Goal: Task Accomplishment & Management: Manage account settings

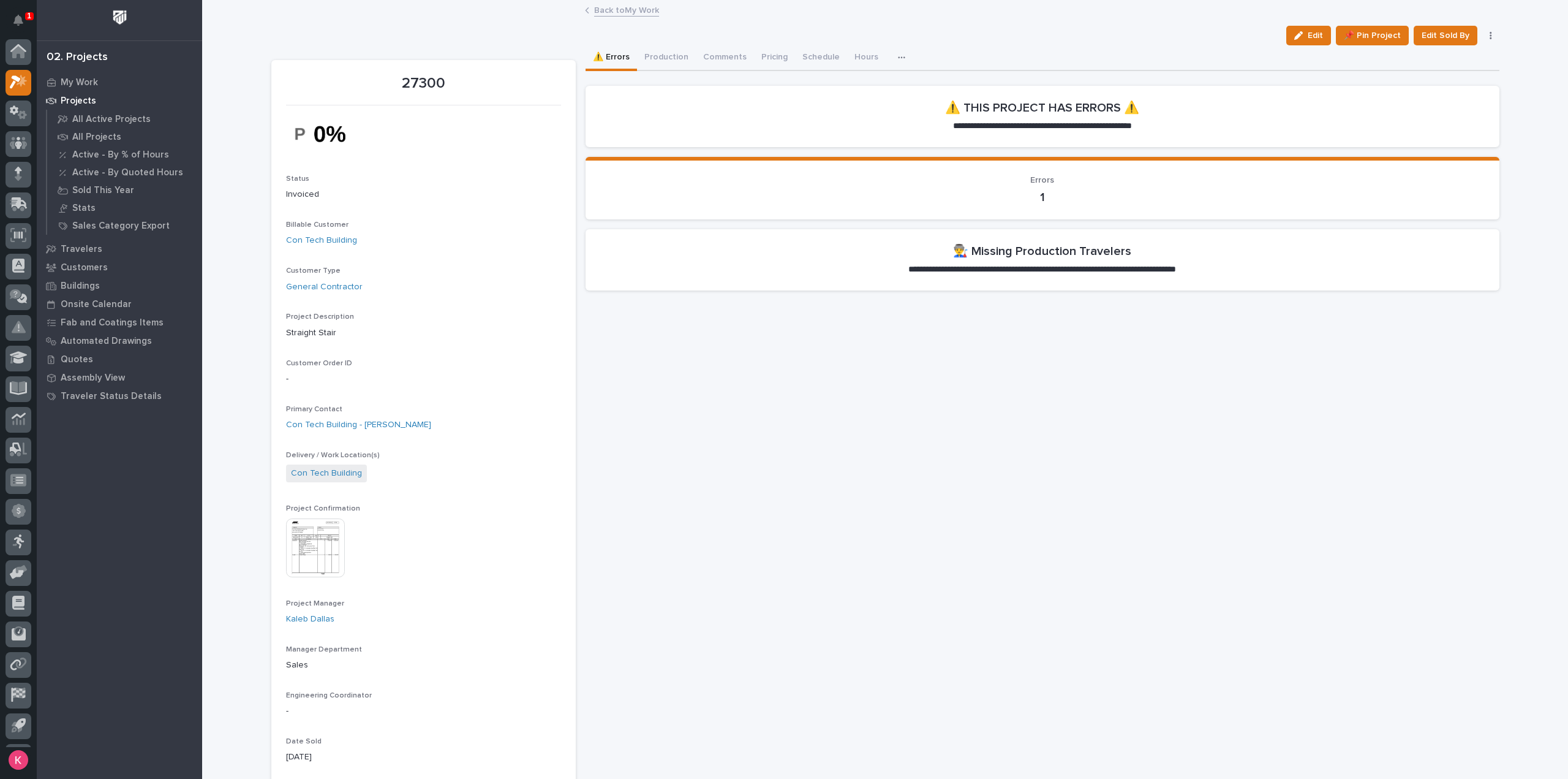
scroll to position [27, 0]
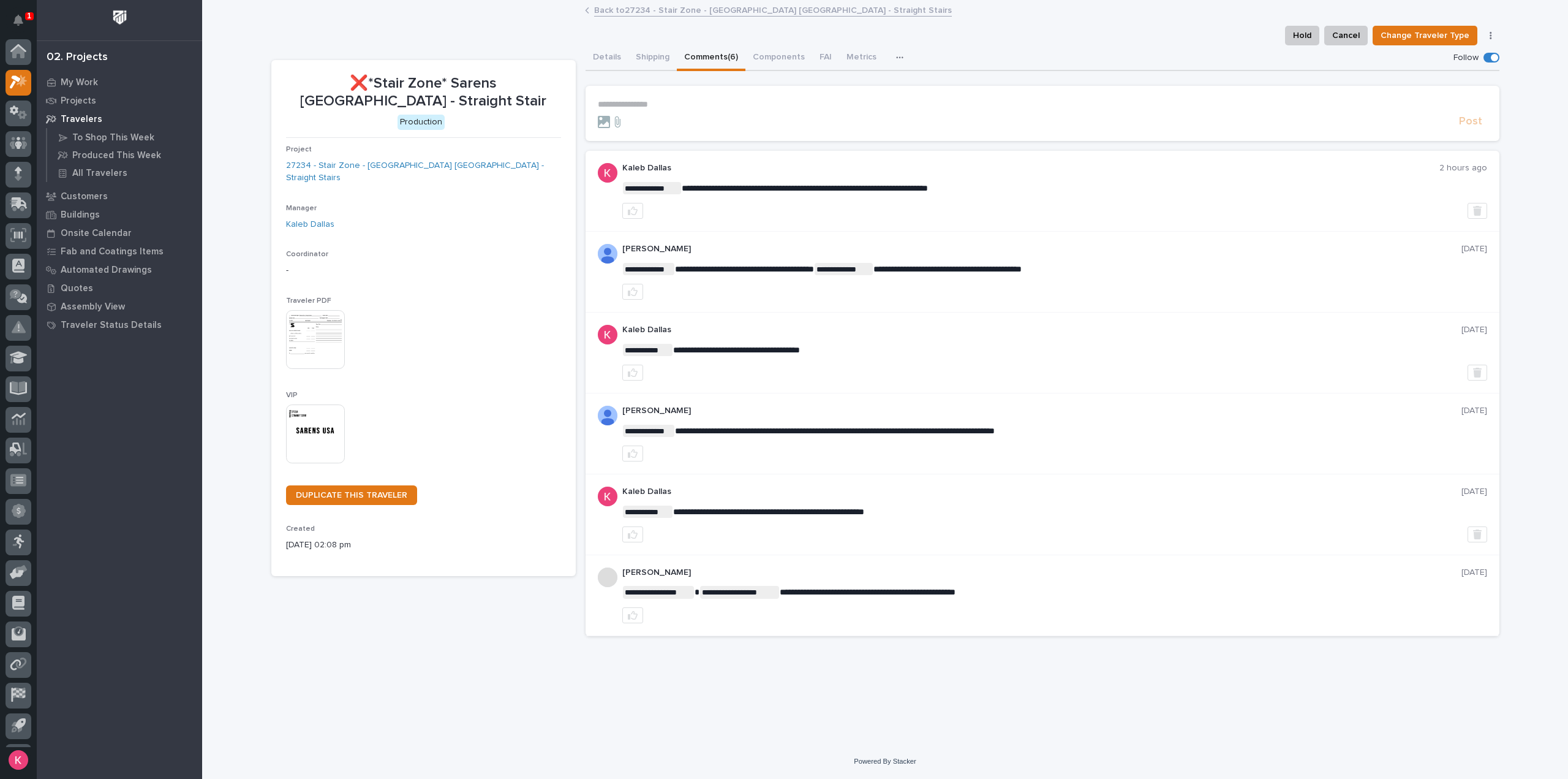
scroll to position [27, 0]
click at [377, 169] on link "27234 - Stair Zone - [GEOGRAPHIC_DATA] [GEOGRAPHIC_DATA] - Straight Stairs" at bounding box center [423, 172] width 275 height 25
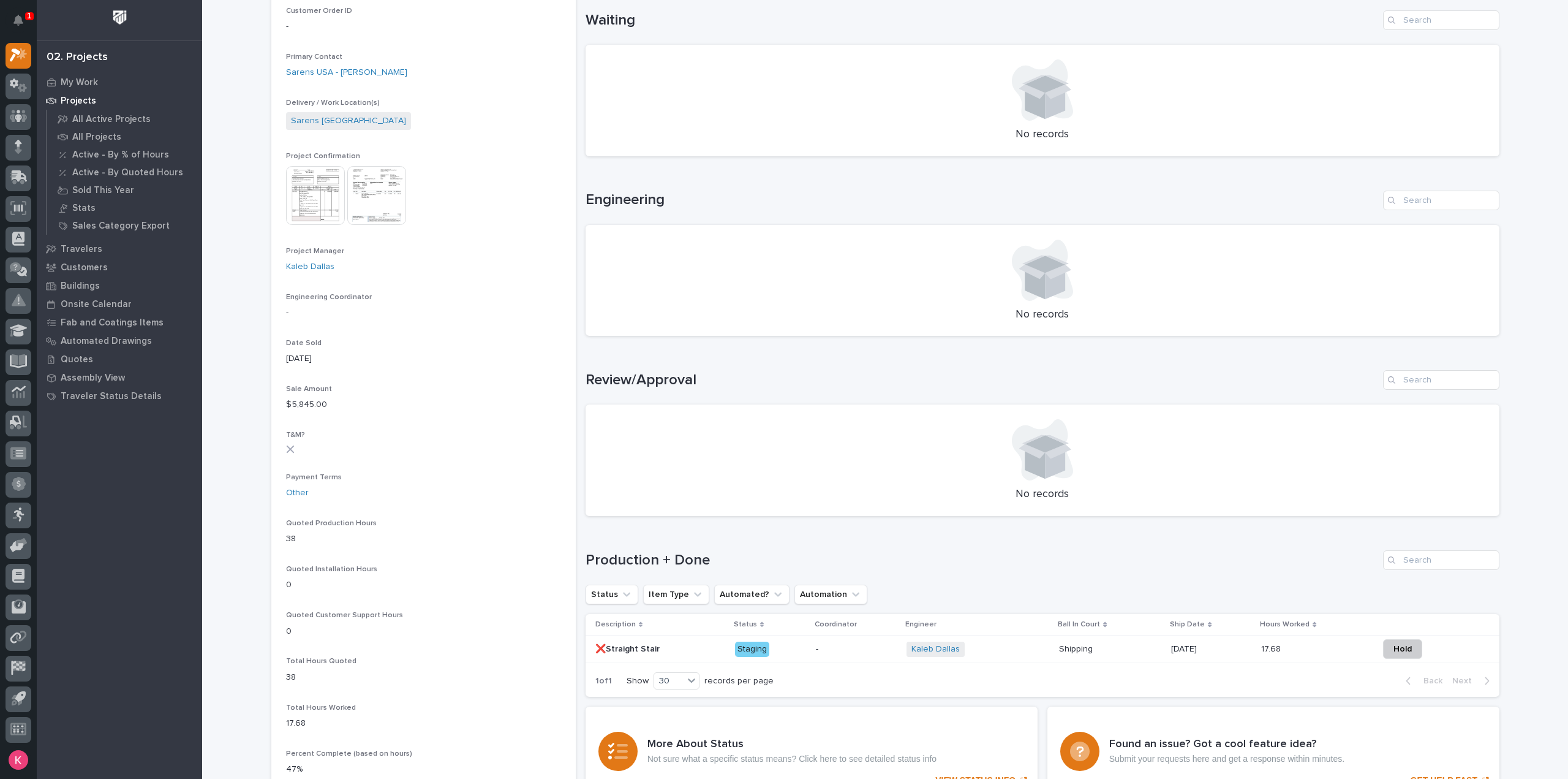
scroll to position [552, 0]
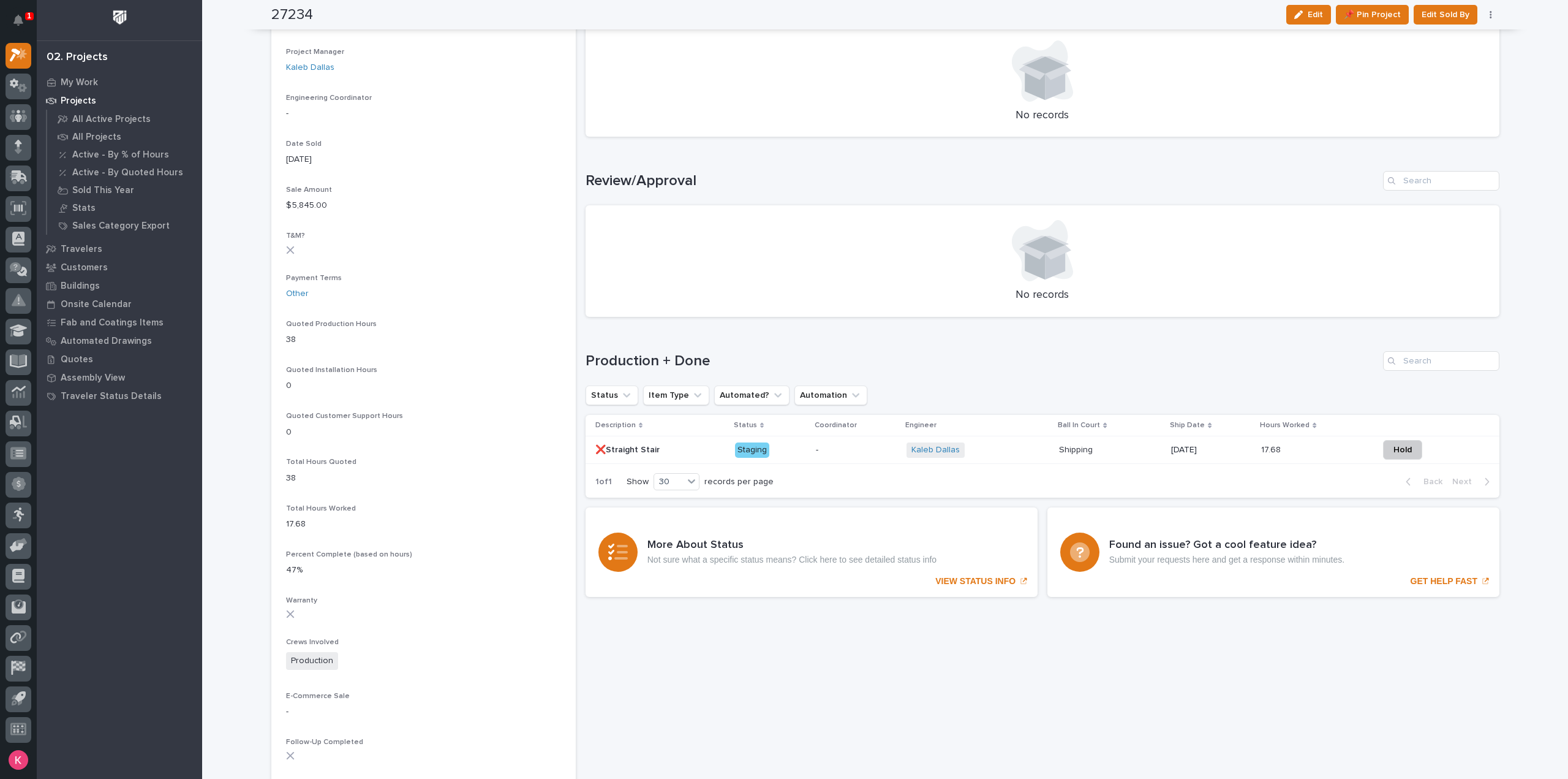
click at [816, 452] on p "-" at bounding box center [856, 450] width 81 height 11
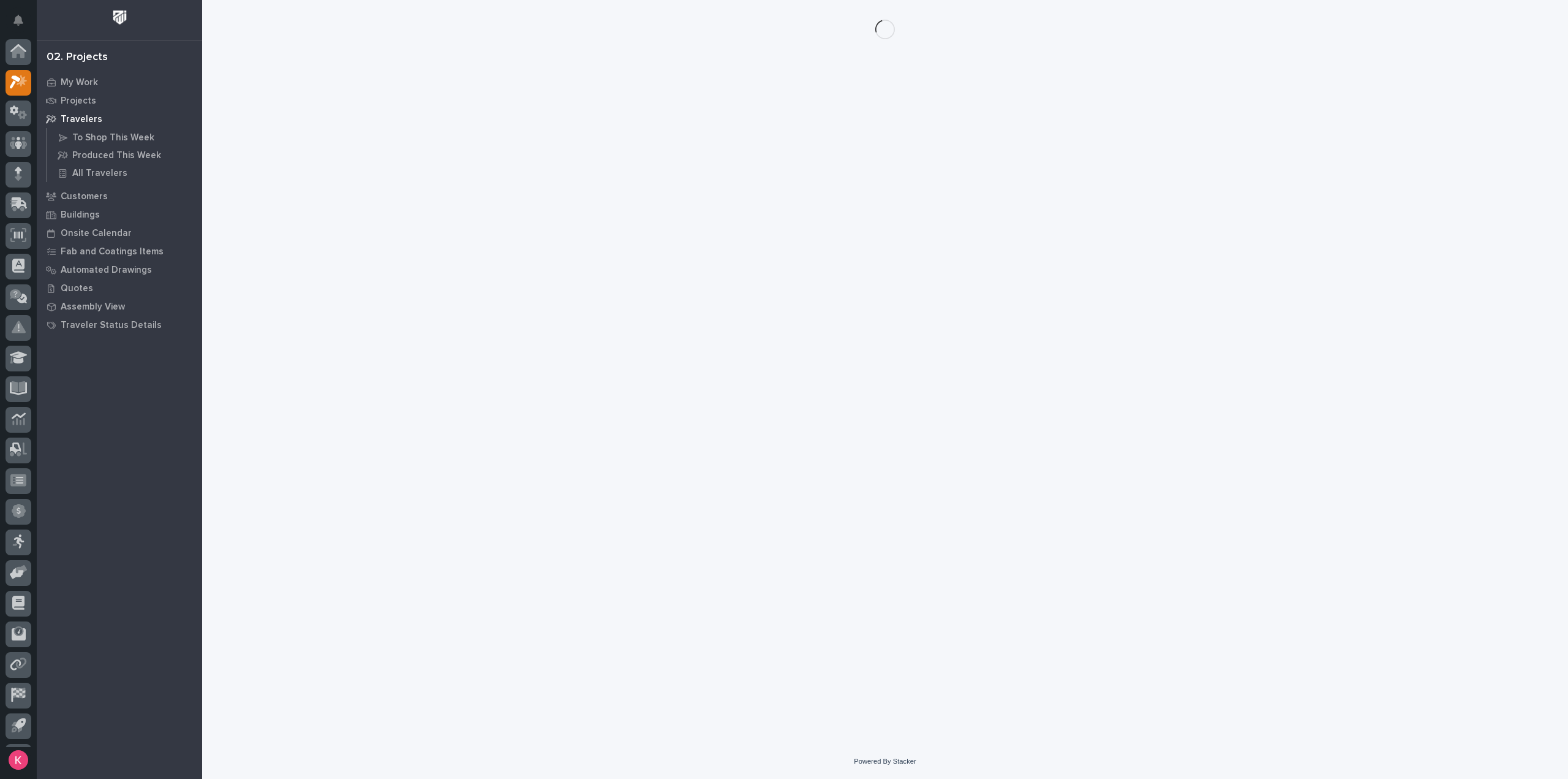
scroll to position [27, 0]
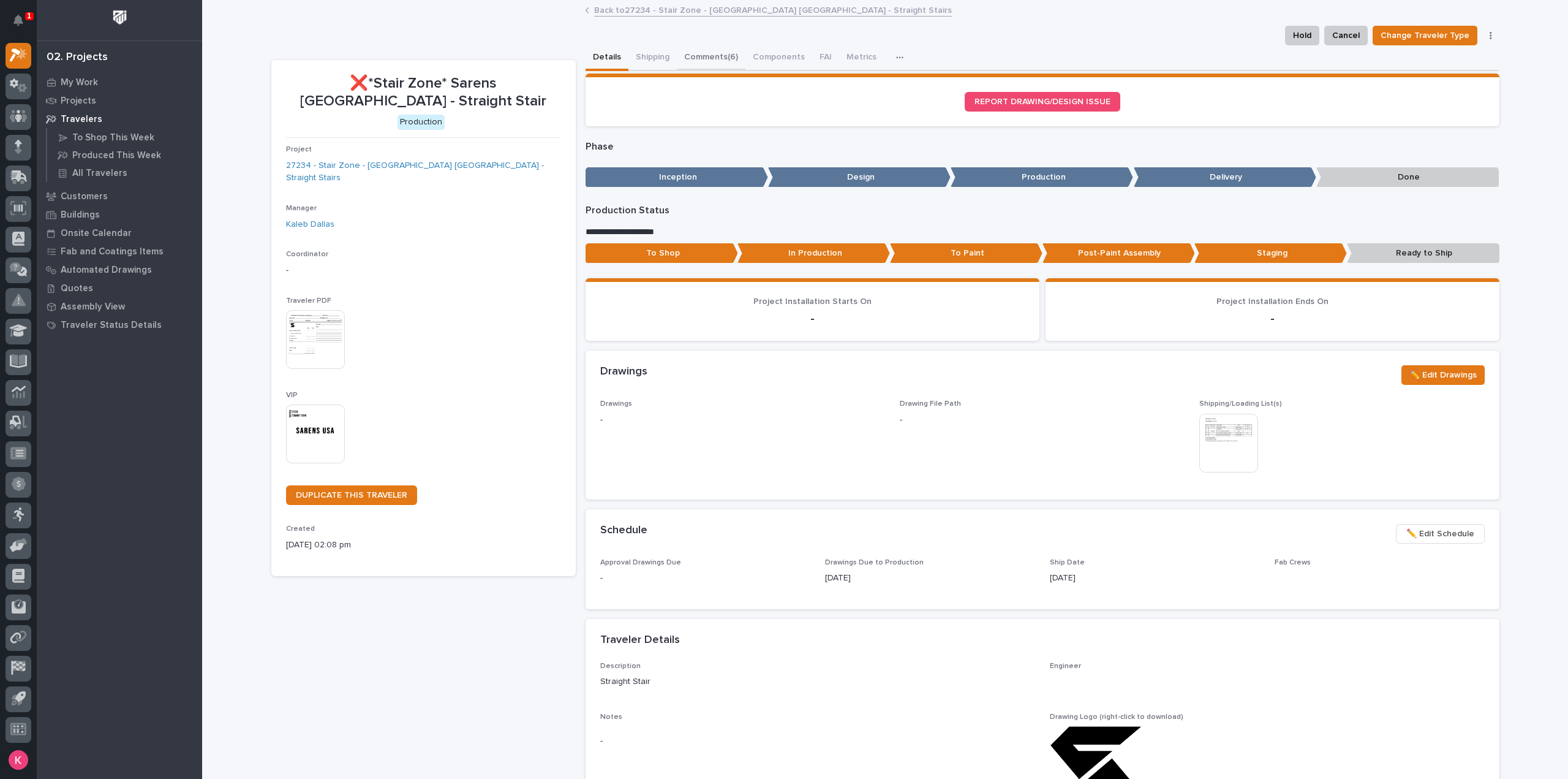
click at [648, 58] on button "Shipping" at bounding box center [652, 58] width 48 height 25
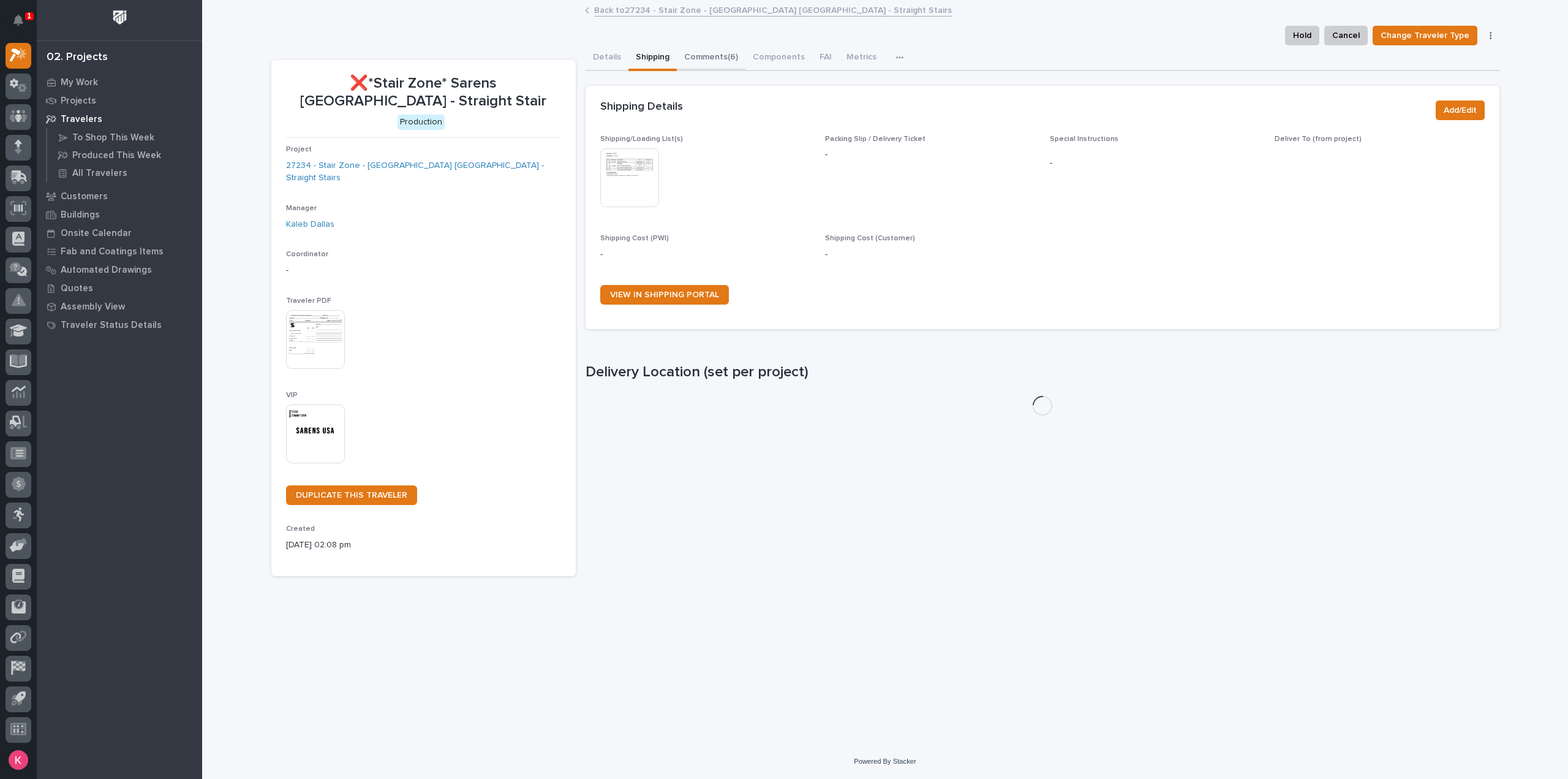
click at [714, 60] on button "Comments (6)" at bounding box center [711, 58] width 69 height 25
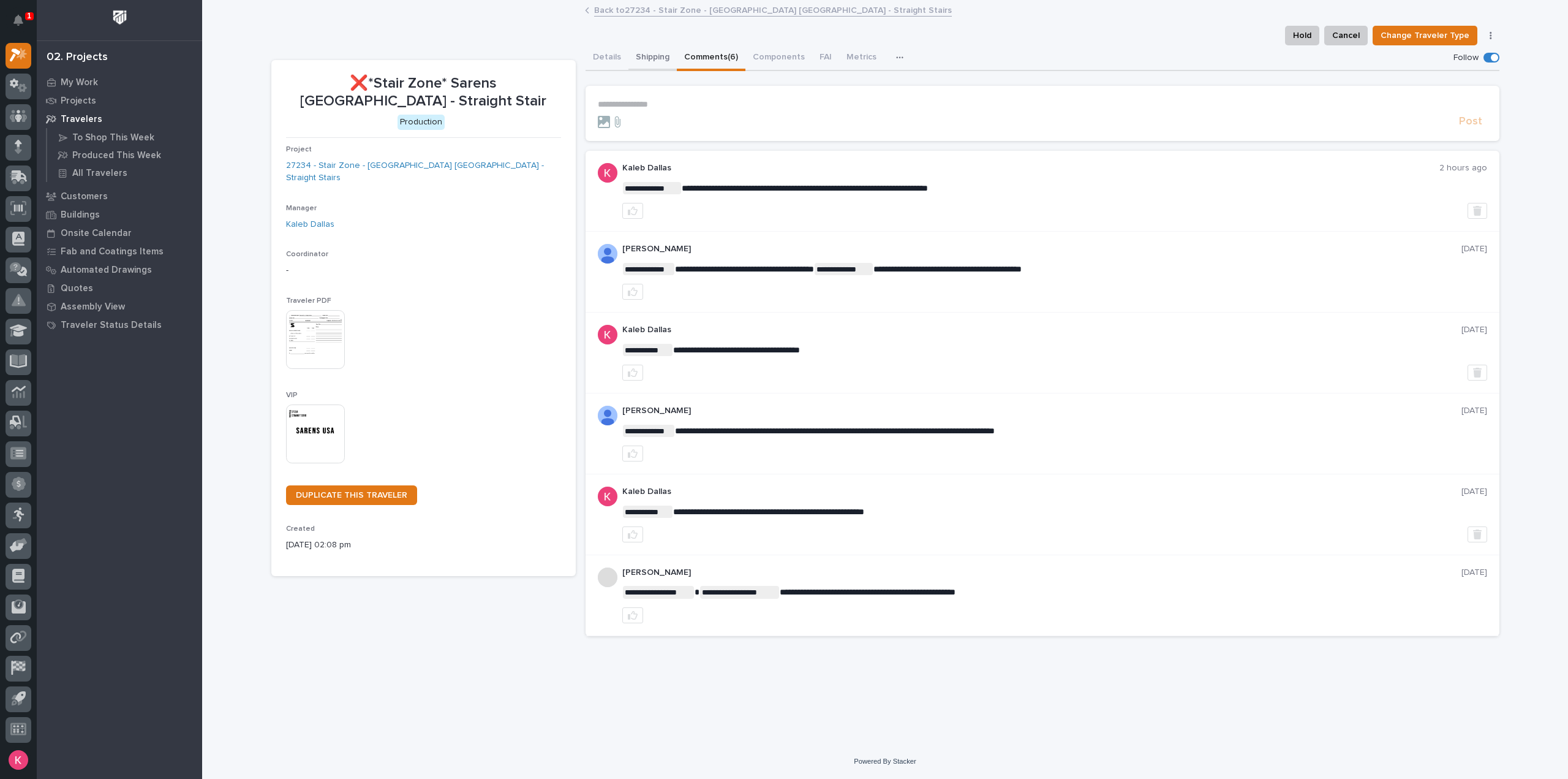
click at [649, 50] on button "Shipping" at bounding box center [652, 58] width 48 height 25
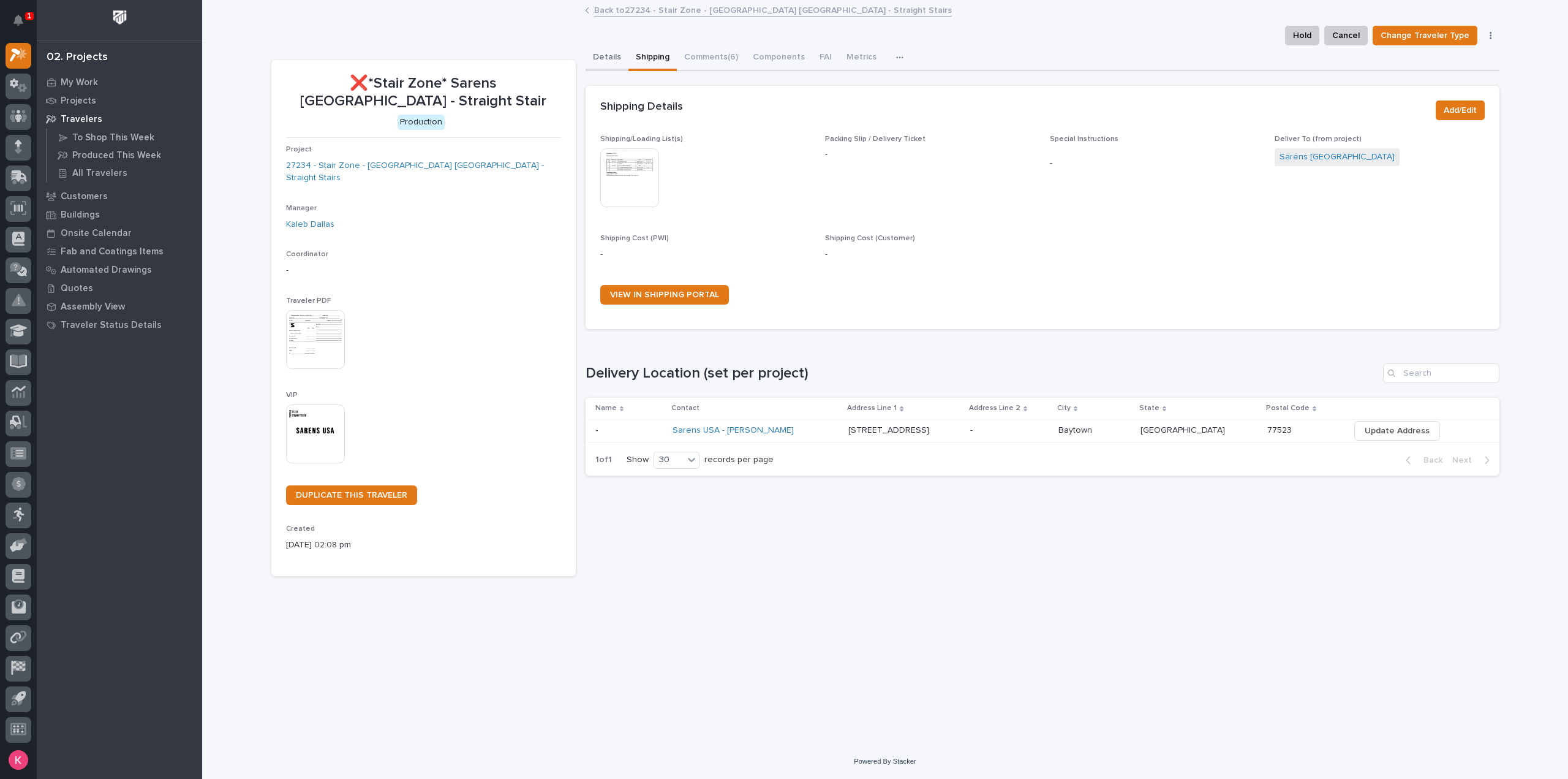
click at [602, 64] on button "Details" at bounding box center [607, 58] width 43 height 25
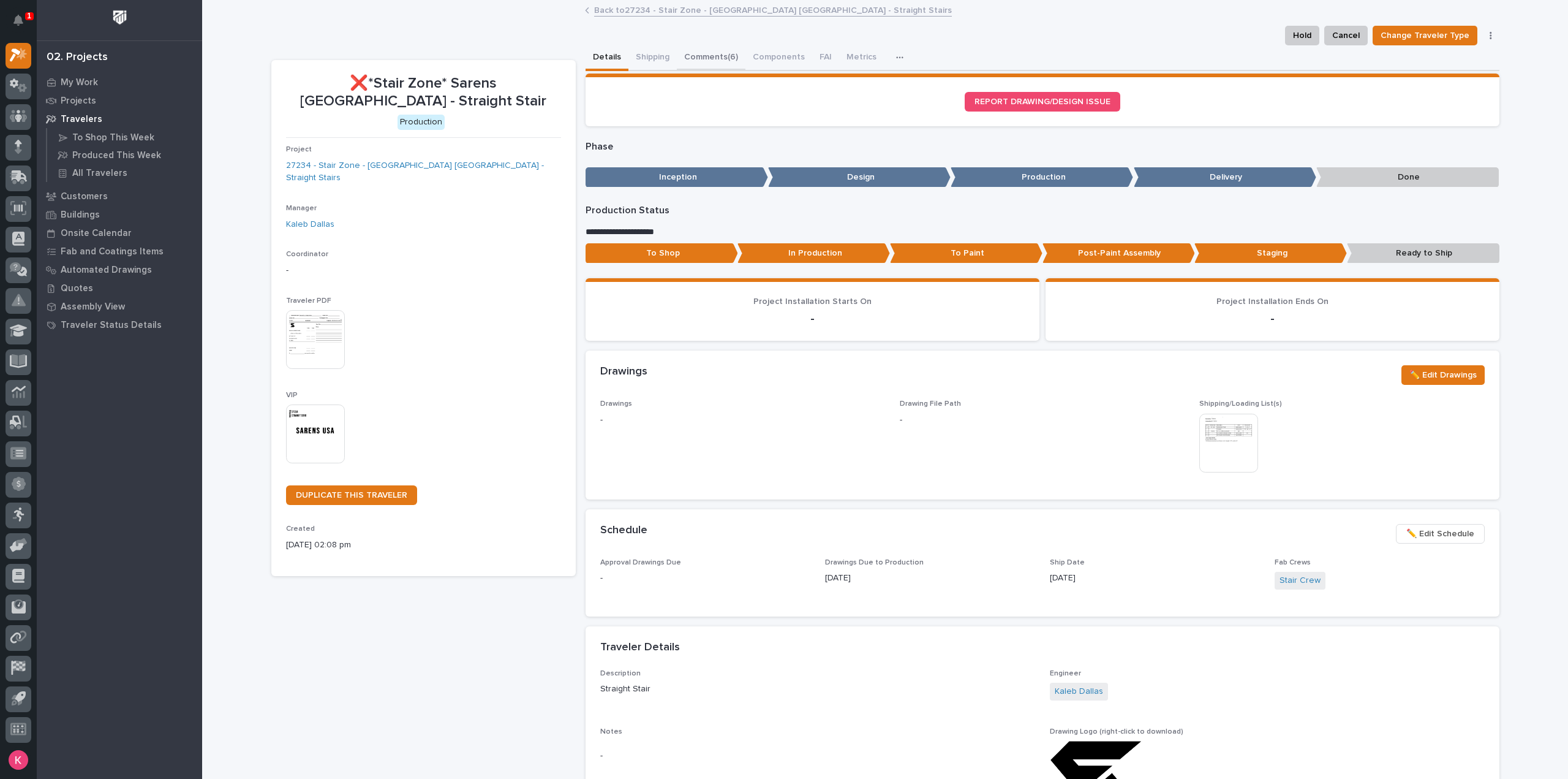
click at [681, 53] on button "Comments (6)" at bounding box center [711, 58] width 69 height 25
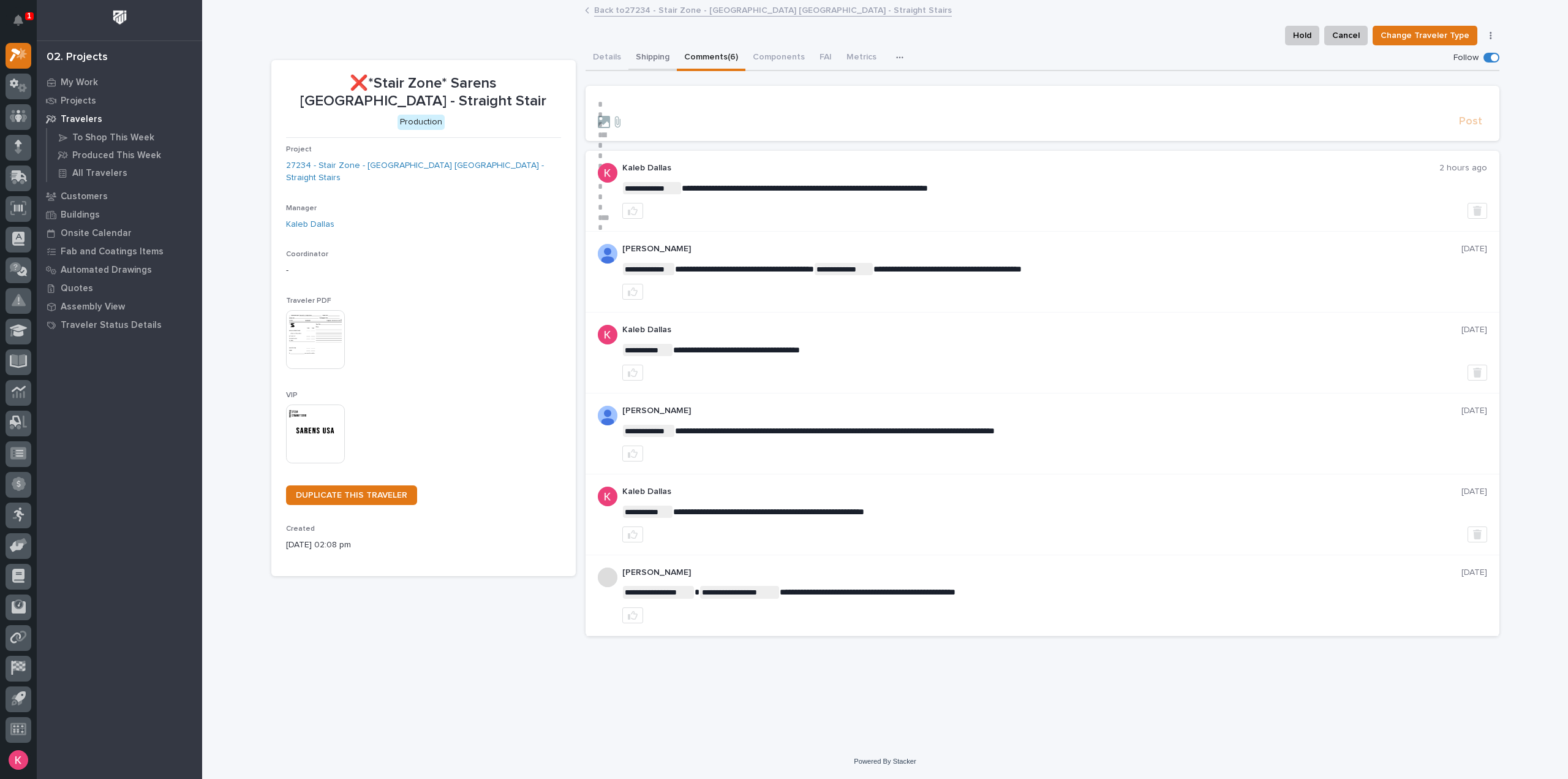
click at [653, 62] on button "Shipping" at bounding box center [652, 58] width 48 height 25
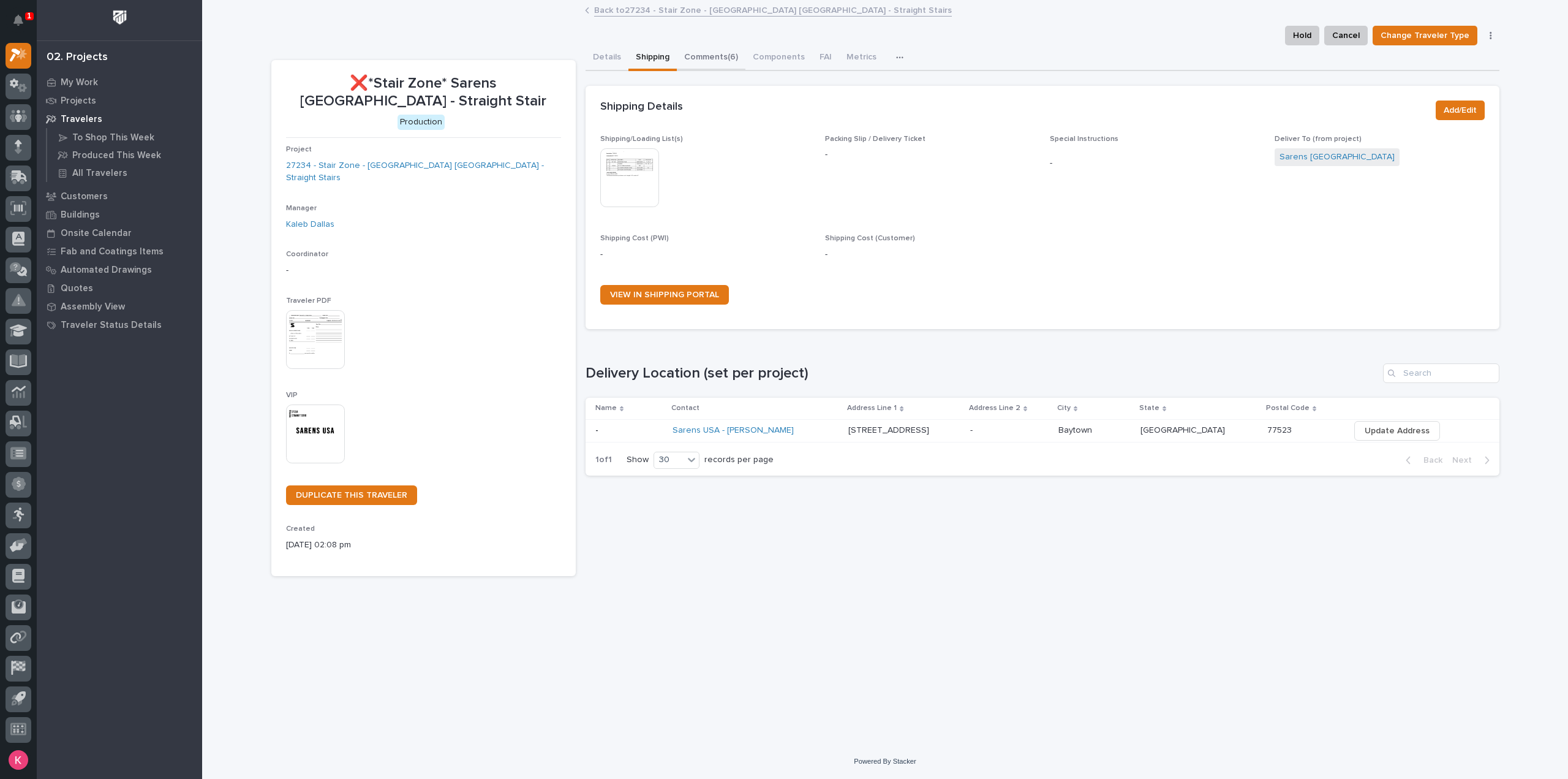
click at [690, 55] on button "Comments (6)" at bounding box center [711, 58] width 69 height 25
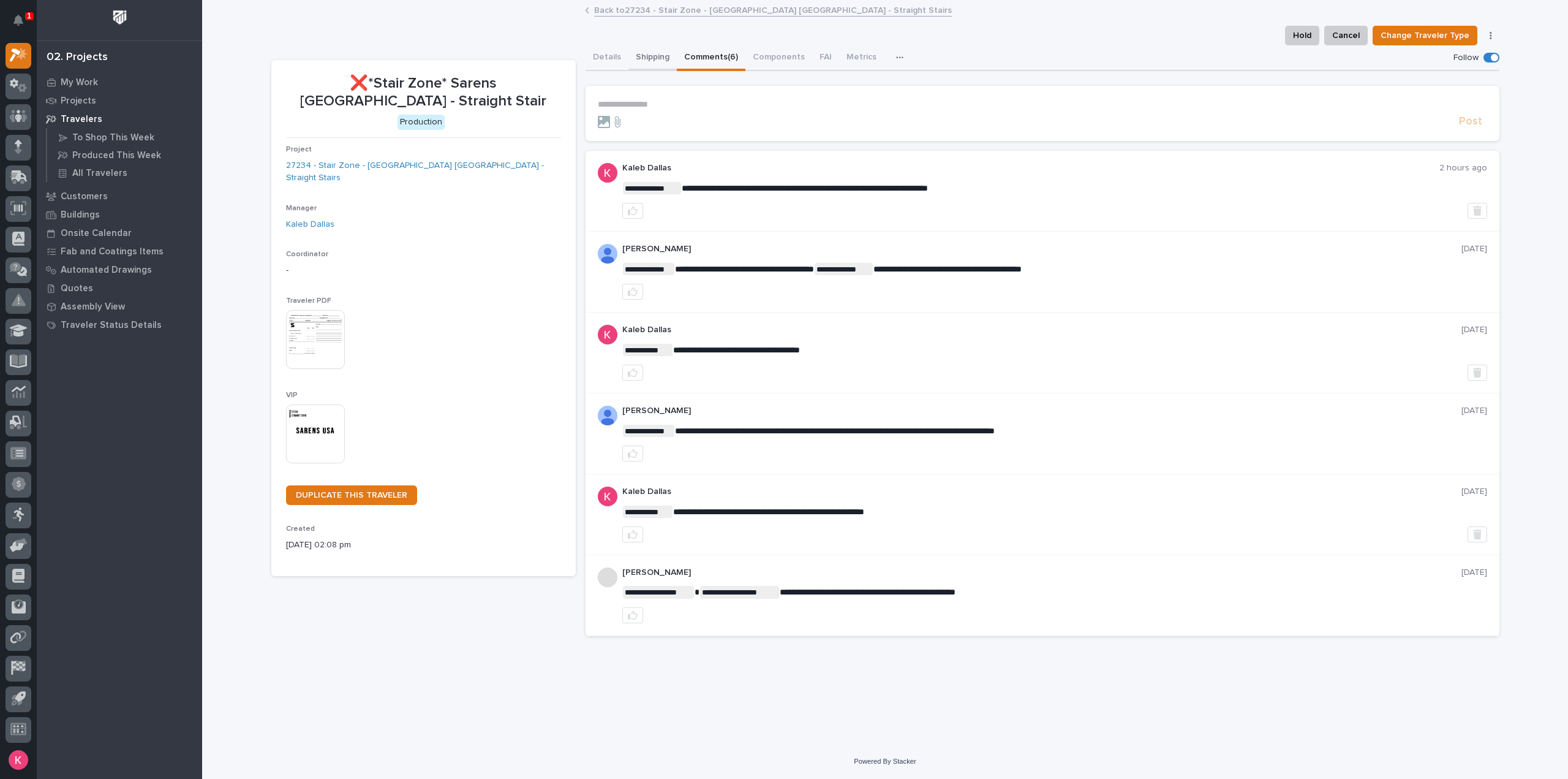
click at [665, 60] on button "Shipping" at bounding box center [652, 58] width 48 height 25
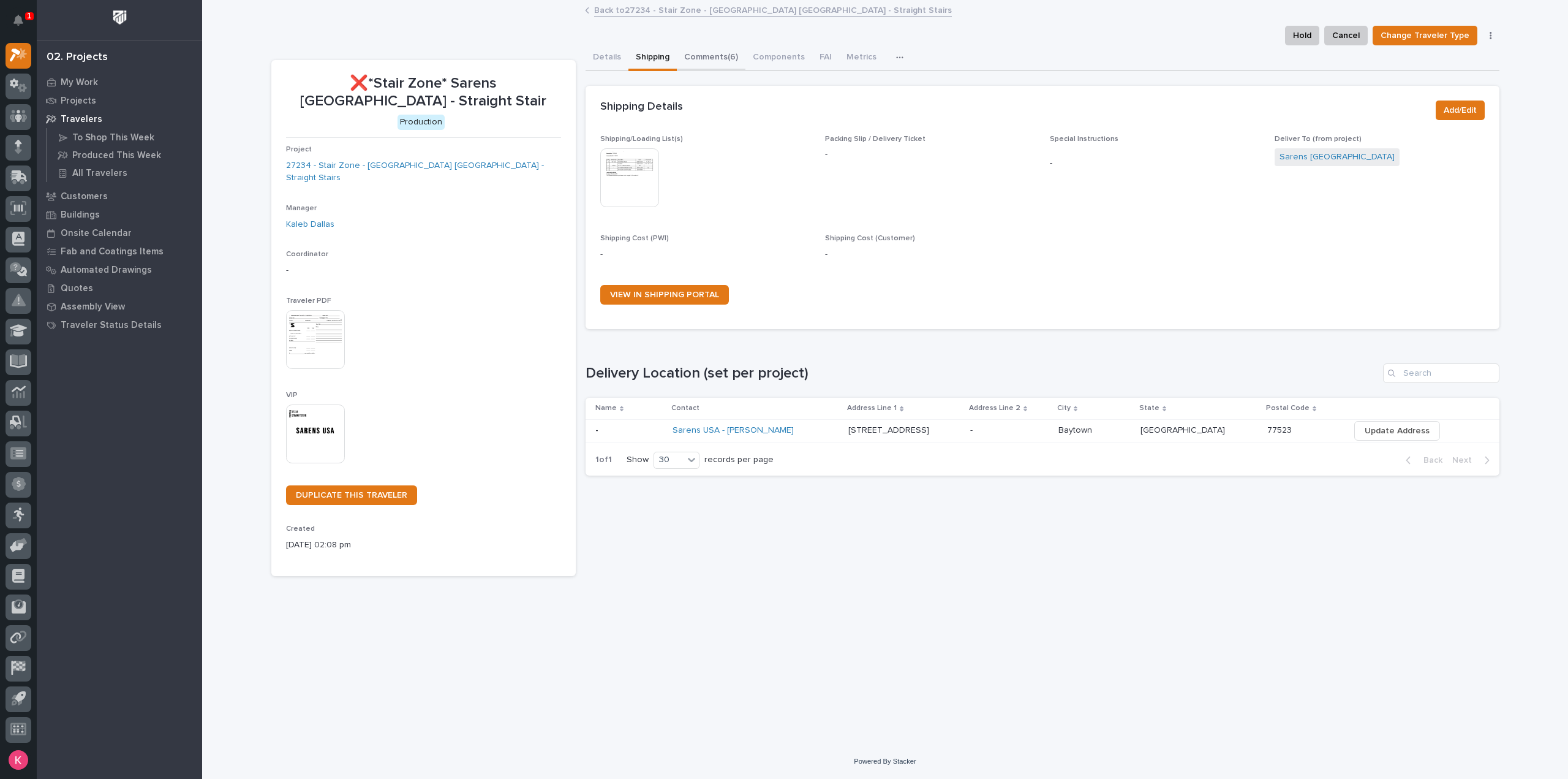
click at [696, 64] on button "Comments (6)" at bounding box center [711, 58] width 69 height 25
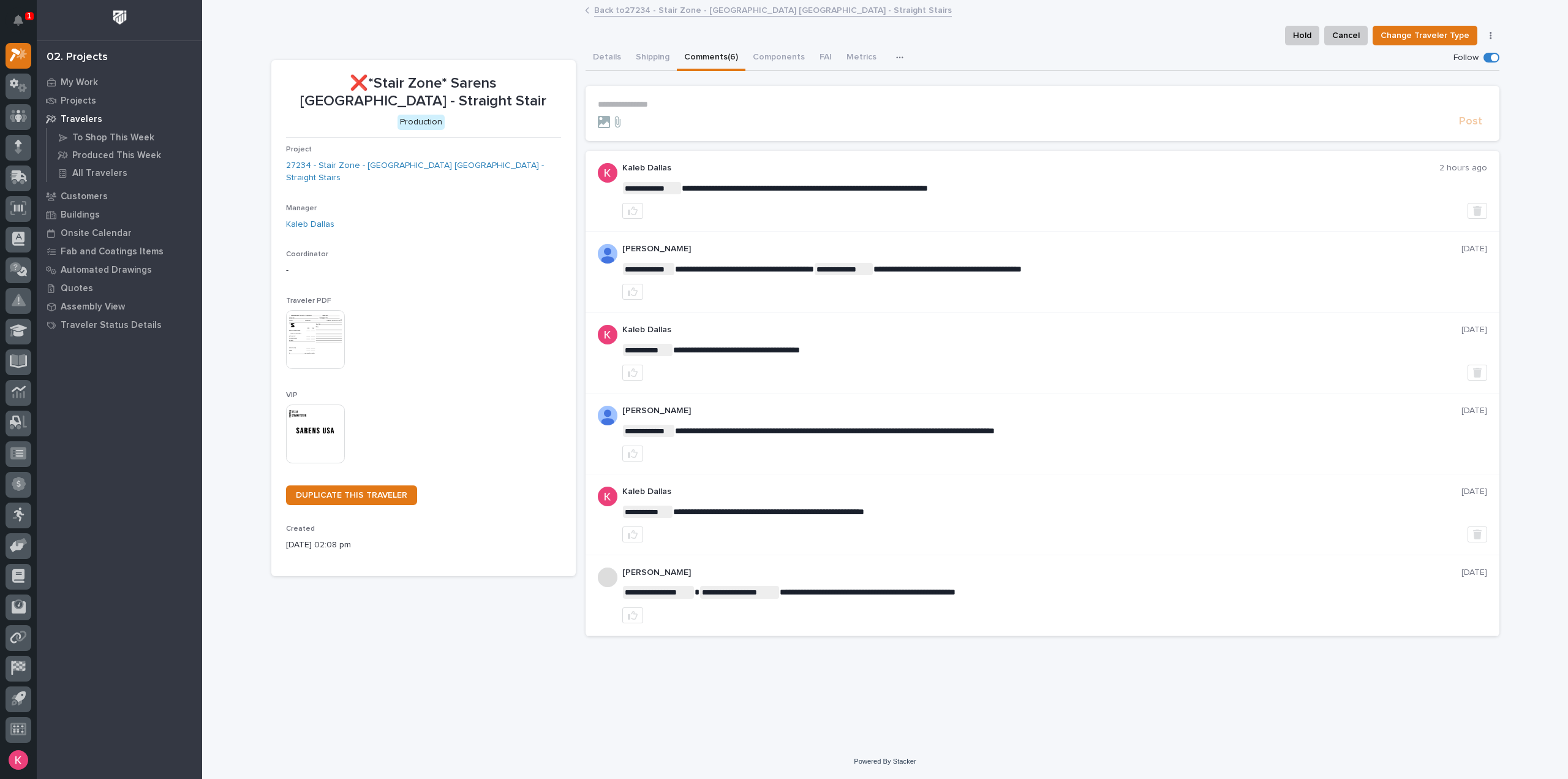
click at [688, 102] on p "**********" at bounding box center [1042, 104] width 889 height 11
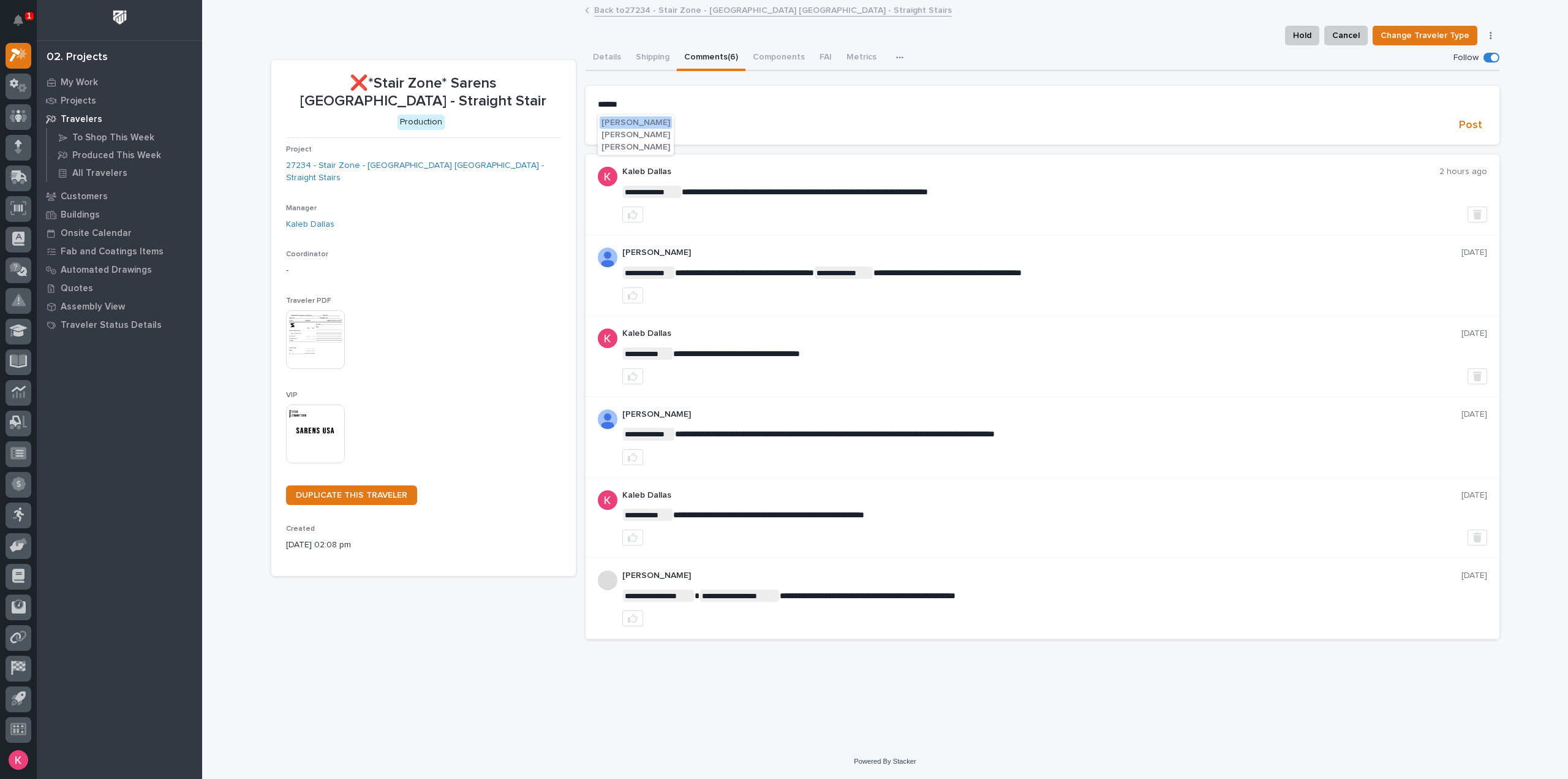
click at [645, 145] on span "Caleb Oetjen" at bounding box center [636, 147] width 69 height 9
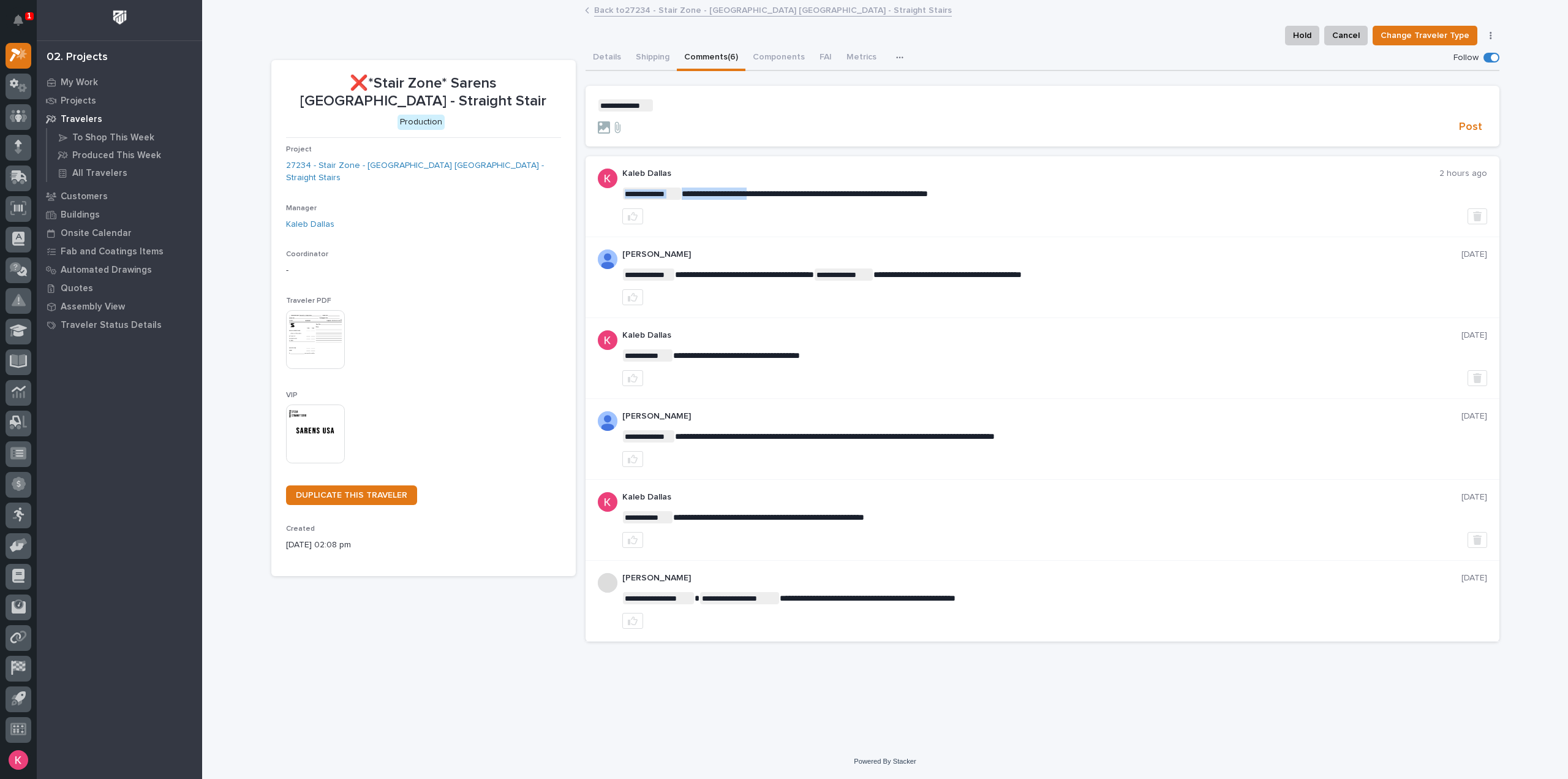
drag, startPoint x: 962, startPoint y: 193, endPoint x: 767, endPoint y: 189, distance: 195.0
click at [753, 189] on span "**********" at bounding box center [805, 193] width 246 height 9
click at [684, 196] on span "**********" at bounding box center [805, 193] width 246 height 9
click at [822, 222] on div at bounding box center [1055, 217] width 865 height 16
drag, startPoint x: 959, startPoint y: 191, endPoint x: 682, endPoint y: 193, distance: 277.0
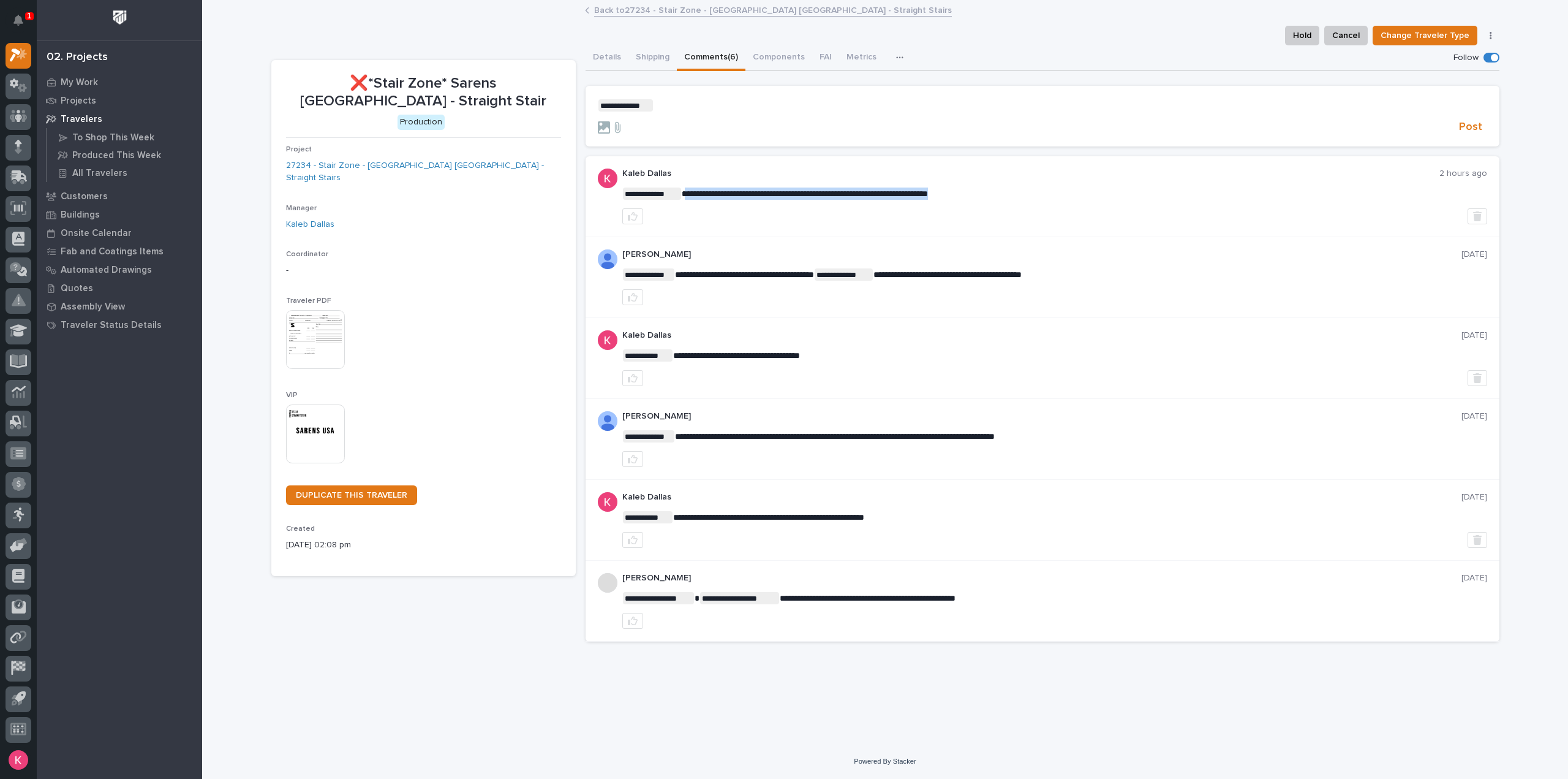
click at [682, 193] on p "**********" at bounding box center [1055, 193] width 865 height 12
click at [669, 101] on p "**********" at bounding box center [1042, 105] width 889 height 12
click at [654, 107] on span "**********" at bounding box center [775, 105] width 243 height 9
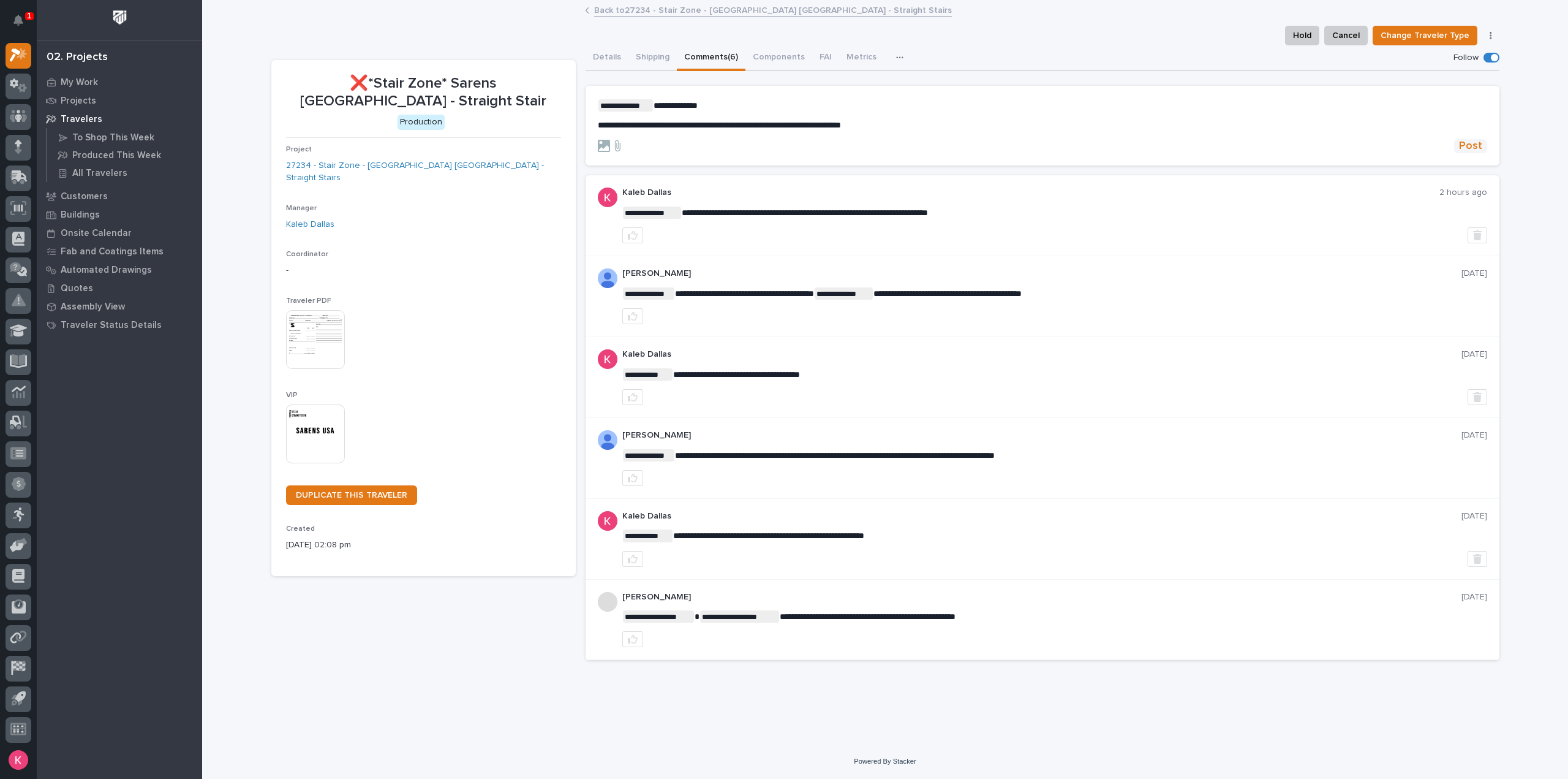
click at [1472, 145] on span "Post" at bounding box center [1470, 146] width 23 height 14
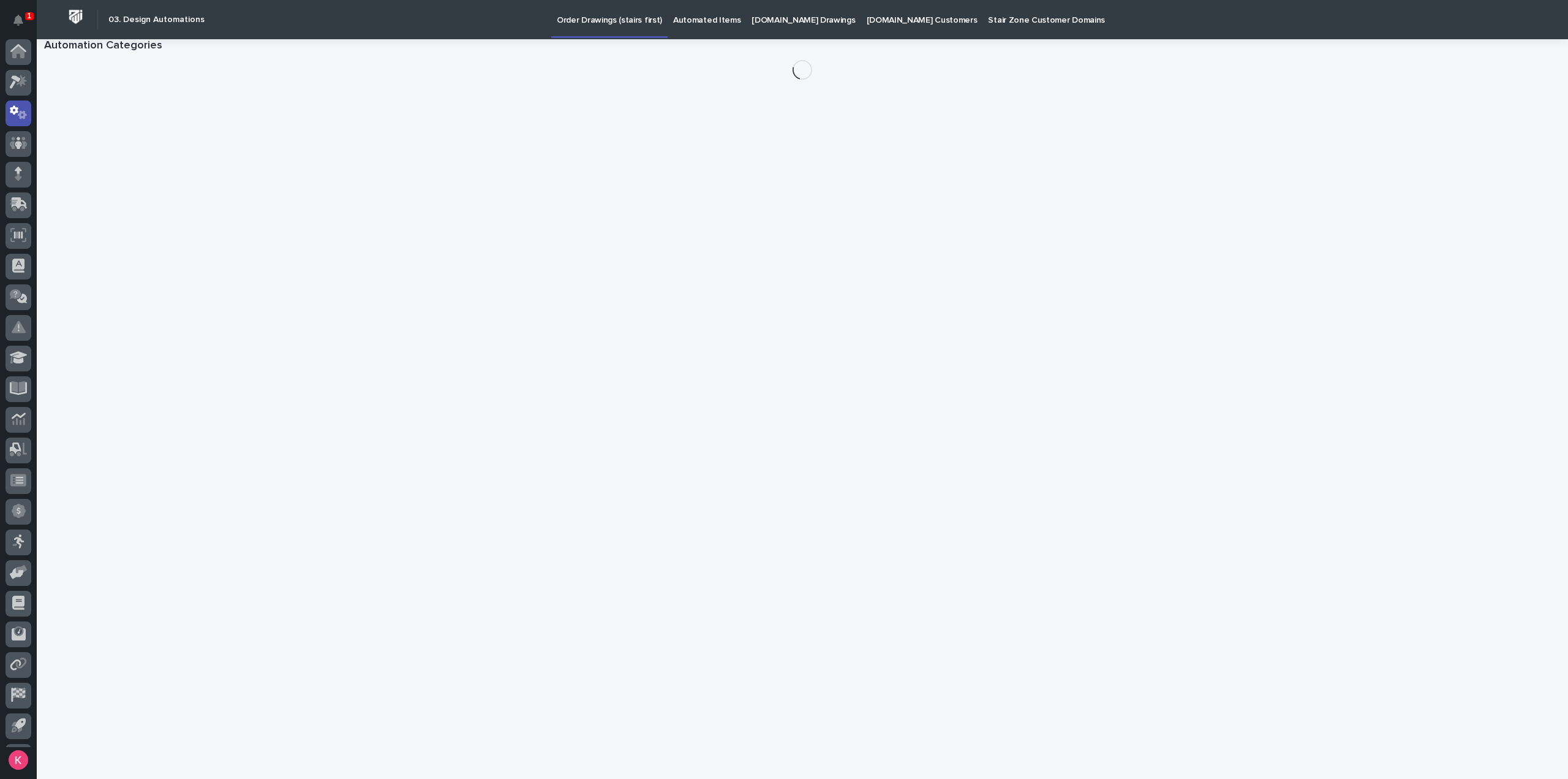
scroll to position [27, 0]
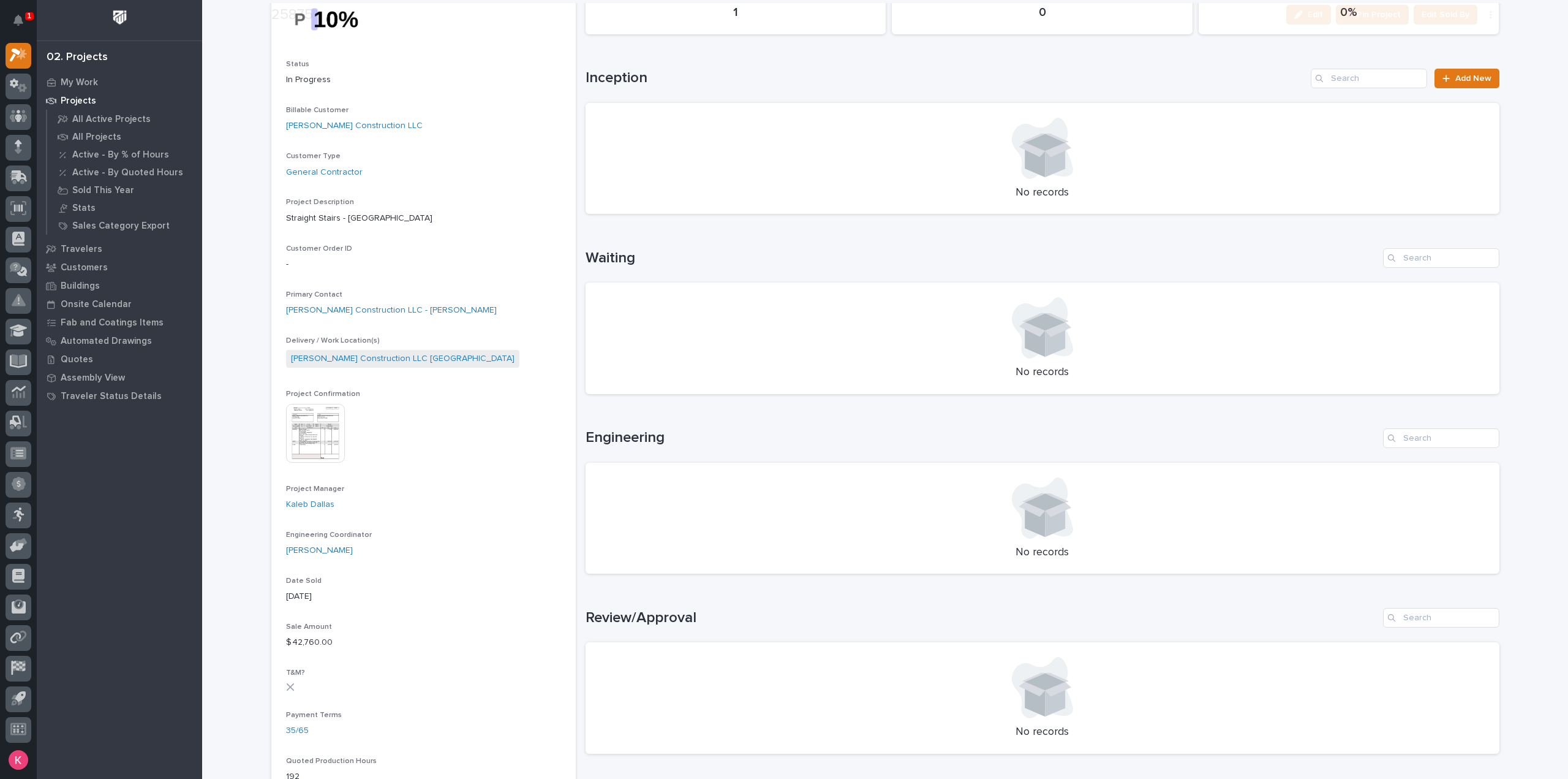
scroll to position [490, 0]
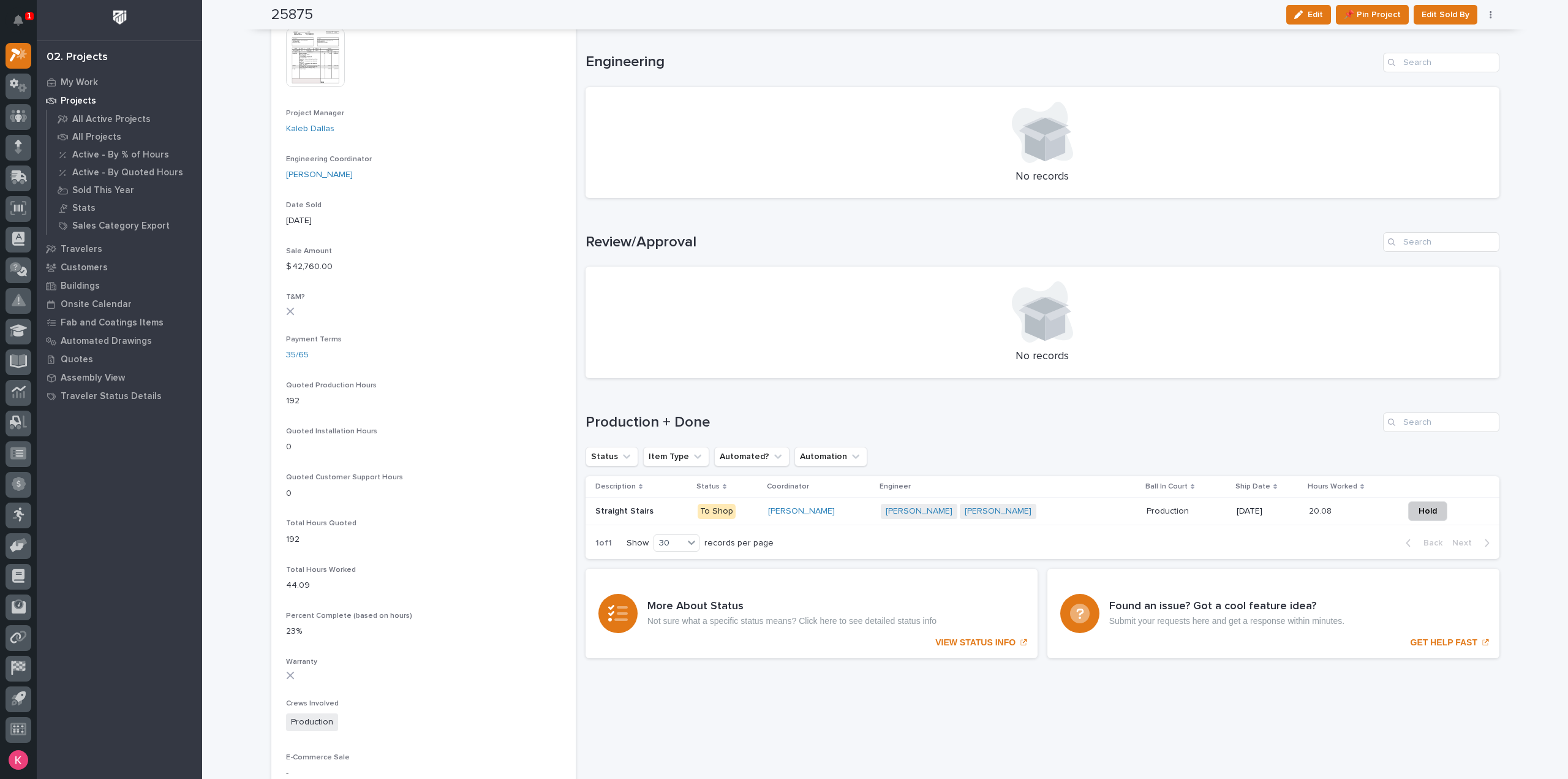
click at [1051, 506] on div "Caleb Kaufman Marston Norris + 0" at bounding box center [988, 511] width 215 height 15
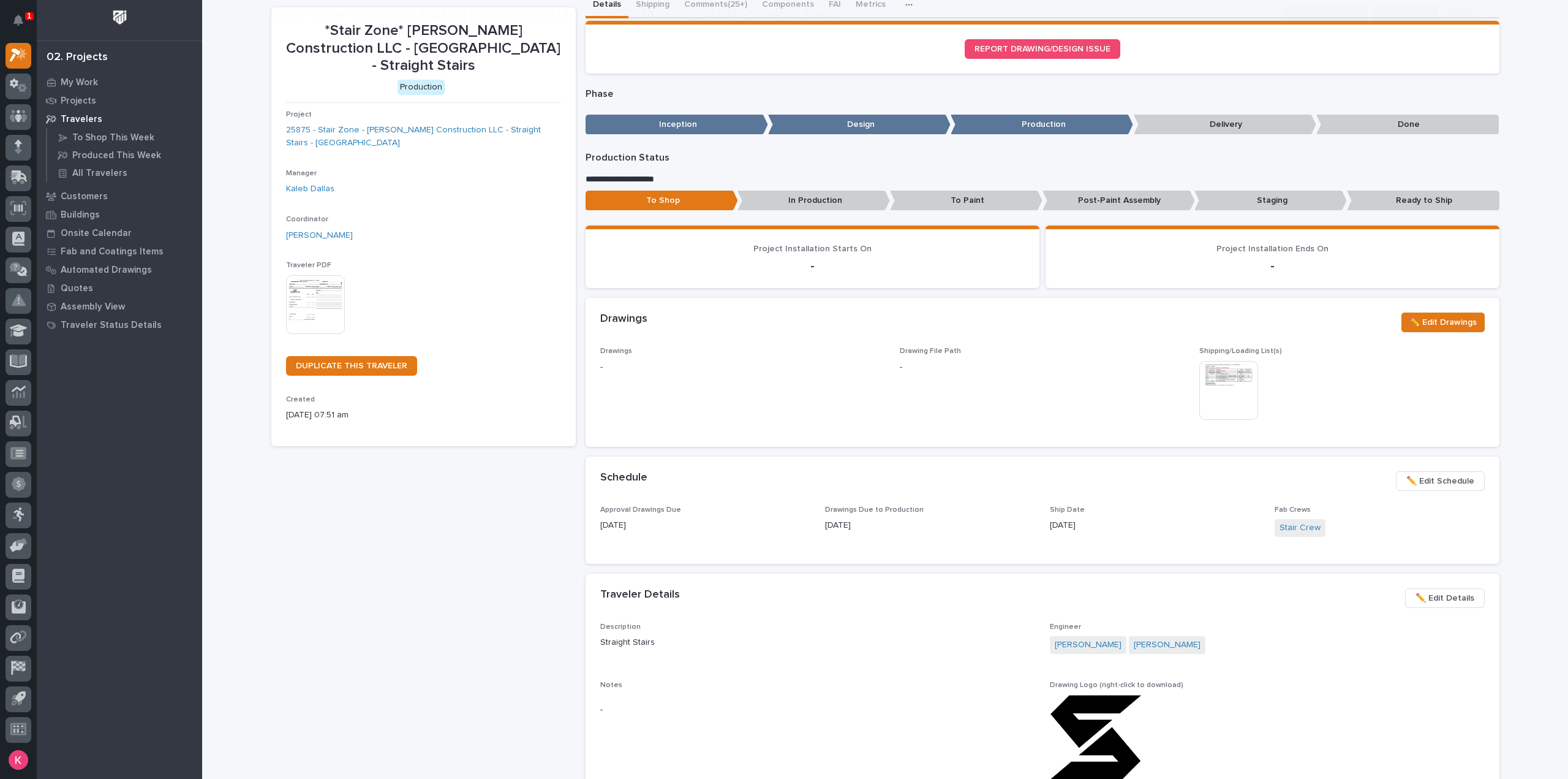
scroll to position [122, 0]
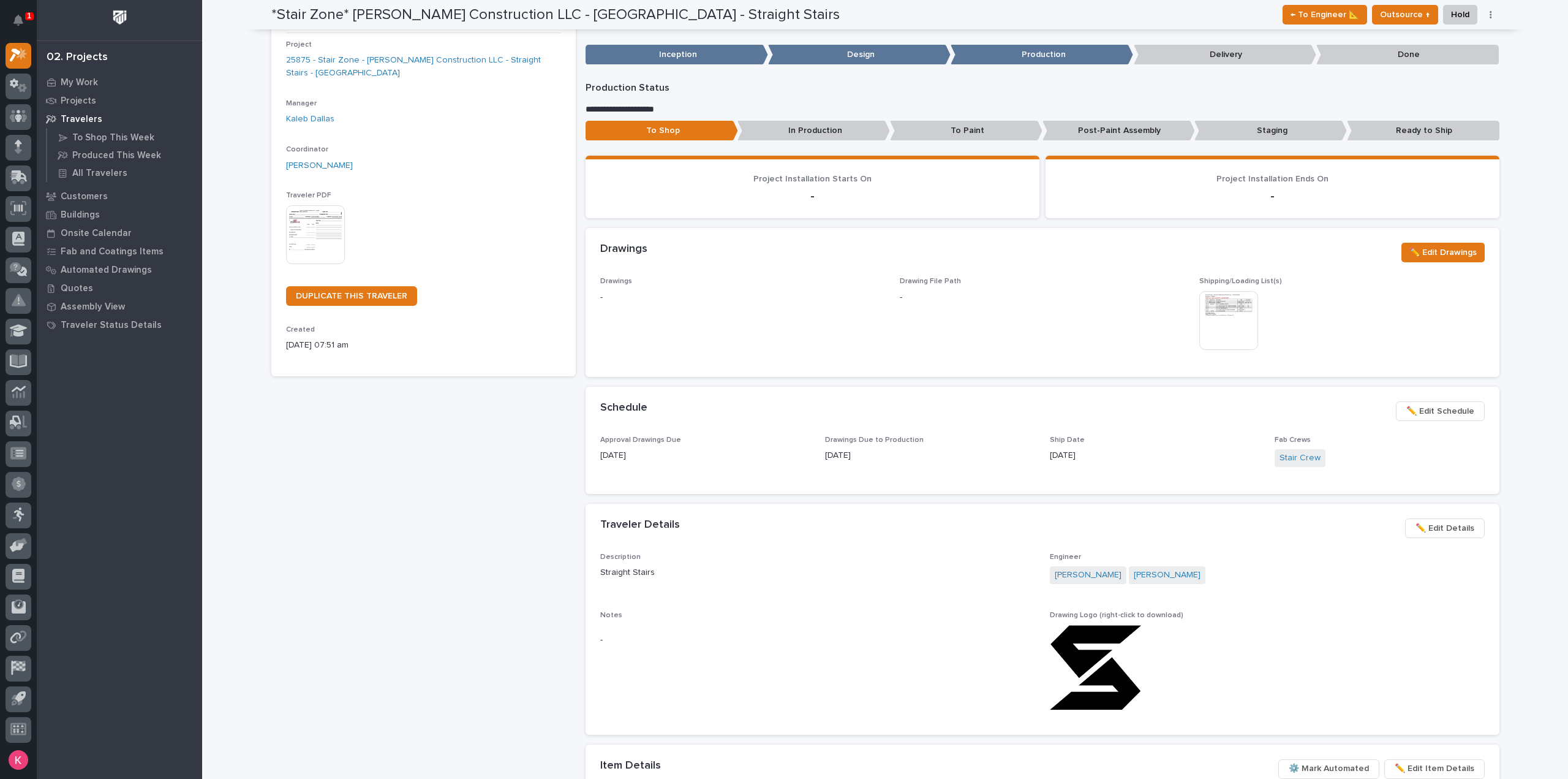
click at [1413, 419] on button "✏️ Edit Schedule" at bounding box center [1440, 411] width 89 height 19
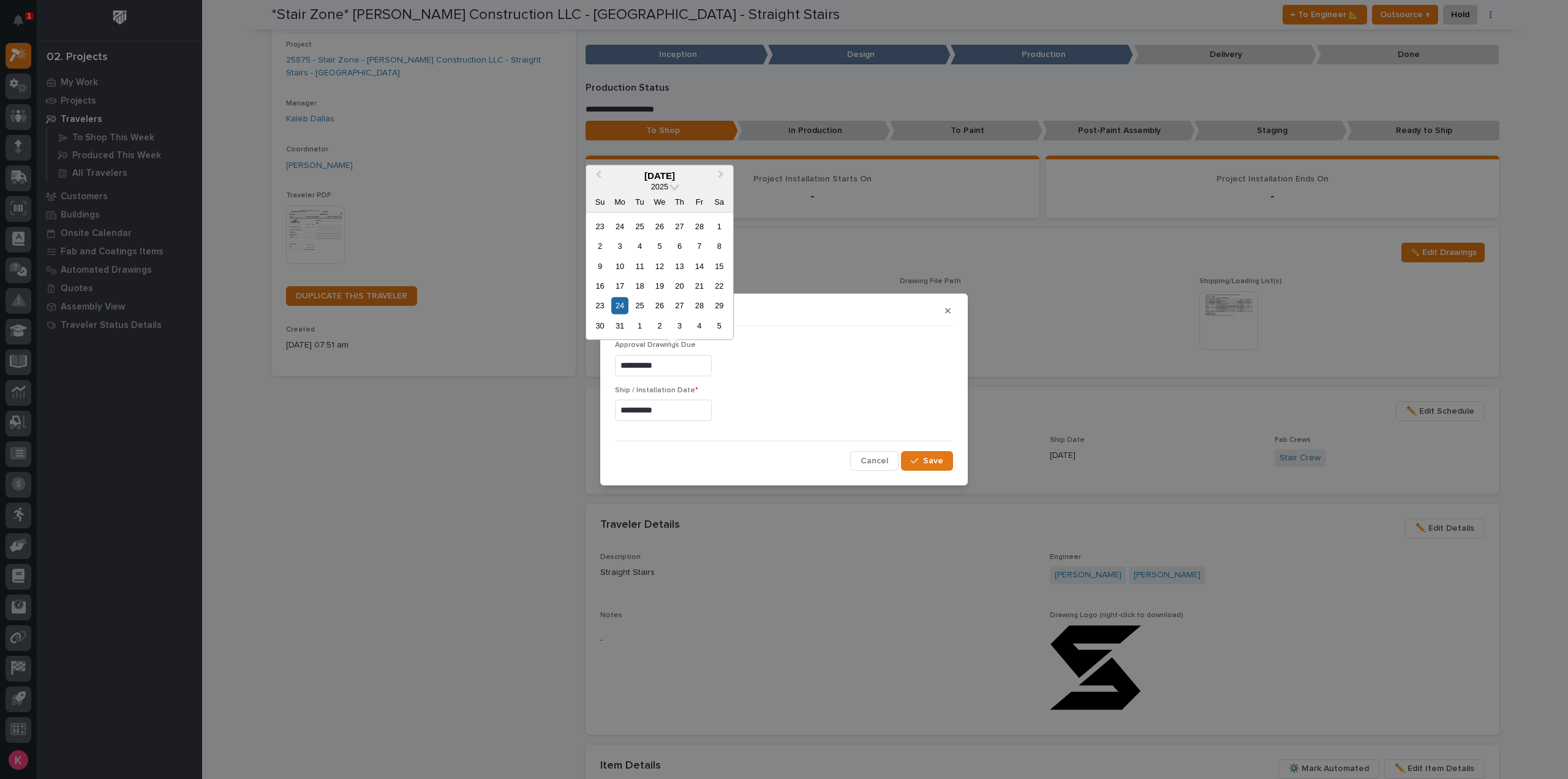
drag, startPoint x: 694, startPoint y: 370, endPoint x: 699, endPoint y: 388, distance: 18.7
click at [699, 384] on div "**********" at bounding box center [784, 362] width 338 height 45
click at [694, 417] on input "**********" at bounding box center [663, 410] width 97 height 21
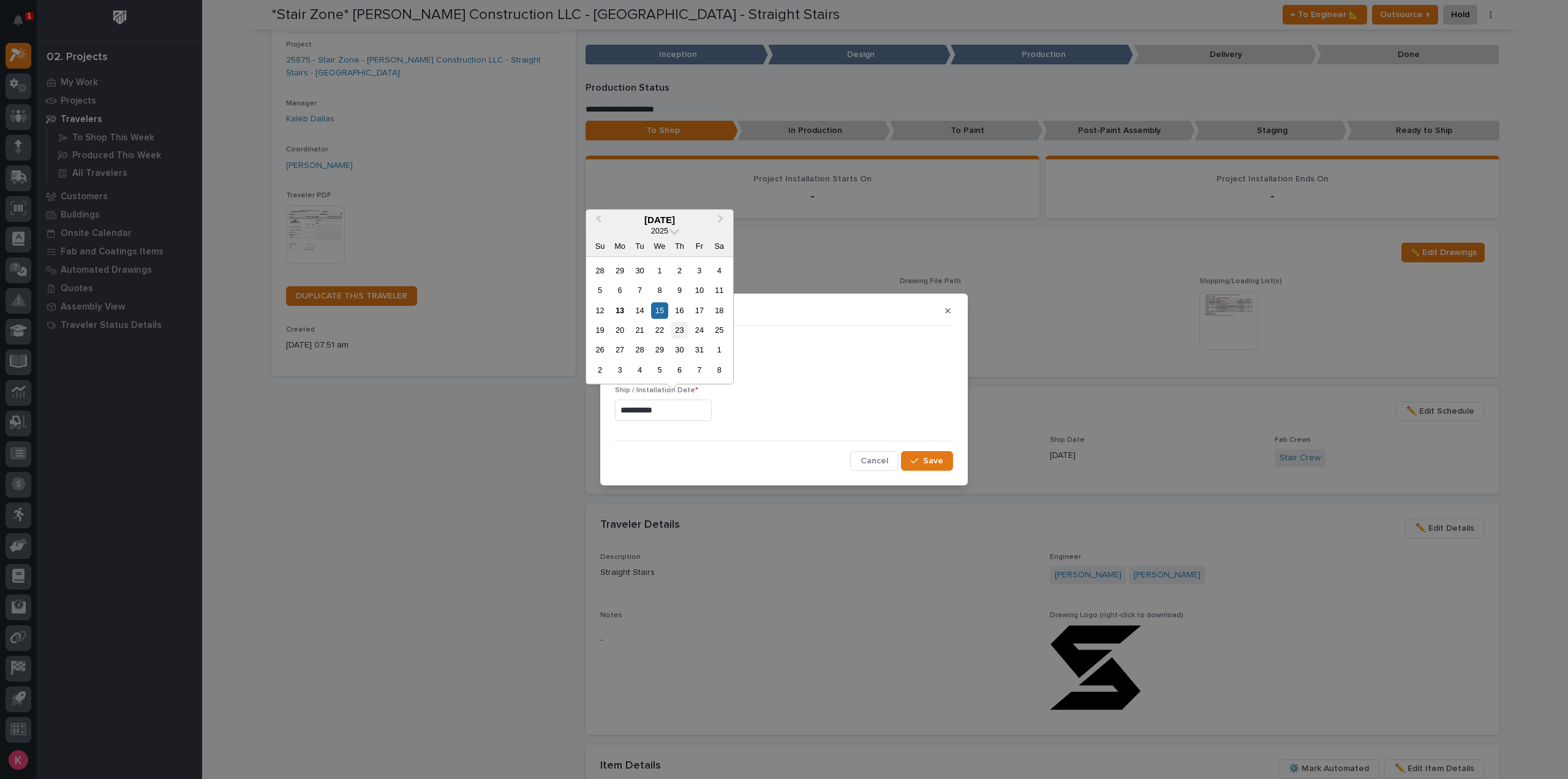
click at [676, 330] on div "23" at bounding box center [679, 330] width 17 height 17
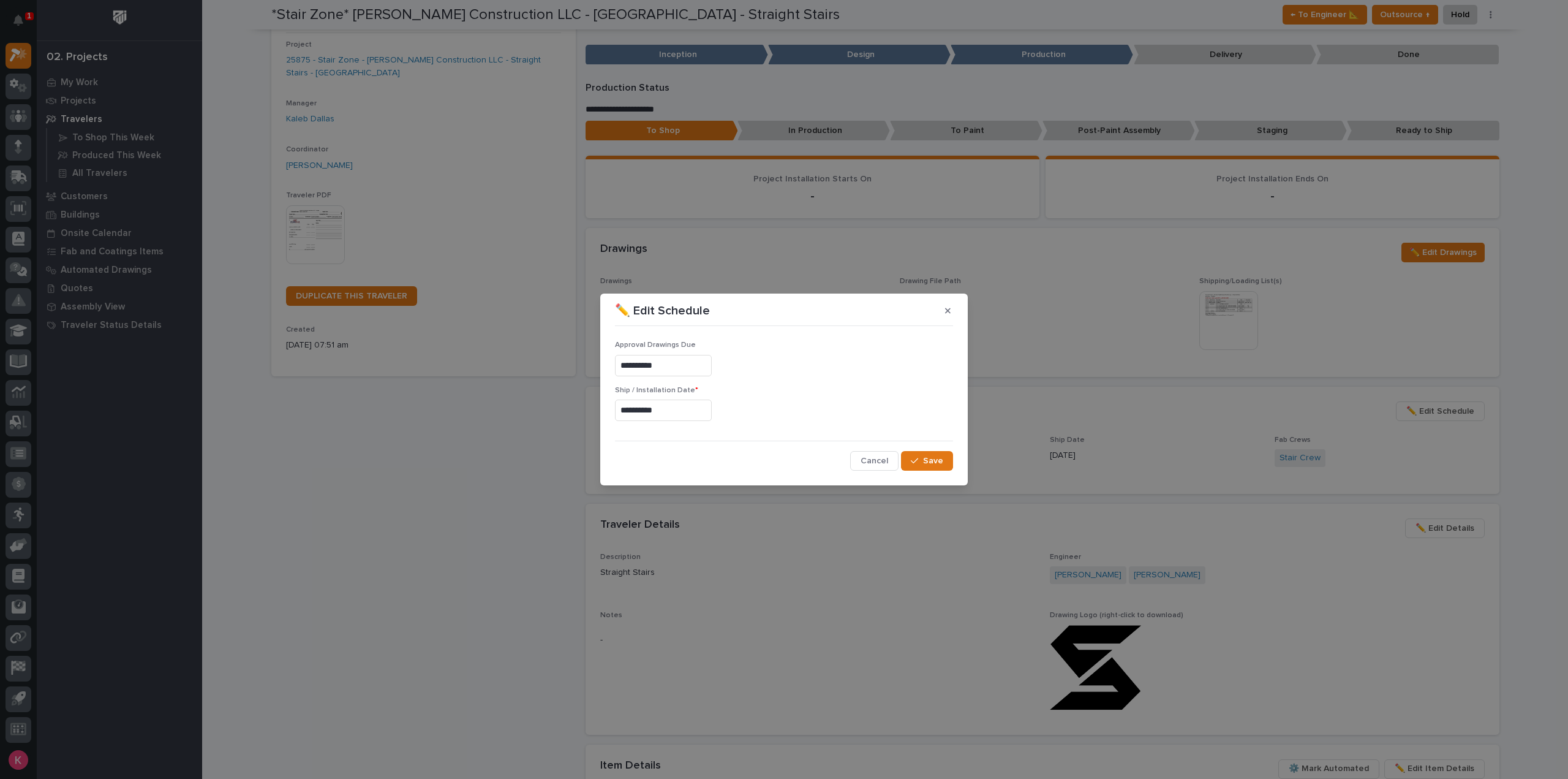
type input "**********"
click at [928, 463] on span "Save" at bounding box center [933, 461] width 20 height 11
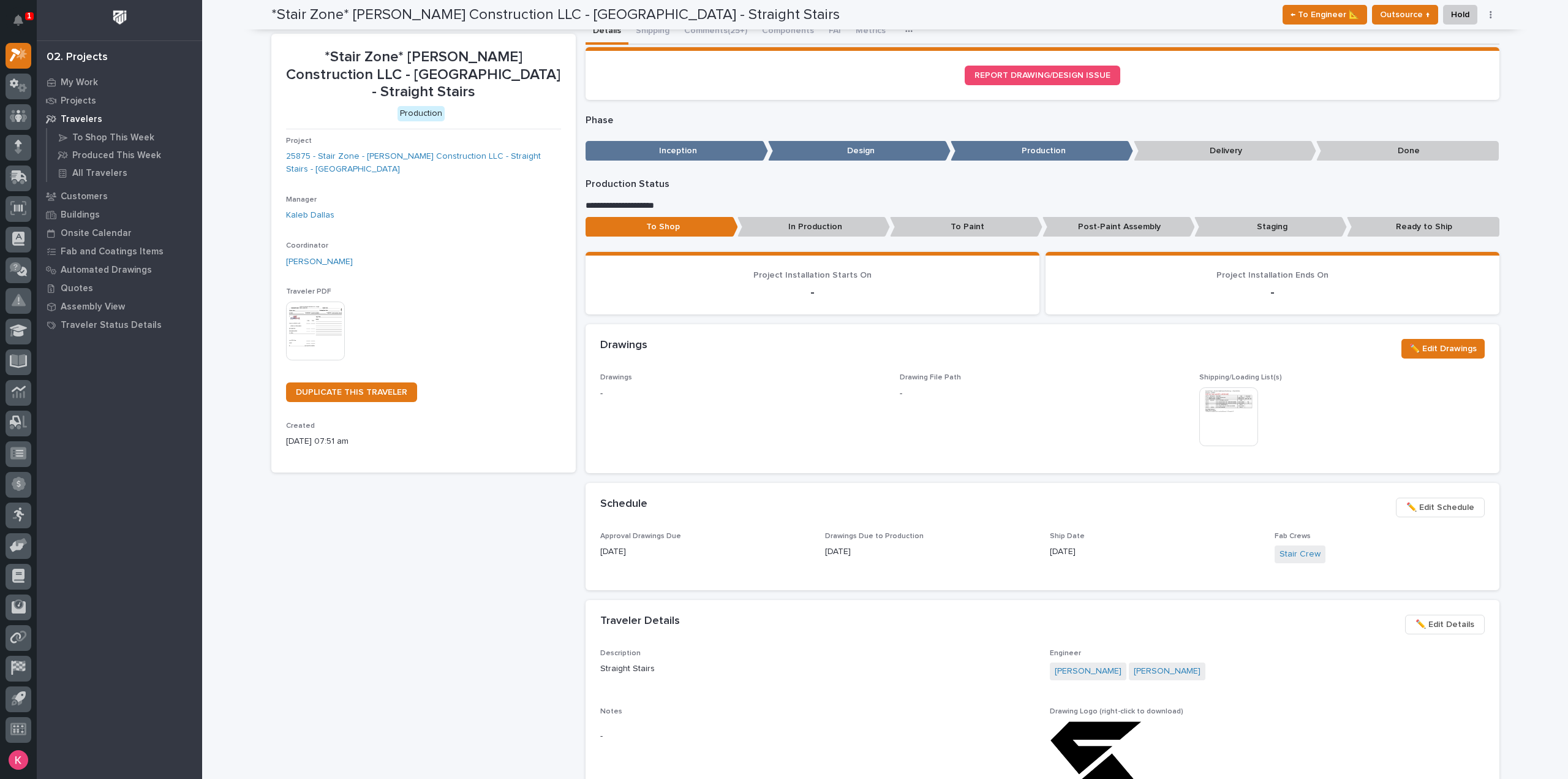
scroll to position [0, 0]
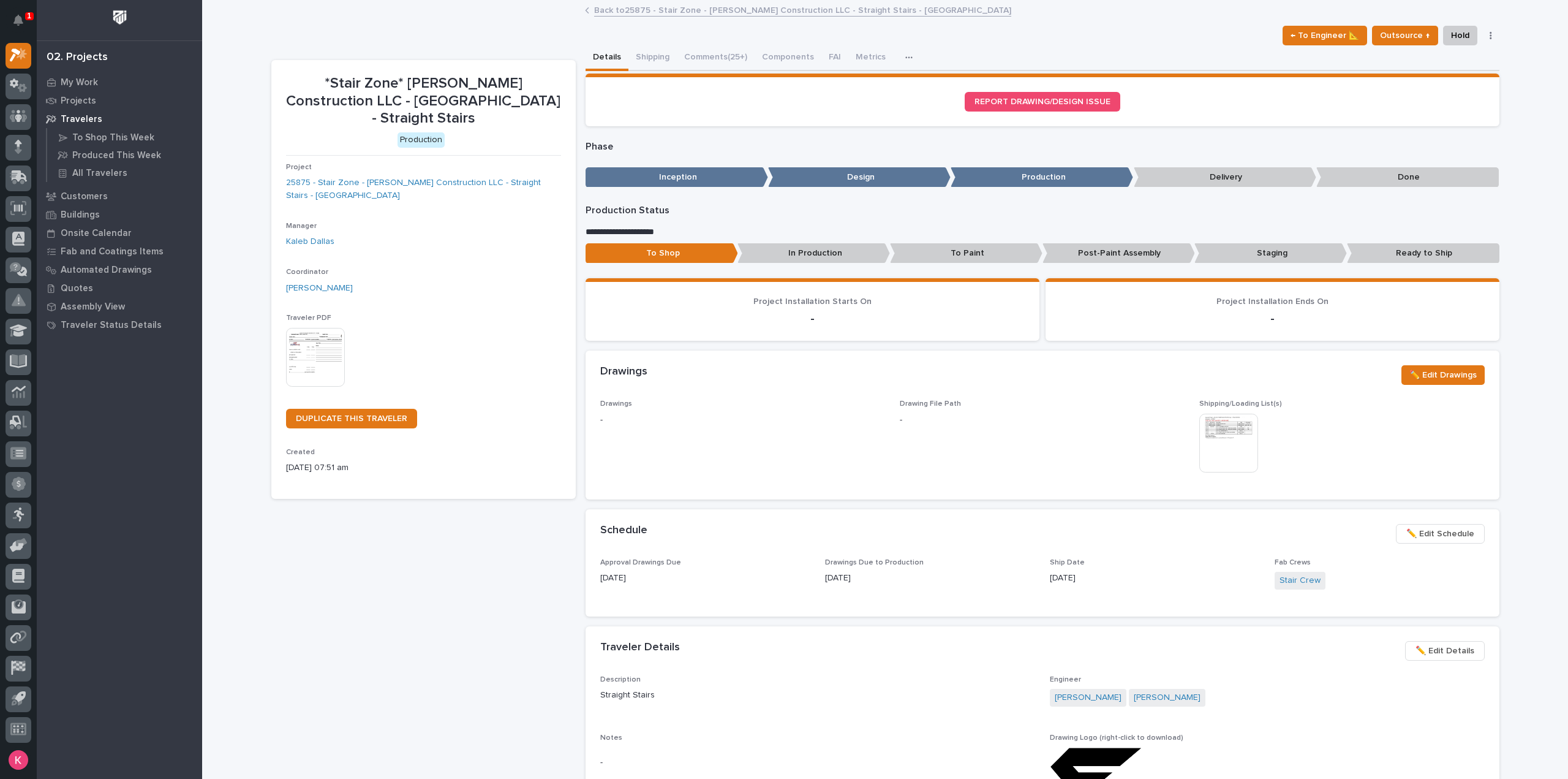
click at [751, 9] on link "Back to 25875 - Stair Zone - Landon W Roberts Construction LLC - Straight Stair…" at bounding box center [803, 9] width 417 height 14
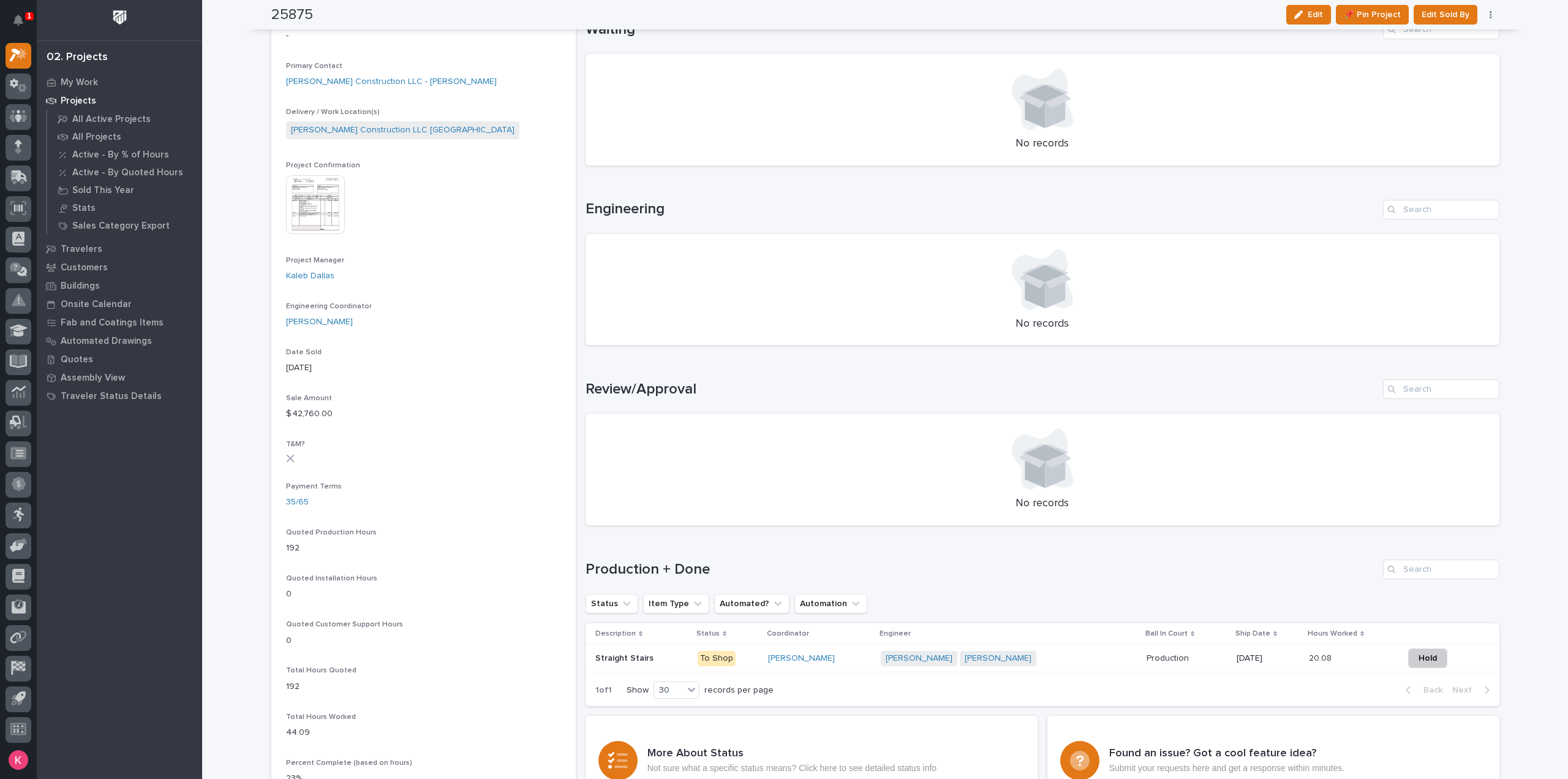
scroll to position [306, 0]
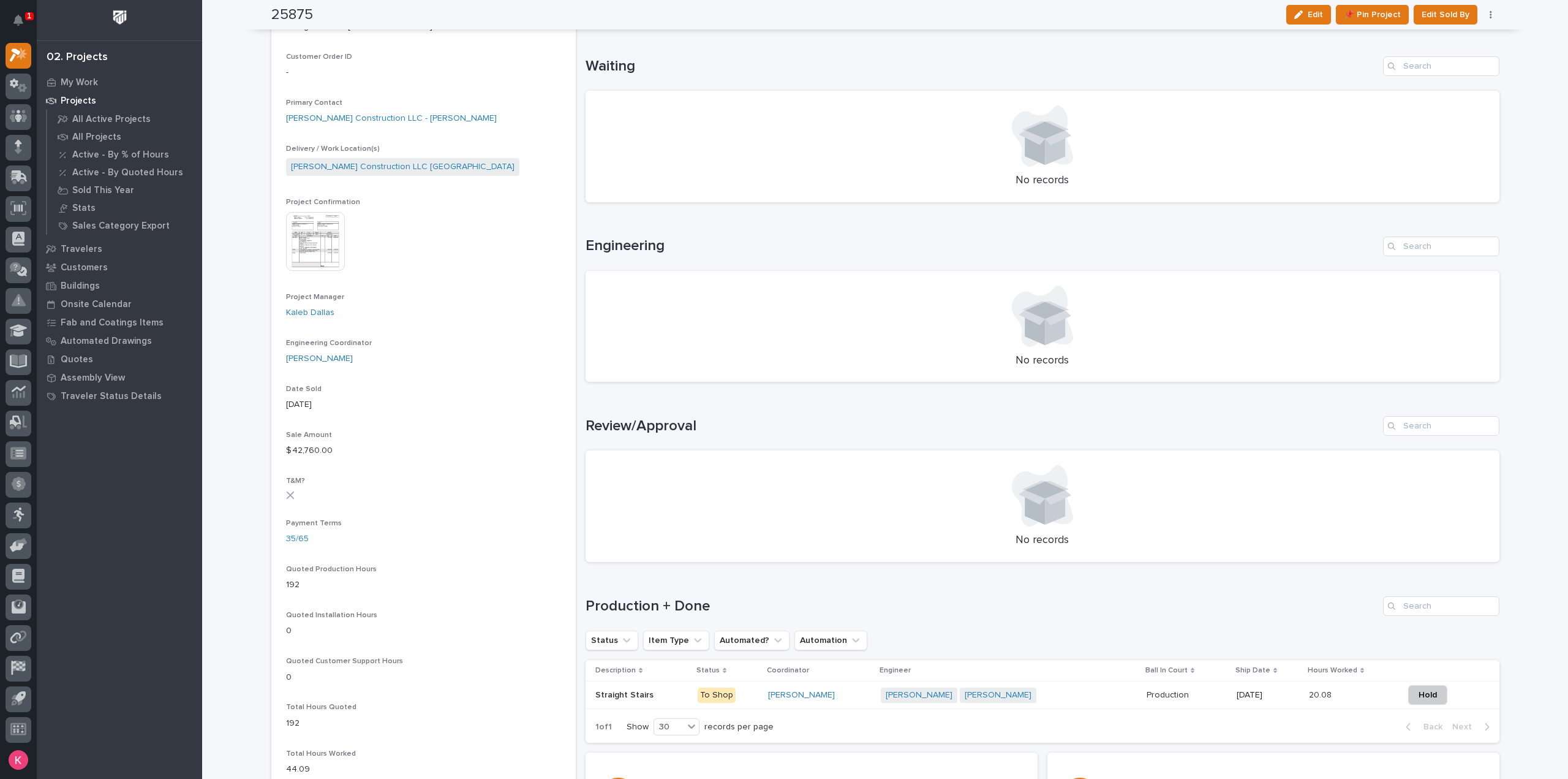
click at [832, 693] on div "Wynne Hochstetler" at bounding box center [819, 695] width 103 height 11
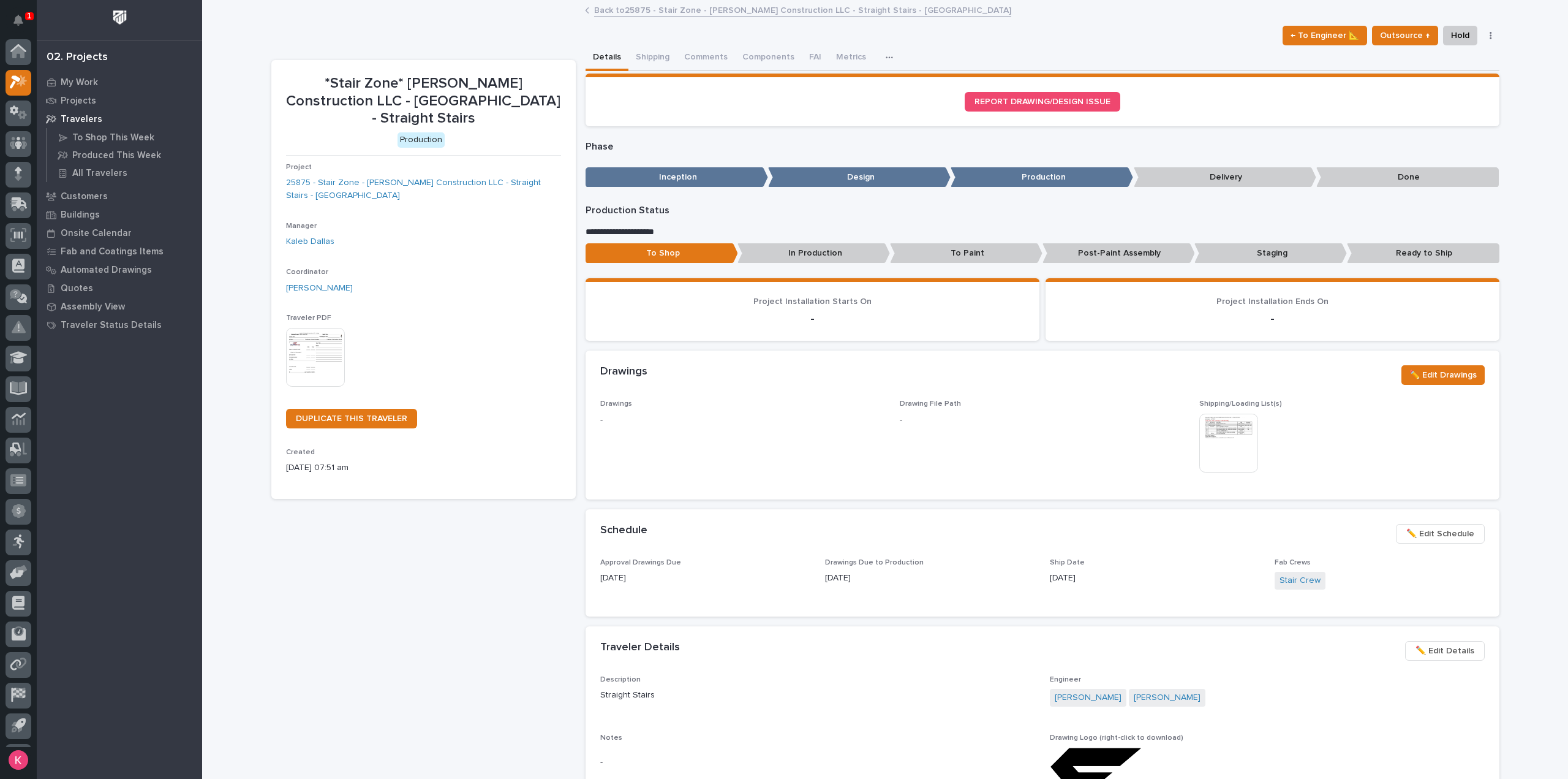
scroll to position [27, 0]
click at [700, 55] on button "Comments (25+)" at bounding box center [716, 58] width 78 height 25
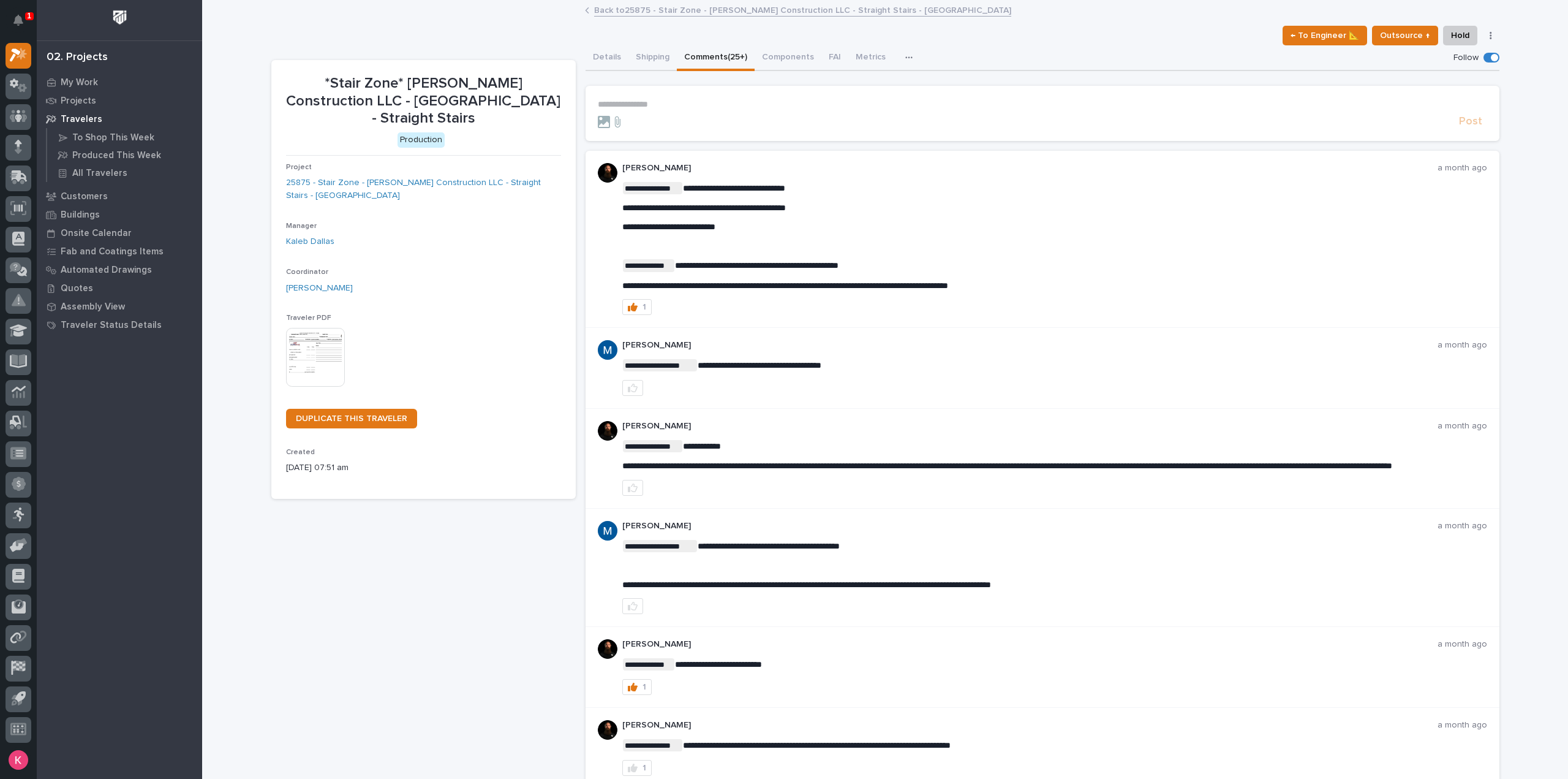
click at [692, 109] on div "**********" at bounding box center [1042, 104] width 889 height 11
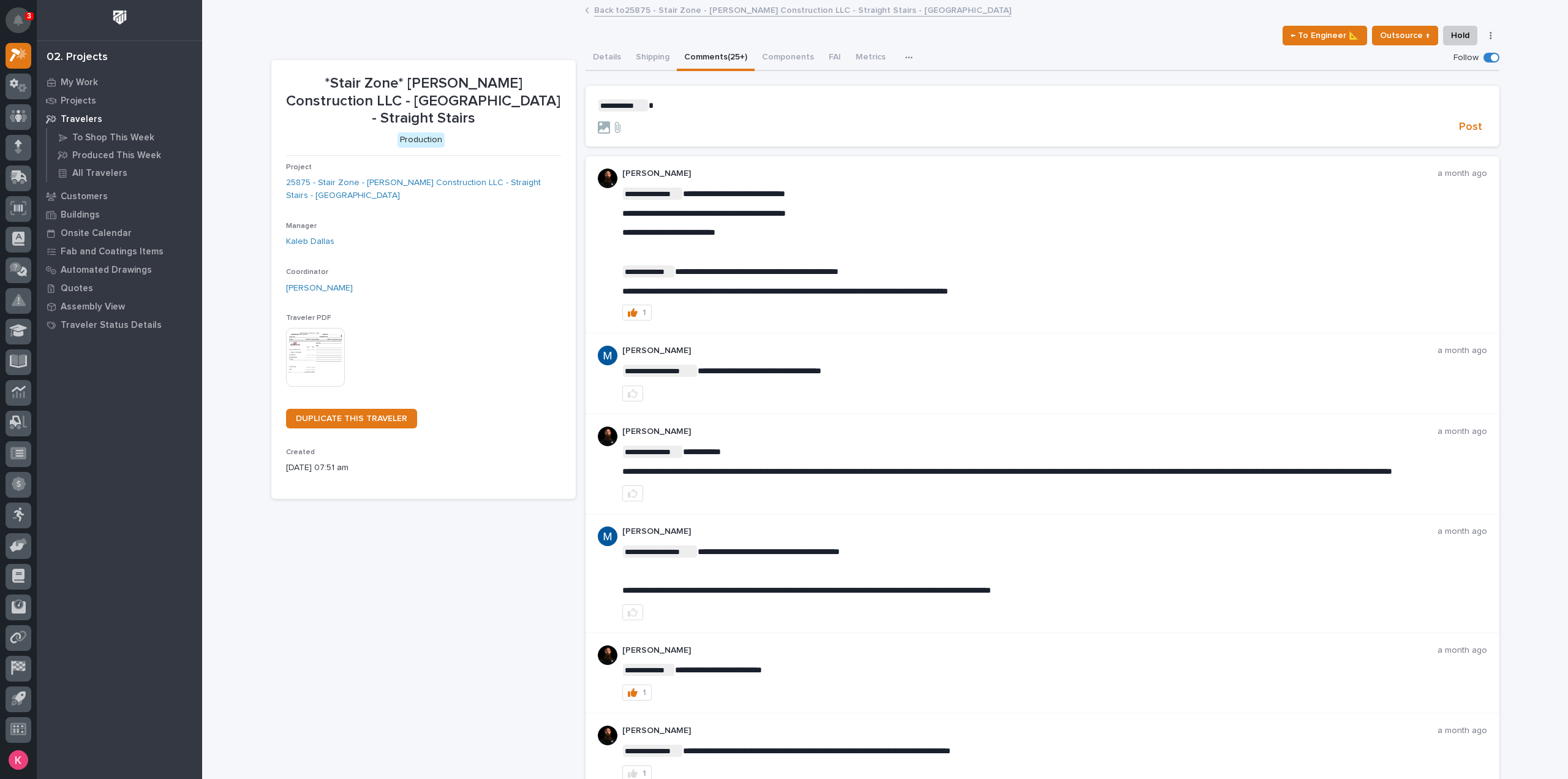
click at [19, 25] on icon "Notifications" at bounding box center [18, 20] width 10 height 11
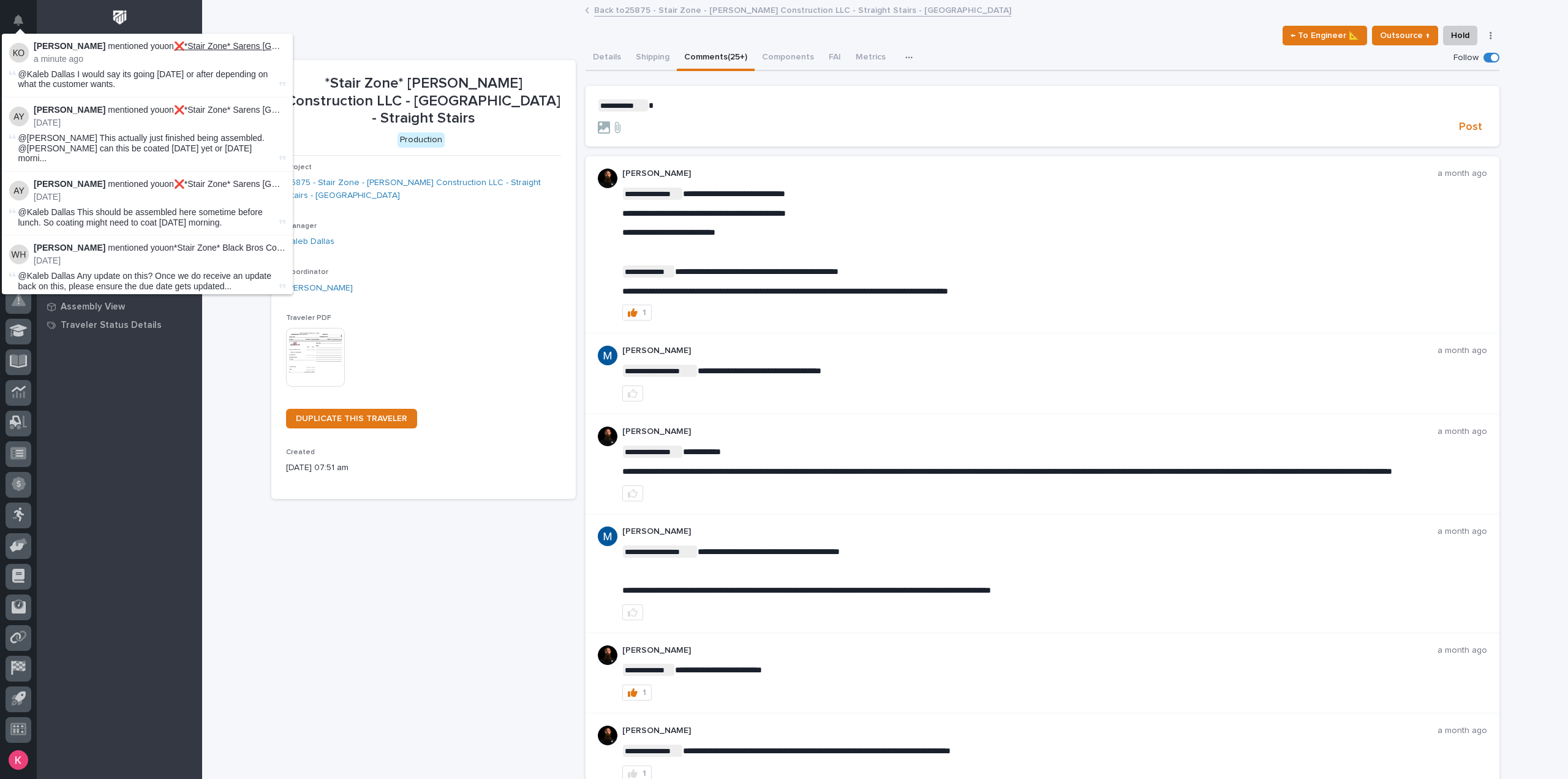
click at [252, 43] on link "❌*Stair Zone* Sarens USA - Straight Stair" at bounding box center [291, 45] width 235 height 10
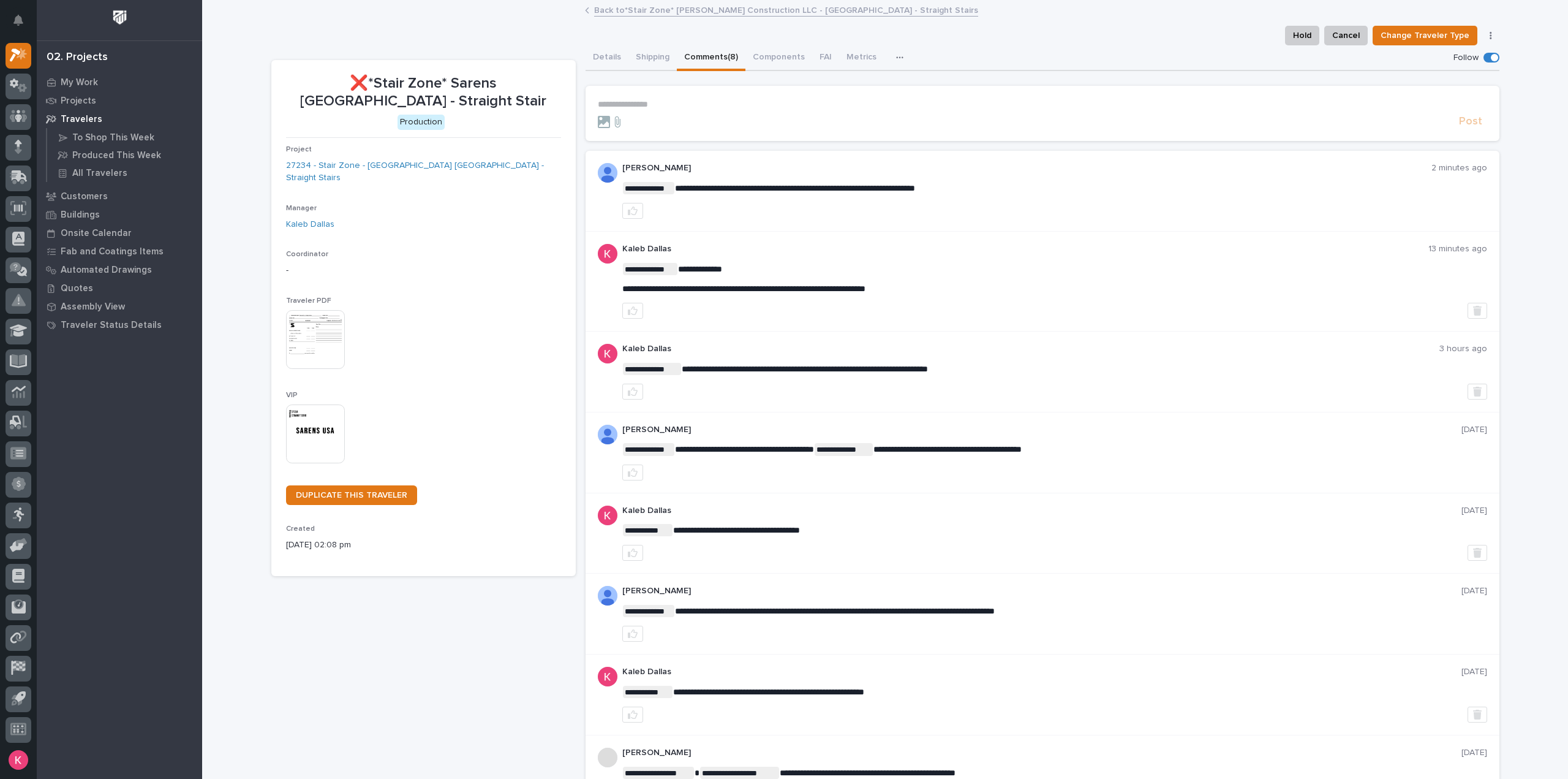
drag, startPoint x: 648, startPoint y: 98, endPoint x: 654, endPoint y: 98, distance: 6.0
click at [648, 98] on section "**********" at bounding box center [1042, 113] width 914 height 55
click at [660, 106] on p "**********" at bounding box center [1042, 104] width 889 height 11
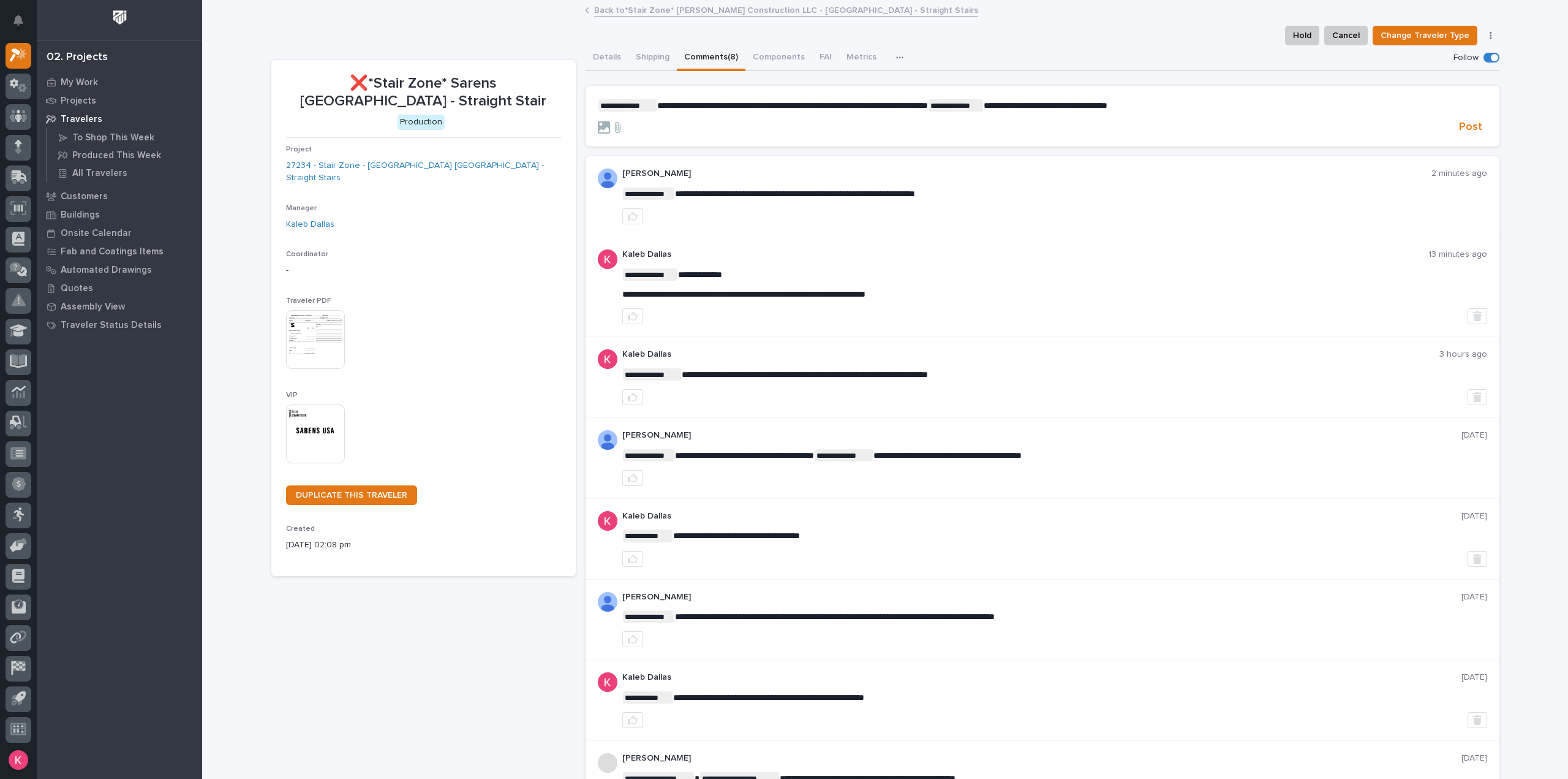
click at [1107, 105] on span "**********" at bounding box center [1045, 105] width 124 height 9
click at [1110, 102] on span "**********" at bounding box center [1047, 105] width 127 height 9
click at [1200, 102] on p "**********" at bounding box center [1042, 105] width 889 height 12
click at [1476, 128] on span "Post" at bounding box center [1470, 127] width 23 height 14
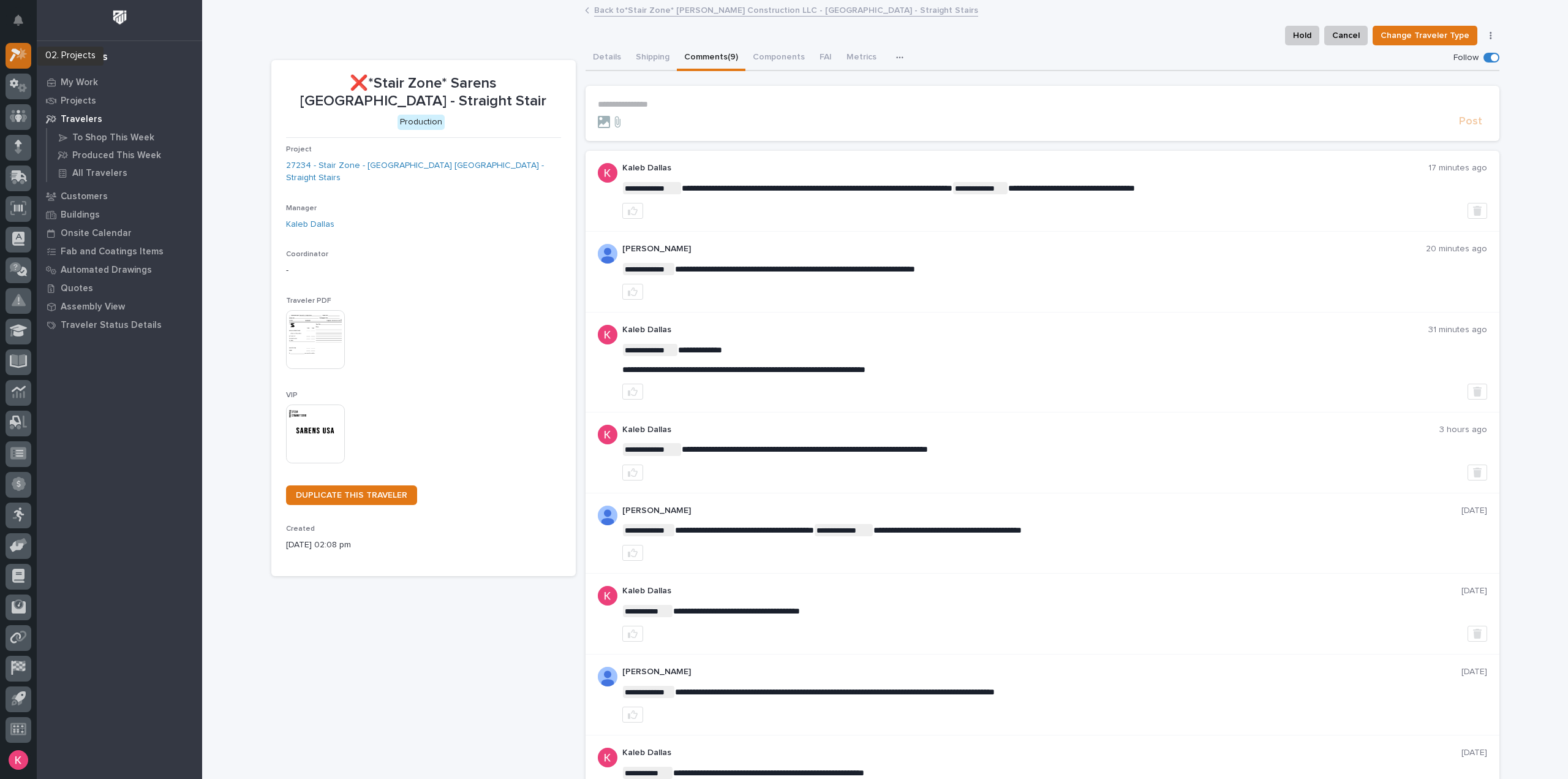
click at [13, 52] on icon at bounding box center [15, 55] width 11 height 13
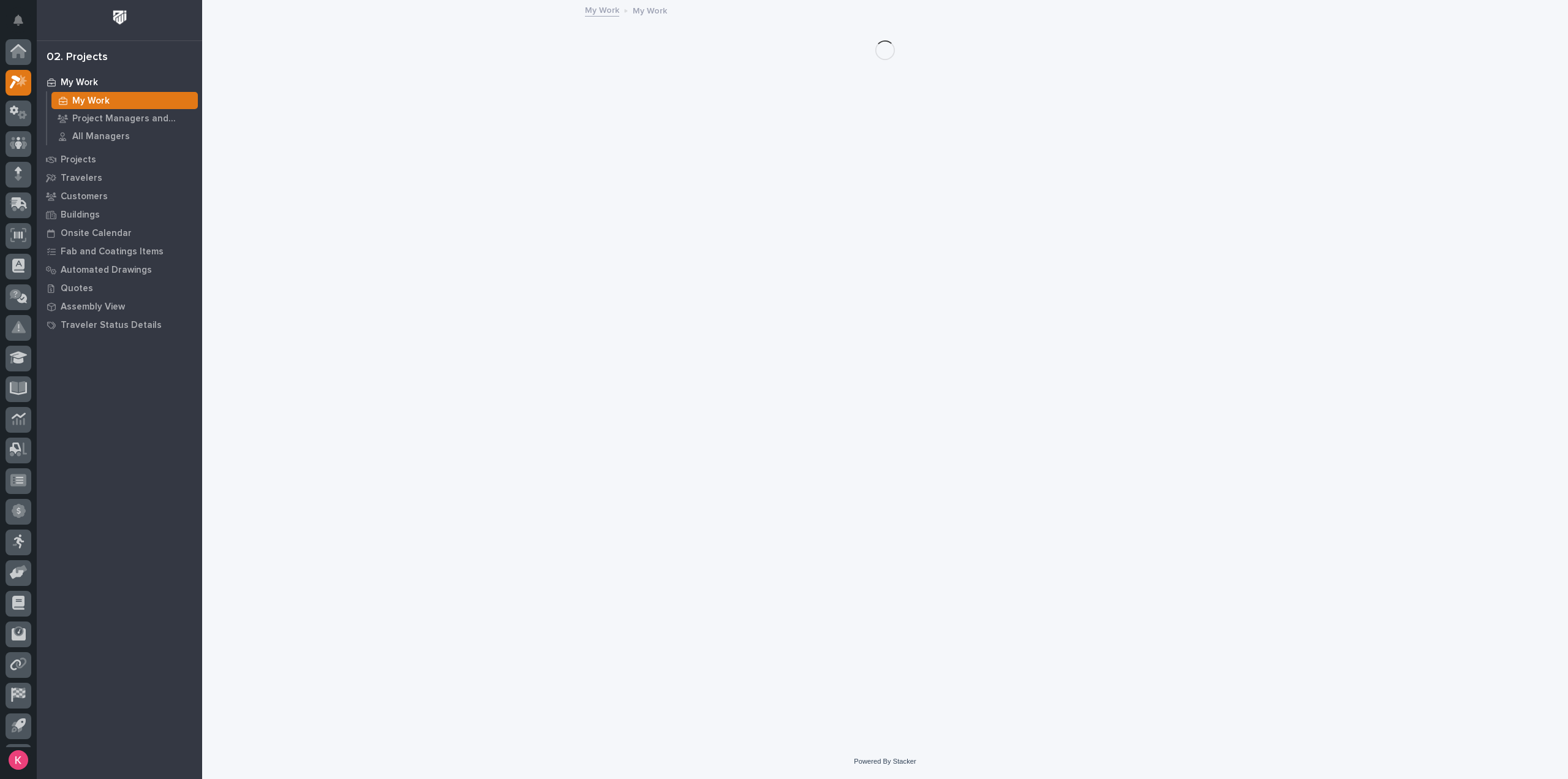
scroll to position [27, 0]
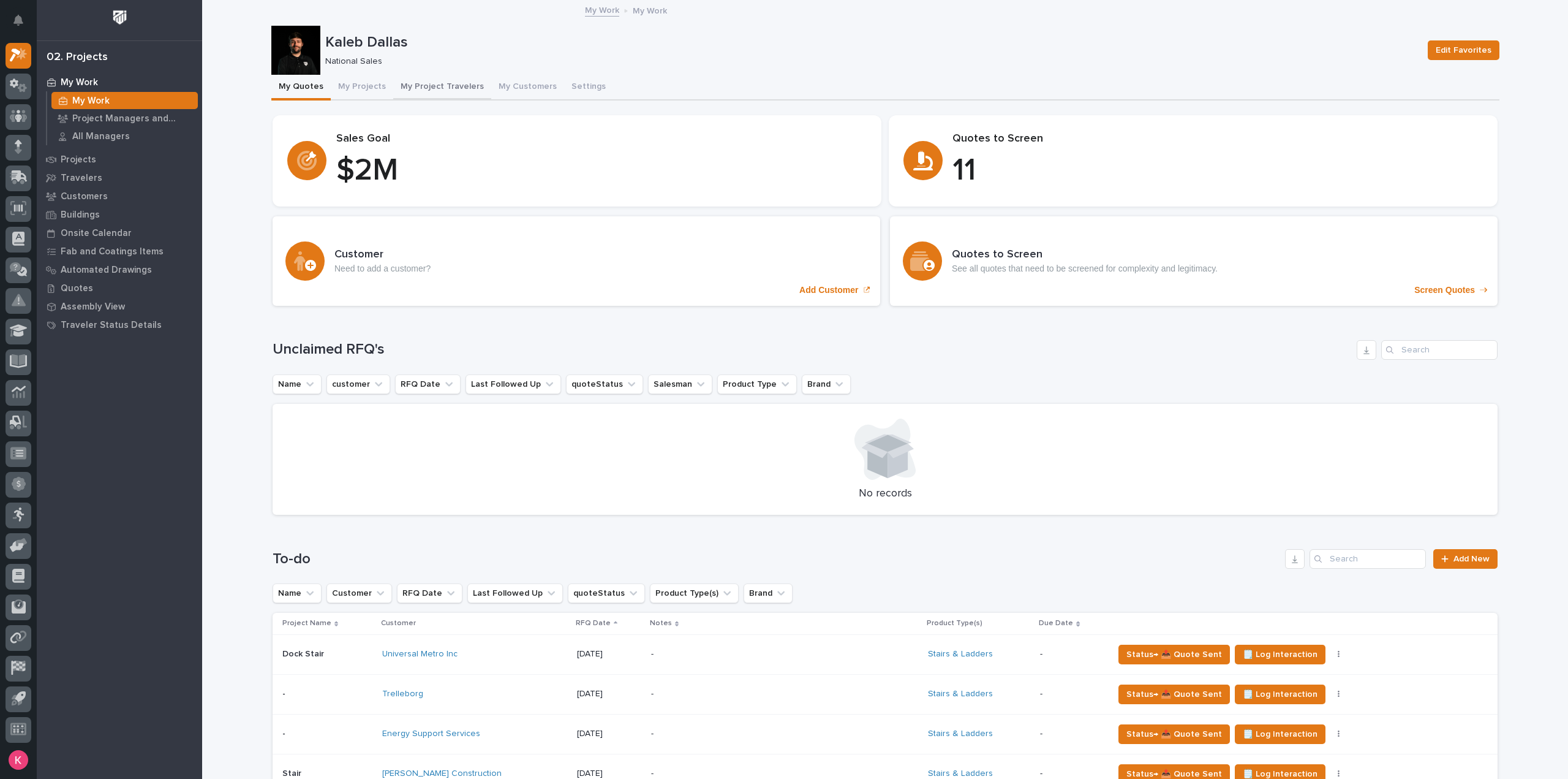
click at [420, 88] on button "My Project Travelers" at bounding box center [442, 88] width 98 height 25
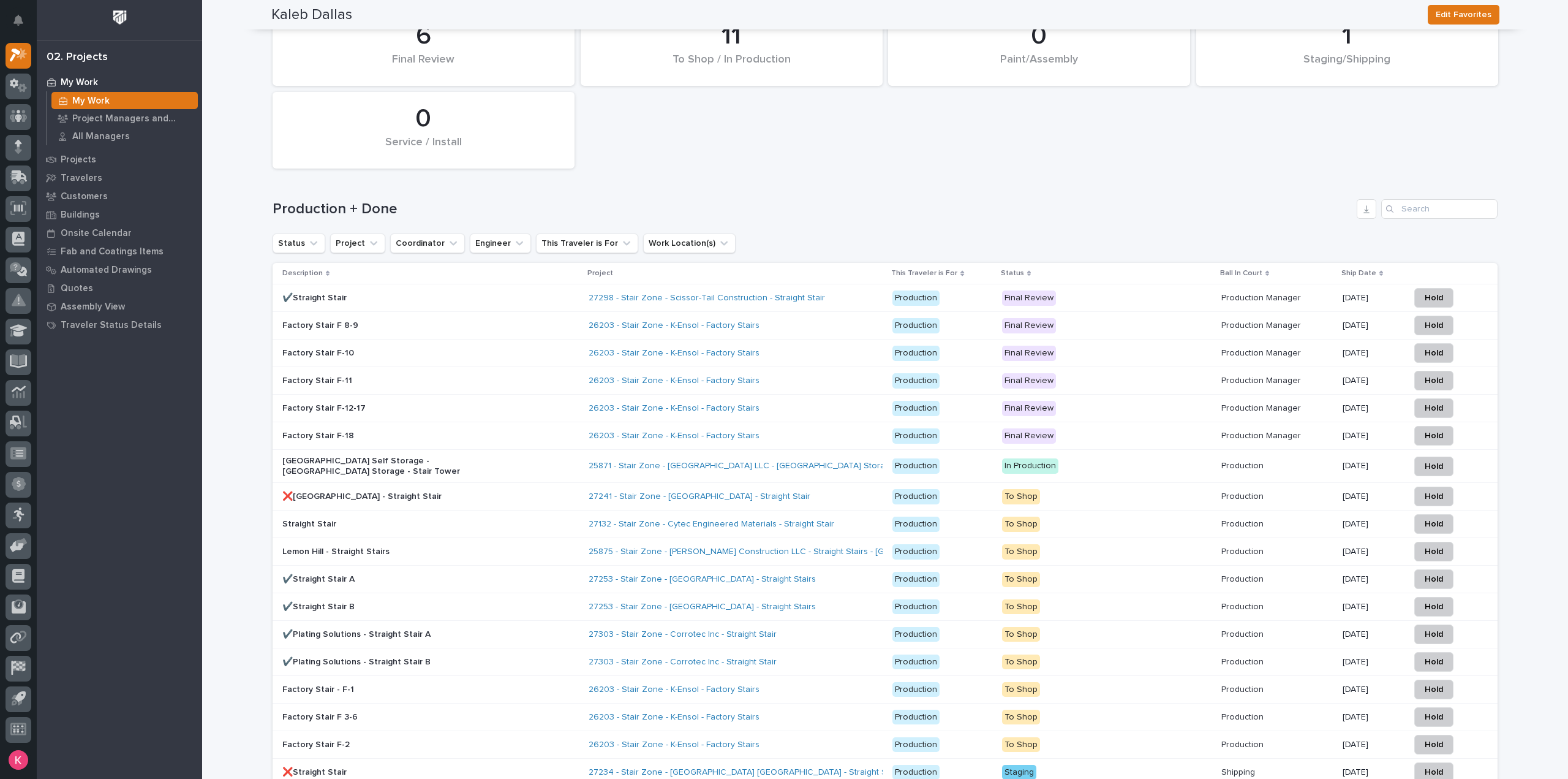
scroll to position [1142, 0]
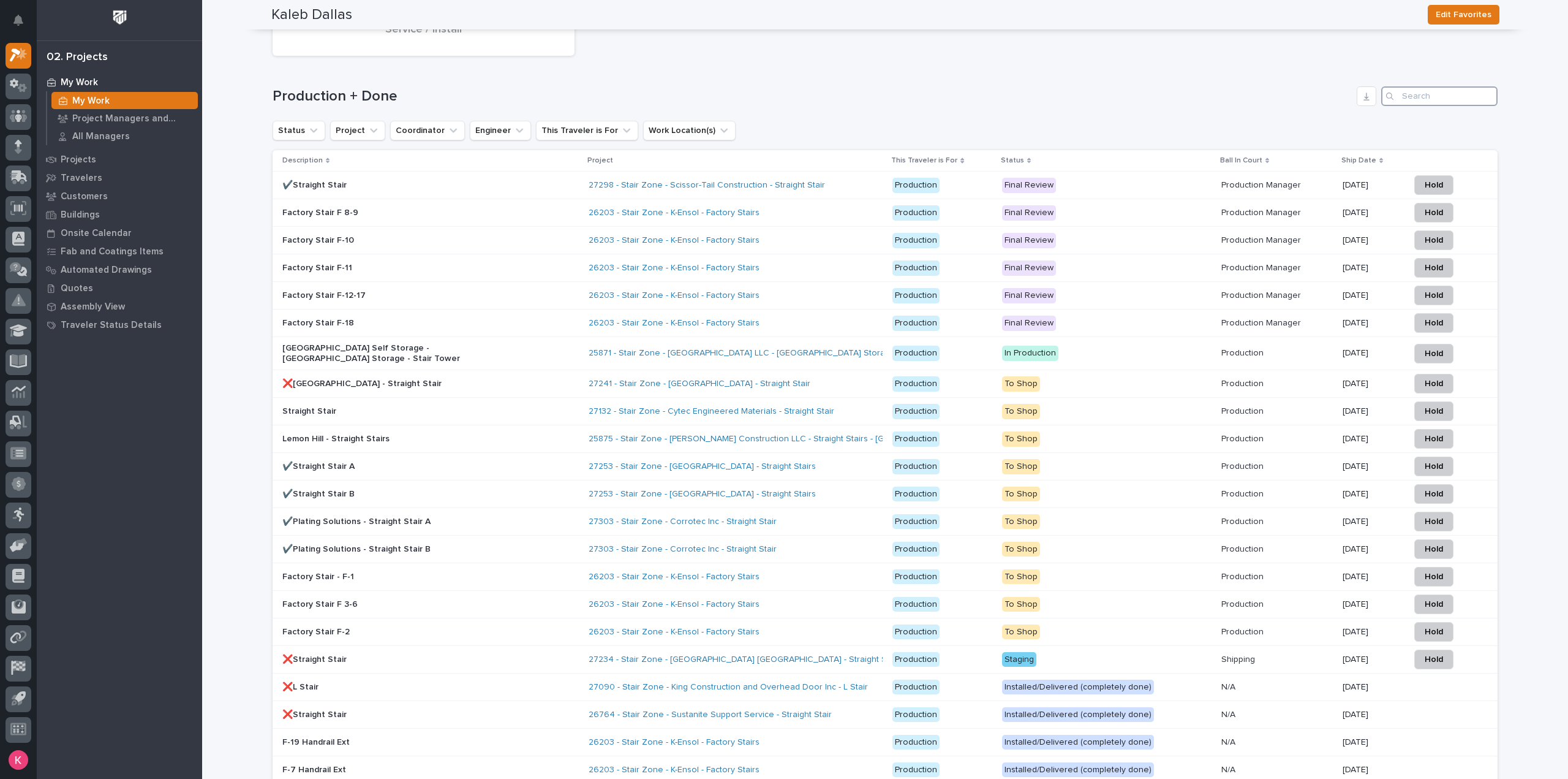
click at [1433, 101] on input "Search" at bounding box center [1439, 96] width 116 height 19
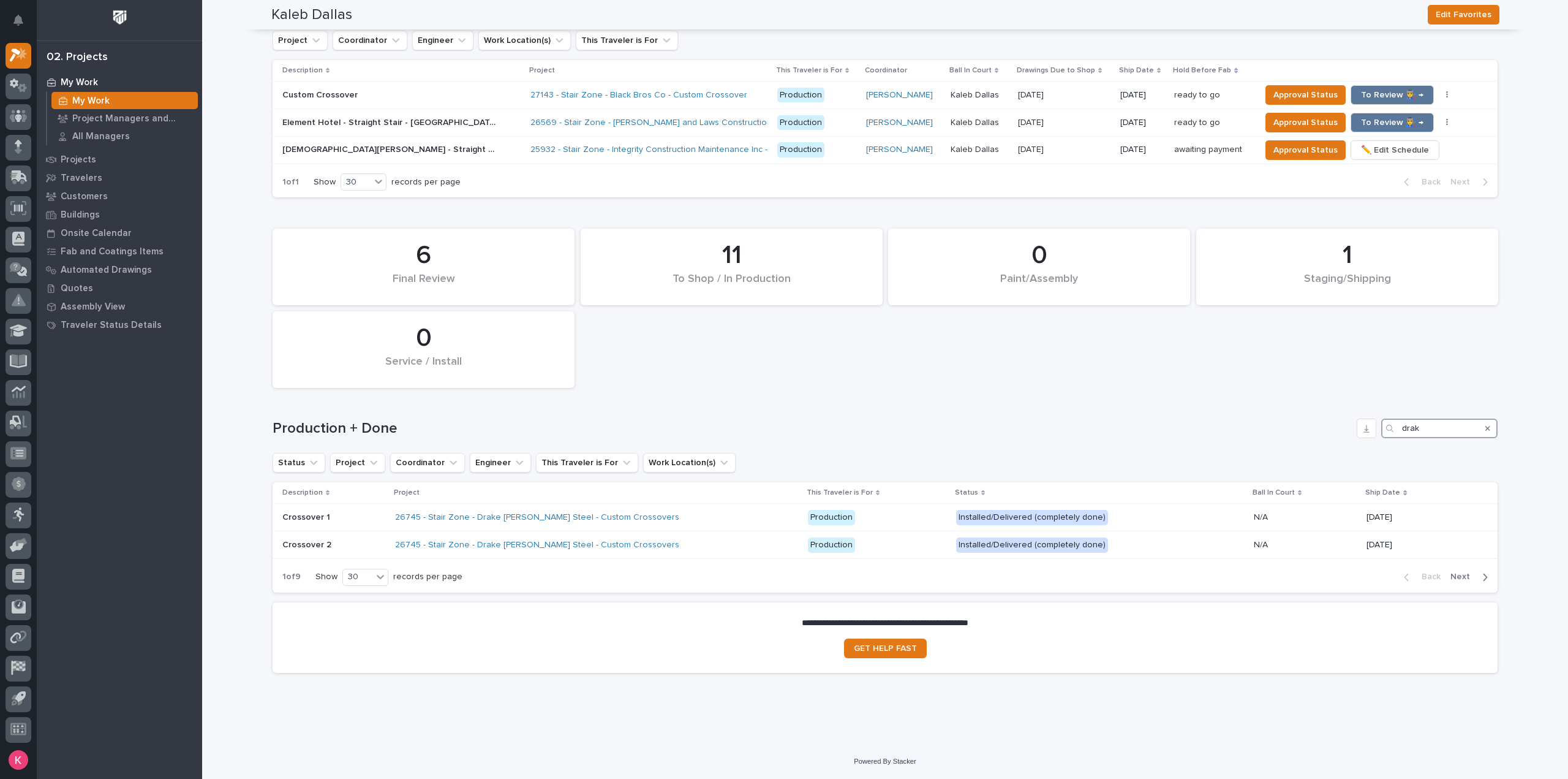
scroll to position [809, 0]
type input "drak"
click at [686, 526] on div "26745 - Stair Zone - Drake Williams Steel - Custom Crossovers" at bounding box center [596, 519] width 403 height 20
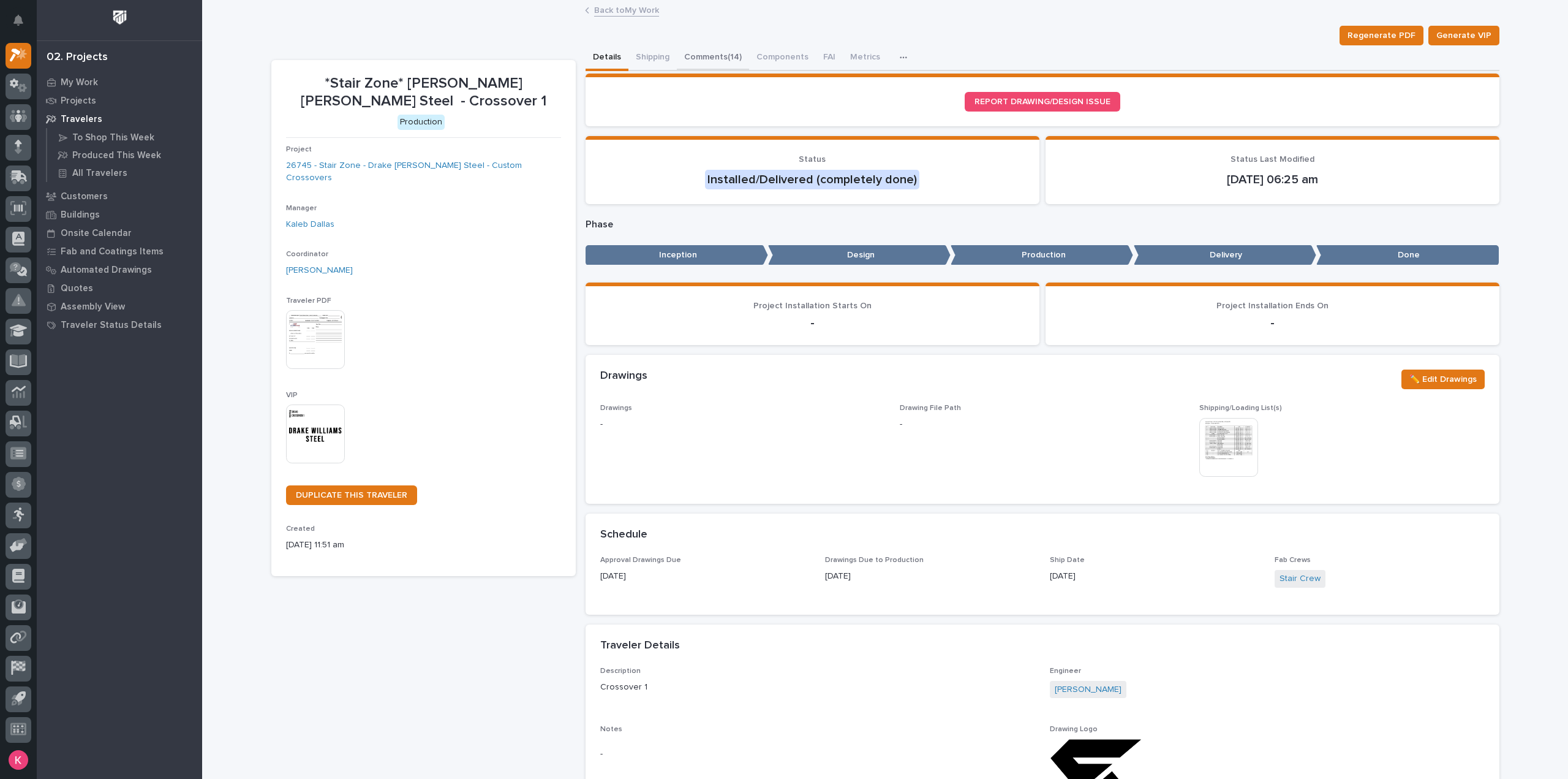
click at [687, 50] on button "Comments (14)" at bounding box center [713, 58] width 72 height 25
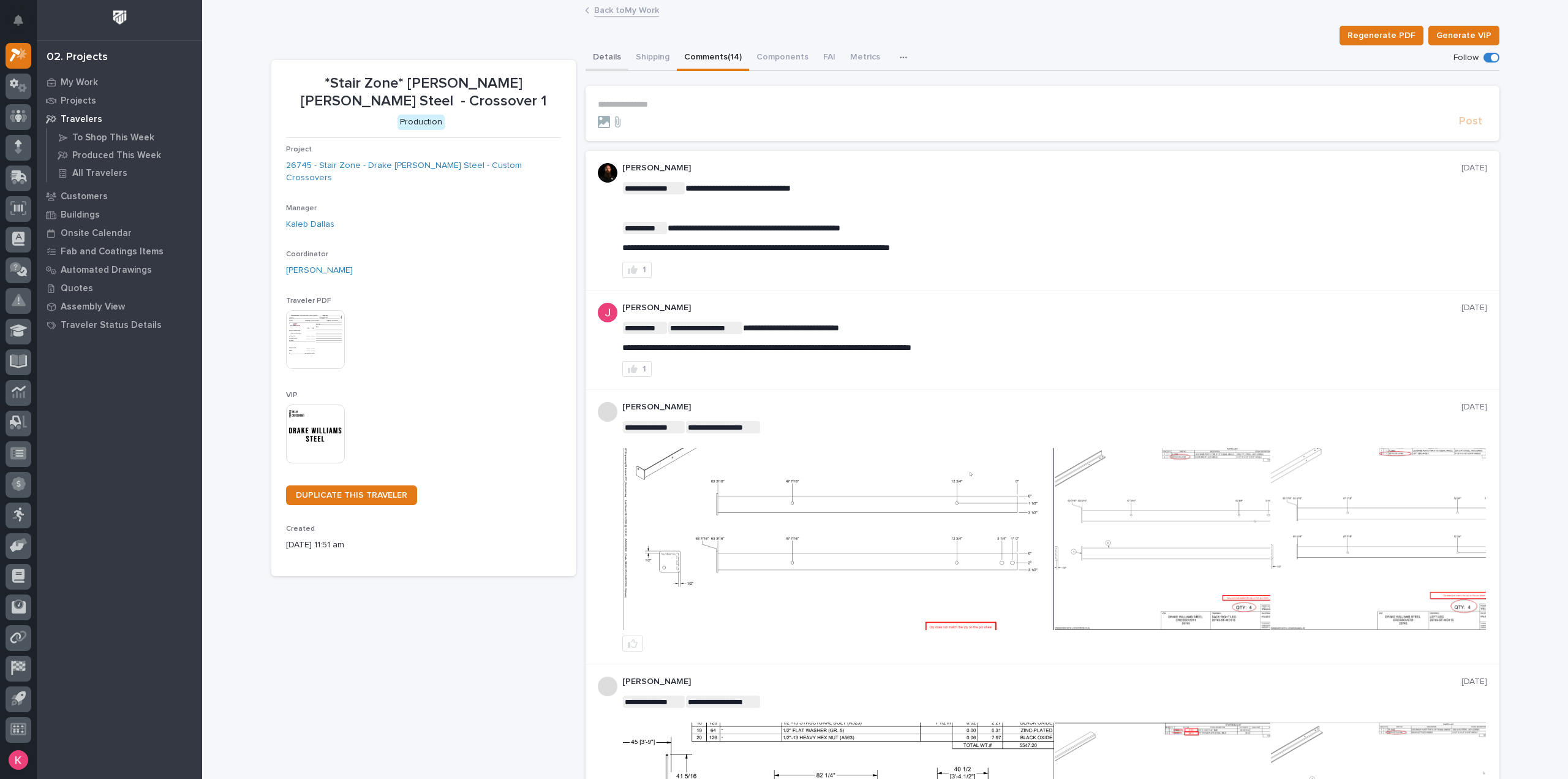
click at [611, 62] on button "Details" at bounding box center [607, 58] width 43 height 25
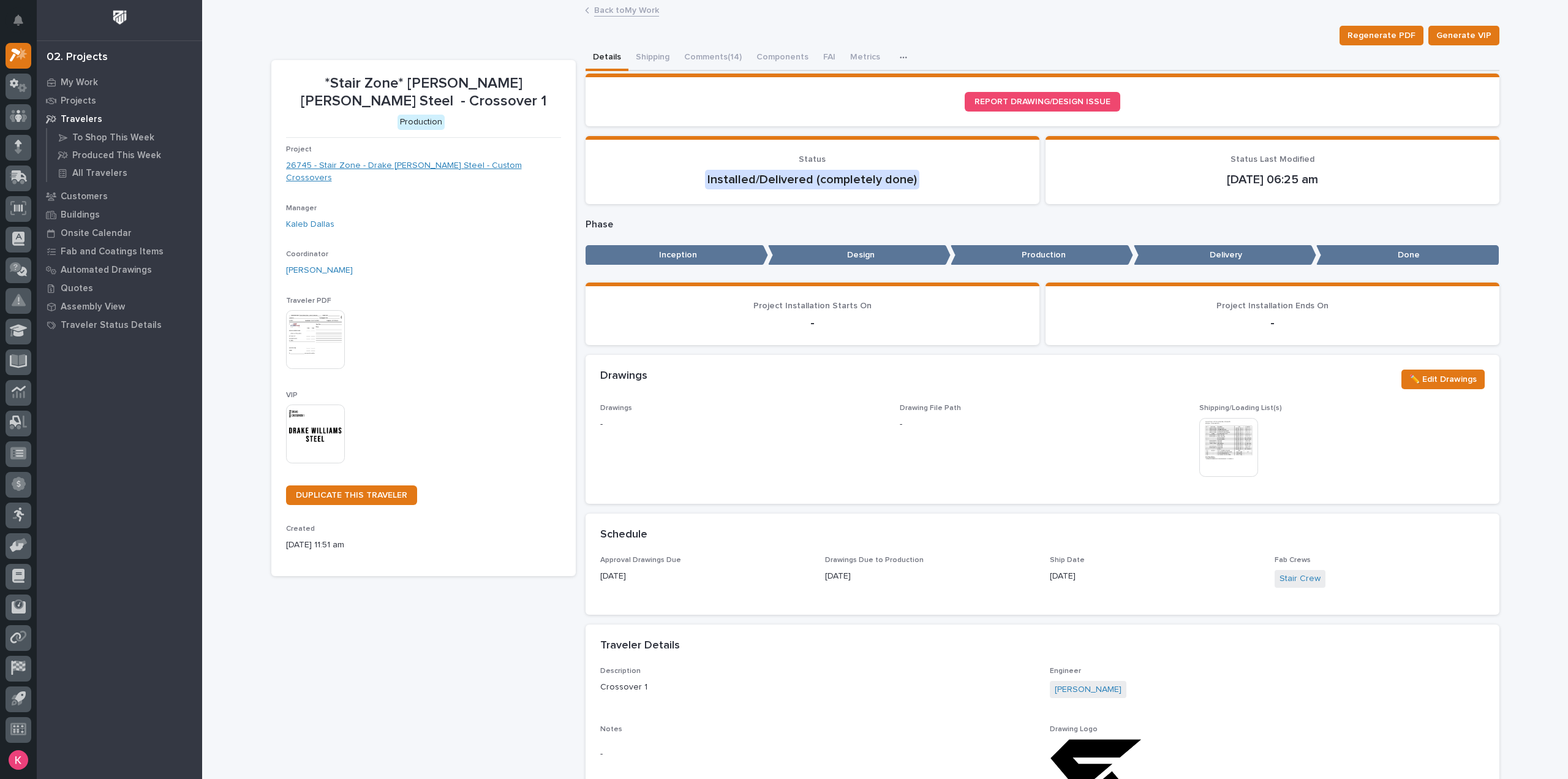
click at [457, 160] on link "26745 - Stair Zone - Drake Williams Steel - Custom Crossovers" at bounding box center [423, 172] width 275 height 25
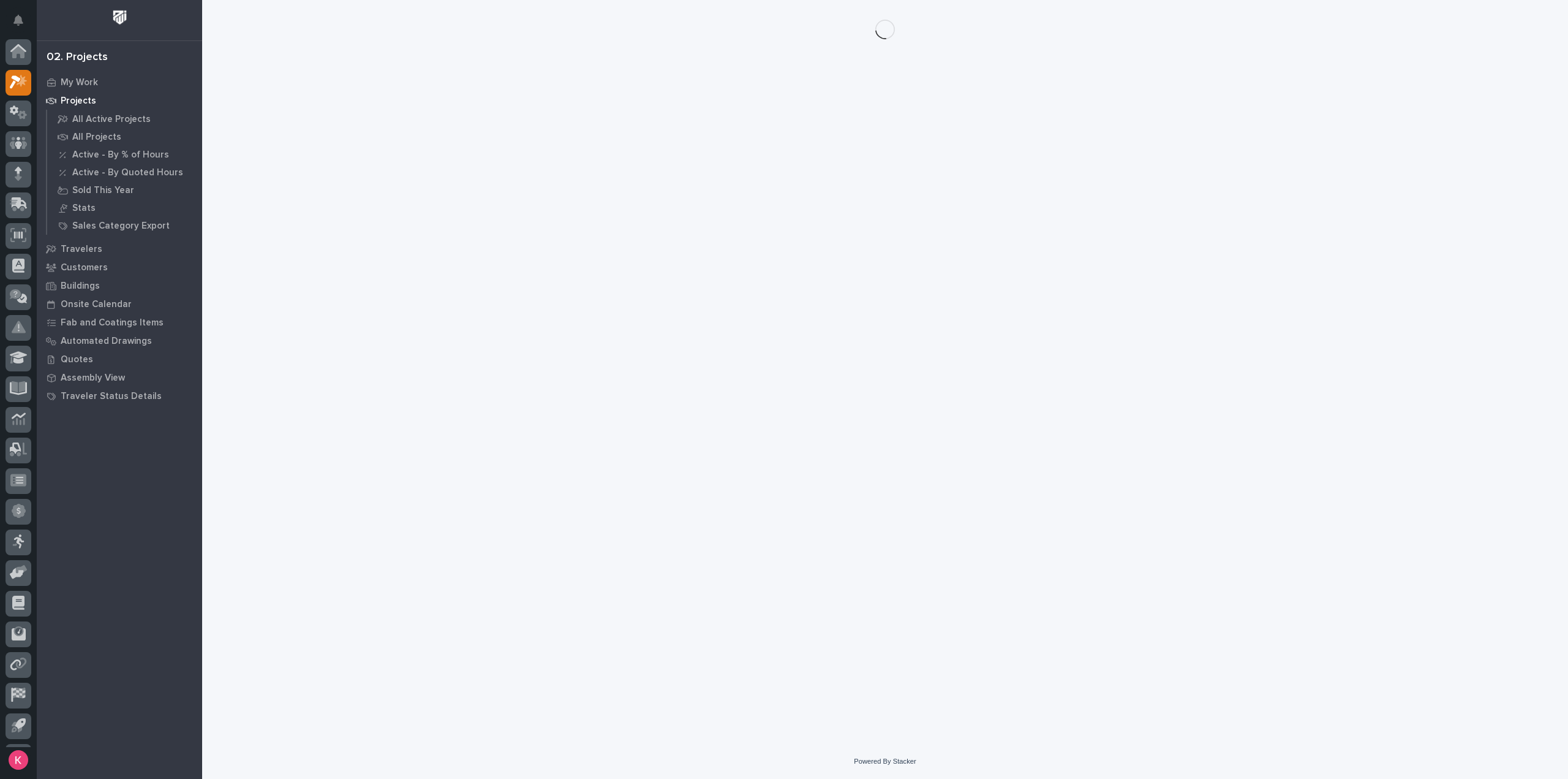
scroll to position [27, 0]
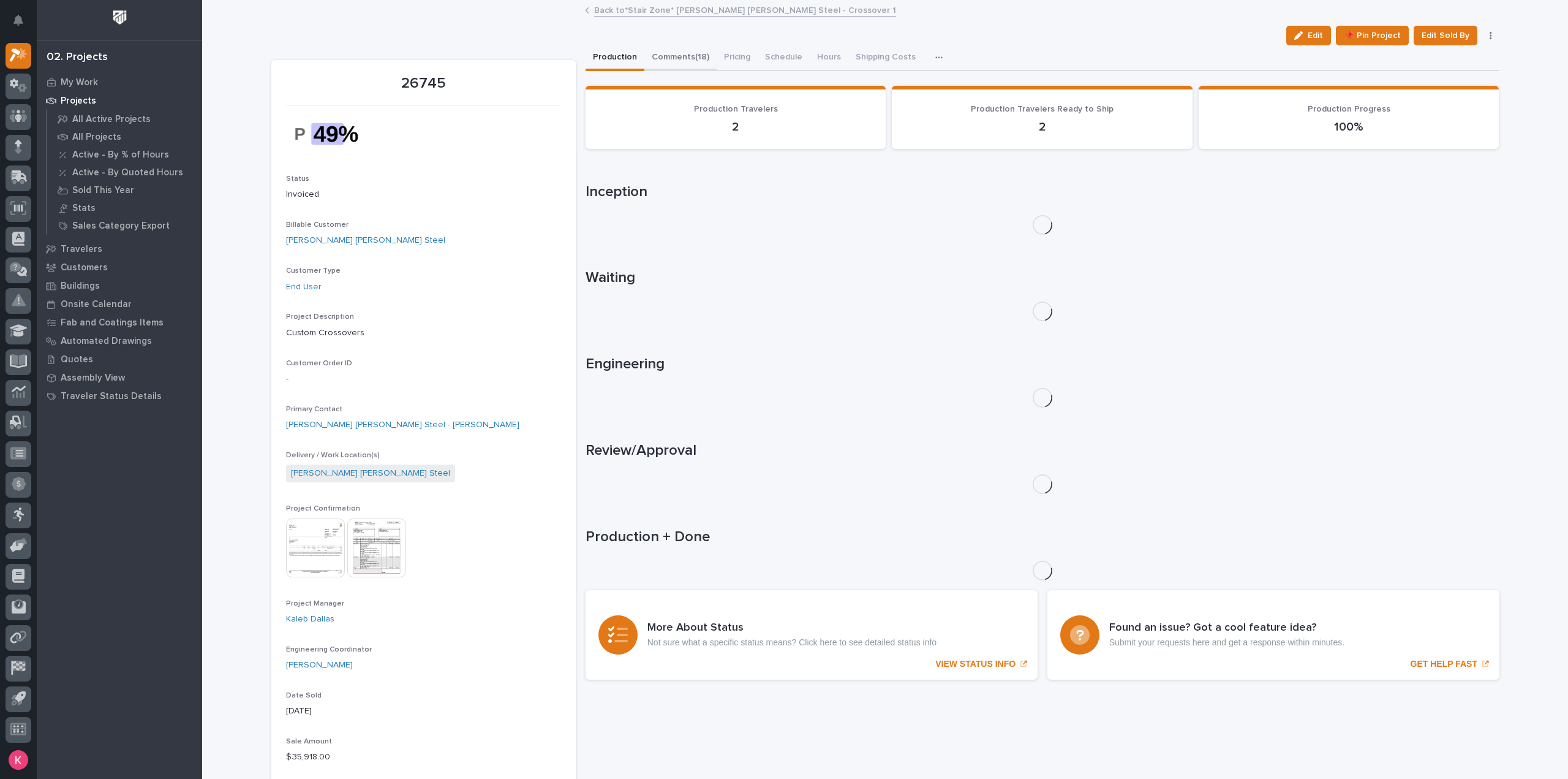
drag, startPoint x: 668, startPoint y: 64, endPoint x: 700, endPoint y: 106, distance: 52.8
click at [668, 63] on button "Comments (18)" at bounding box center [680, 58] width 72 height 25
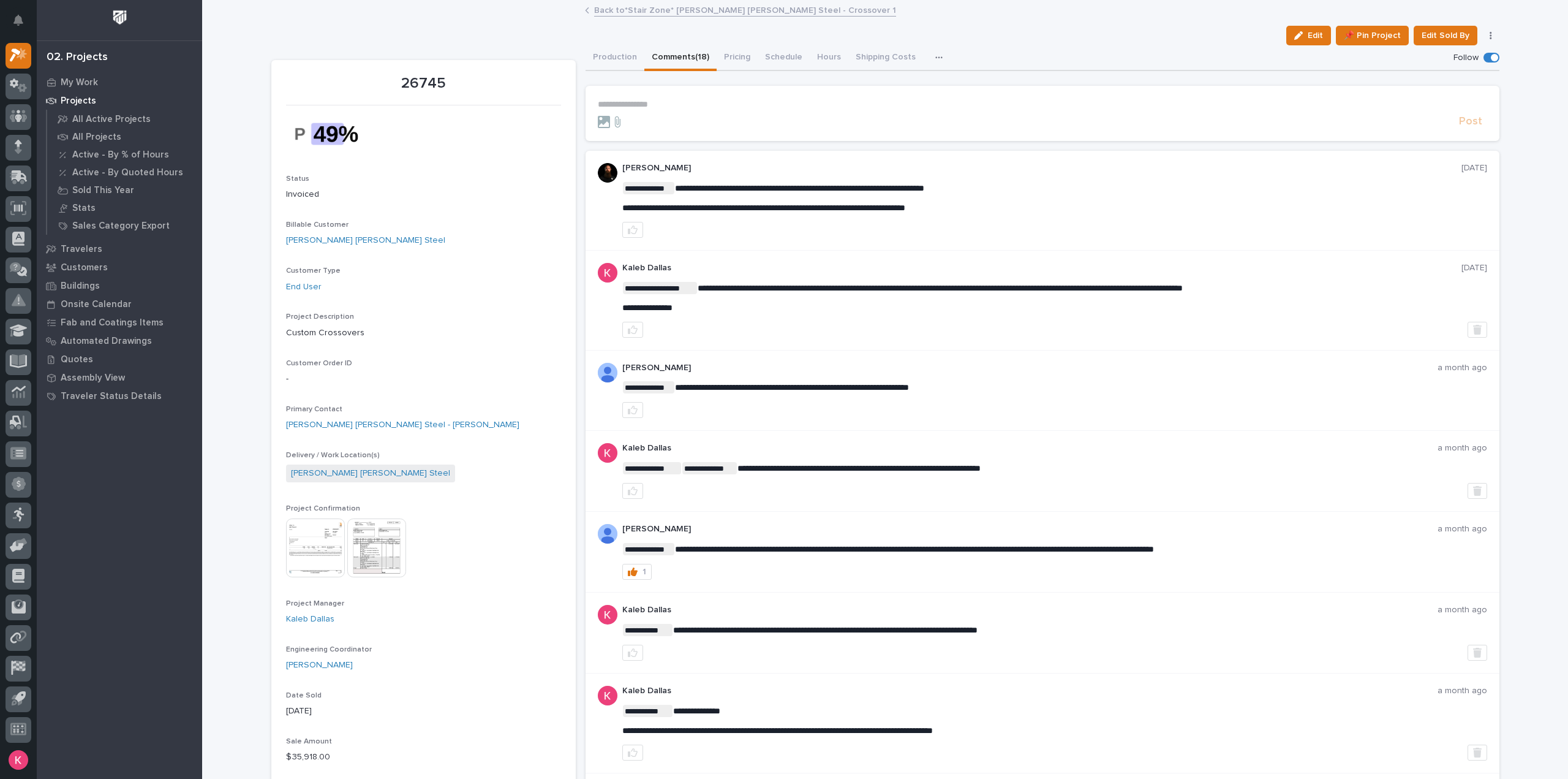
click at [698, 102] on p "**********" at bounding box center [1042, 104] width 889 height 11
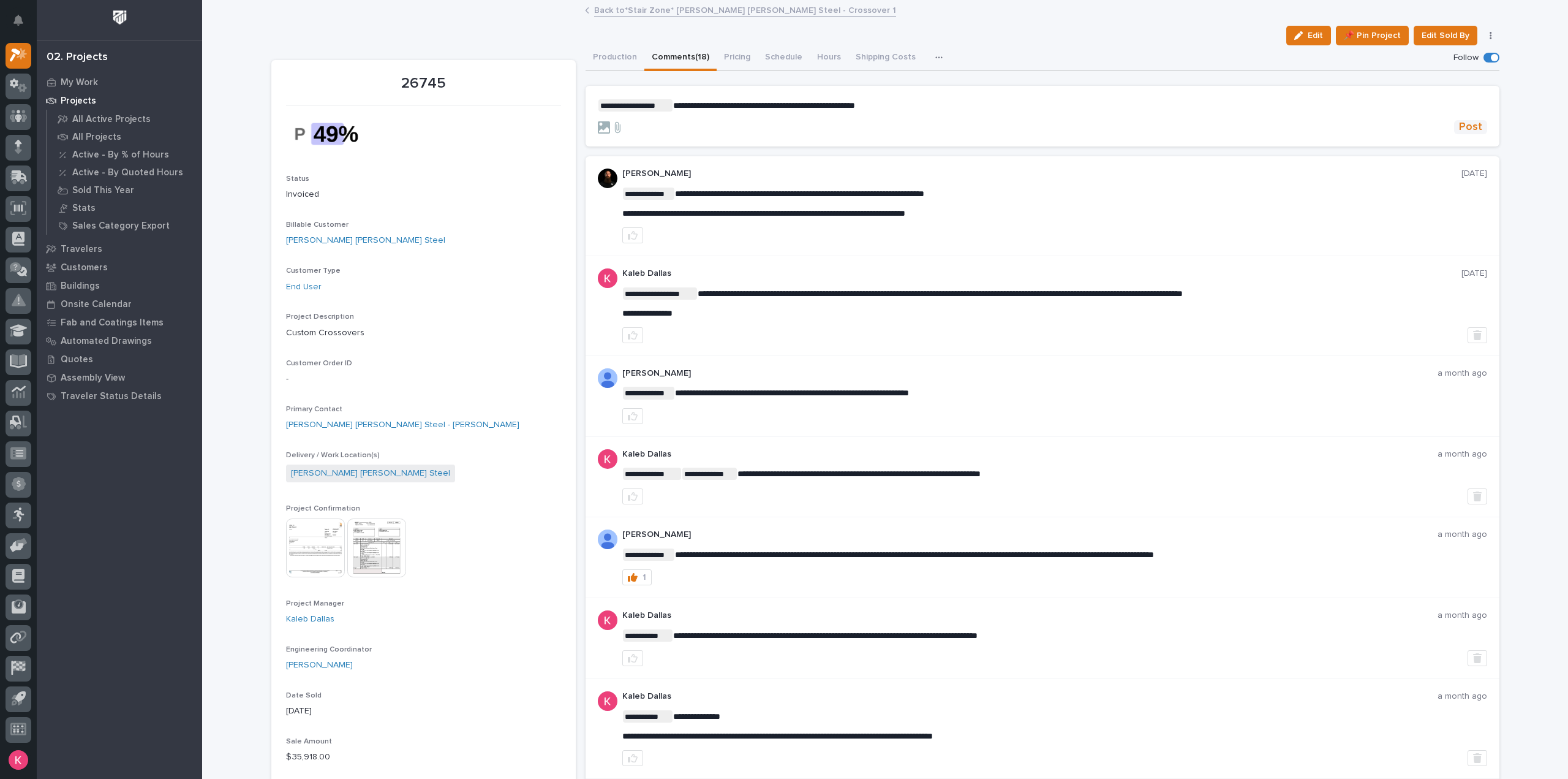
click at [1466, 126] on span "Post" at bounding box center [1470, 127] width 23 height 14
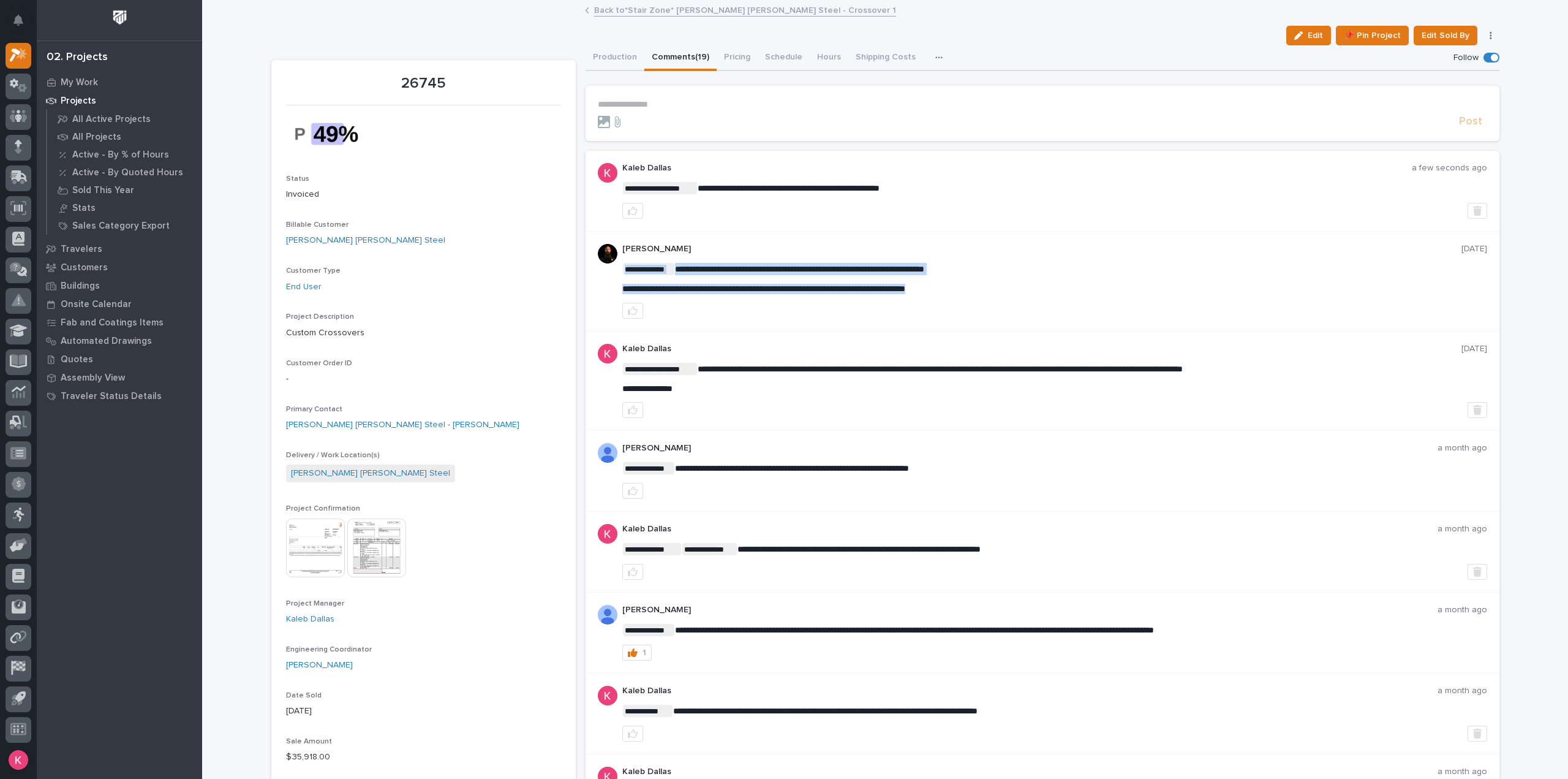
drag, startPoint x: 617, startPoint y: 282, endPoint x: 995, endPoint y: 289, distance: 378.1
click at [979, 287] on div "**********" at bounding box center [1042, 281] width 914 height 100
drag, startPoint x: 999, startPoint y: 290, endPoint x: 1003, endPoint y: 296, distance: 7.2
click at [999, 290] on p "**********" at bounding box center [1055, 289] width 865 height 11
drag, startPoint x: 997, startPoint y: 306, endPoint x: 986, endPoint y: 312, distance: 12.5
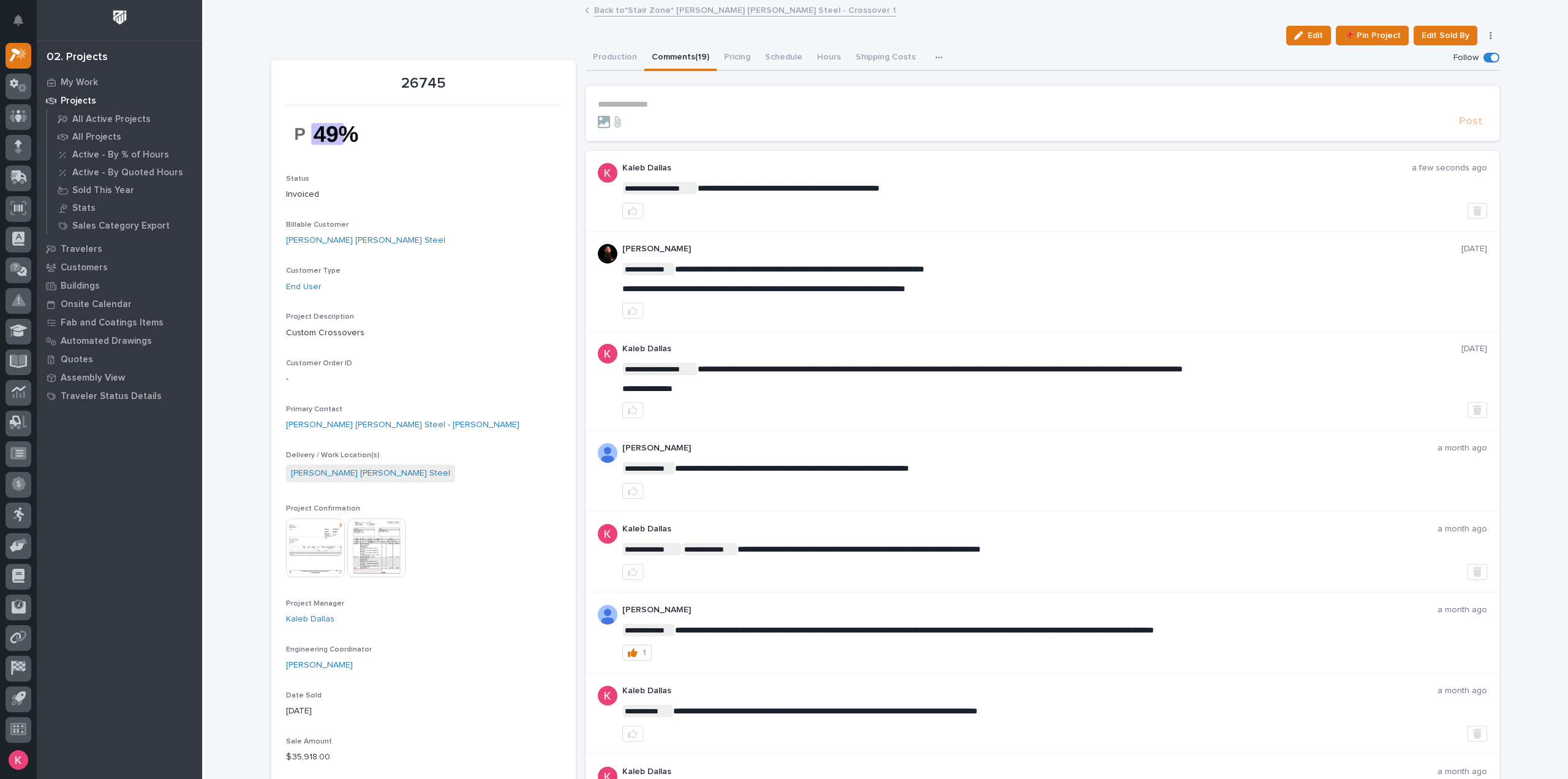
click at [996, 304] on div at bounding box center [1055, 311] width 865 height 16
drag, startPoint x: 983, startPoint y: 286, endPoint x: 615, endPoint y: 291, distance: 368.0
click at [614, 291] on div "**********" at bounding box center [1042, 281] width 914 height 100
drag, startPoint x: 626, startPoint y: 290, endPoint x: 601, endPoint y: 295, distance: 25.5
click at [601, 295] on div "**********" at bounding box center [1042, 281] width 914 height 100
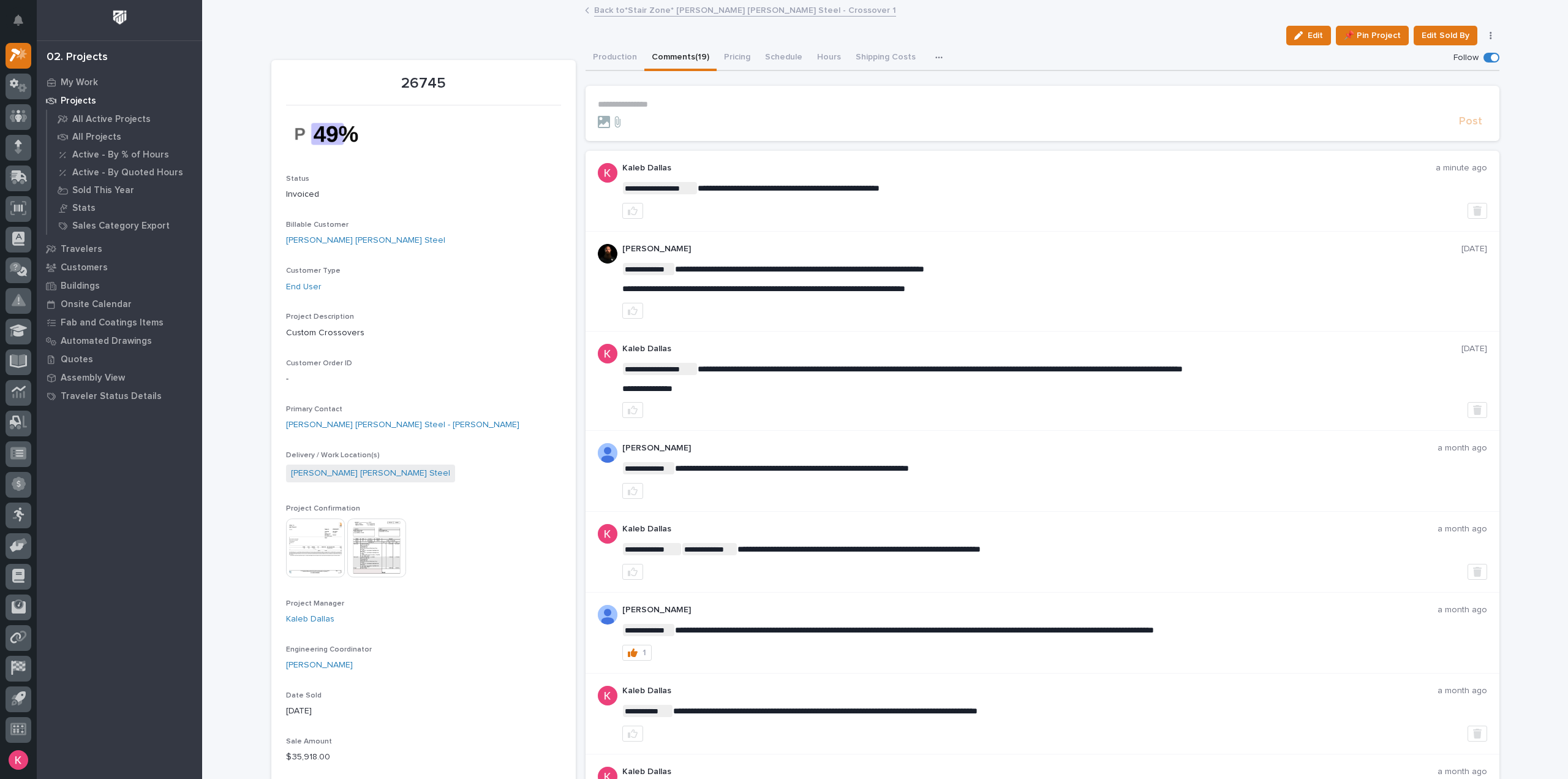
click at [981, 289] on p "**********" at bounding box center [1055, 289] width 865 height 11
drag, startPoint x: 983, startPoint y: 289, endPoint x: 690, endPoint y: 295, distance: 293.1
click at [702, 297] on div "**********" at bounding box center [1055, 282] width 865 height 75
click at [855, 308] on div at bounding box center [1055, 311] width 865 height 16
click at [952, 320] on div "**********" at bounding box center [1042, 281] width 914 height 100
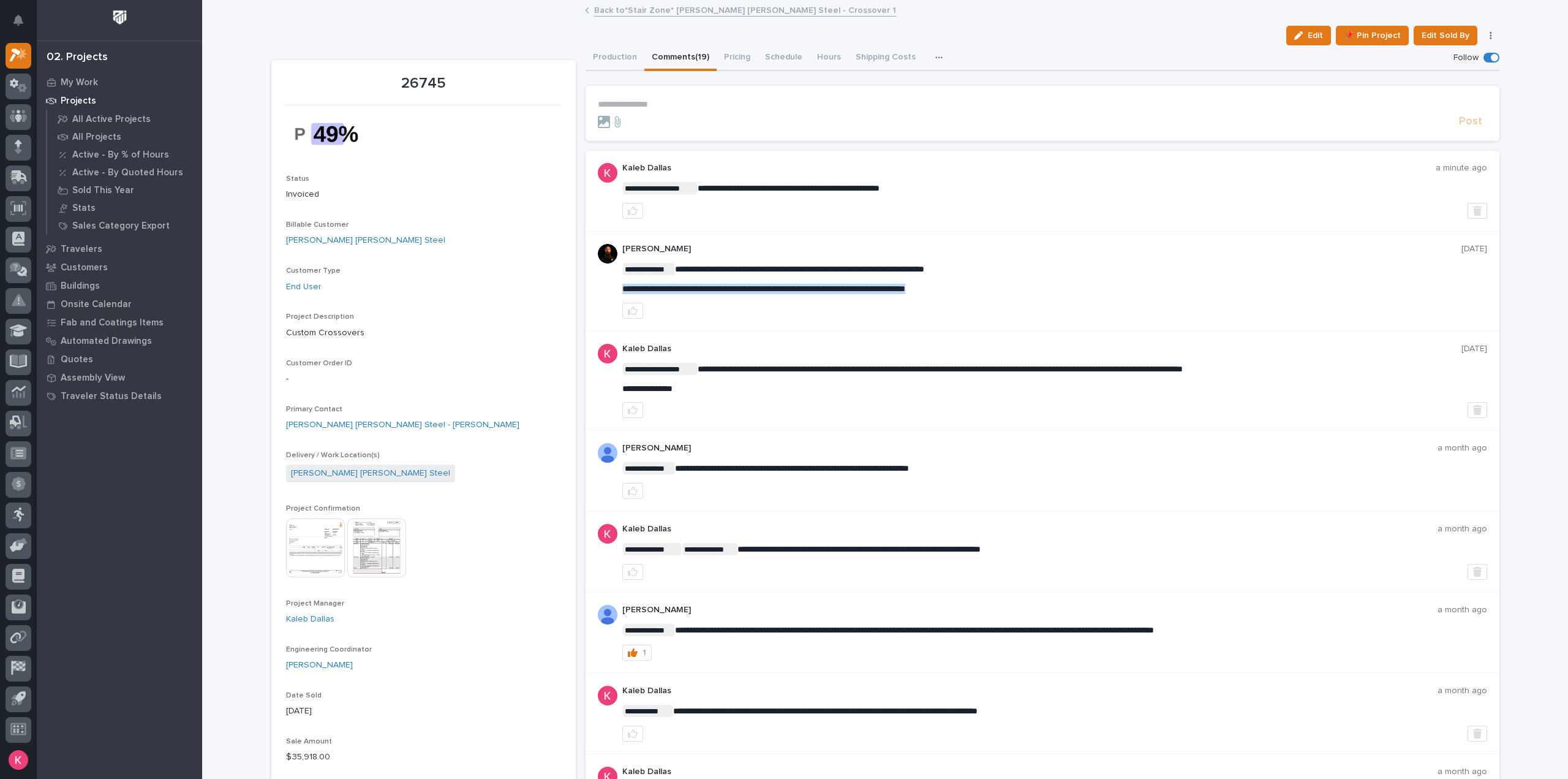
drag, startPoint x: 987, startPoint y: 288, endPoint x: 635, endPoint y: 288, distance: 352.0
click at [607, 289] on div "**********" at bounding box center [1042, 281] width 914 height 100
copy span "**********"
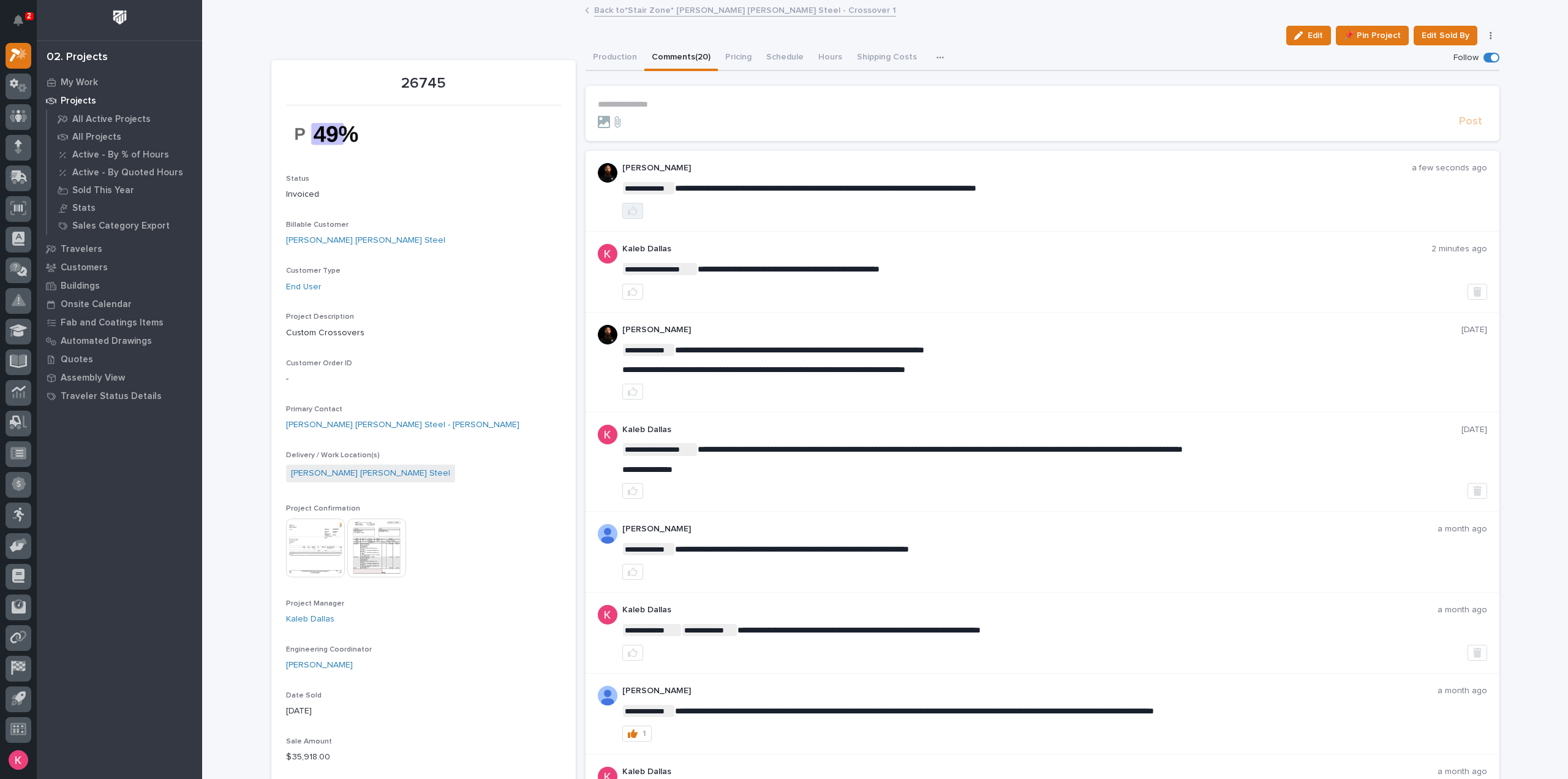
click at [622, 207] on button "button" at bounding box center [632, 211] width 21 height 16
click at [9, 43] on link at bounding box center [18, 55] width 25 height 25
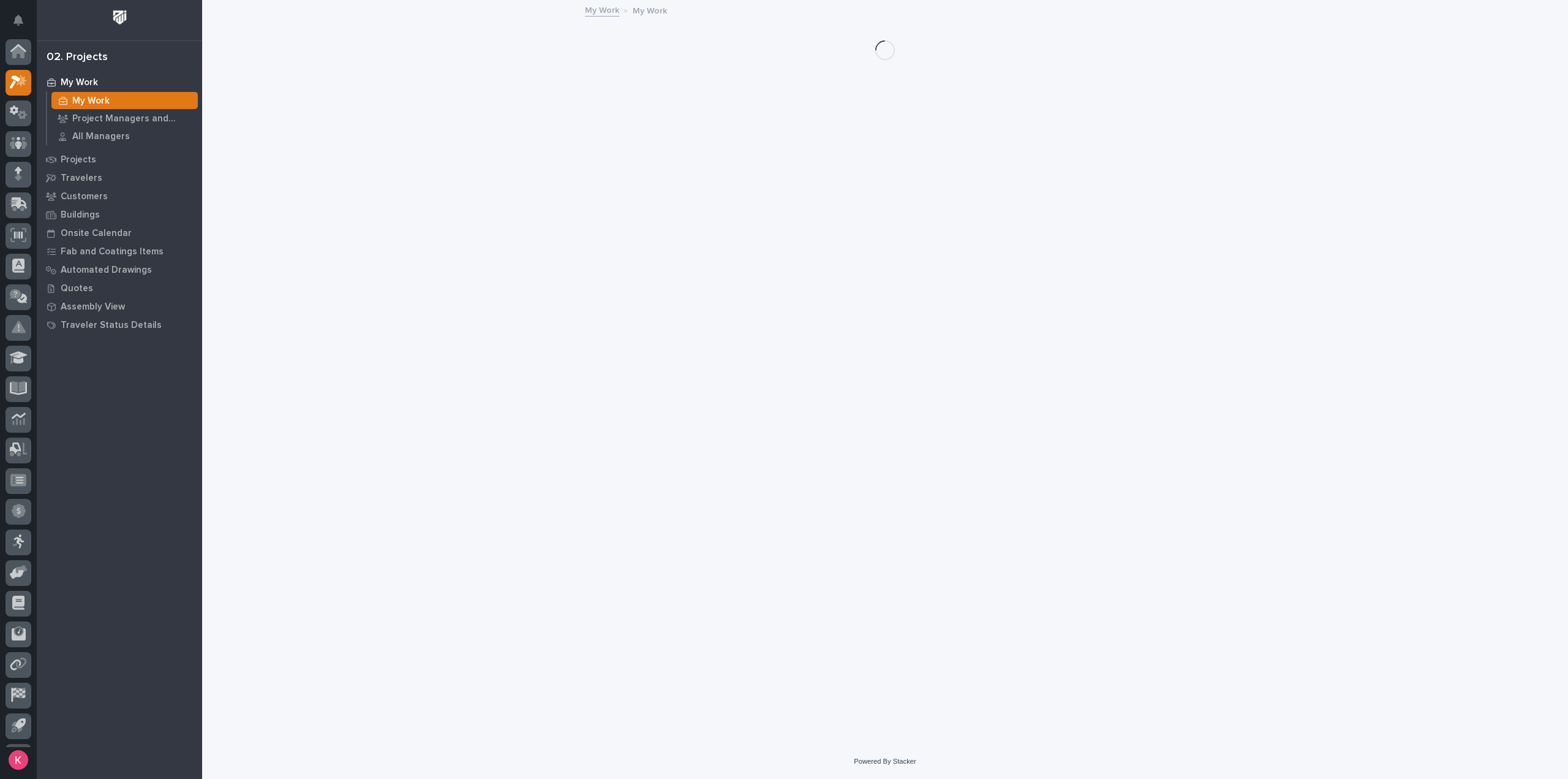
scroll to position [27, 0]
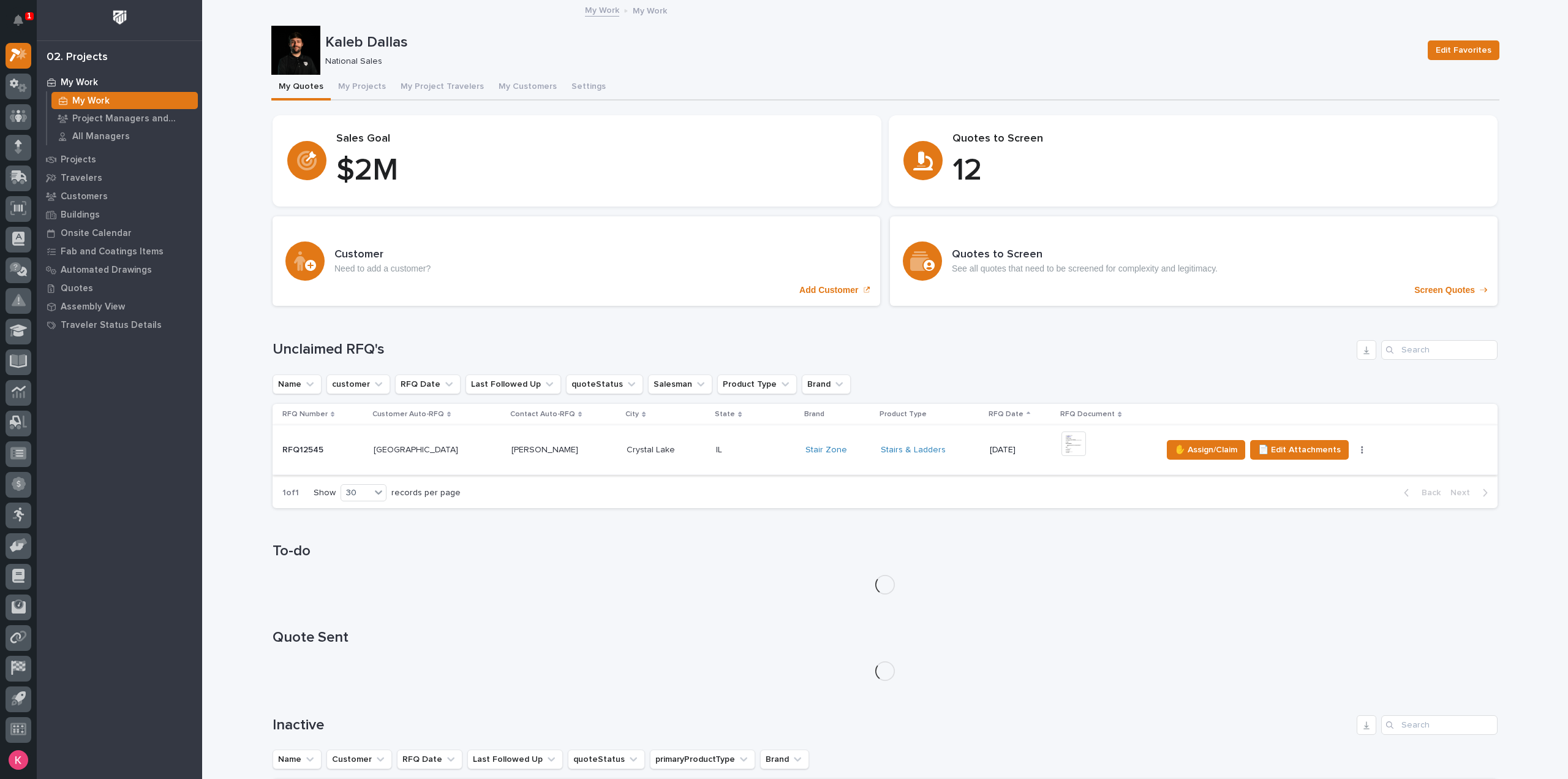
click at [872, 479] on div "1 of 1 Show 30 records per page Back Next" at bounding box center [885, 493] width 1225 height 31
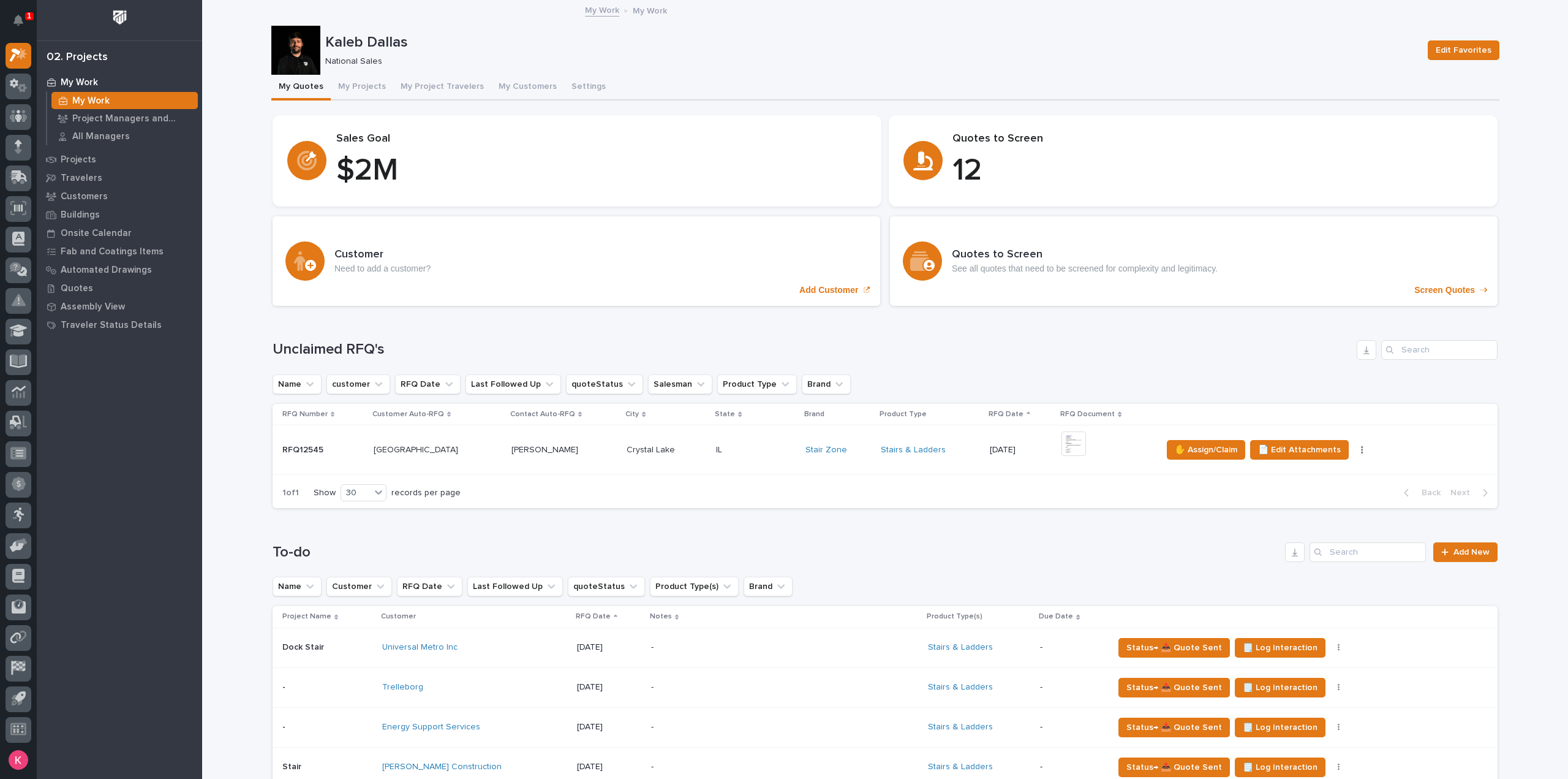
click at [877, 468] on td "Stairs & Ladders" at bounding box center [930, 450] width 109 height 49
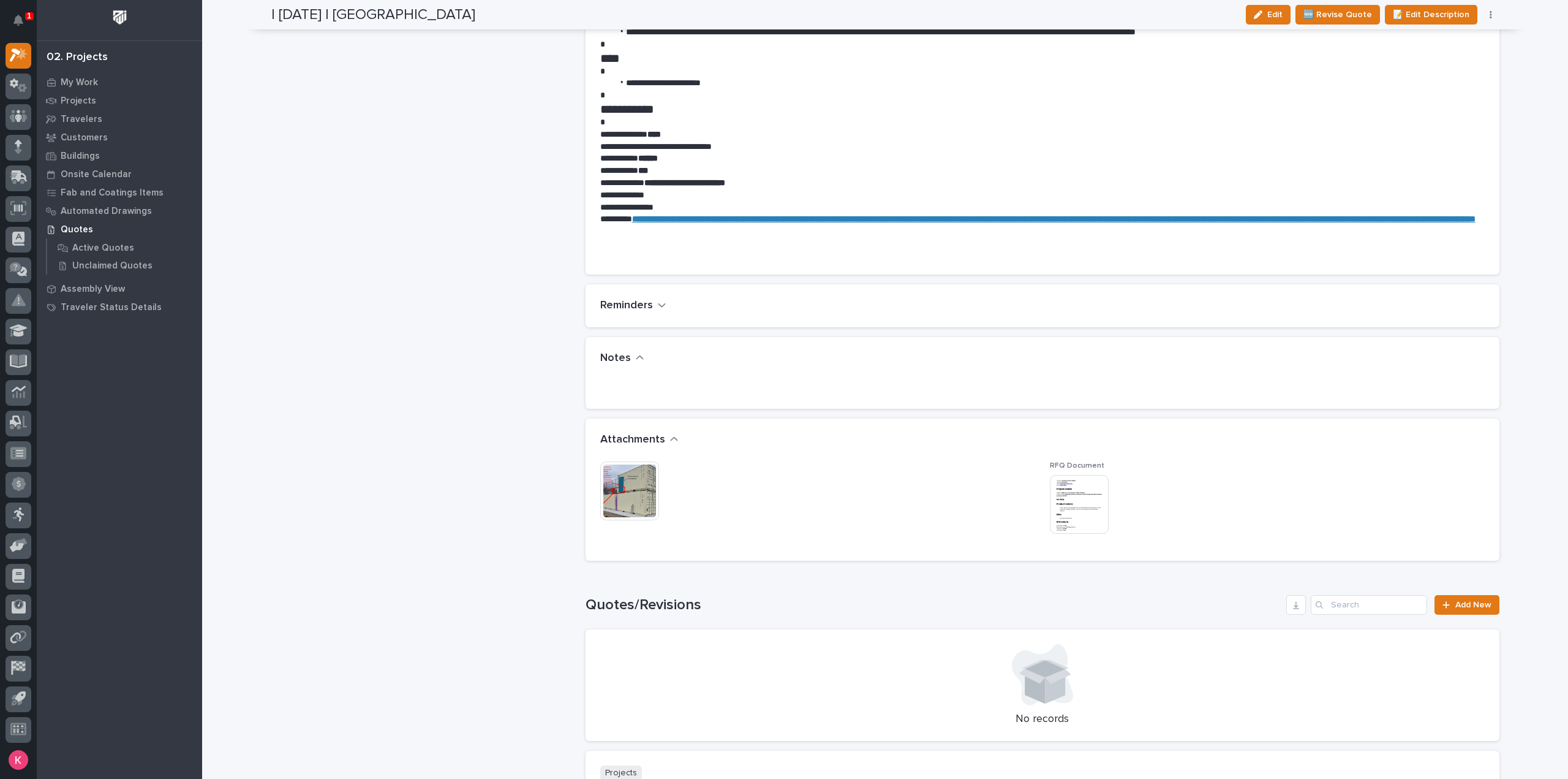
scroll to position [936, 0]
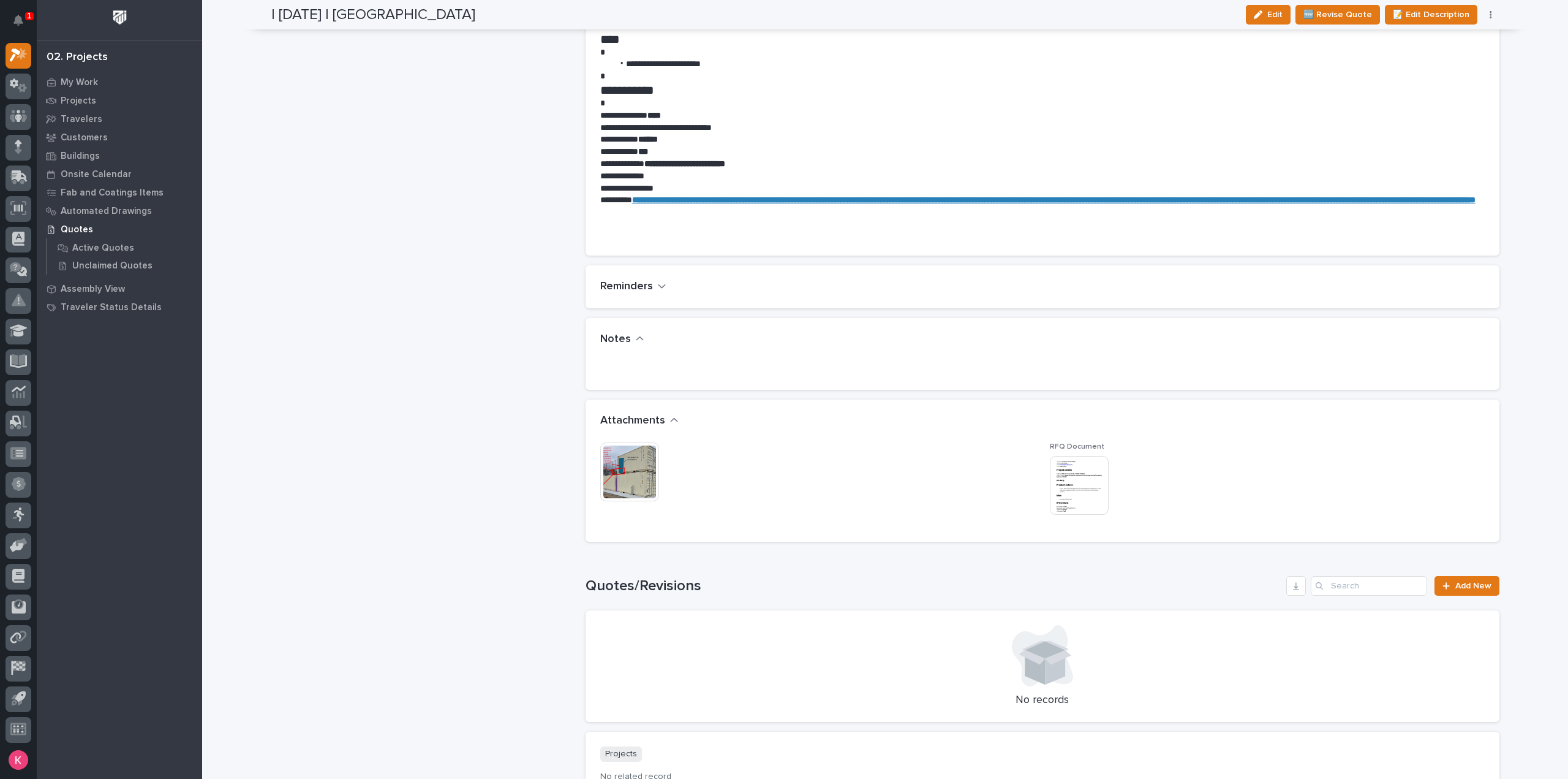
click at [644, 455] on img at bounding box center [630, 472] width 59 height 59
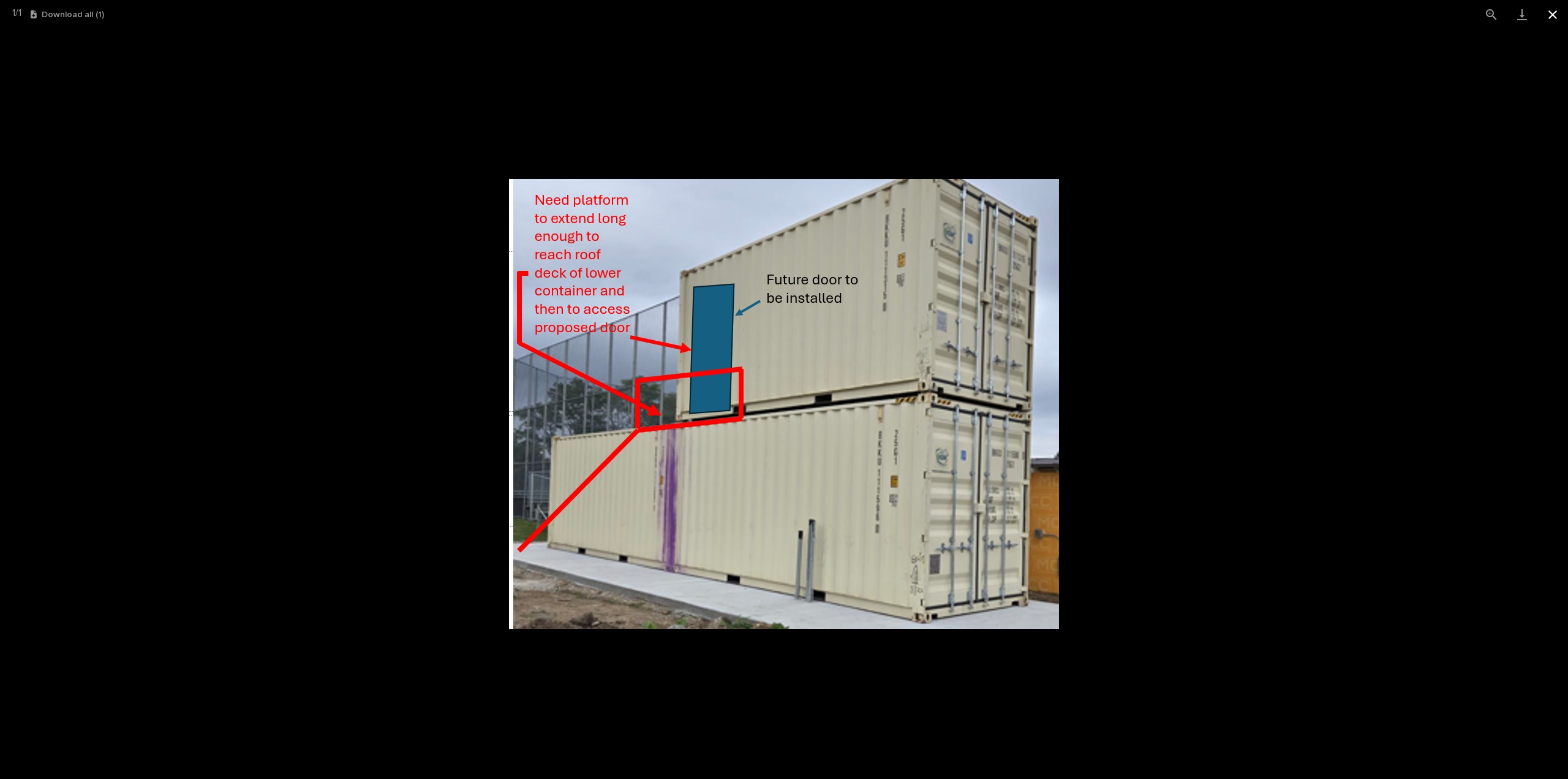
click at [1557, 13] on button "Close gallery" at bounding box center [1553, 14] width 31 height 29
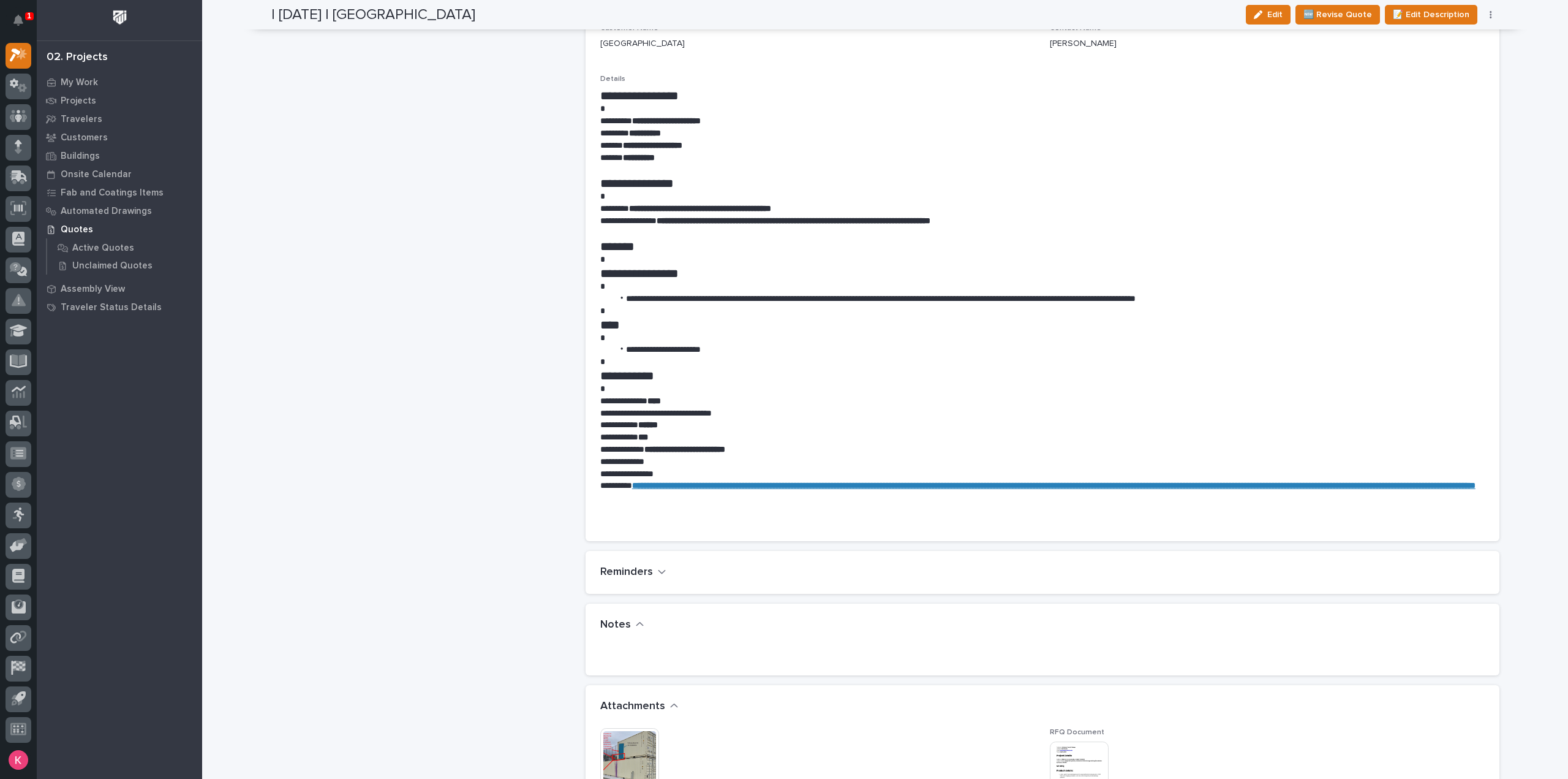
scroll to position [858, 0]
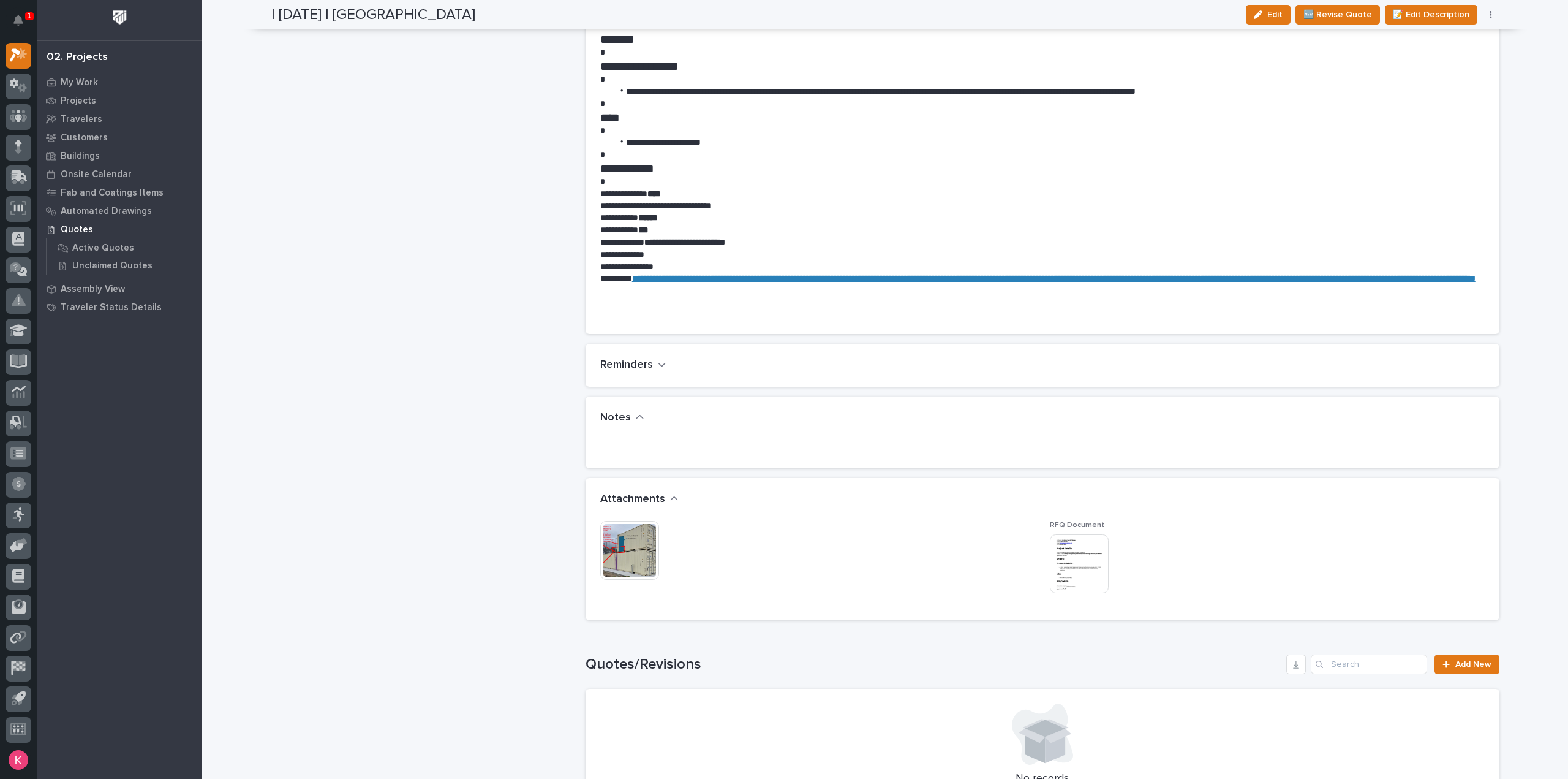
click at [632, 523] on img at bounding box center [630, 550] width 59 height 59
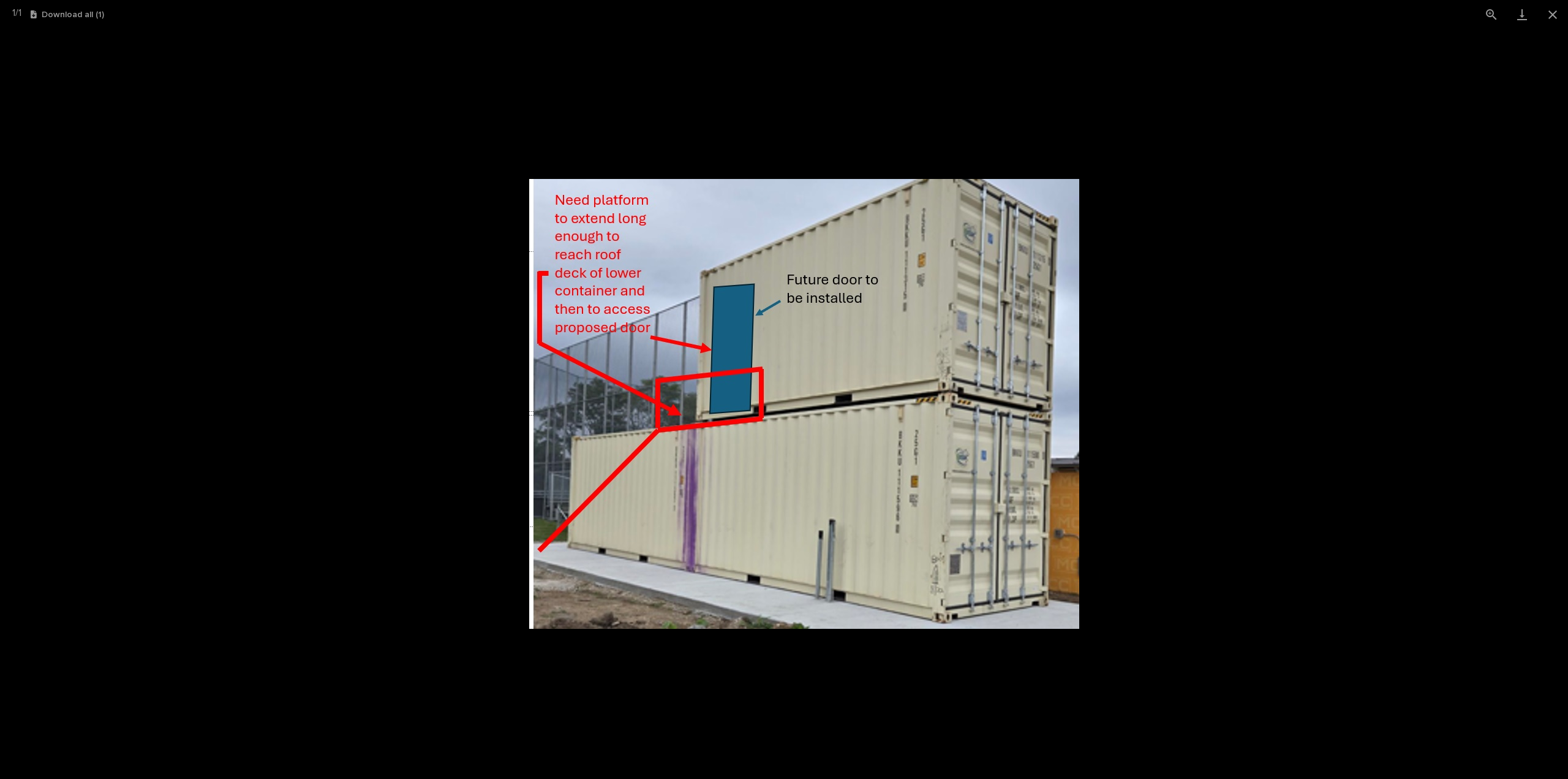
drag, startPoint x: 1222, startPoint y: 482, endPoint x: 1234, endPoint y: 481, distance: 12.0
click at [1234, 481] on picture at bounding box center [804, 404] width 1568 height 750
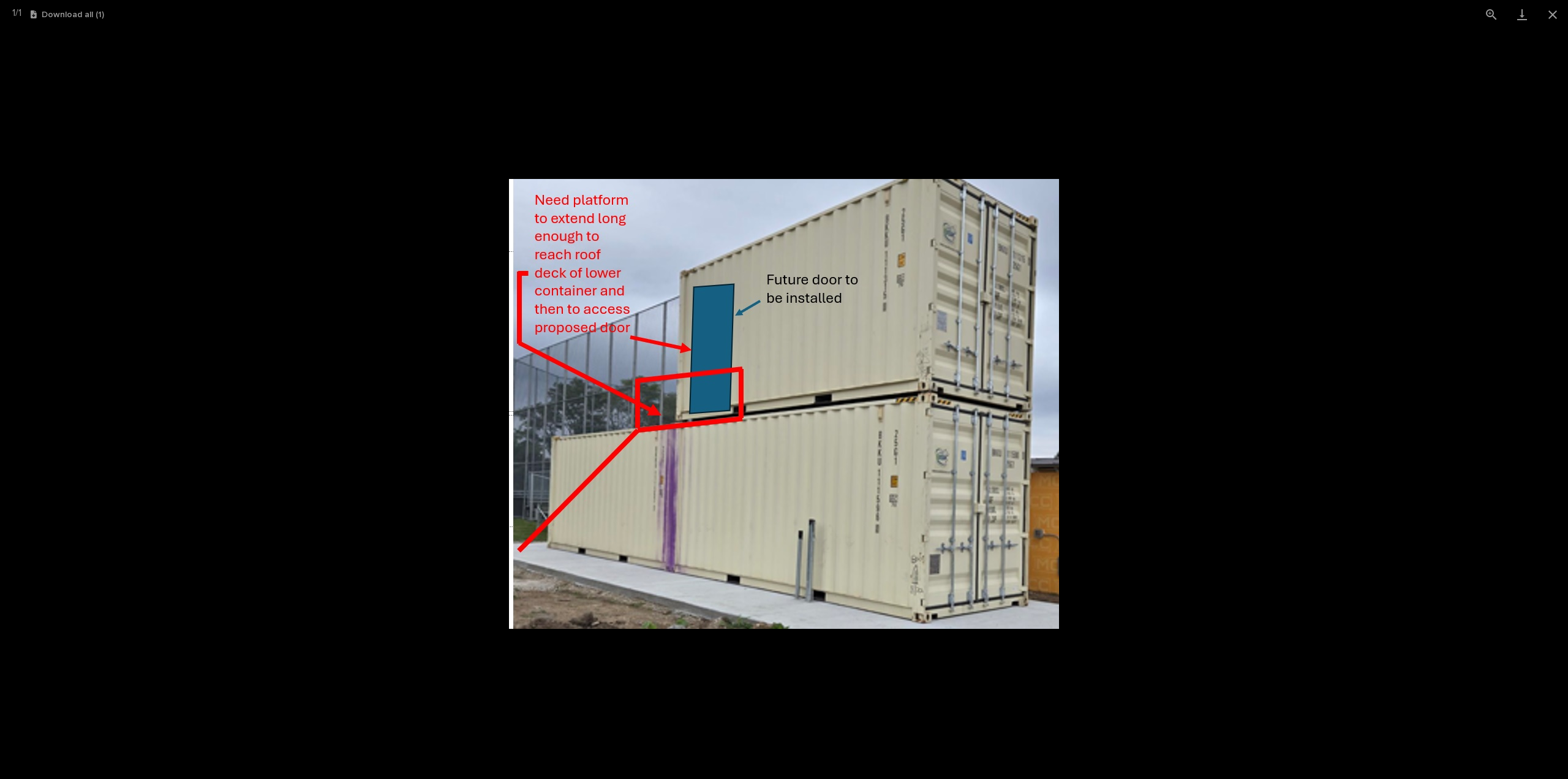
click at [1155, 495] on picture at bounding box center [784, 404] width 1568 height 750
click at [1156, 499] on picture at bounding box center [784, 404] width 1568 height 750
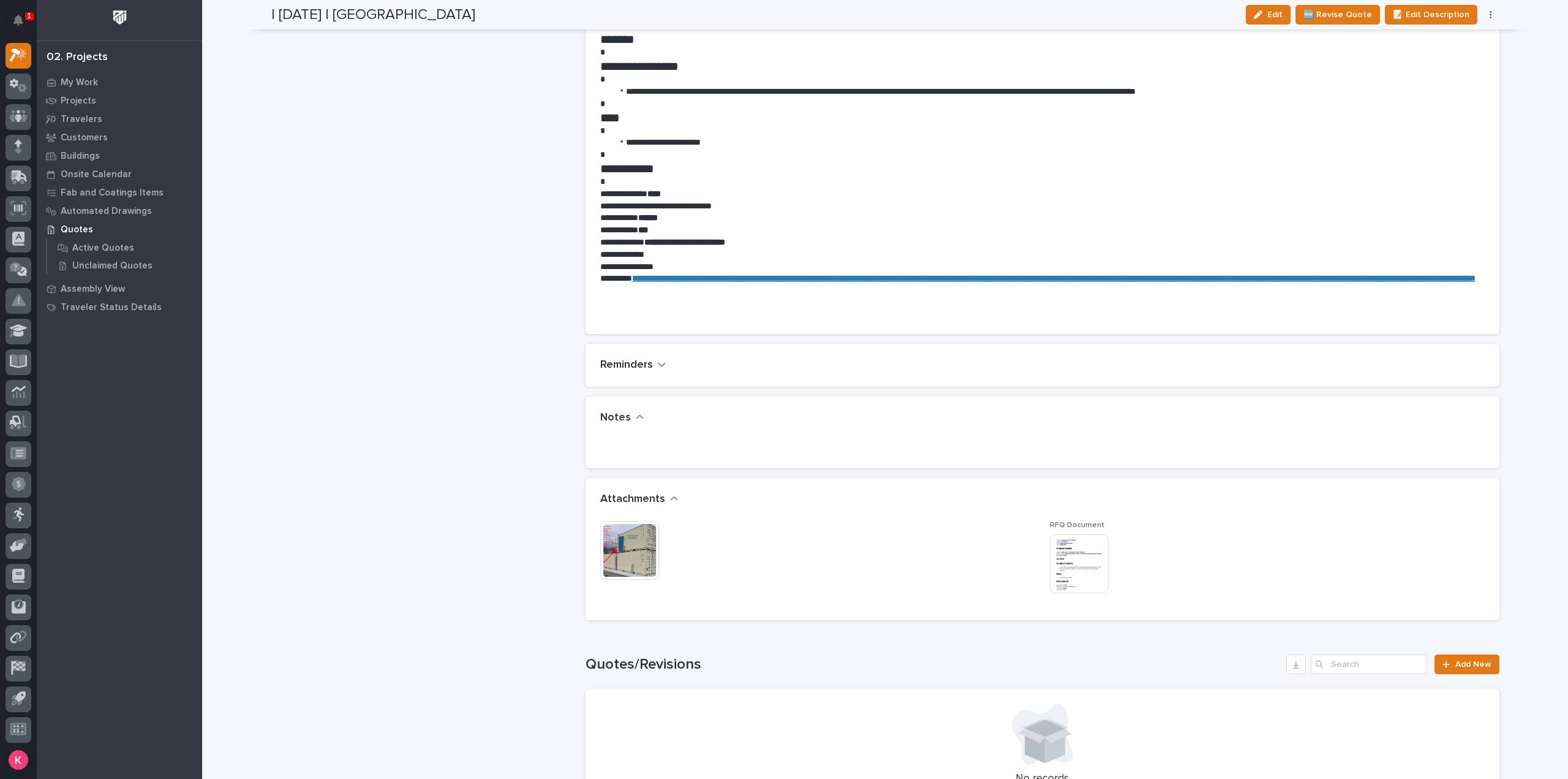
scroll to position [0, 0]
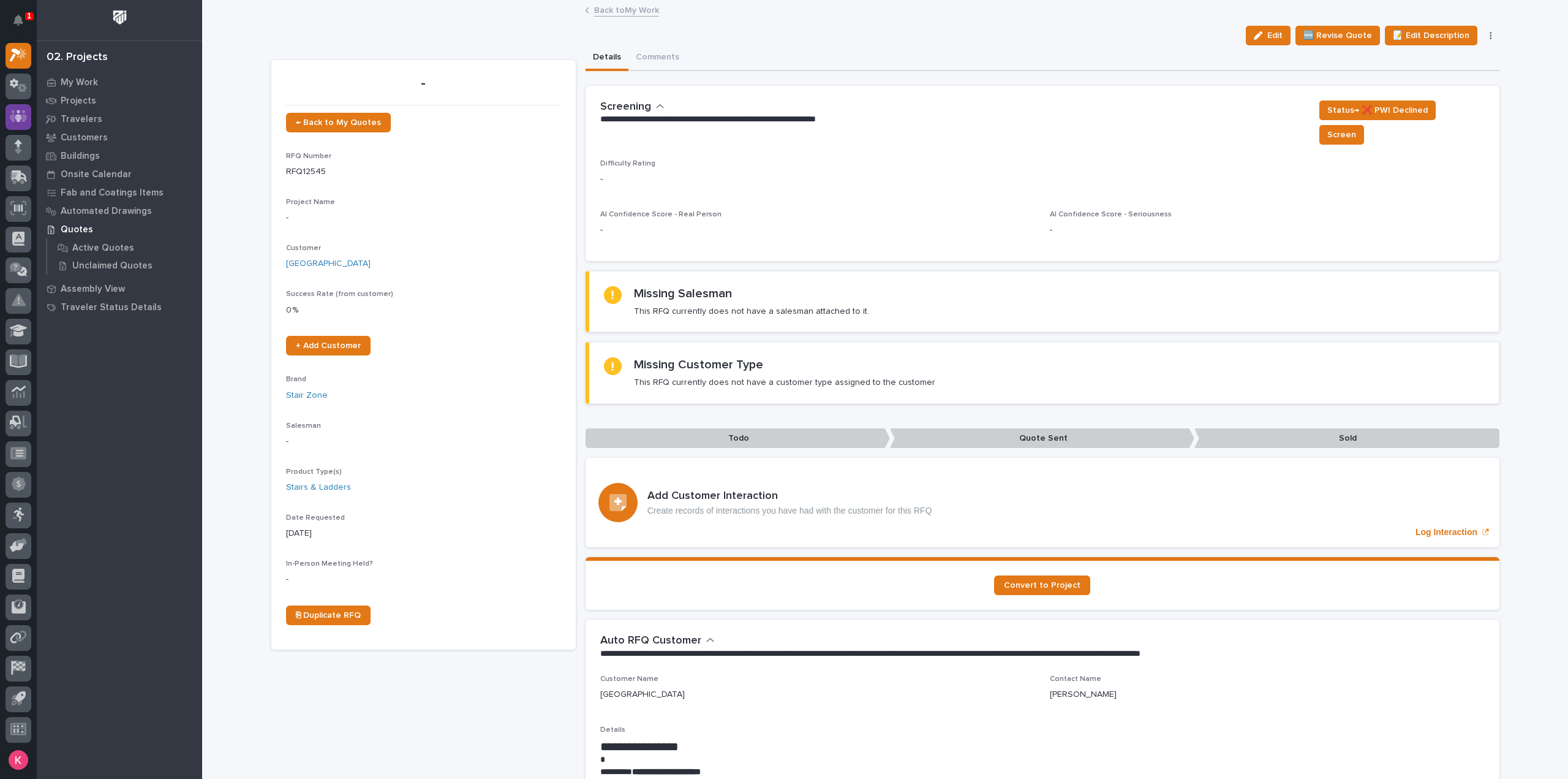
click at [11, 115] on icon at bounding box center [19, 116] width 18 height 12
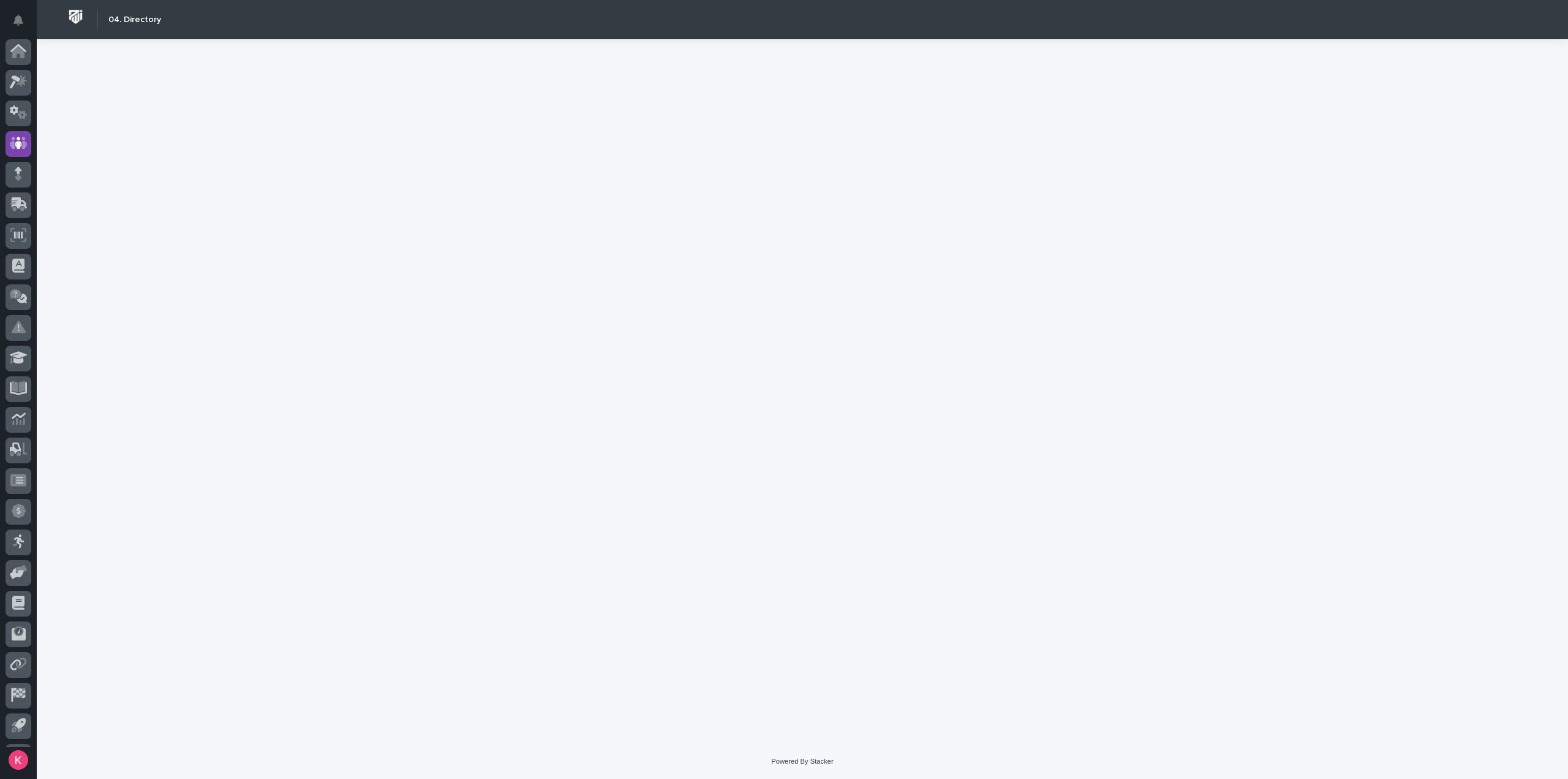
scroll to position [27, 0]
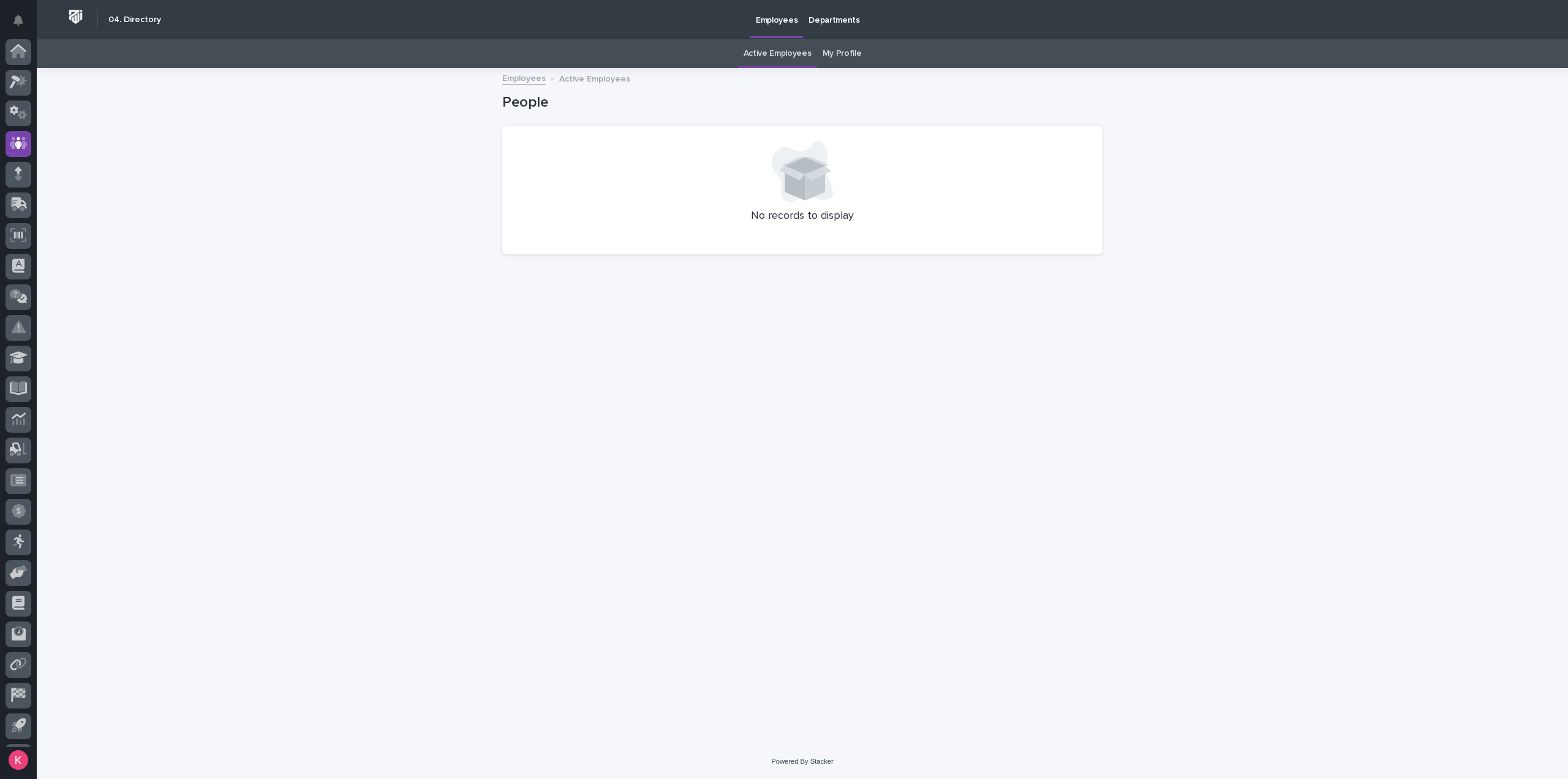
scroll to position [27, 0]
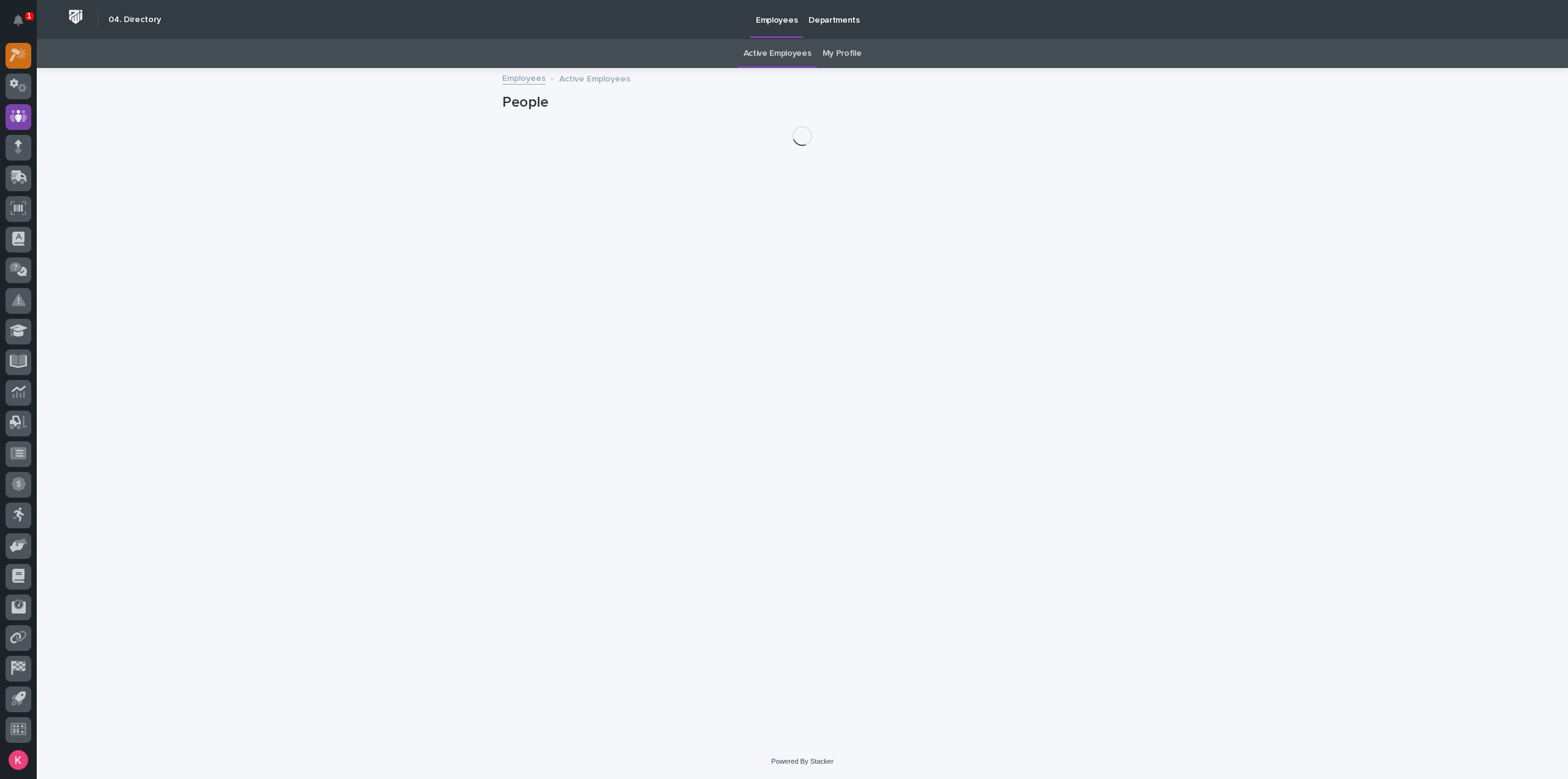
click at [7, 55] on div at bounding box center [18, 55] width 25 height 25
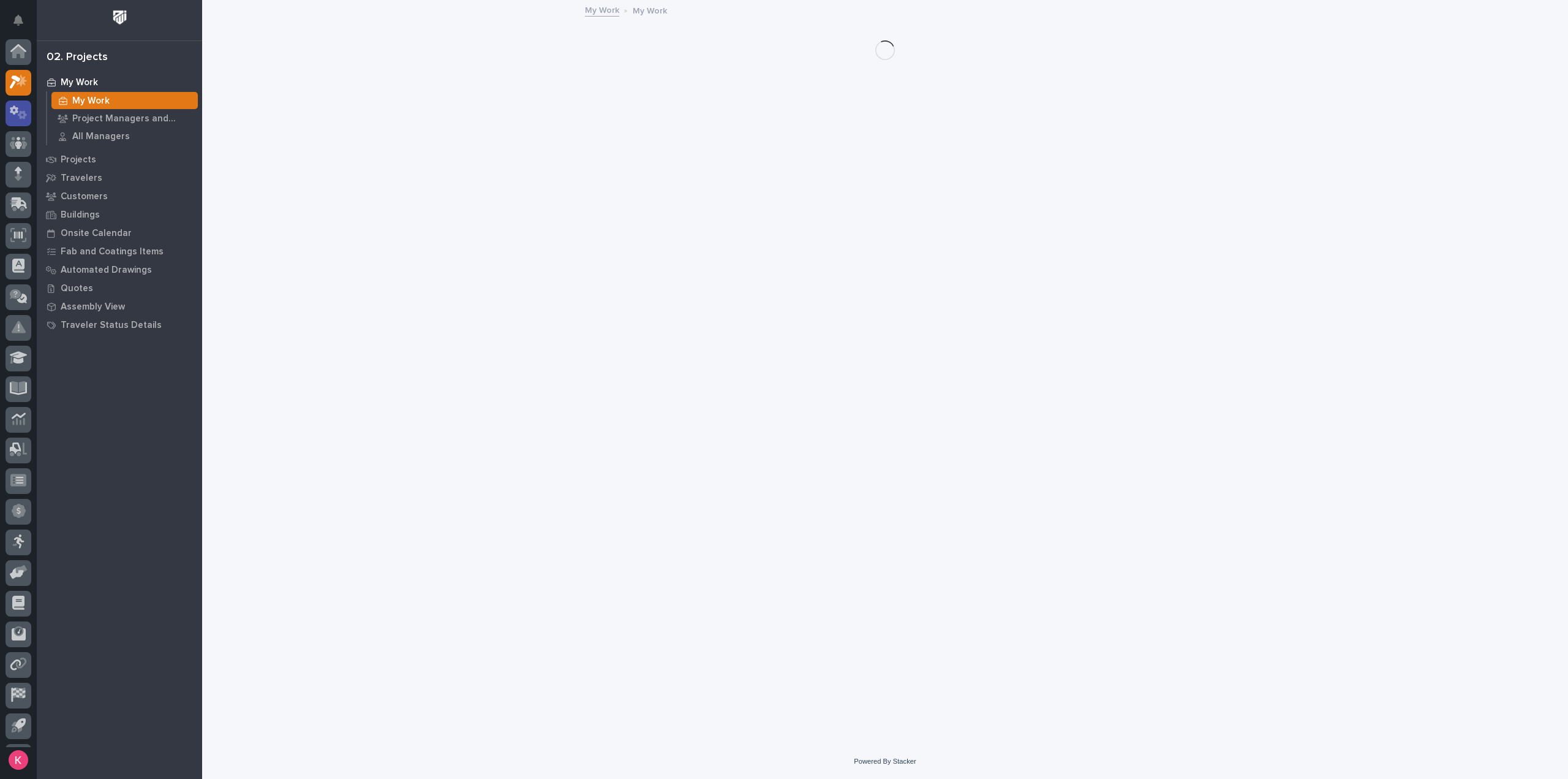
scroll to position [27, 0]
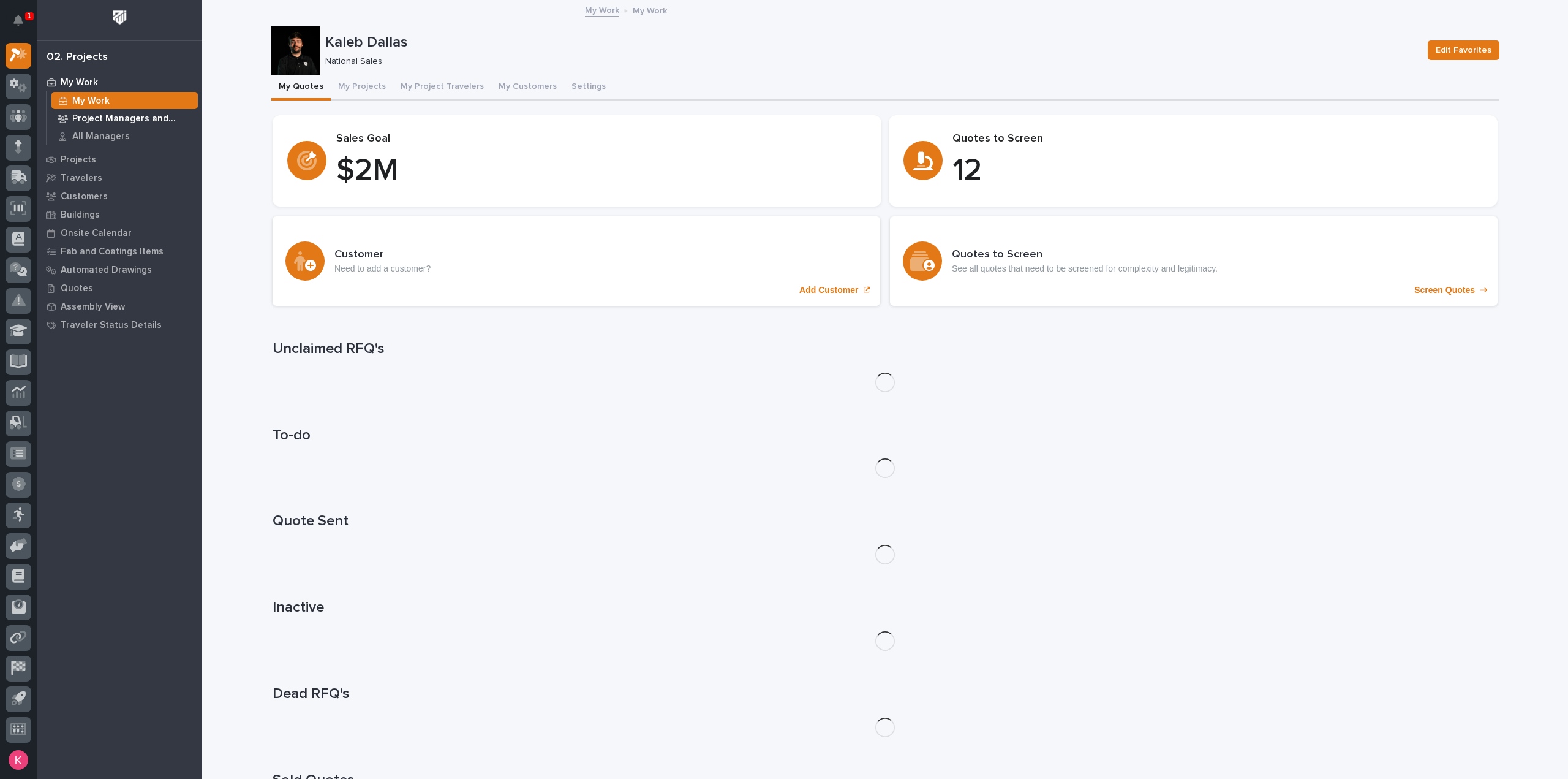
click at [106, 121] on p "Project Managers and Engineers" at bounding box center [132, 119] width 121 height 11
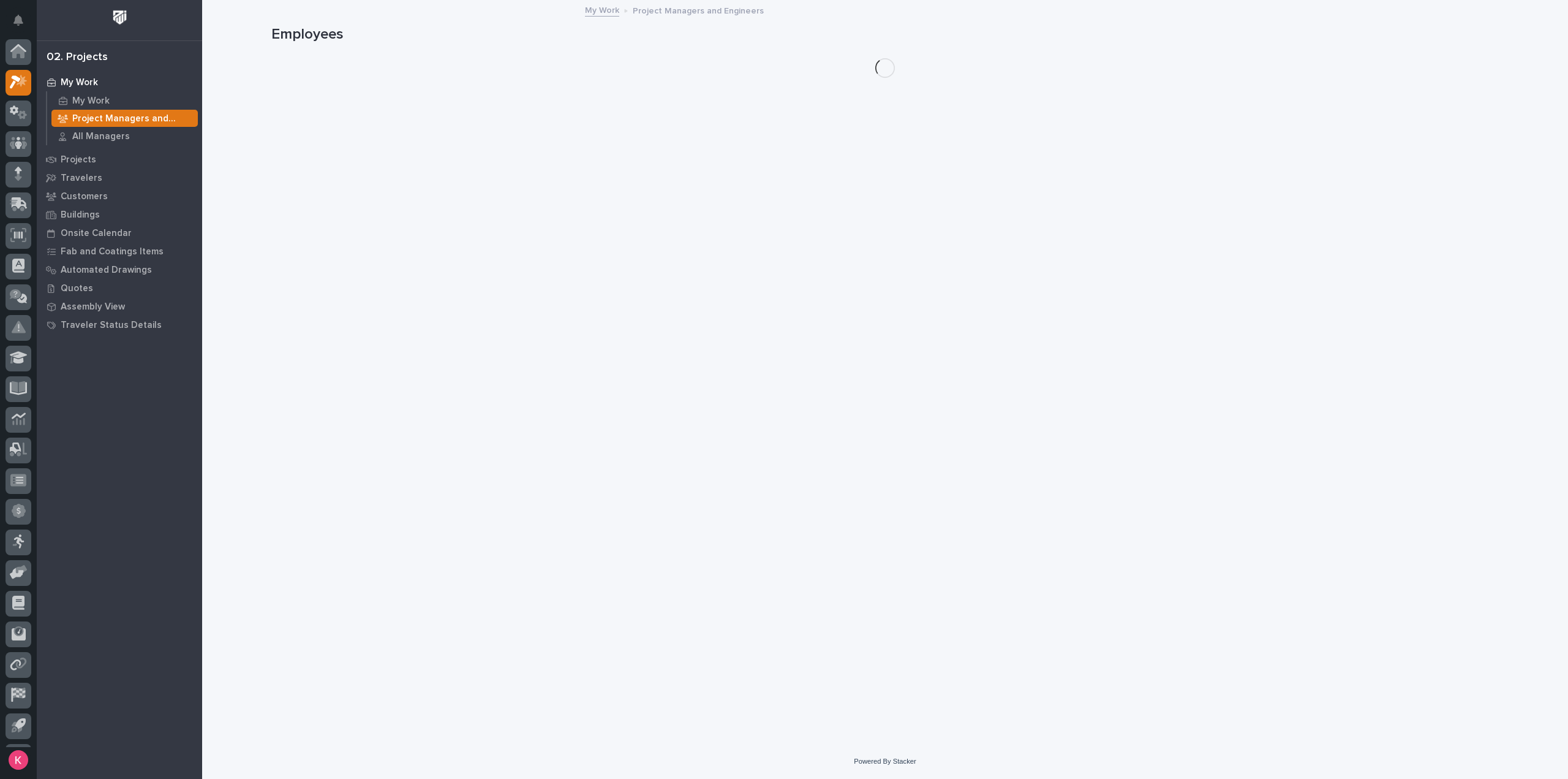
scroll to position [27, 0]
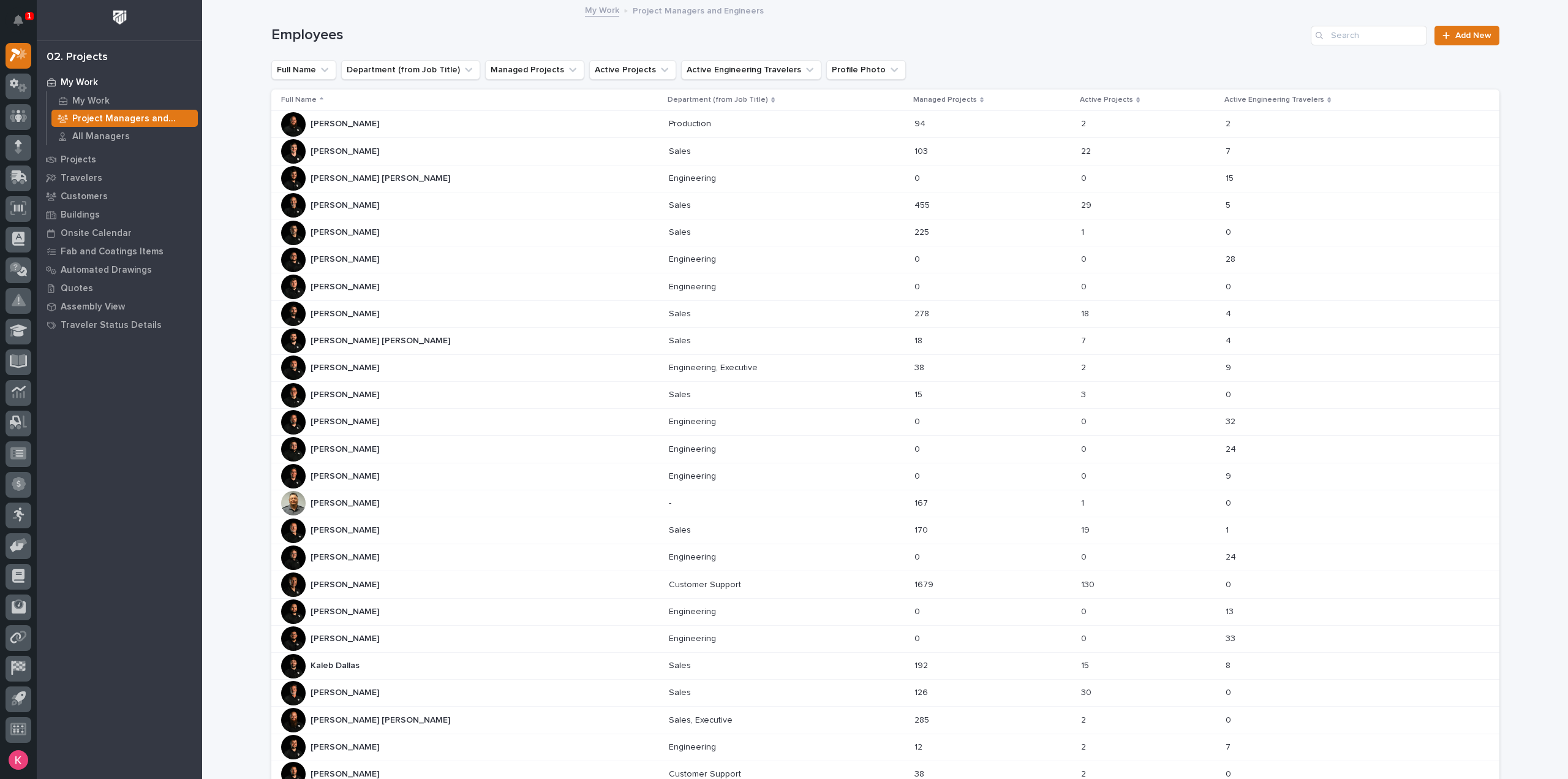
click at [409, 340] on div "Connor Matthes Connor Matthes" at bounding box center [471, 340] width 378 height 25
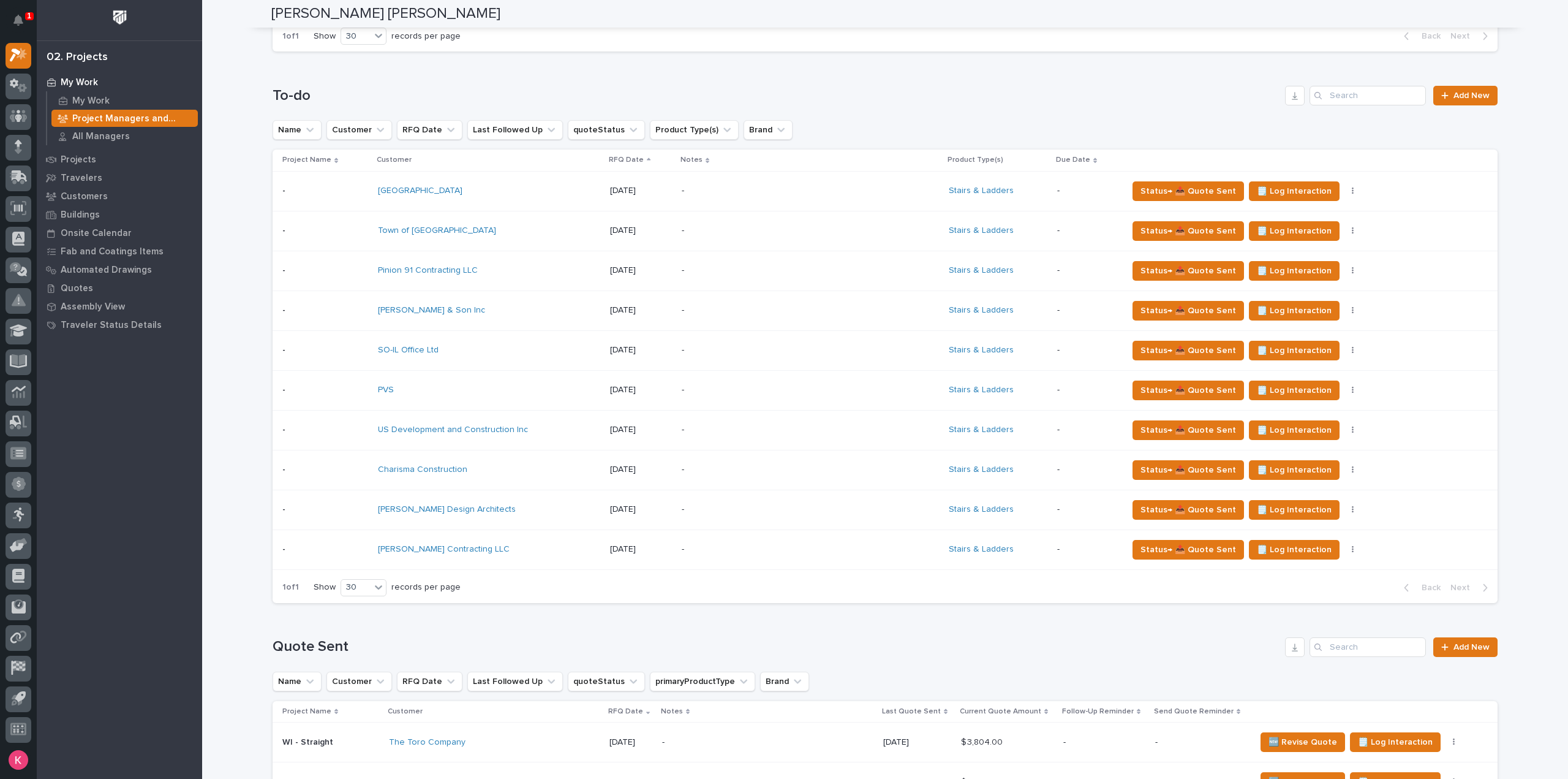
scroll to position [736, 0]
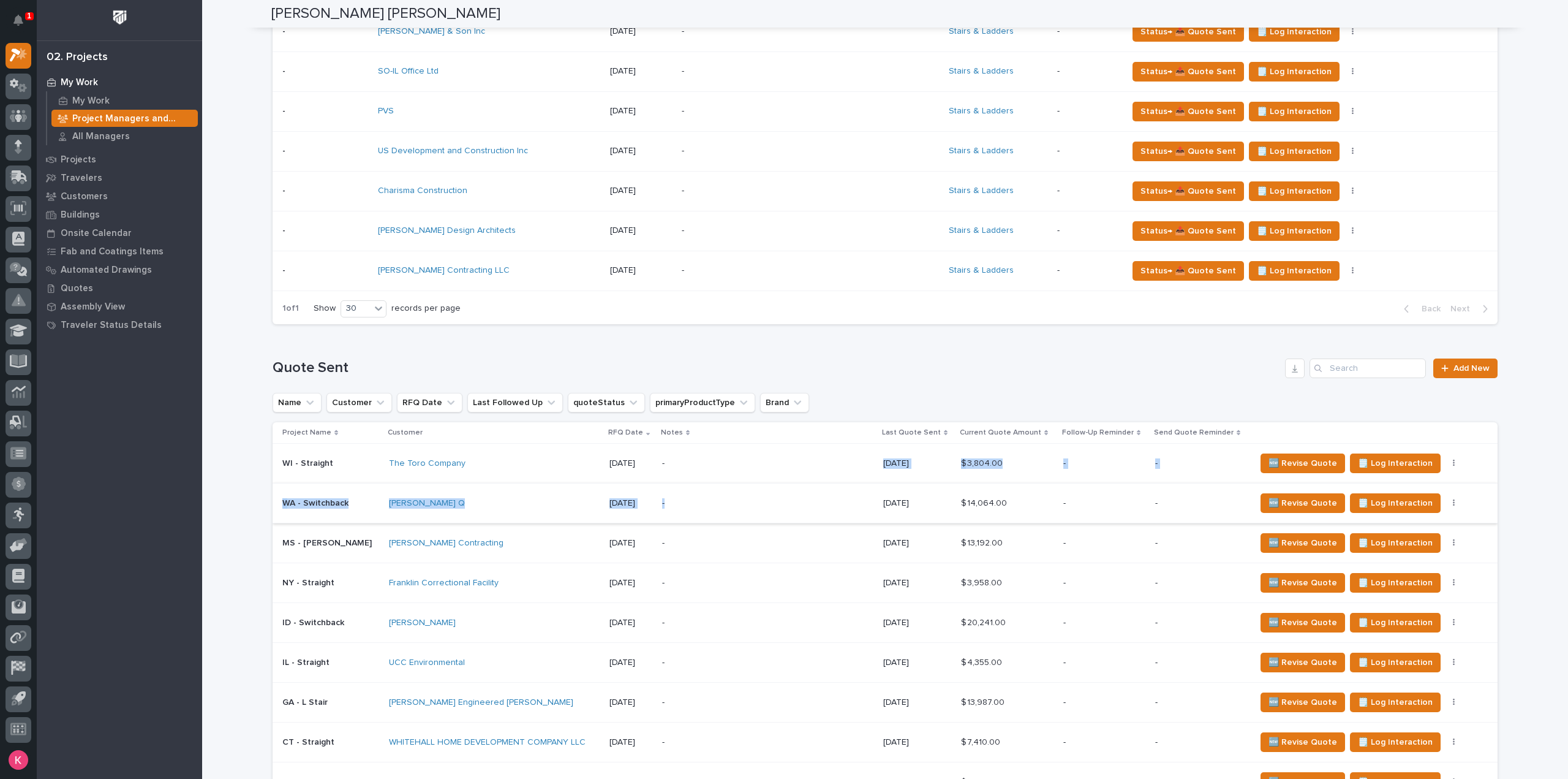
drag, startPoint x: 852, startPoint y: 471, endPoint x: 834, endPoint y: 519, distance: 51.3
click at [812, 445] on div "-" at bounding box center [768, 463] width 211 height 37
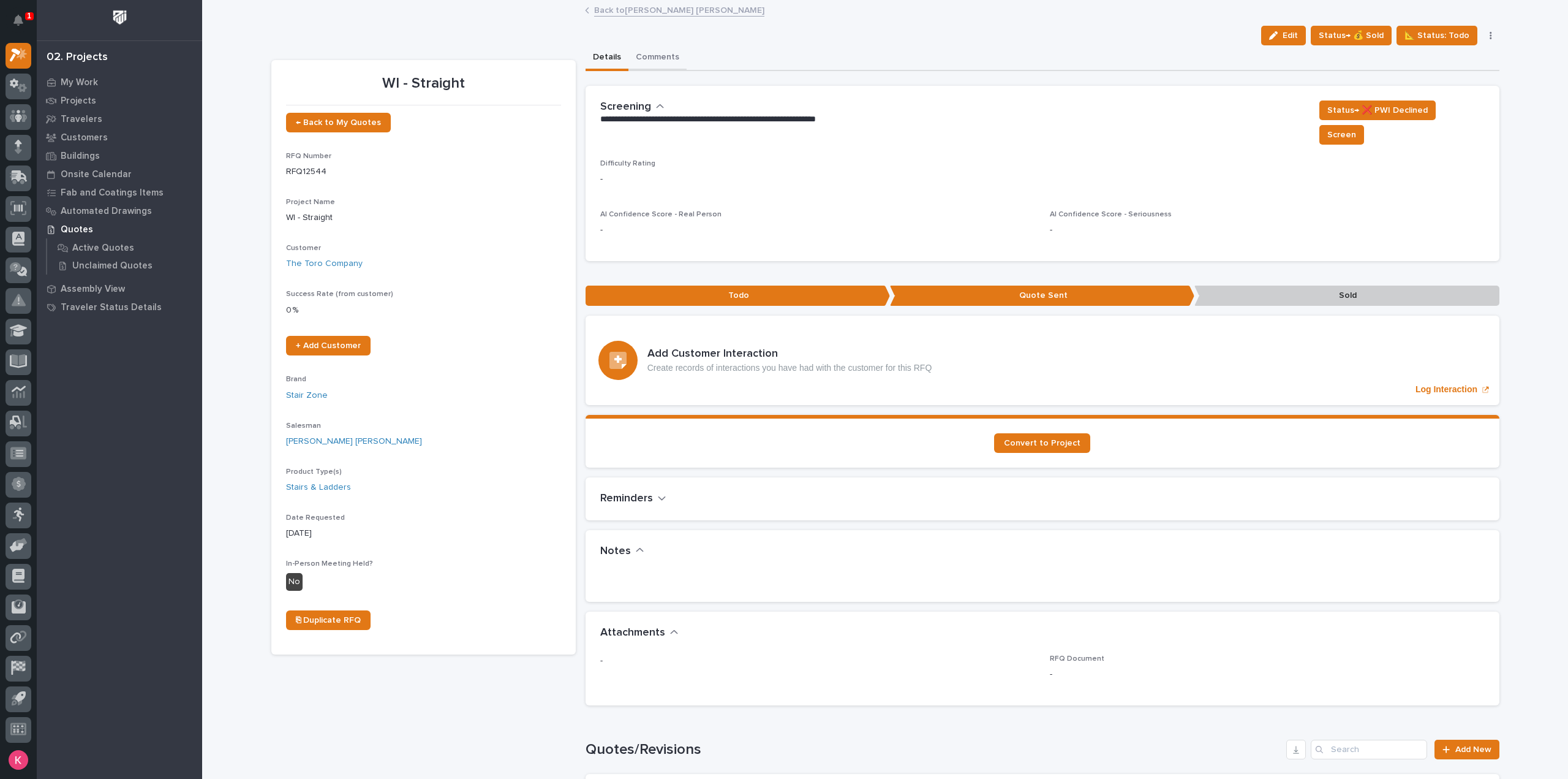
click at [650, 61] on button "Comments" at bounding box center [657, 58] width 58 height 25
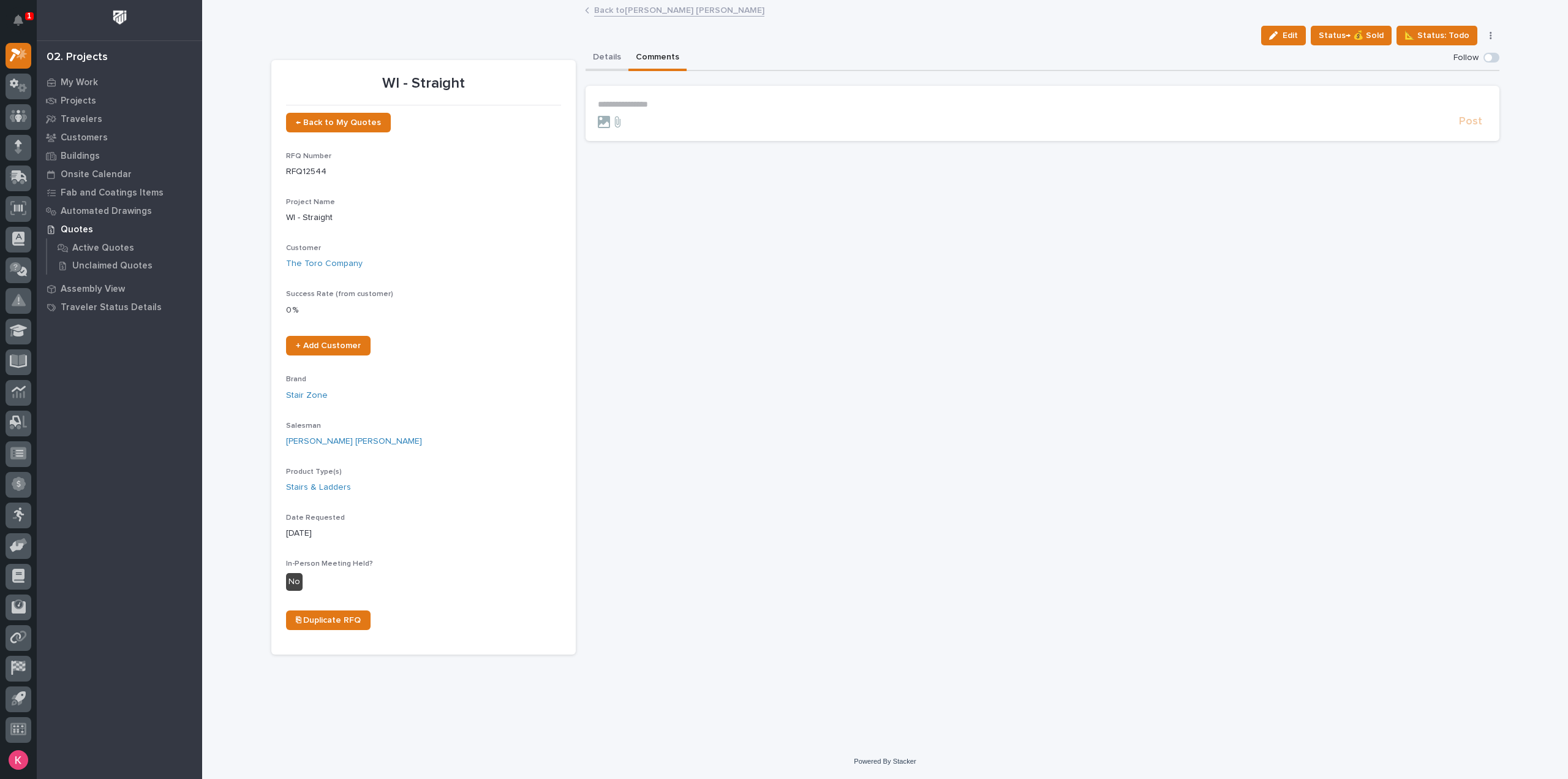
click at [596, 53] on button "Details" at bounding box center [607, 58] width 43 height 25
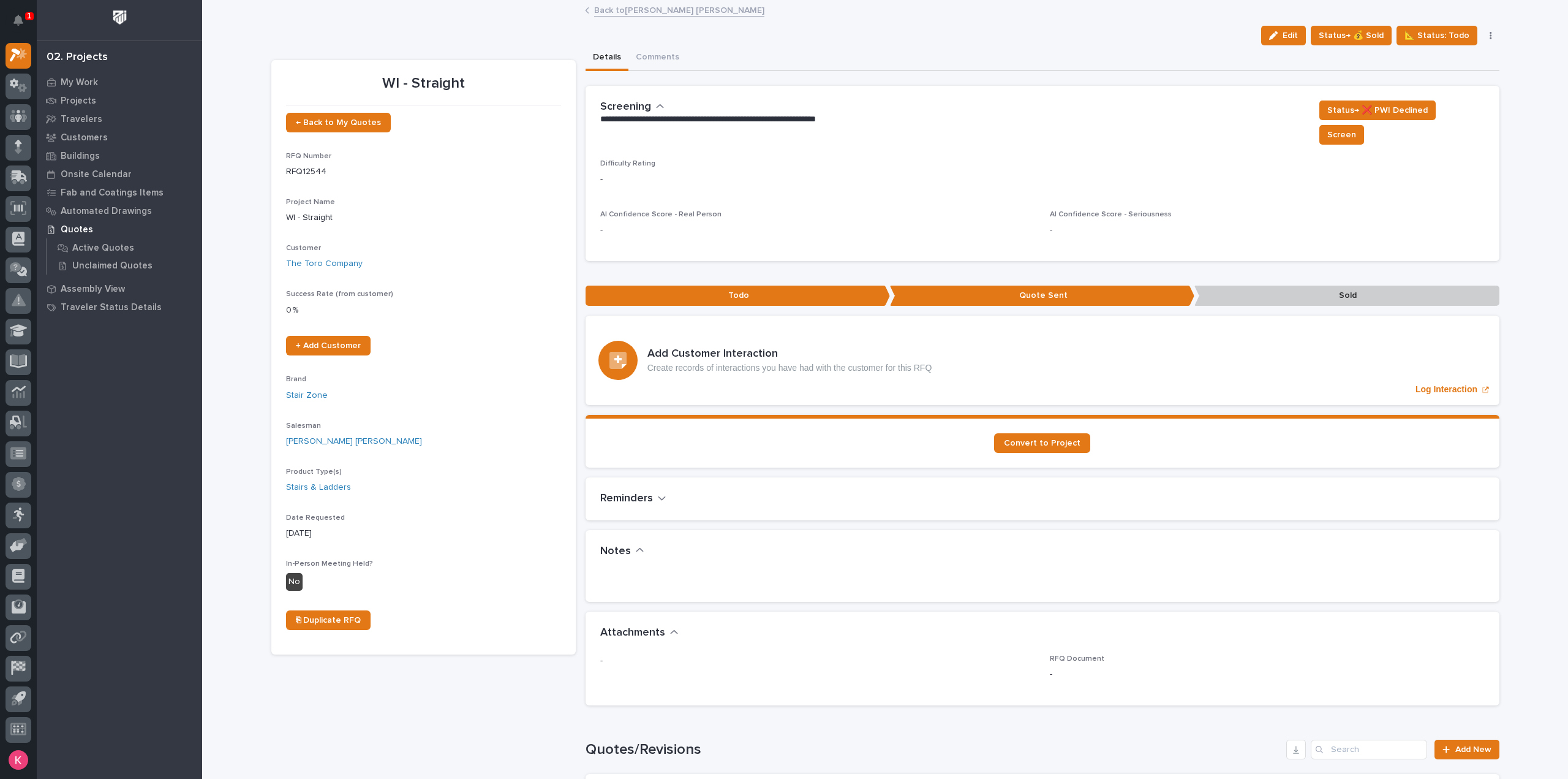
scroll to position [368, 0]
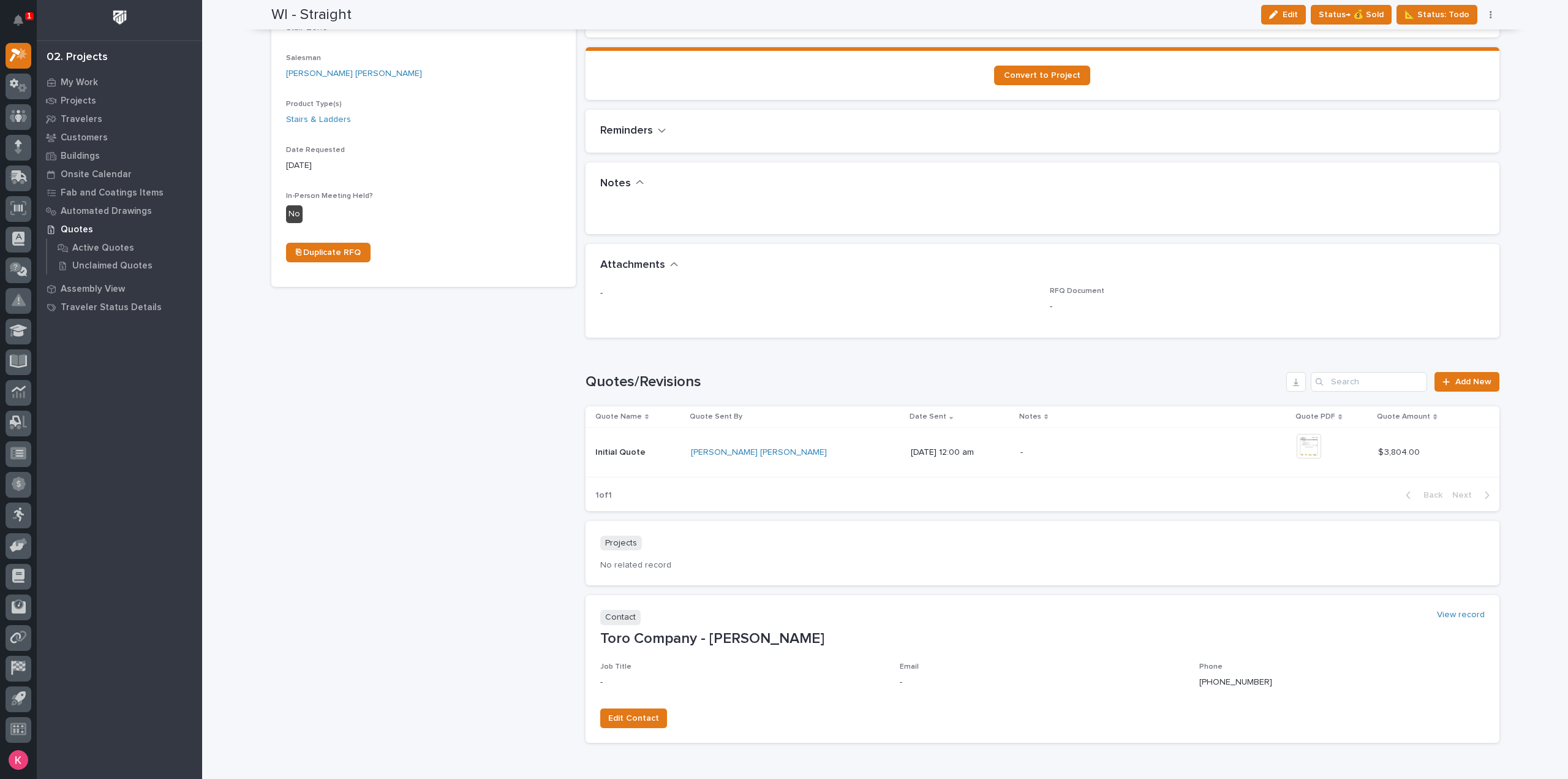
click at [1303, 434] on div "+ 0" at bounding box center [1315, 453] width 37 height 37
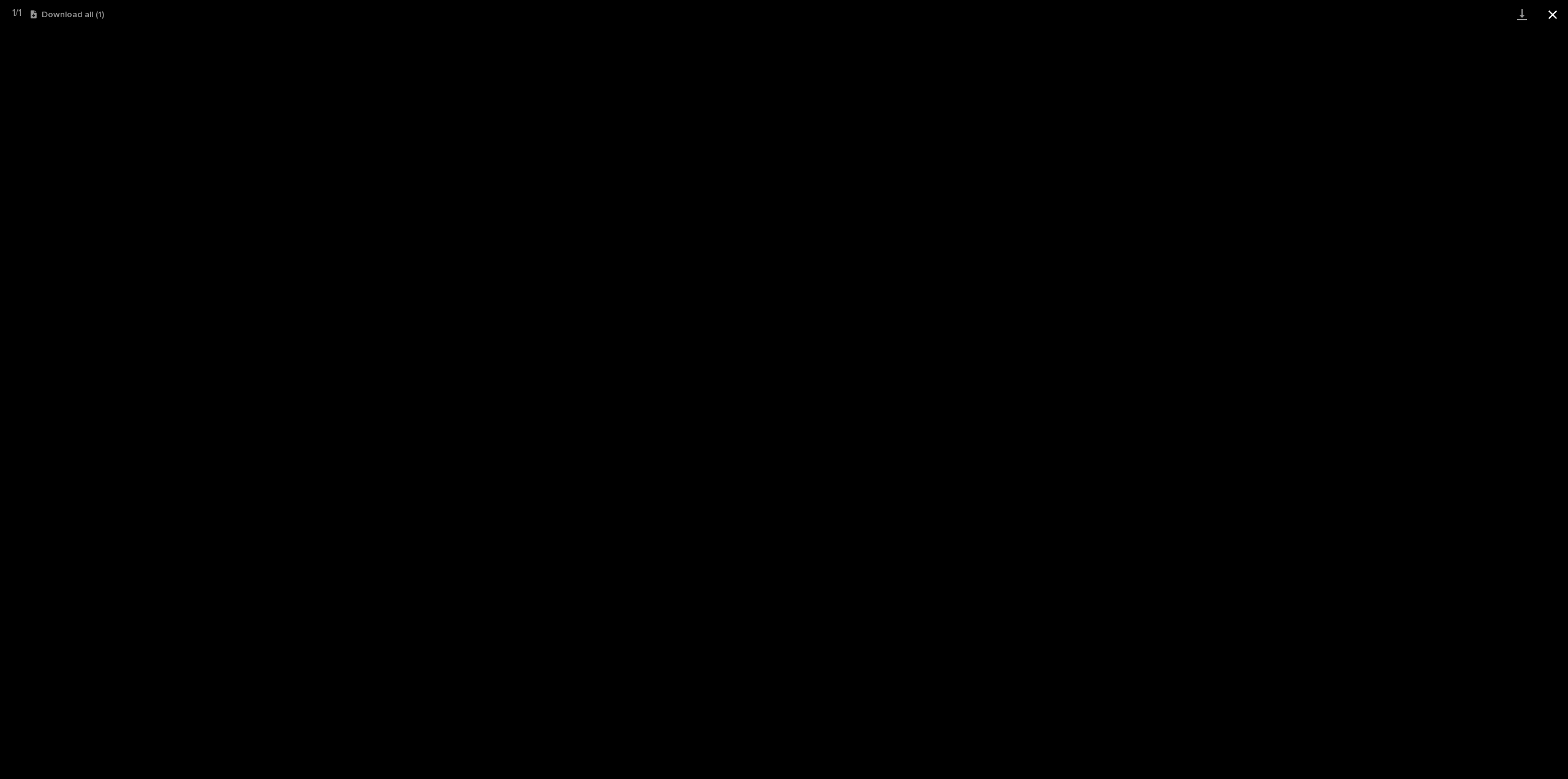
click at [1542, 10] on button "Close gallery" at bounding box center [1553, 14] width 31 height 29
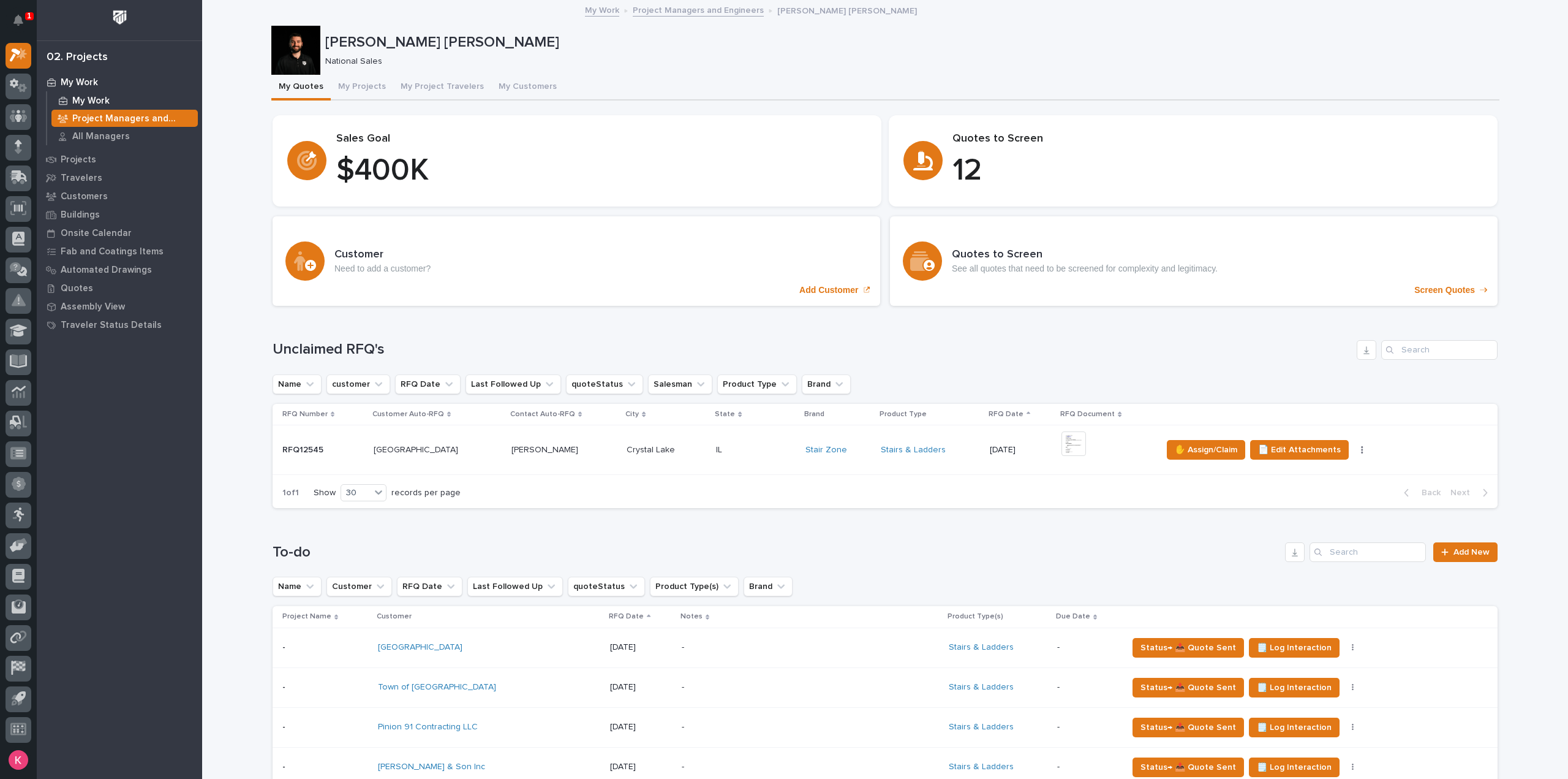
click at [84, 99] on p "My Work" at bounding box center [91, 101] width 37 height 11
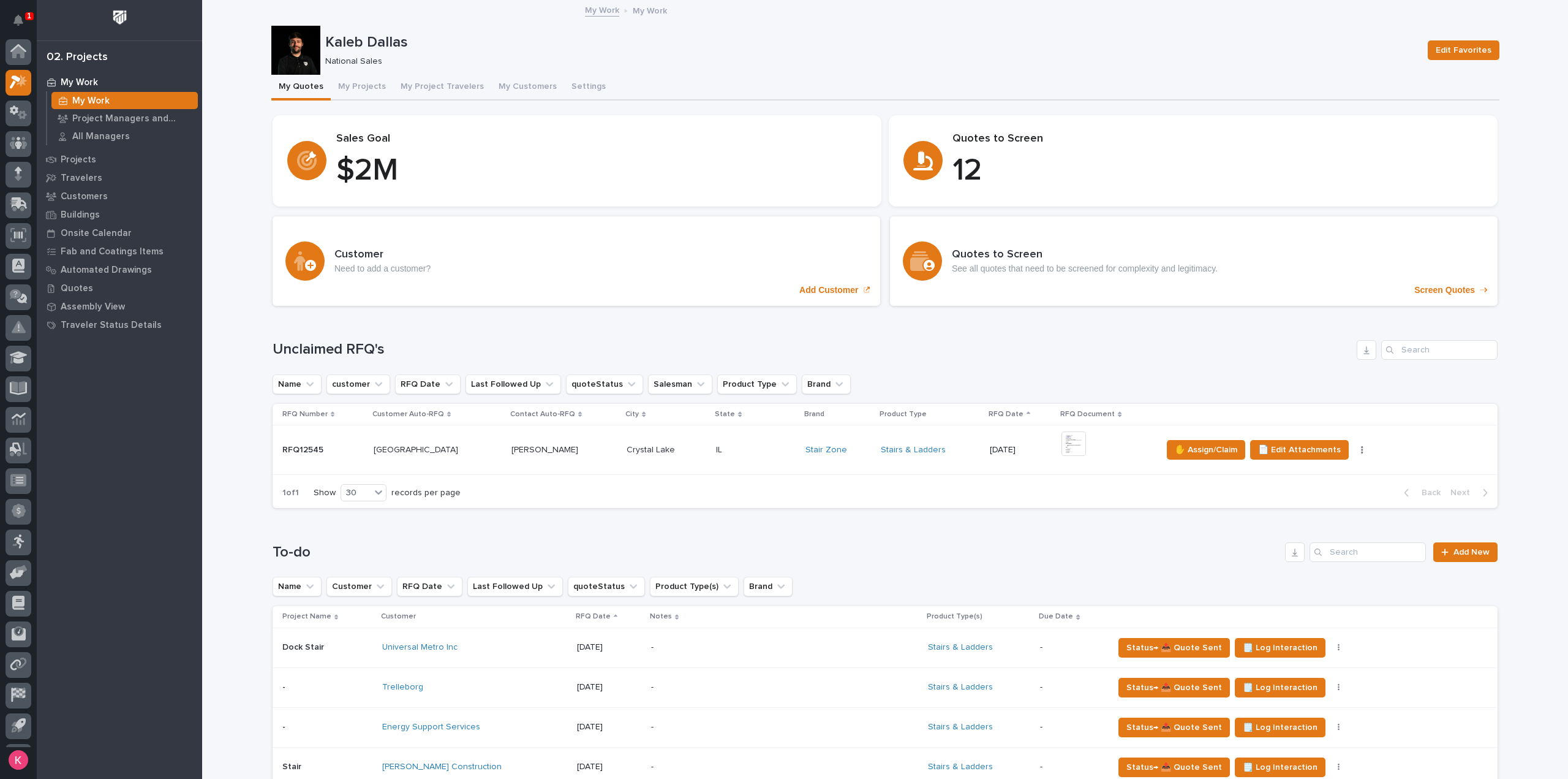
scroll to position [27, 0]
click at [431, 152] on p "$ 2 M" at bounding box center [602, 171] width 531 height 37
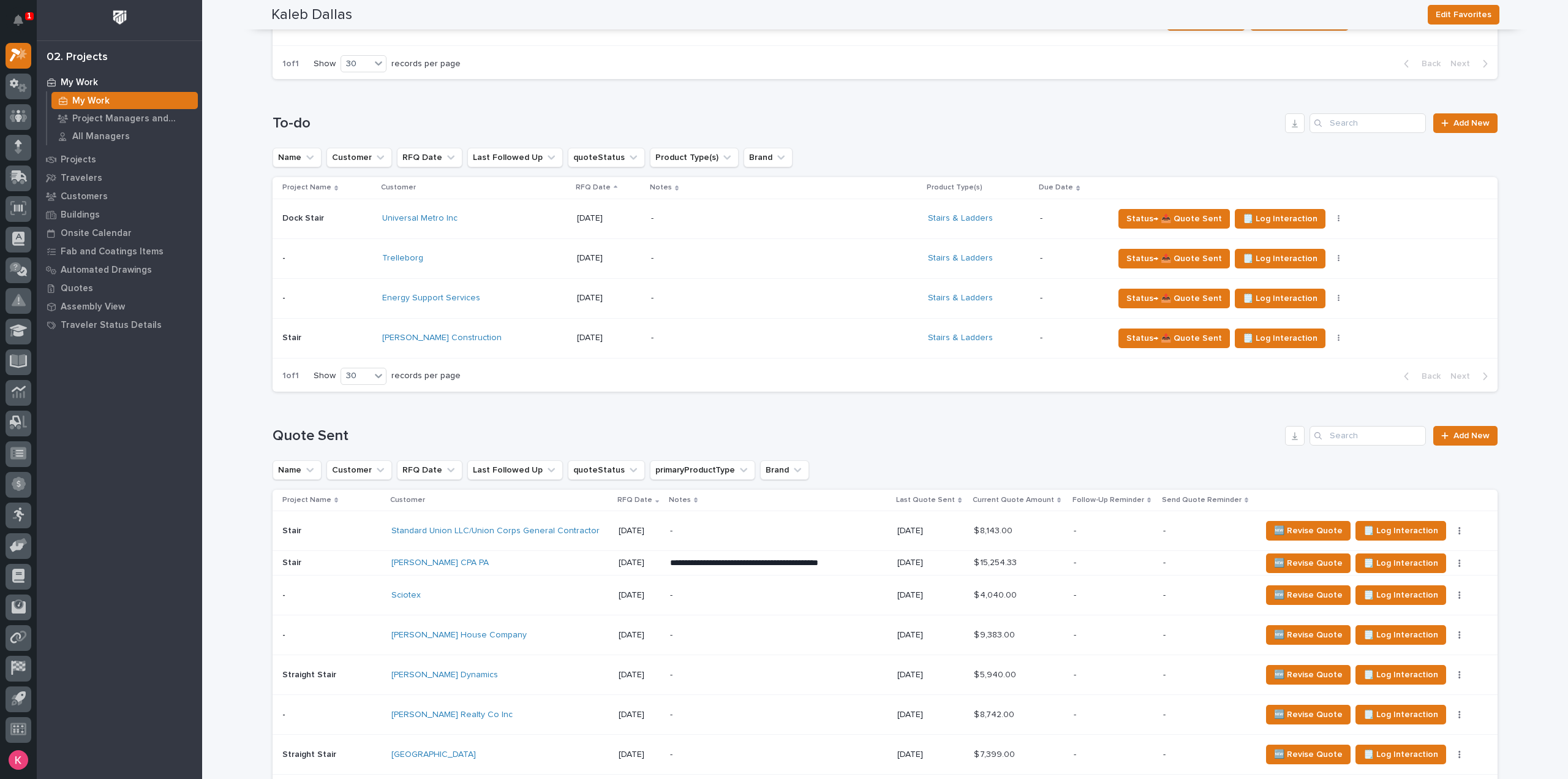
scroll to position [613, 0]
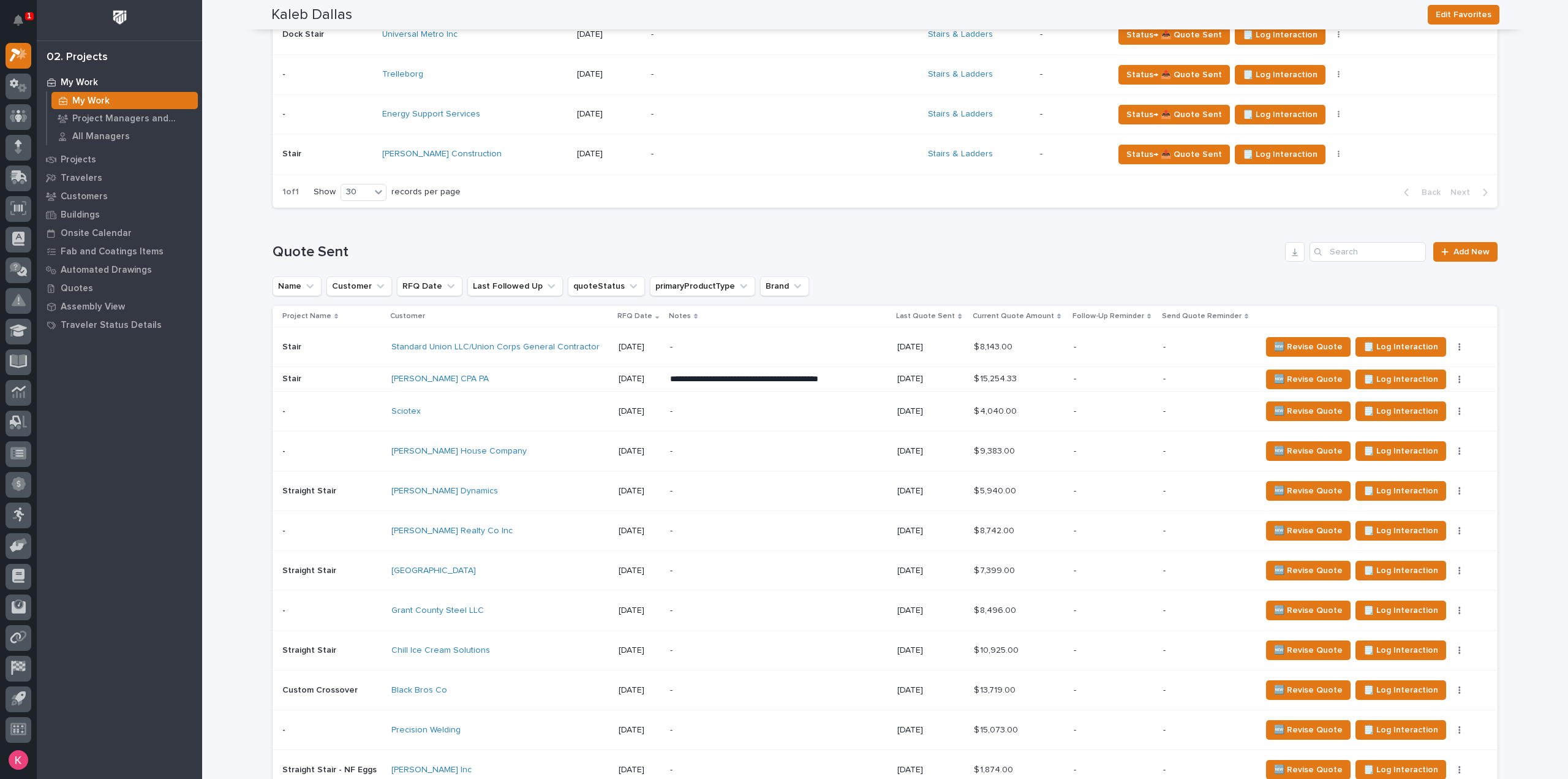
click at [958, 318] on icon at bounding box center [959, 316] width 3 height 6
click at [920, 282] on div "Name Customer RFQ Date Last Followed Up quoteStatus primaryProductType Brand" at bounding box center [885, 286] width 1225 height 19
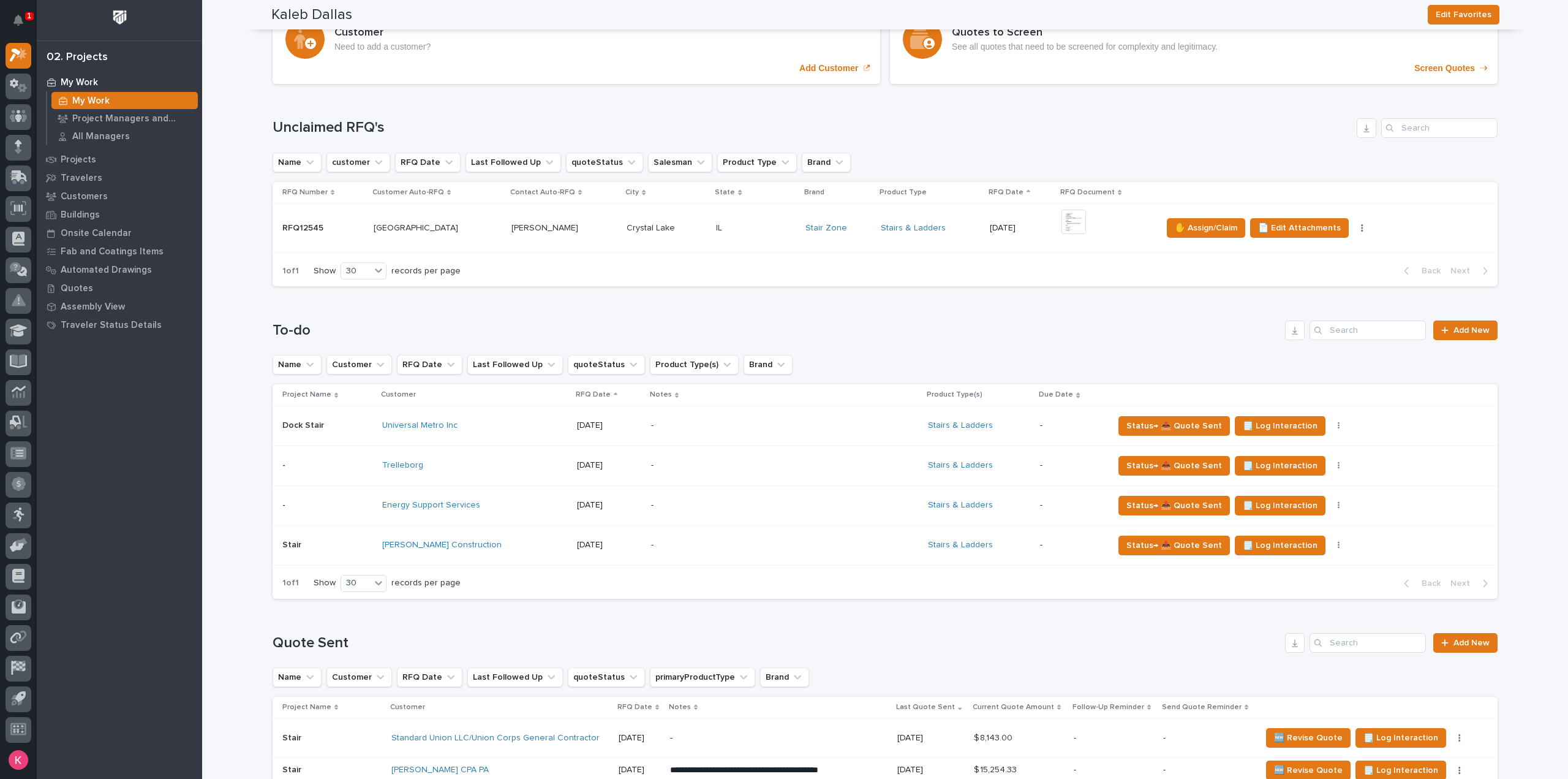
scroll to position [122, 0]
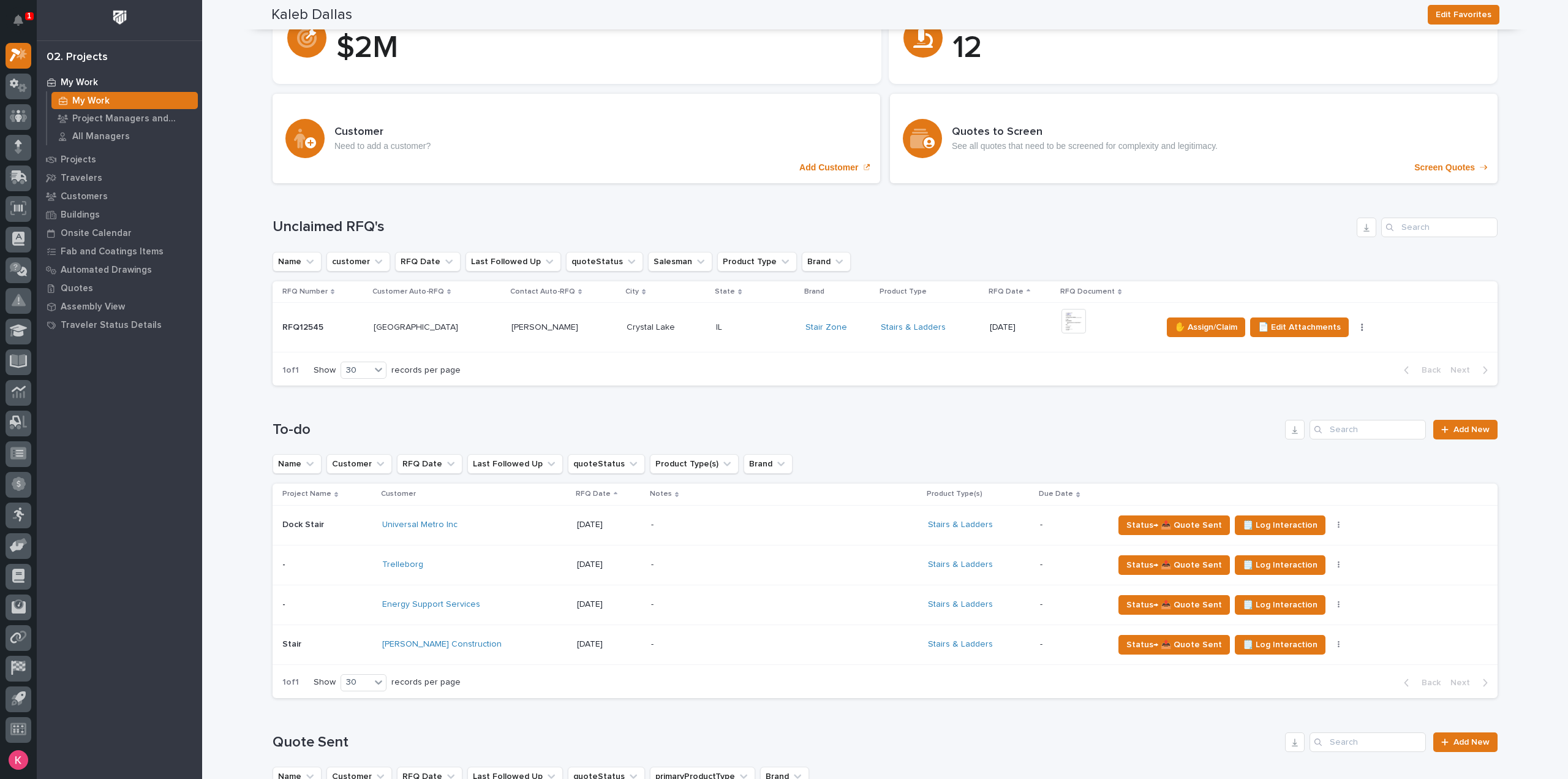
click at [721, 516] on div "-" at bounding box center [758, 524] width 215 height 27
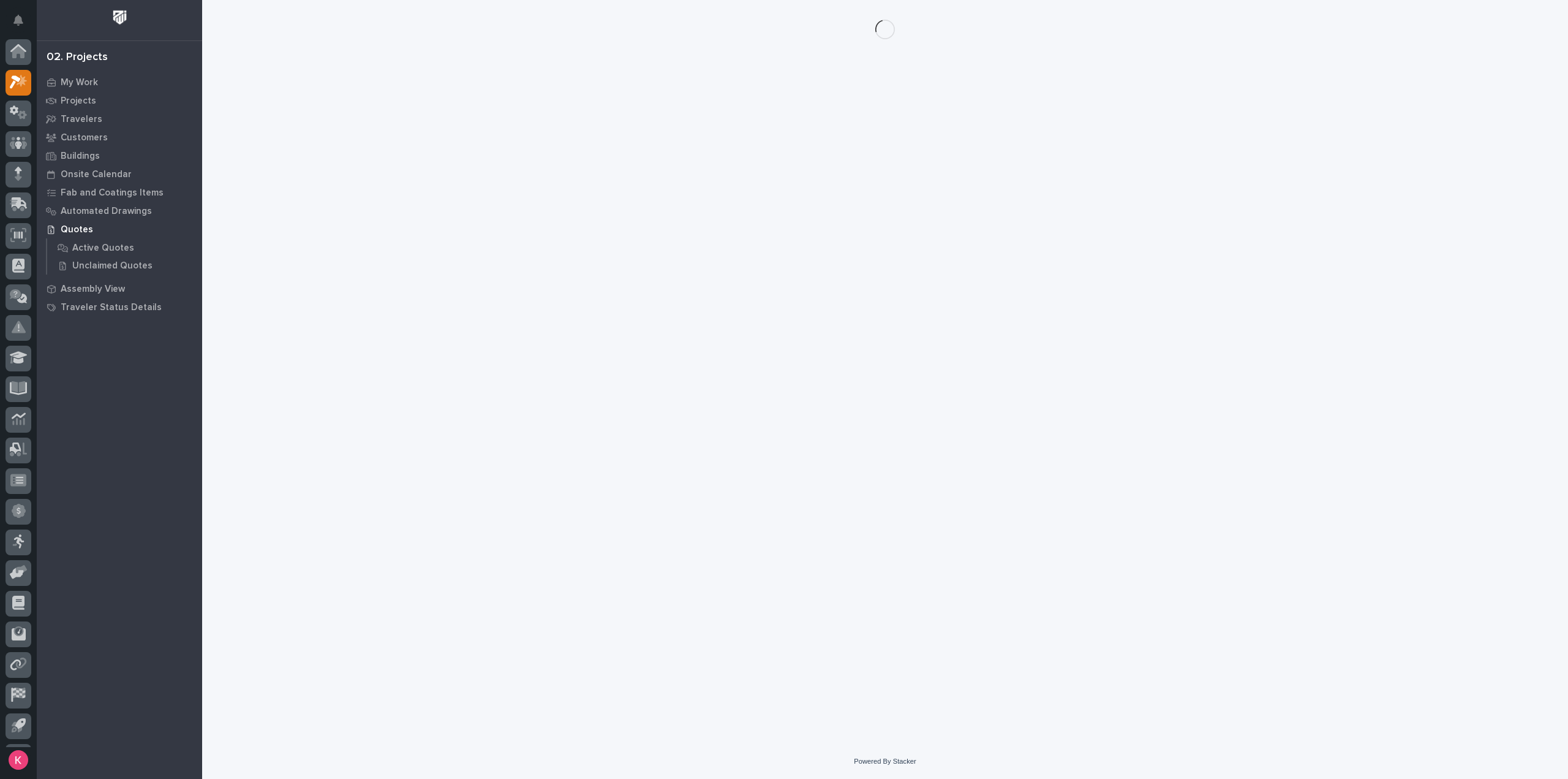
scroll to position [27, 0]
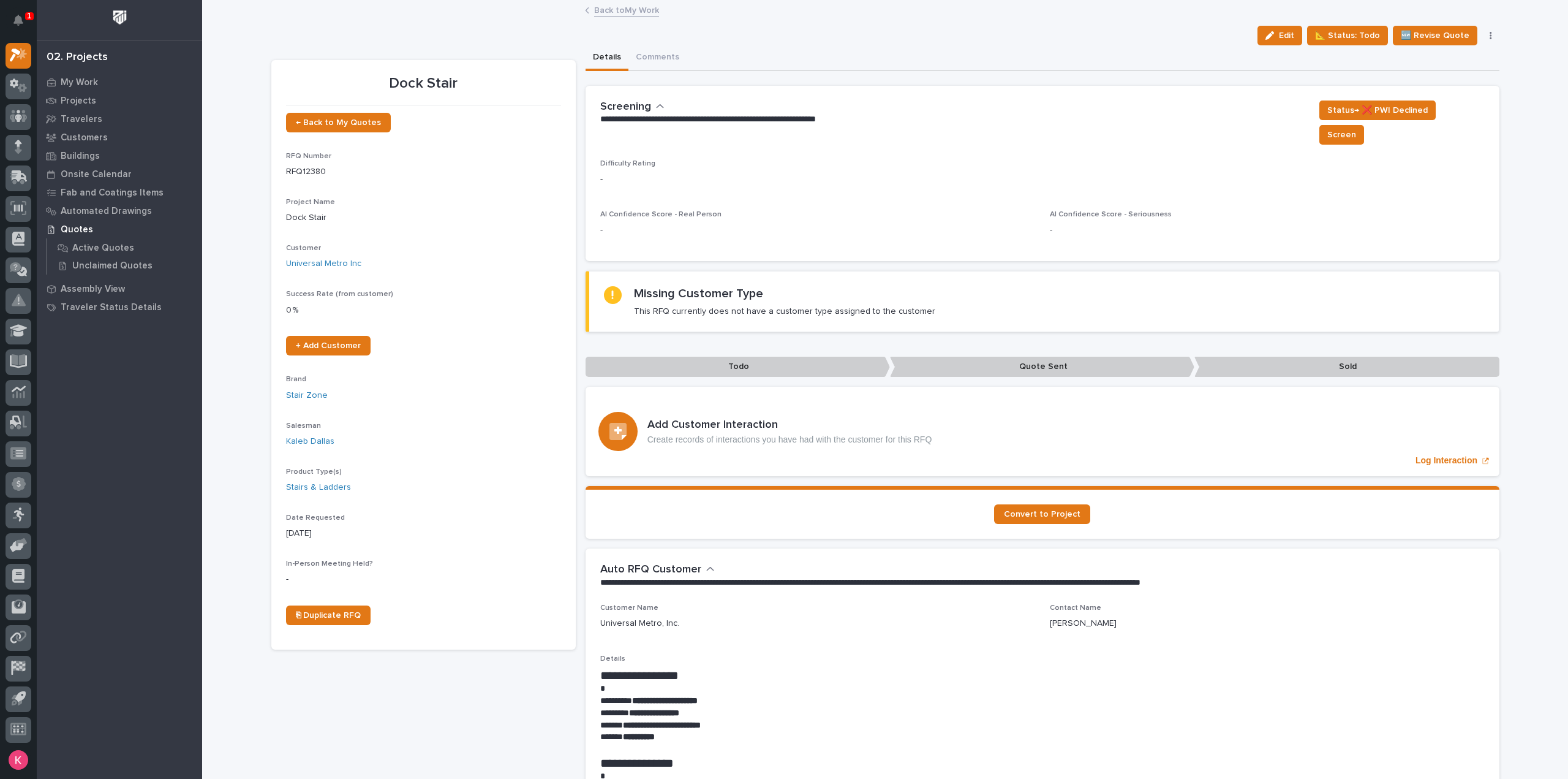
click at [1482, 39] on button "button" at bounding box center [1490, 35] width 17 height 9
drag, startPoint x: 1210, startPoint y: 142, endPoint x: 1046, endPoint y: 162, distance: 165.2
click at [1207, 143] on section "**********" at bounding box center [1042, 173] width 914 height 175
click at [618, 11] on link "Back to My Work" at bounding box center [626, 9] width 65 height 14
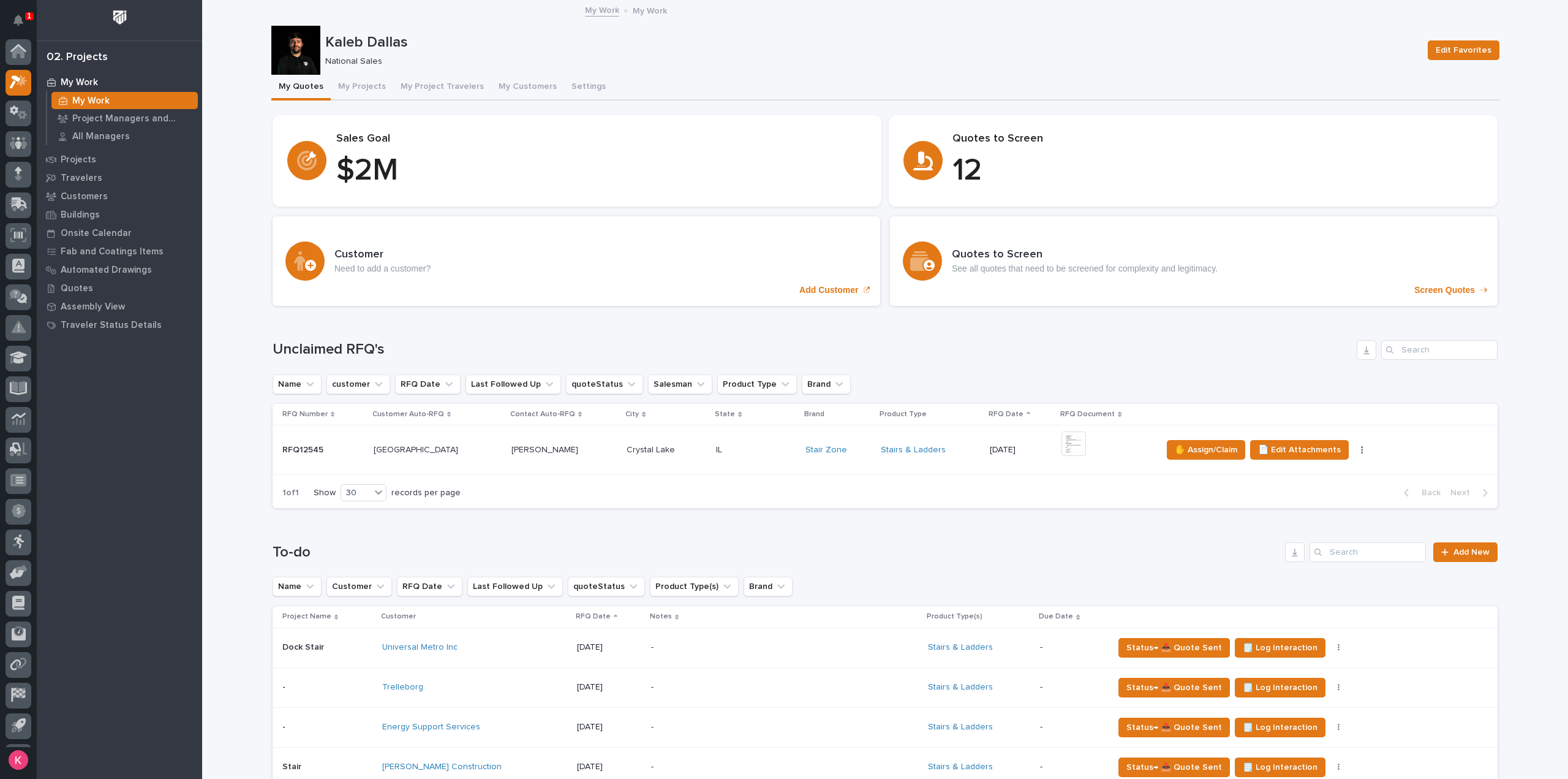
scroll to position [368, 0]
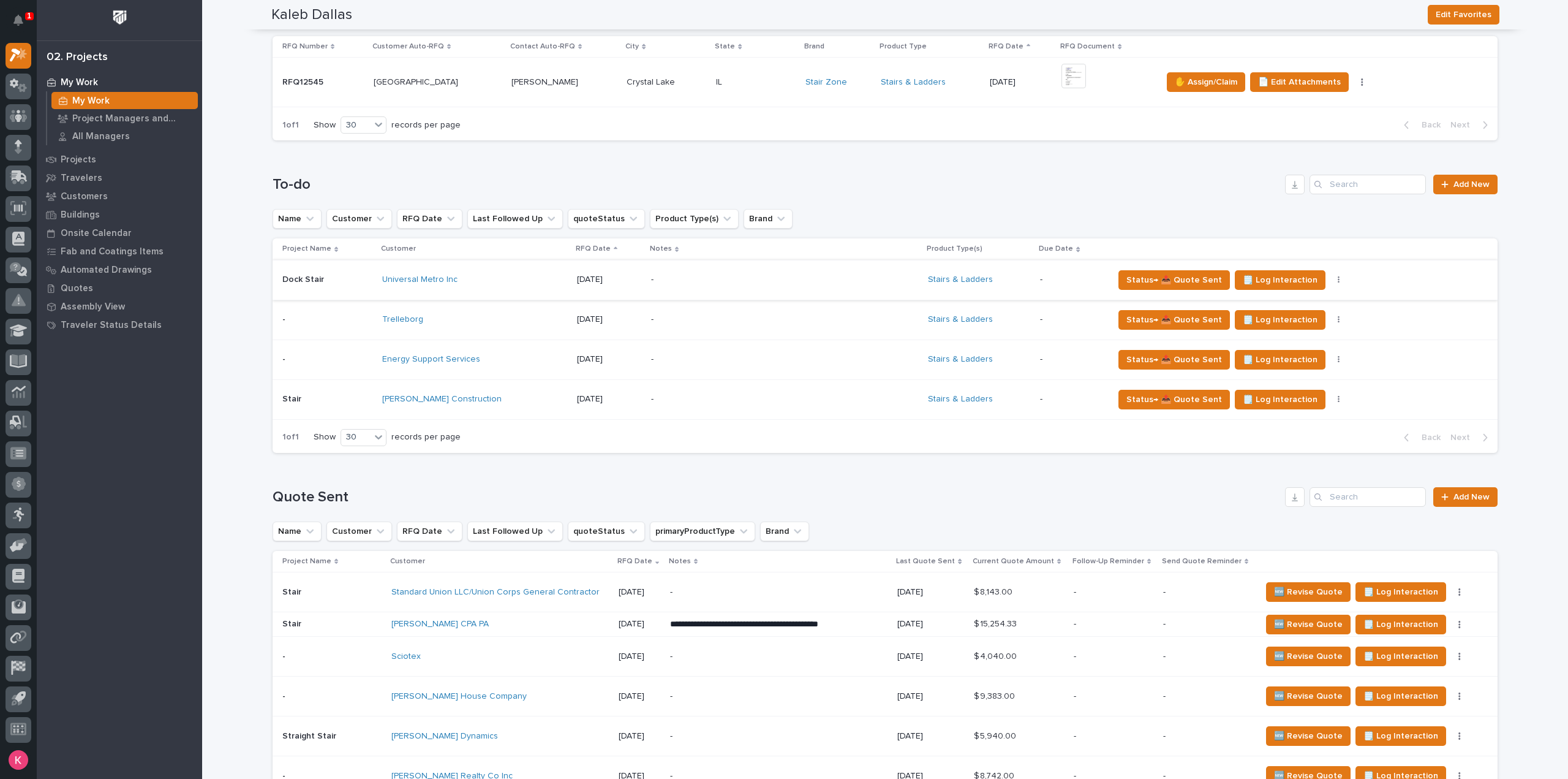
click at [1337, 276] on icon "button" at bounding box center [1338, 280] width 2 height 7
click at [1057, 281] on p "-" at bounding box center [1071, 280] width 63 height 11
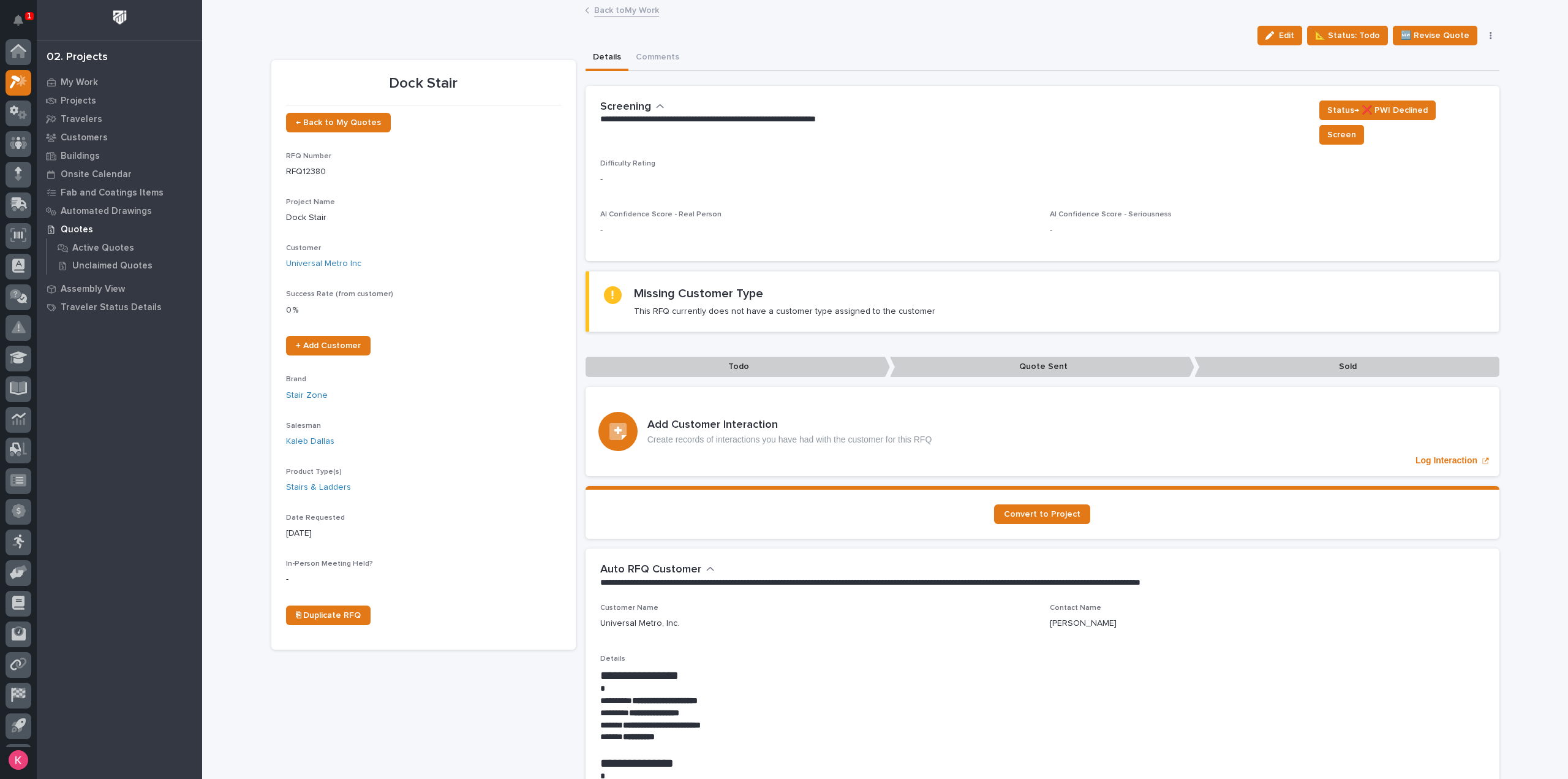
scroll to position [27, 0]
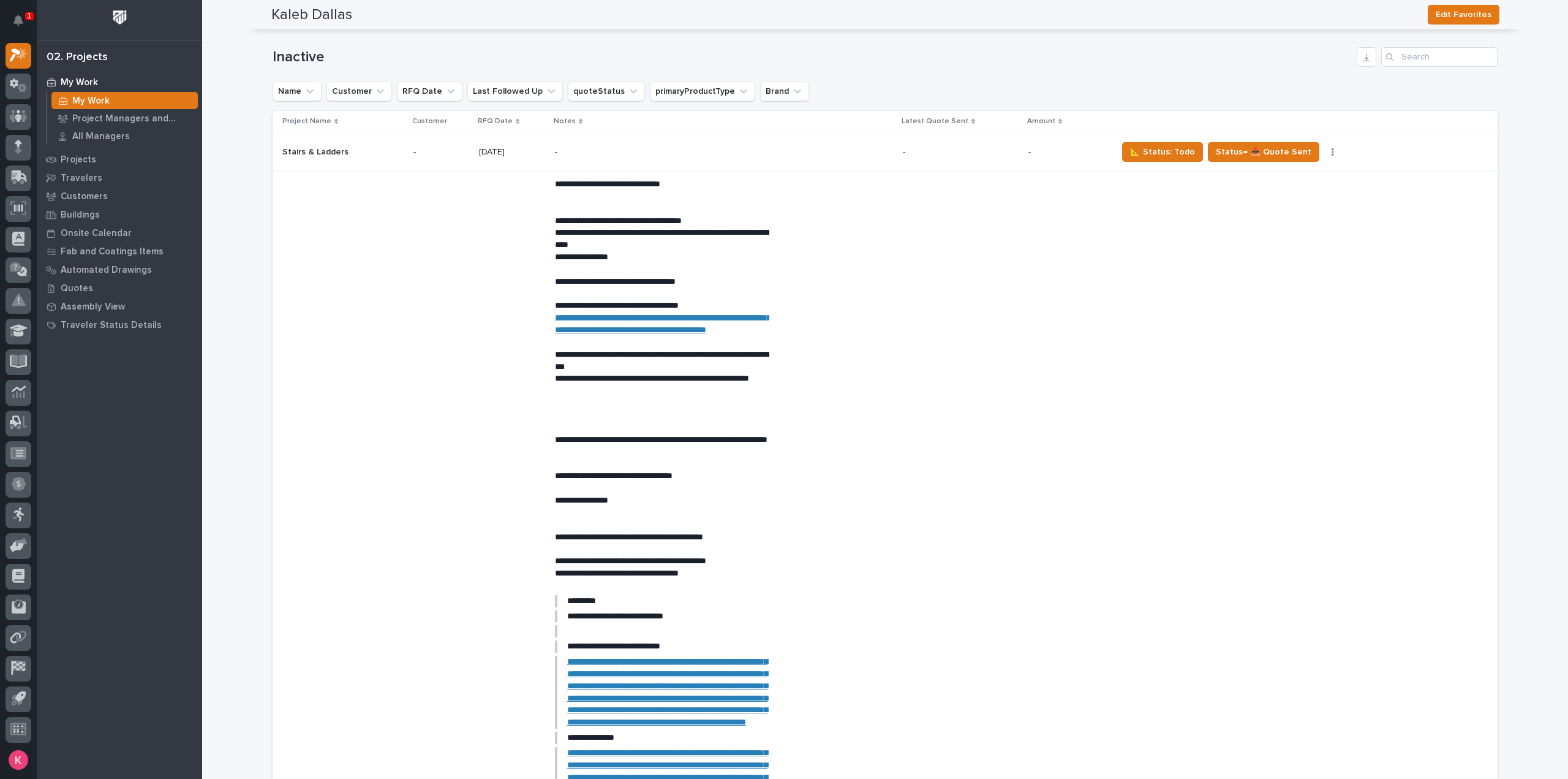
scroll to position [2144, 0]
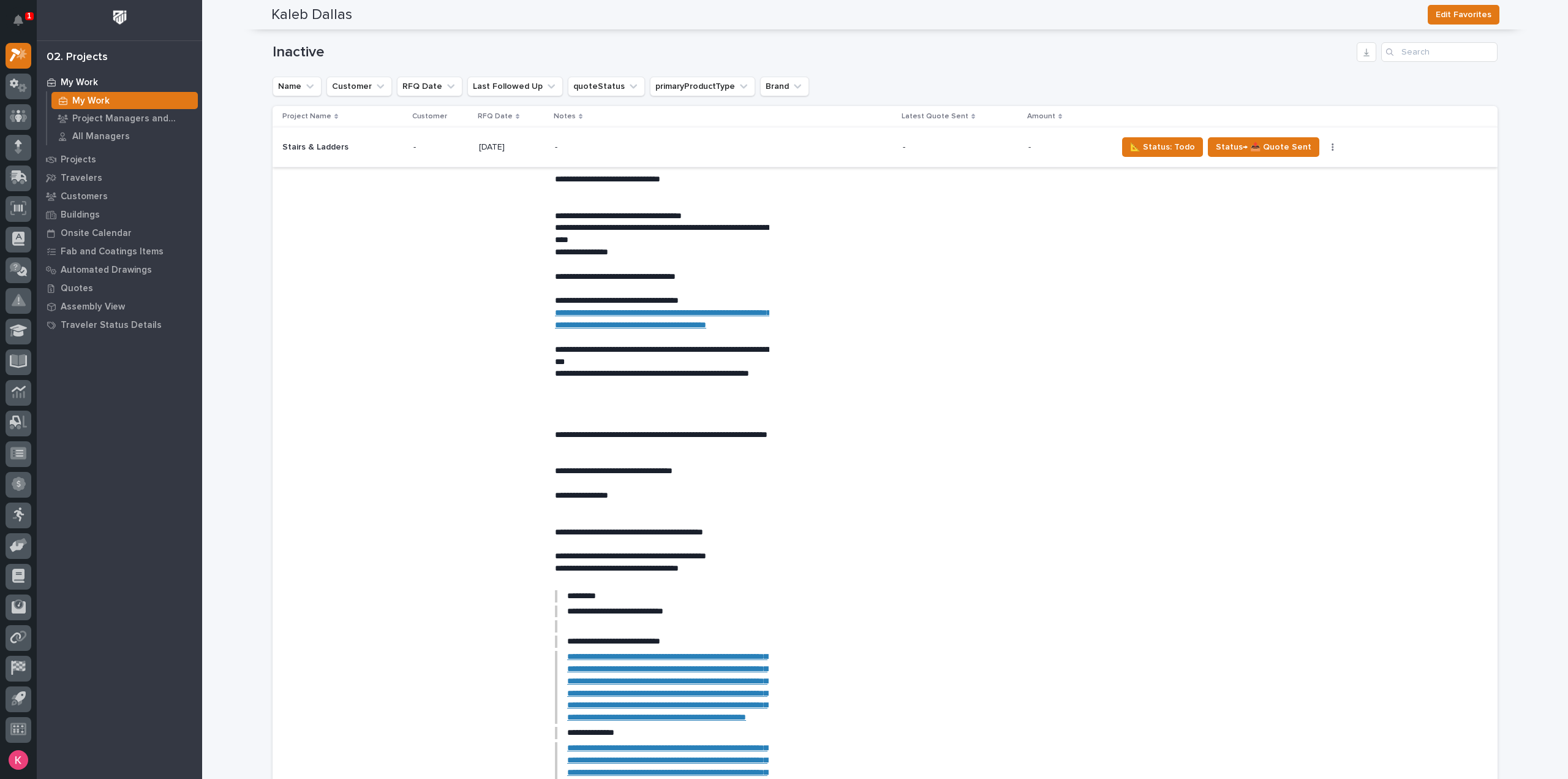
click at [1324, 143] on button "button" at bounding box center [1333, 147] width 17 height 9
click at [1305, 164] on span "Status→ 👎 Rejected" at bounding box center [1283, 172] width 80 height 15
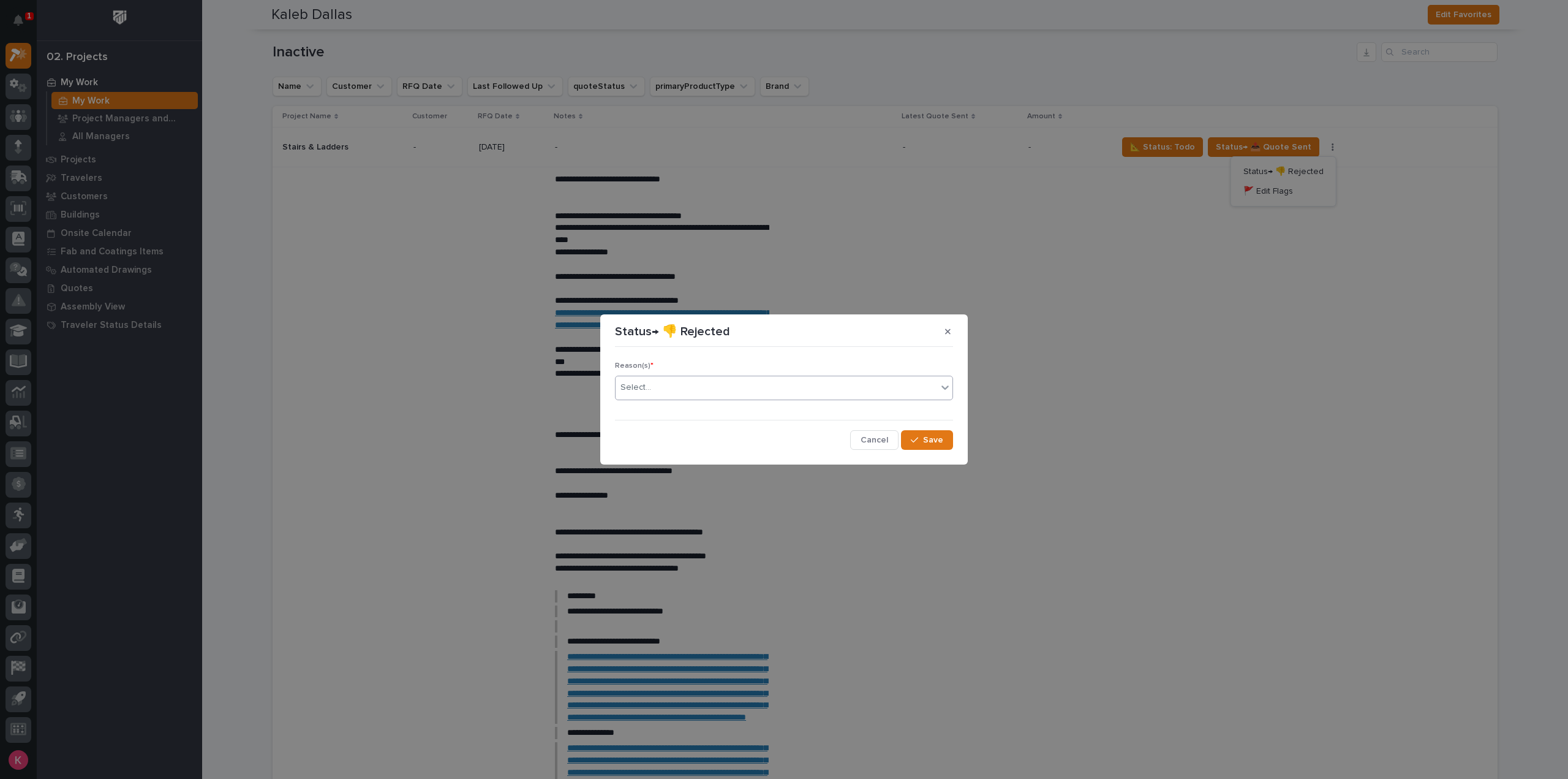
click at [726, 399] on div "Reason(s) * Select..." at bounding box center [784, 385] width 338 height 47
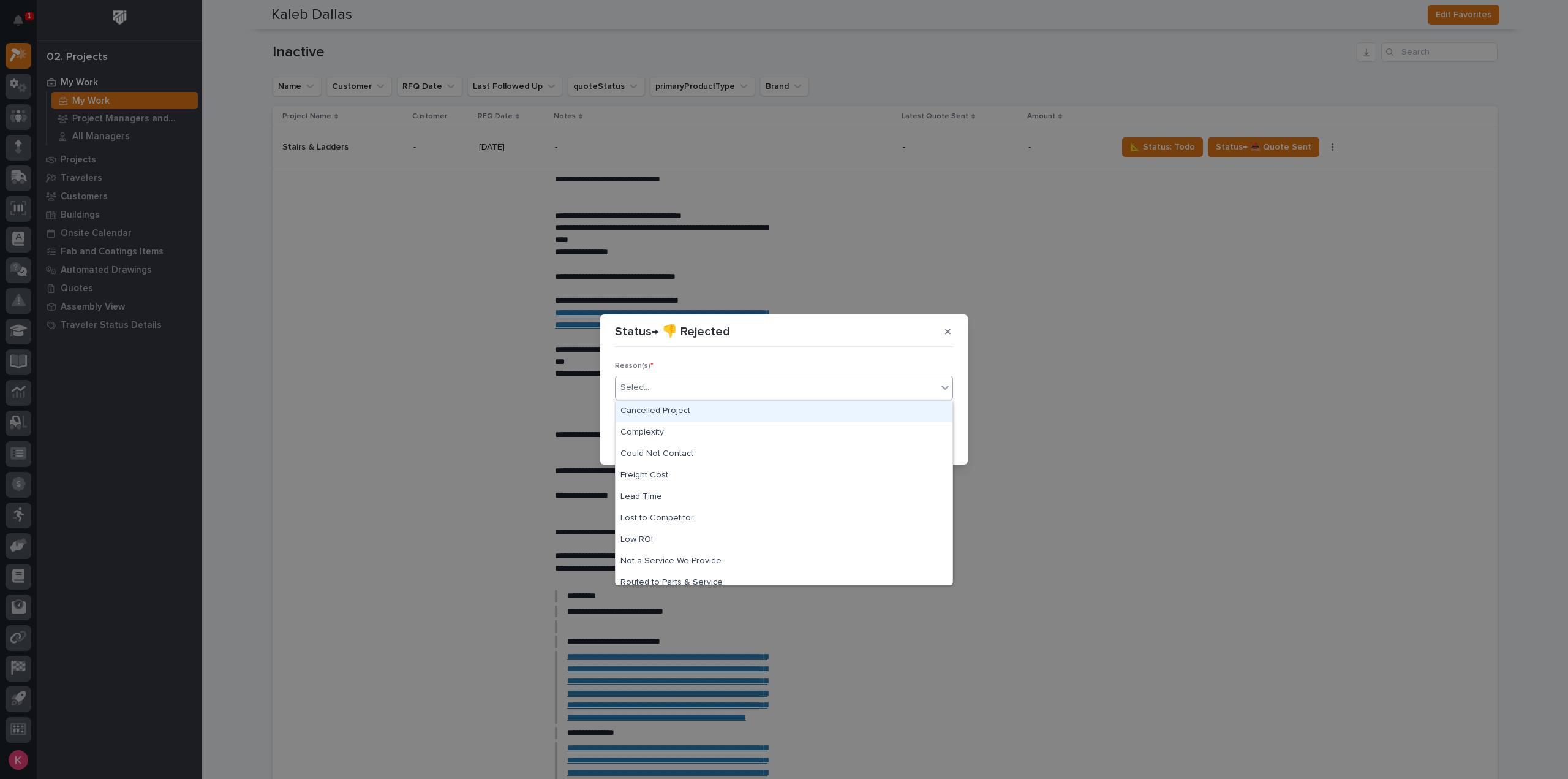
click at [729, 389] on div "Select..." at bounding box center [776, 387] width 321 height 20
click at [704, 457] on div "Could Not Contact" at bounding box center [784, 454] width 337 height 21
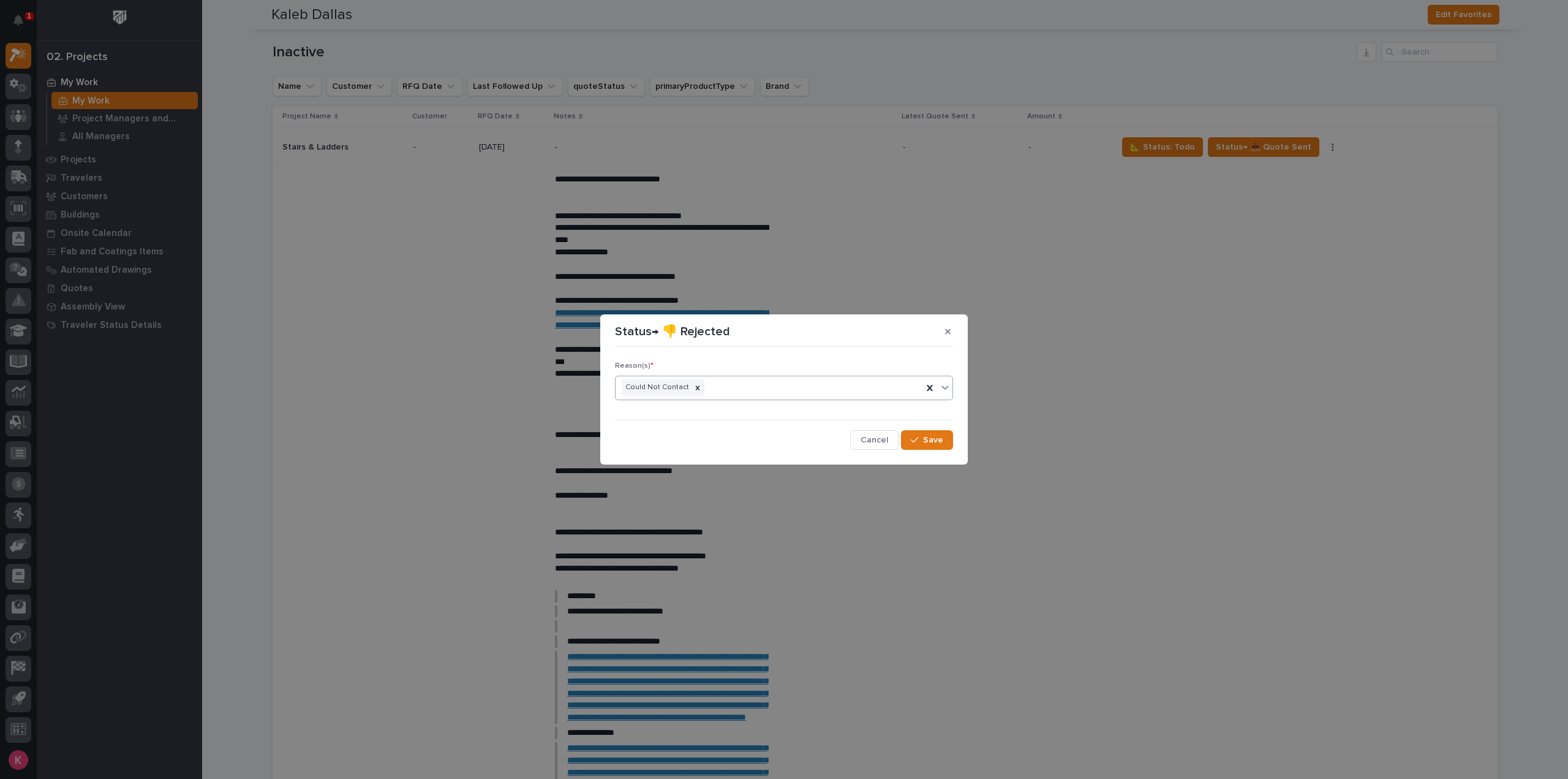
click at [959, 427] on section "Status→ 👎 Rejected Reason(s) * option Could Not Contact, selected. 0 results av…" at bounding box center [784, 389] width 368 height 150
click at [940, 435] on button "Save" at bounding box center [927, 439] width 52 height 19
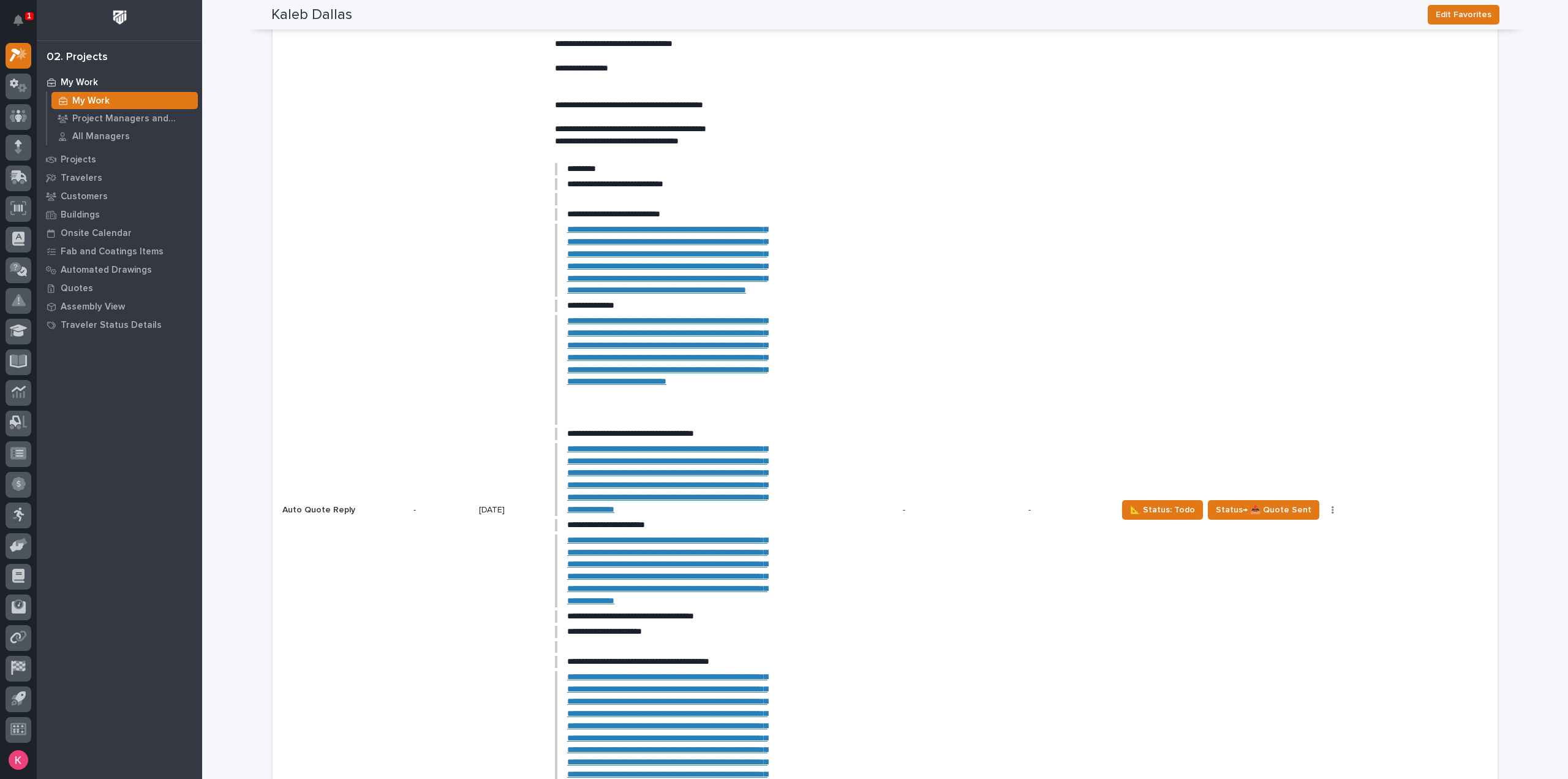
scroll to position [2635, 0]
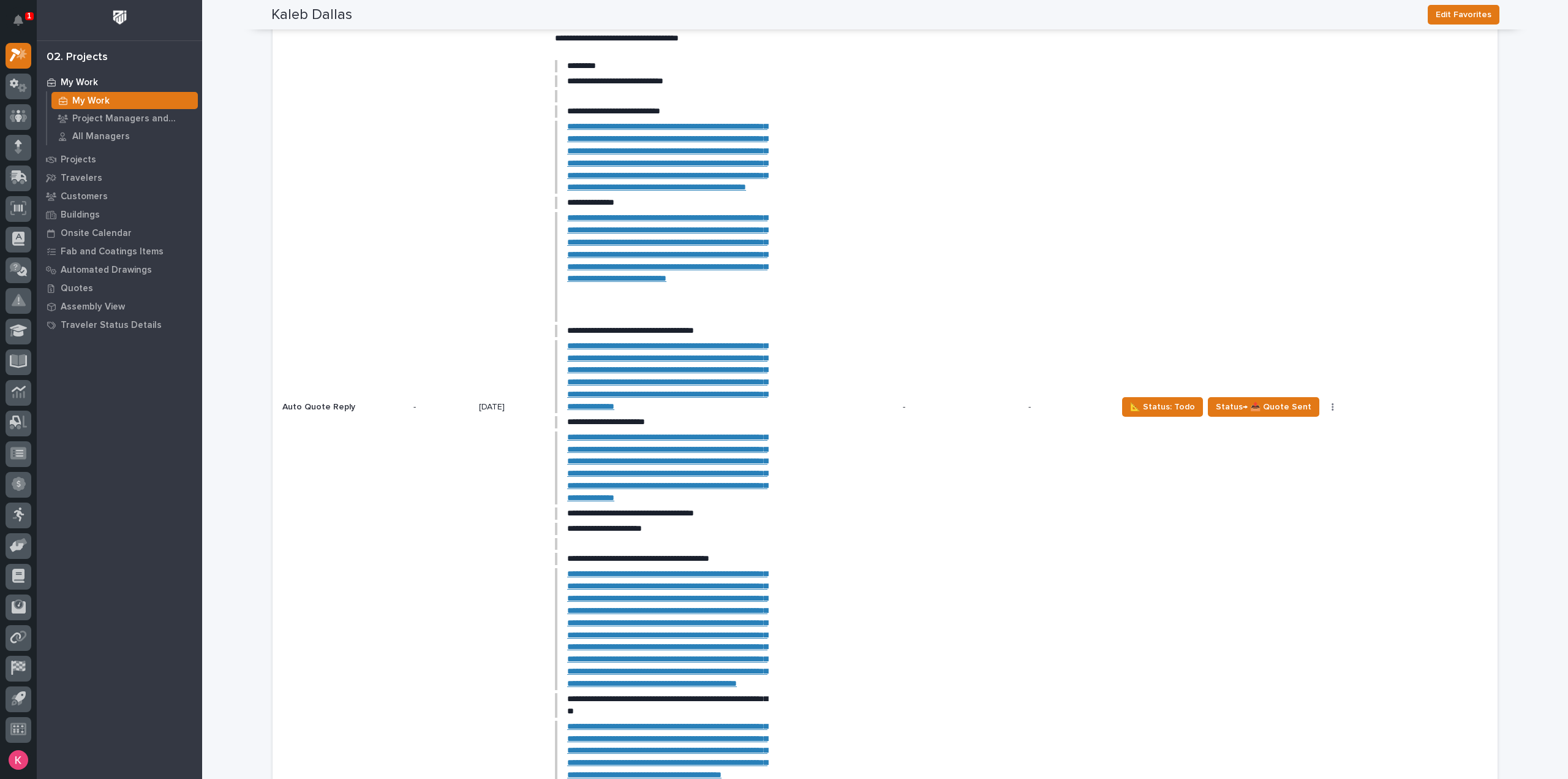
click at [1324, 411] on button "button" at bounding box center [1333, 407] width 17 height 9
click at [1293, 548] on span "Status→ 👎 Rejected" at bounding box center [1283, 554] width 80 height 15
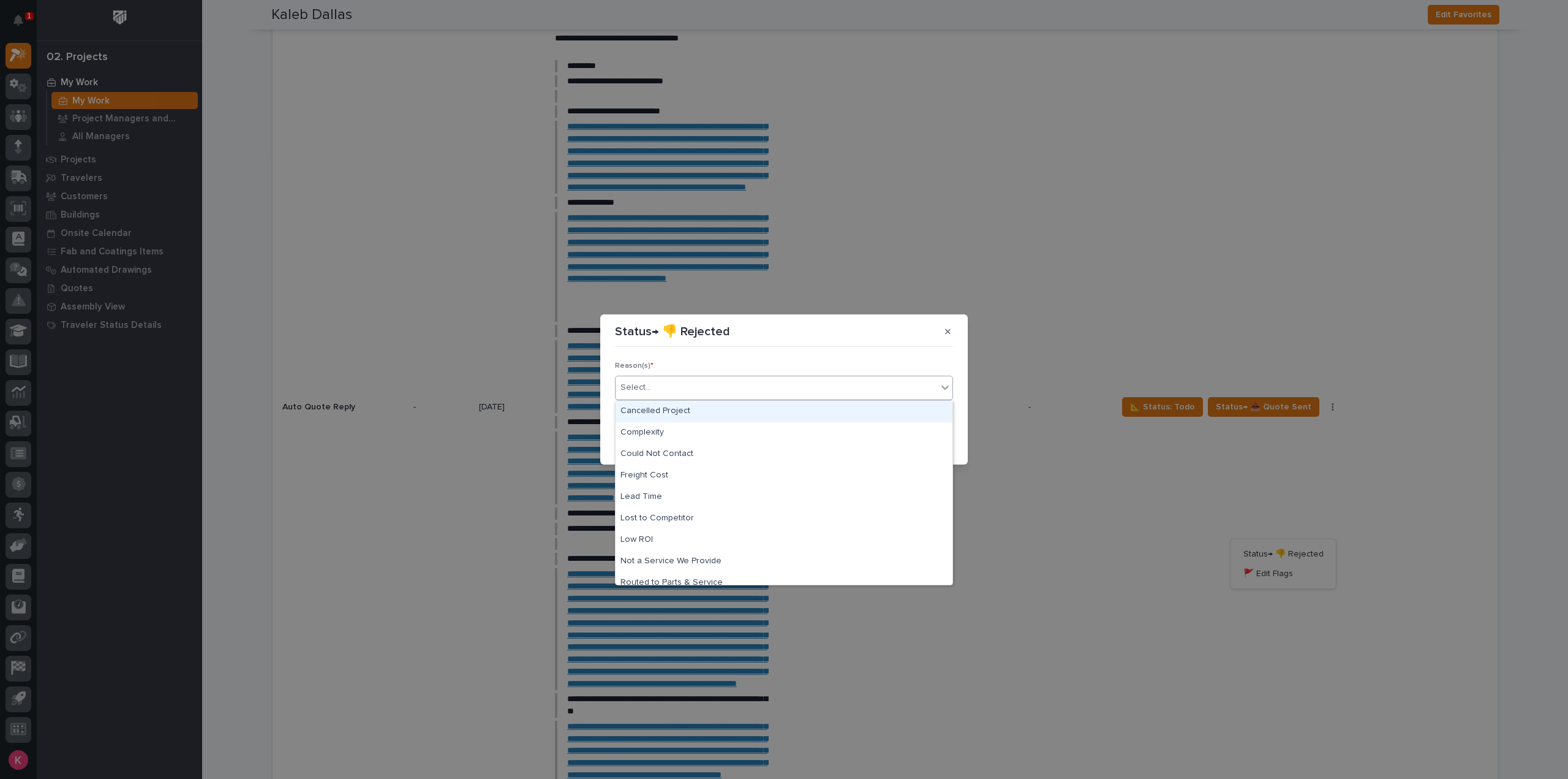
click at [781, 396] on div "Select..." at bounding box center [776, 387] width 321 height 20
click at [769, 447] on div "Could Not Contact" at bounding box center [784, 454] width 337 height 21
click at [896, 455] on section "Status→ 👎 Rejected Reason(s) * option Could Not Contact focused, 3 of 11. 11 re…" at bounding box center [784, 389] width 368 height 150
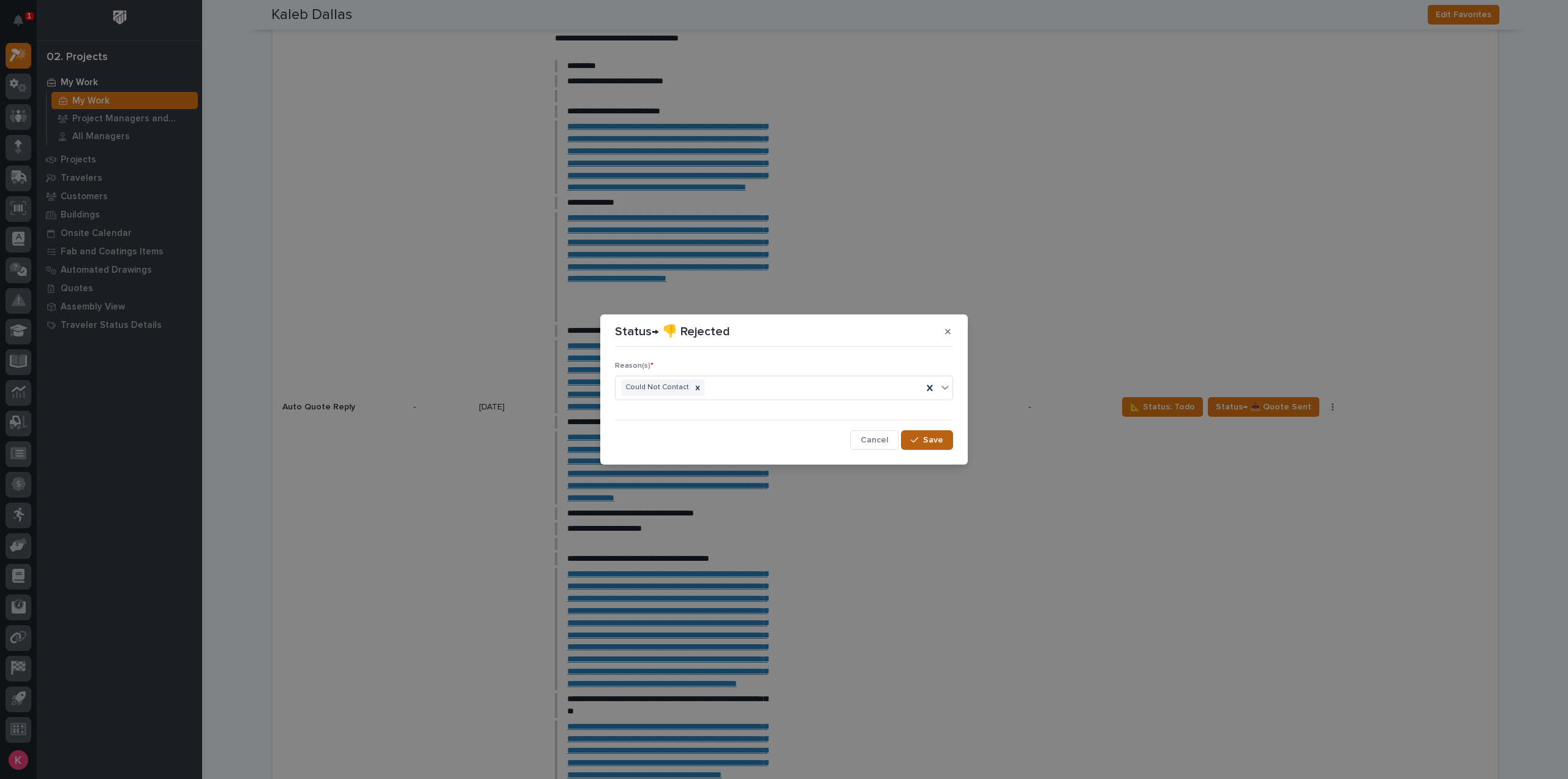
click at [930, 446] on button "Save" at bounding box center [927, 439] width 52 height 19
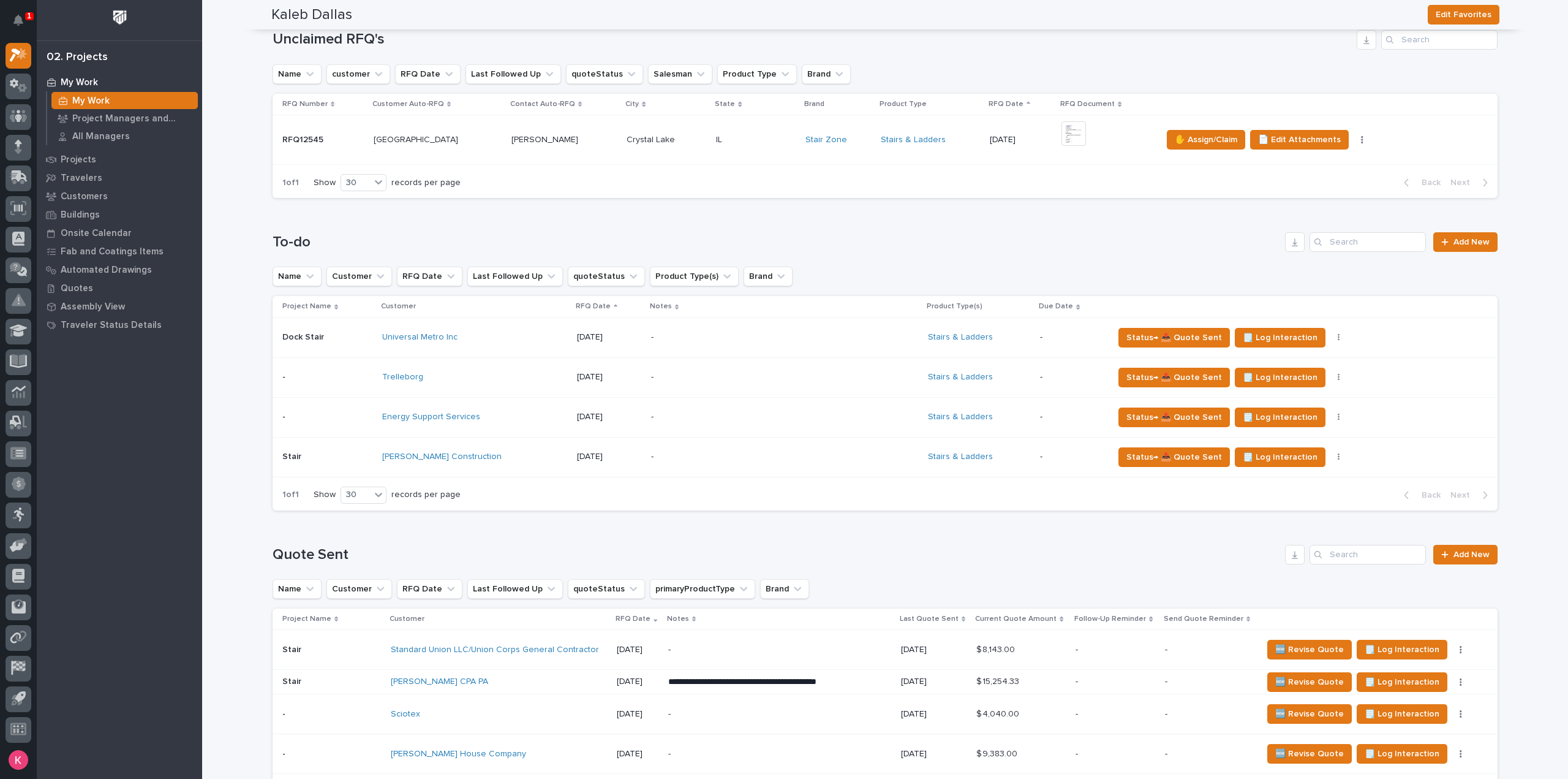
scroll to position [195, 0]
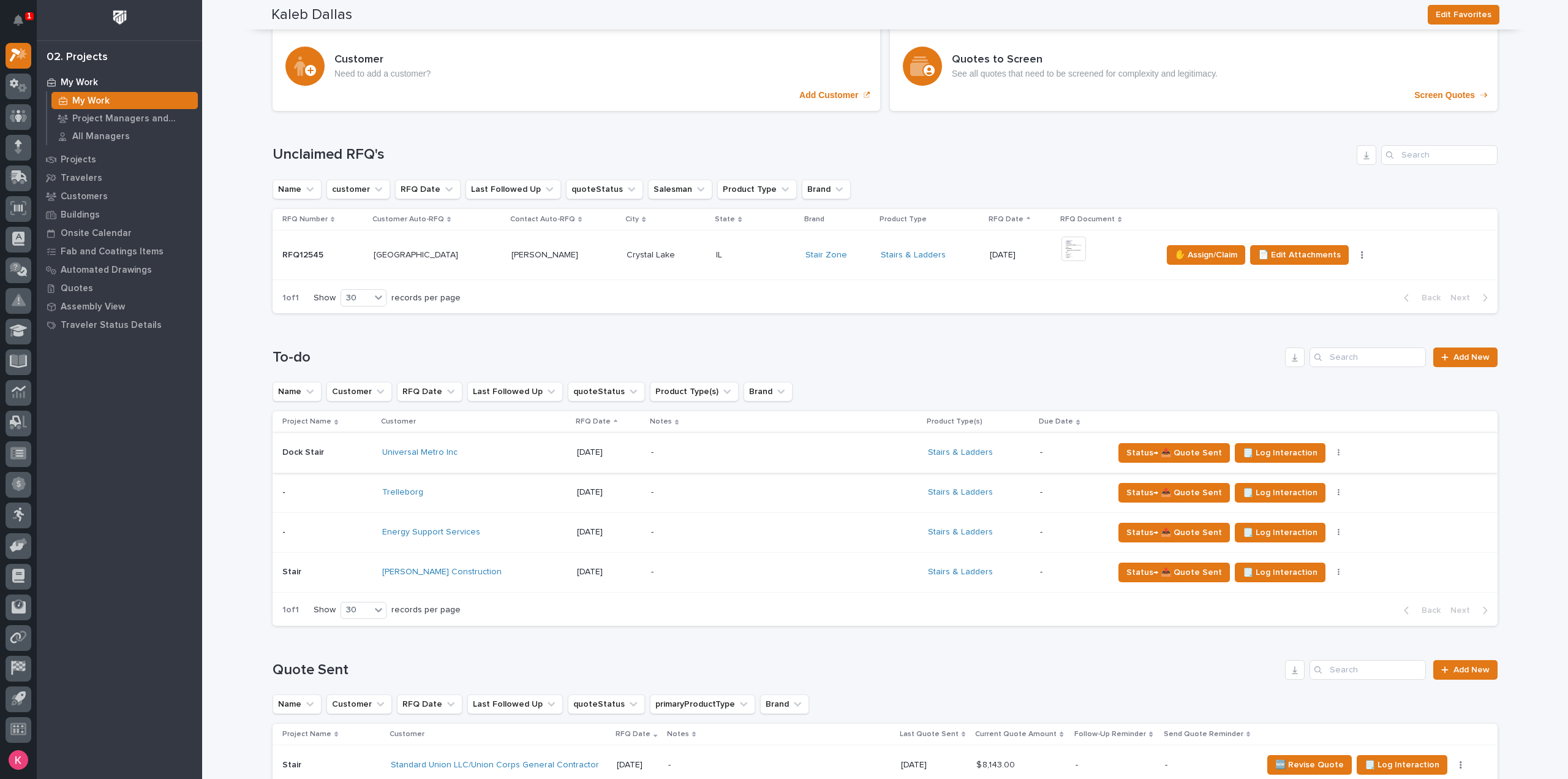
click at [1337, 453] on icon "button" at bounding box center [1339, 453] width 3 height 9
click at [1333, 449] on div "Status→ 📤 Quote Sent 🗒️ Log Interaction Status→ ❌ PWI Declined 🚩 Edit Flags" at bounding box center [1295, 452] width 364 height 19
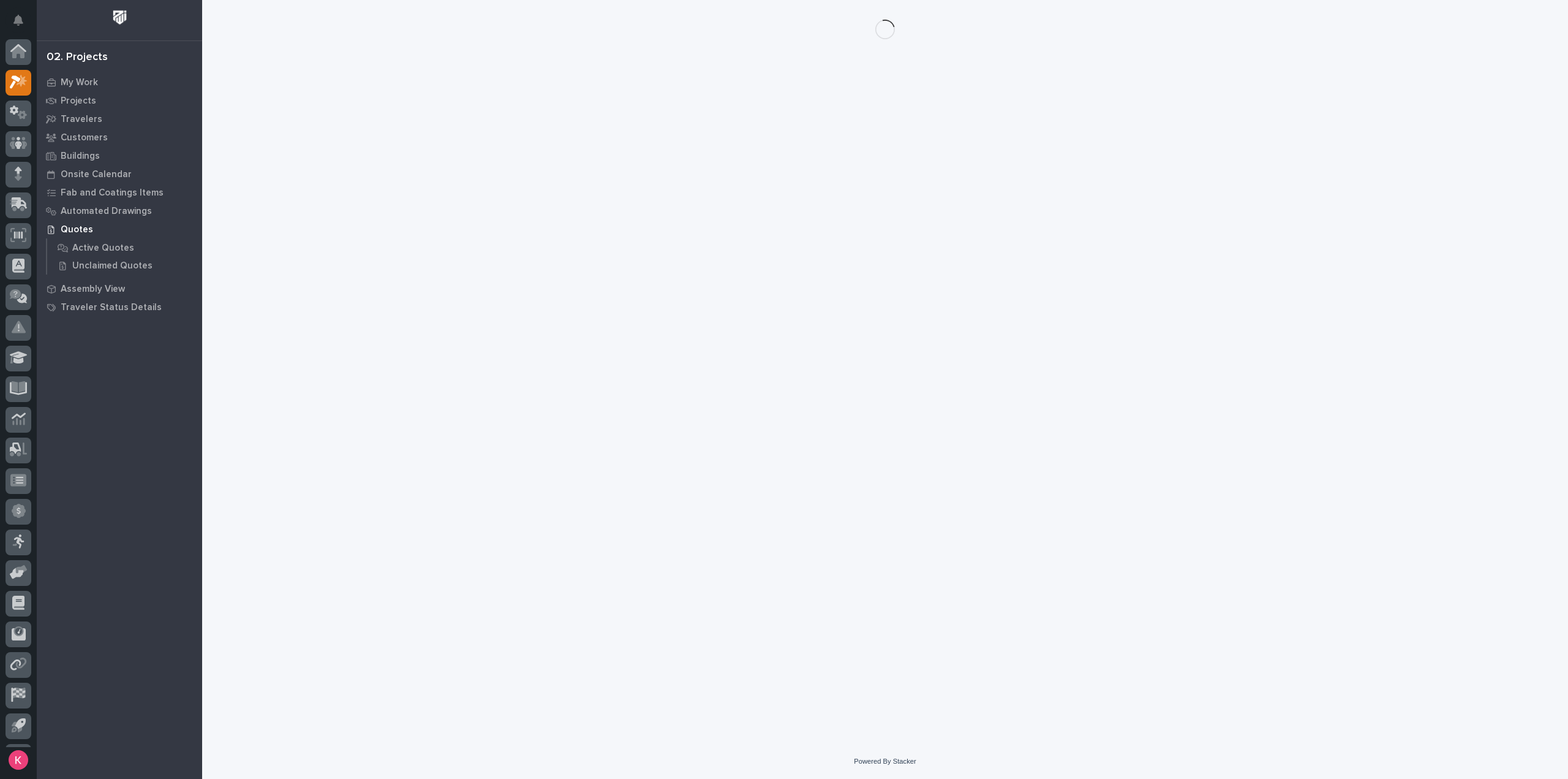
scroll to position [27, 0]
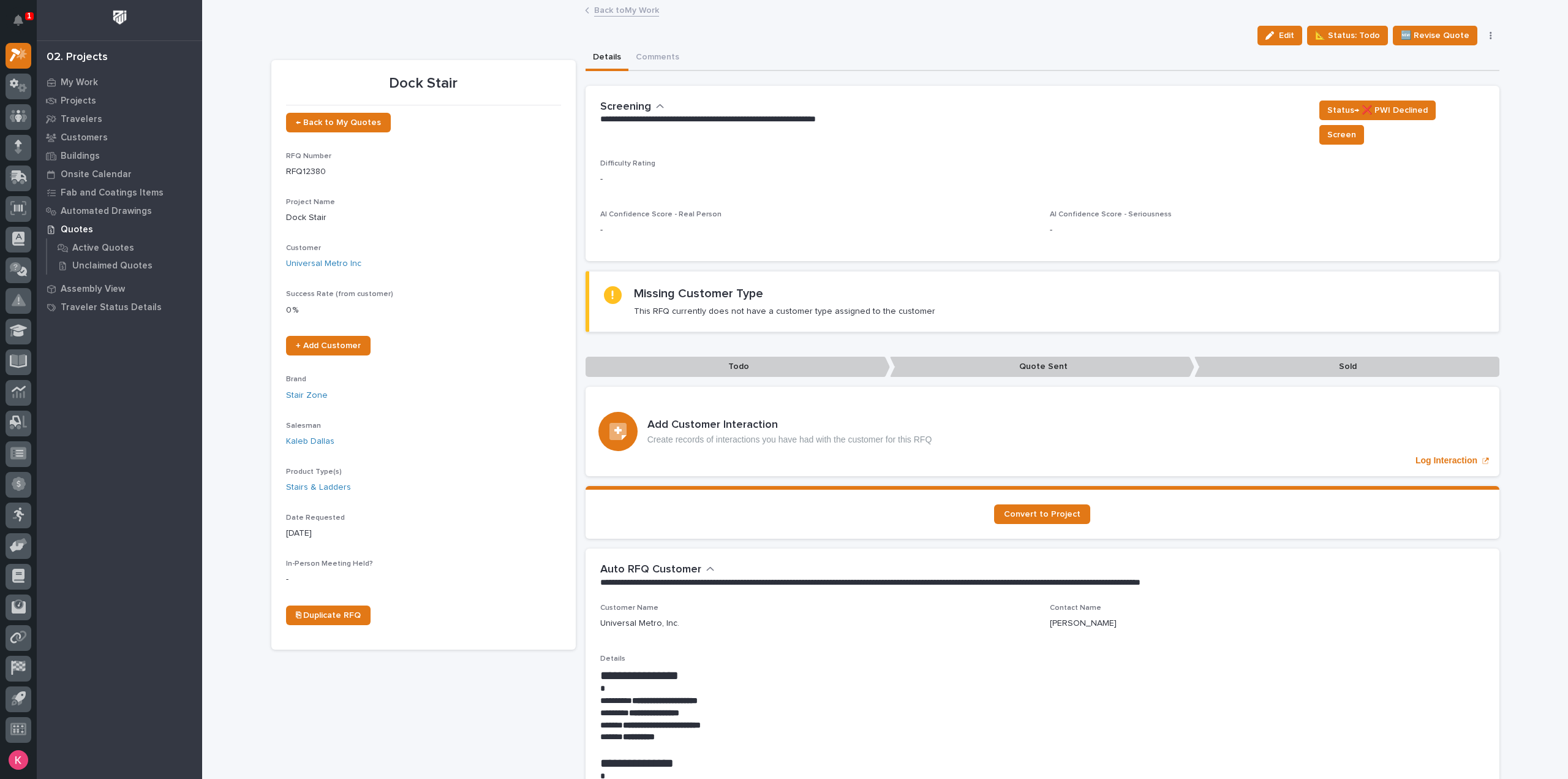
click at [626, 8] on link "Back to My Work" at bounding box center [626, 9] width 65 height 14
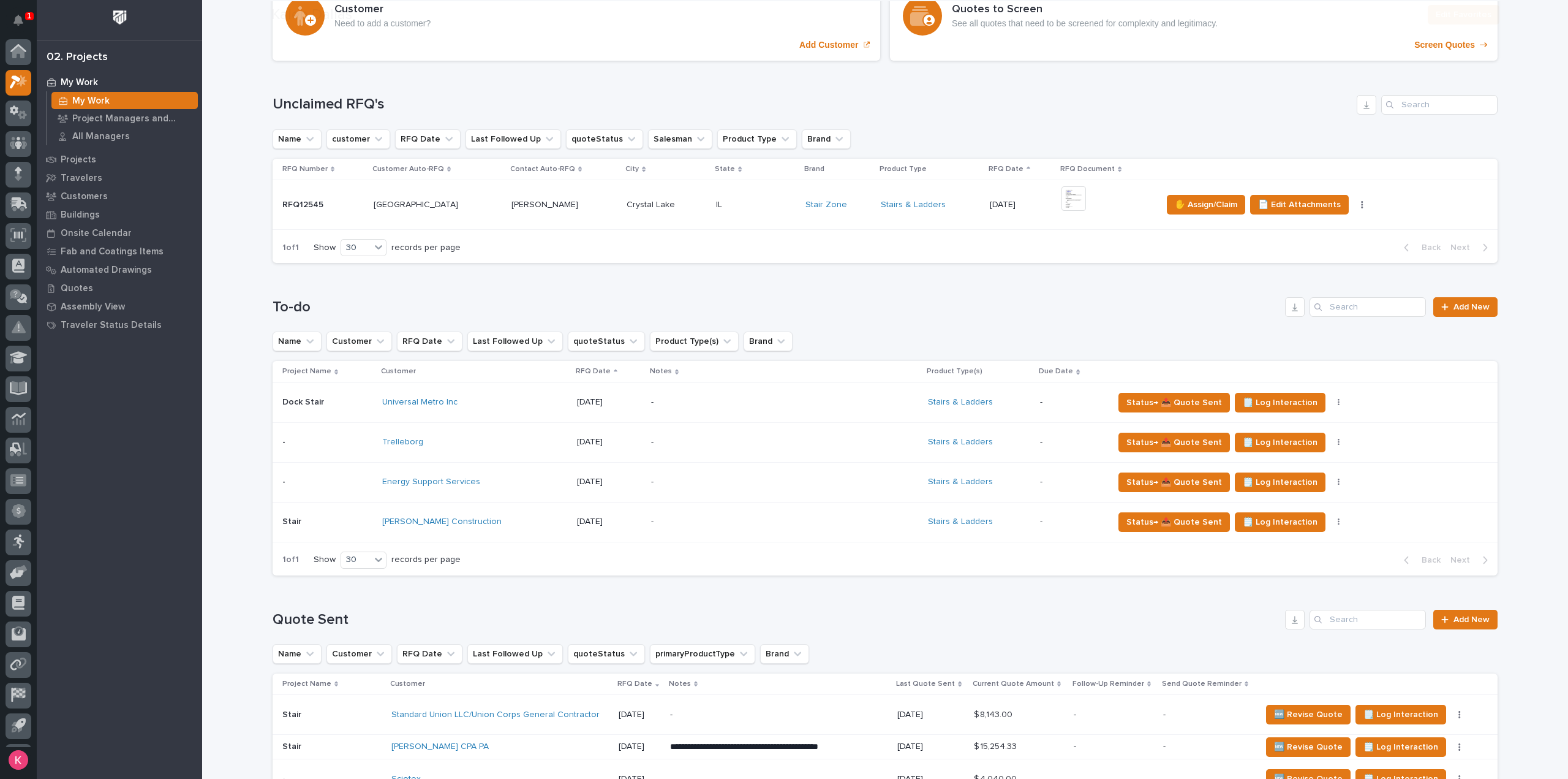
scroll to position [27, 0]
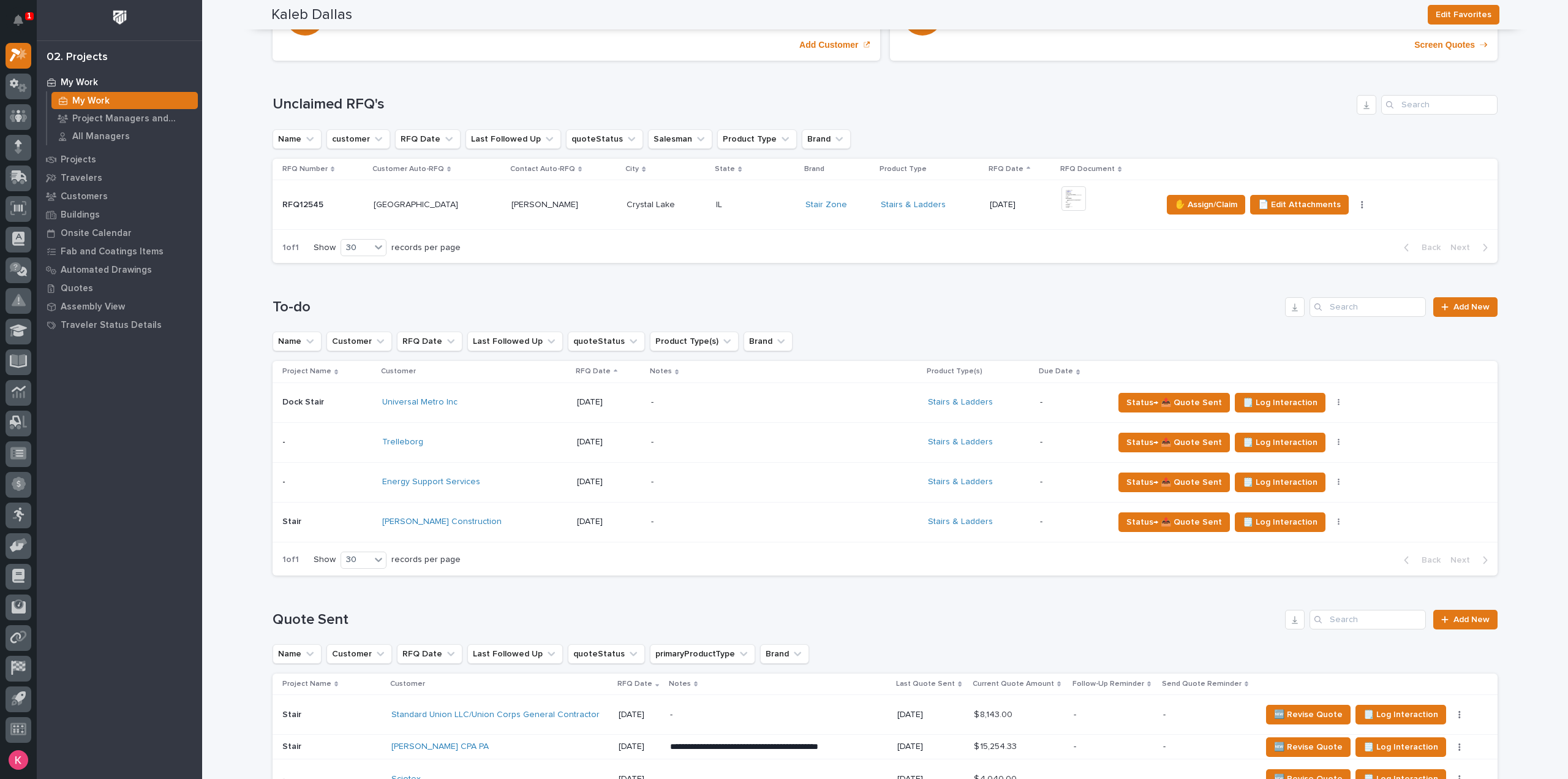
drag, startPoint x: 868, startPoint y: 398, endPoint x: 896, endPoint y: 344, distance: 60.8
click at [896, 344] on div "Name Customer RFQ Date Last Followed Up quoteStatus Product Type(s) Brand" at bounding box center [885, 341] width 1225 height 19
click at [1273, 403] on span "🗒️ Log Interaction" at bounding box center [1280, 403] width 75 height 15
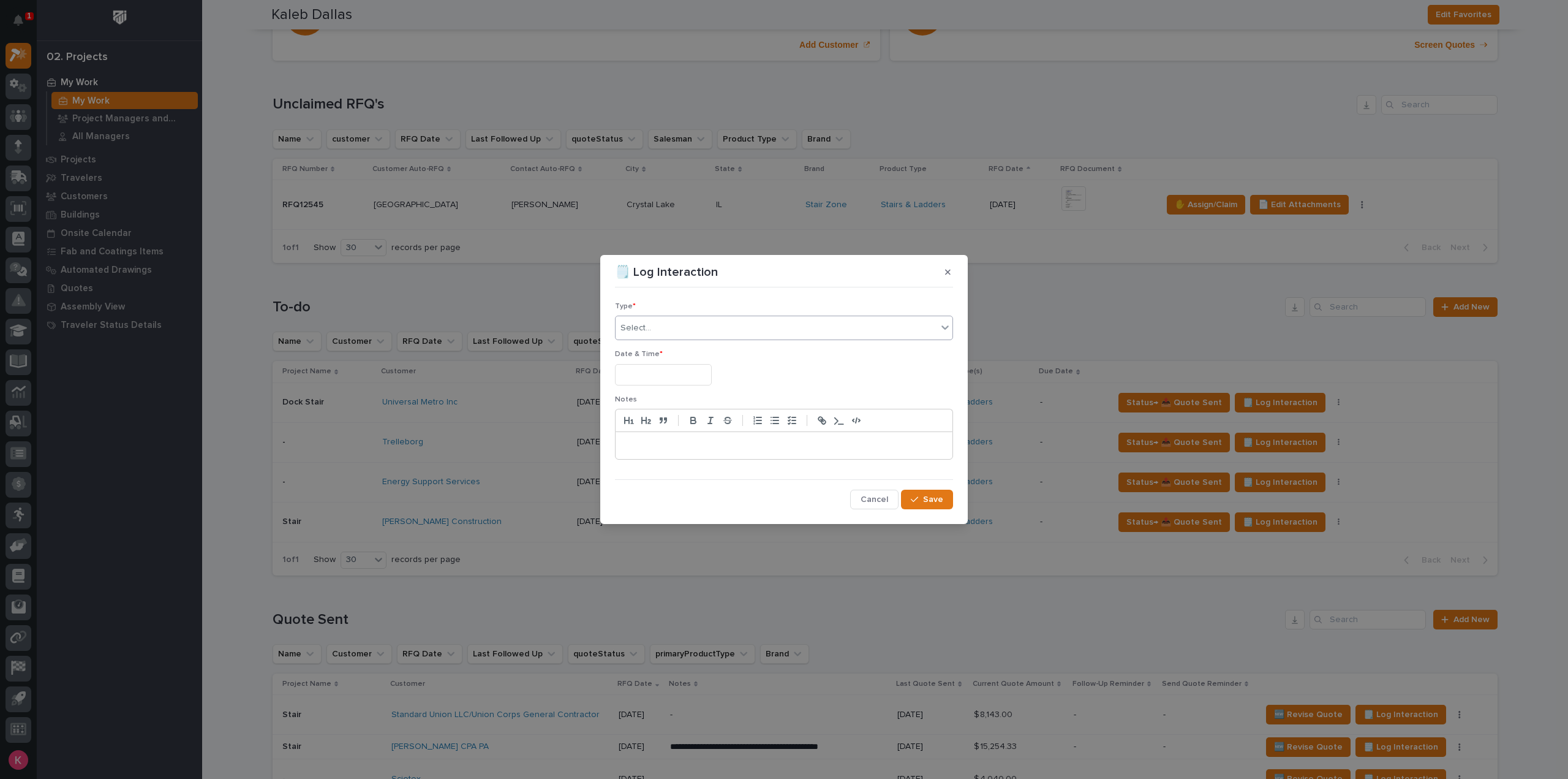
click at [864, 318] on div "Select..." at bounding box center [776, 328] width 321 height 20
click at [868, 327] on div "Select..." at bounding box center [776, 328] width 321 height 20
click at [934, 265] on div "🗒️ Log Interaction" at bounding box center [784, 271] width 338 height 19
drag, startPoint x: 942, startPoint y: 269, endPoint x: 1087, endPoint y: 415, distance: 205.8
click at [942, 269] on button "button" at bounding box center [948, 271] width 20 height 19
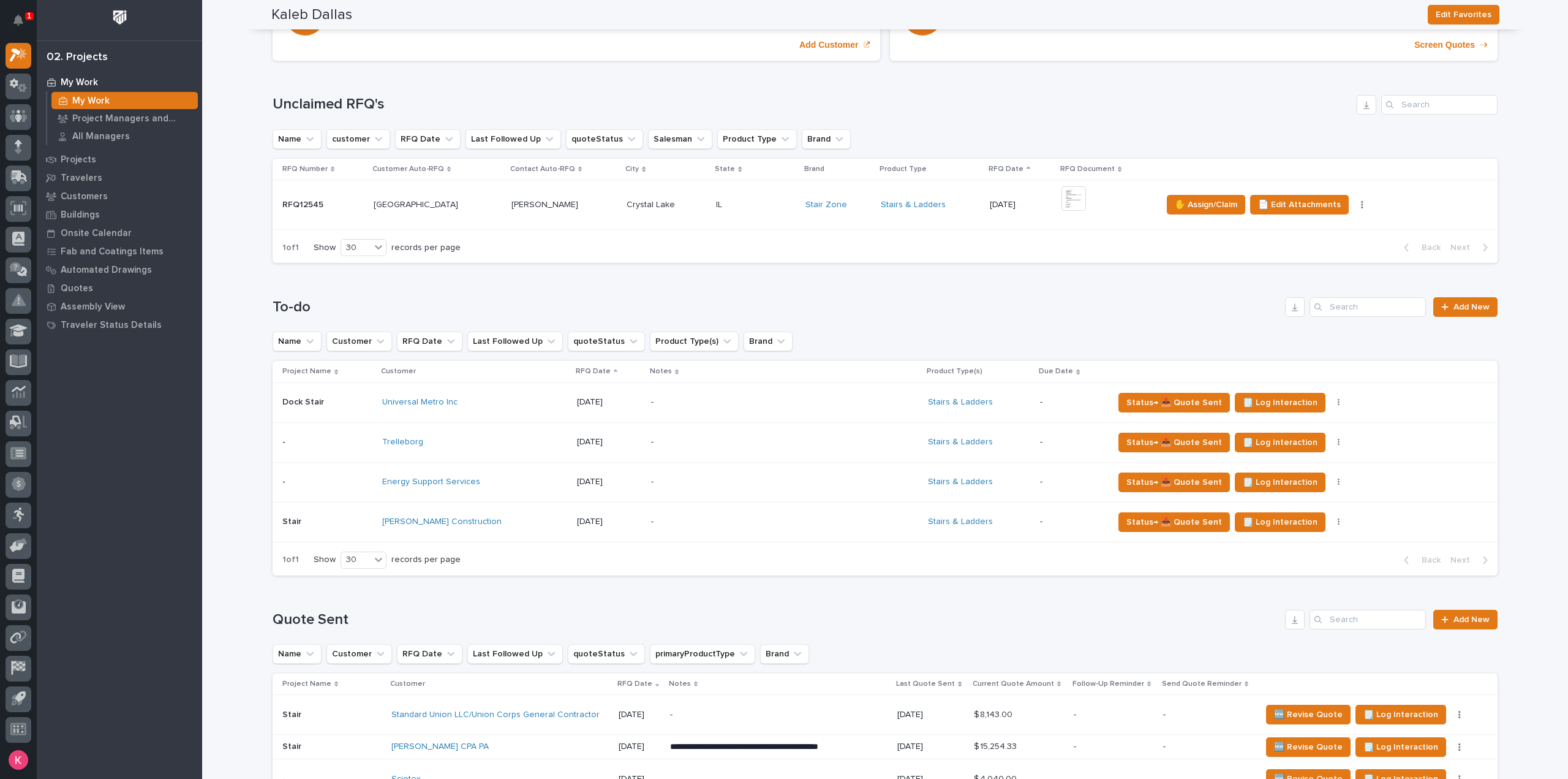
drag, startPoint x: 1048, startPoint y: 401, endPoint x: 1162, endPoint y: 348, distance: 125.7
click at [1162, 348] on div "Name Customer RFQ Date Last Followed Up quoteStatus Product Type(s) Brand" at bounding box center [885, 341] width 1225 height 19
click at [1337, 403] on icon "button" at bounding box center [1339, 403] width 3 height 9
click at [1330, 441] on button "button" at bounding box center [1339, 442] width 17 height 9
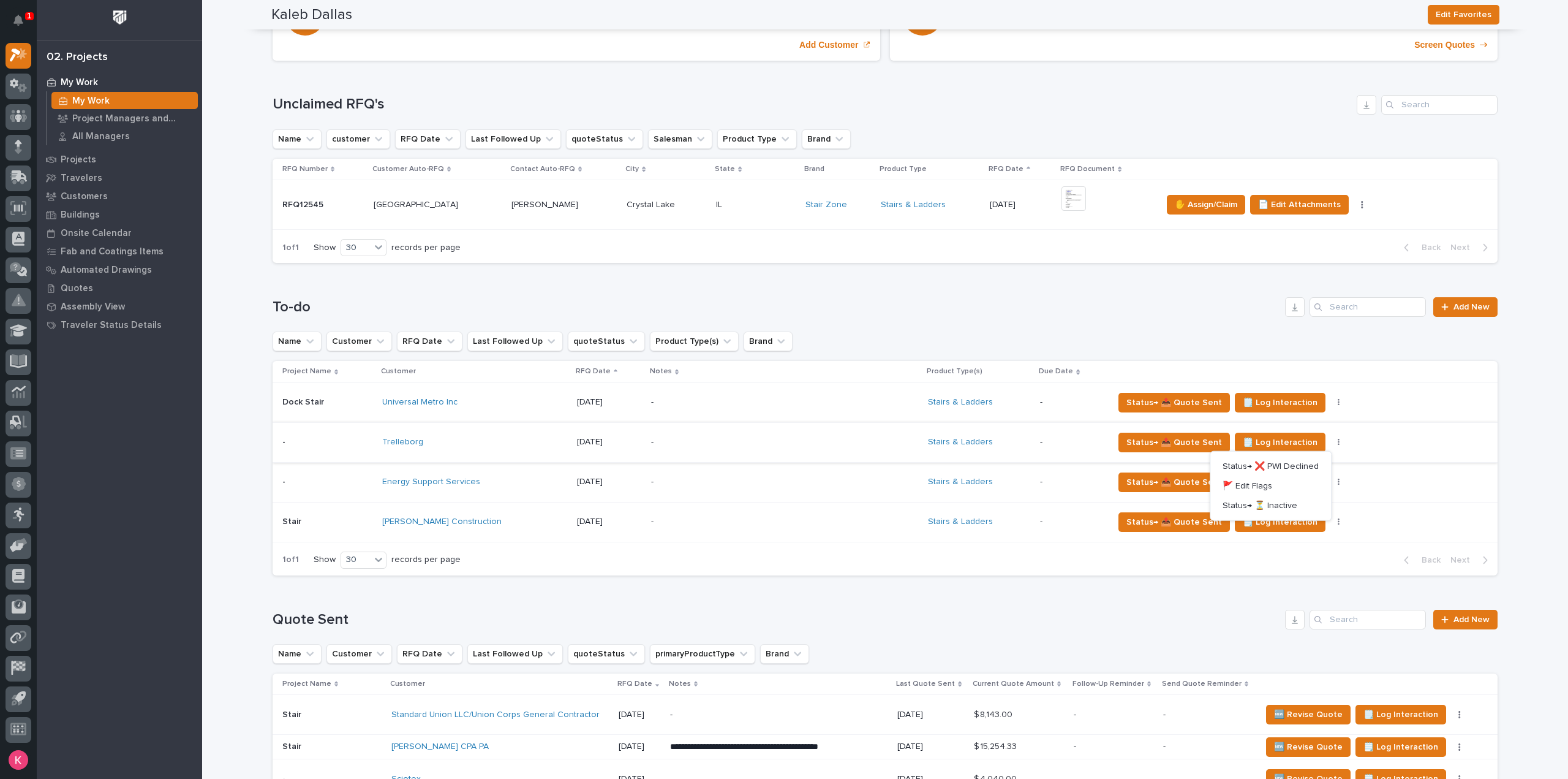
click at [1330, 442] on button "button" at bounding box center [1339, 442] width 17 height 9
click at [1313, 407] on div "Status→ 📤 Quote Sent 🗒️ Log Interaction Status→ ❌ PWI Declined 🚩 Edit Flags" at bounding box center [1295, 402] width 364 height 19
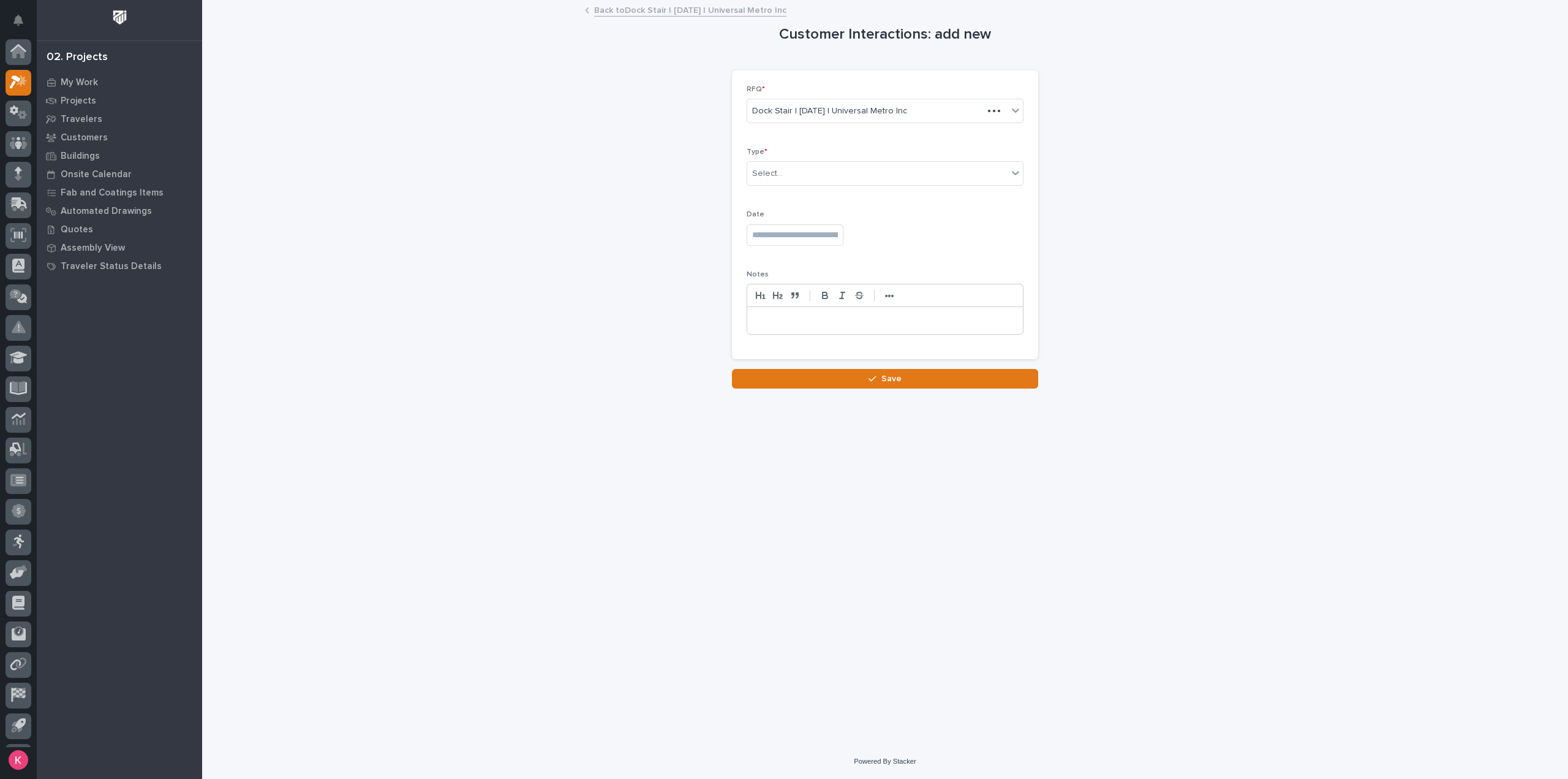
scroll to position [27, 0]
click at [626, 10] on link "Back to Dock Stair | 09/30/2025 | Universal Metro Inc" at bounding box center [690, 9] width 192 height 14
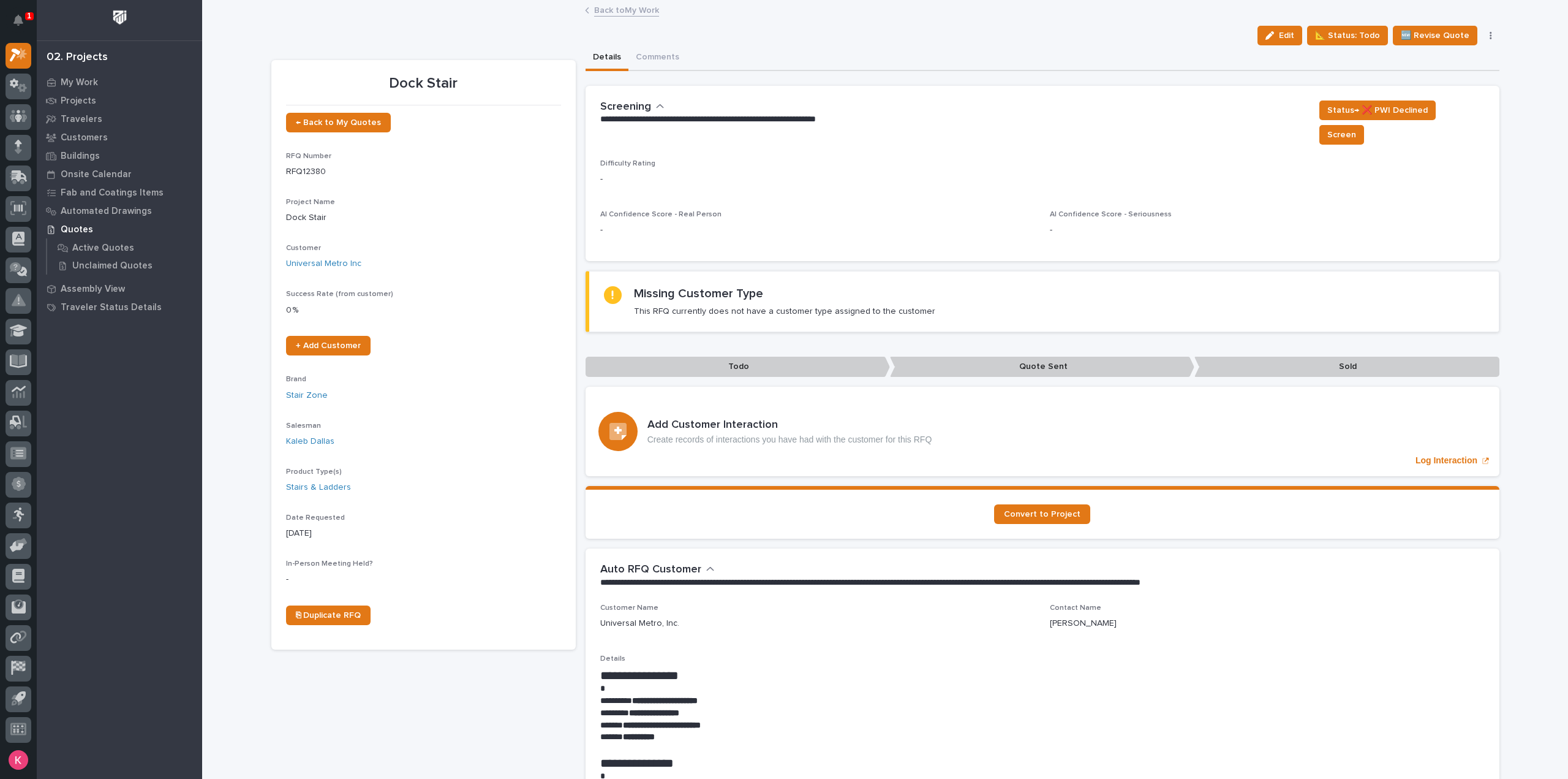
click at [622, 13] on link "Back to My Work" at bounding box center [626, 9] width 65 height 14
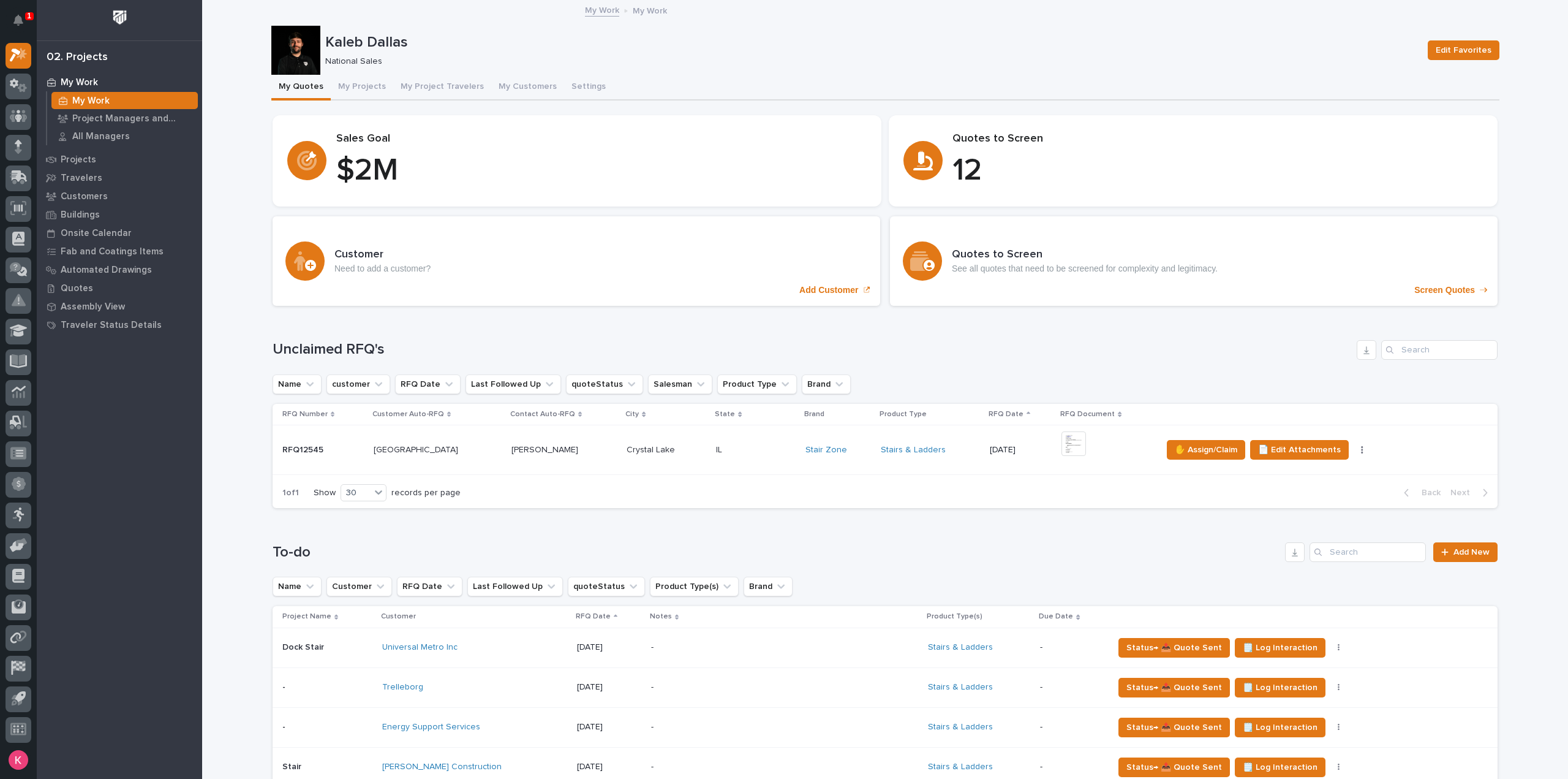
scroll to position [368, 0]
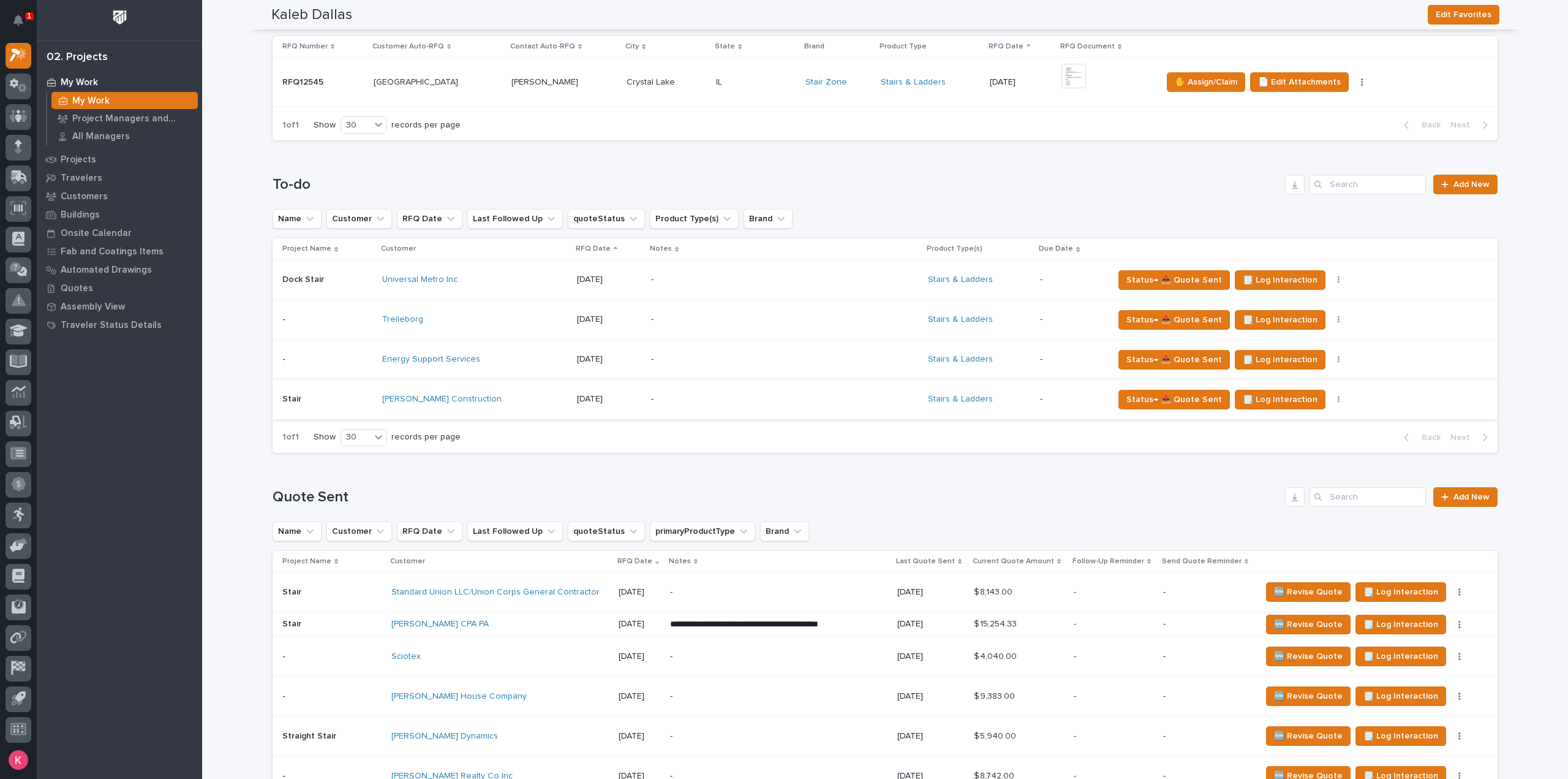
click at [1337, 397] on icon "button" at bounding box center [1339, 399] width 3 height 9
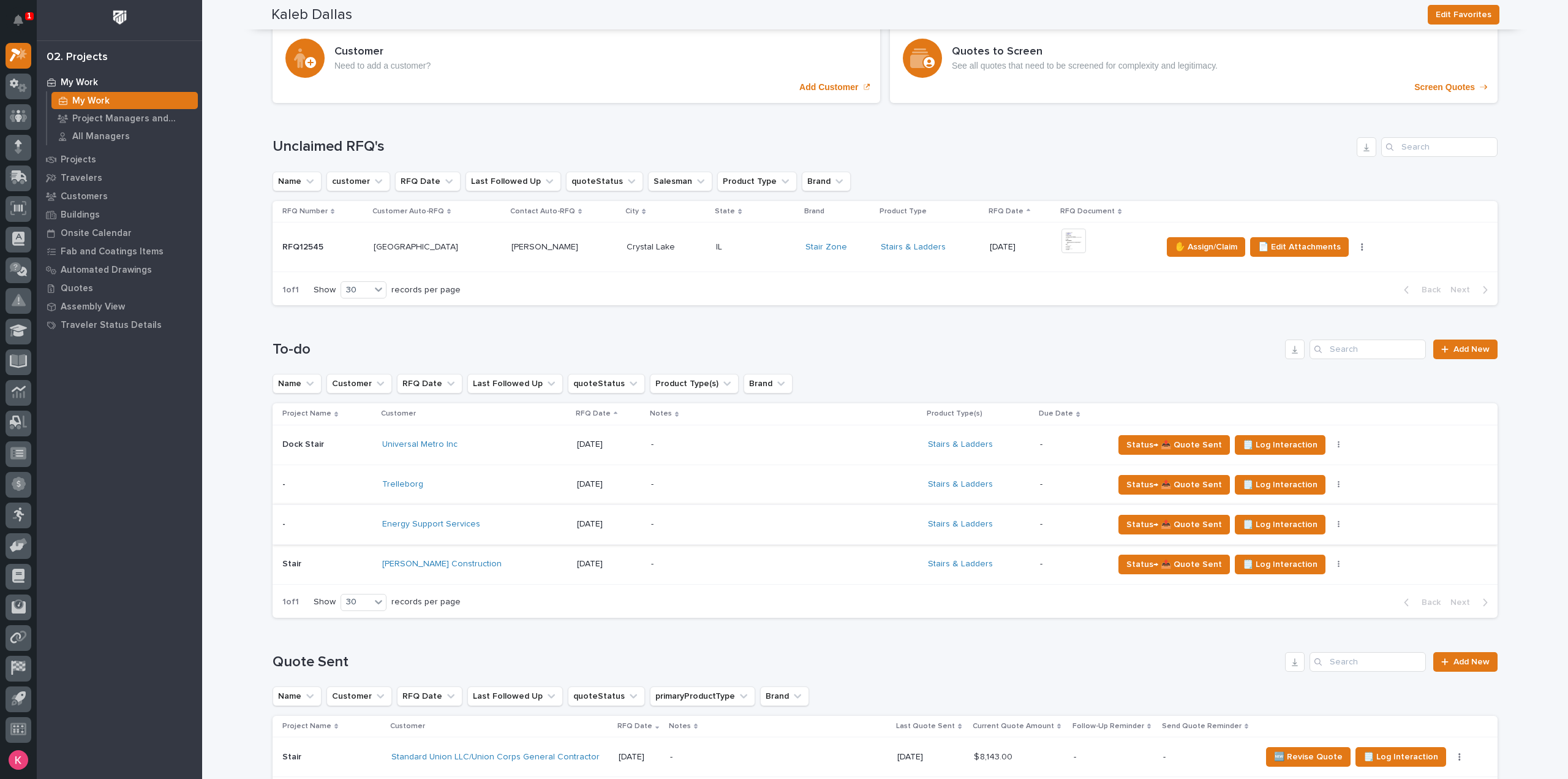
scroll to position [184, 0]
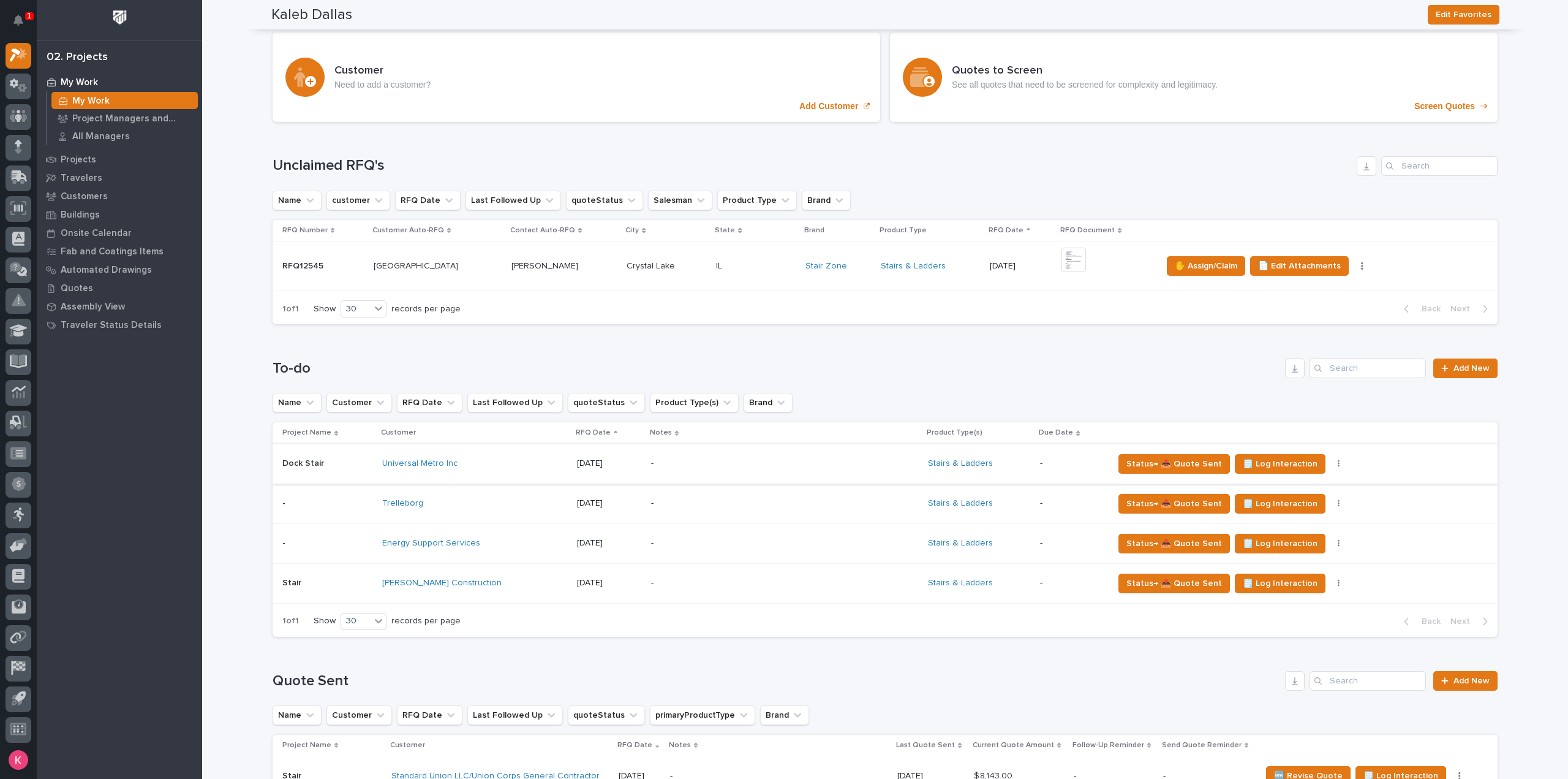
click at [1337, 465] on icon "button" at bounding box center [1339, 463] width 3 height 9
click at [1343, 469] on div "Status→ 📤 Quote Sent 🗒️ Log Interaction Status→ ❌ PWI Declined 🚩 Edit Flags" at bounding box center [1295, 463] width 364 height 19
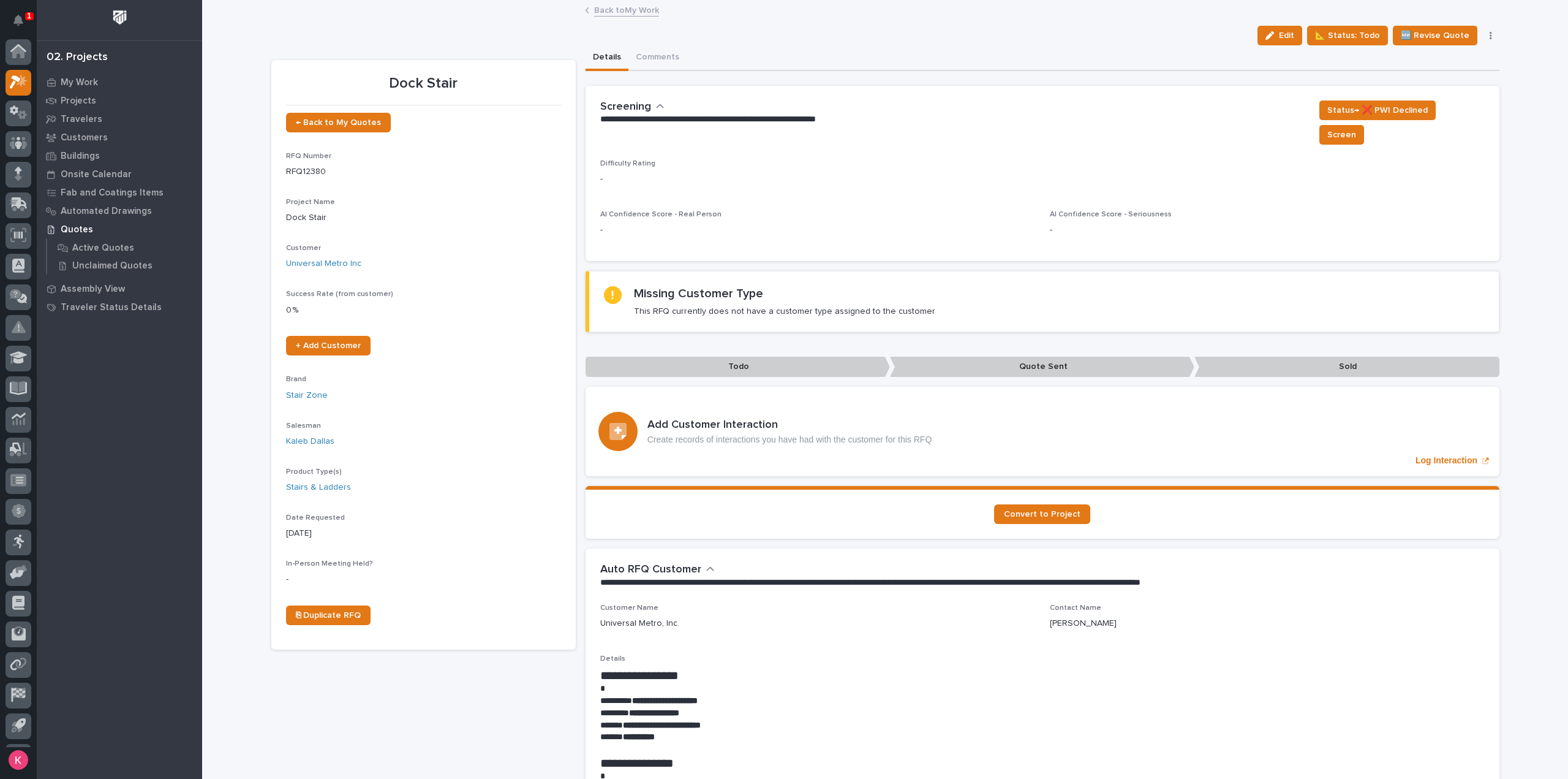
scroll to position [27, 0]
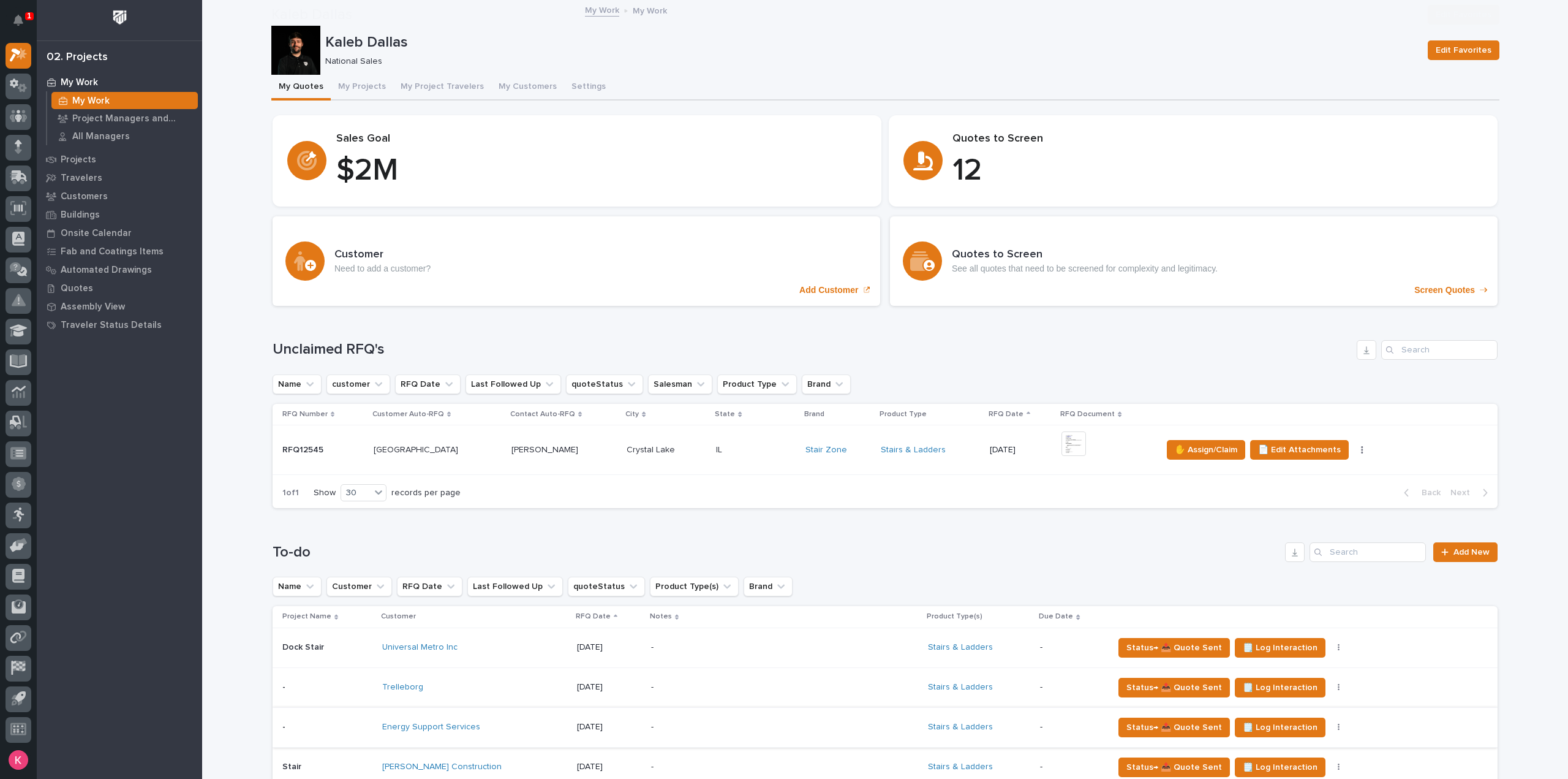
scroll to position [306, 0]
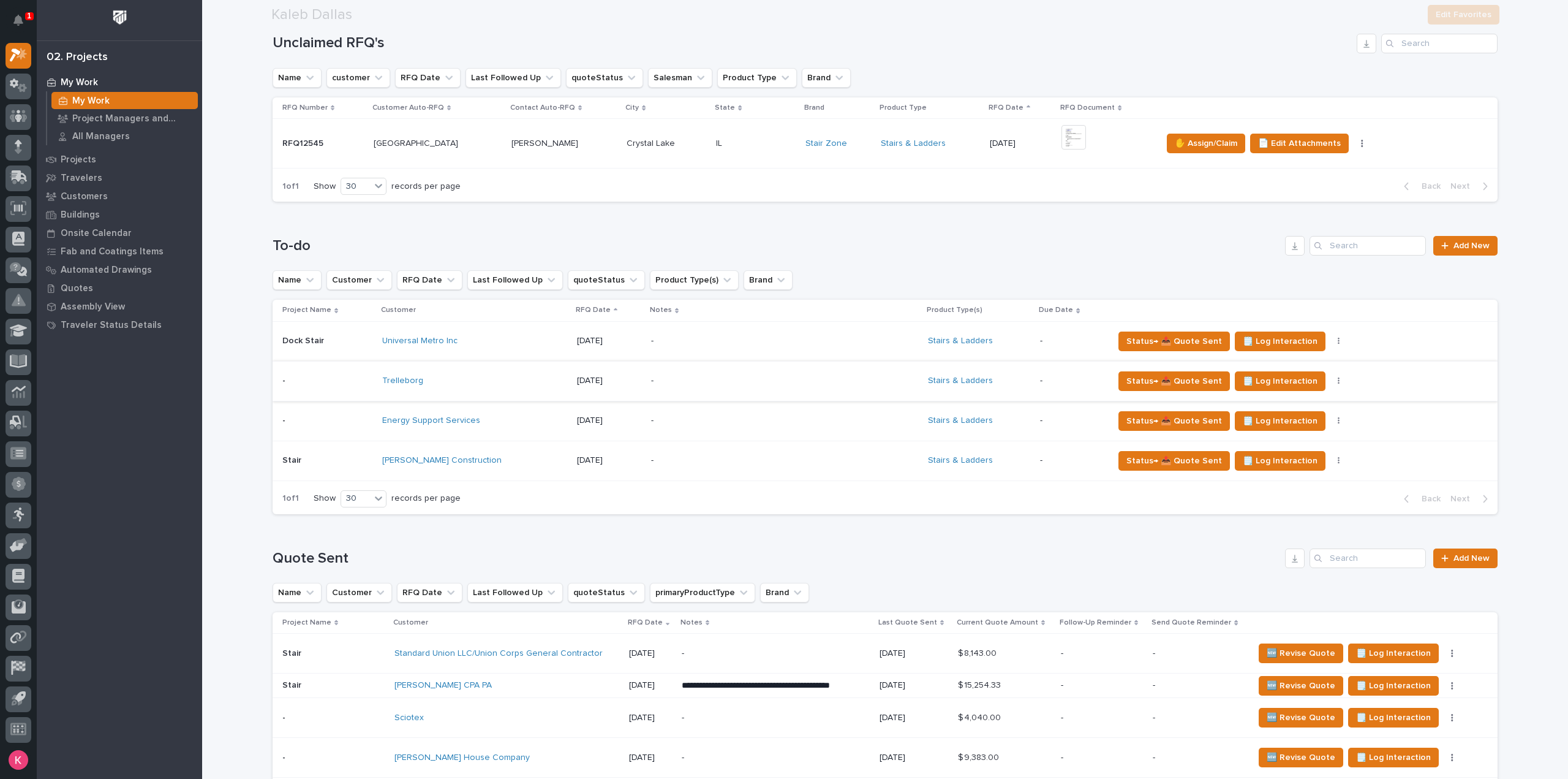
click at [1337, 382] on icon "button" at bounding box center [1339, 381] width 3 height 9
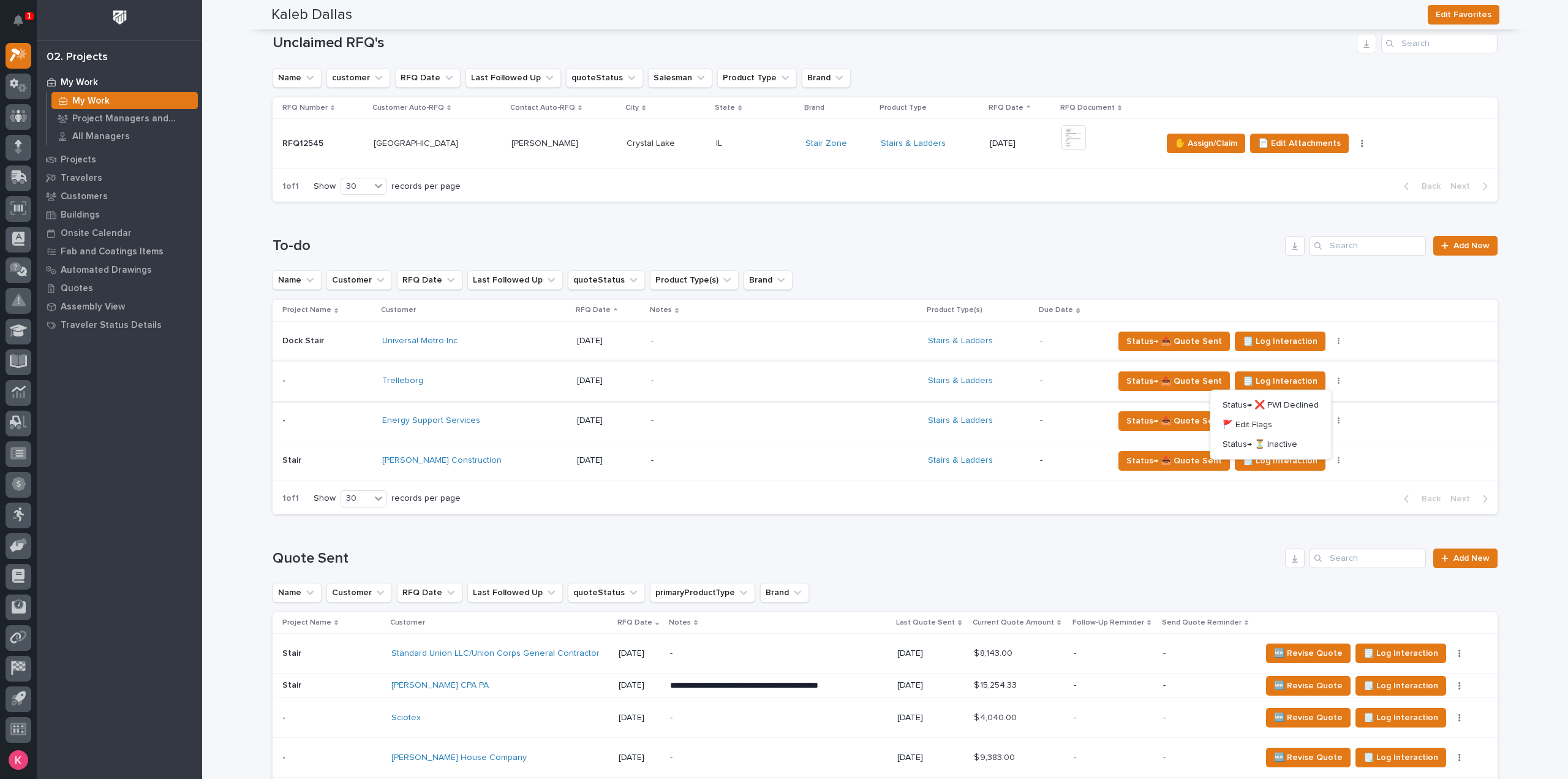
click at [1337, 382] on icon "button" at bounding box center [1339, 381] width 3 height 9
click at [1337, 422] on icon "button" at bounding box center [1338, 421] width 2 height 7
click at [1337, 422] on icon "button" at bounding box center [1339, 421] width 3 height 9
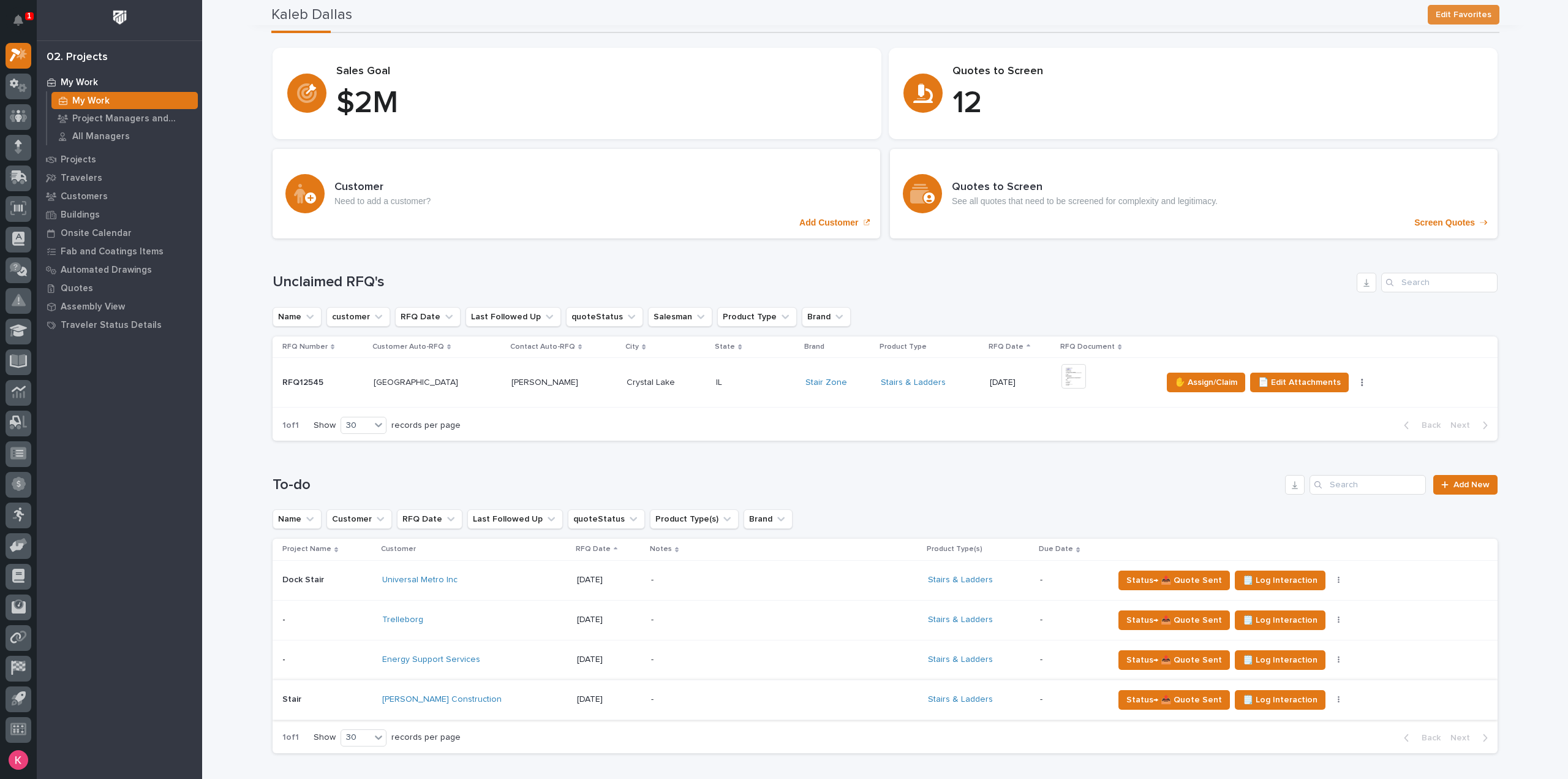
scroll to position [0, 0]
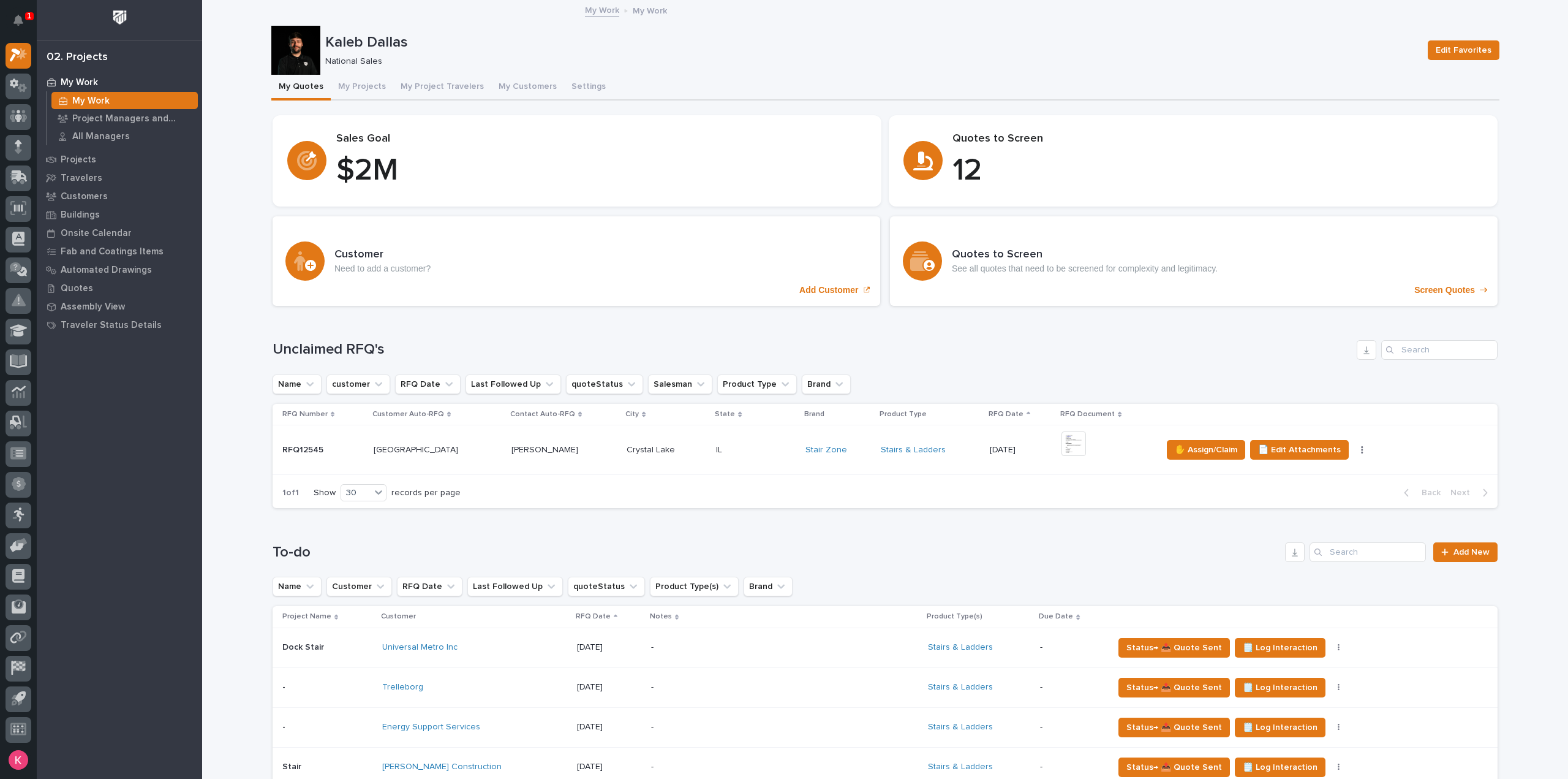
click at [781, 456] on div "IL IL" at bounding box center [755, 450] width 80 height 20
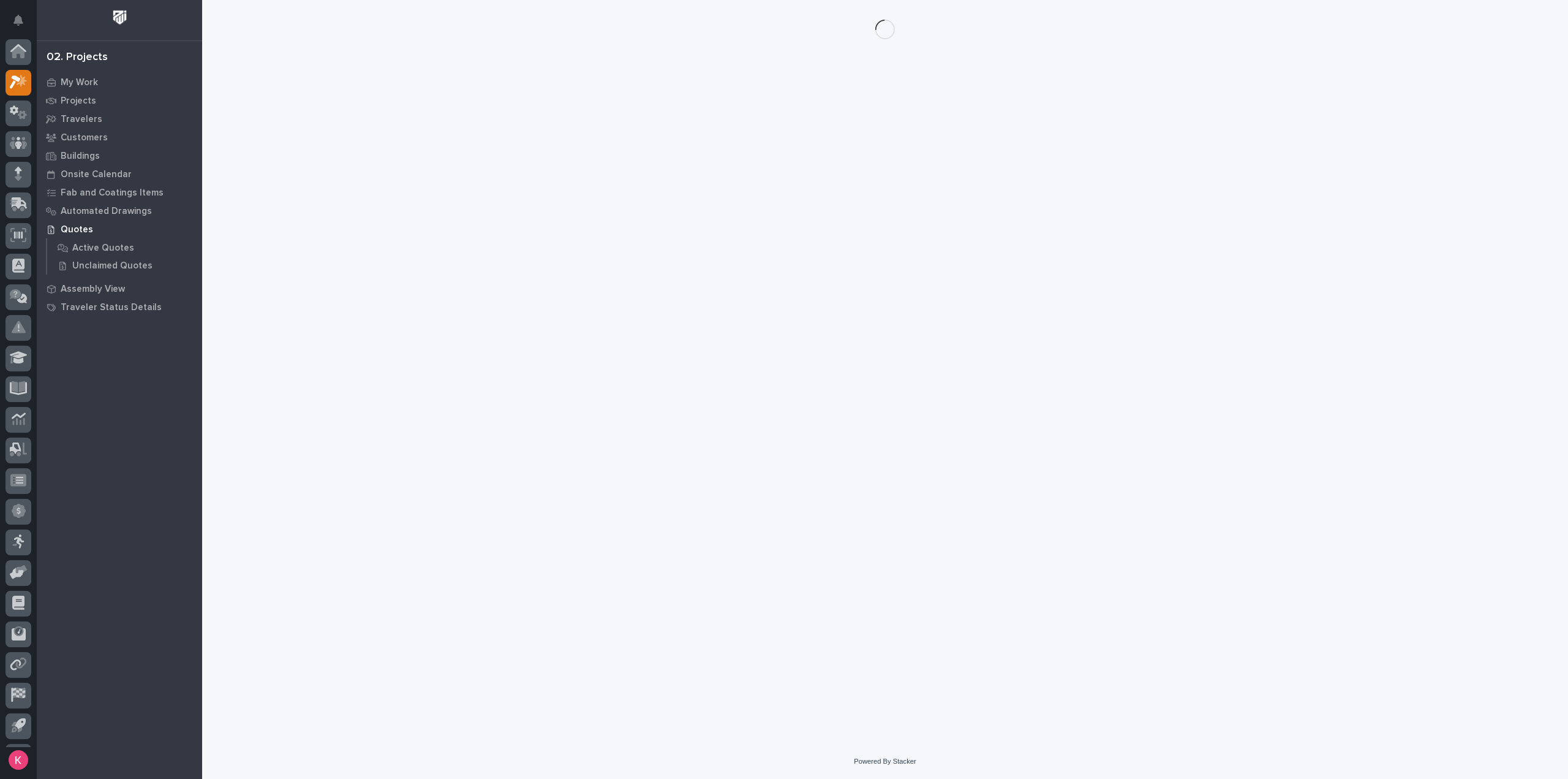
scroll to position [27, 0]
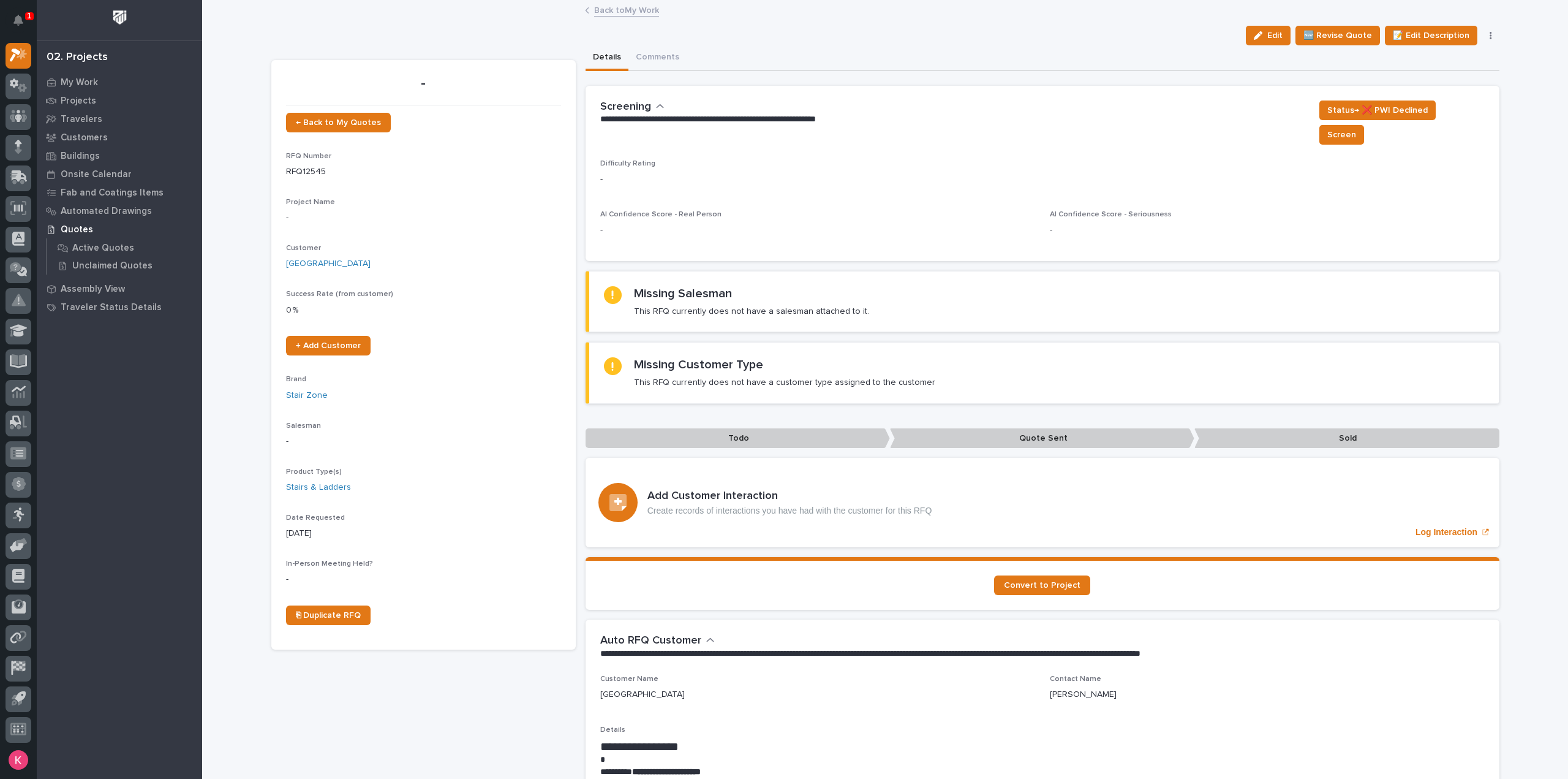
click at [614, 15] on link "Back to My Work" at bounding box center [626, 9] width 65 height 14
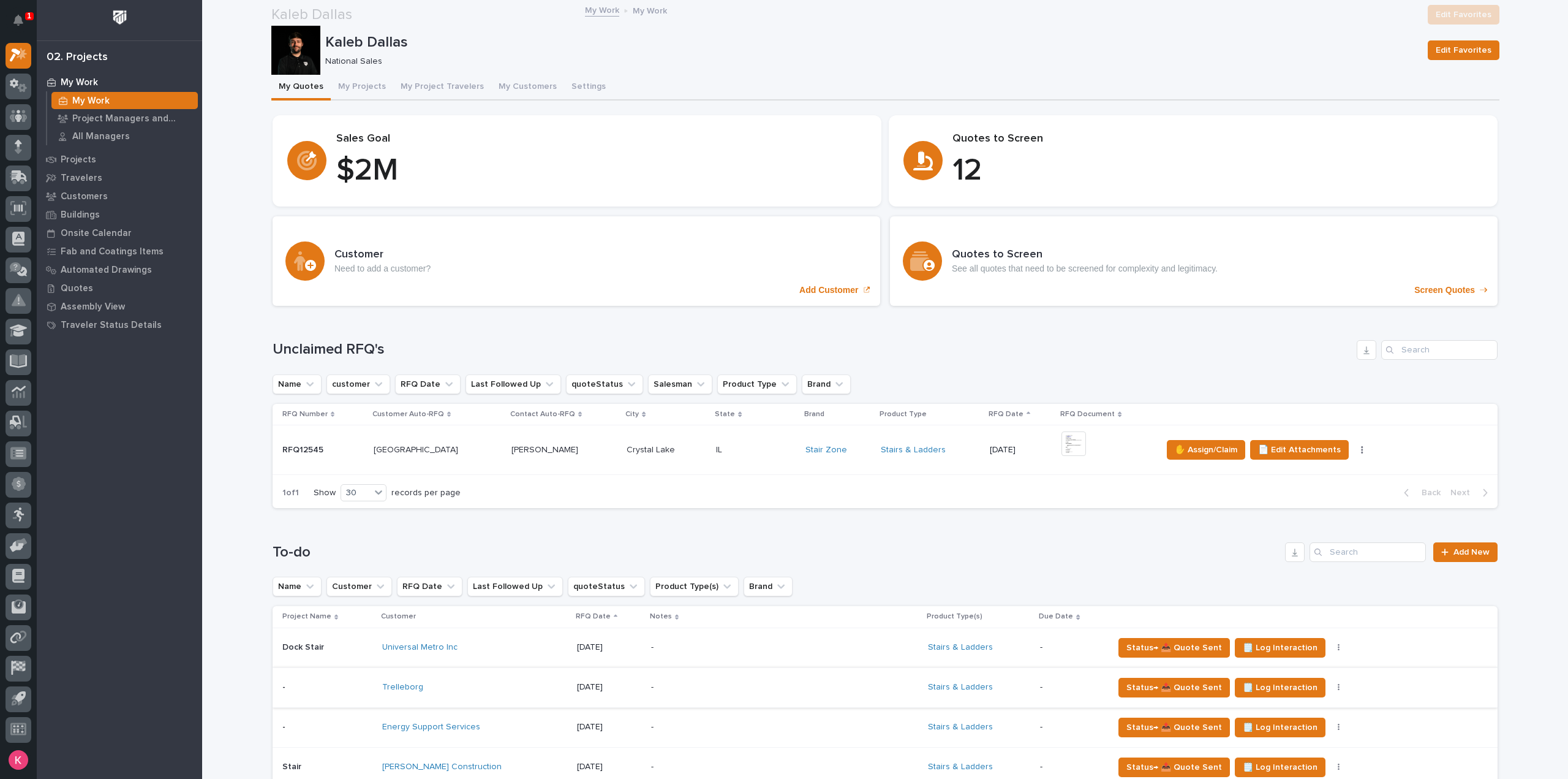
scroll to position [184, 0]
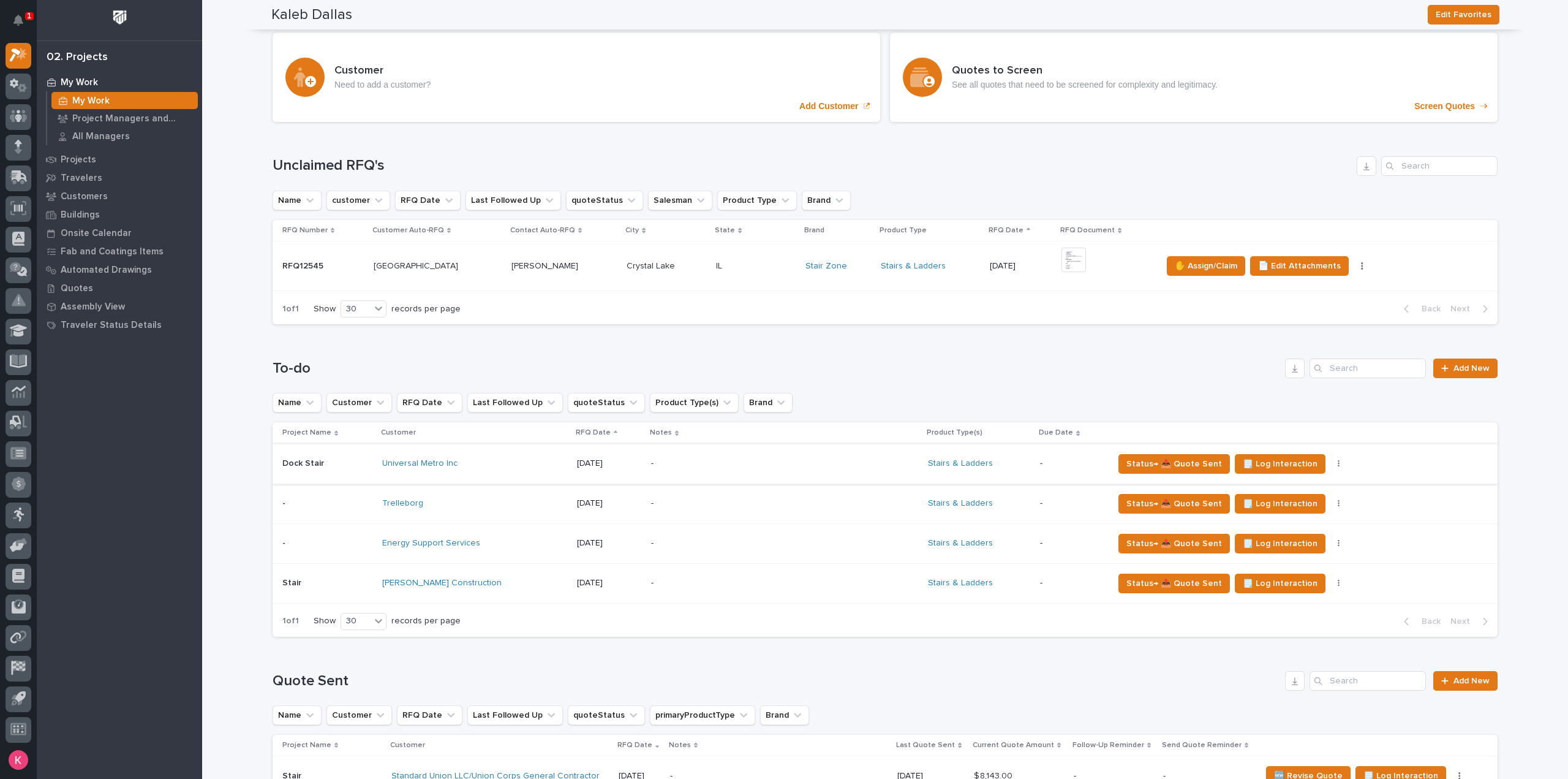
click at [1330, 461] on button "button" at bounding box center [1339, 463] width 17 height 9
click at [1319, 468] on div "Status→ 📤 Quote Sent 🗒️ Log Interaction Status→ ❌ PWI Declined 🚩 Edit Flags" at bounding box center [1295, 463] width 364 height 19
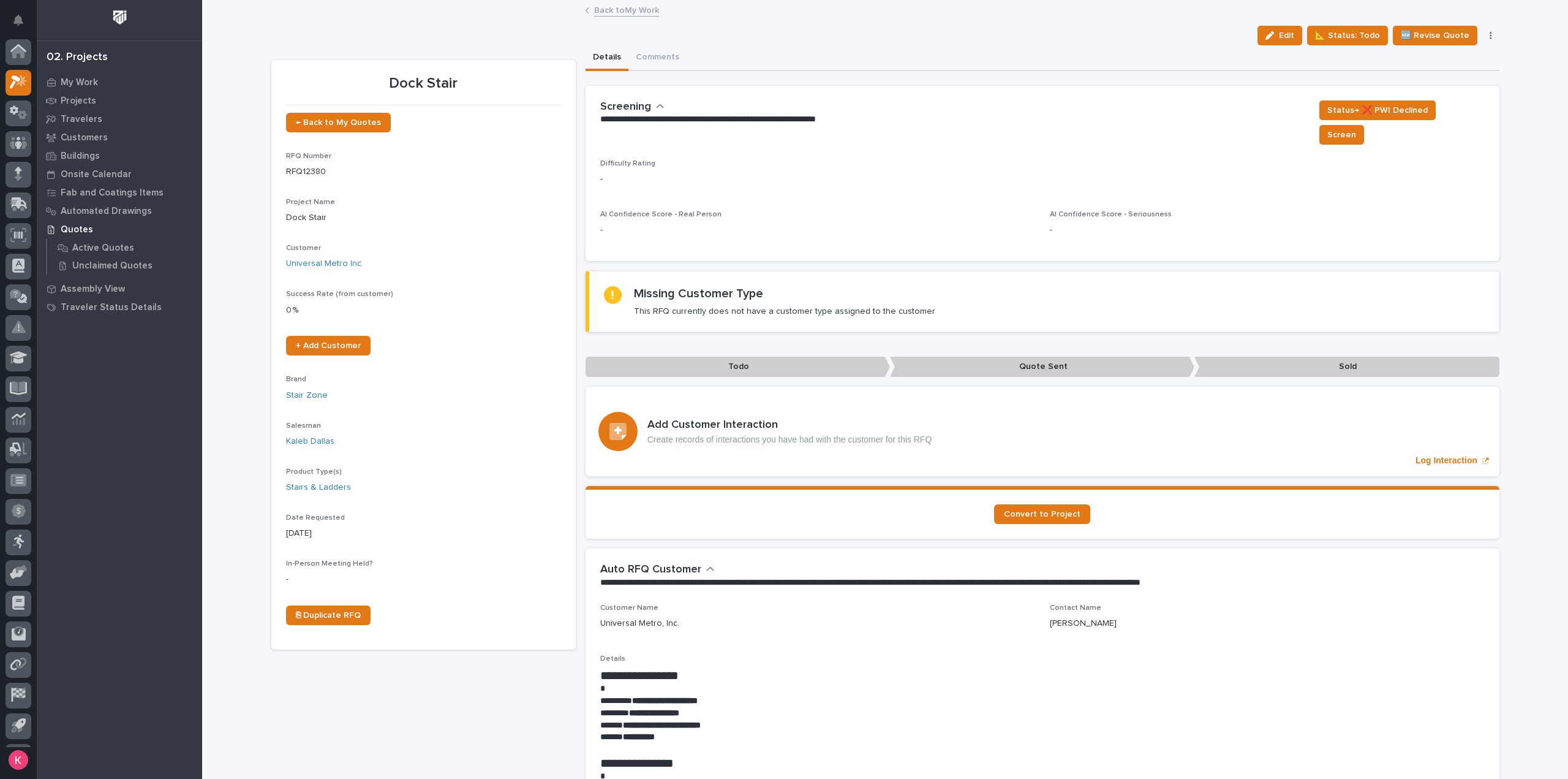
scroll to position [27, 0]
click at [638, 18] on div "Back to My Work" at bounding box center [885, 11] width 612 height 17
click at [638, 11] on link "Back to My Work" at bounding box center [626, 9] width 65 height 14
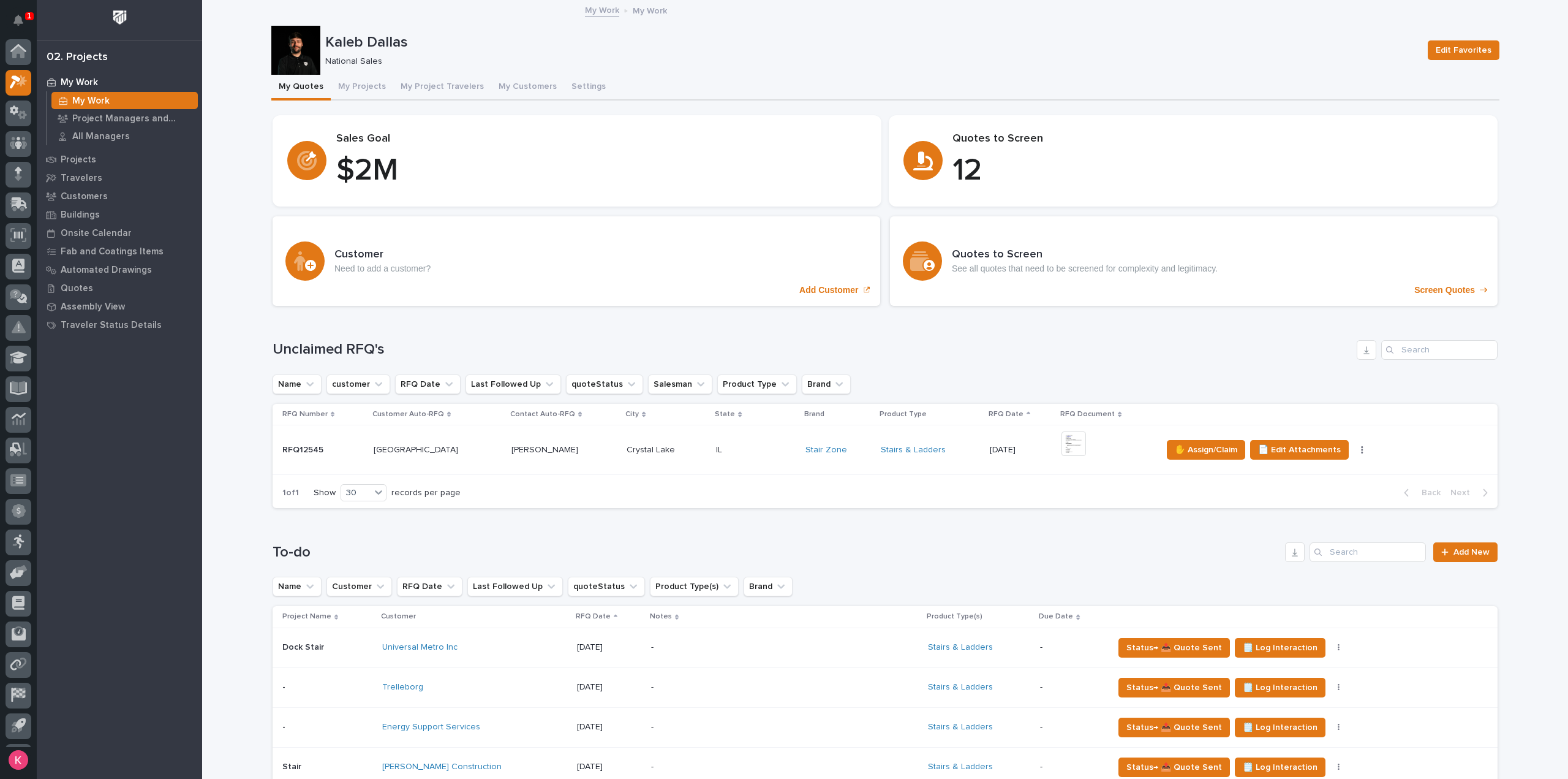
scroll to position [27, 0]
click at [759, 642] on p "-" at bounding box center [758, 647] width 215 height 11
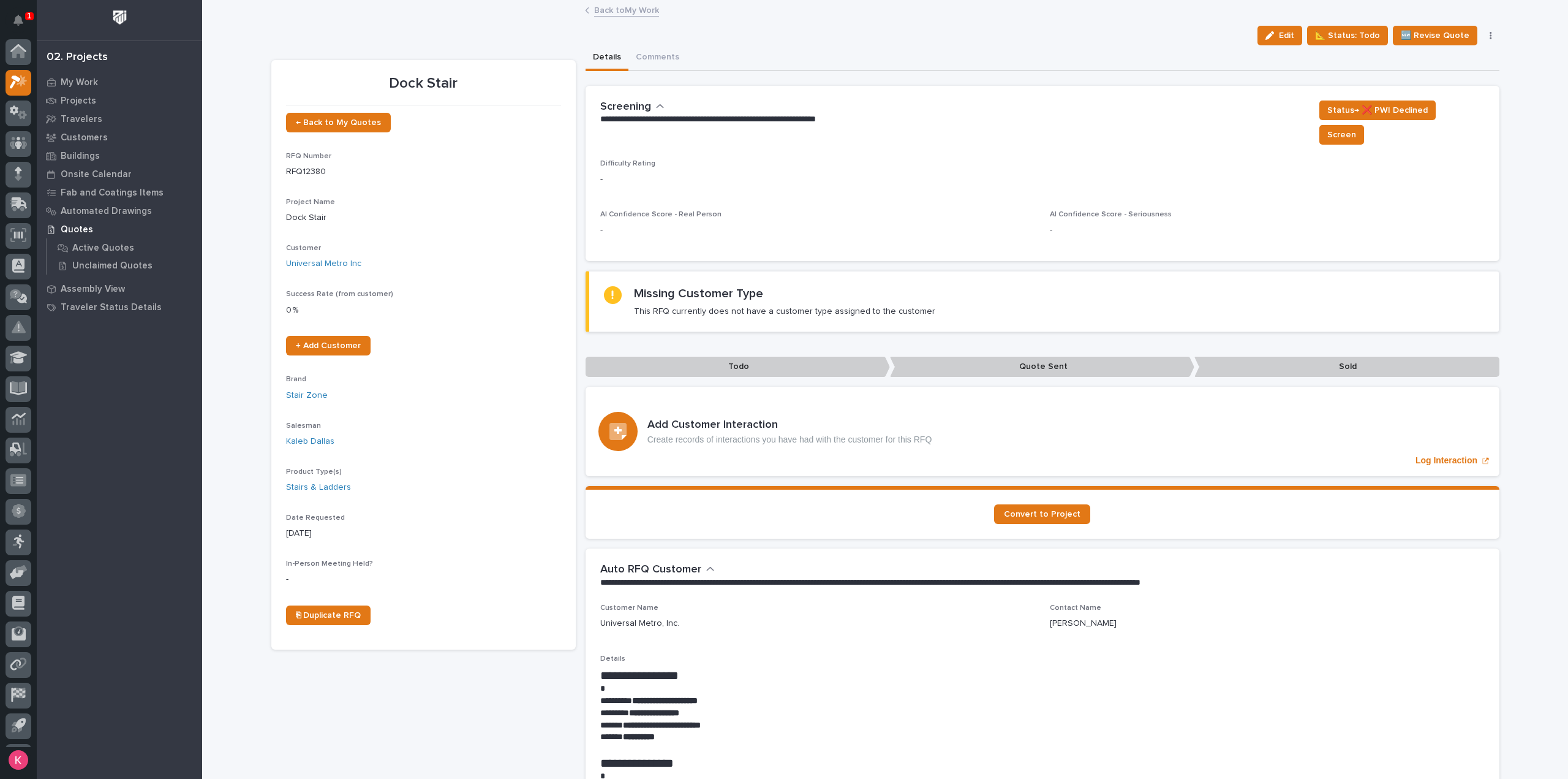
scroll to position [27, 0]
click at [1490, 39] on button "button" at bounding box center [1490, 35] width 17 height 9
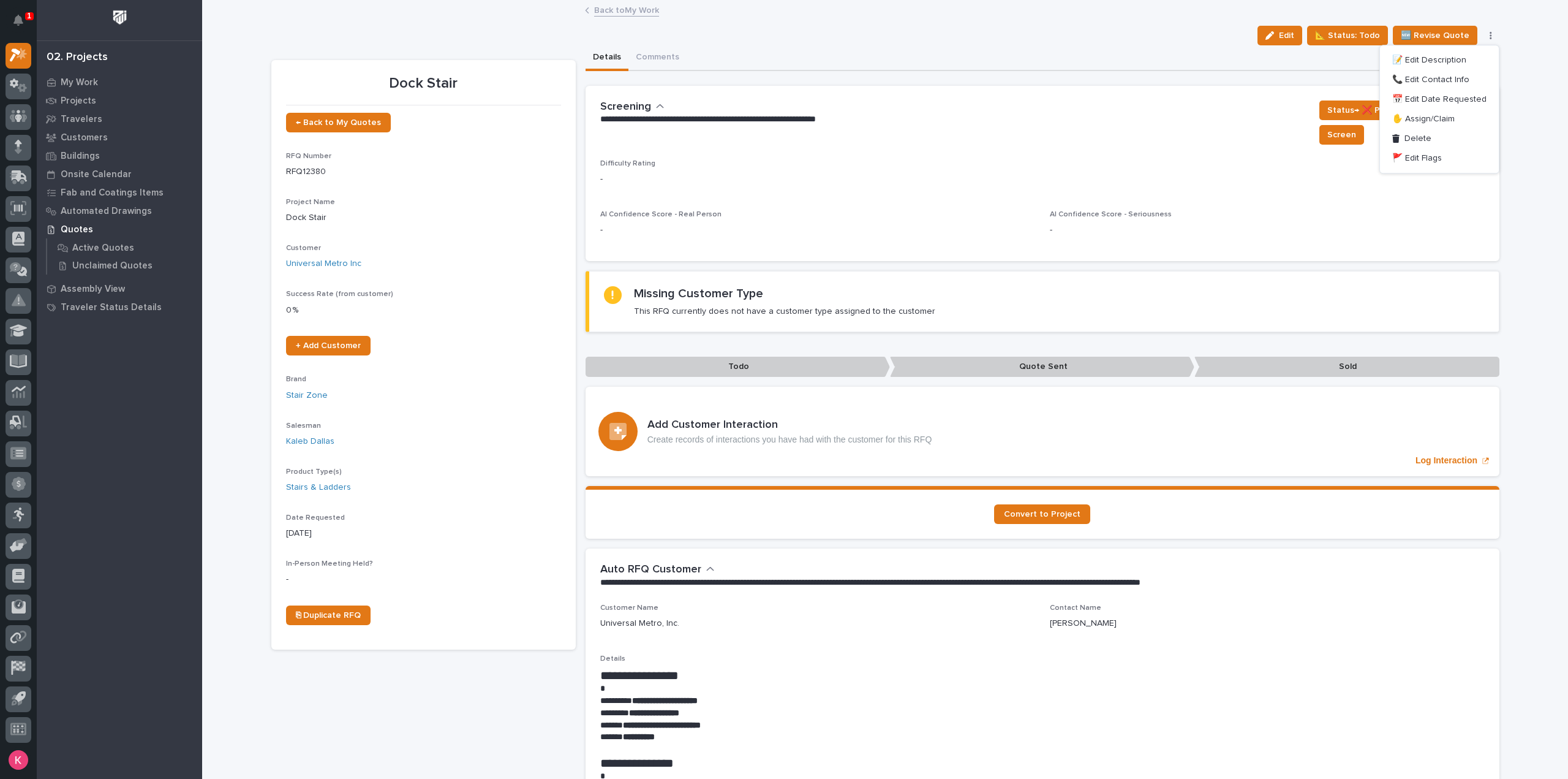
click at [1490, 36] on button "button" at bounding box center [1490, 35] width 17 height 9
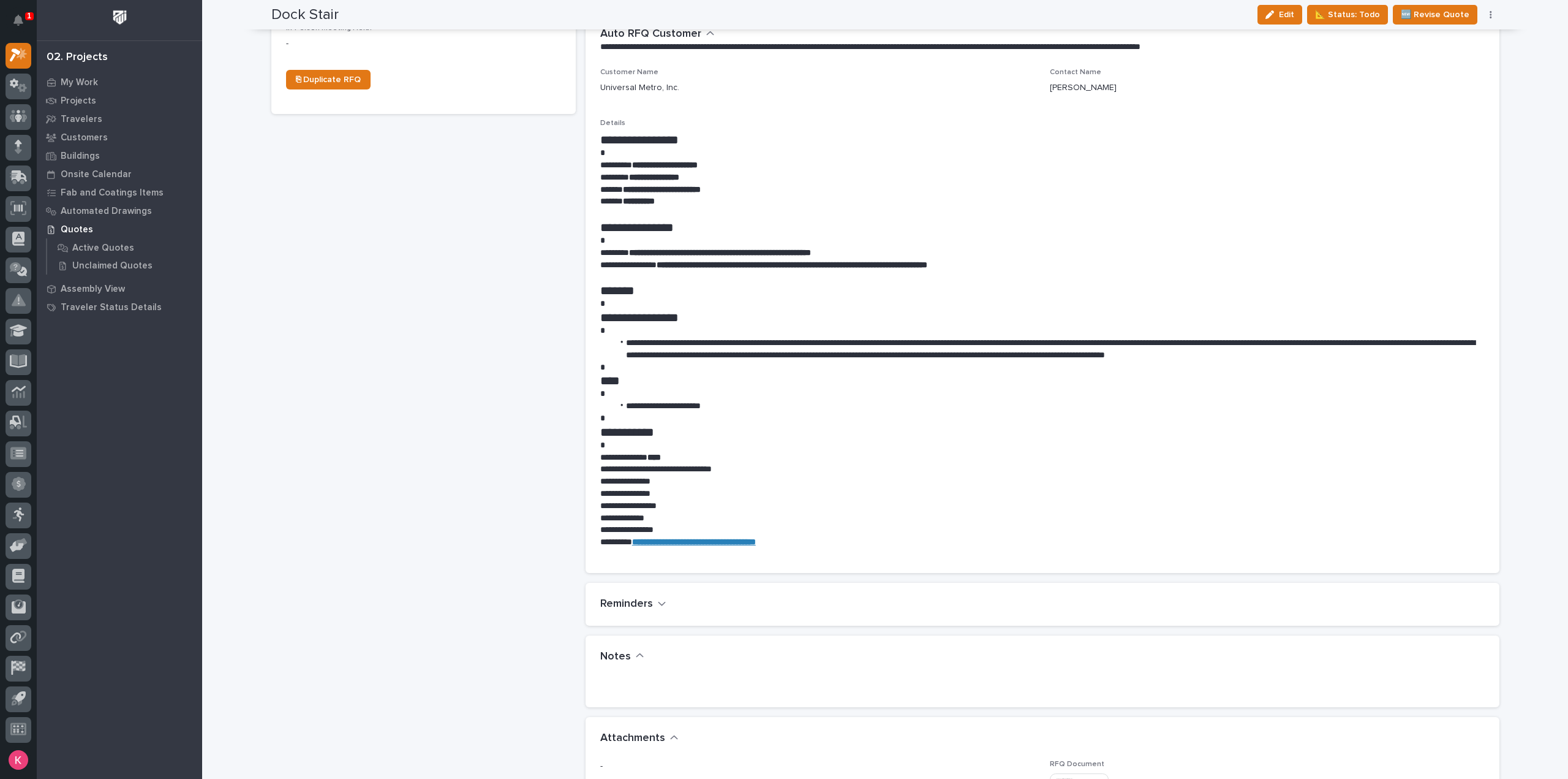
scroll to position [0, 0]
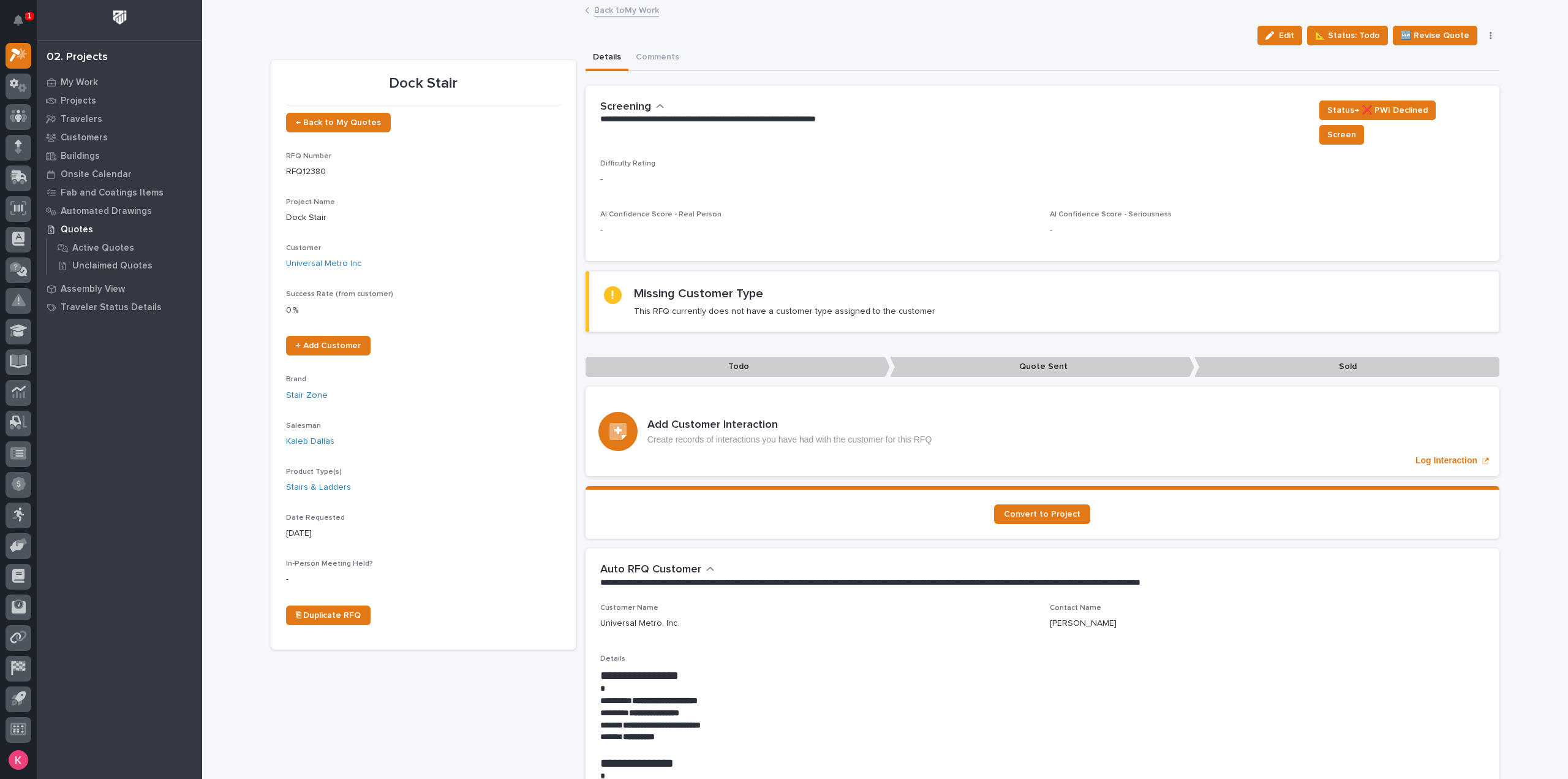
click at [1482, 31] on button "button" at bounding box center [1490, 35] width 17 height 9
click at [1449, 139] on button "Delete" at bounding box center [1439, 138] width 109 height 19
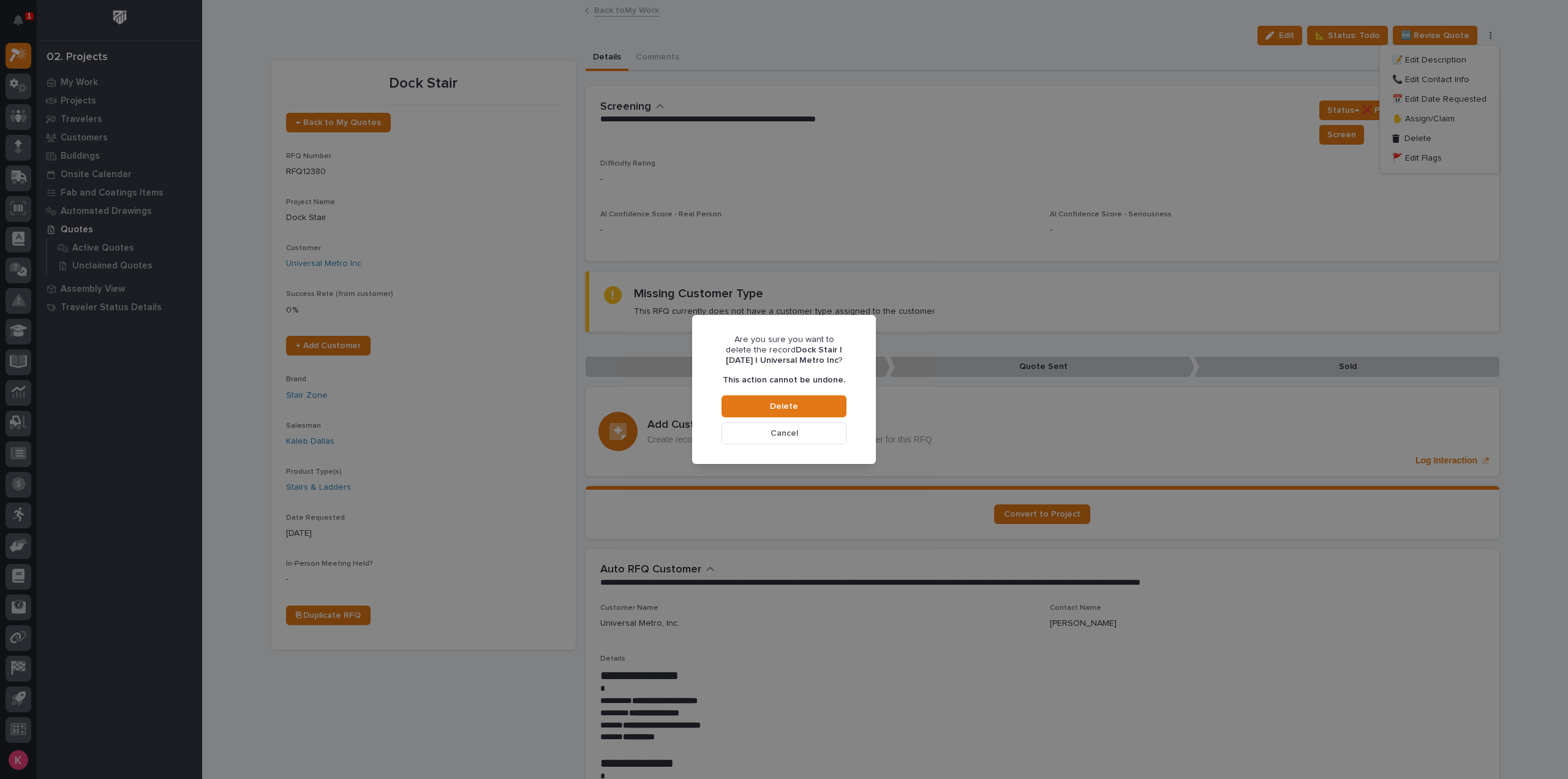
click at [803, 435] on button "Cancel" at bounding box center [783, 433] width 125 height 22
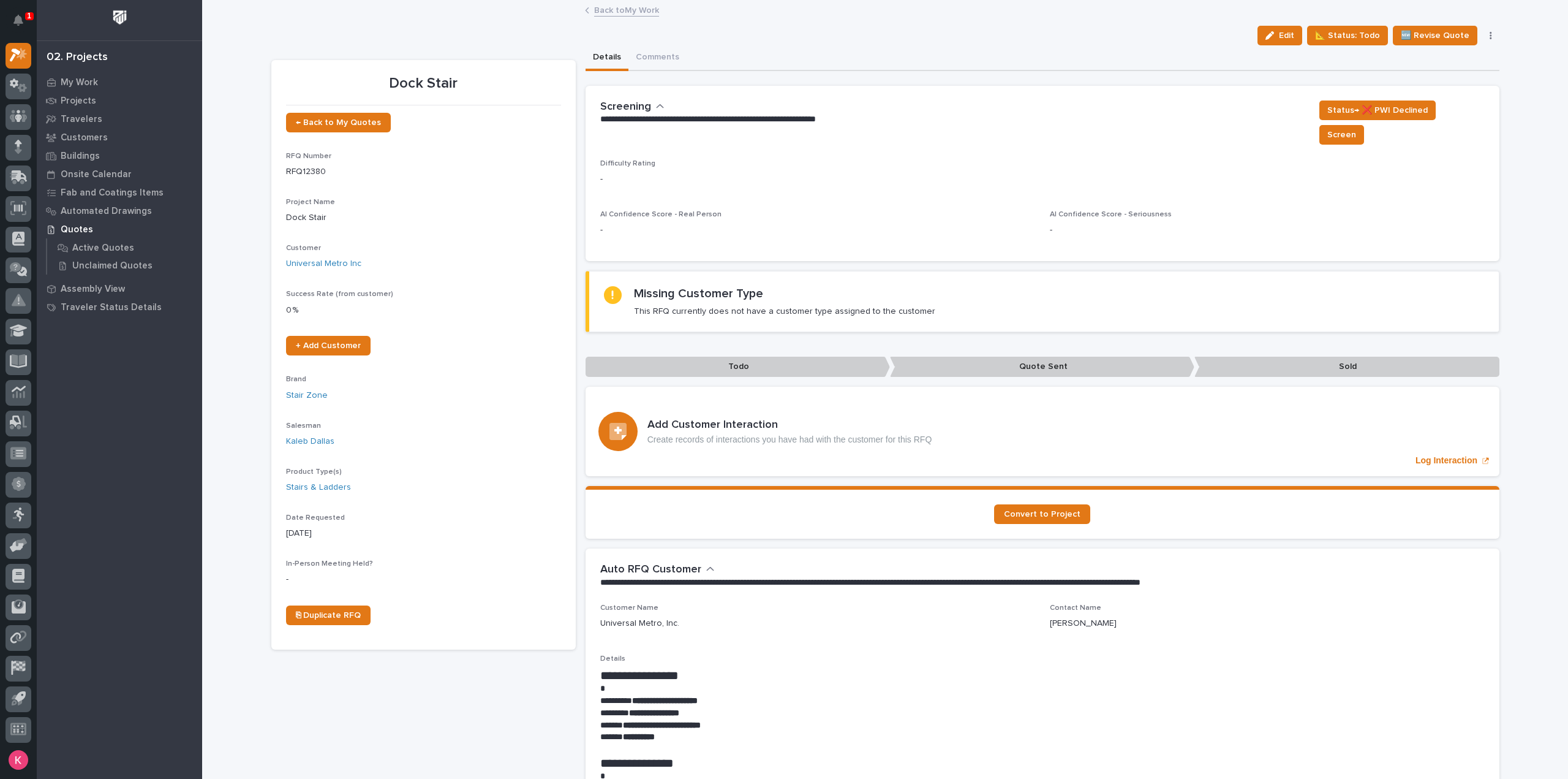
click at [611, 8] on link "Back to My Work" at bounding box center [626, 9] width 65 height 14
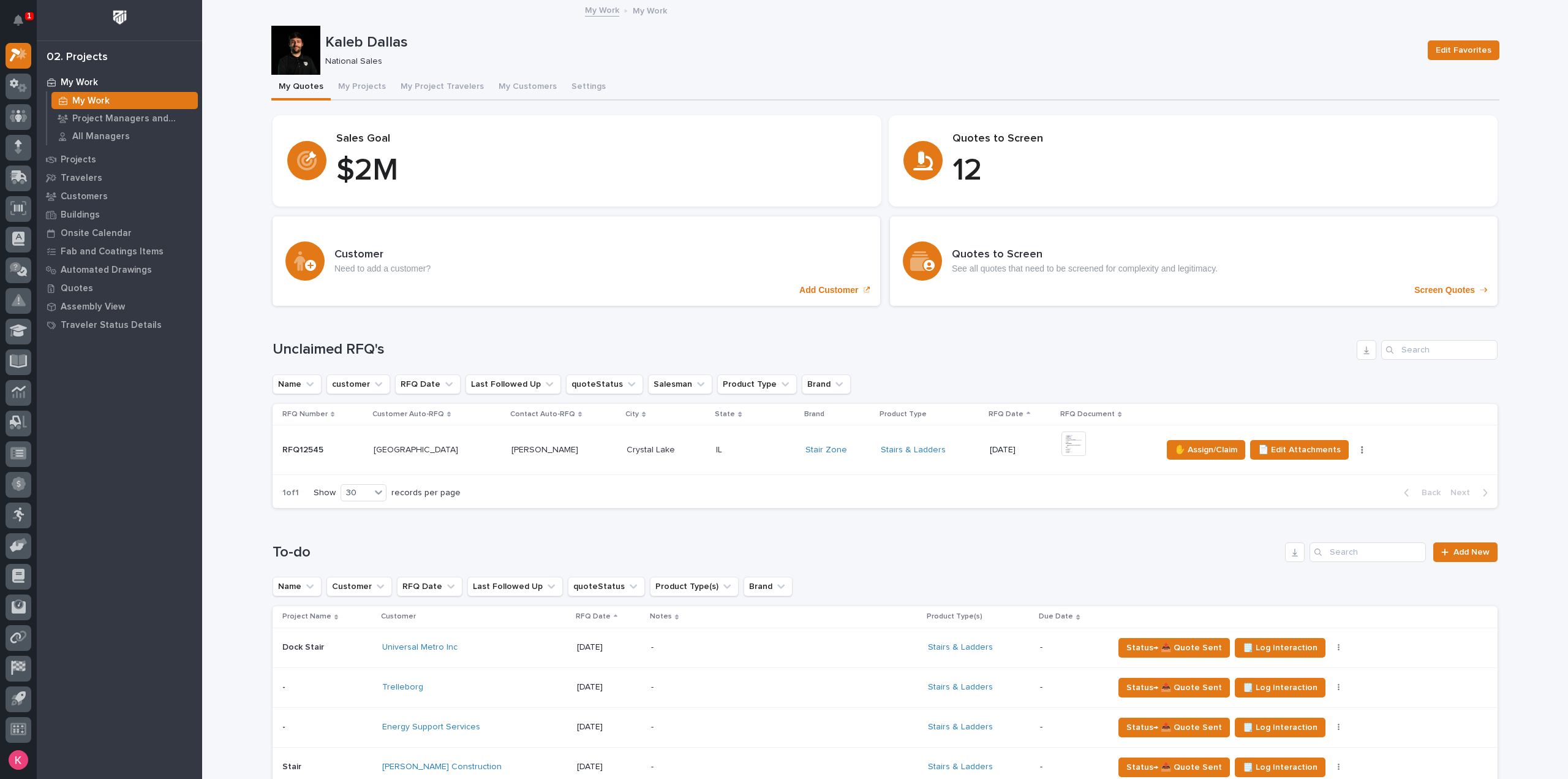
scroll to position [368, 0]
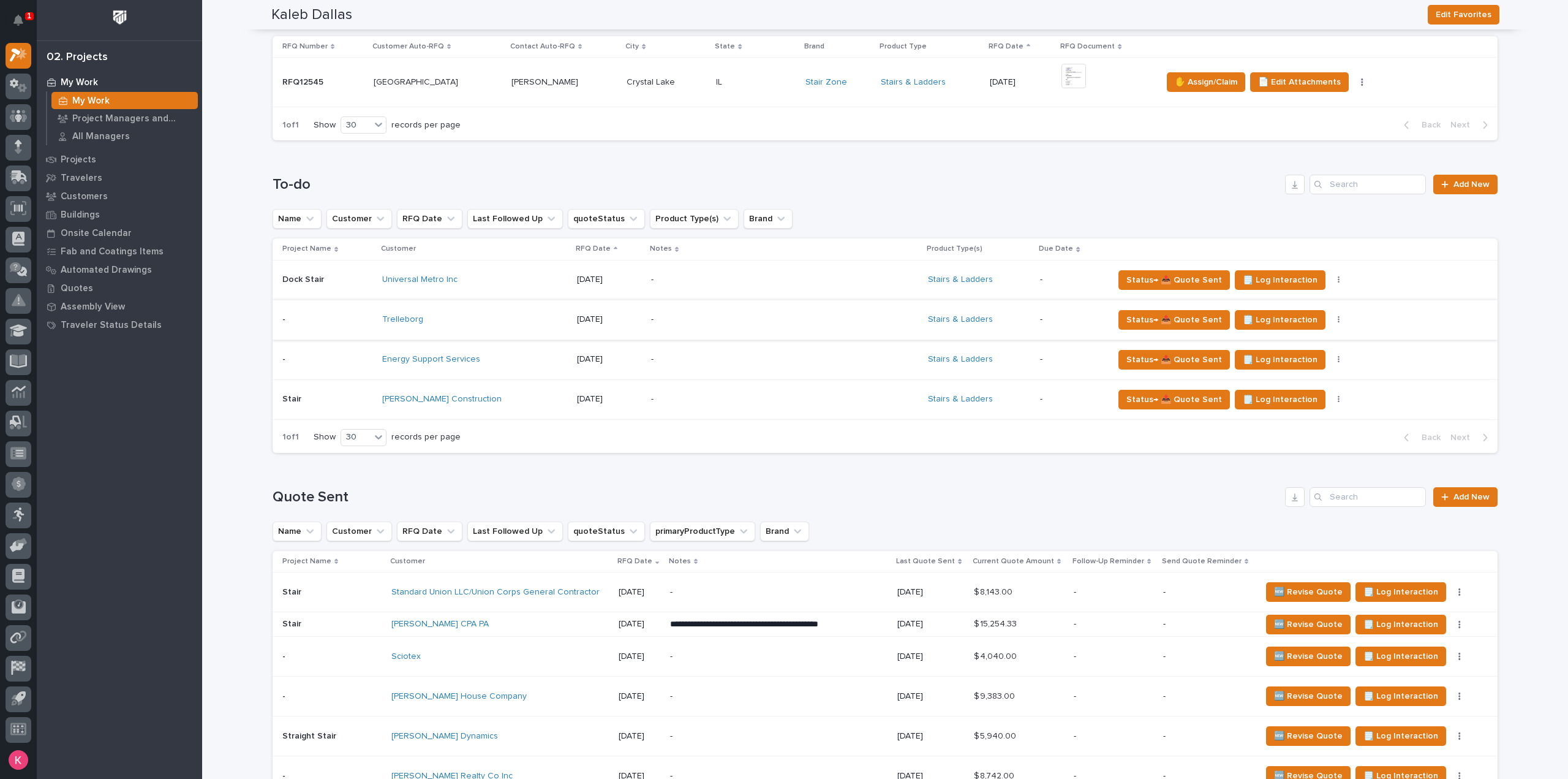
click at [1330, 318] on button "button" at bounding box center [1339, 320] width 17 height 9
click at [1196, 177] on h1 "To-do" at bounding box center [776, 185] width 1007 height 18
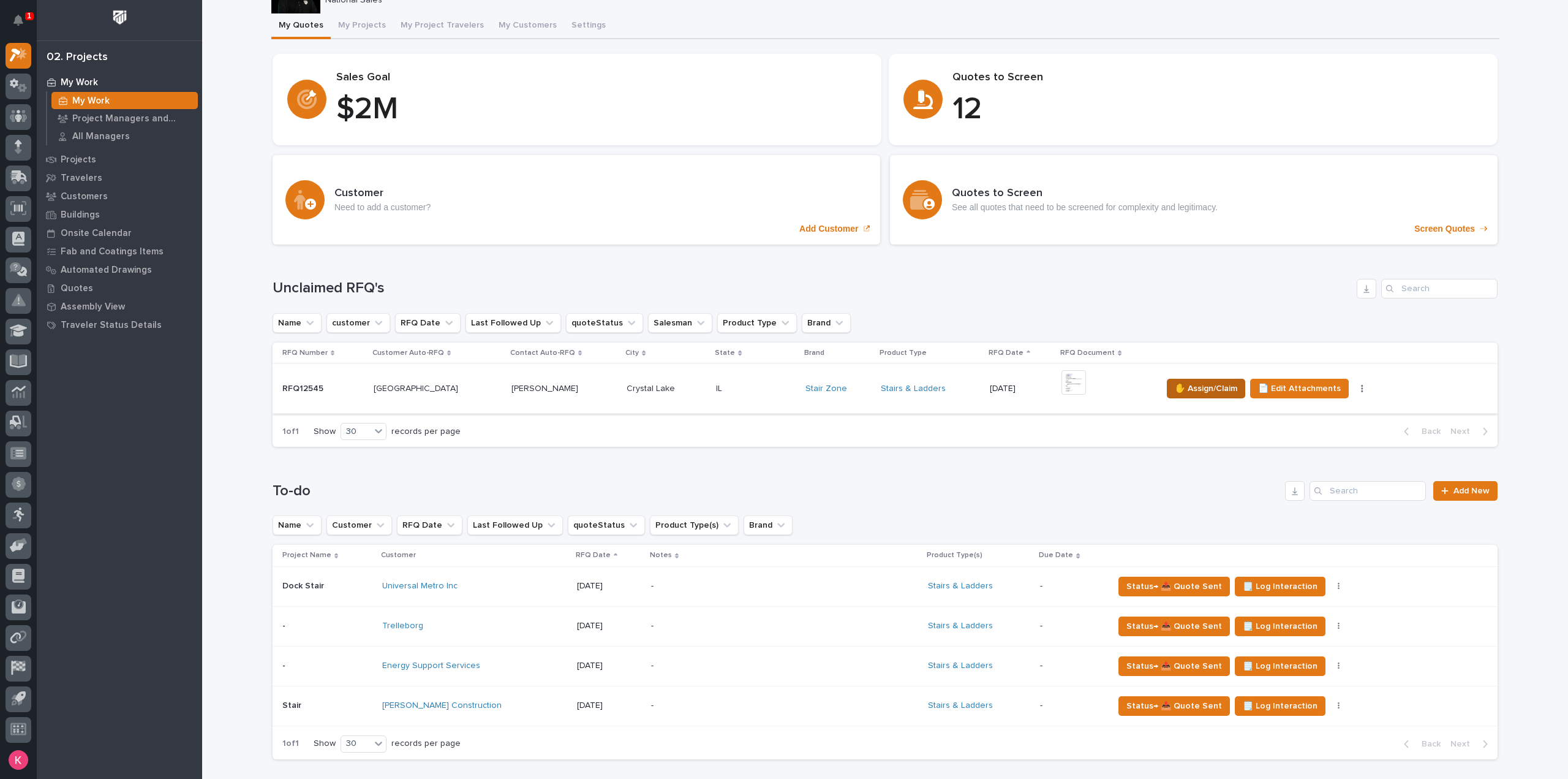
click at [1216, 389] on span "✋ Assign/Claim" at bounding box center [1205, 388] width 62 height 15
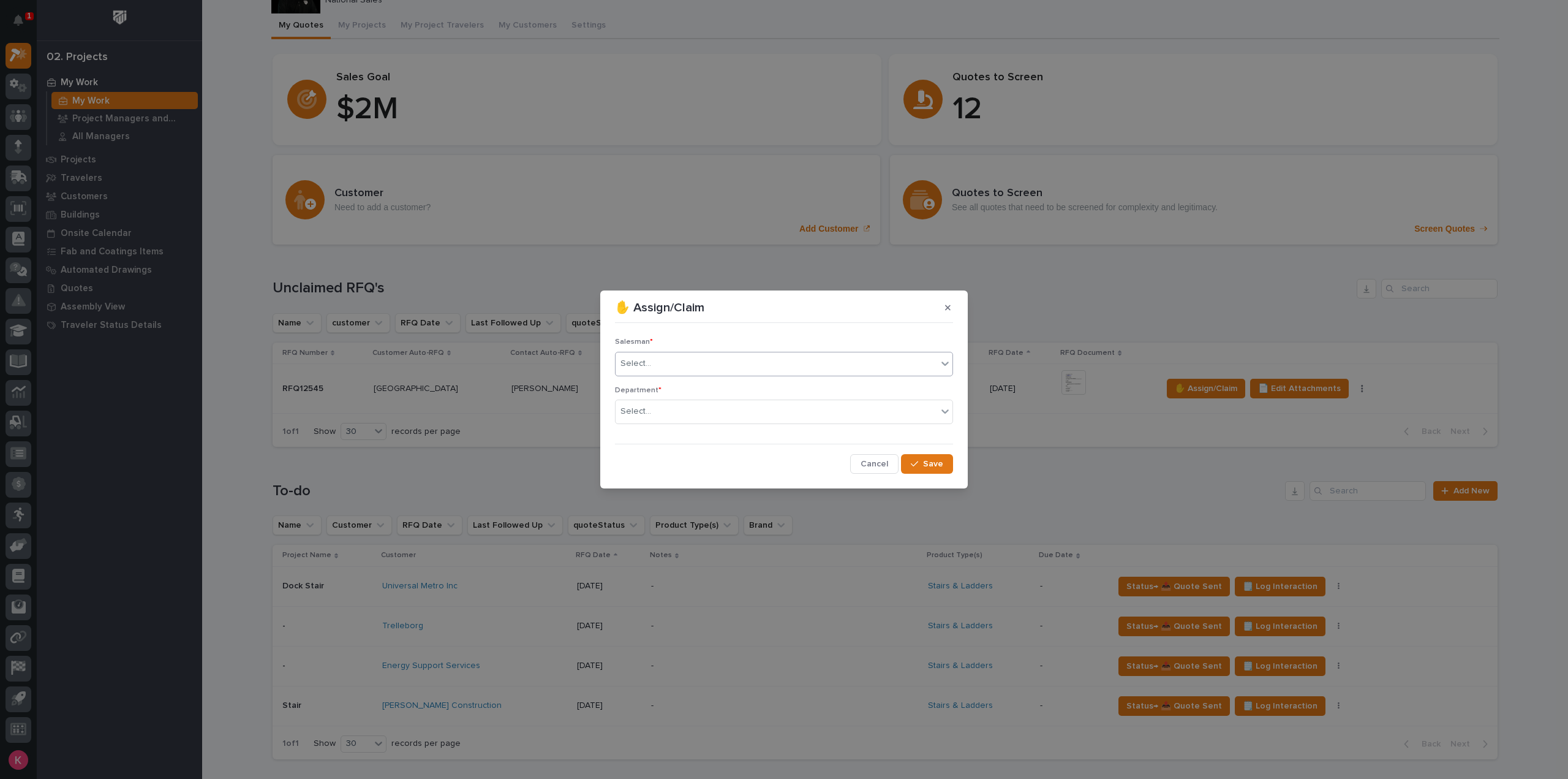
click at [799, 364] on div "Select..." at bounding box center [776, 364] width 321 height 20
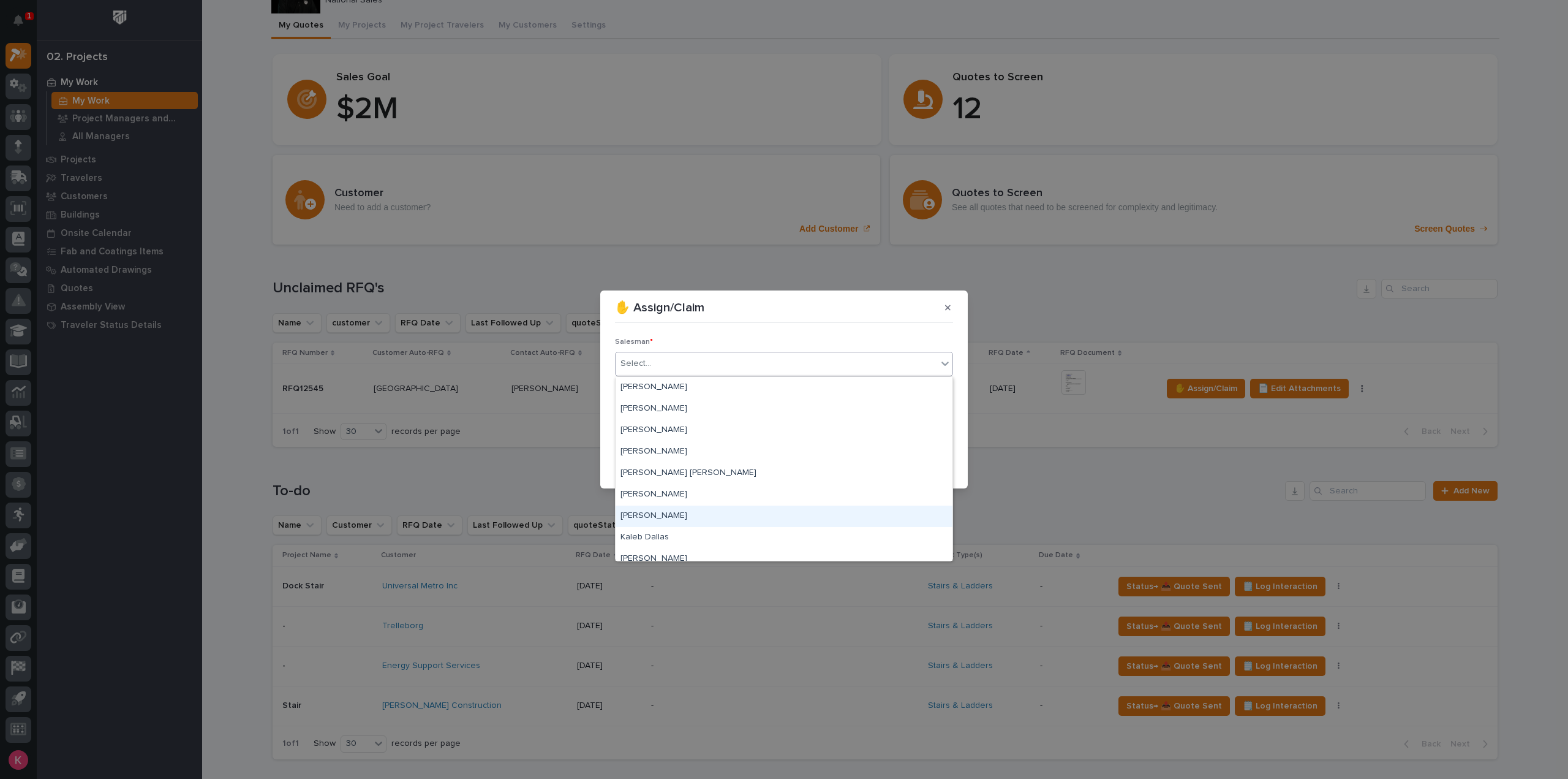
click at [567, 496] on div "✋ Assign/Claim Salesman * option Jim Hartung focused, 7 of 21. 21 results avail…" at bounding box center [784, 389] width 1568 height 779
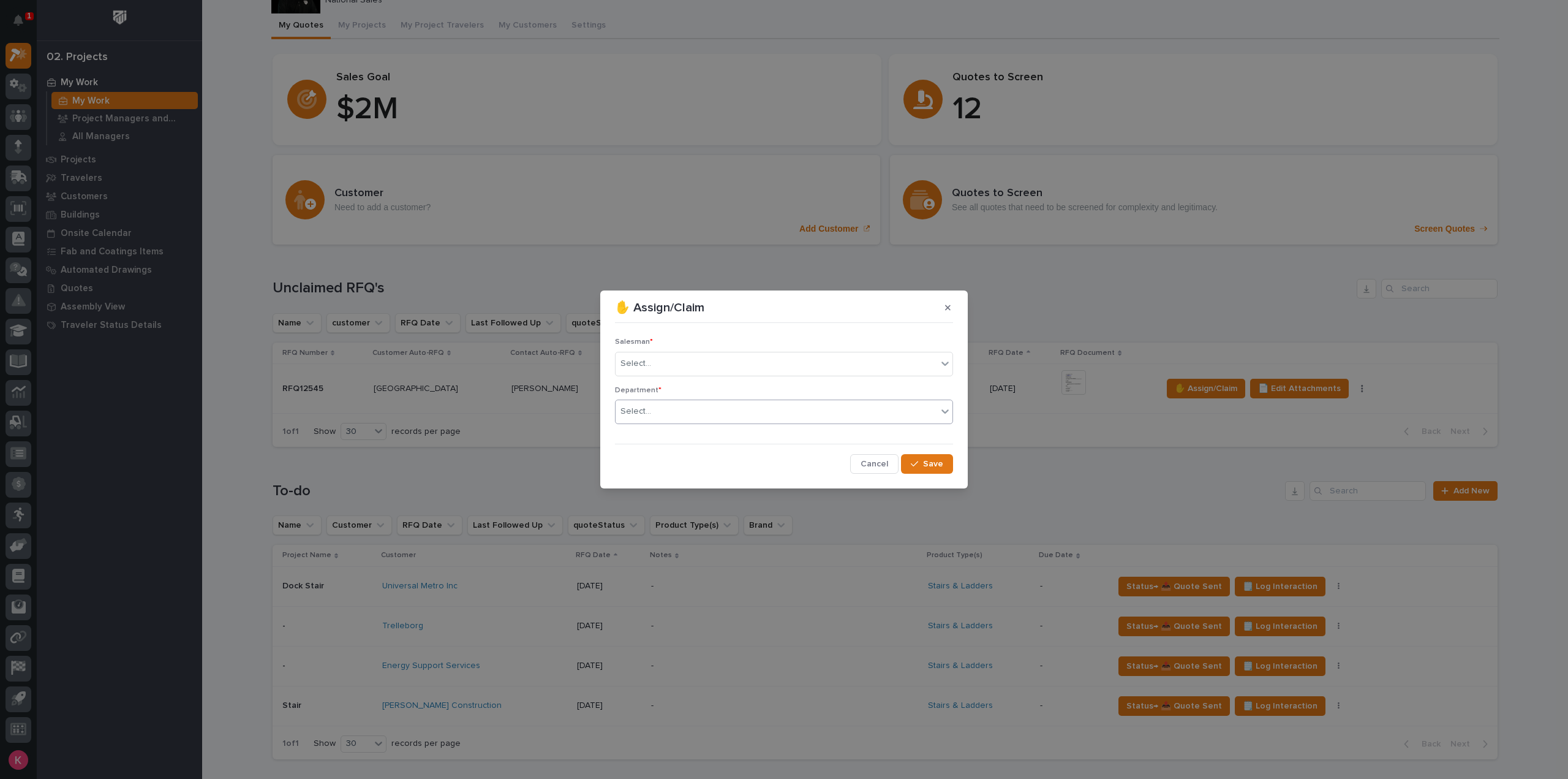
click at [731, 400] on div "Select..." at bounding box center [784, 411] width 338 height 25
click at [538, 479] on div "✋ Assign/Claim Salesman * Select... Department * option Regional Sales focused,…" at bounding box center [784, 389] width 1568 height 779
click at [878, 465] on span "Cancel" at bounding box center [874, 463] width 27 height 11
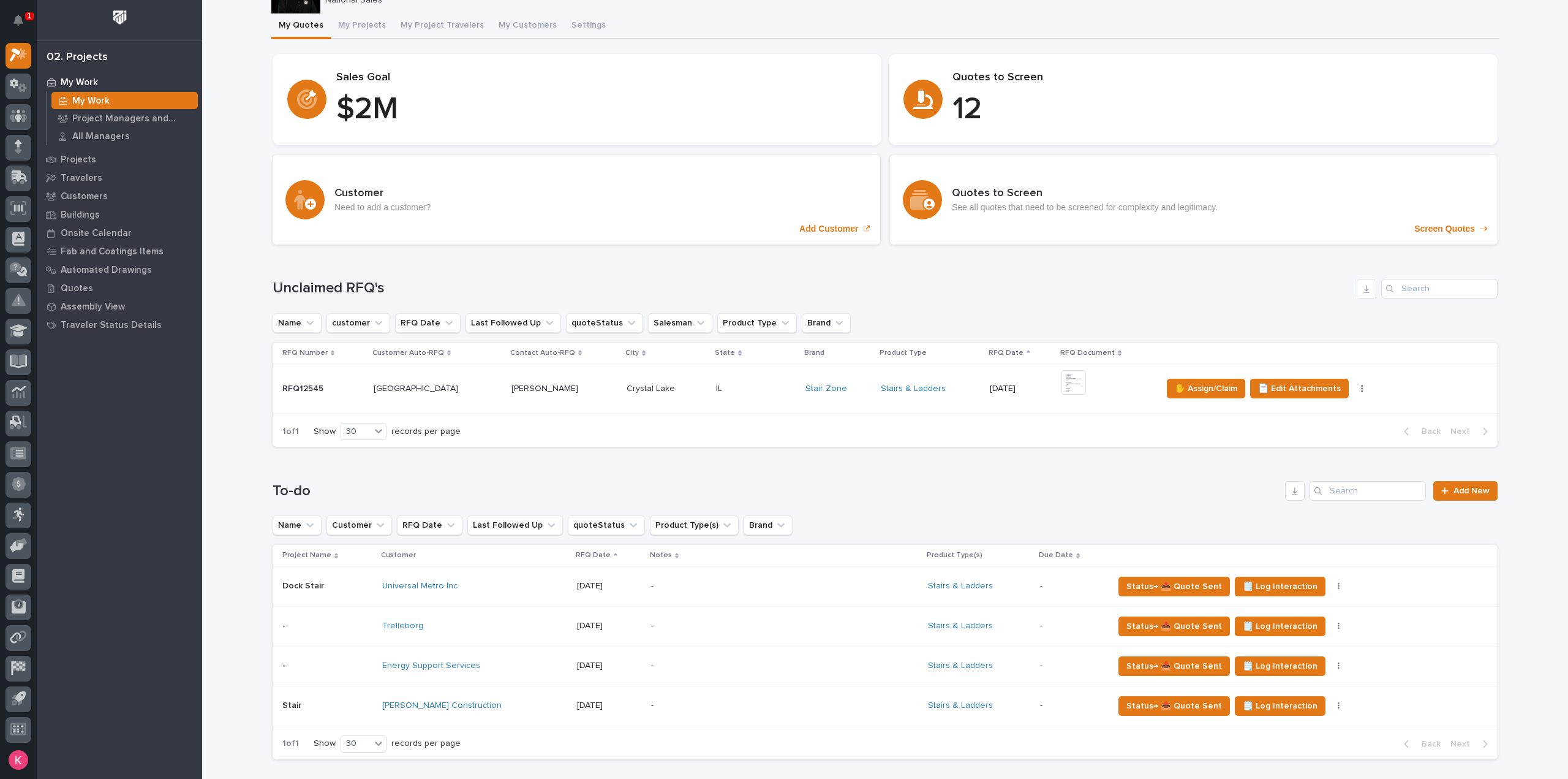
click at [771, 389] on p at bounding box center [755, 389] width 80 height 11
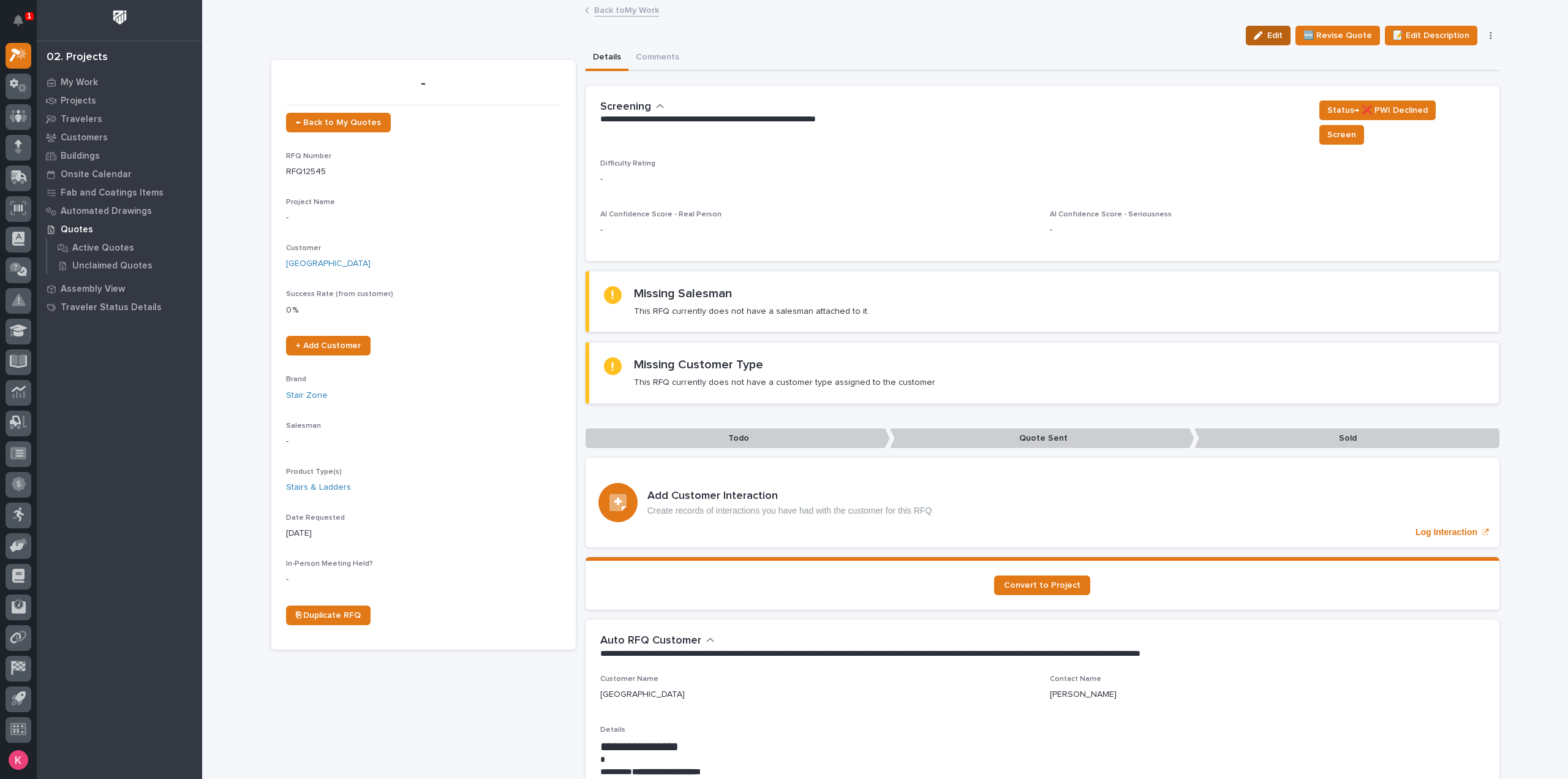
click at [1267, 35] on div "button" at bounding box center [1261, 35] width 13 height 9
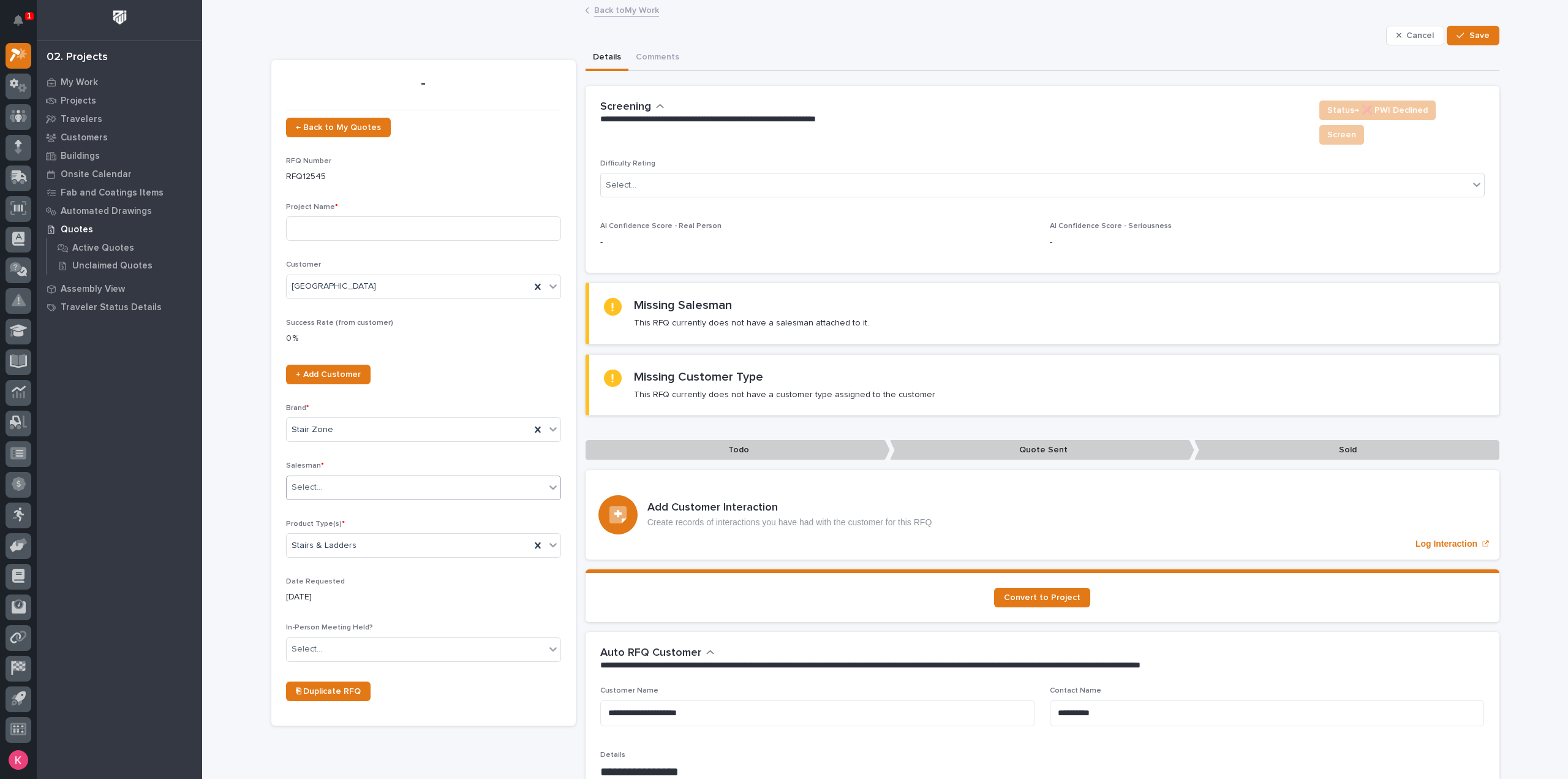
click at [357, 486] on div "Select..." at bounding box center [416, 487] width 259 height 20
drag, startPoint x: 258, startPoint y: 429, endPoint x: 279, endPoint y: 341, distance: 90.5
drag, startPoint x: 331, startPoint y: 205, endPoint x: 241, endPoint y: 208, distance: 90.0
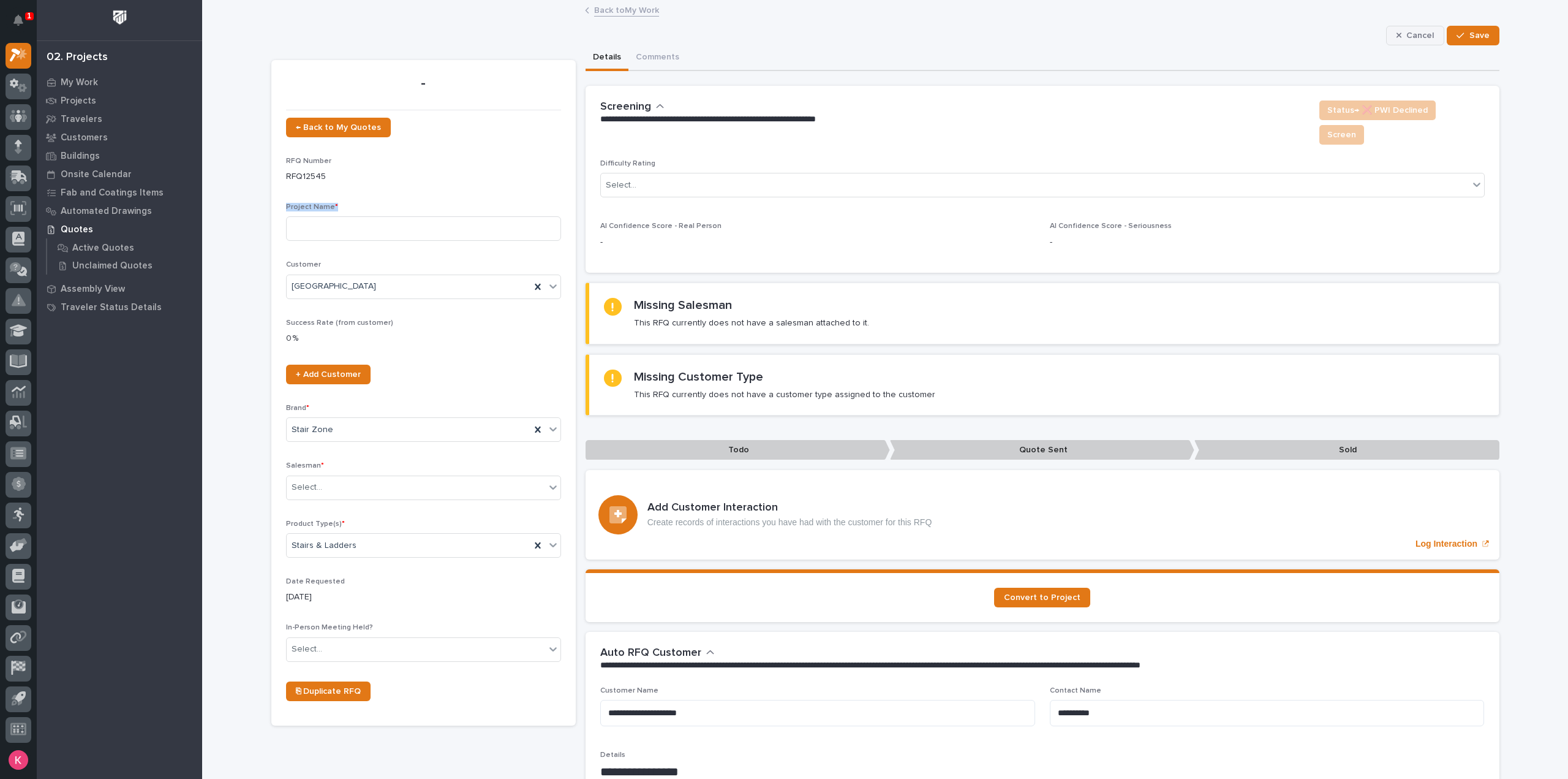
click at [1409, 37] on span "Cancel" at bounding box center [1420, 35] width 27 height 11
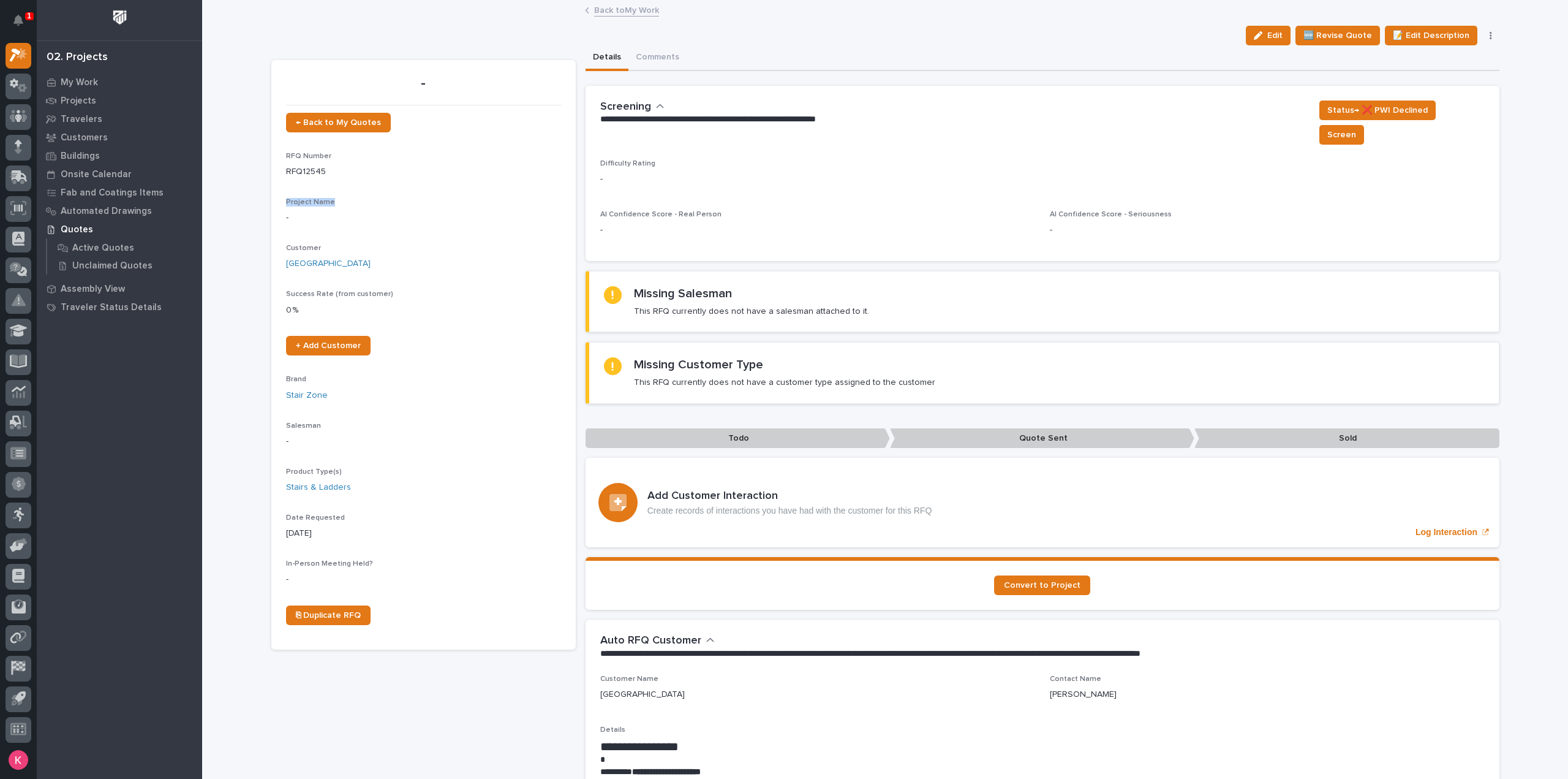
click at [626, 9] on link "Back to My Work" at bounding box center [626, 9] width 65 height 14
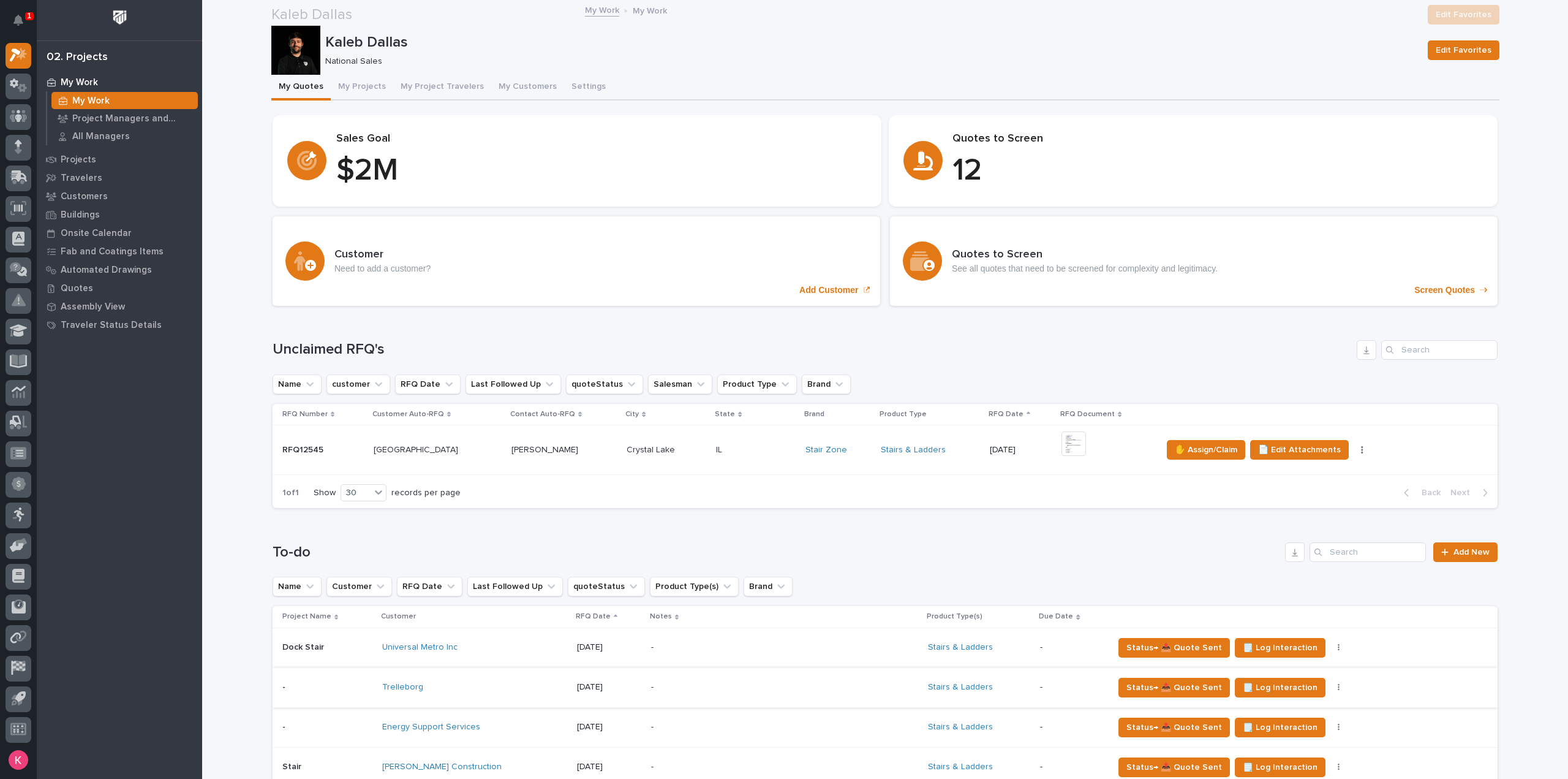
scroll to position [184, 0]
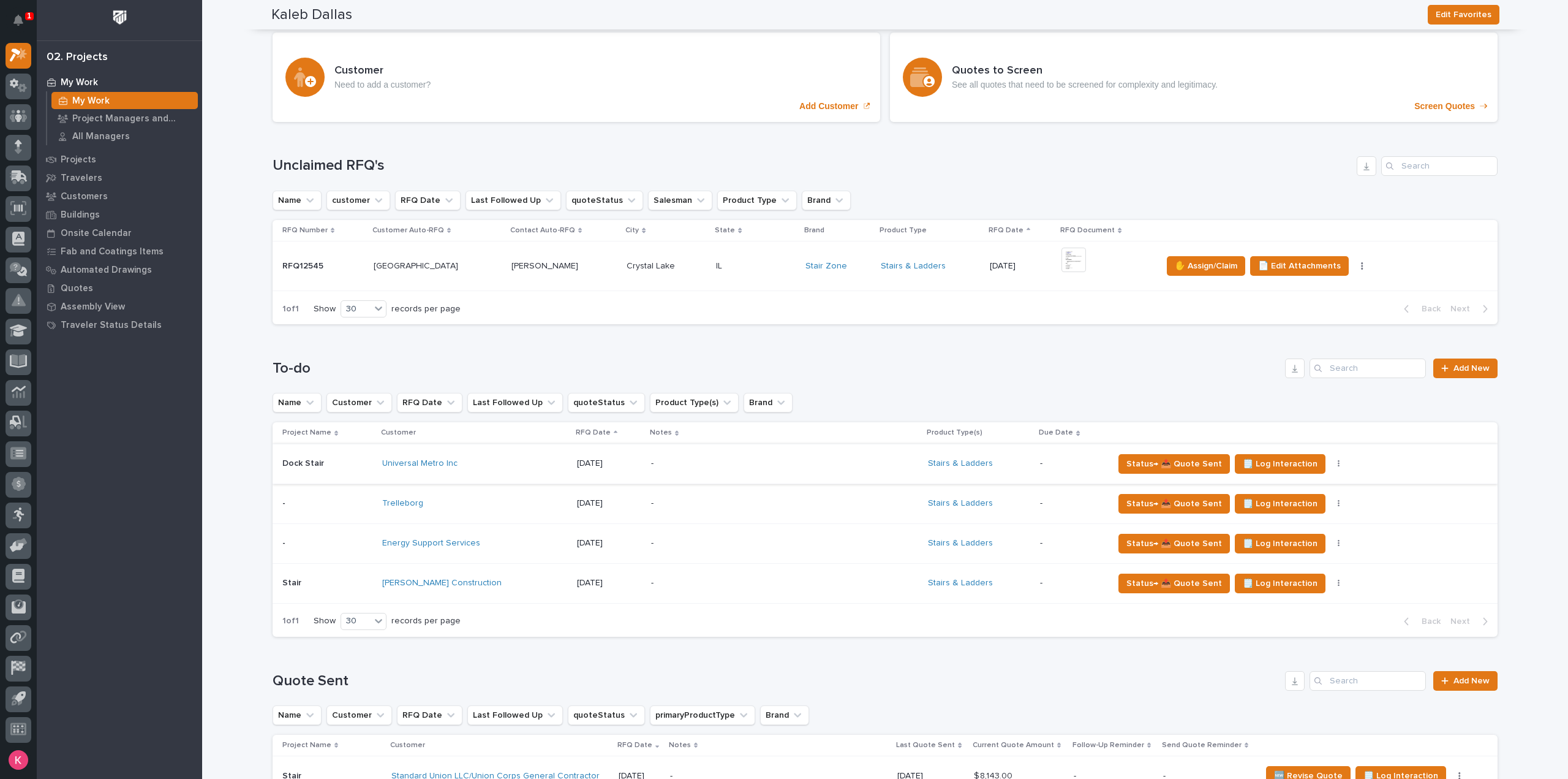
click at [1337, 463] on icon "button" at bounding box center [1339, 463] width 3 height 9
click at [1337, 464] on icon "button" at bounding box center [1338, 463] width 2 height 7
click at [1319, 510] on div "Status→ 📤 Quote Sent 🗒️ Log Interaction Status→ ❌ PWI Declined 🚩 Edit Flags Sta…" at bounding box center [1295, 504] width 364 height 19
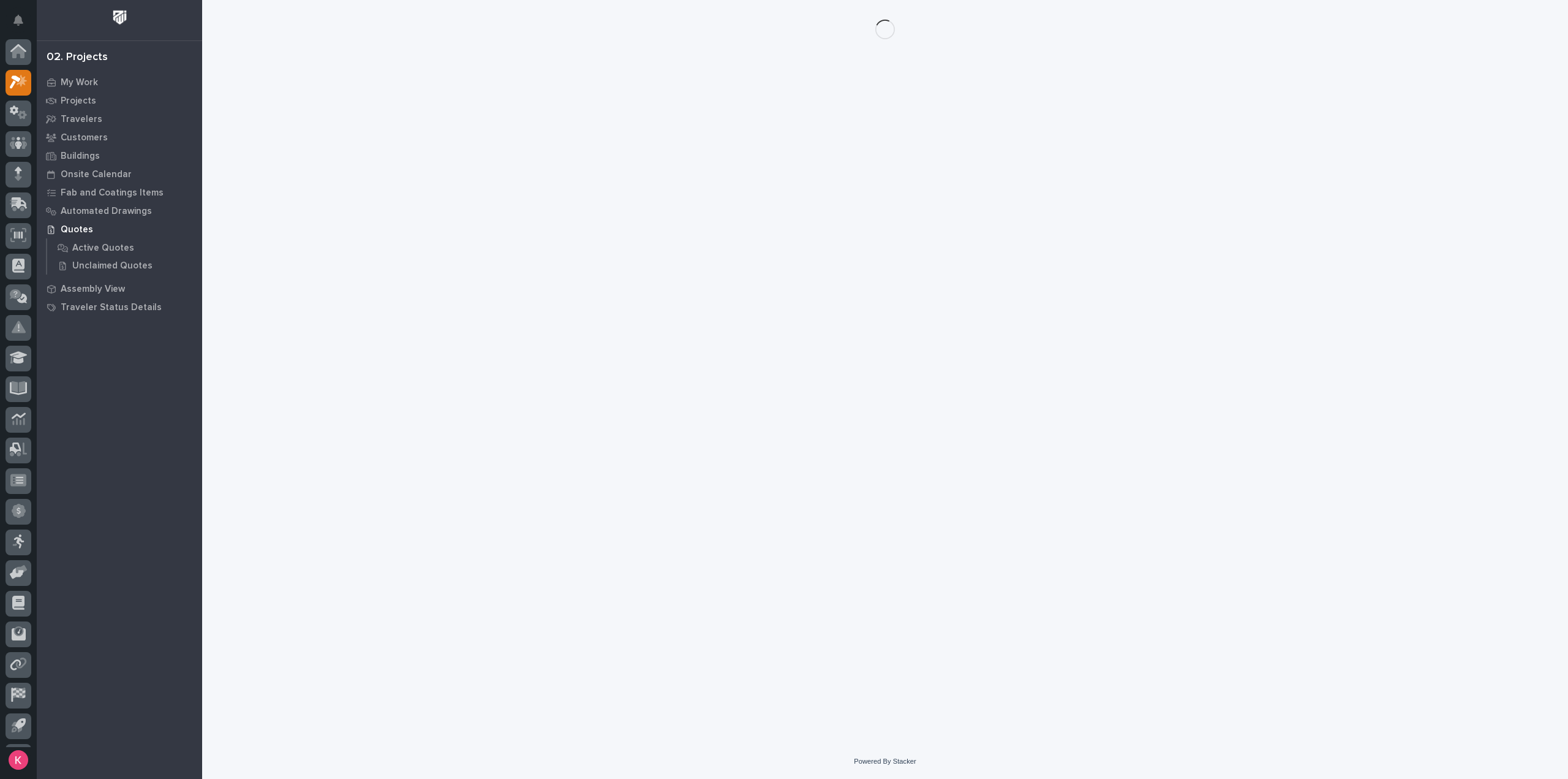
scroll to position [27, 0]
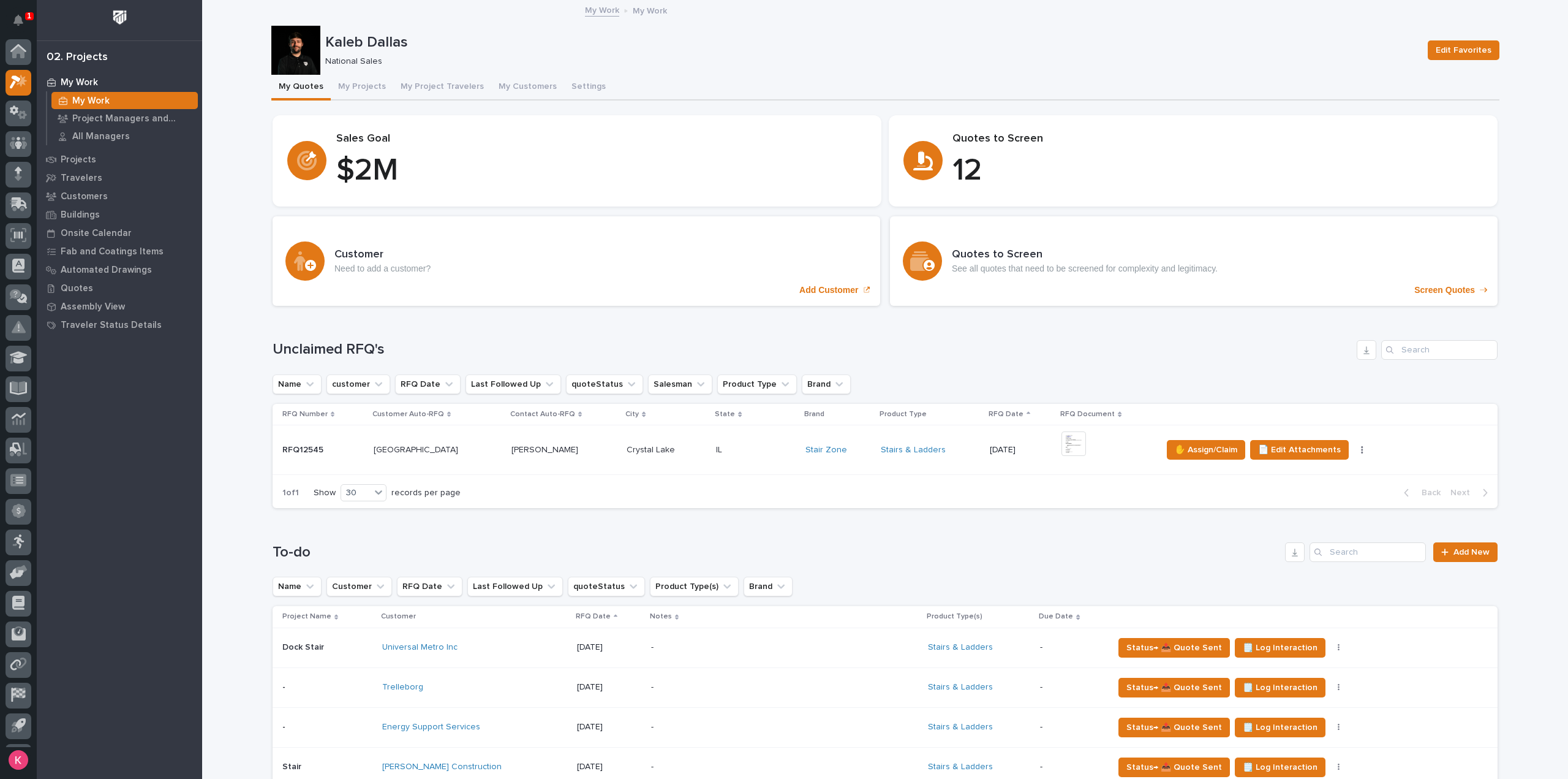
scroll to position [27, 0]
click at [1337, 683] on icon "button" at bounding box center [1339, 687] width 3 height 9
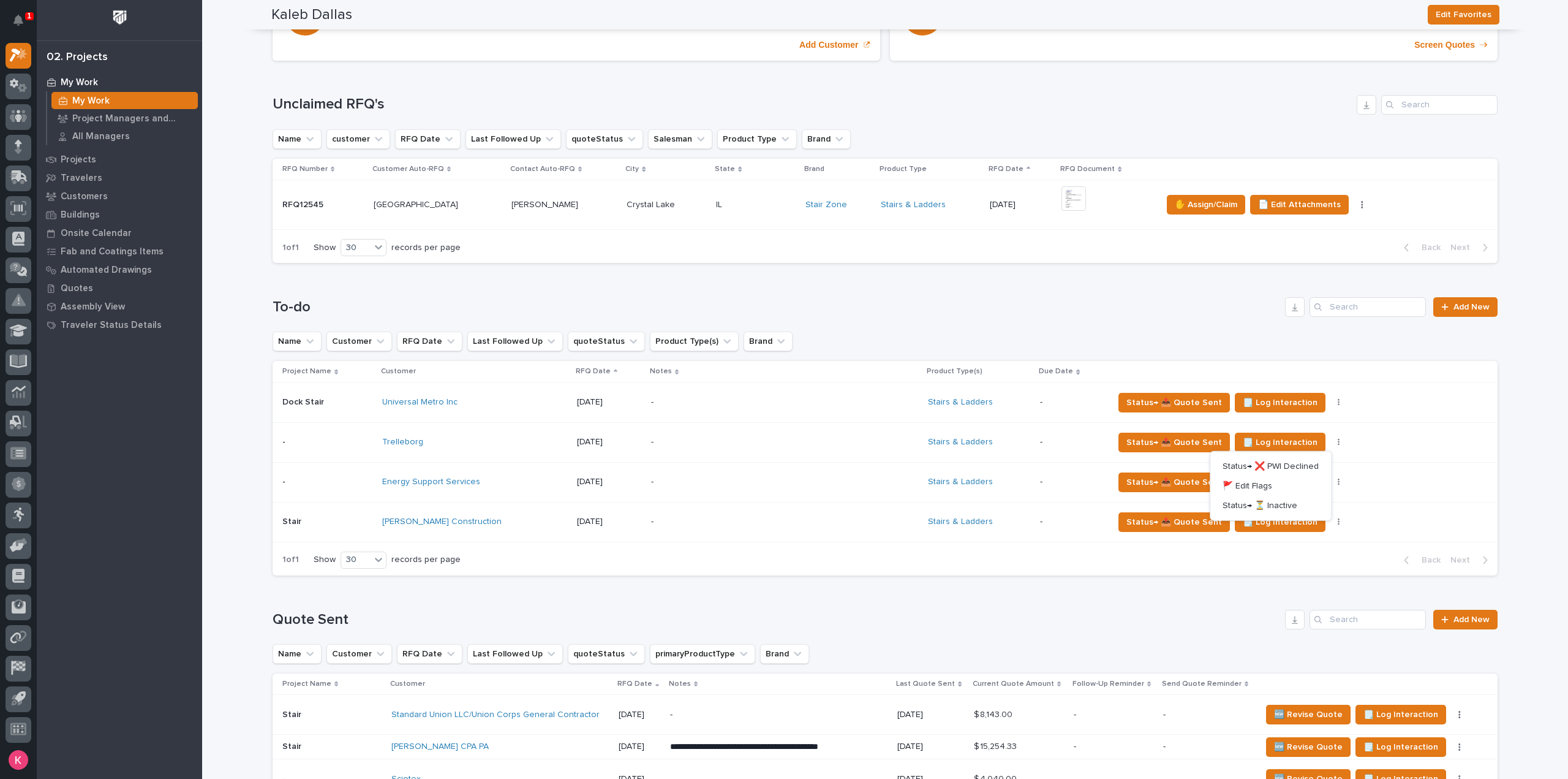
click at [1337, 519] on icon "button" at bounding box center [1339, 522] width 3 height 9
click at [1174, 610] on div "Quote Sent Add New" at bounding box center [885, 619] width 1225 height 19
click at [772, 213] on div "IL IL" at bounding box center [755, 205] width 80 height 20
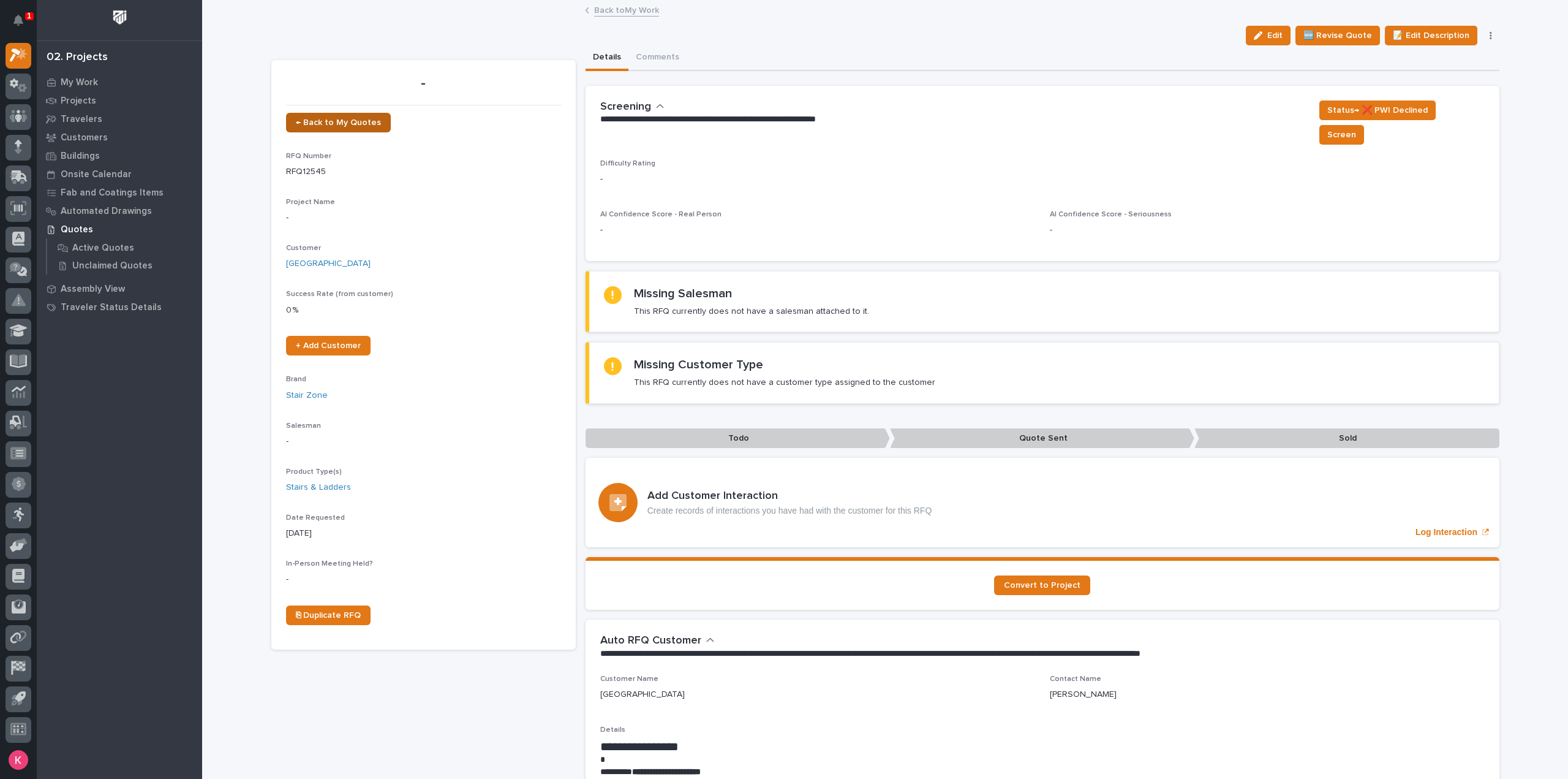
click at [325, 130] on link "← Back to My Quotes" at bounding box center [338, 122] width 105 height 19
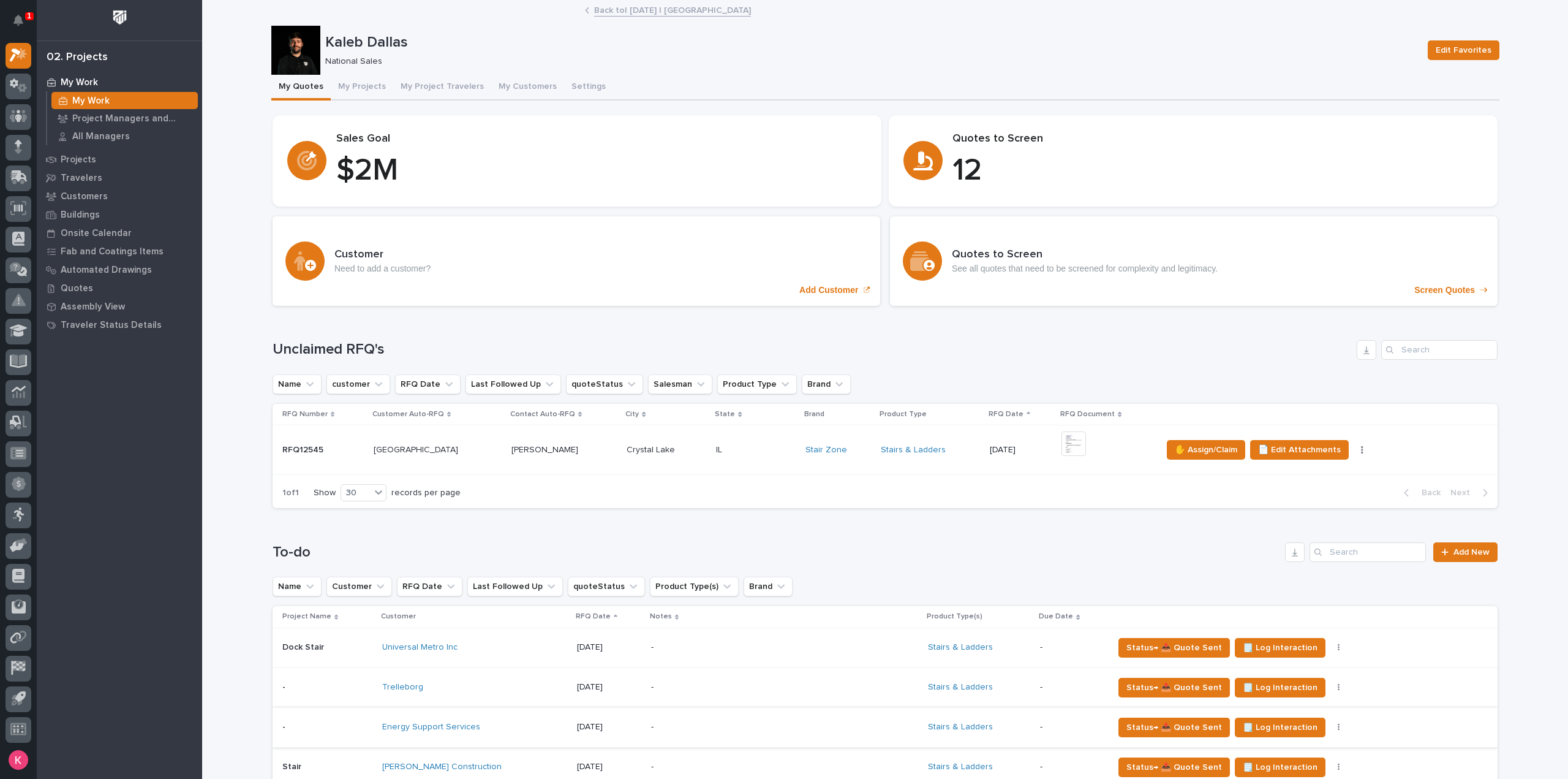
scroll to position [245, 0]
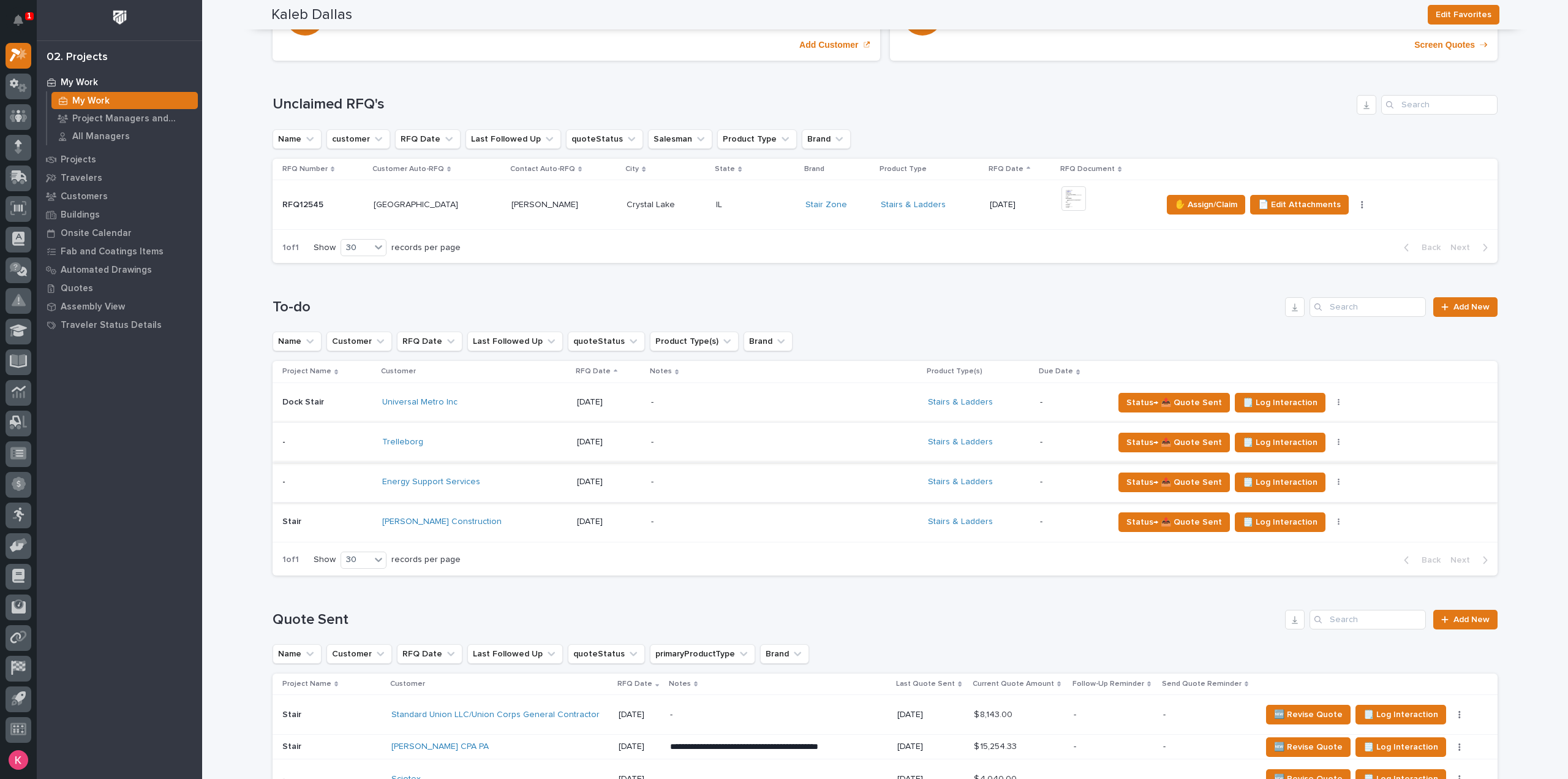
click at [1337, 442] on icon "button" at bounding box center [1338, 442] width 2 height 7
click at [1330, 400] on button "button" at bounding box center [1339, 403] width 17 height 9
click at [1309, 420] on span "Status→ ❌ PWI Declined" at bounding box center [1271, 427] width 96 height 15
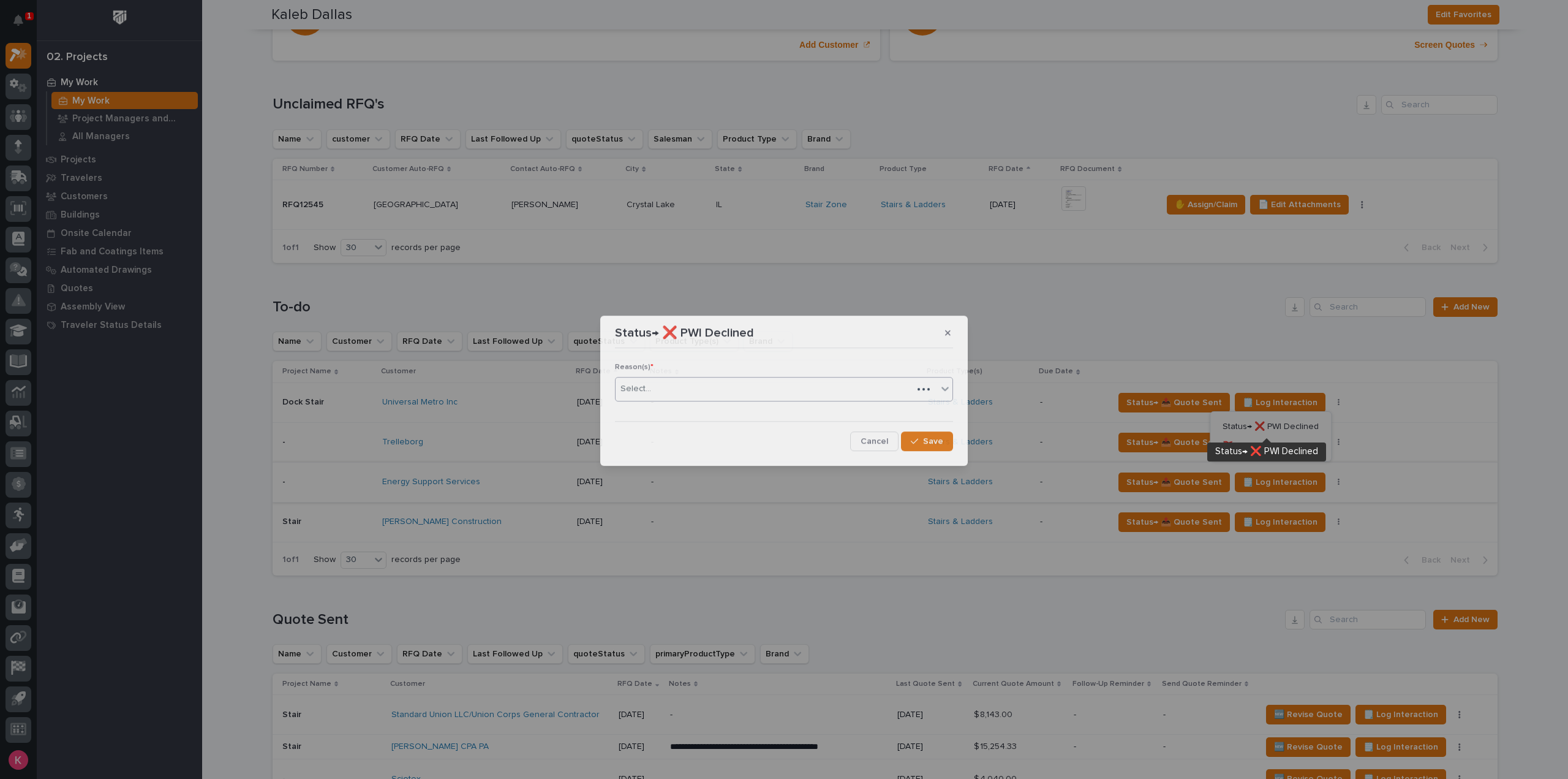
click at [699, 384] on div "Select..." at bounding box center [764, 388] width 297 height 20
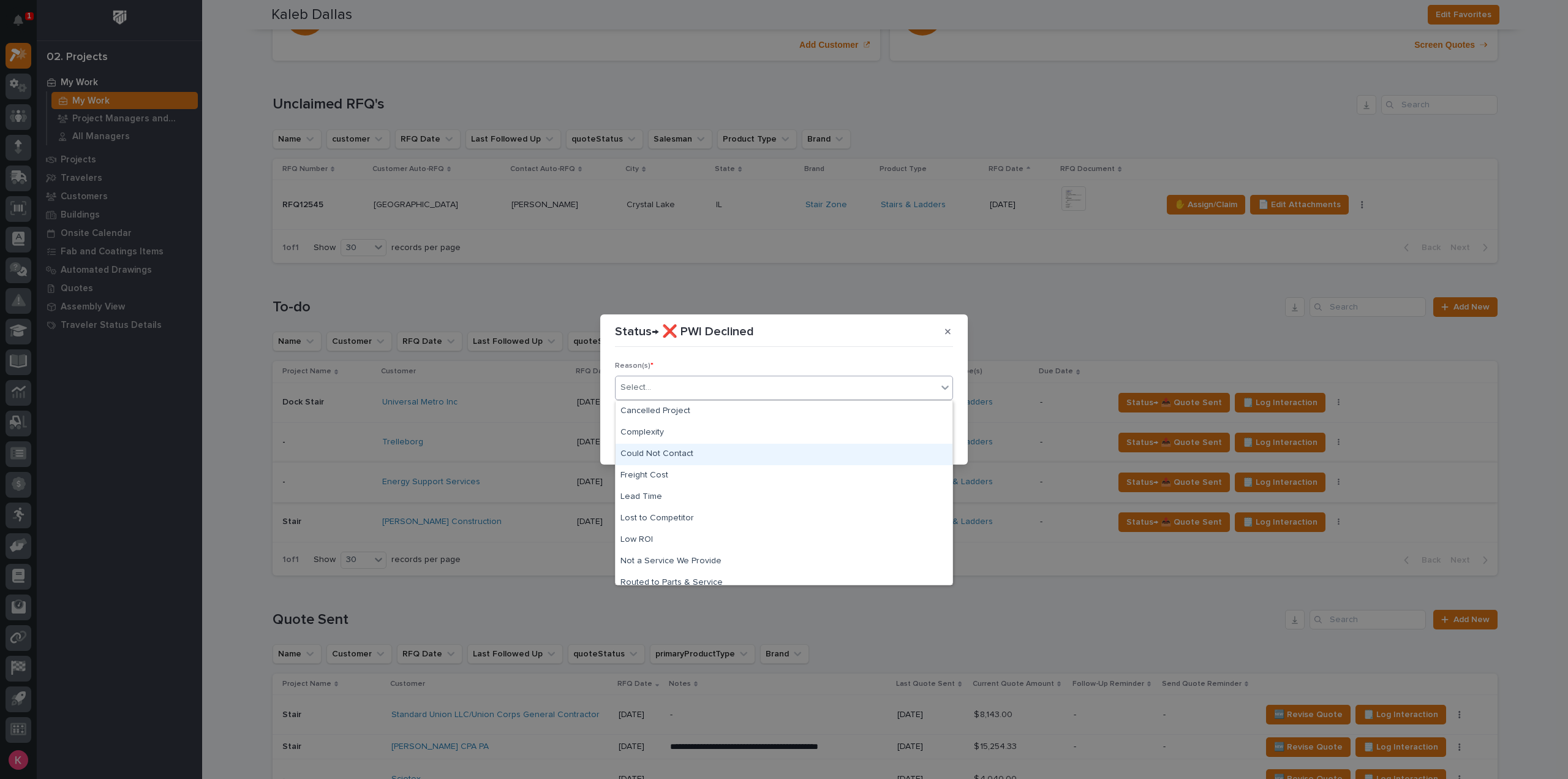
click at [699, 448] on div "Could Not Contact" at bounding box center [784, 454] width 337 height 21
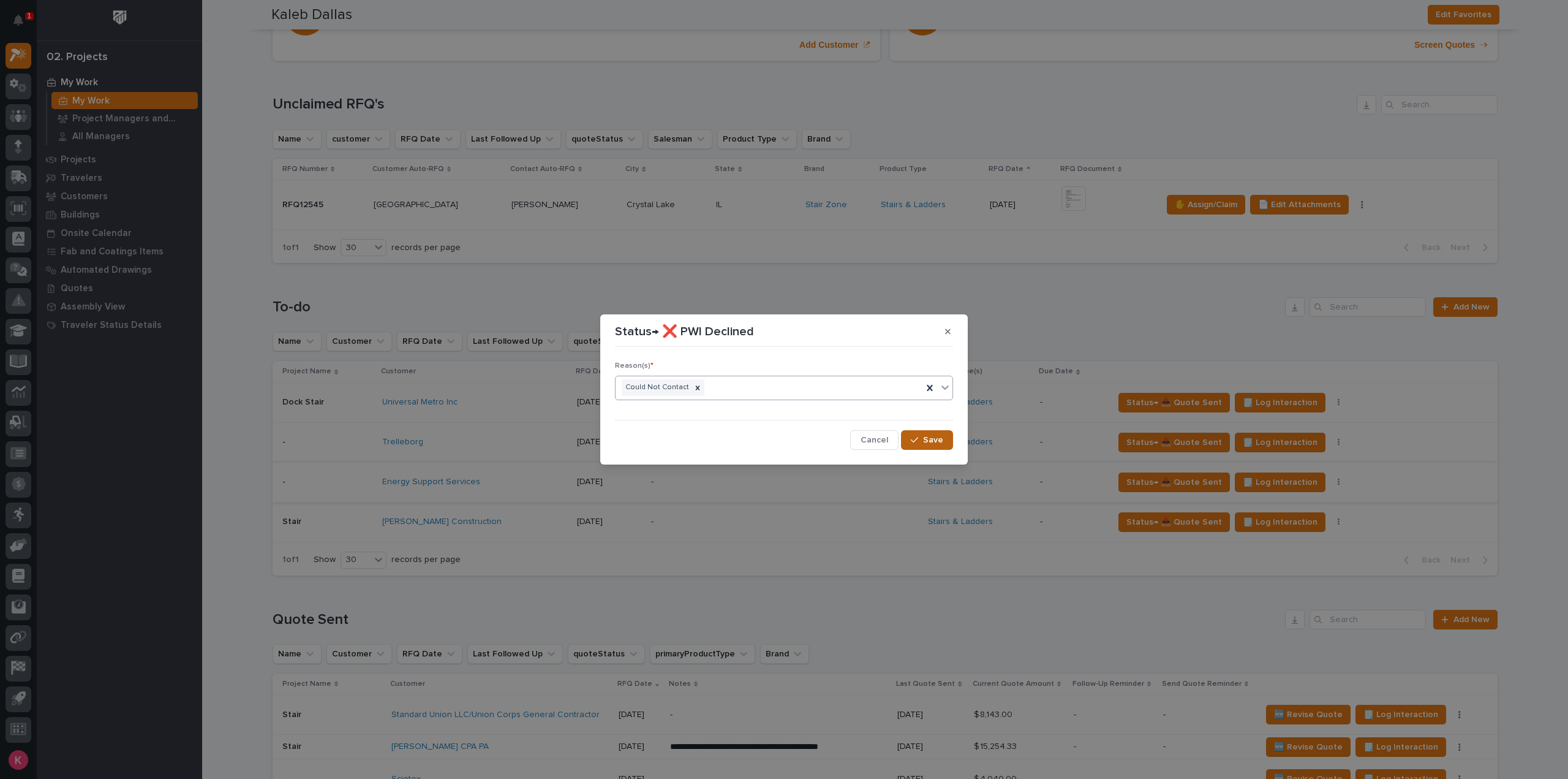
click at [932, 436] on span "Save" at bounding box center [933, 440] width 20 height 11
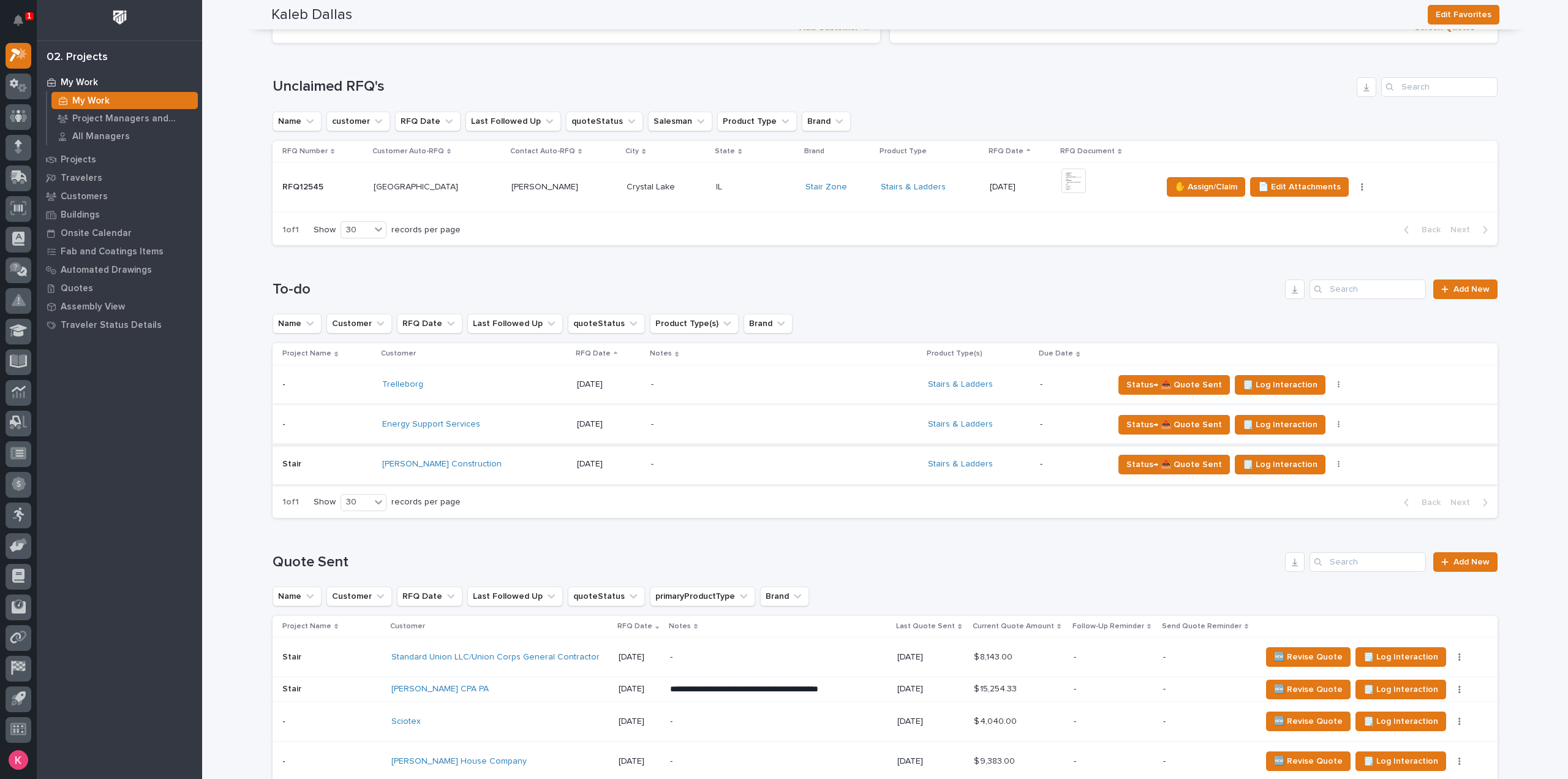
scroll to position [184, 0]
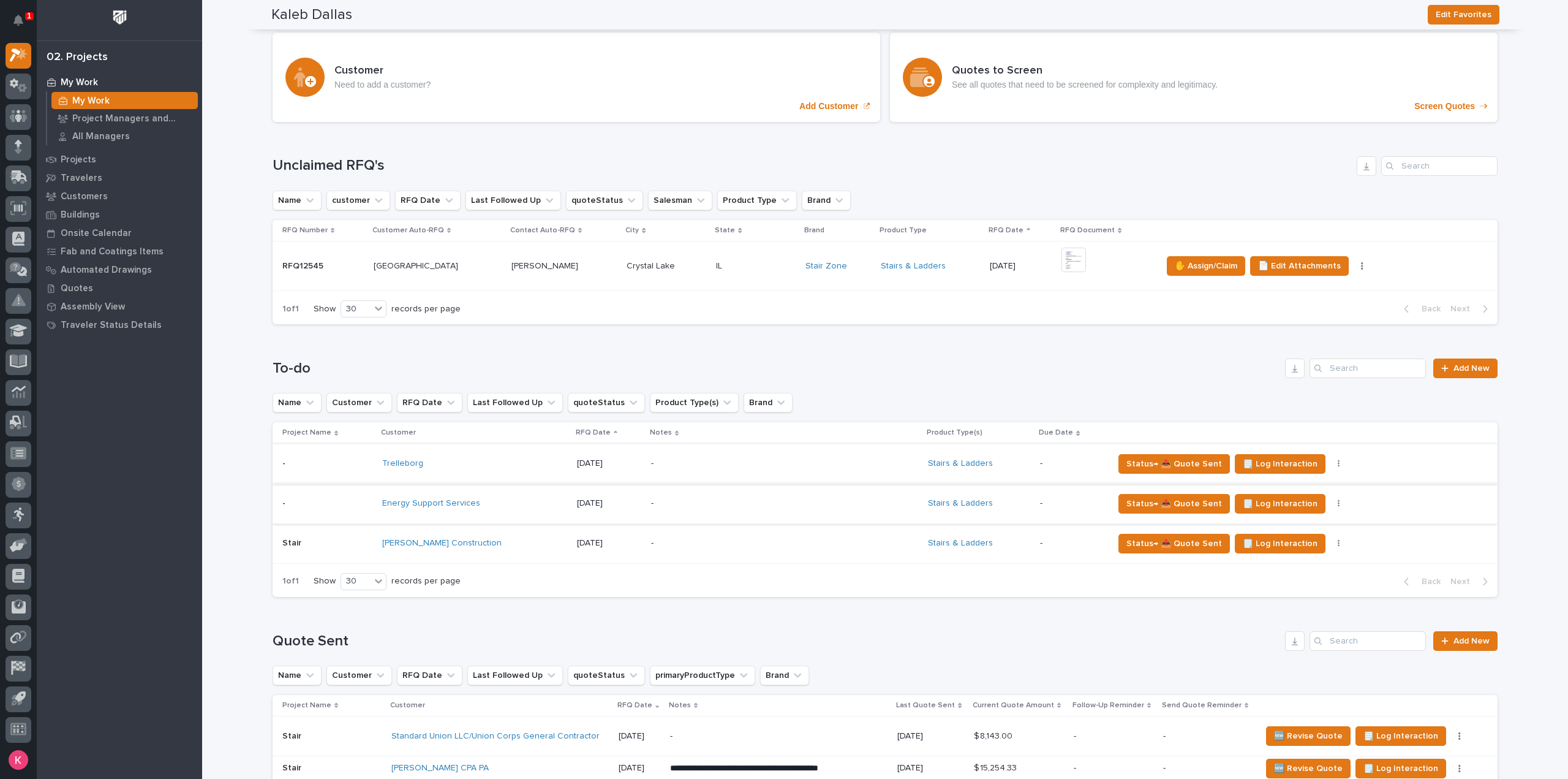
click at [1330, 463] on button "button" at bounding box center [1339, 463] width 17 height 9
click at [791, 454] on div "-" at bounding box center [758, 463] width 215 height 27
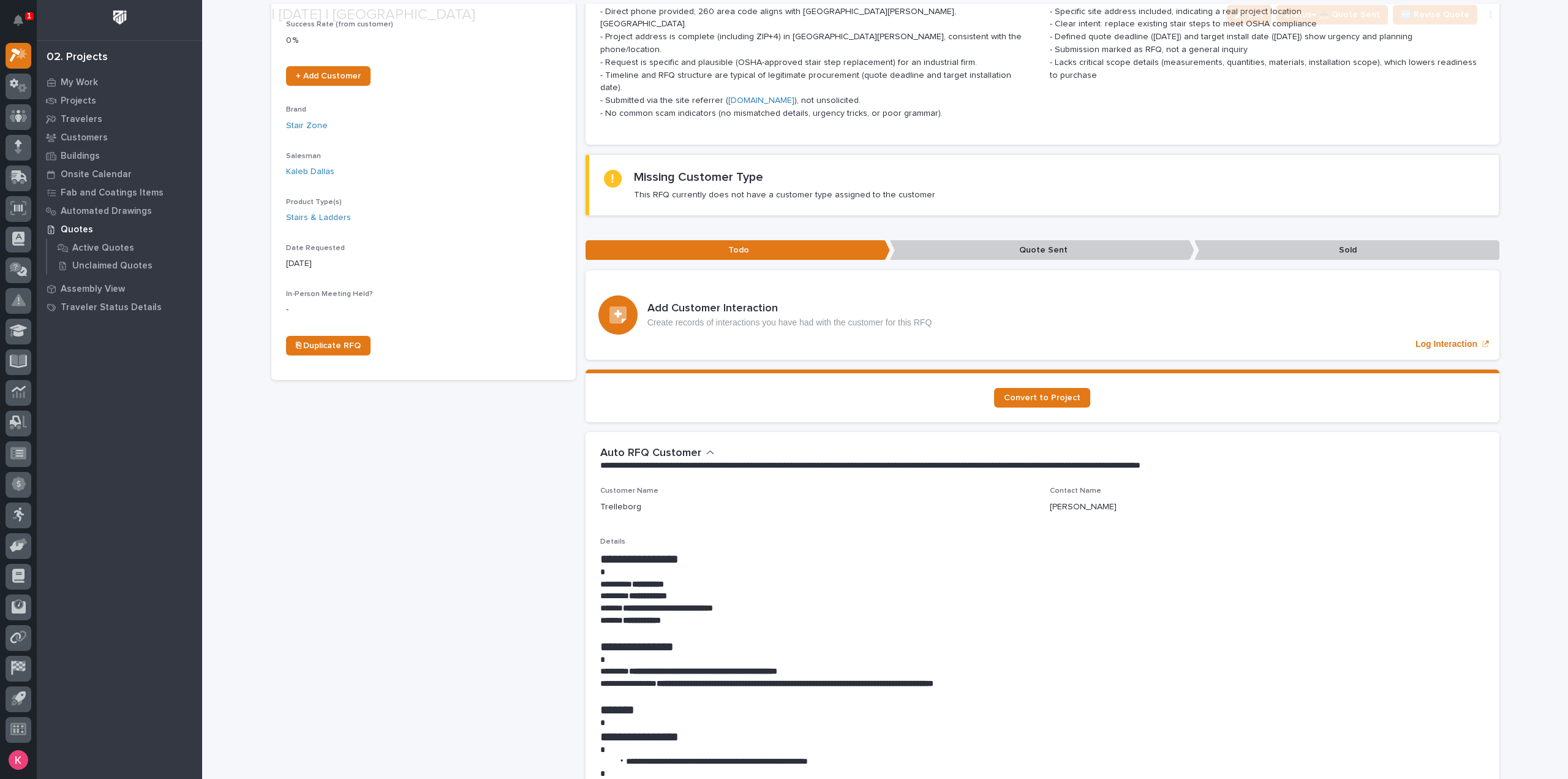
scroll to position [368, 0]
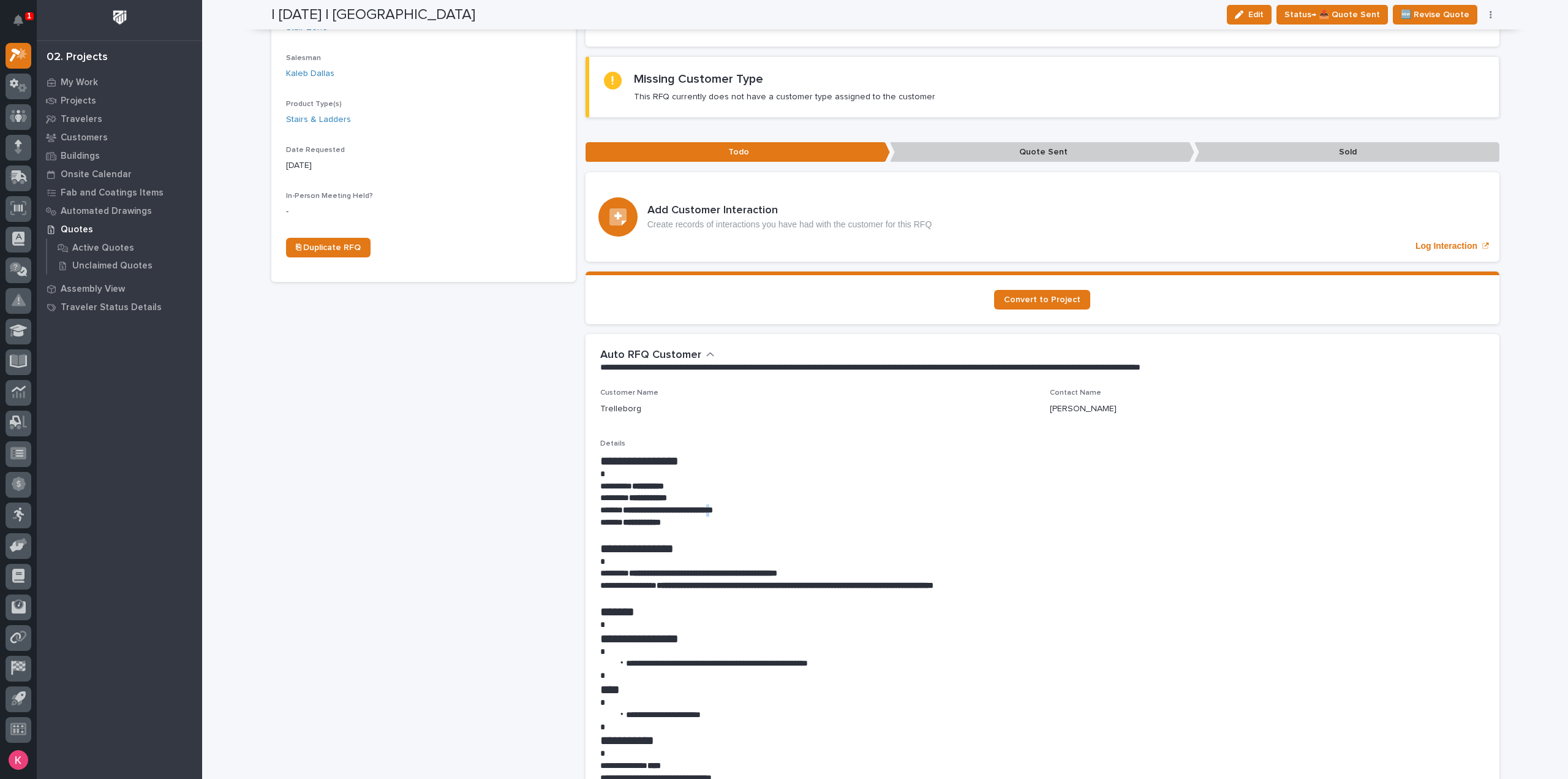
click at [713, 506] on strong "**********" at bounding box center [668, 510] width 90 height 9
click at [747, 504] on p "**********" at bounding box center [1042, 510] width 884 height 12
drag, startPoint x: 747, startPoint y: 452, endPoint x: 624, endPoint y: 451, distance: 123.0
click at [624, 504] on p "**********" at bounding box center [1042, 510] width 884 height 12
copy strong "**********"
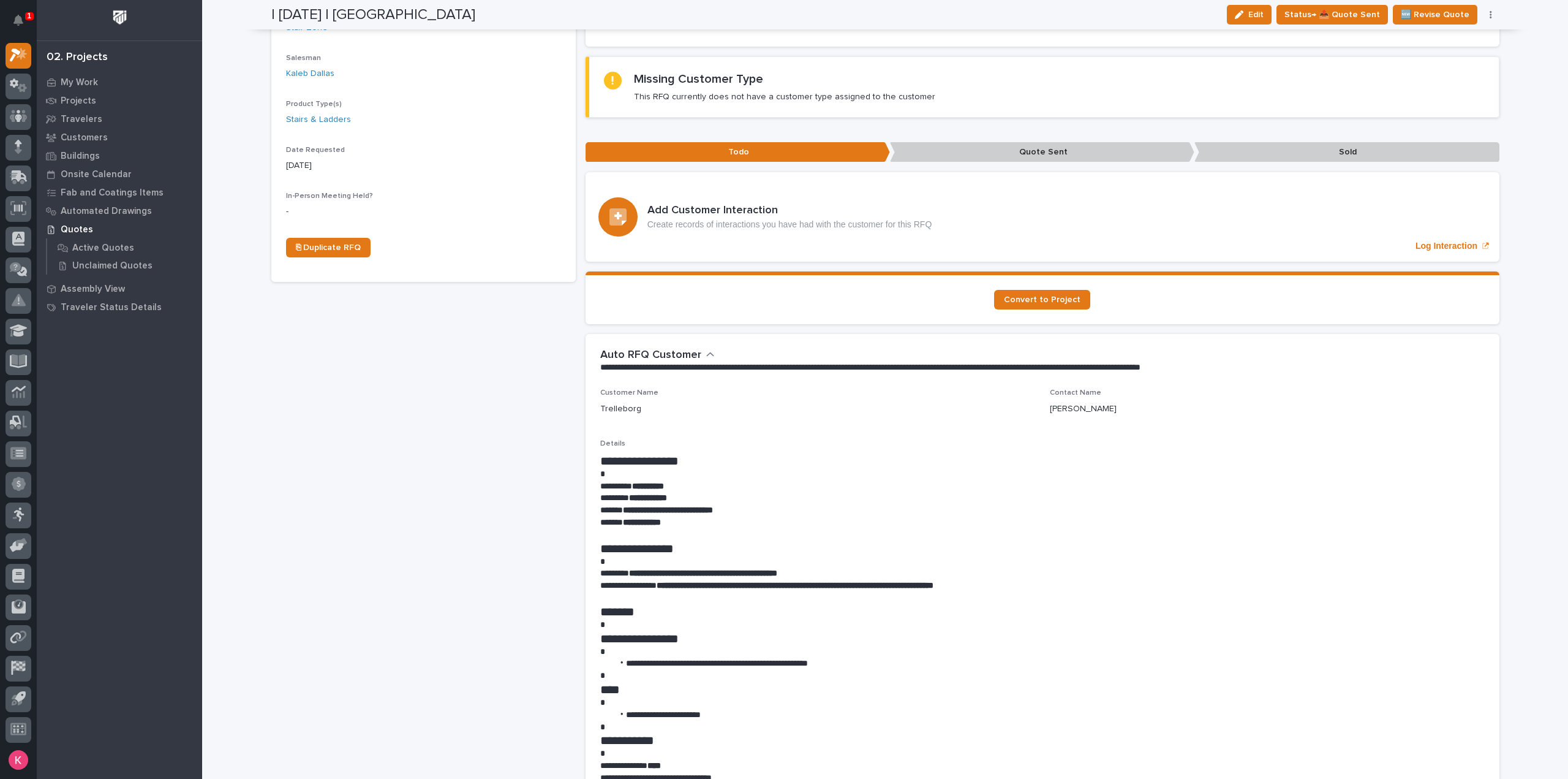
drag, startPoint x: 1344, startPoint y: 388, endPoint x: 1345, endPoint y: 397, distance: 9.1
click at [1344, 439] on p "Details" at bounding box center [1042, 443] width 884 height 9
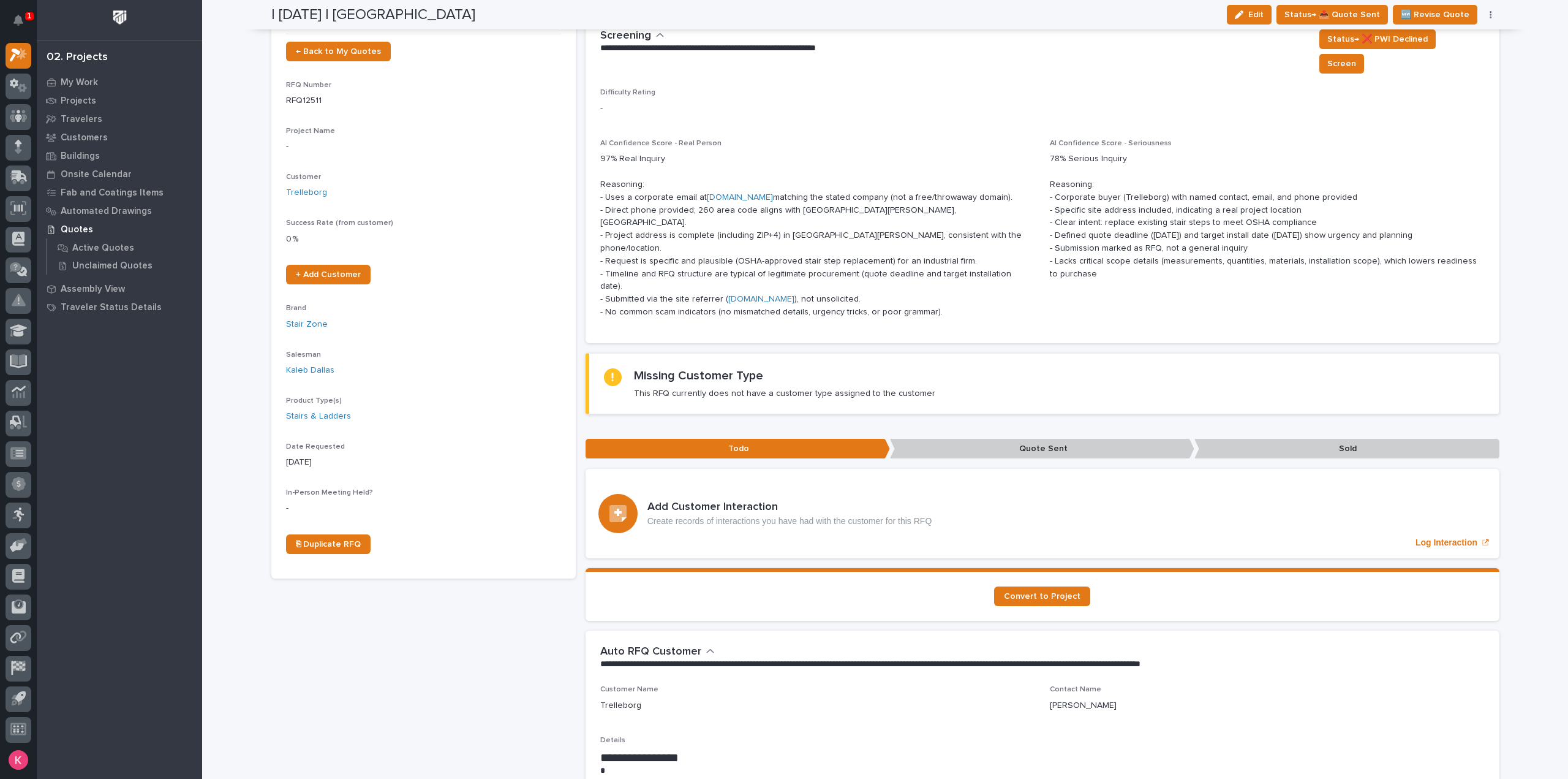
scroll to position [0, 0]
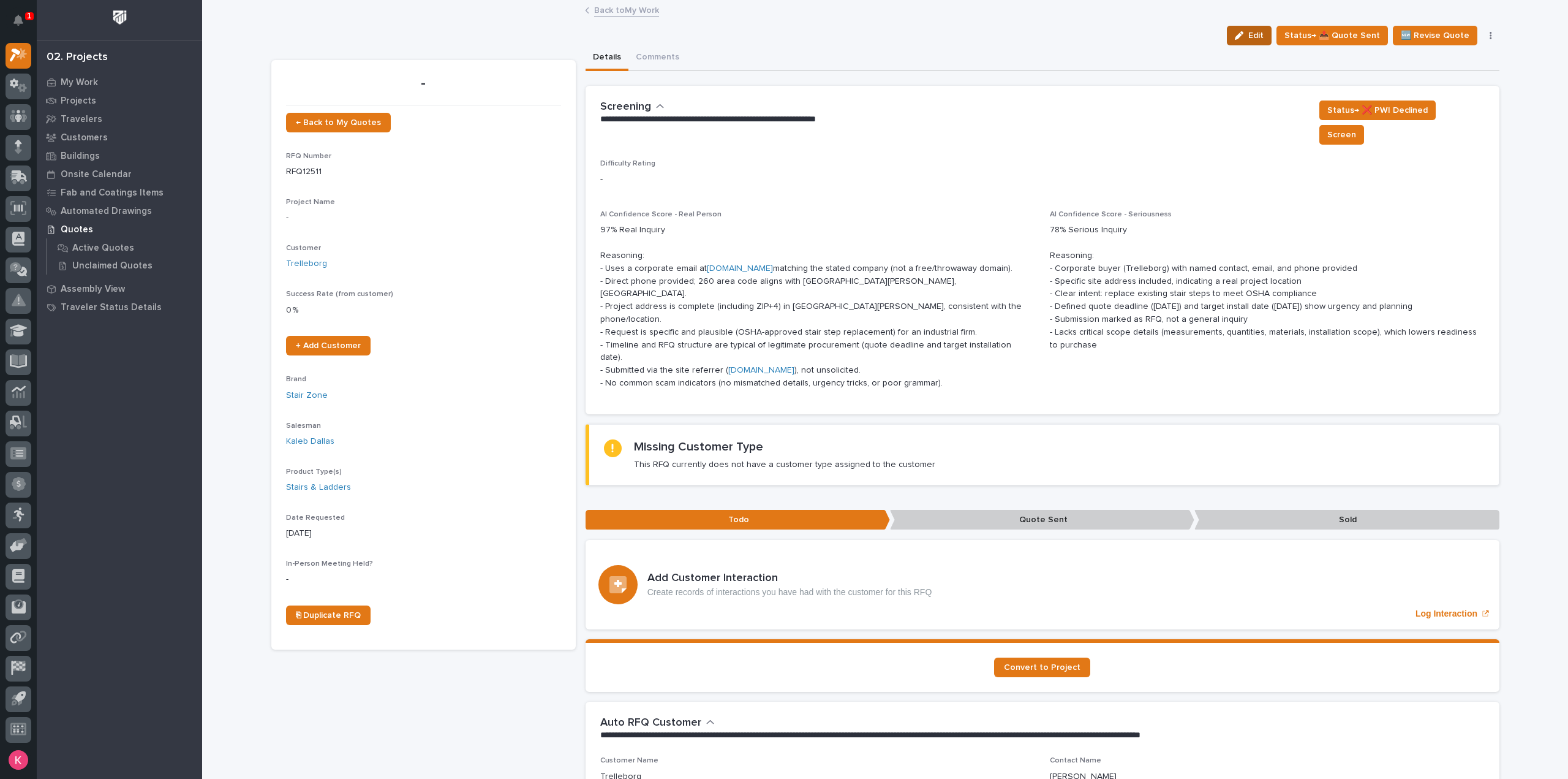
click at [1258, 31] on span "Edit" at bounding box center [1255, 35] width 15 height 11
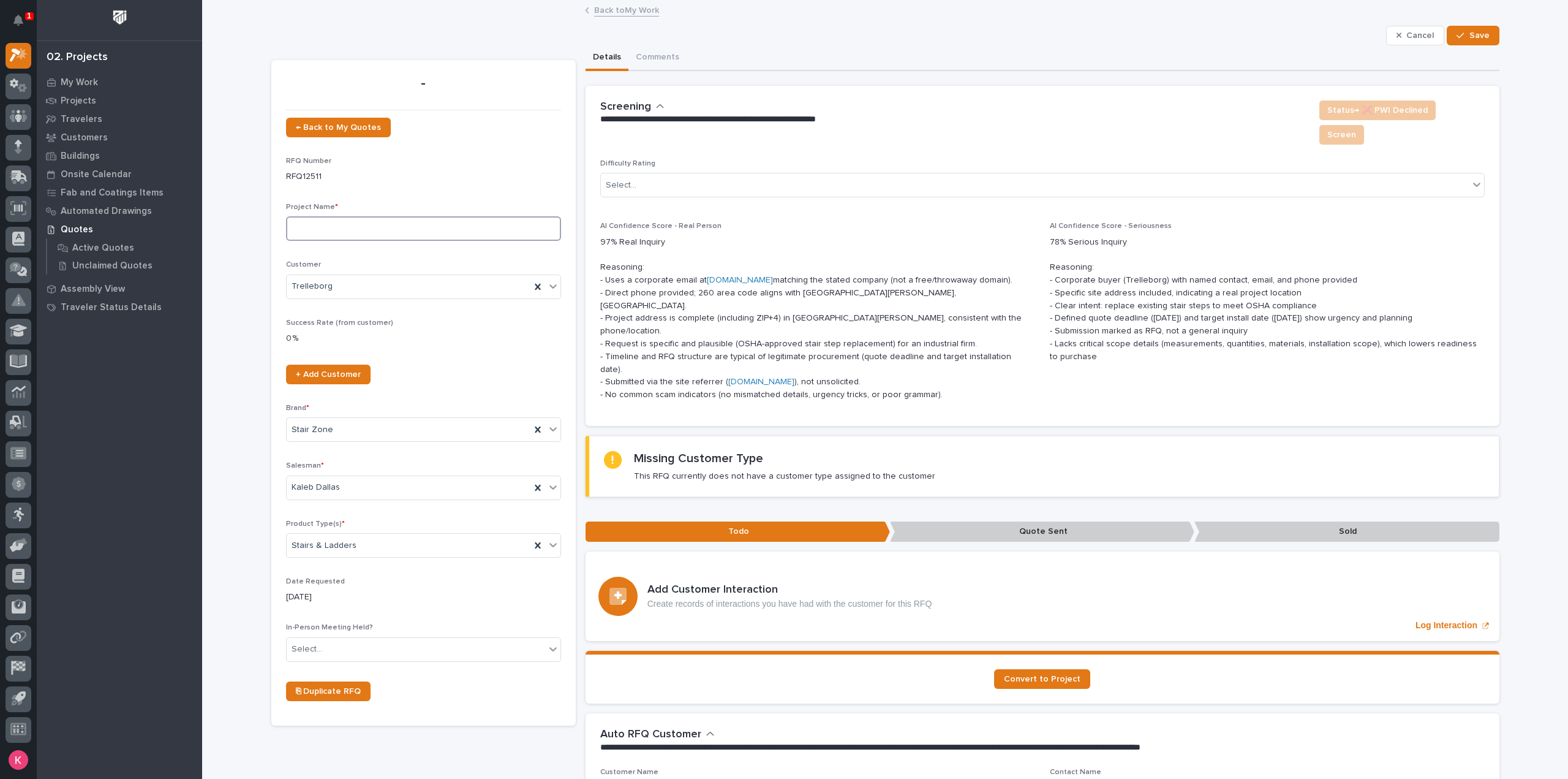
click at [419, 230] on input at bounding box center [423, 228] width 275 height 25
type input "M"
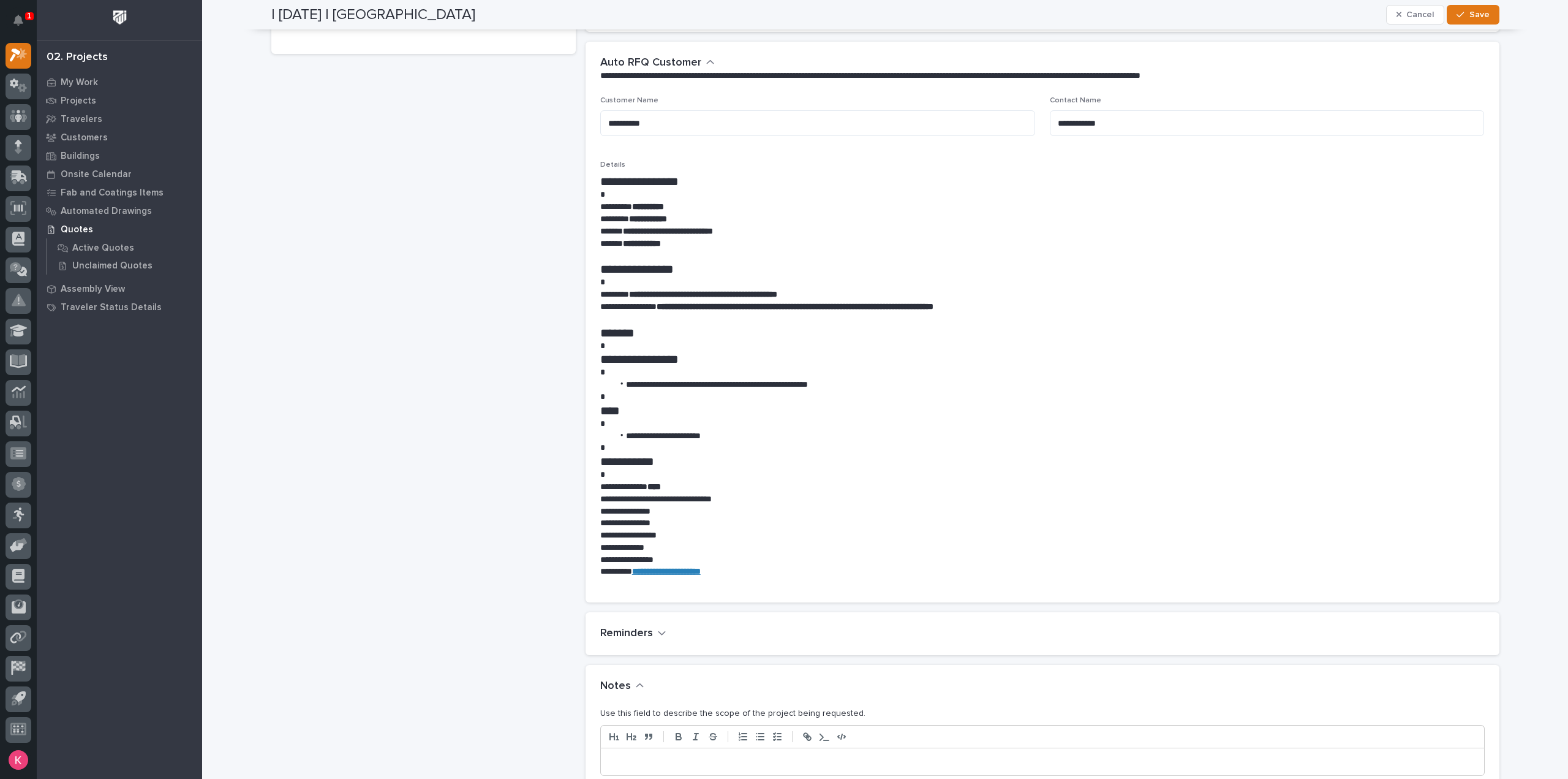
scroll to position [674, 0]
type input "OSHA Stair"
click at [685, 746] on div at bounding box center [1042, 759] width 883 height 27
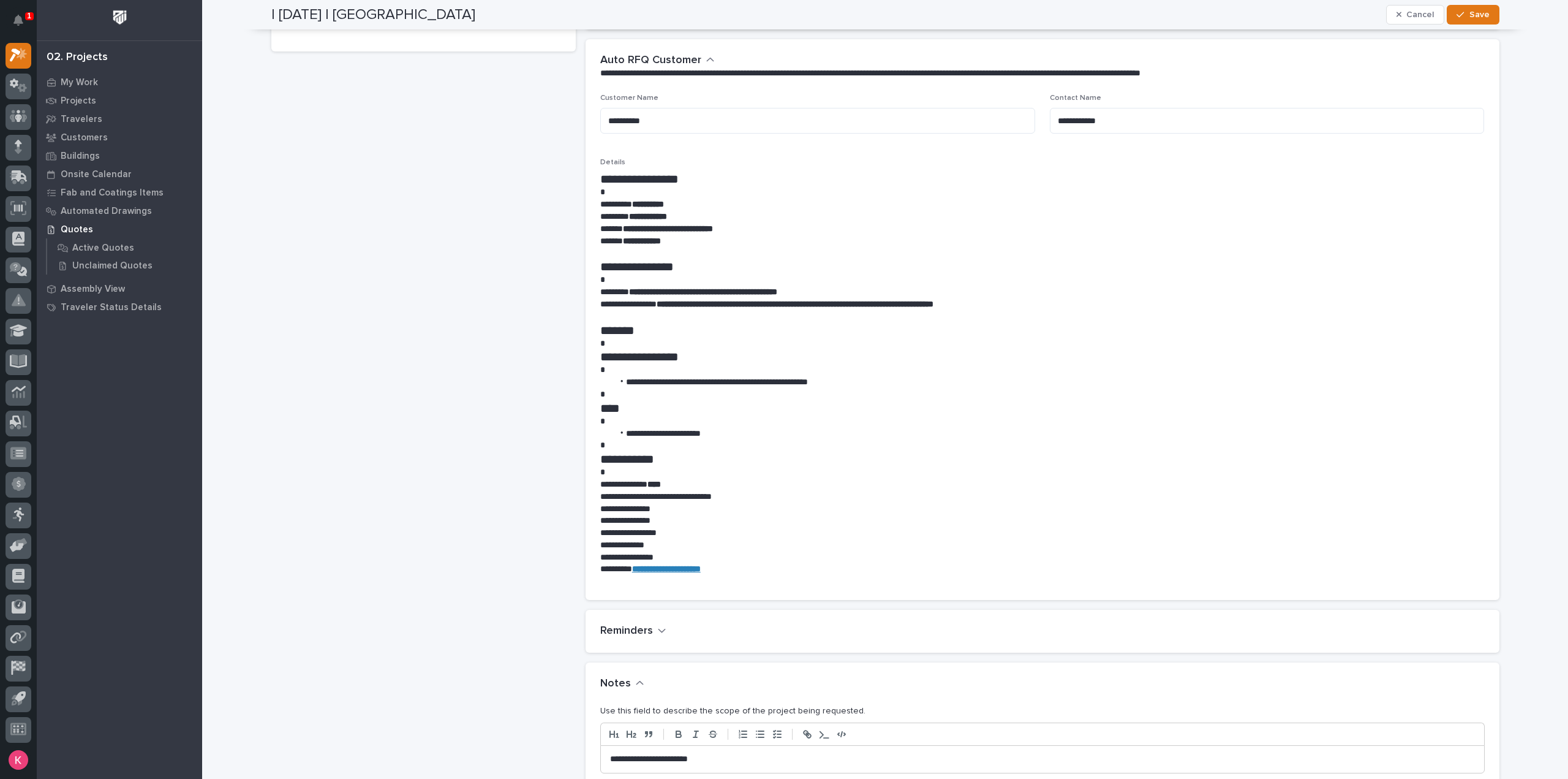
click at [747, 753] on p "**********" at bounding box center [1043, 759] width 865 height 12
click at [1478, 19] on span "Save" at bounding box center [1479, 15] width 20 height 11
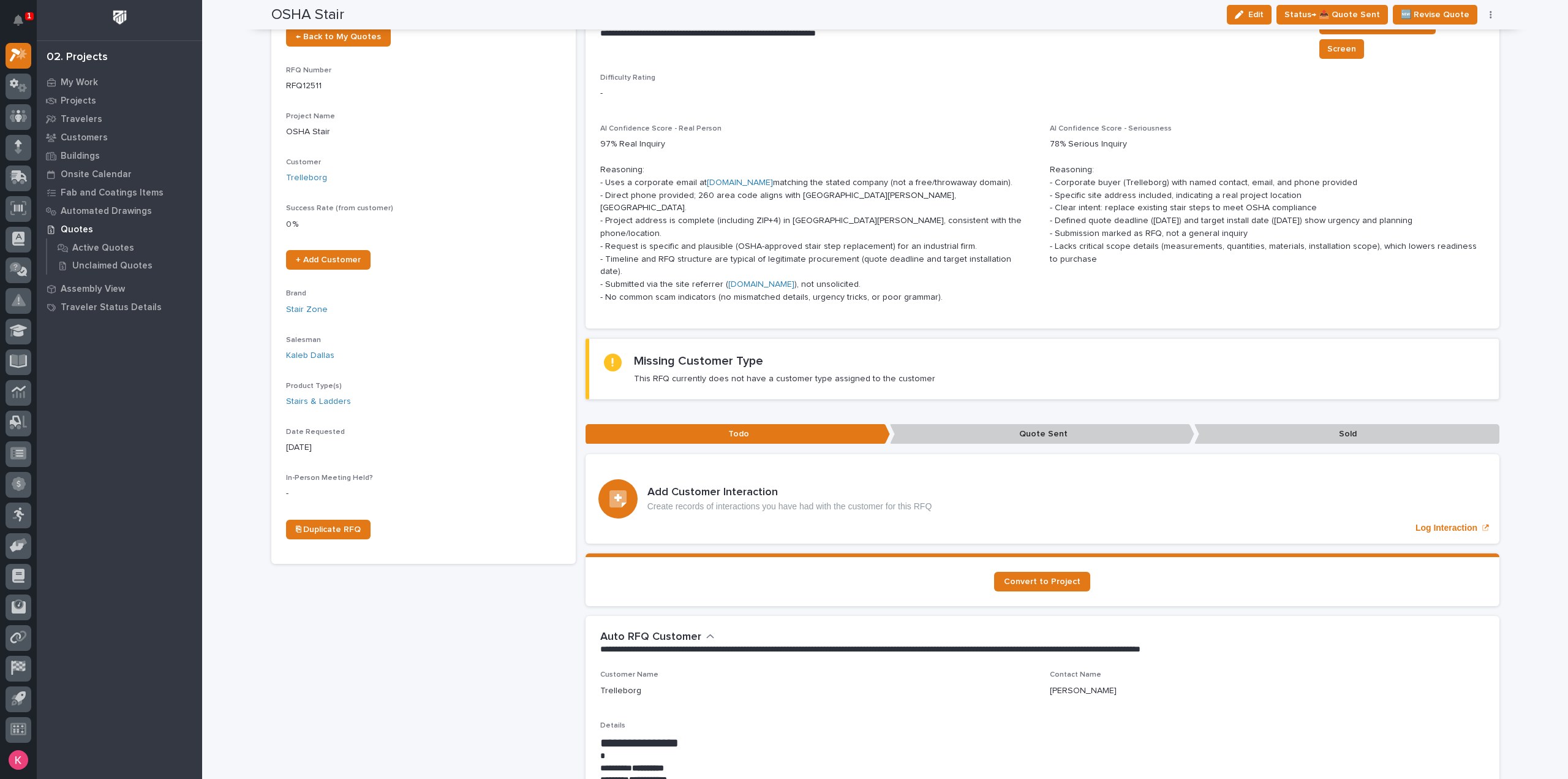
scroll to position [0, 0]
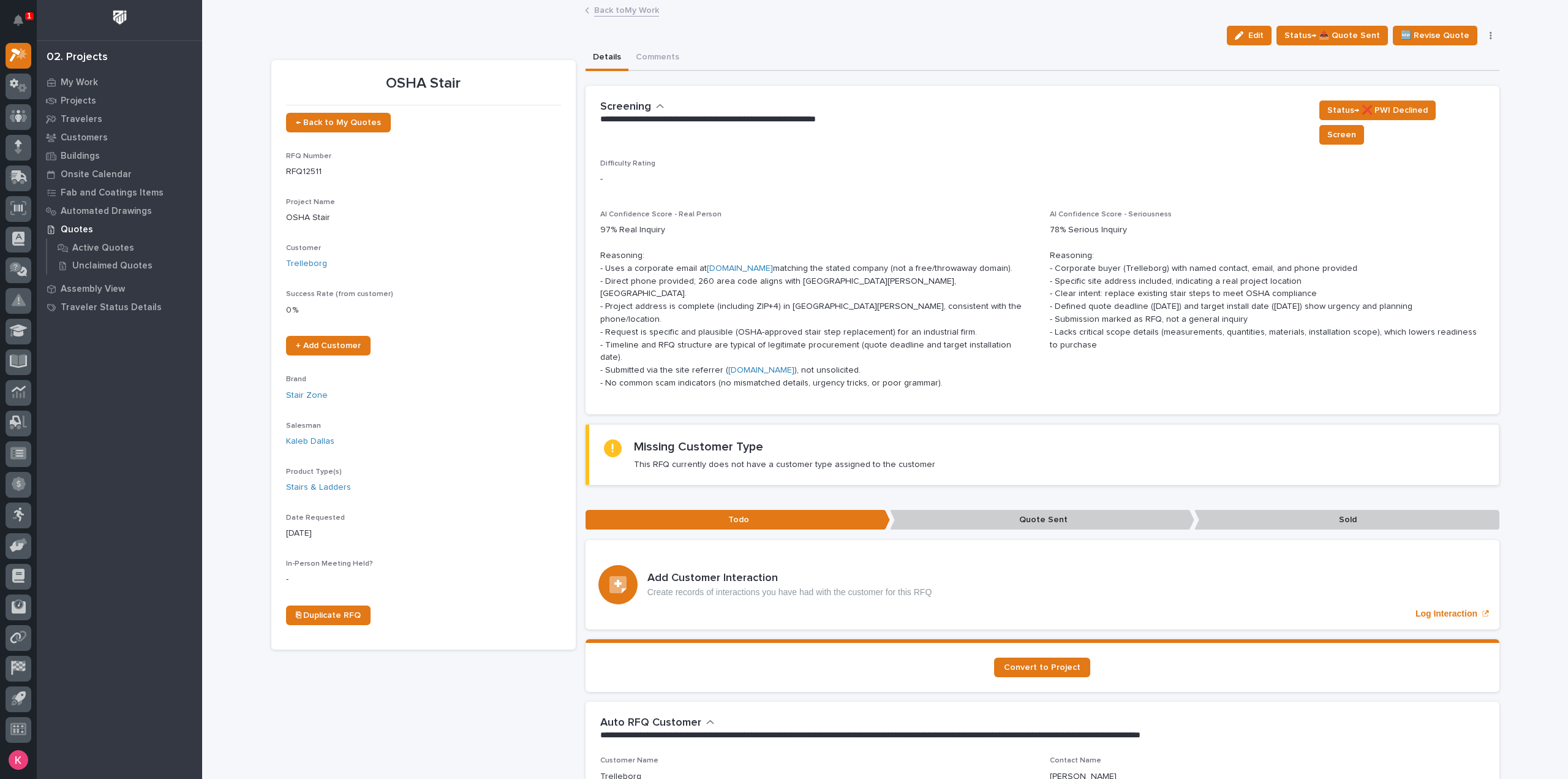
click at [616, 11] on link "Back to My Work" at bounding box center [626, 9] width 65 height 14
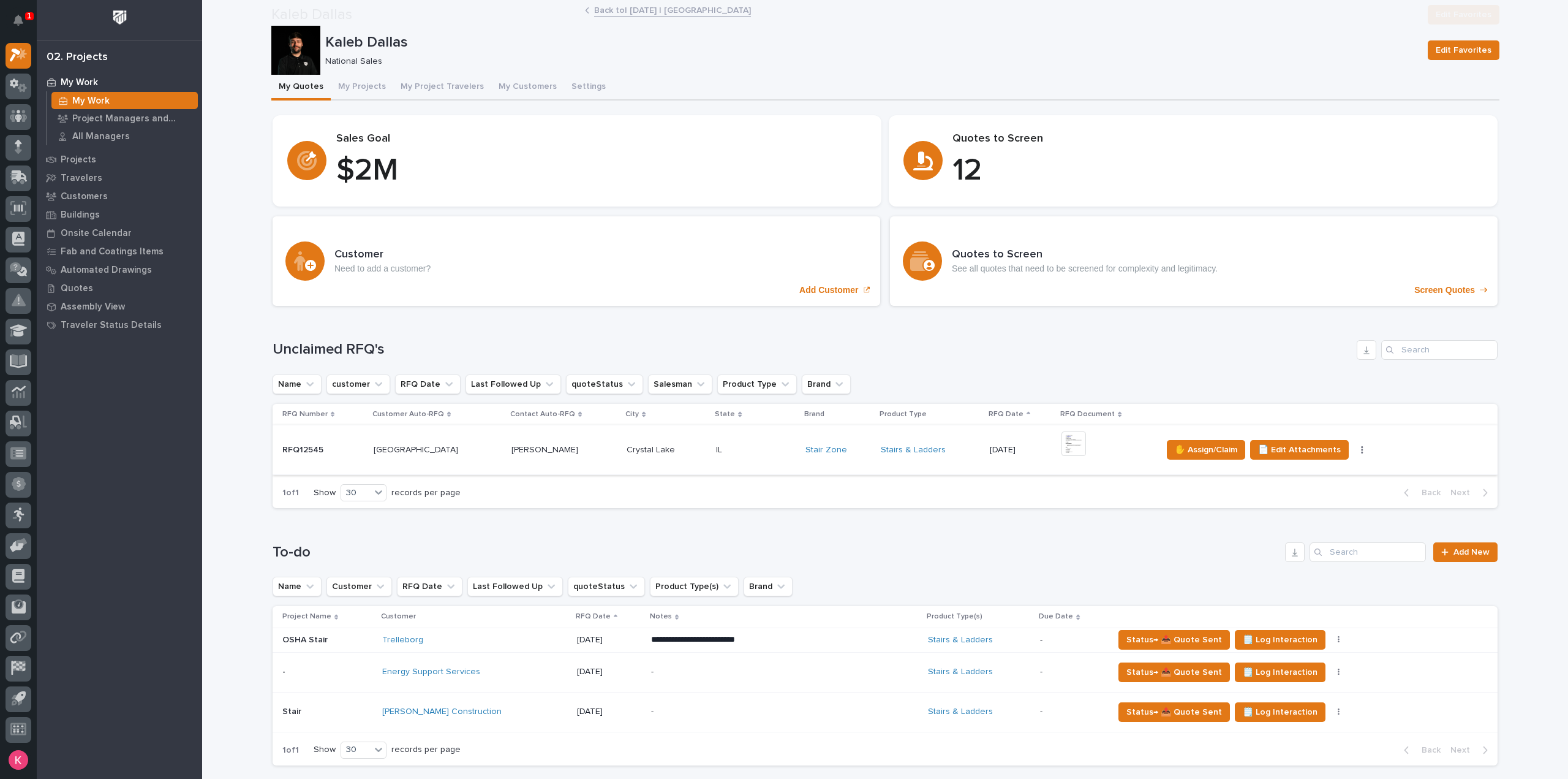
scroll to position [184, 0]
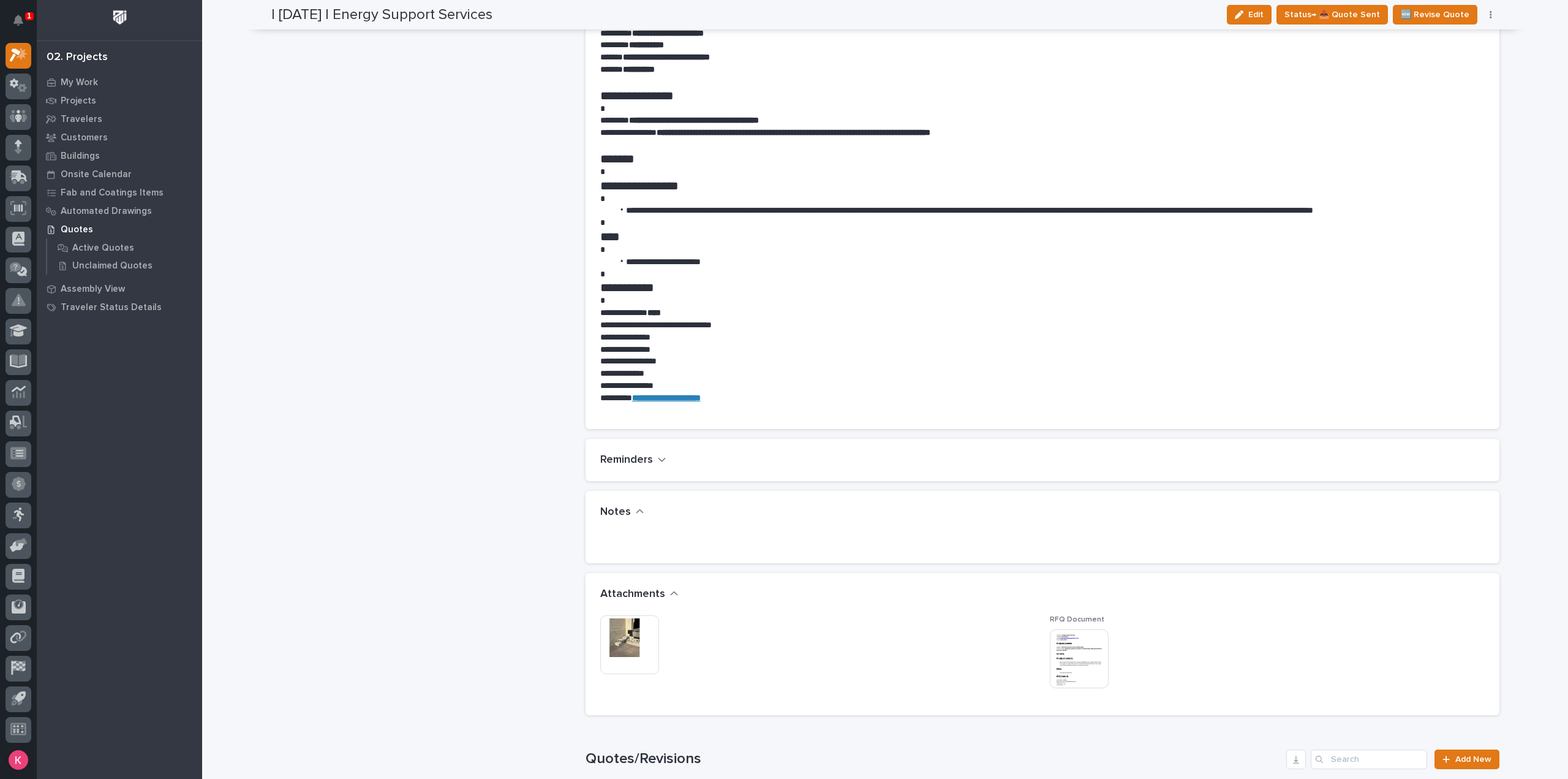
scroll to position [861, 0]
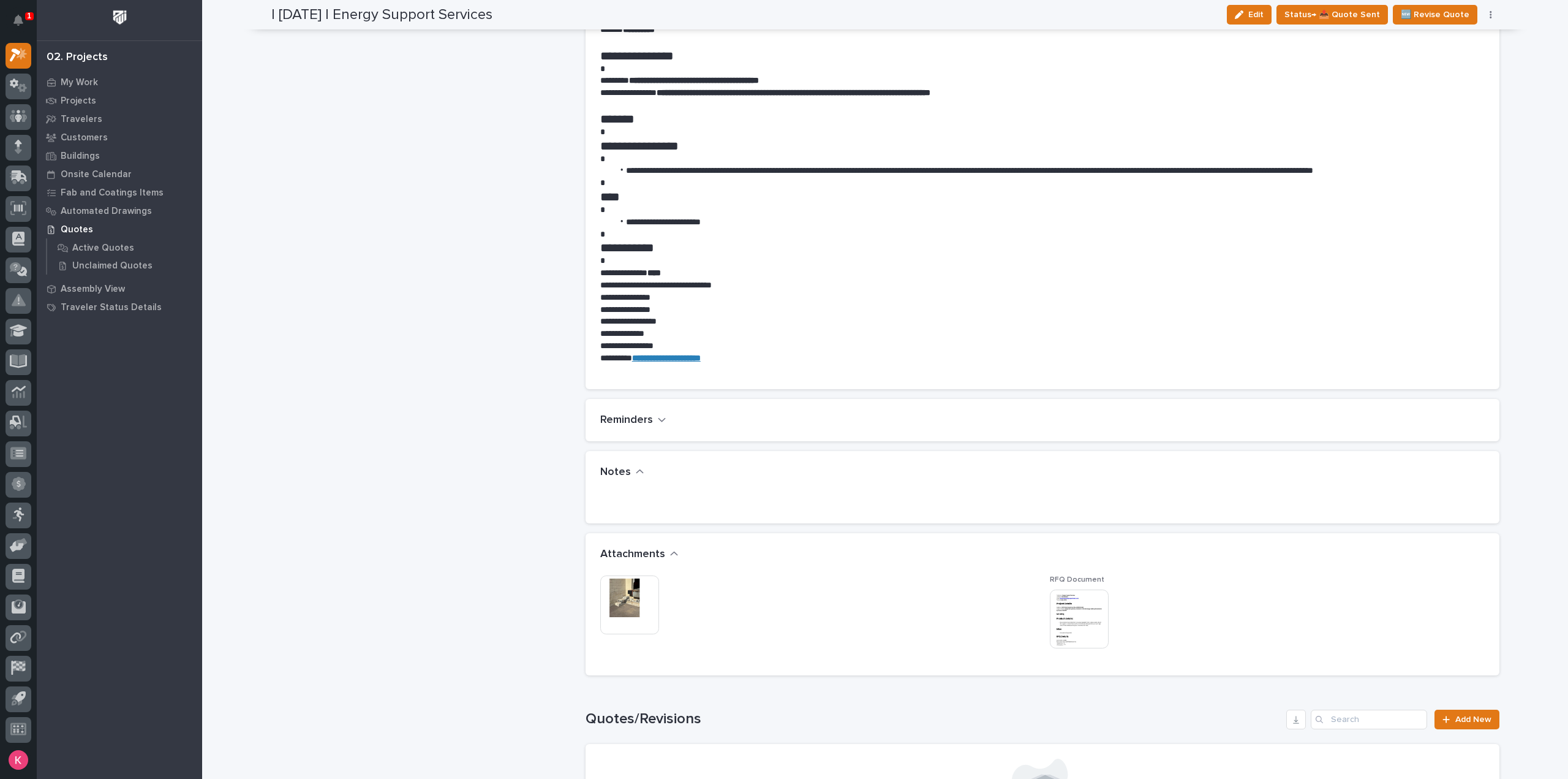
click at [626, 594] on img at bounding box center [630, 604] width 59 height 59
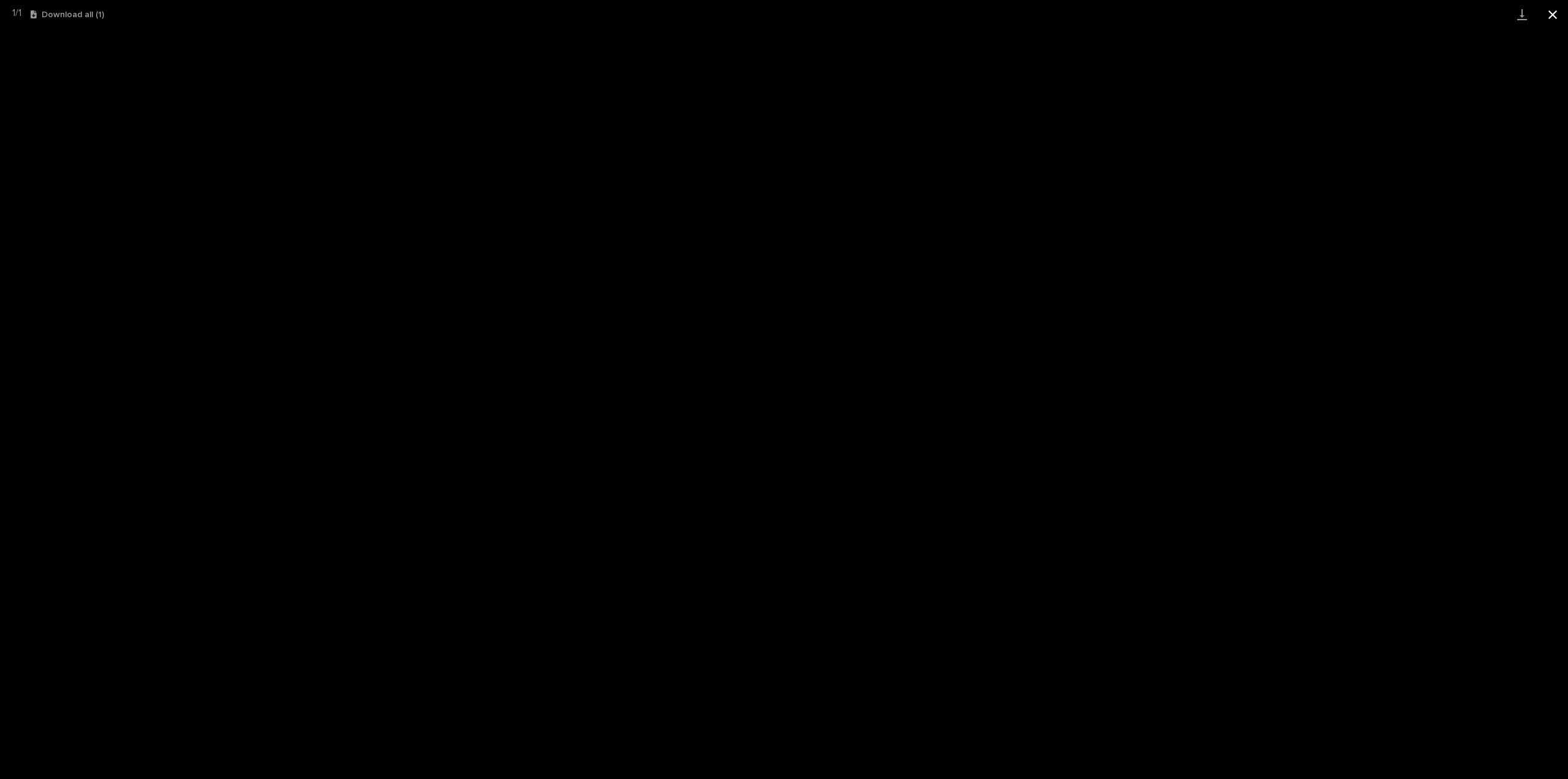
click at [1563, 17] on button "Close gallery" at bounding box center [1553, 14] width 31 height 29
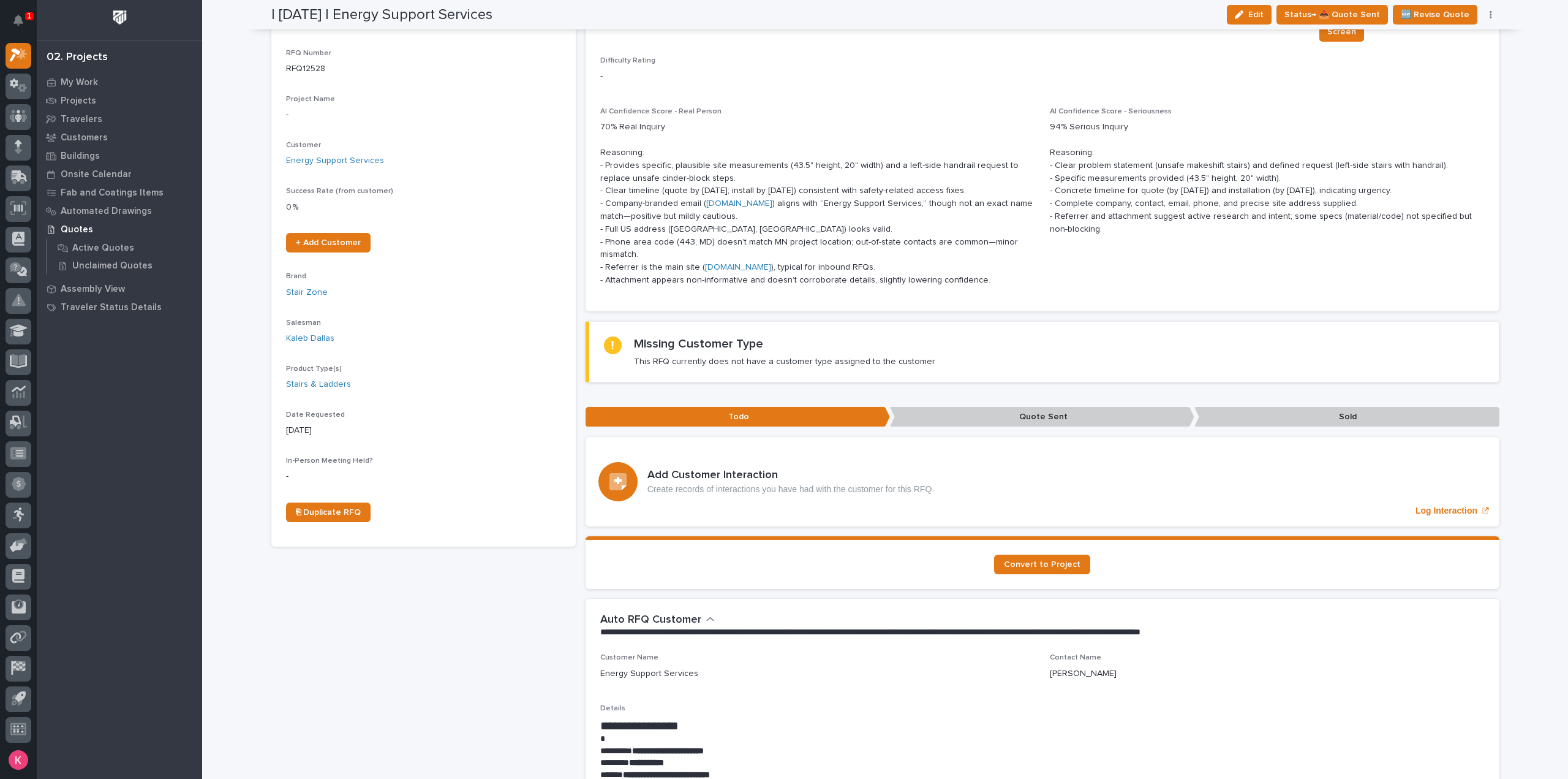
scroll to position [64, 0]
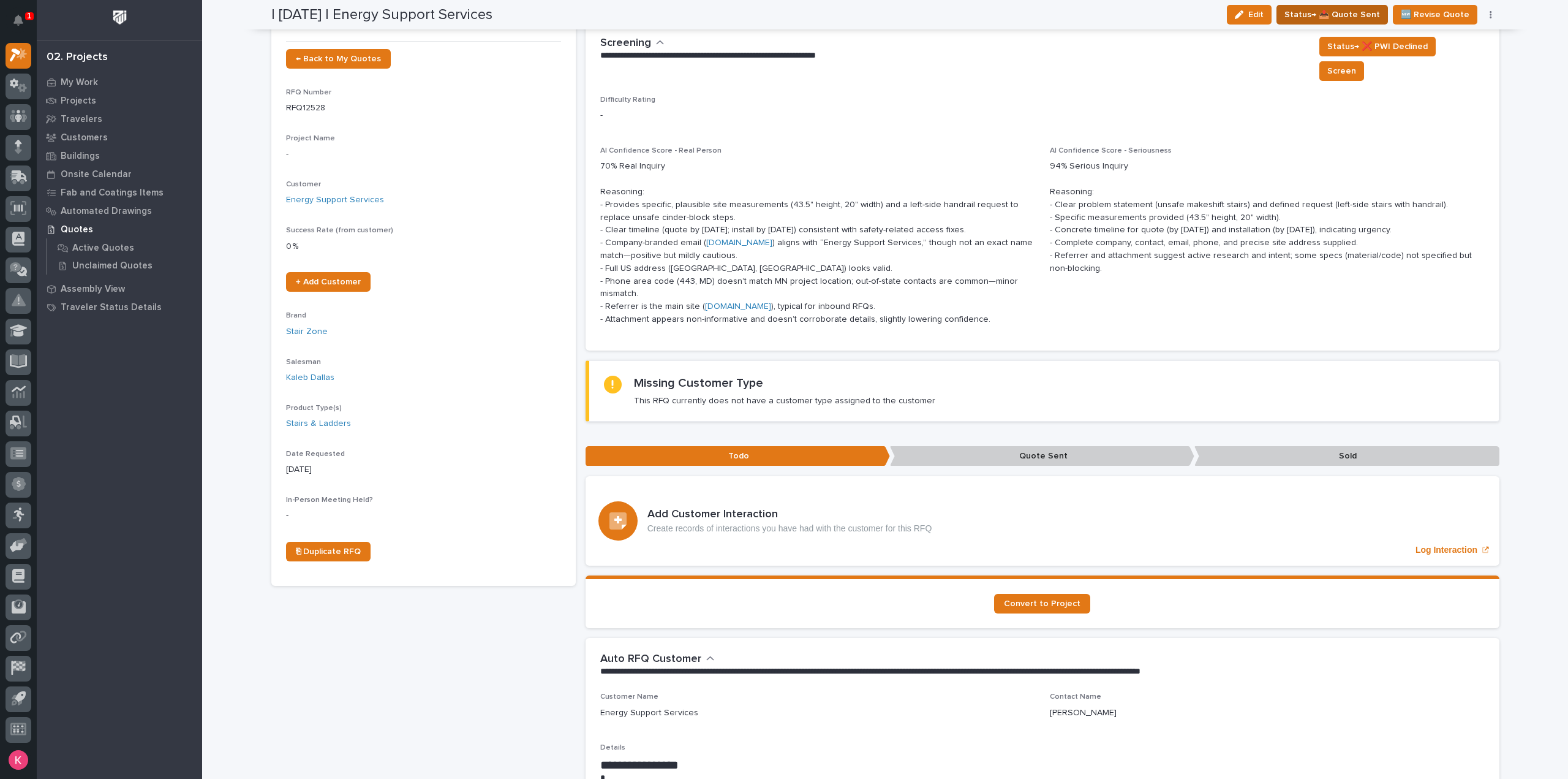
click at [1341, 15] on span "Status→ 📤 Quote Sent" at bounding box center [1332, 15] width 96 height 15
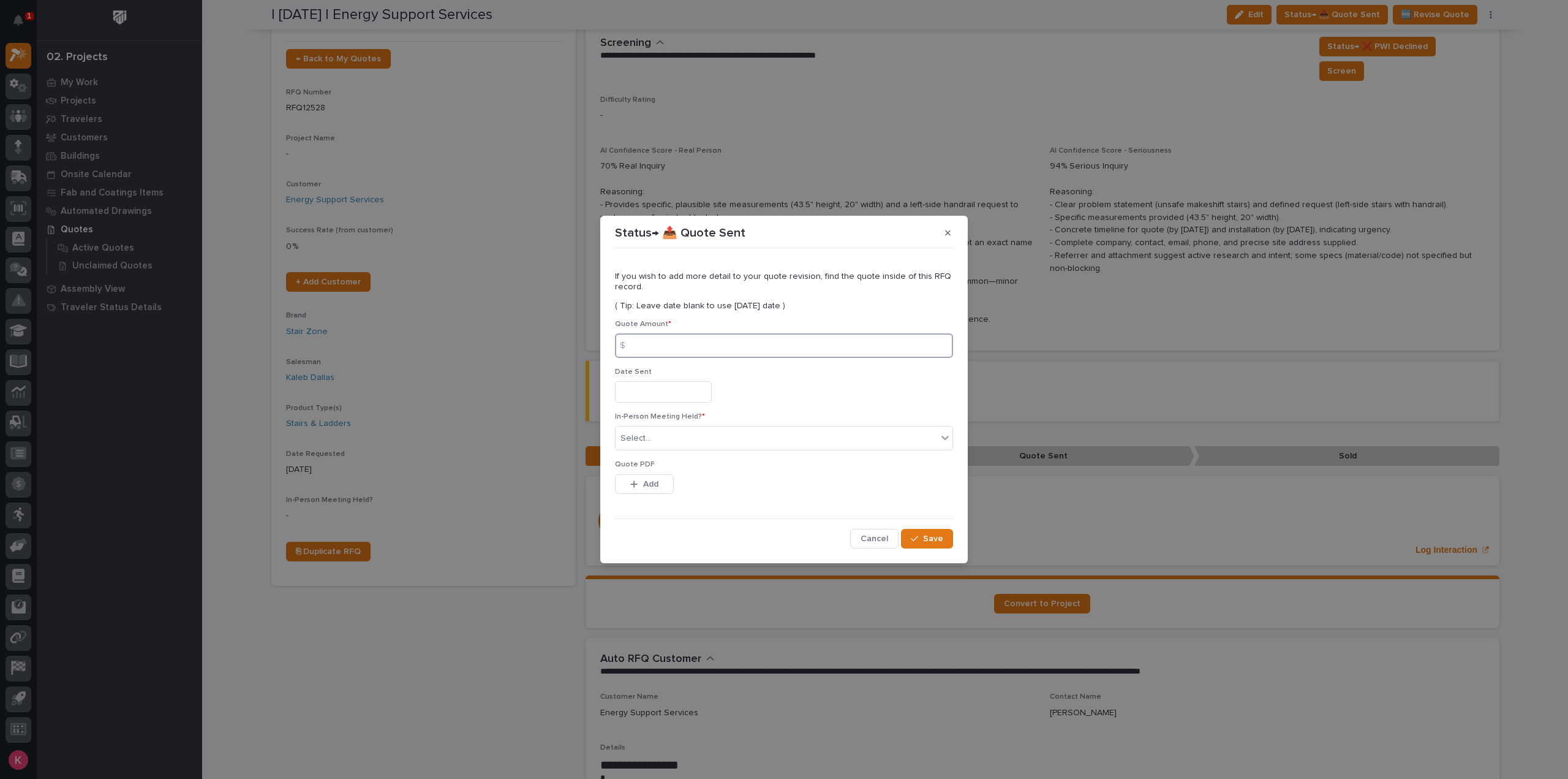
click at [705, 338] on input at bounding box center [784, 345] width 338 height 25
type input "3439"
click at [680, 382] on input "text" at bounding box center [663, 392] width 97 height 21
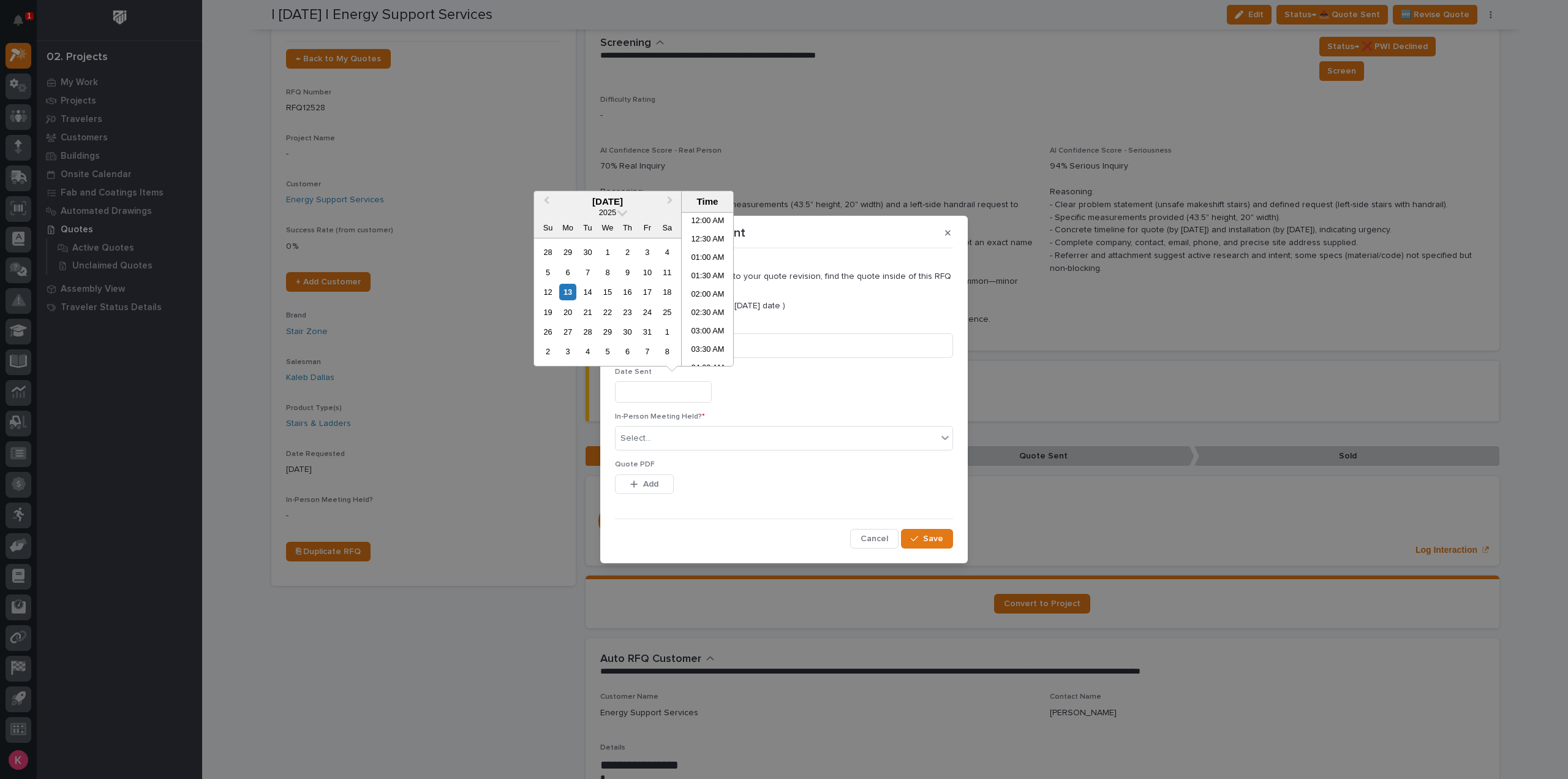
scroll to position [447, 0]
click at [648, 270] on div "10" at bounding box center [647, 272] width 17 height 17
type input "**********"
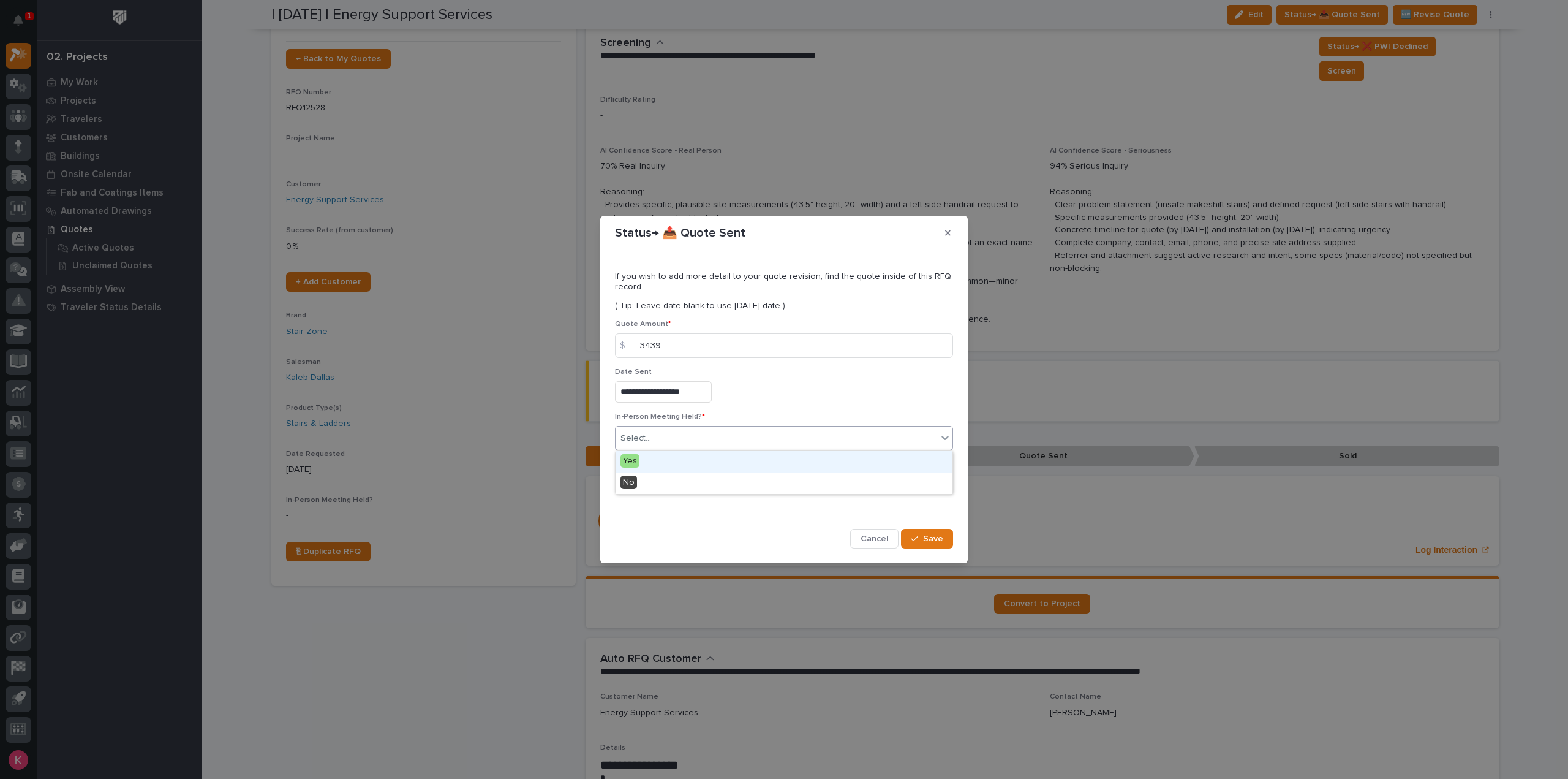
click at [660, 445] on div "Select..." at bounding box center [776, 439] width 321 height 20
click at [653, 486] on span "Add" at bounding box center [650, 484] width 15 height 11
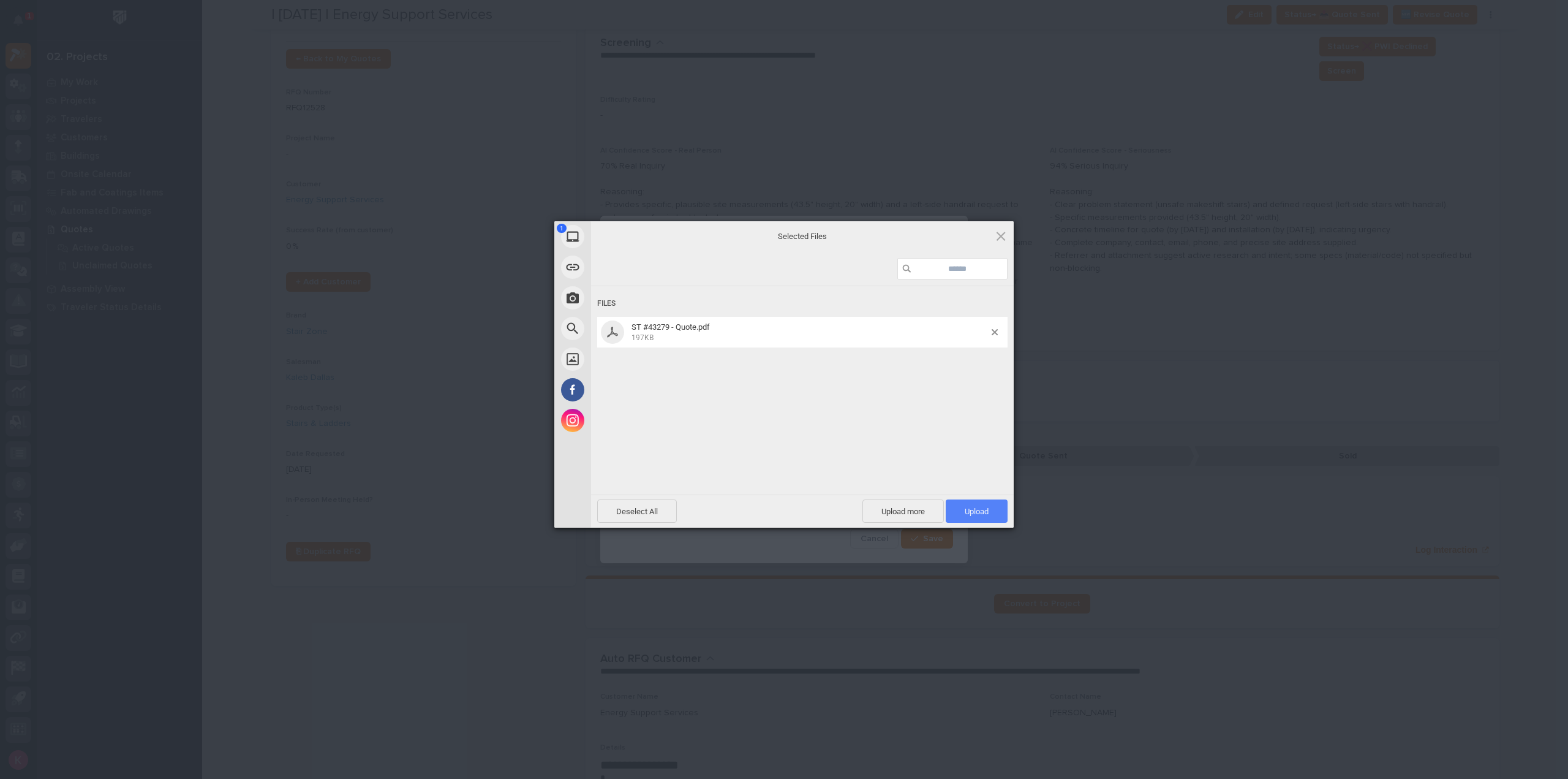
drag, startPoint x: 978, startPoint y: 510, endPoint x: 984, endPoint y: 519, distance: 10.8
click at [979, 512] on span "Upload 1" at bounding box center [976, 512] width 24 height 9
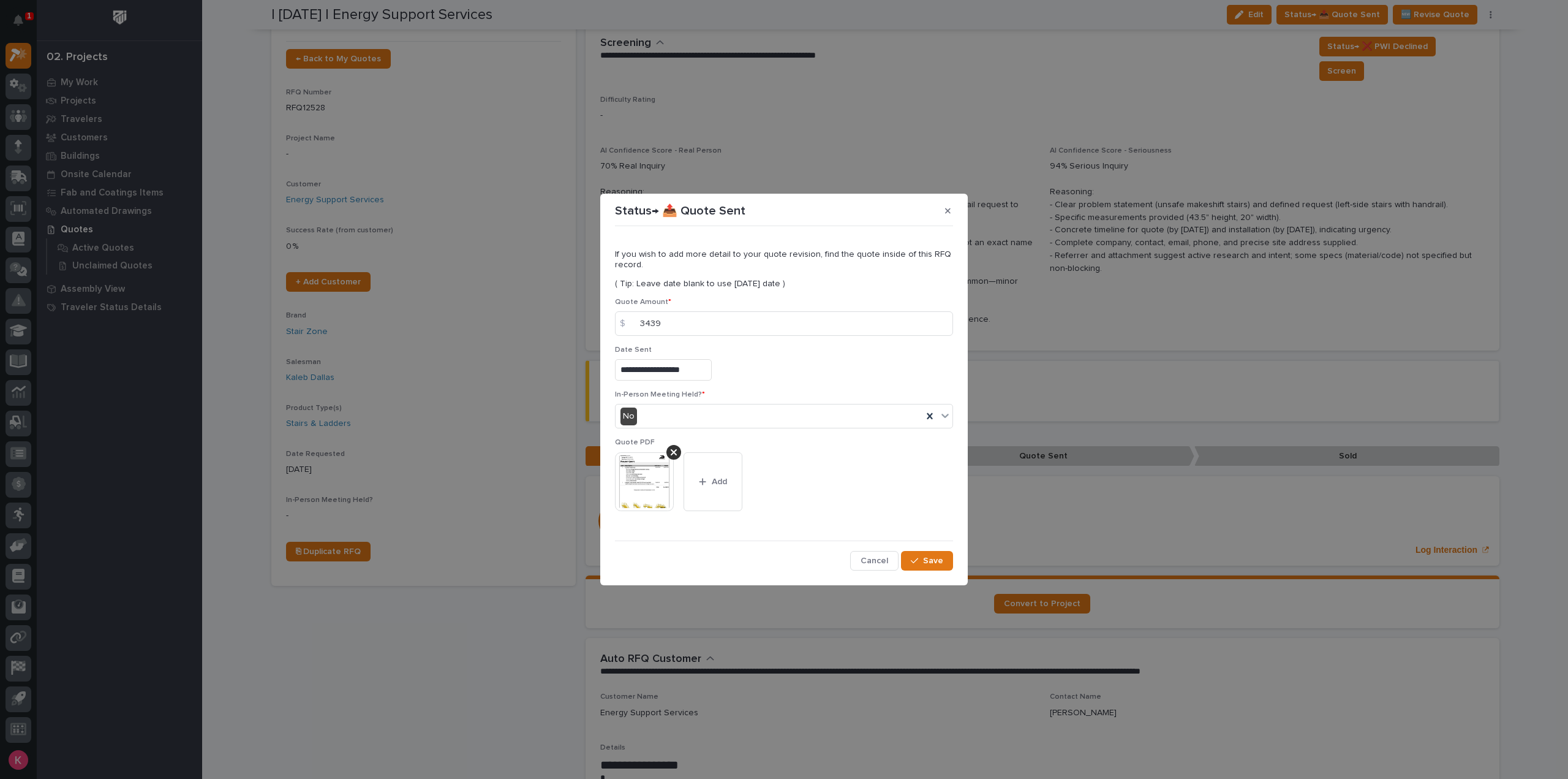
click at [940, 547] on div "**********" at bounding box center [784, 401] width 338 height 340
click at [940, 560] on span "Save" at bounding box center [933, 560] width 20 height 11
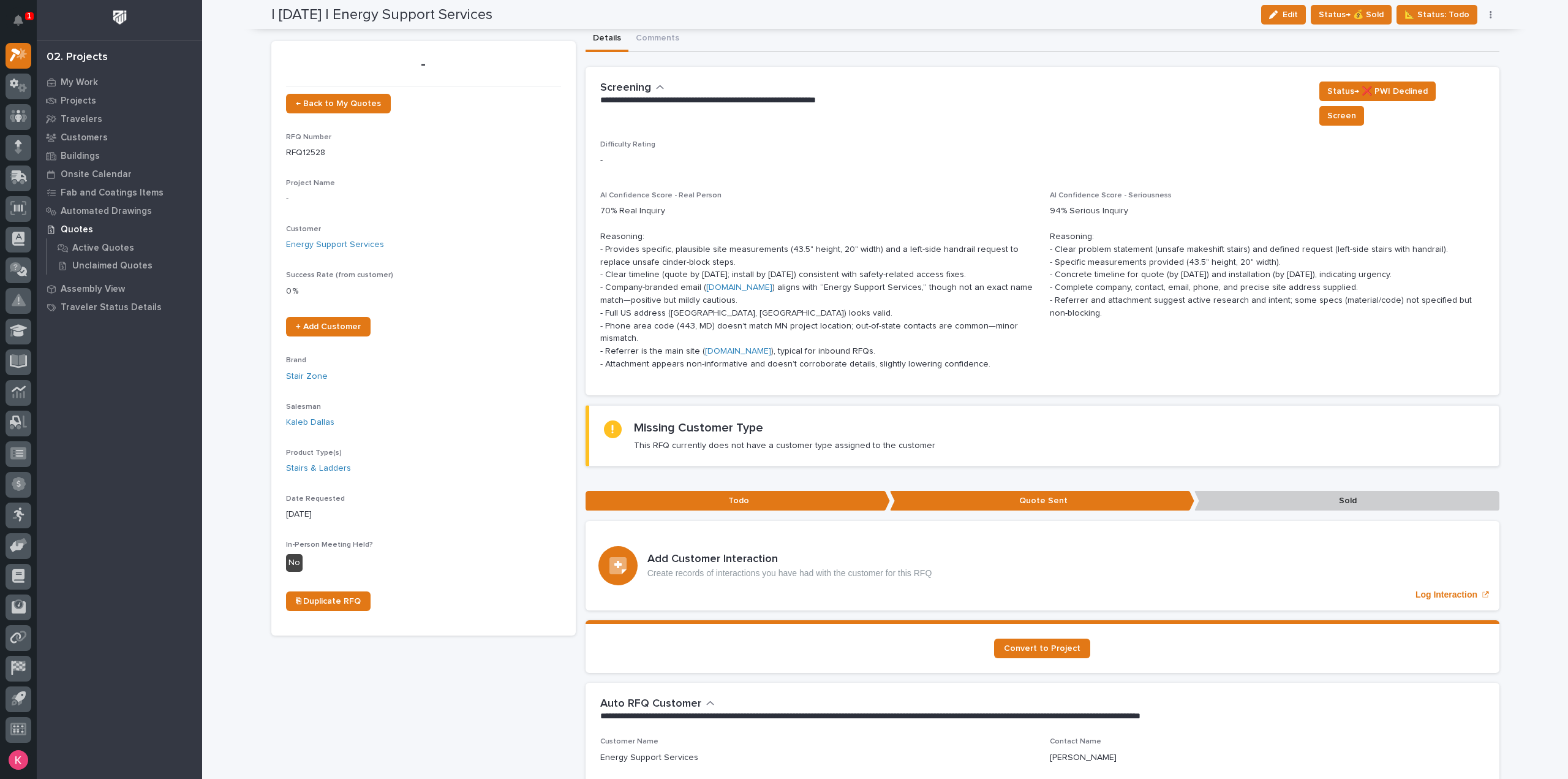
scroll to position [0, 0]
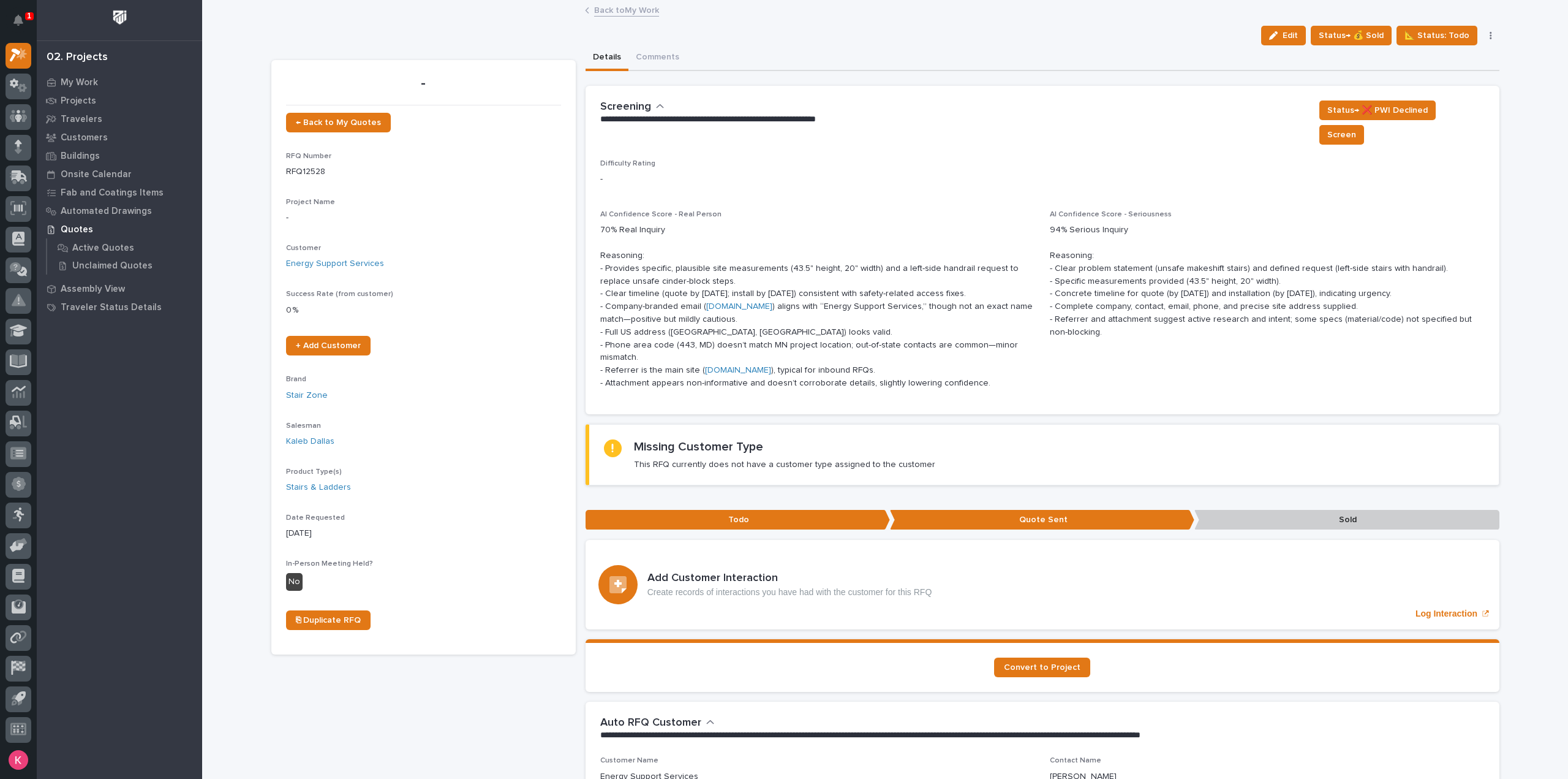
drag, startPoint x: 629, startPoint y: 19, endPoint x: 636, endPoint y: 13, distance: 9.2
click at [637, 11] on link "Back to My Work" at bounding box center [626, 9] width 65 height 14
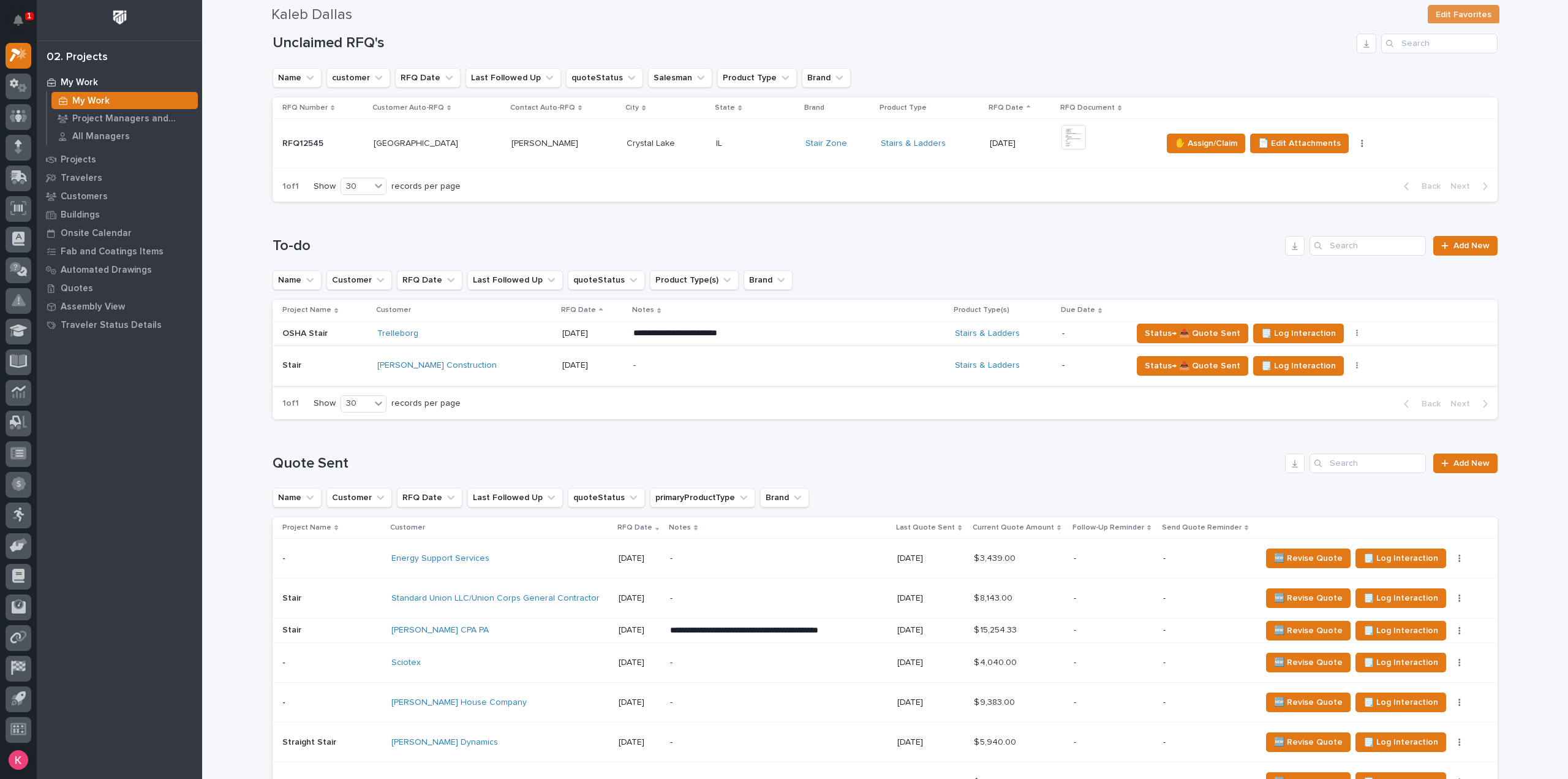
scroll to position [184, 0]
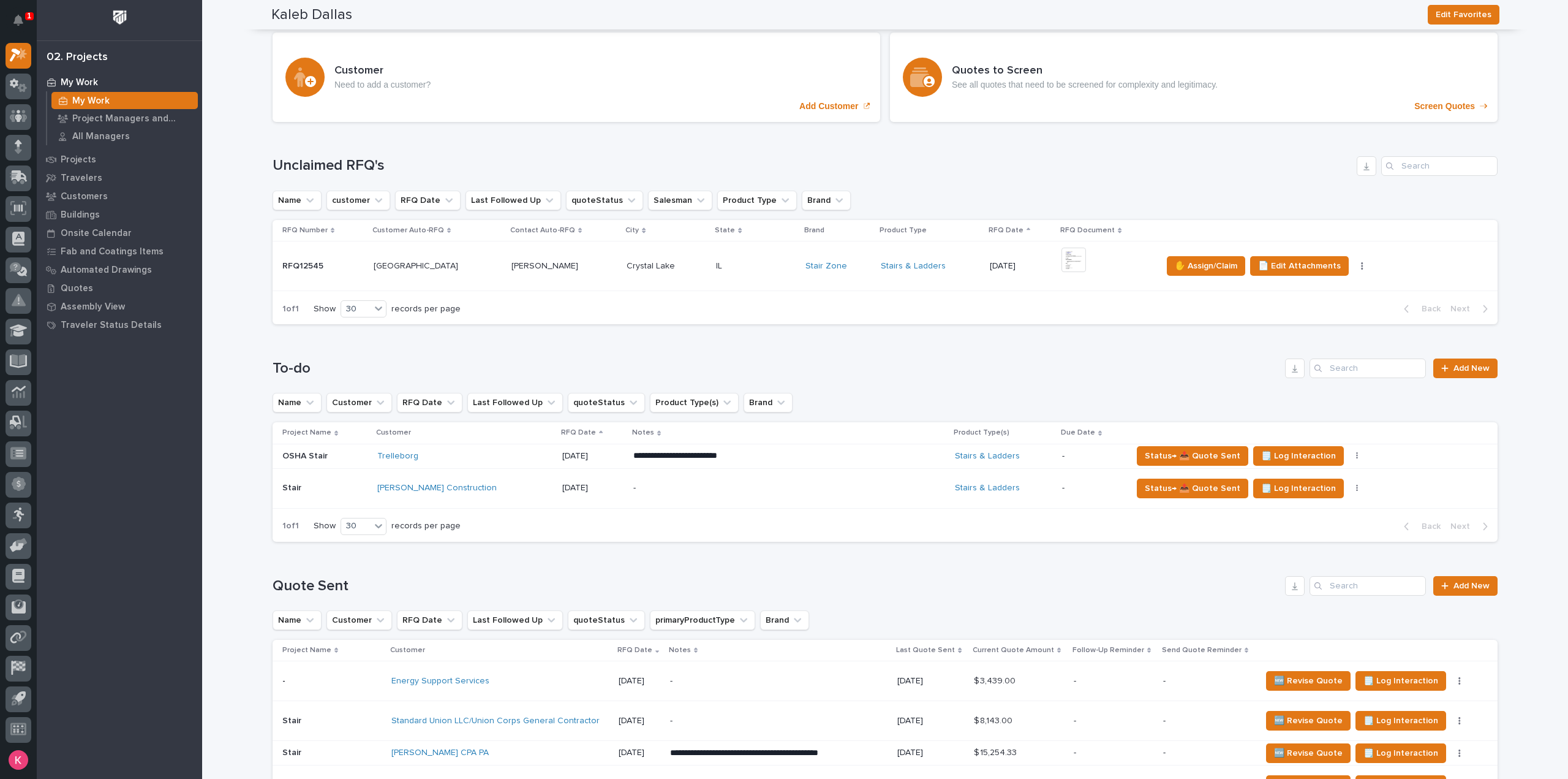
click at [729, 493] on div "-" at bounding box center [740, 487] width 215 height 27
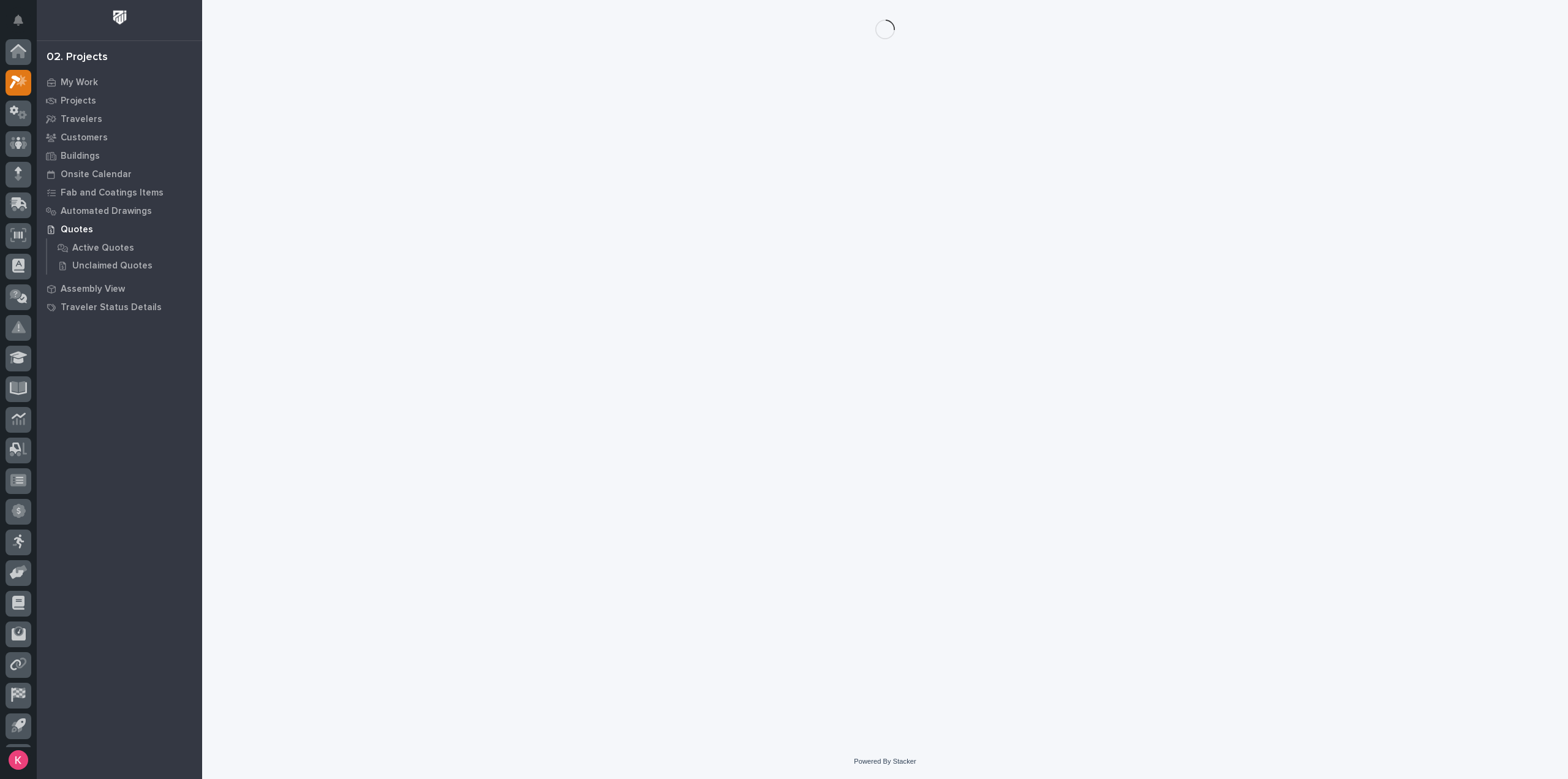
scroll to position [27, 0]
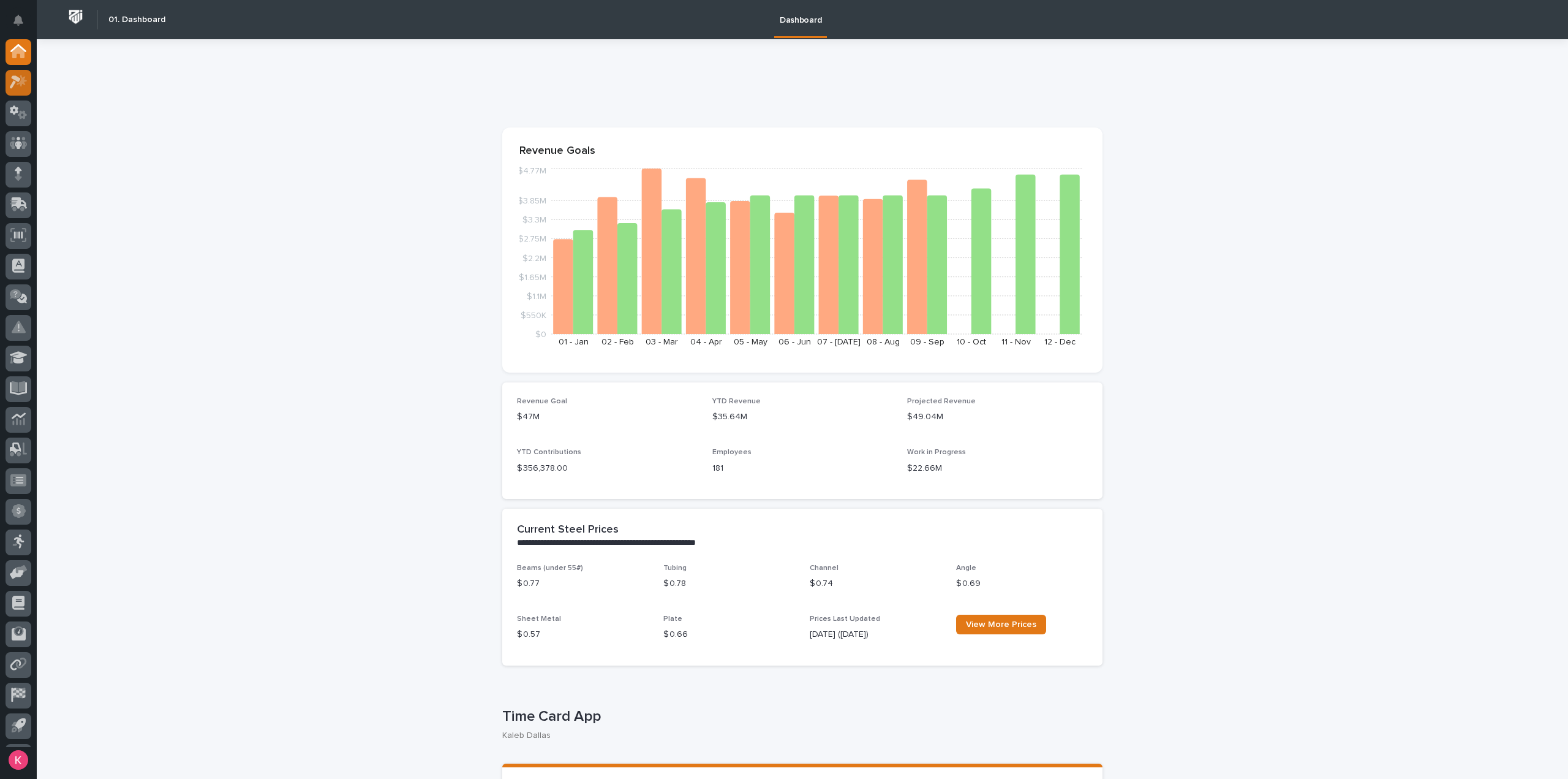
drag, startPoint x: 49, startPoint y: 63, endPoint x: 30, endPoint y: 73, distance: 21.5
click at [10, 82] on icon at bounding box center [19, 82] width 18 height 14
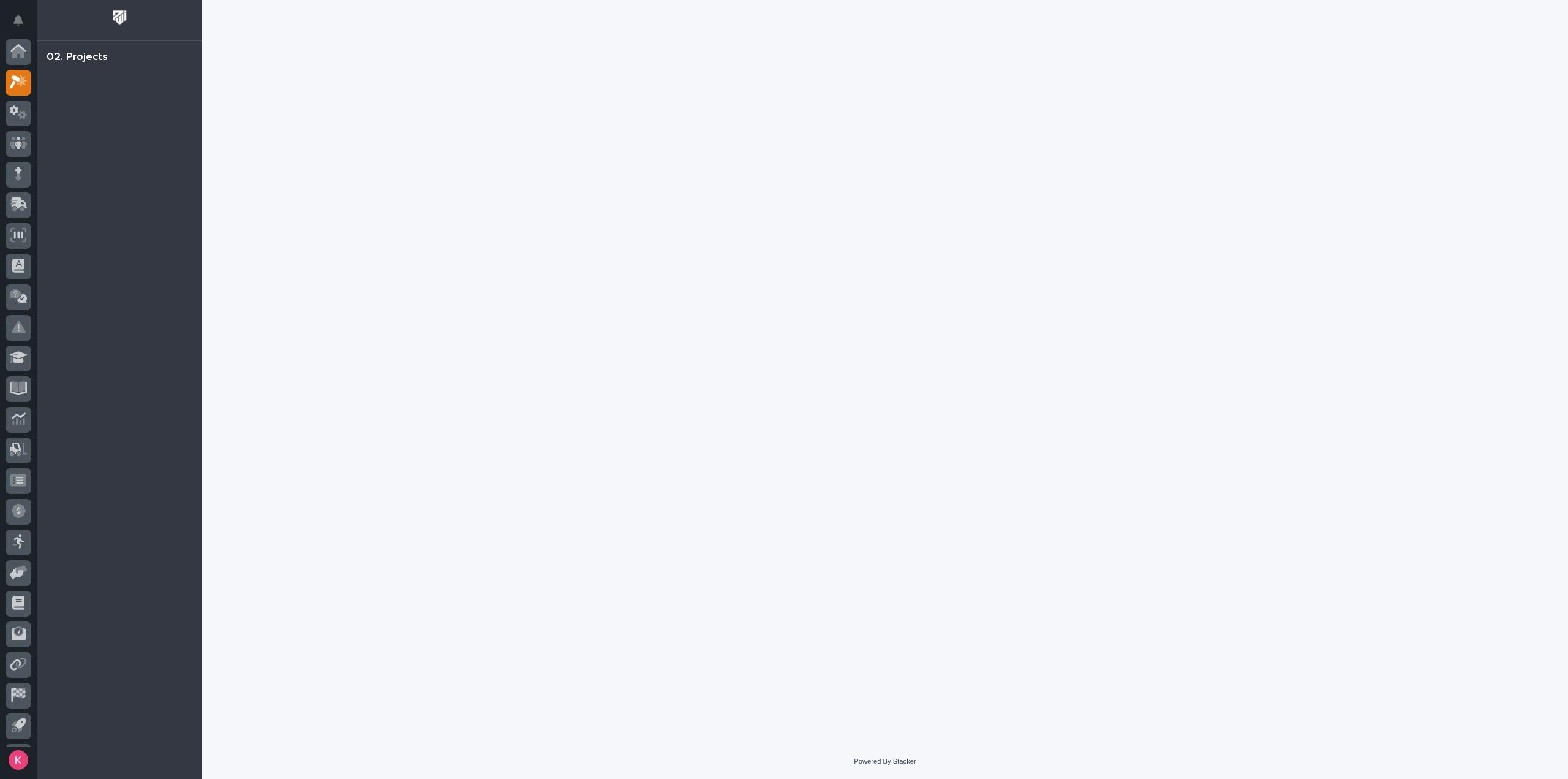
scroll to position [27, 0]
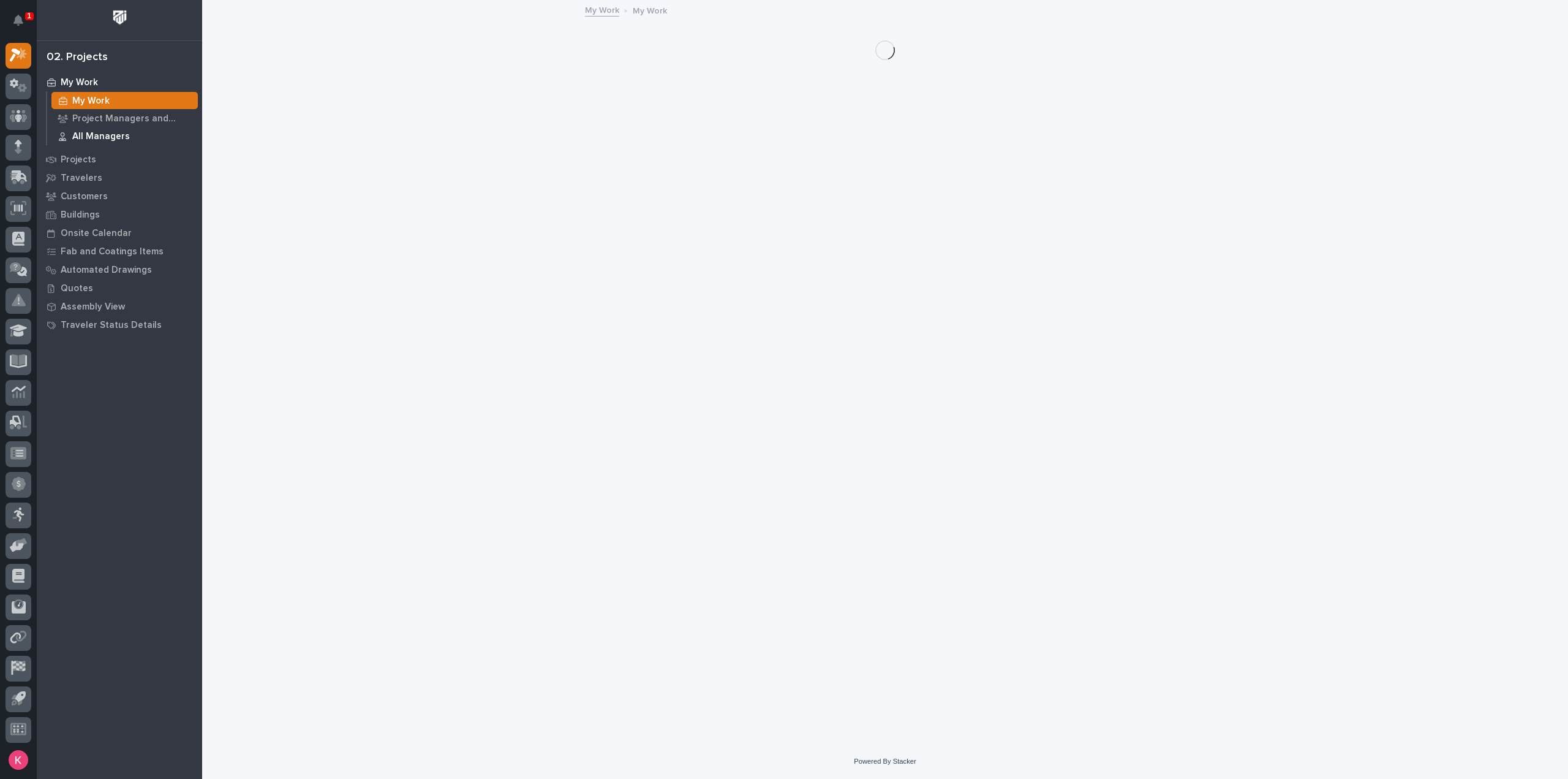
click at [103, 137] on p "All Managers" at bounding box center [101, 136] width 57 height 11
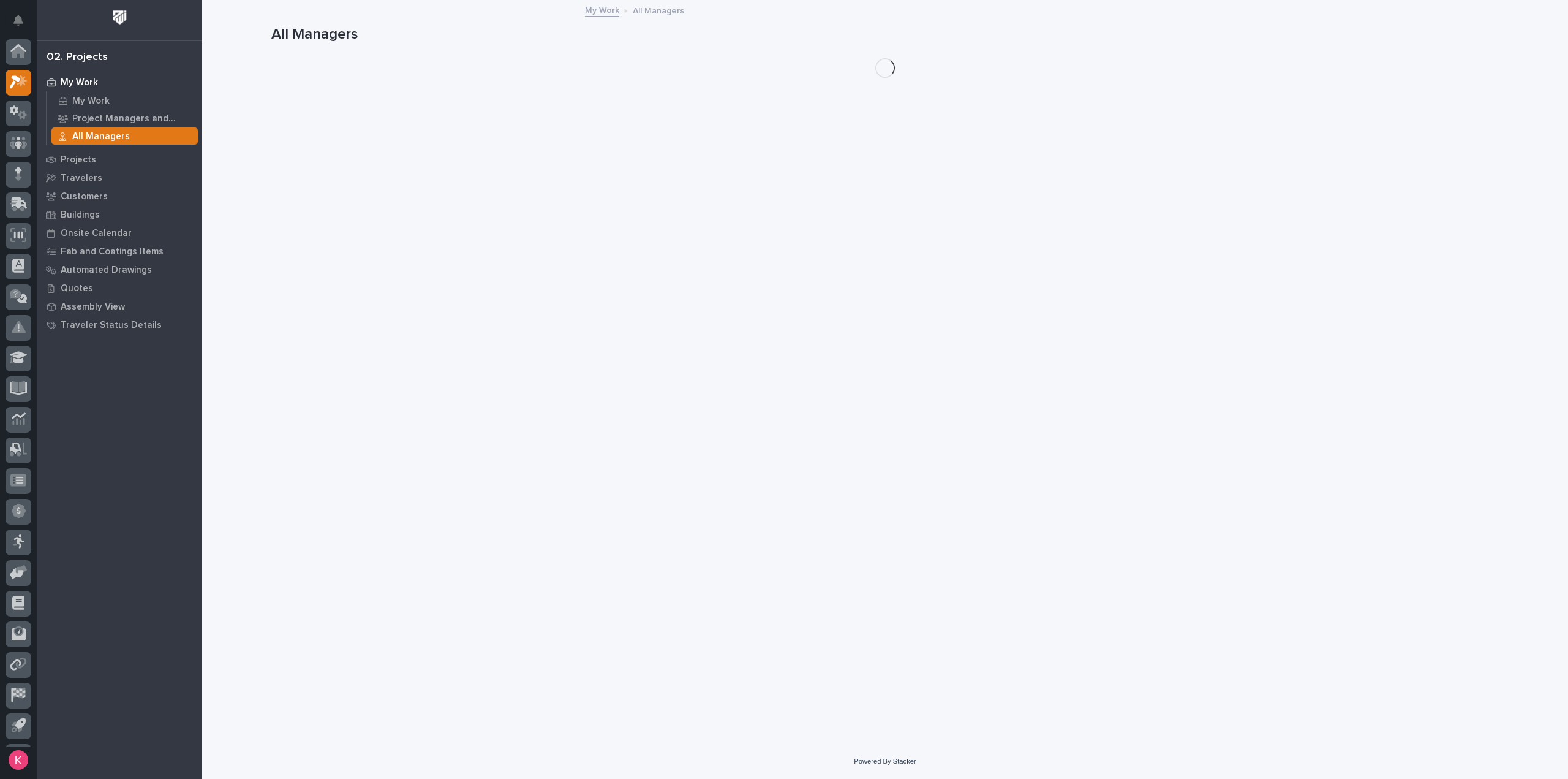
click at [118, 118] on p "Project Managers and Engineers" at bounding box center [132, 119] width 121 height 11
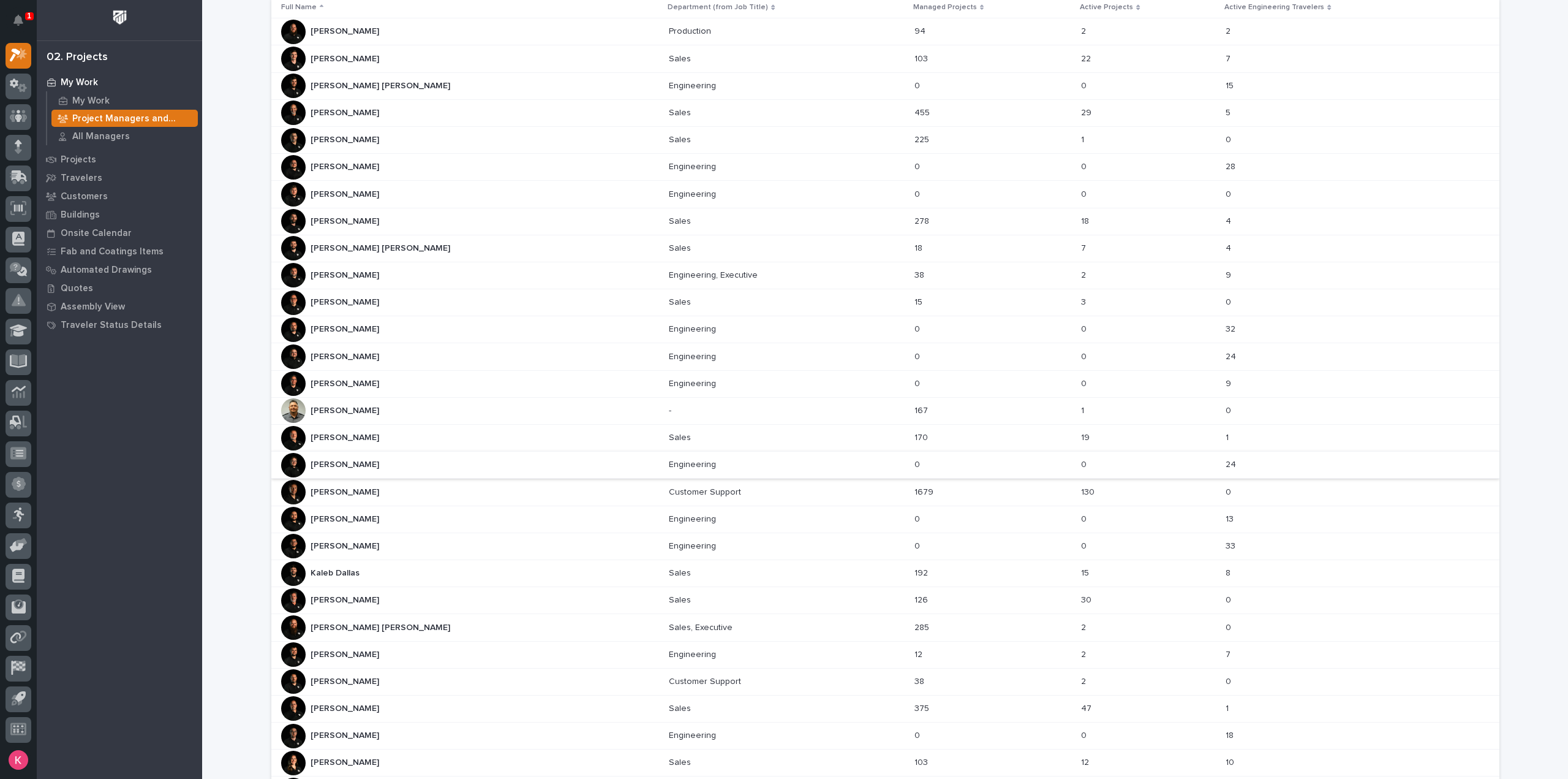
scroll to position [245, 0]
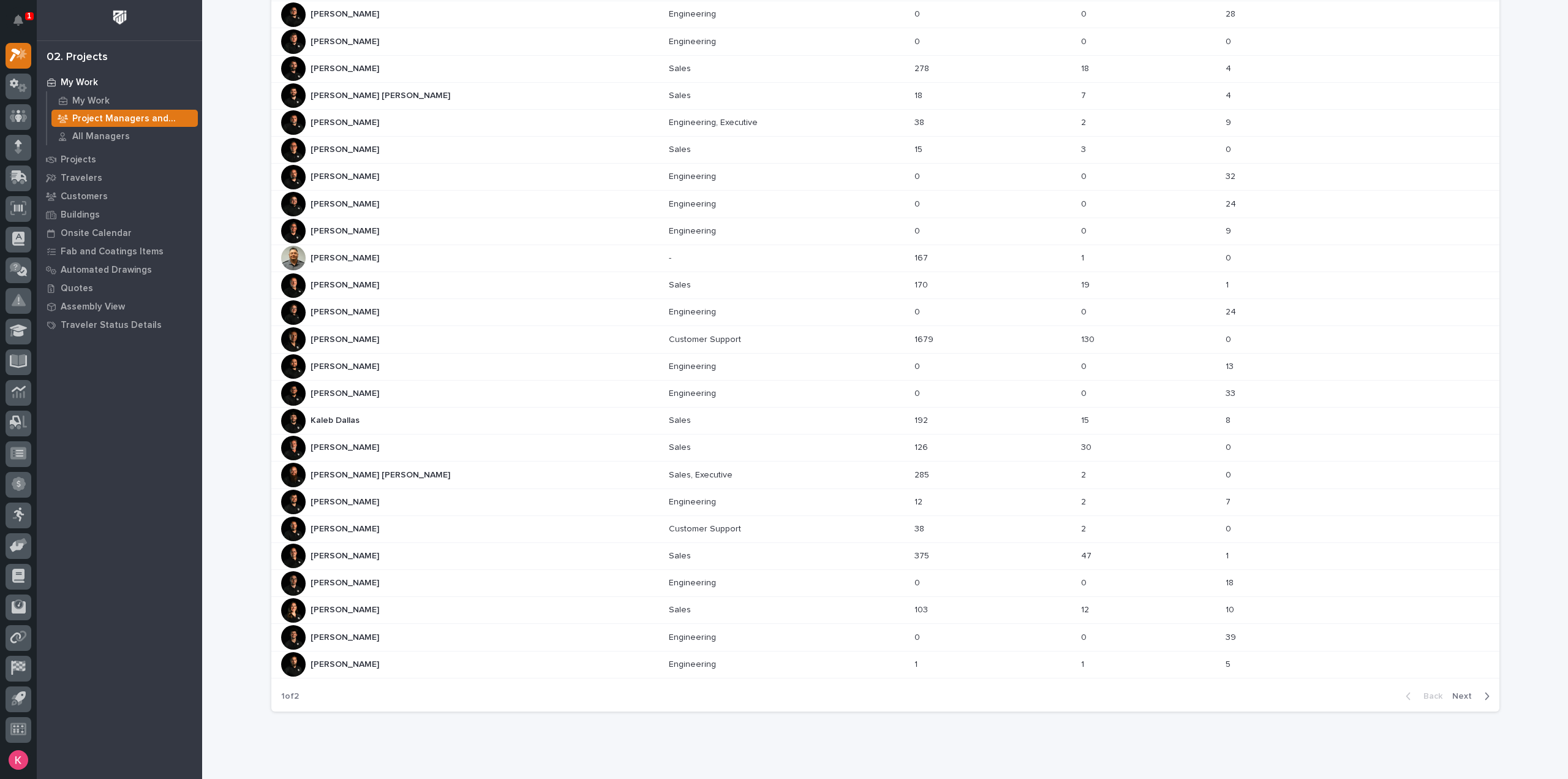
click at [371, 608] on div "Michelle Moore Michelle Moore" at bounding box center [471, 610] width 378 height 25
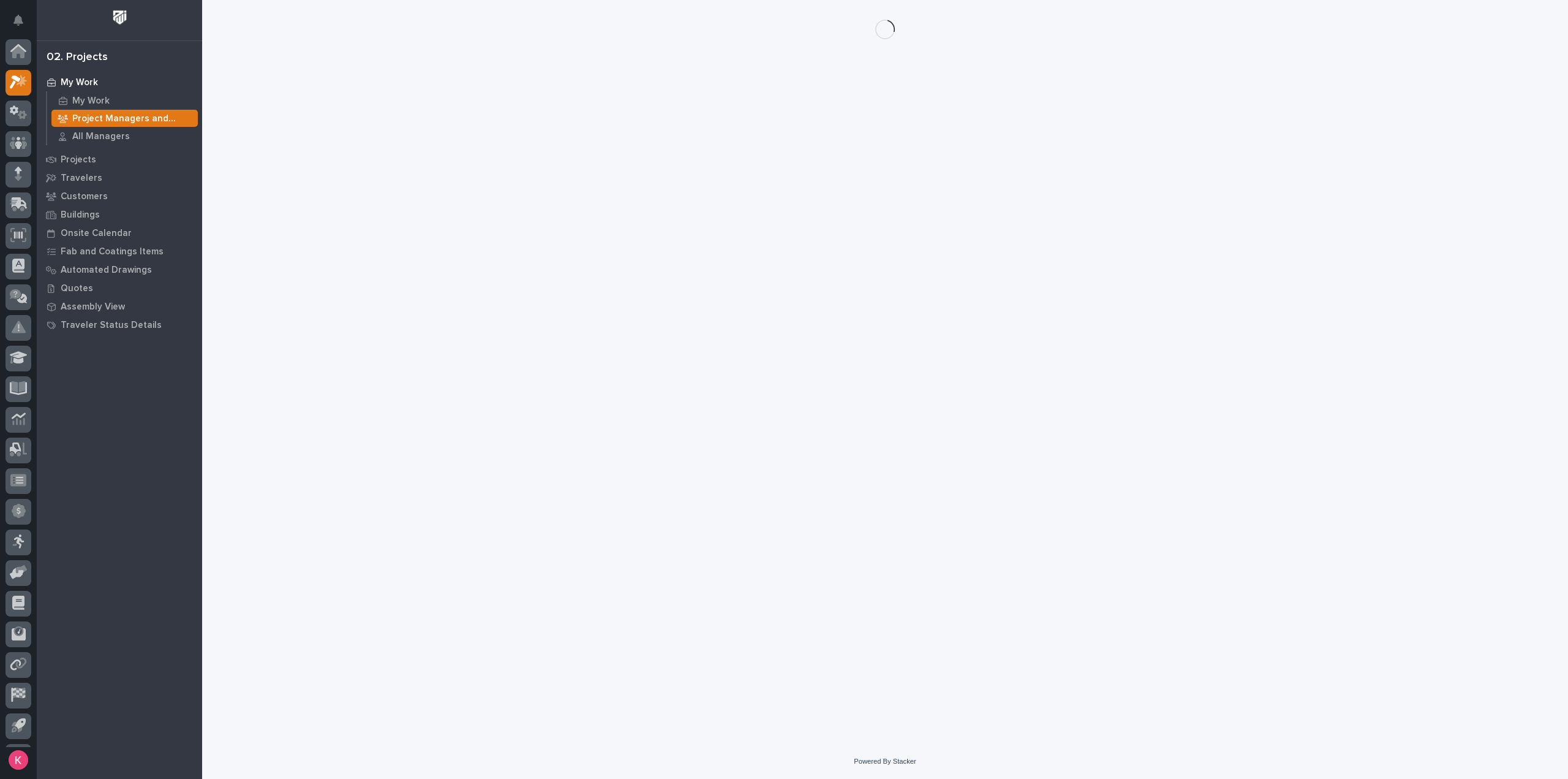
scroll to position [27, 0]
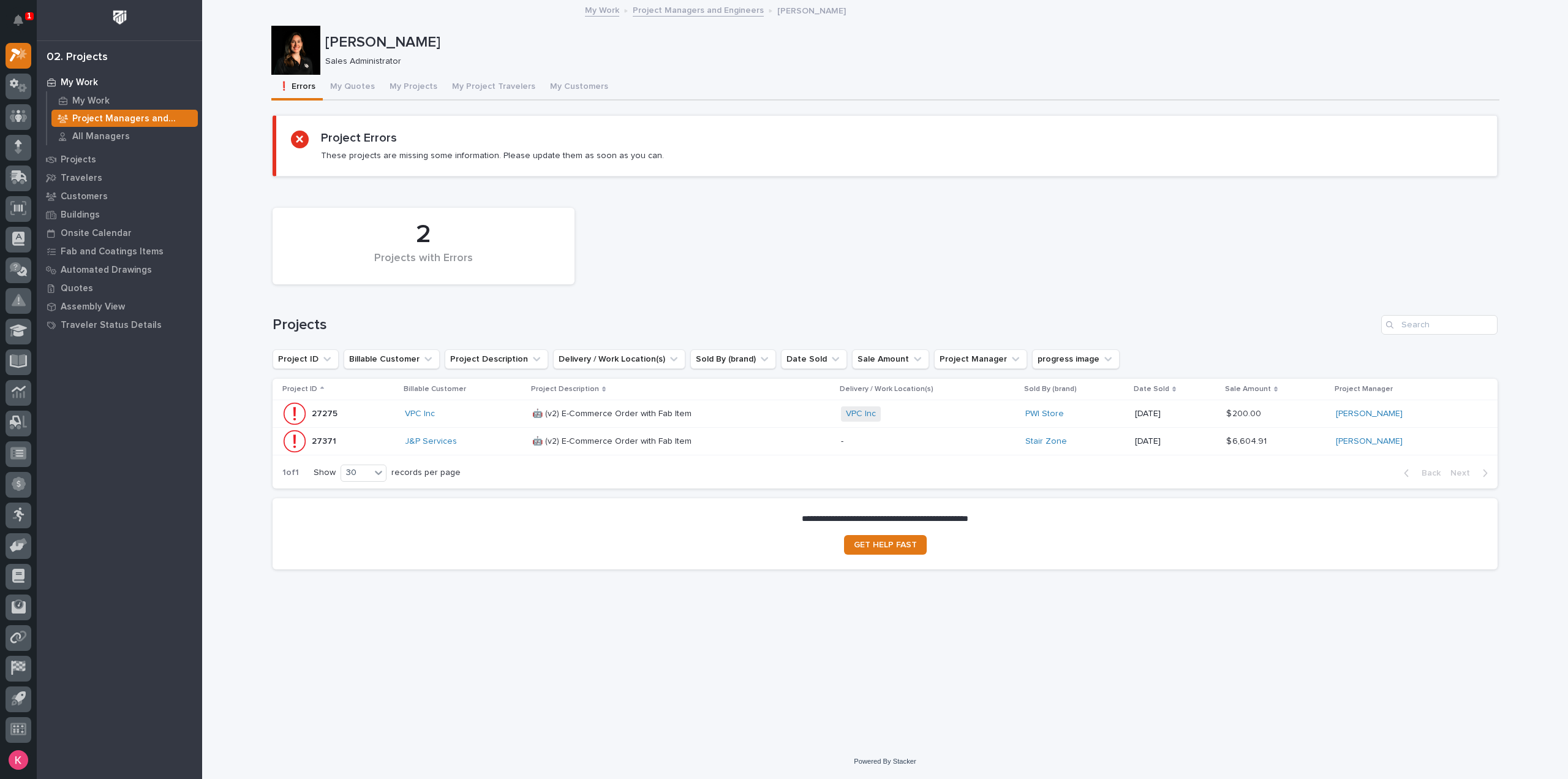
click at [472, 437] on div "J&P Services" at bounding box center [464, 441] width 118 height 11
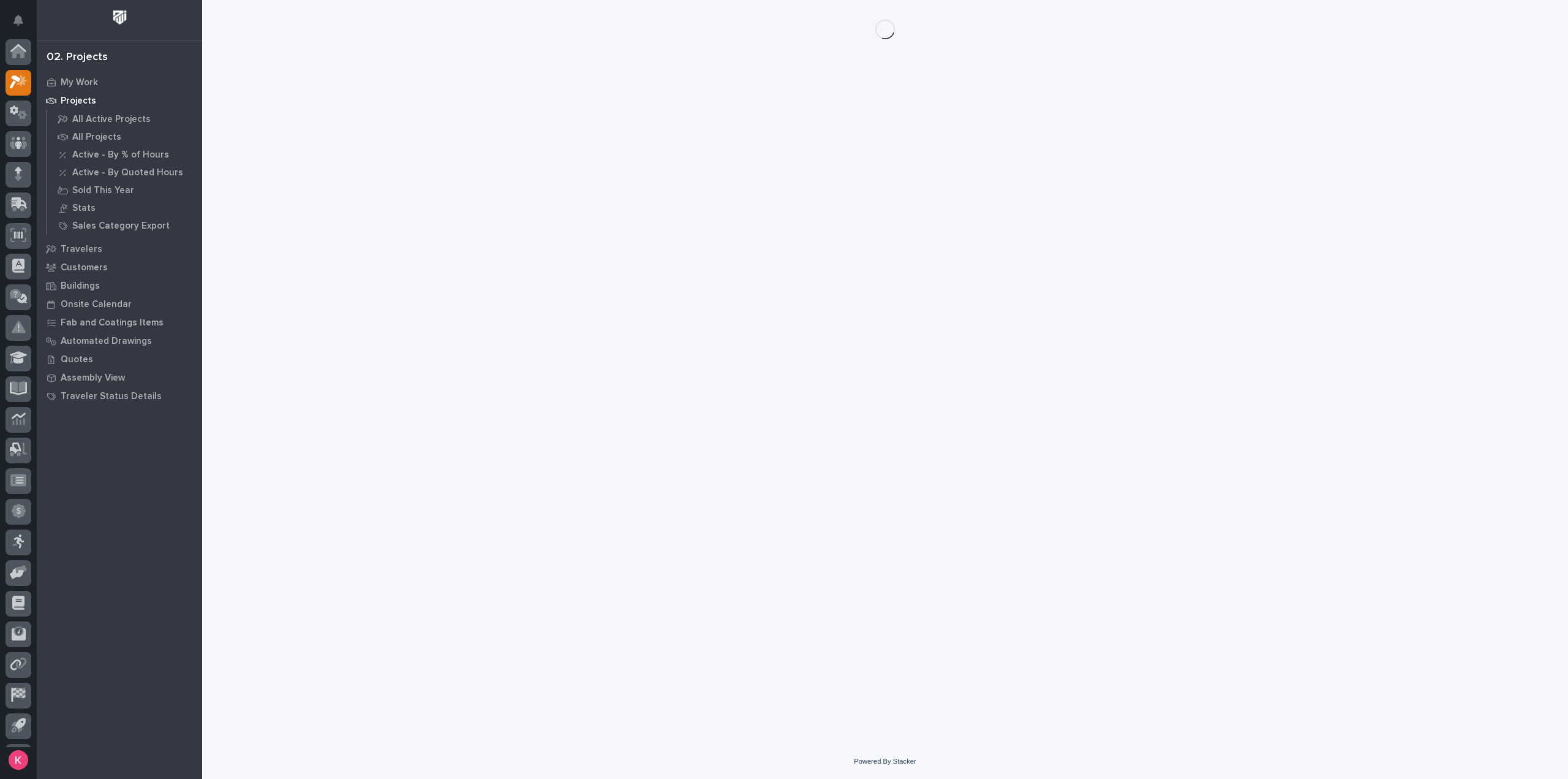
scroll to position [27, 0]
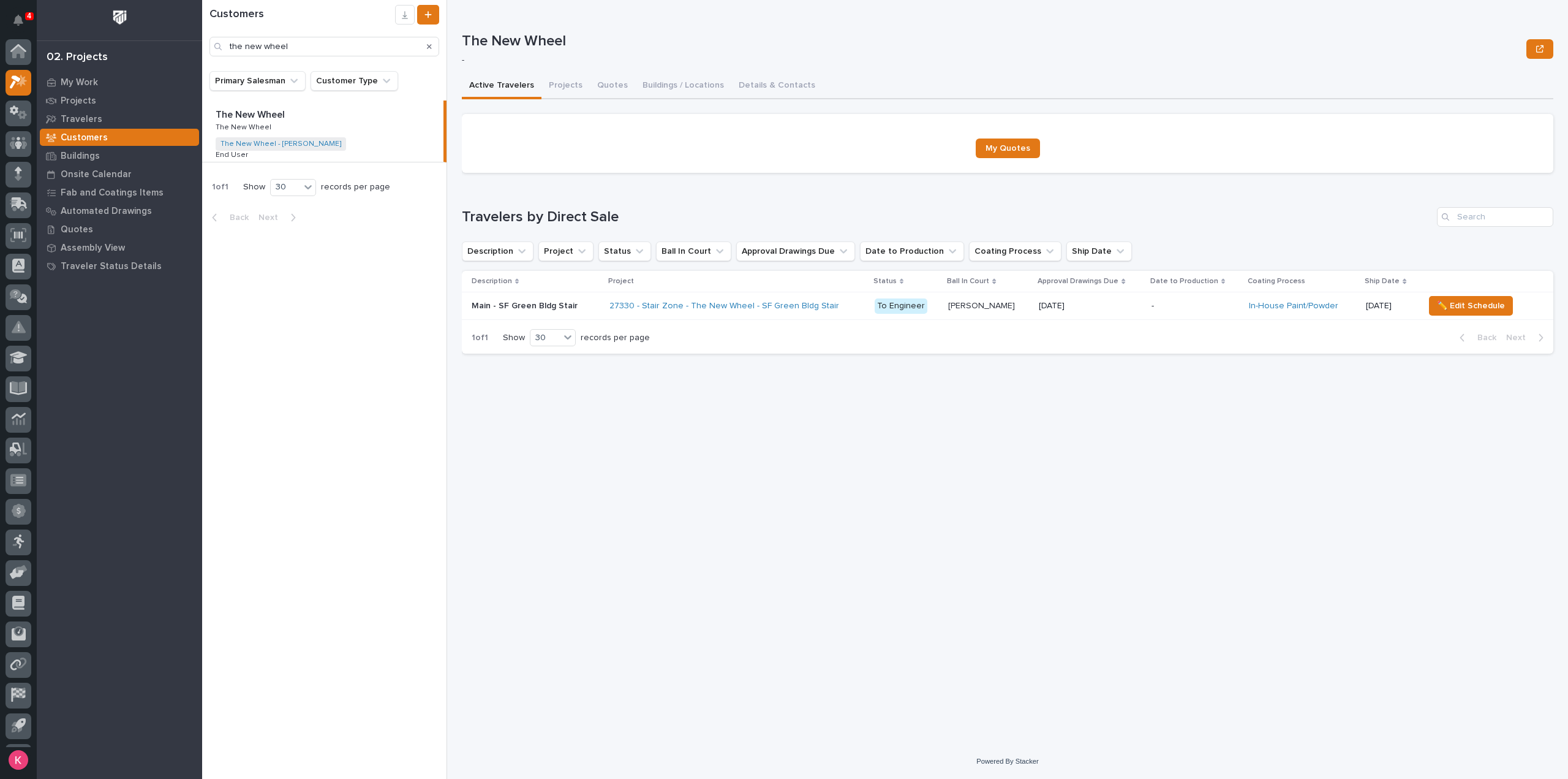
scroll to position [27, 0]
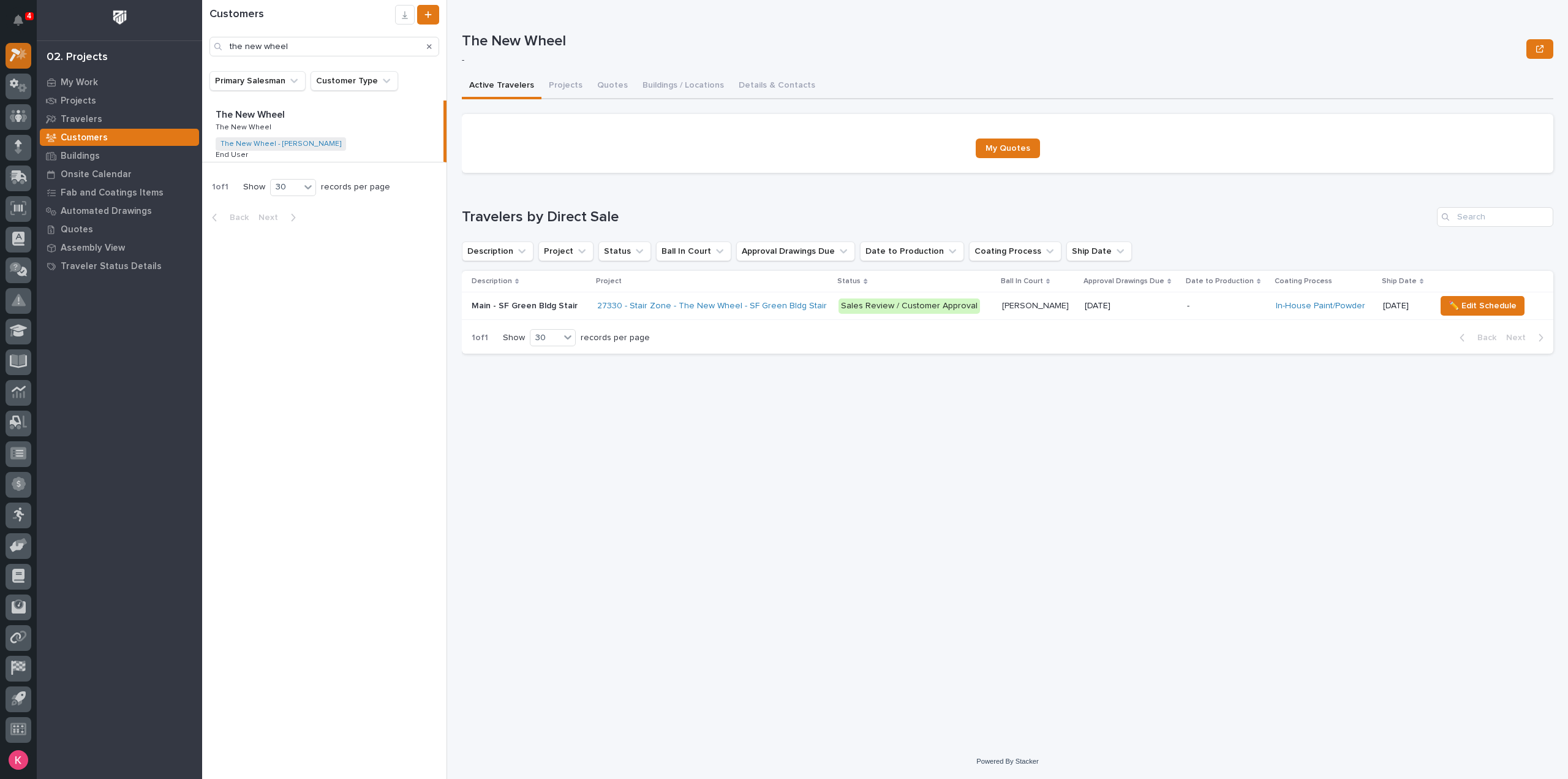
click at [23, 62] on div at bounding box center [18, 55] width 25 height 25
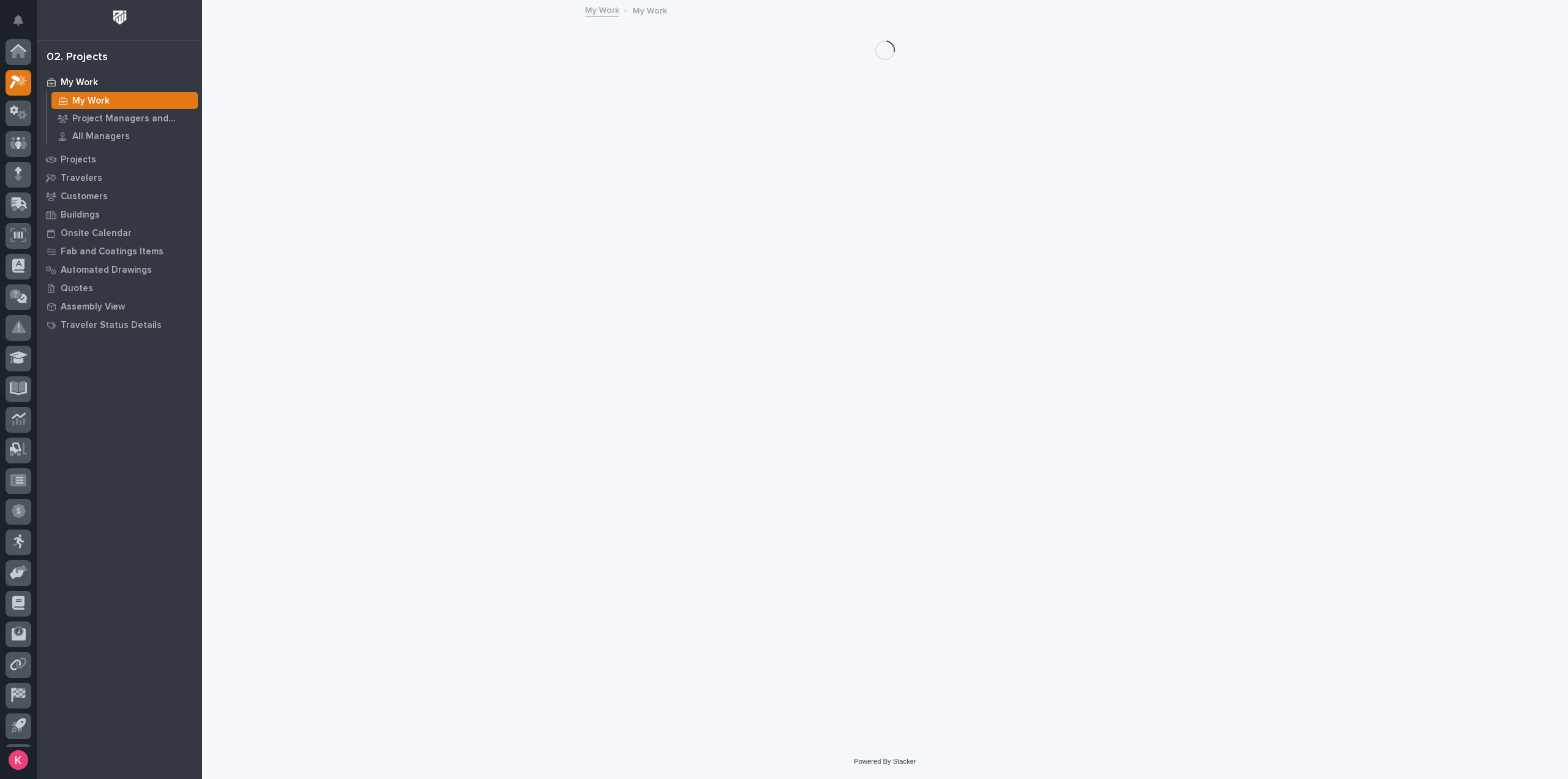
scroll to position [27, 0]
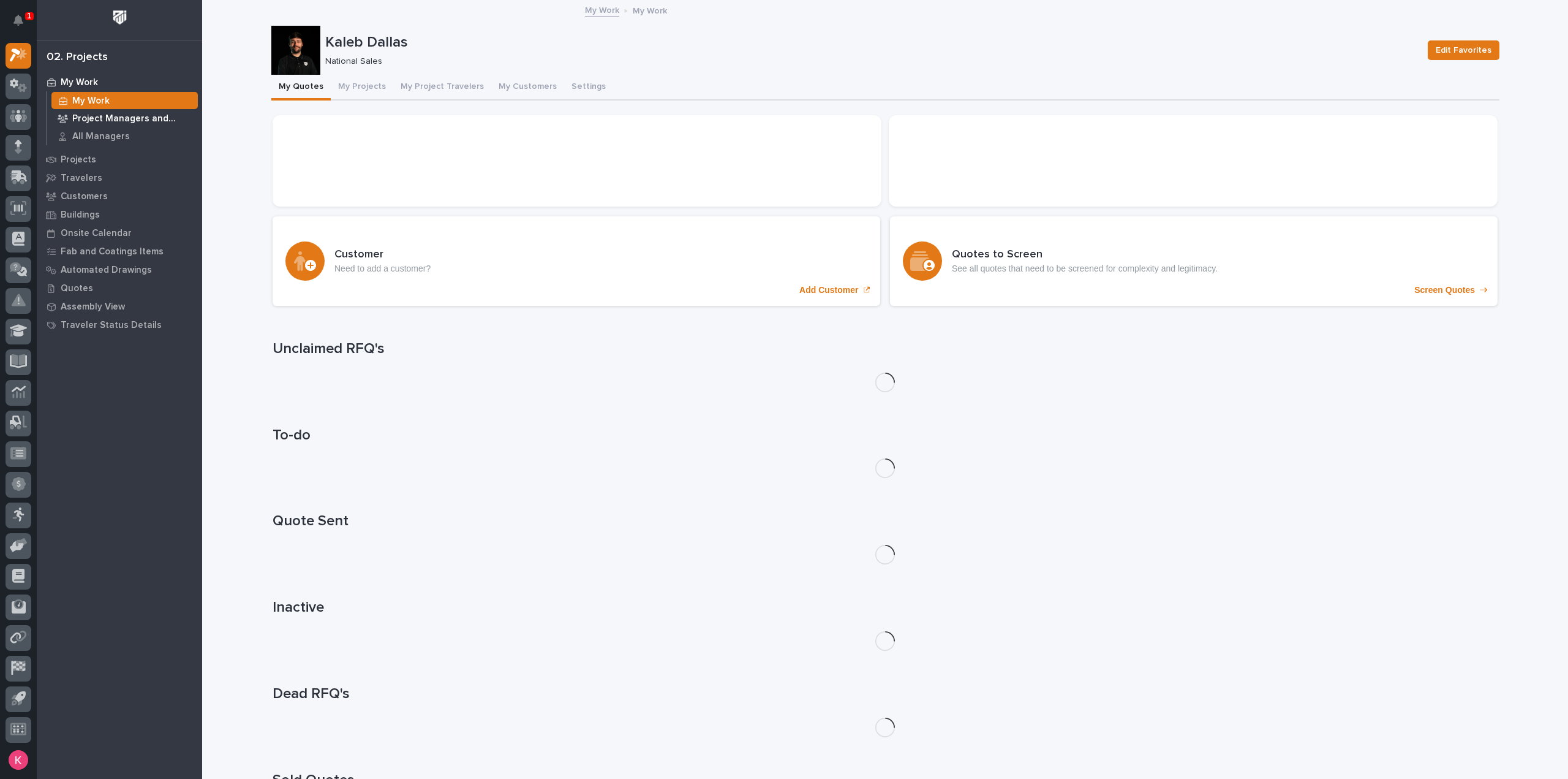
click at [96, 118] on p "Project Managers and Engineers" at bounding box center [132, 119] width 121 height 11
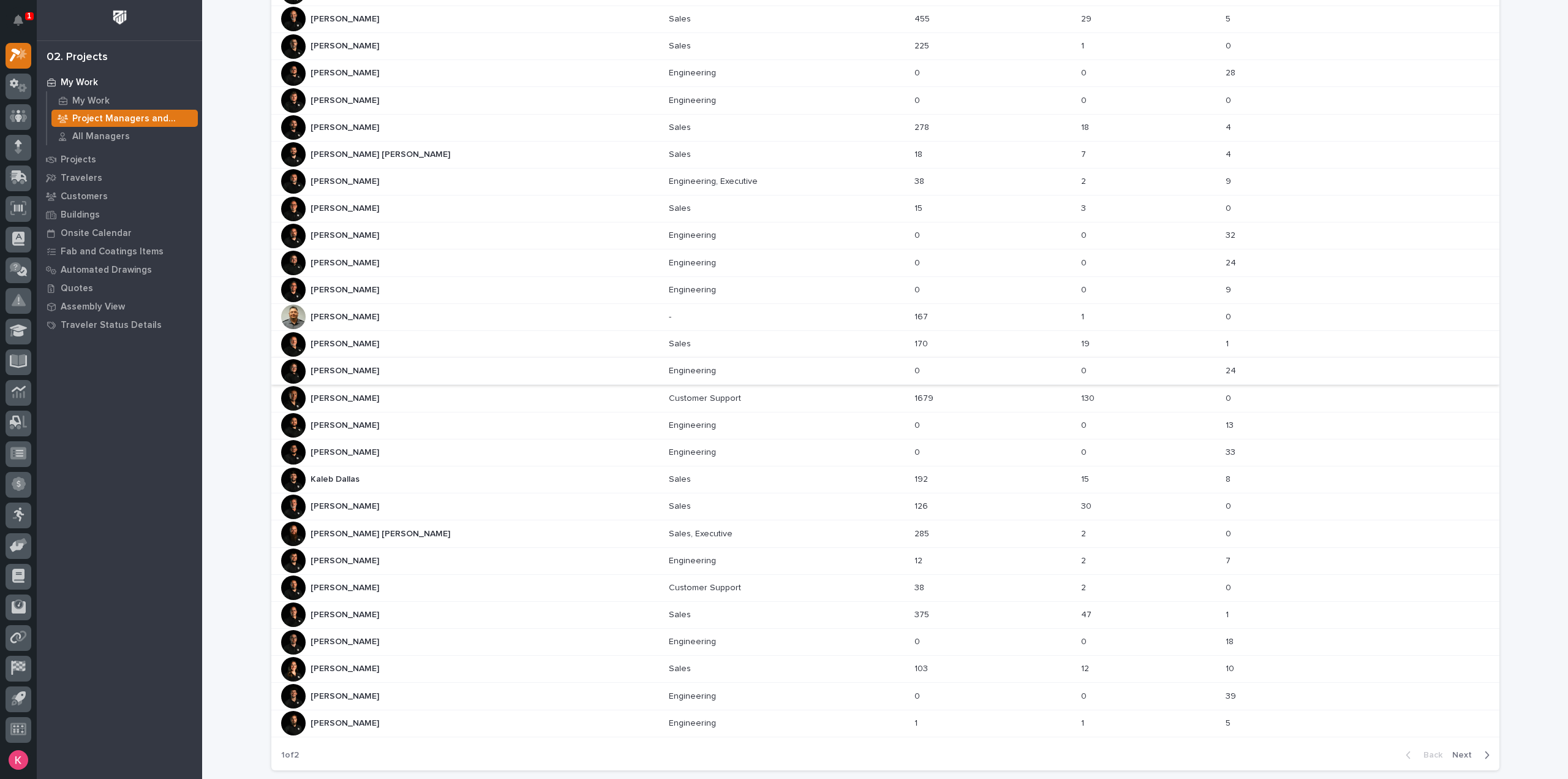
scroll to position [277, 0]
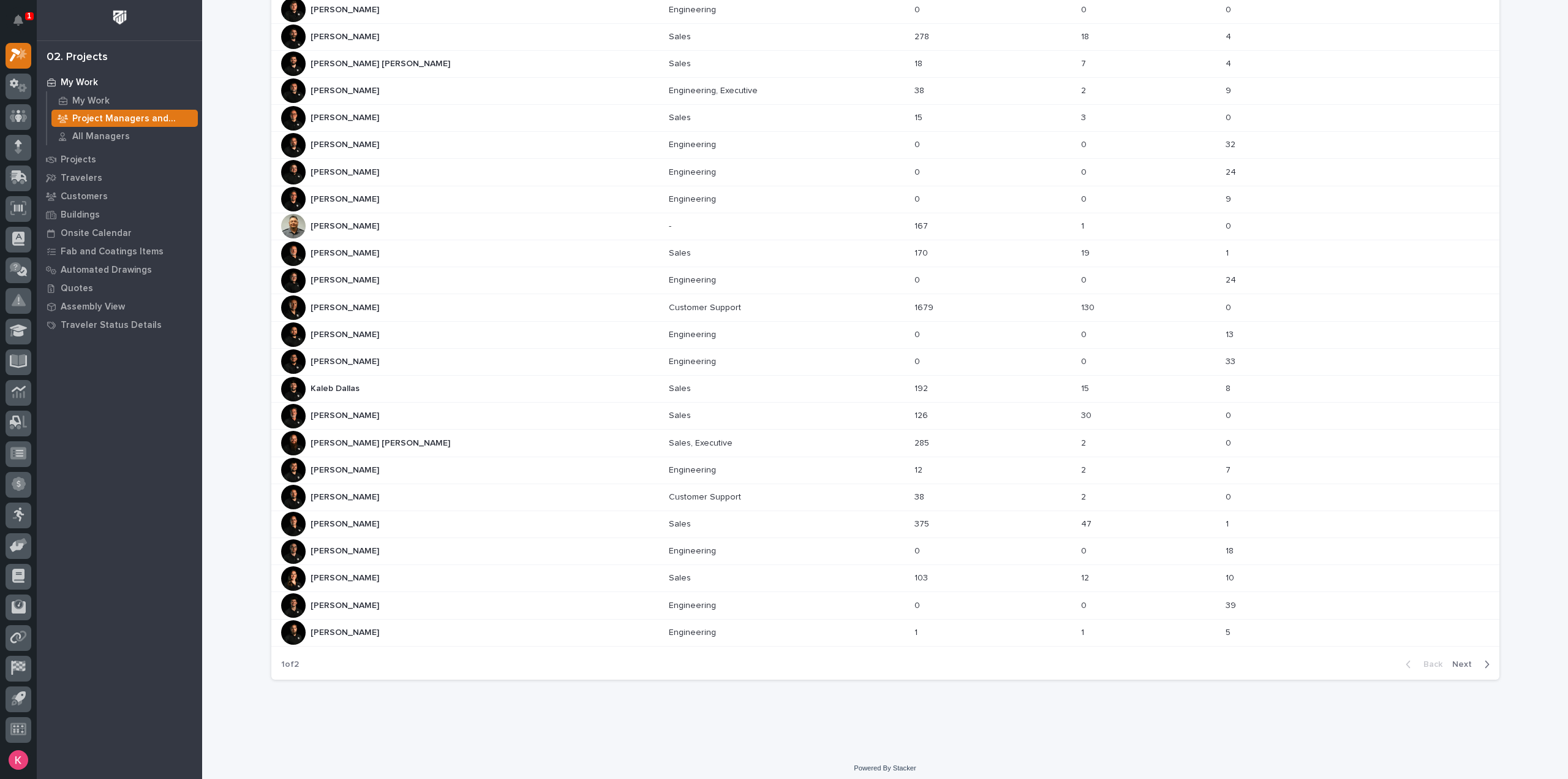
click at [414, 569] on div "[PERSON_NAME] [PERSON_NAME]" at bounding box center [471, 578] width 378 height 25
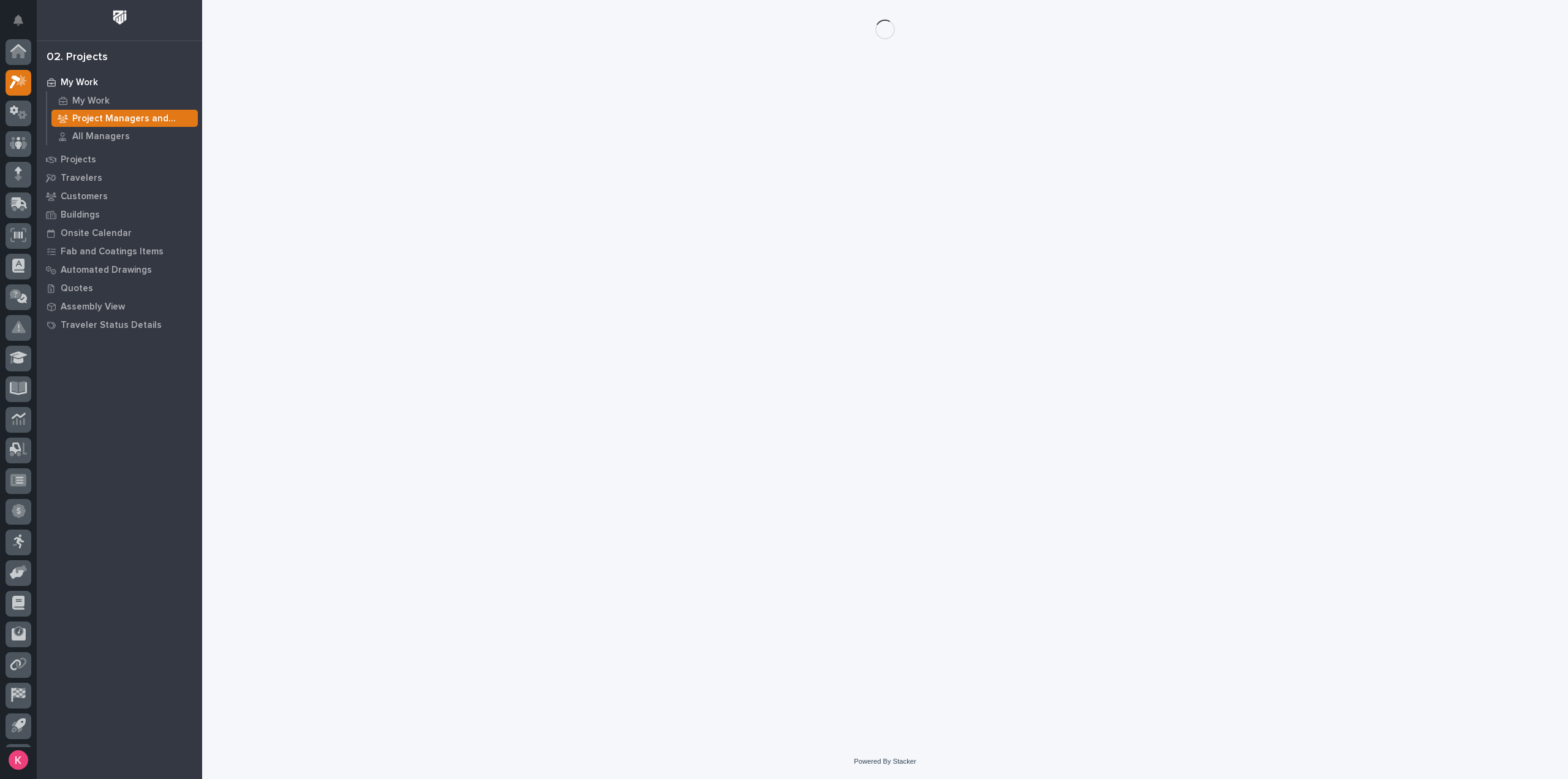
scroll to position [27, 0]
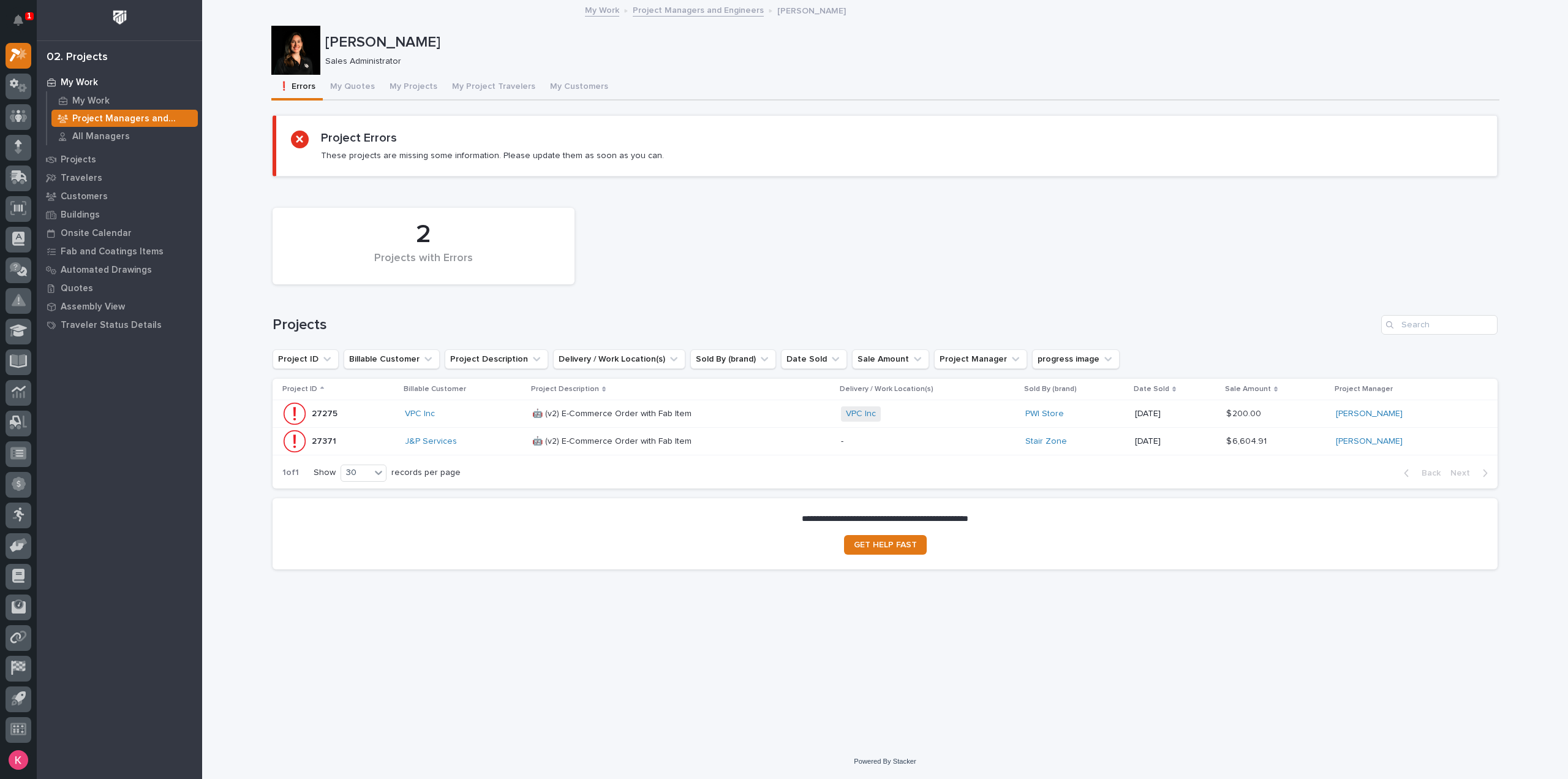
click at [487, 443] on div "J&P Services" at bounding box center [464, 441] width 118 height 11
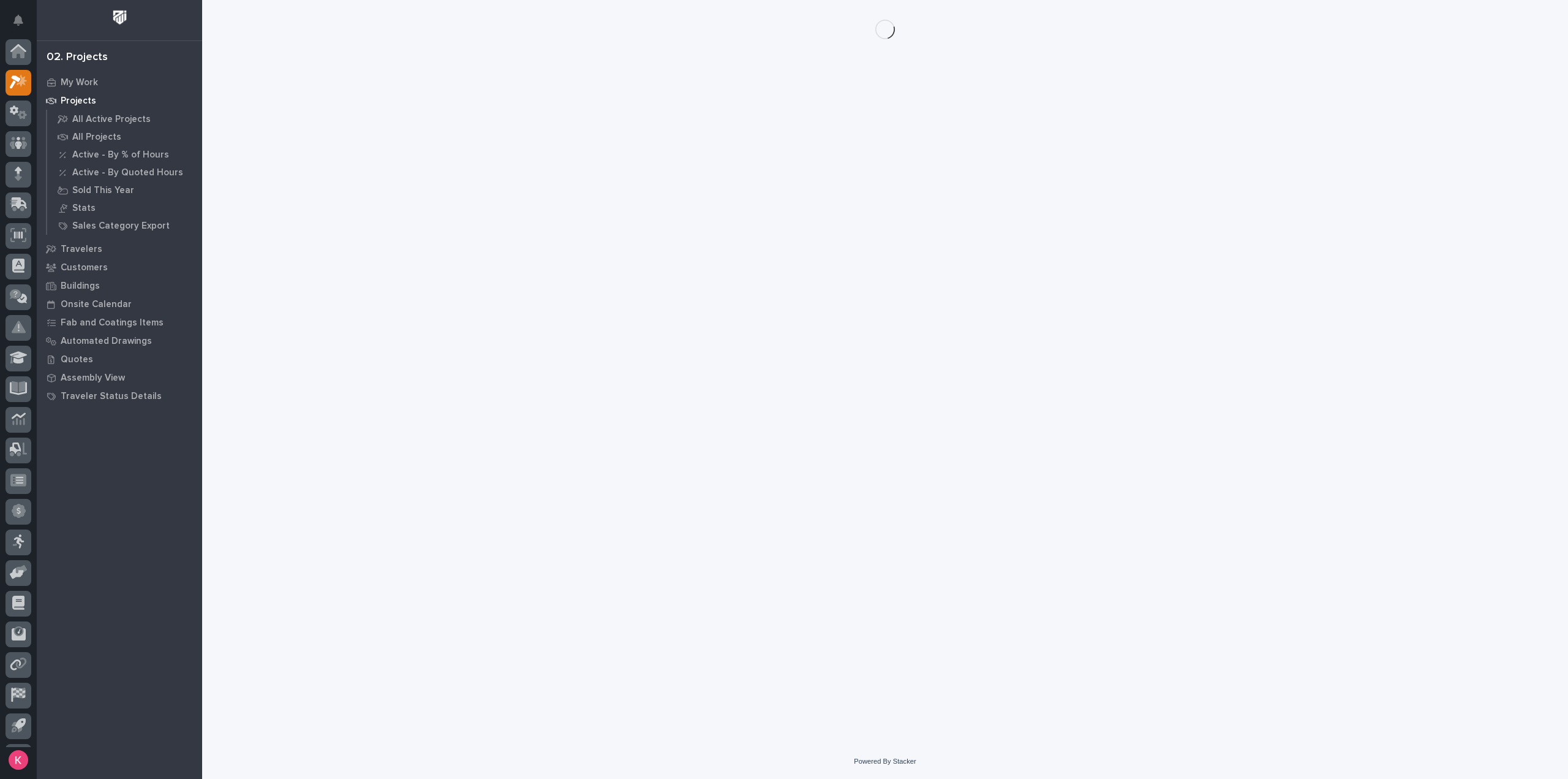
scroll to position [27, 0]
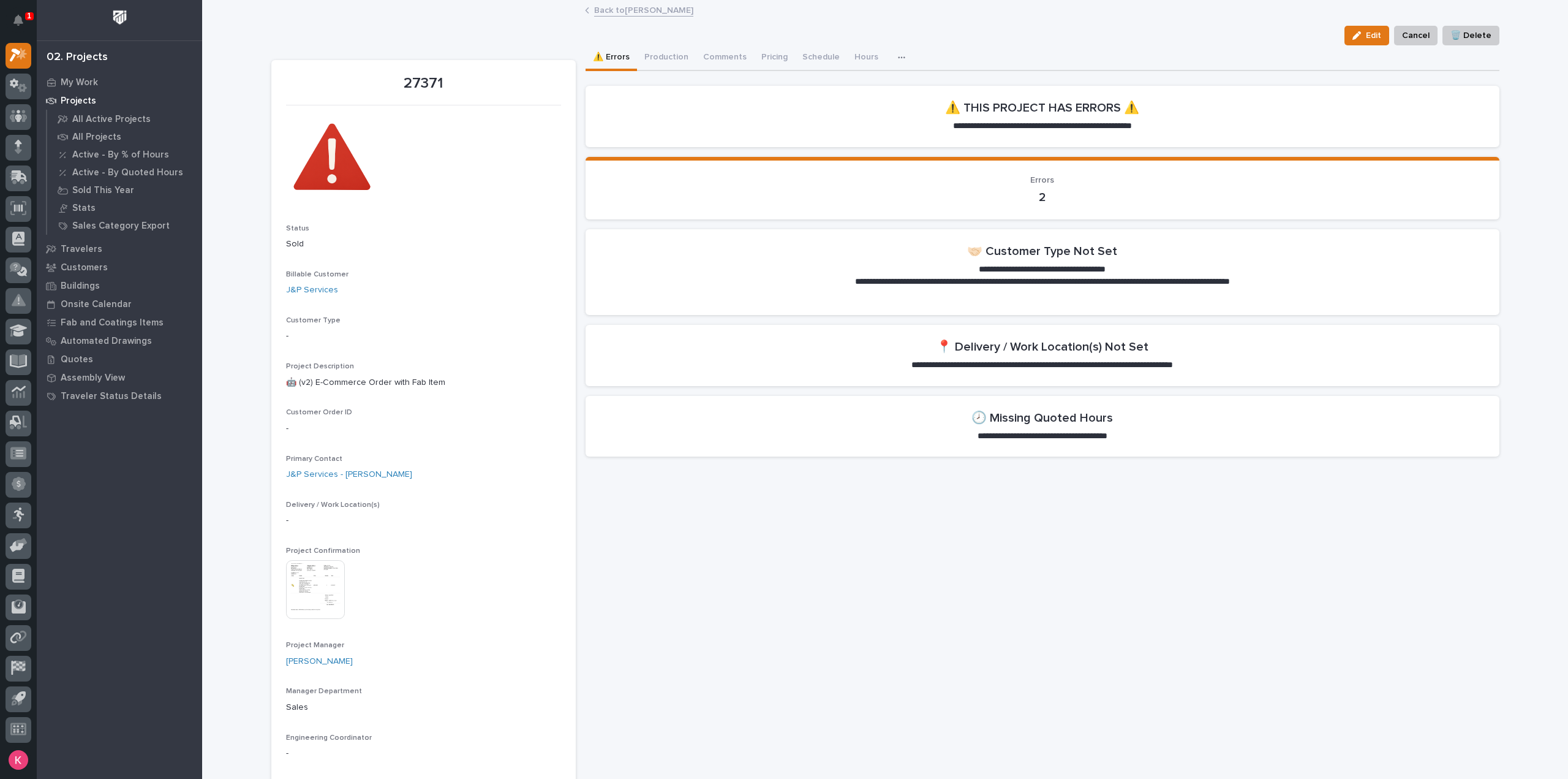
click at [663, 52] on button "Production" at bounding box center [666, 58] width 59 height 25
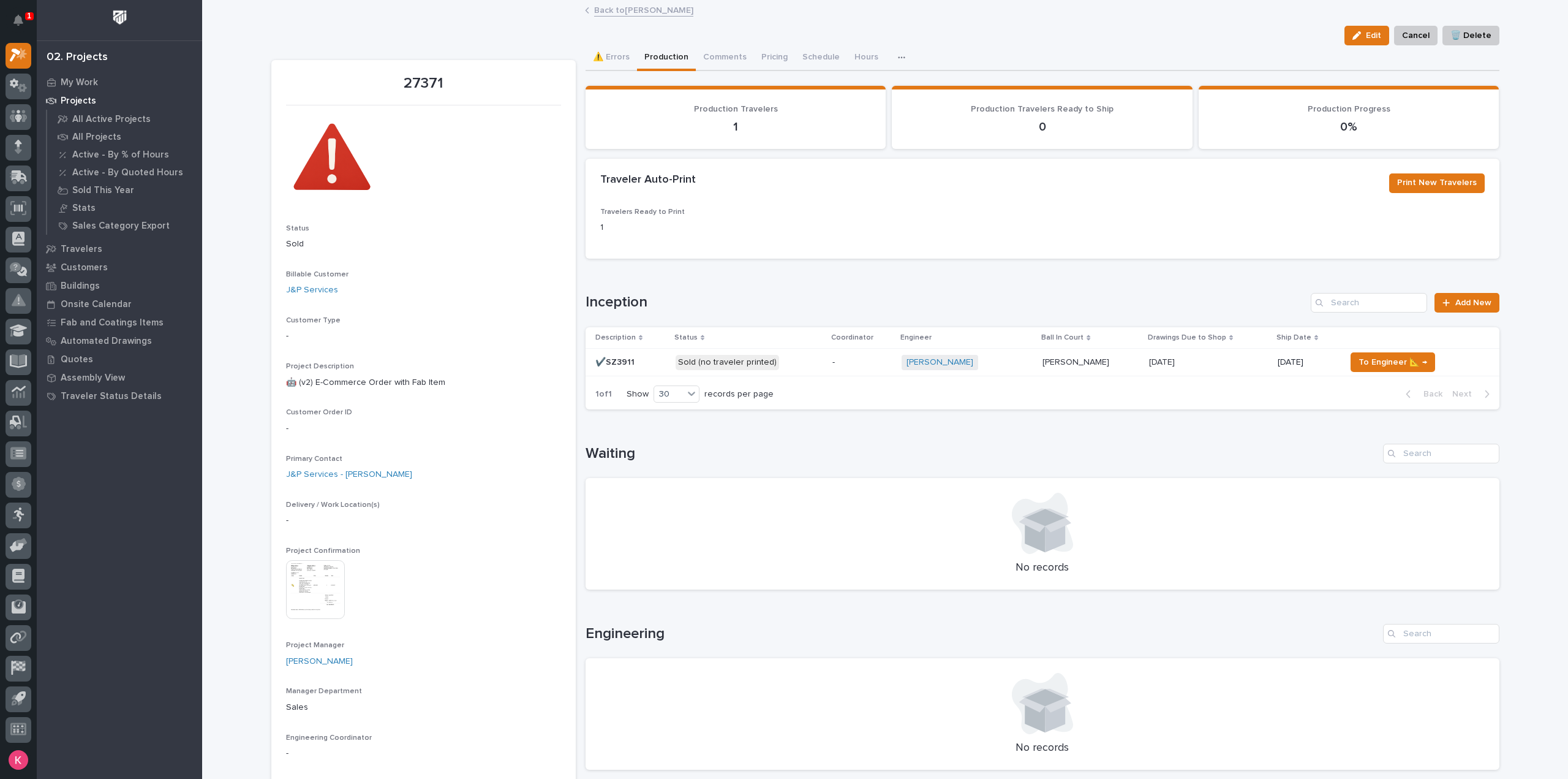
click at [855, 364] on p "-" at bounding box center [862, 362] width 59 height 11
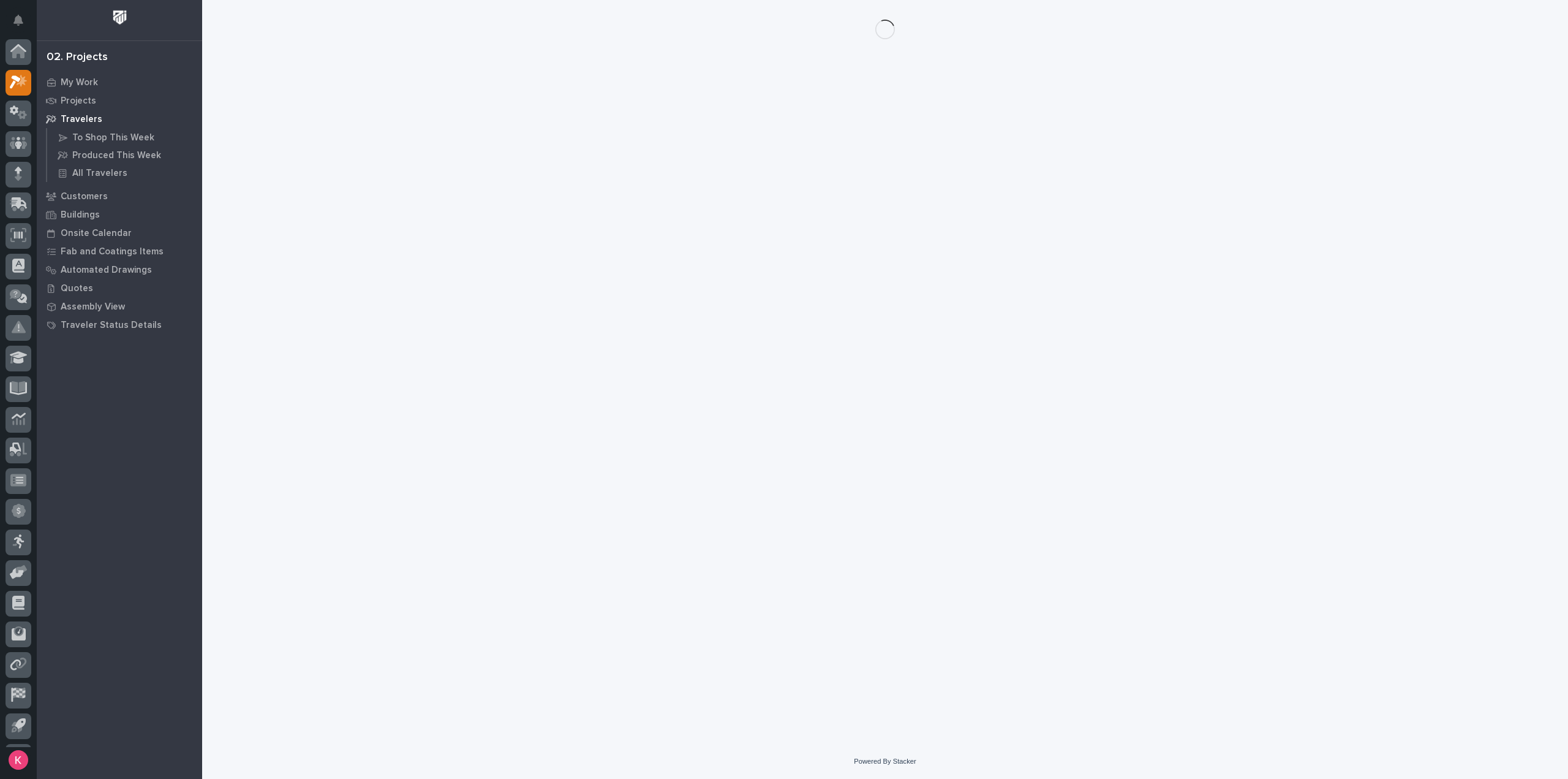
scroll to position [27, 0]
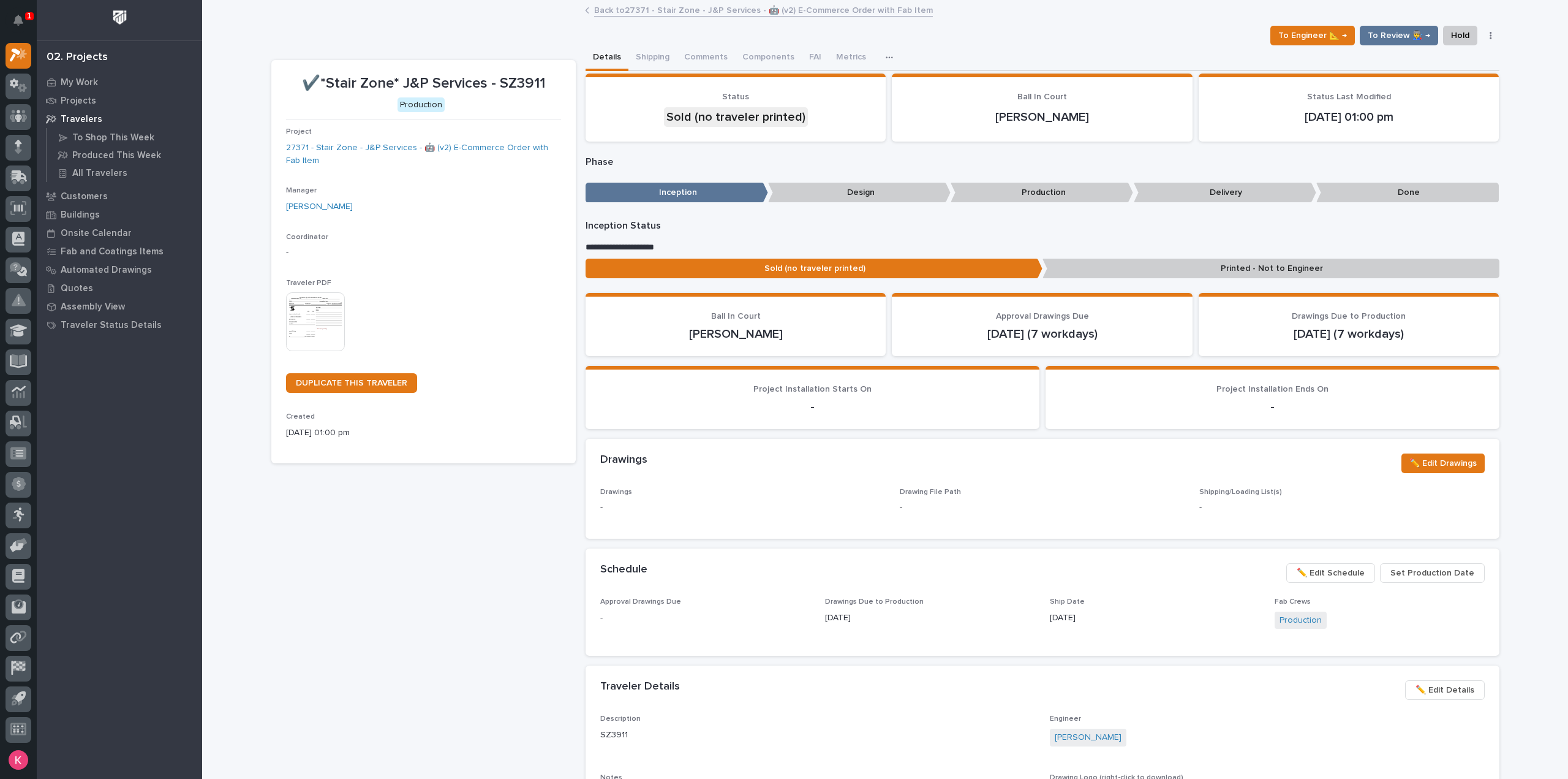
click at [296, 315] on img at bounding box center [315, 322] width 59 height 59
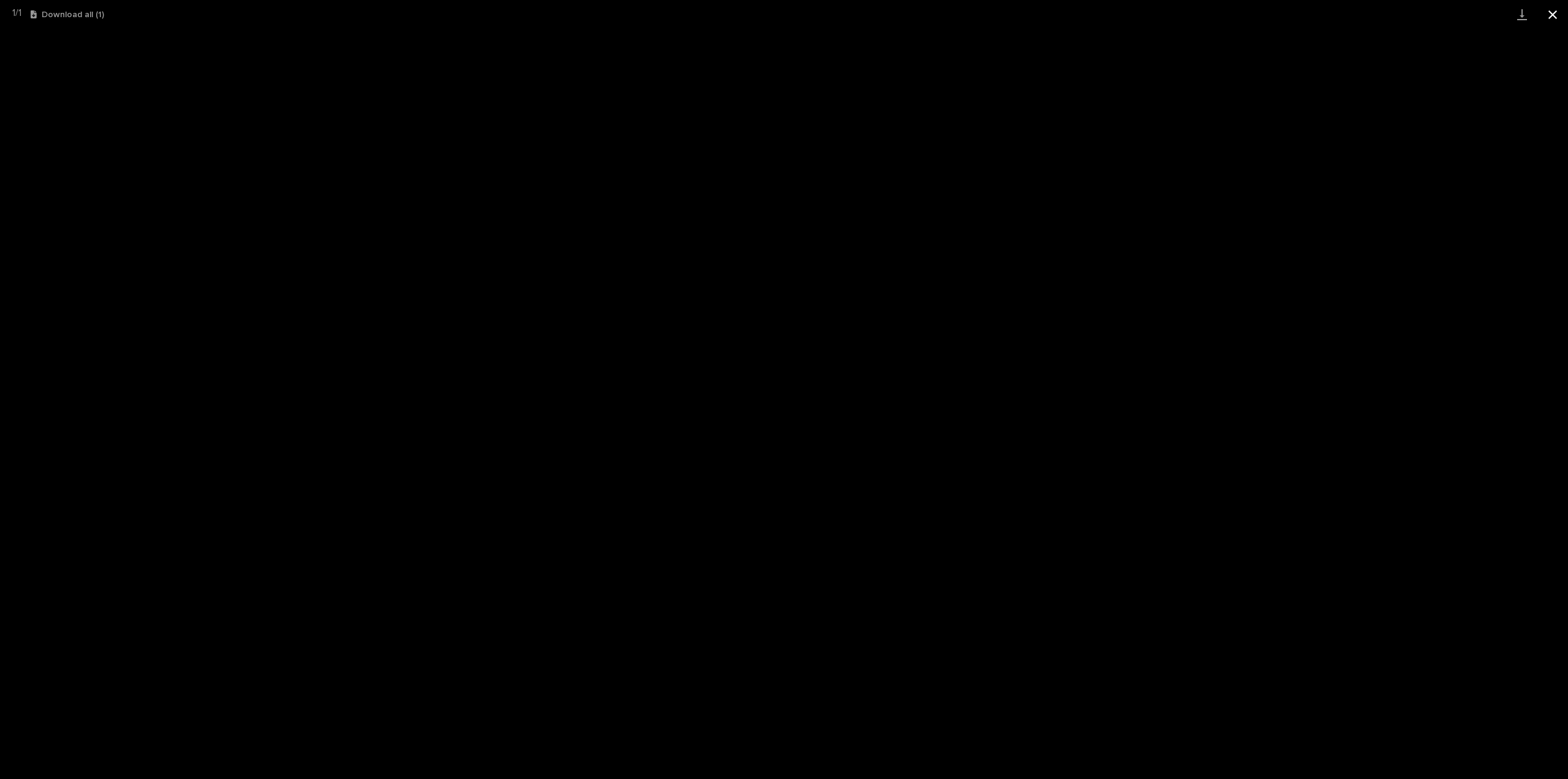
click at [1557, 20] on button "Close gallery" at bounding box center [1553, 14] width 31 height 29
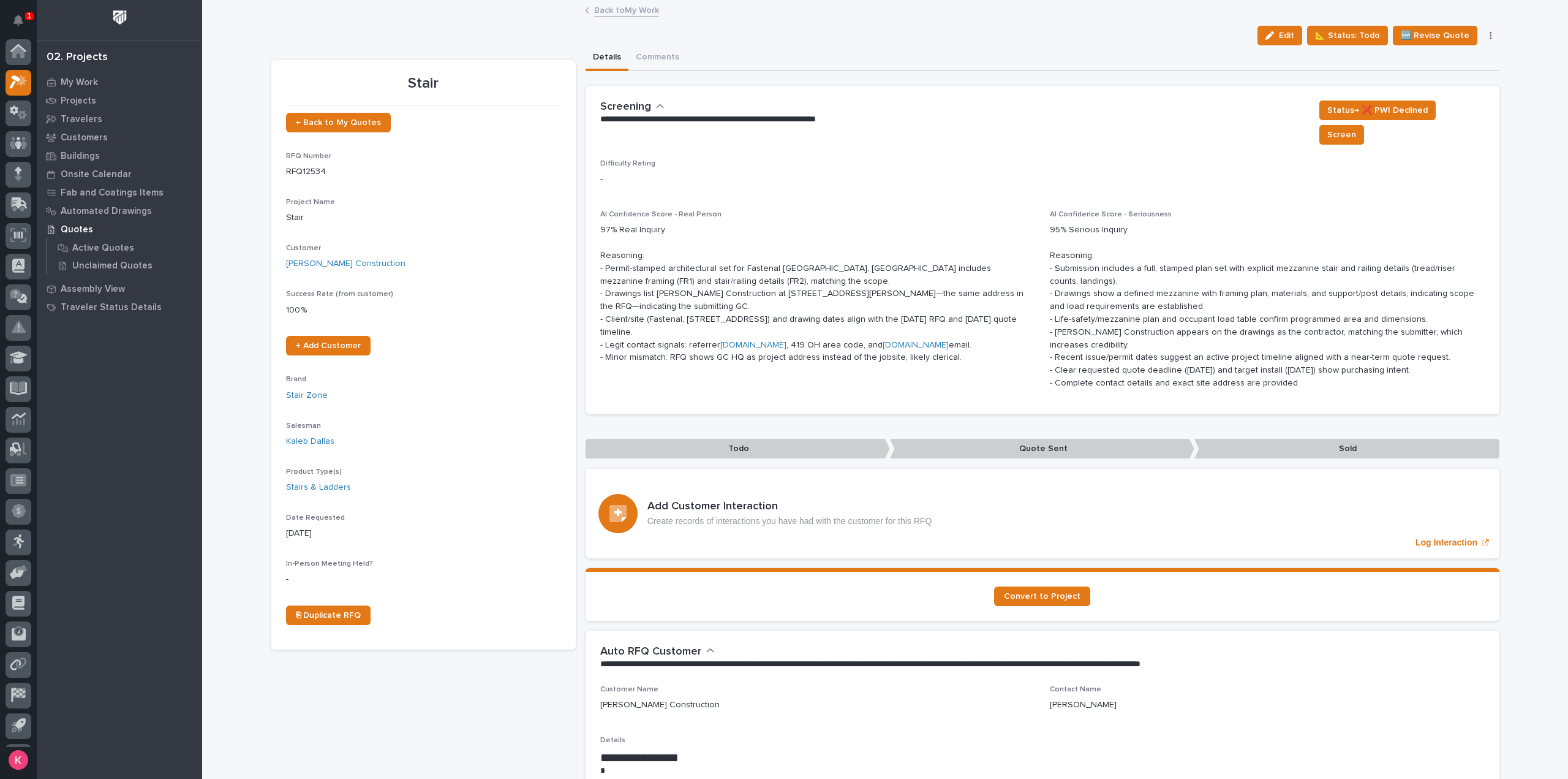
scroll to position [27, 0]
click at [84, 80] on p "My Work" at bounding box center [80, 82] width 37 height 11
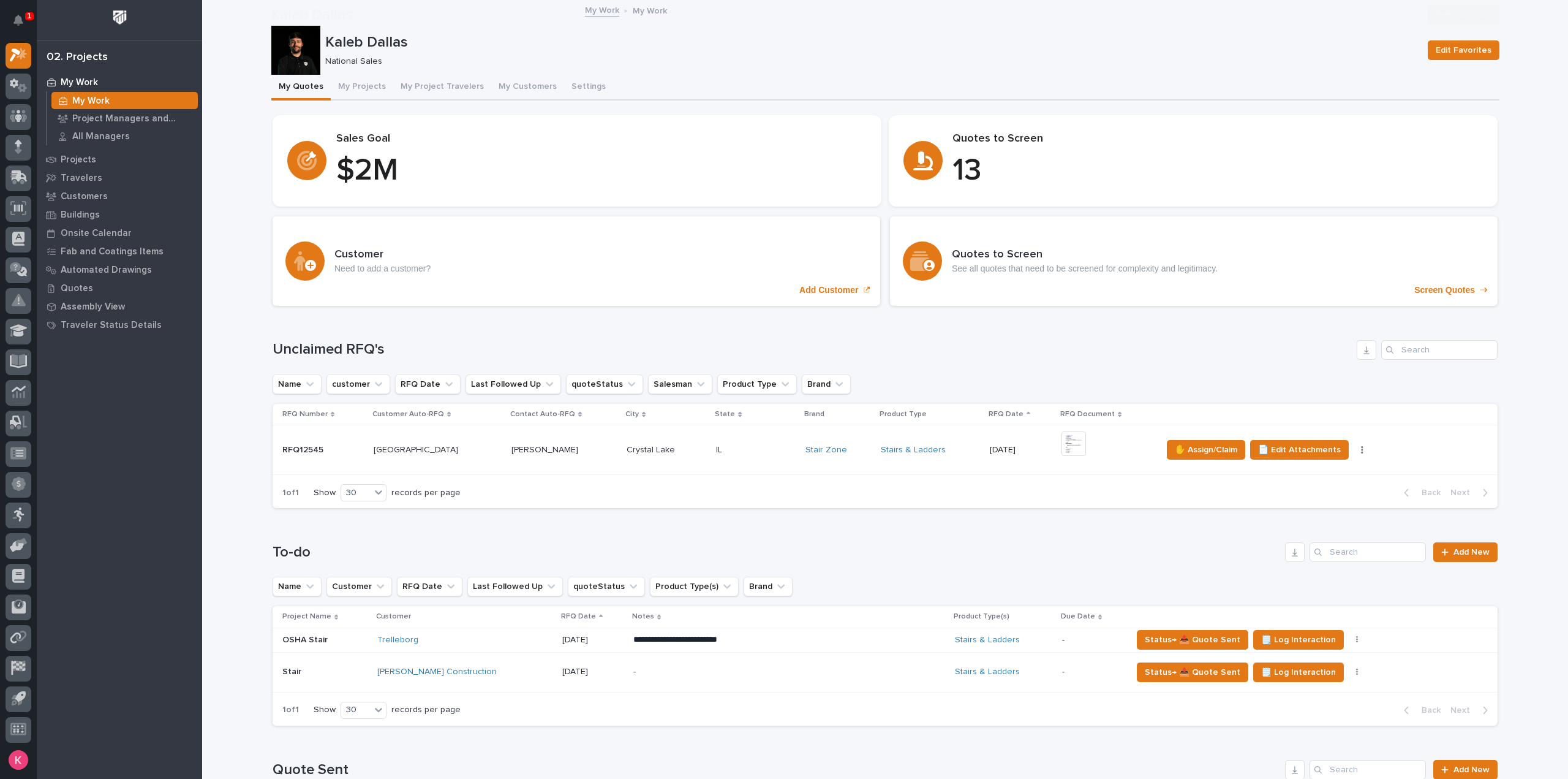
scroll to position [613, 0]
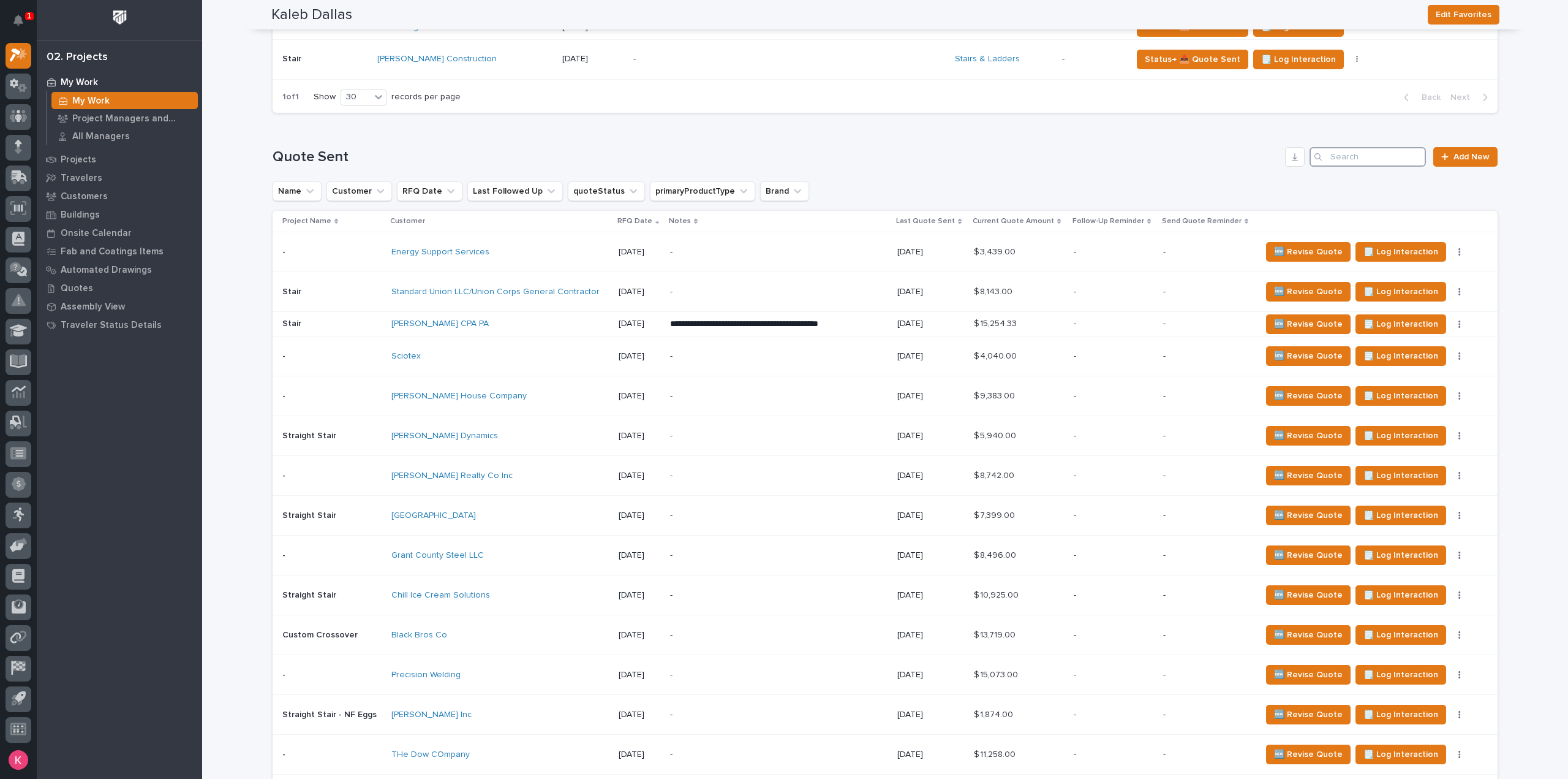
click at [1380, 158] on input "Search" at bounding box center [1367, 156] width 116 height 19
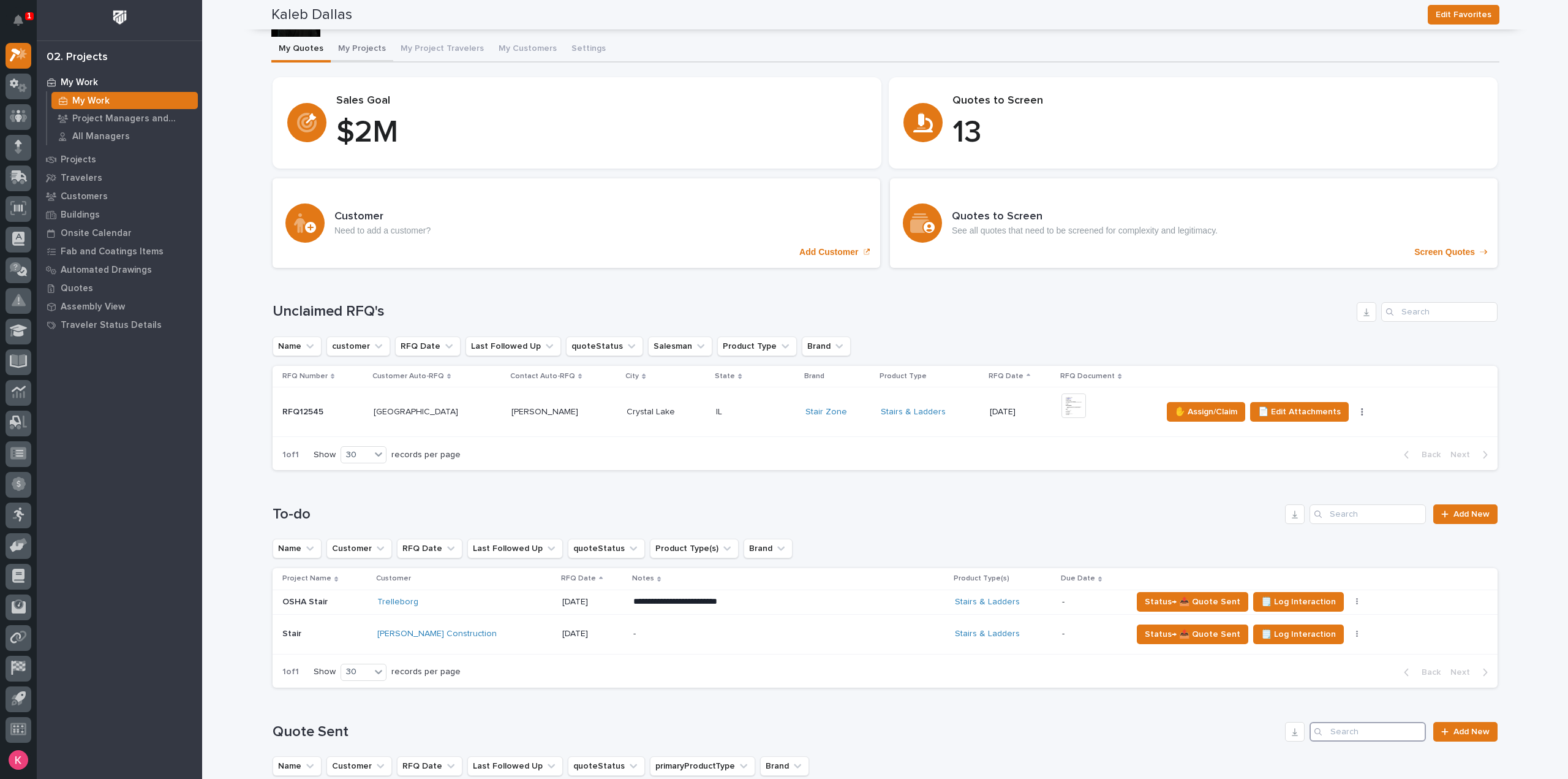
scroll to position [0, 0]
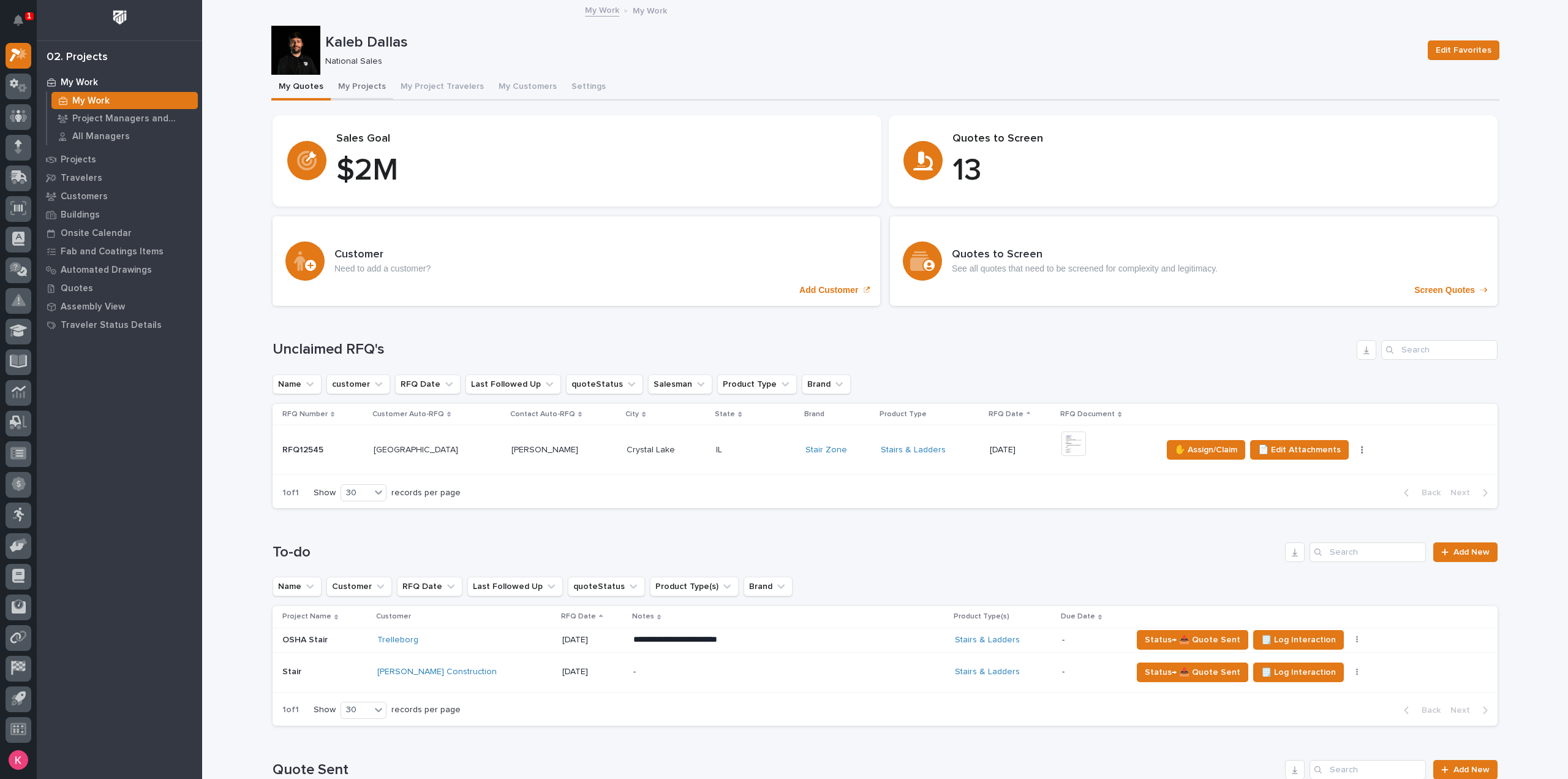
click at [376, 86] on button "My Projects" at bounding box center [362, 88] width 62 height 25
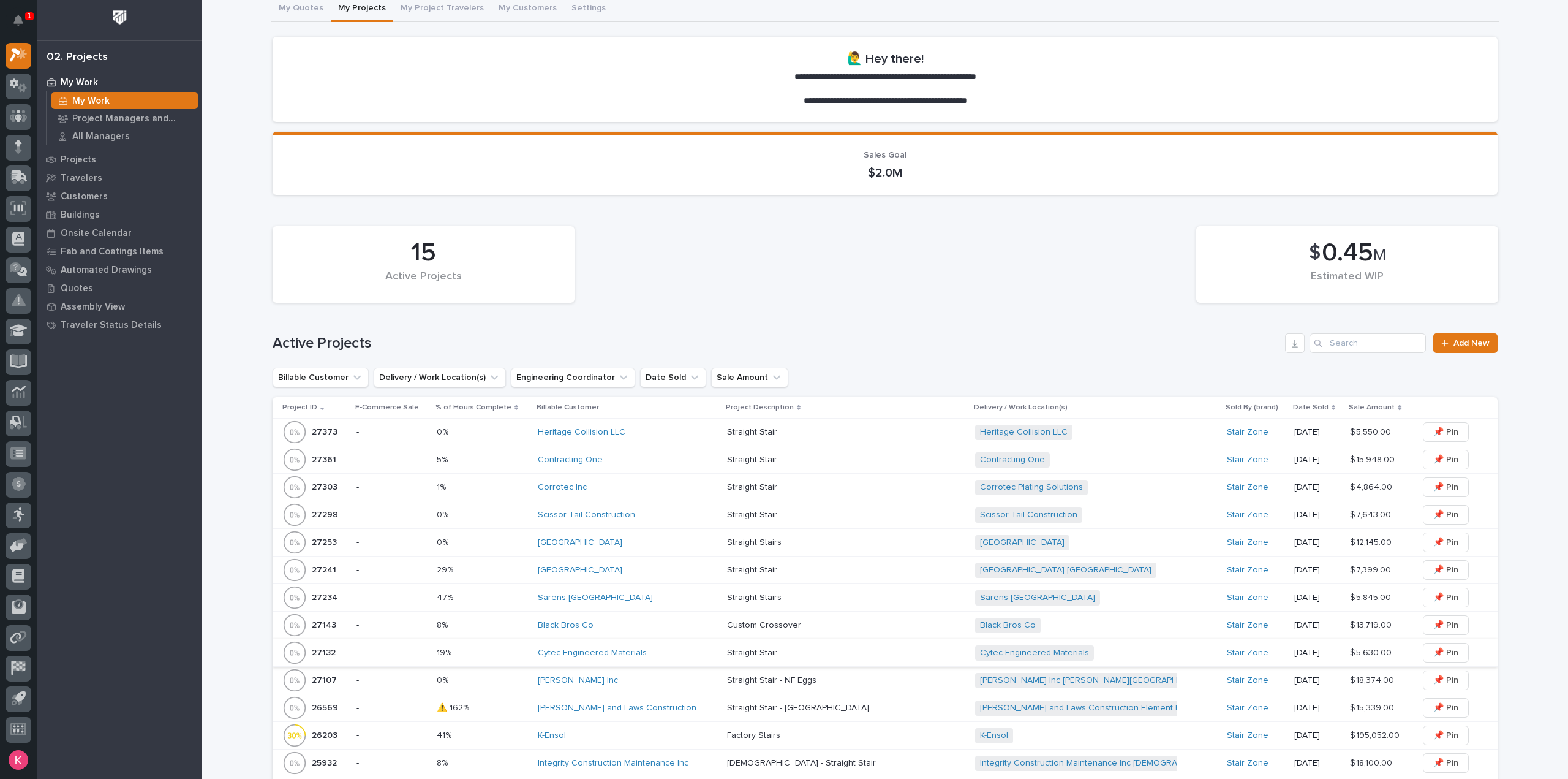
scroll to position [245, 0]
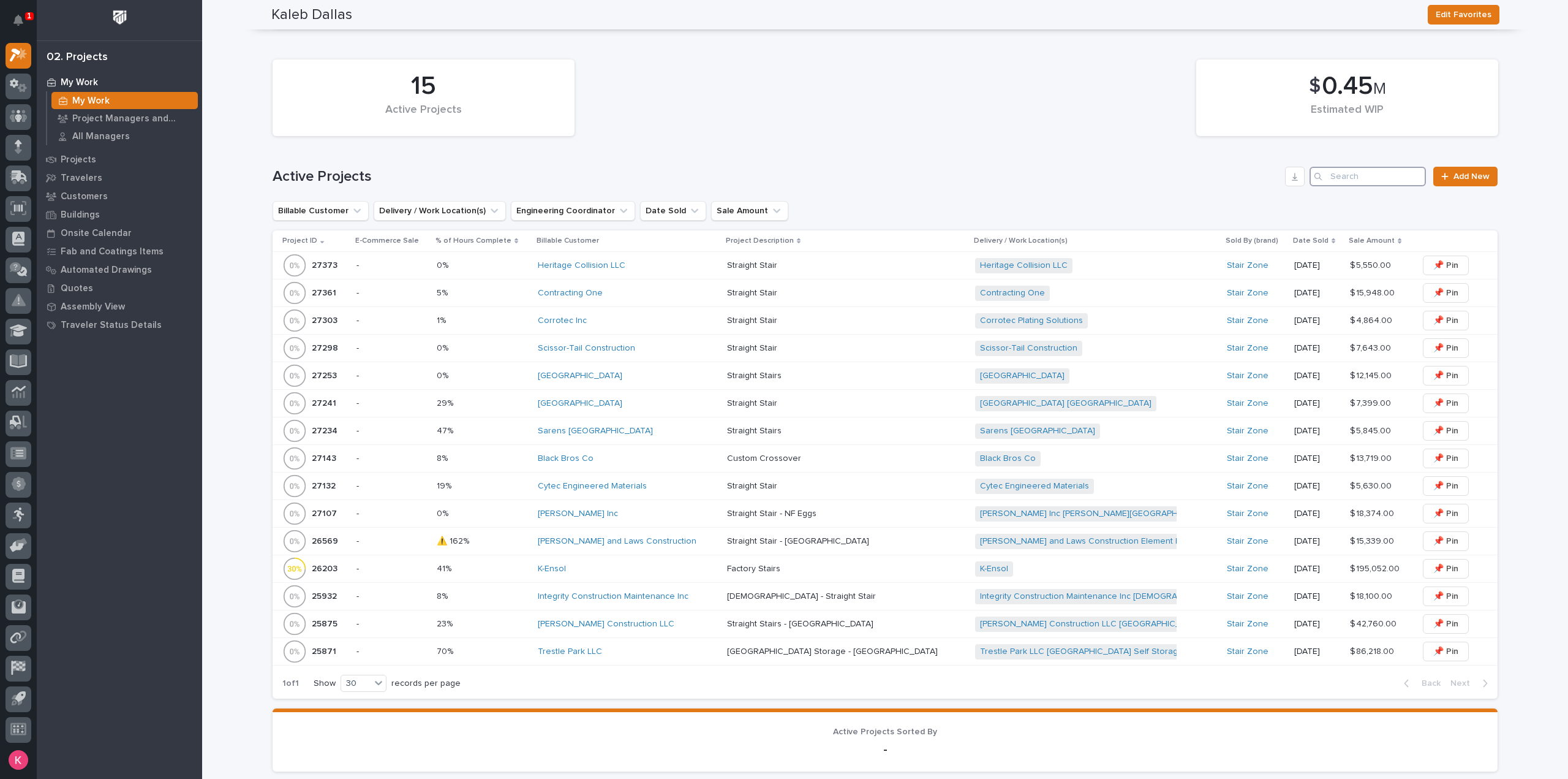
click at [1380, 179] on input "Search" at bounding box center [1367, 176] width 116 height 19
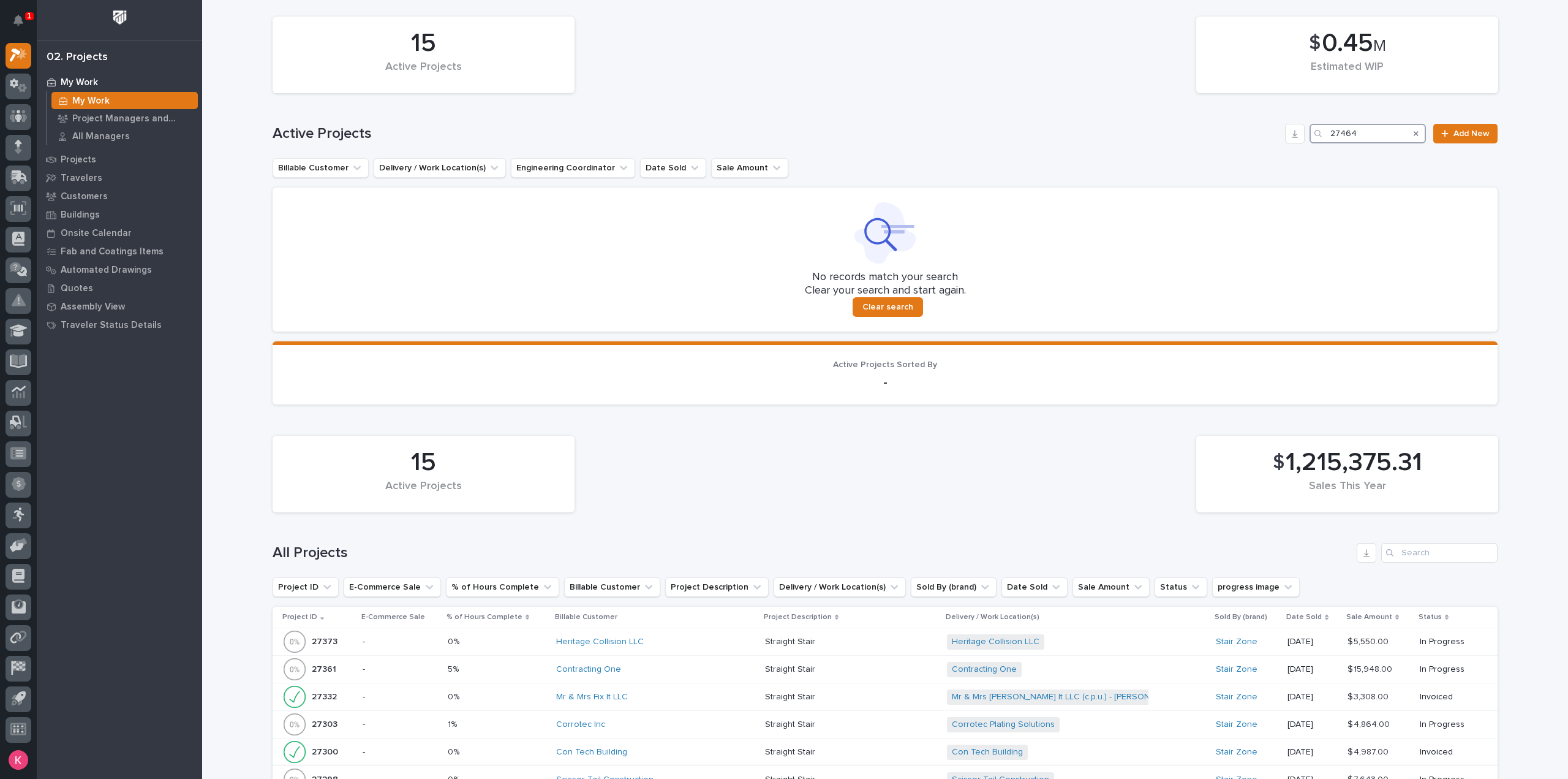
scroll to position [429, 0]
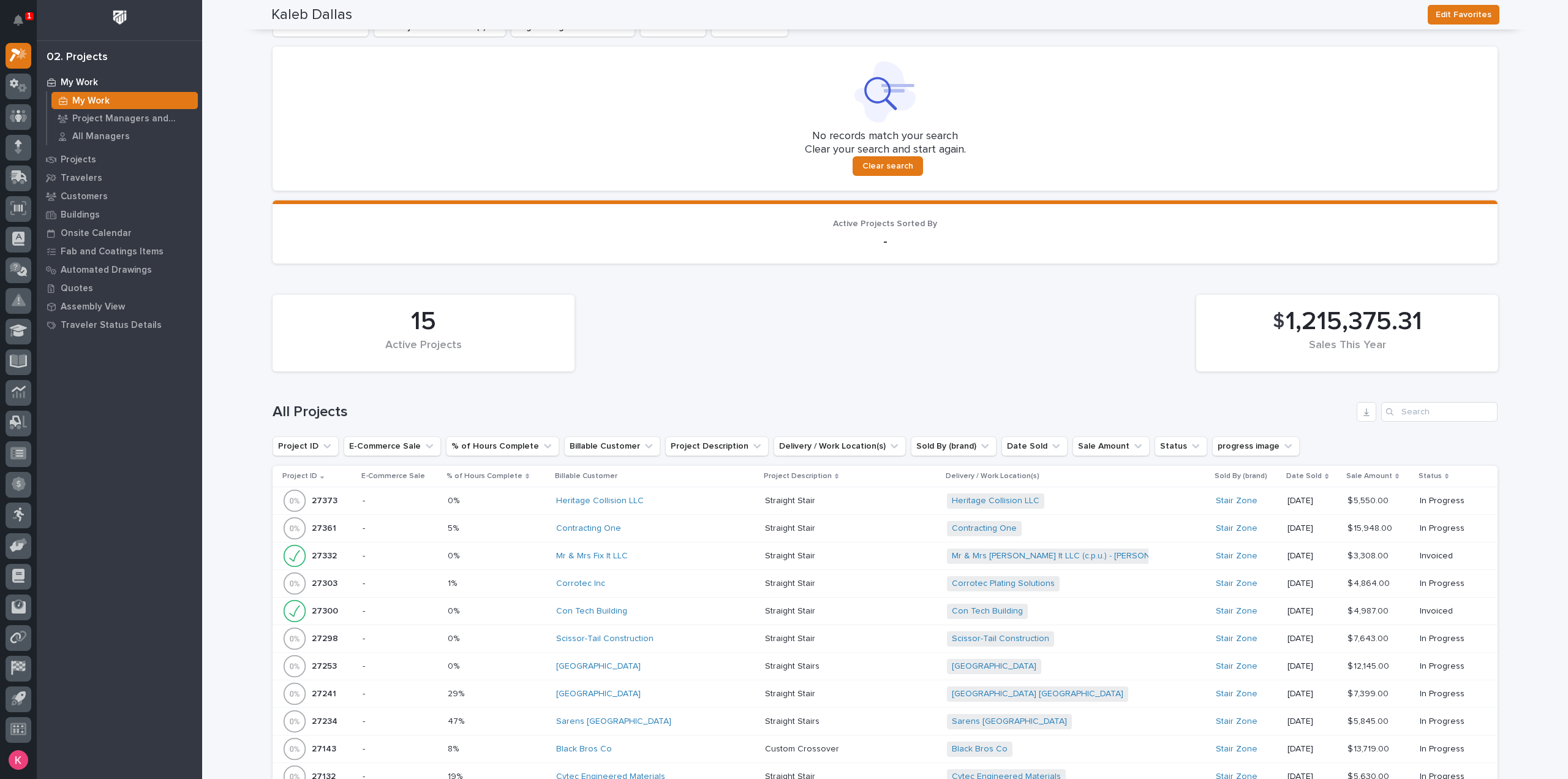
type input "27464"
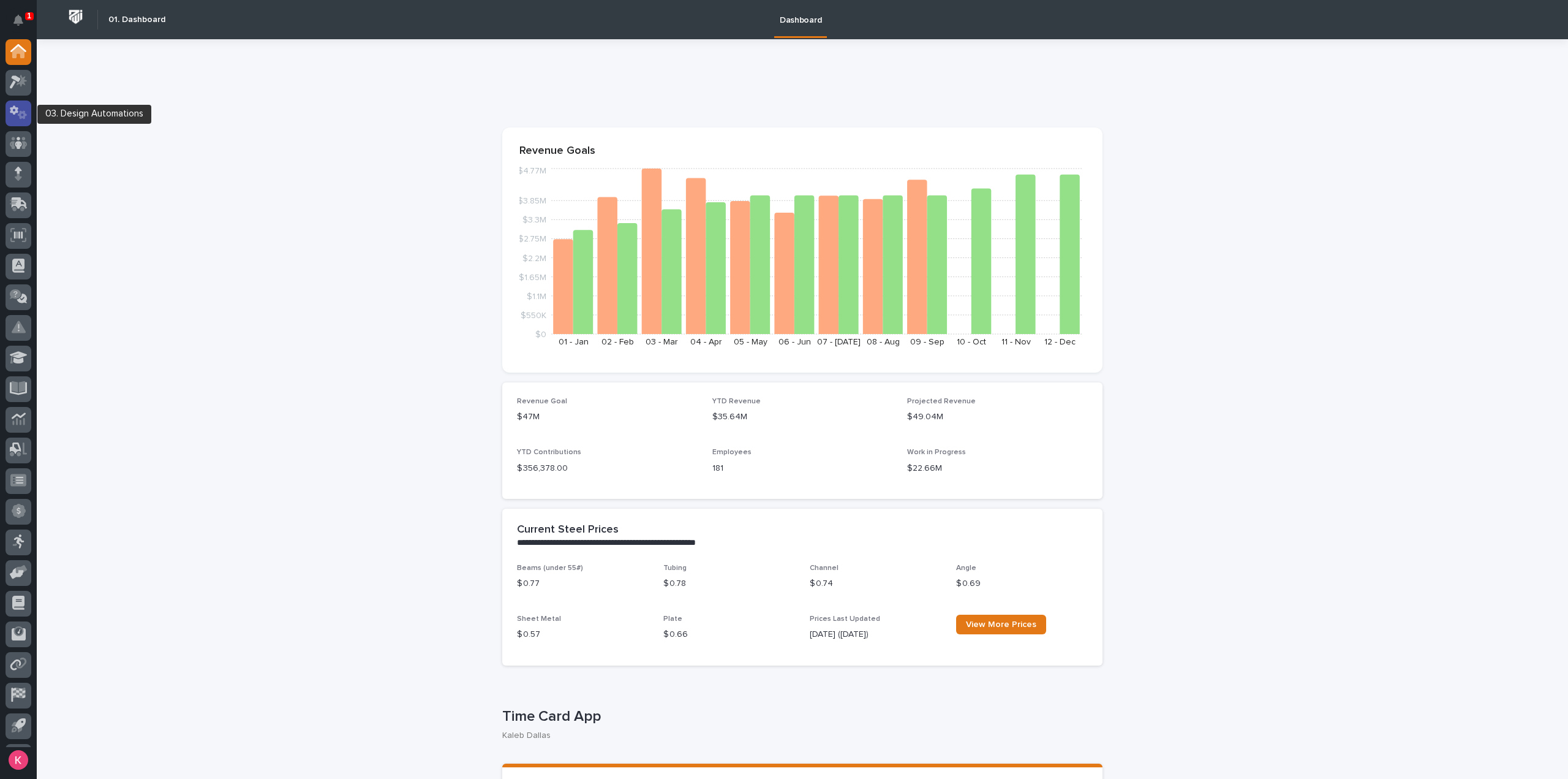
click at [18, 108] on icon at bounding box center [14, 111] width 9 height 9
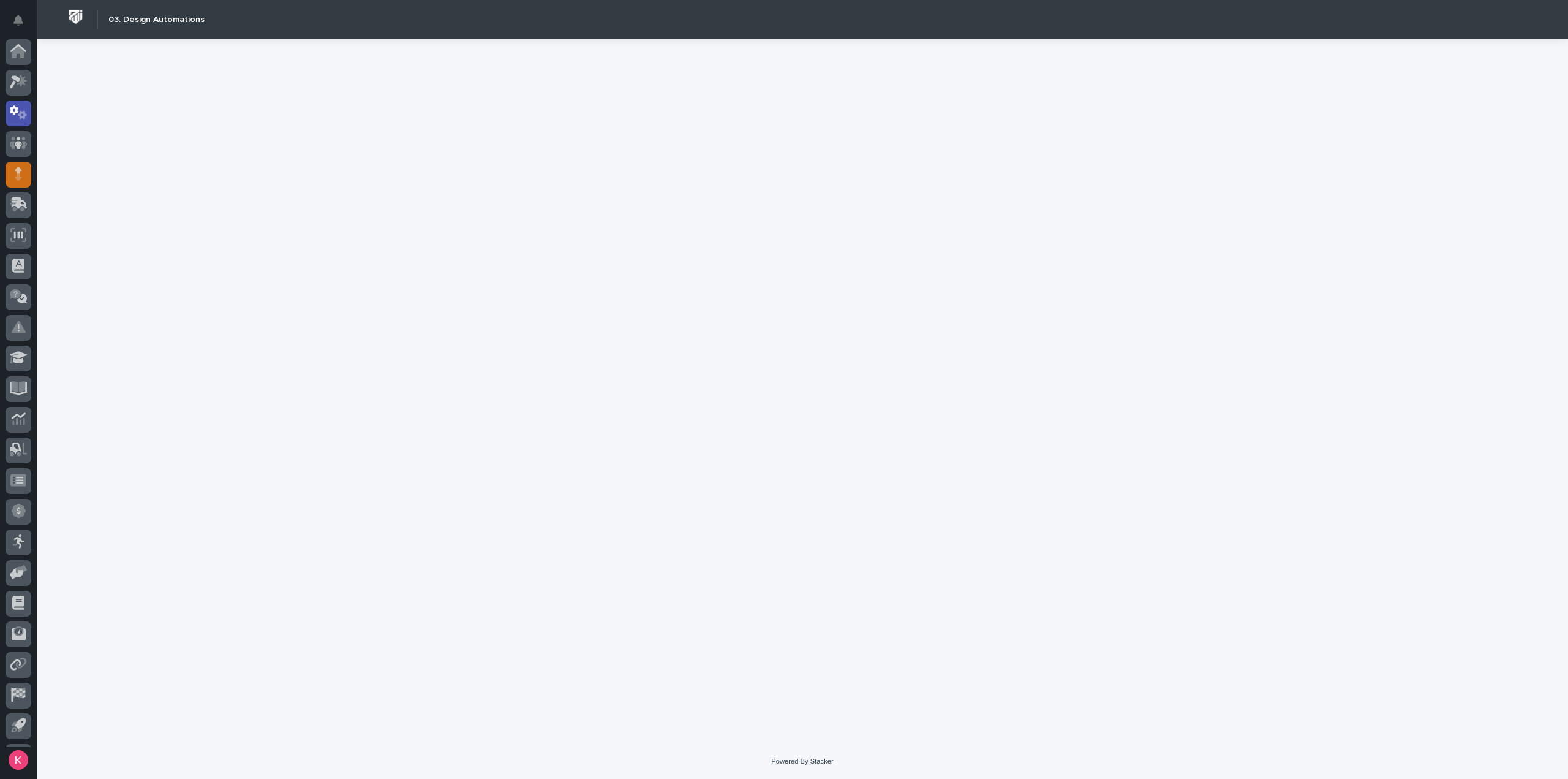
scroll to position [27, 0]
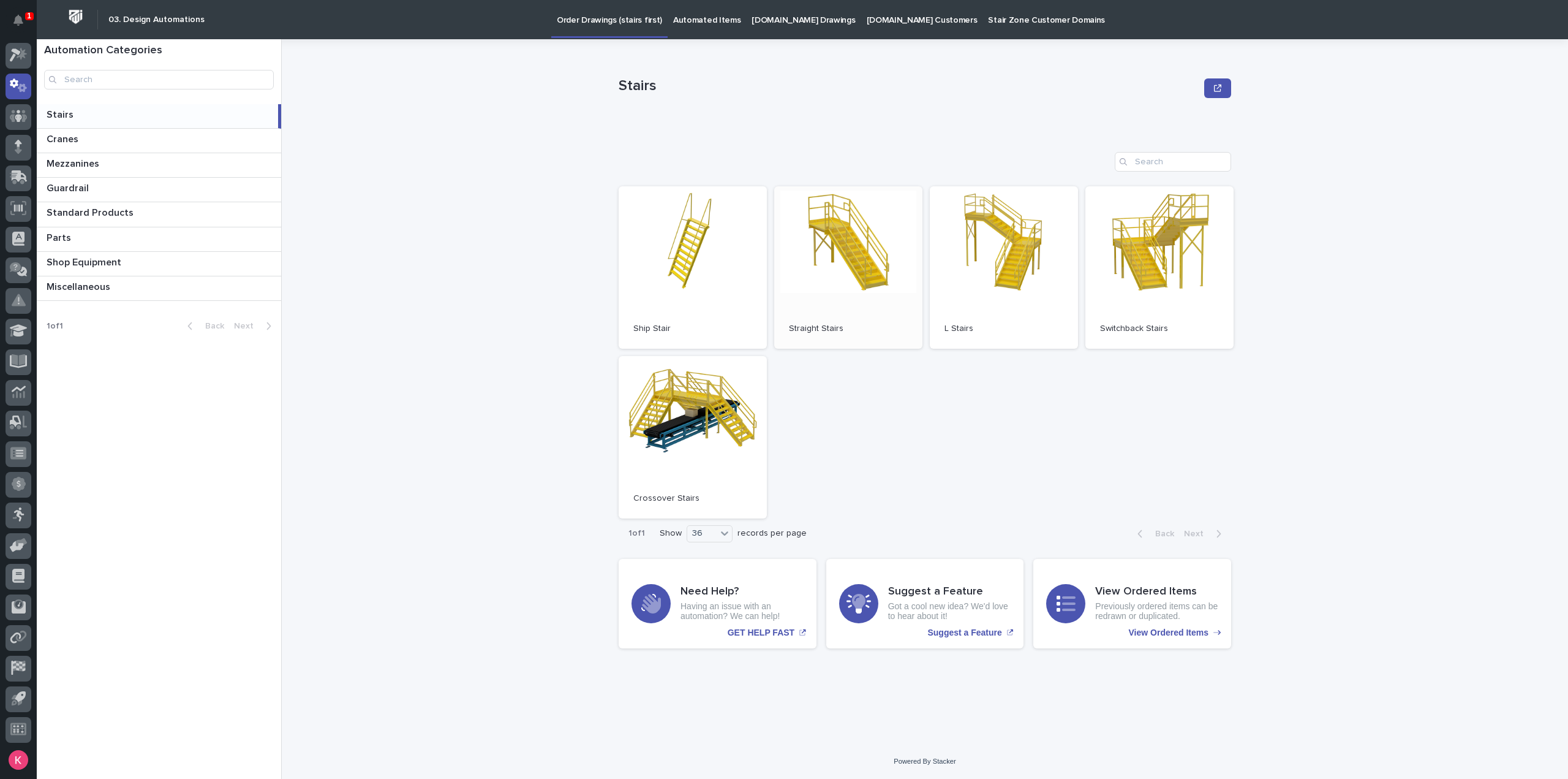
click at [854, 257] on link "Open" at bounding box center [848, 267] width 148 height 162
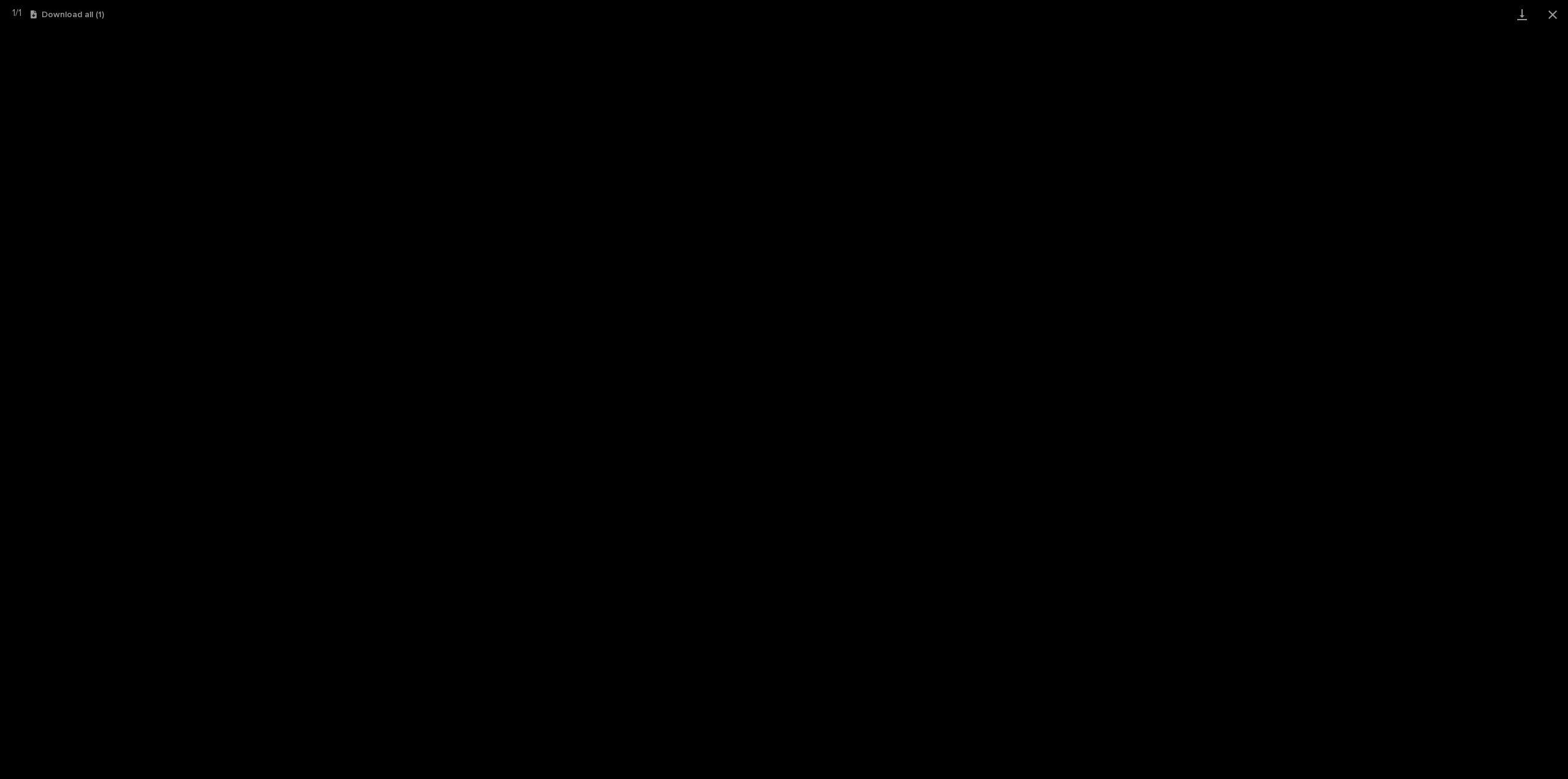
scroll to position [27, 0]
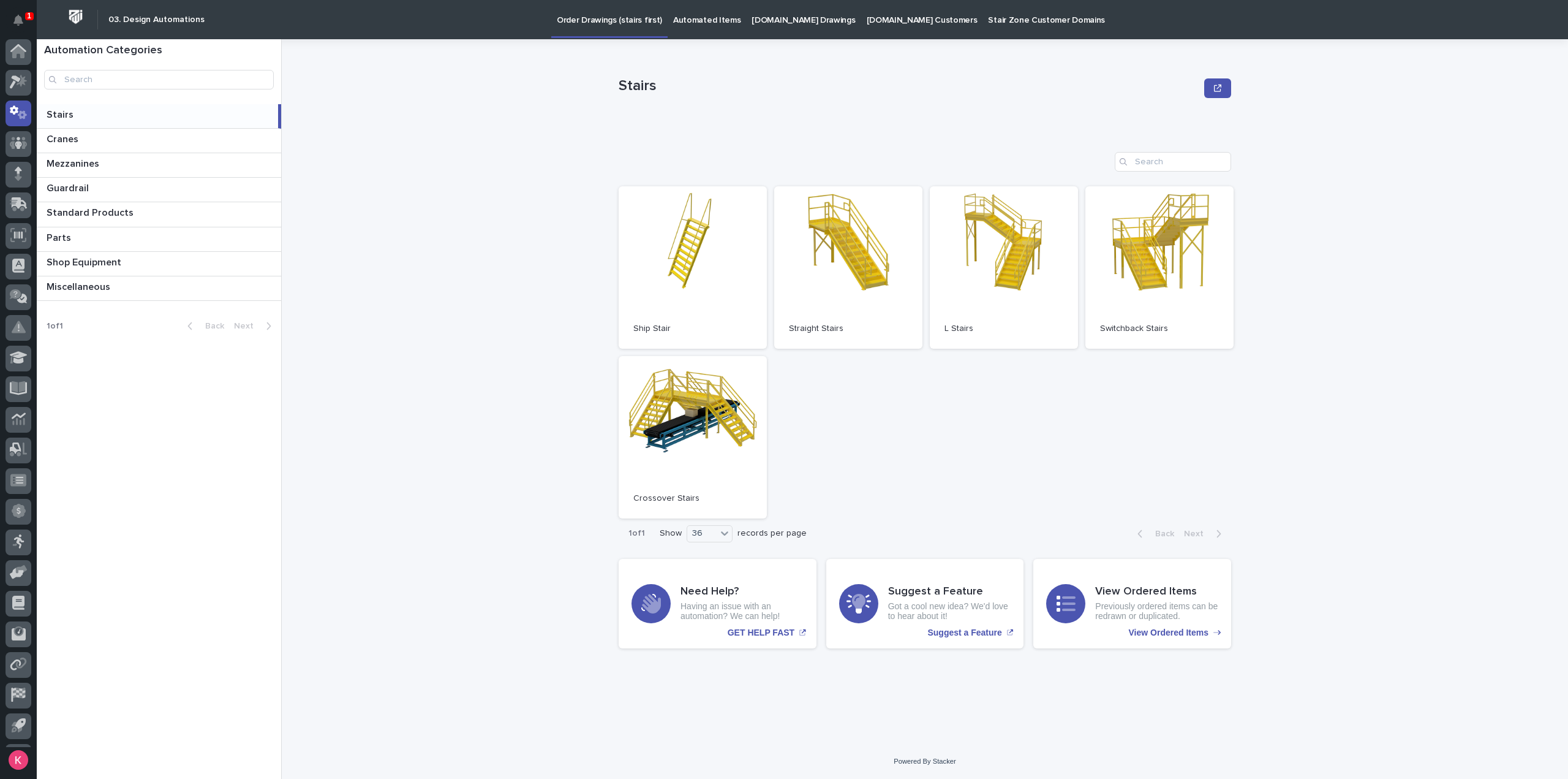
scroll to position [27, 0]
click at [898, 292] on link "Open" at bounding box center [848, 267] width 148 height 162
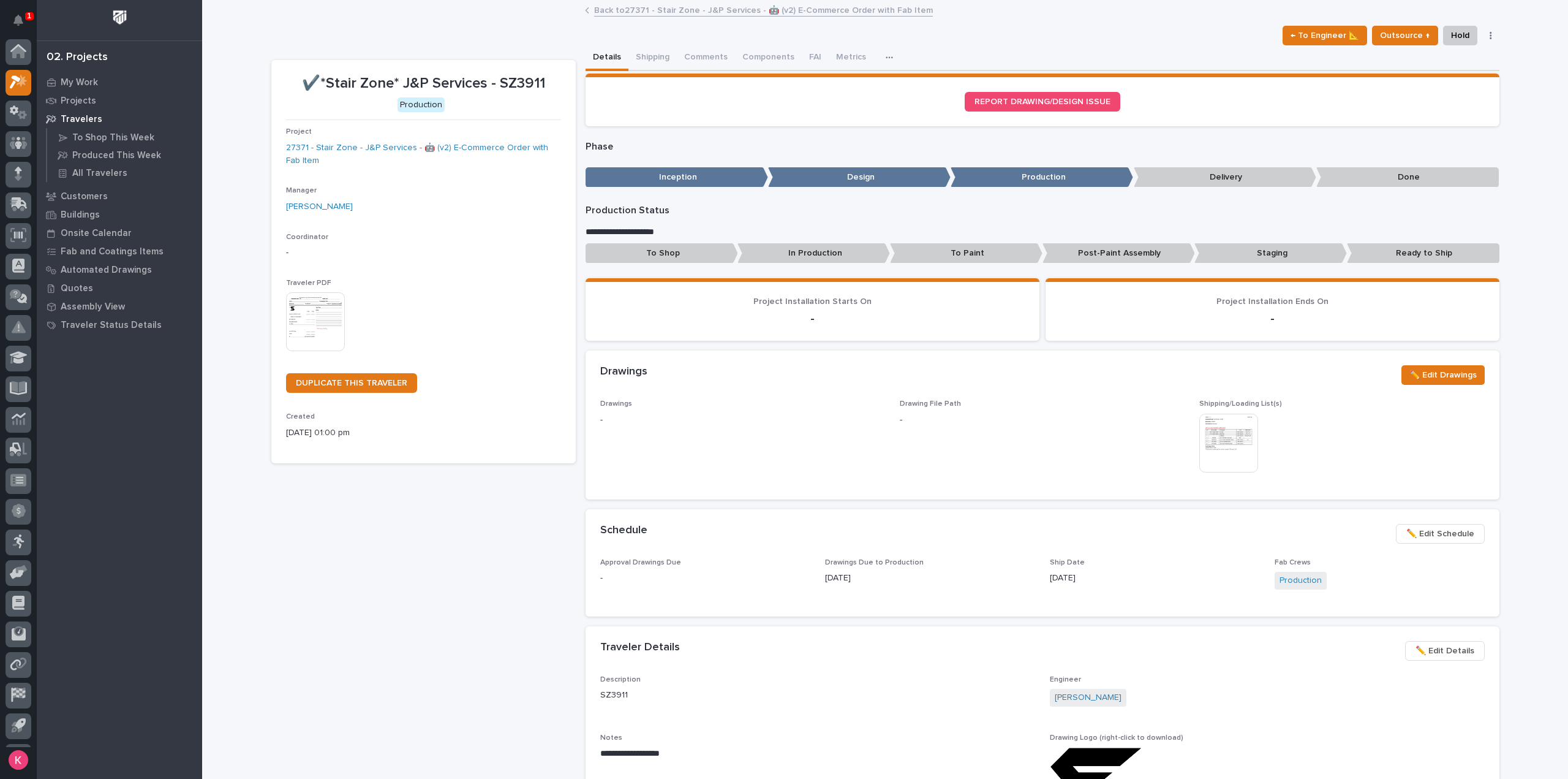
scroll to position [27, 0]
click at [50, 76] on div "My Work" at bounding box center [120, 82] width 159 height 17
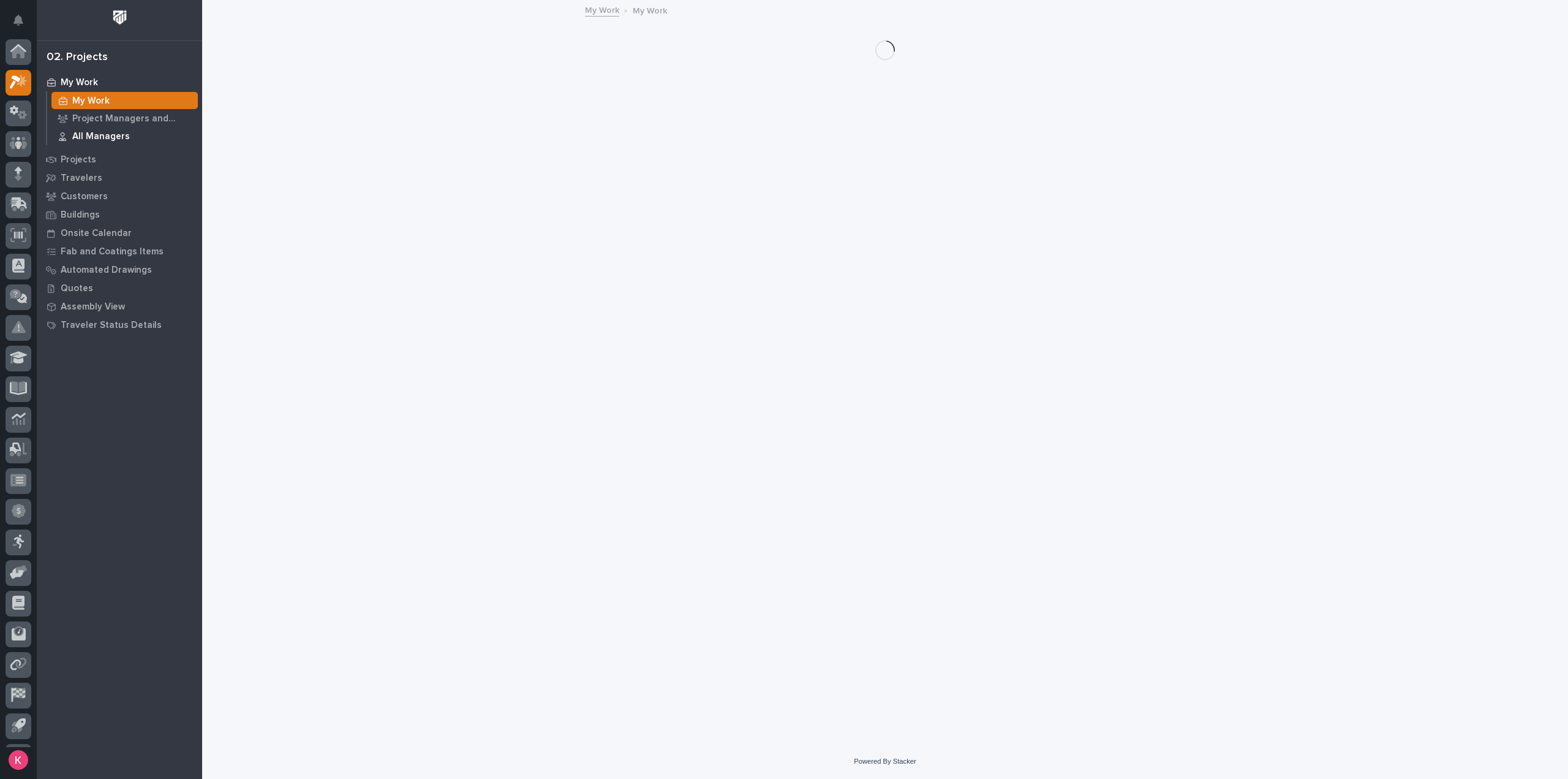
scroll to position [27, 0]
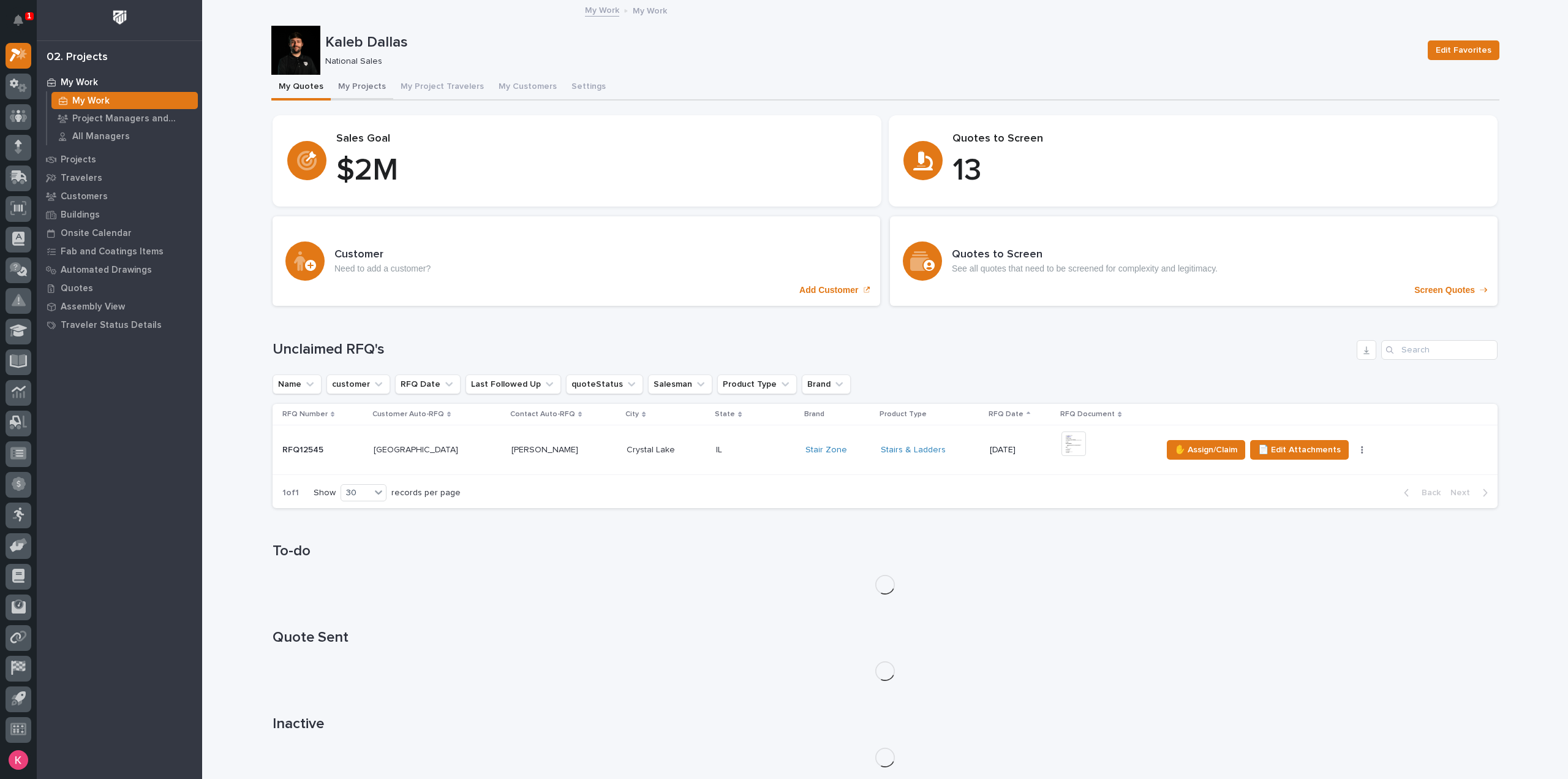
click at [359, 88] on button "My Projects" at bounding box center [362, 88] width 62 height 25
click at [422, 95] on button "My Project Travelers" at bounding box center [442, 88] width 98 height 25
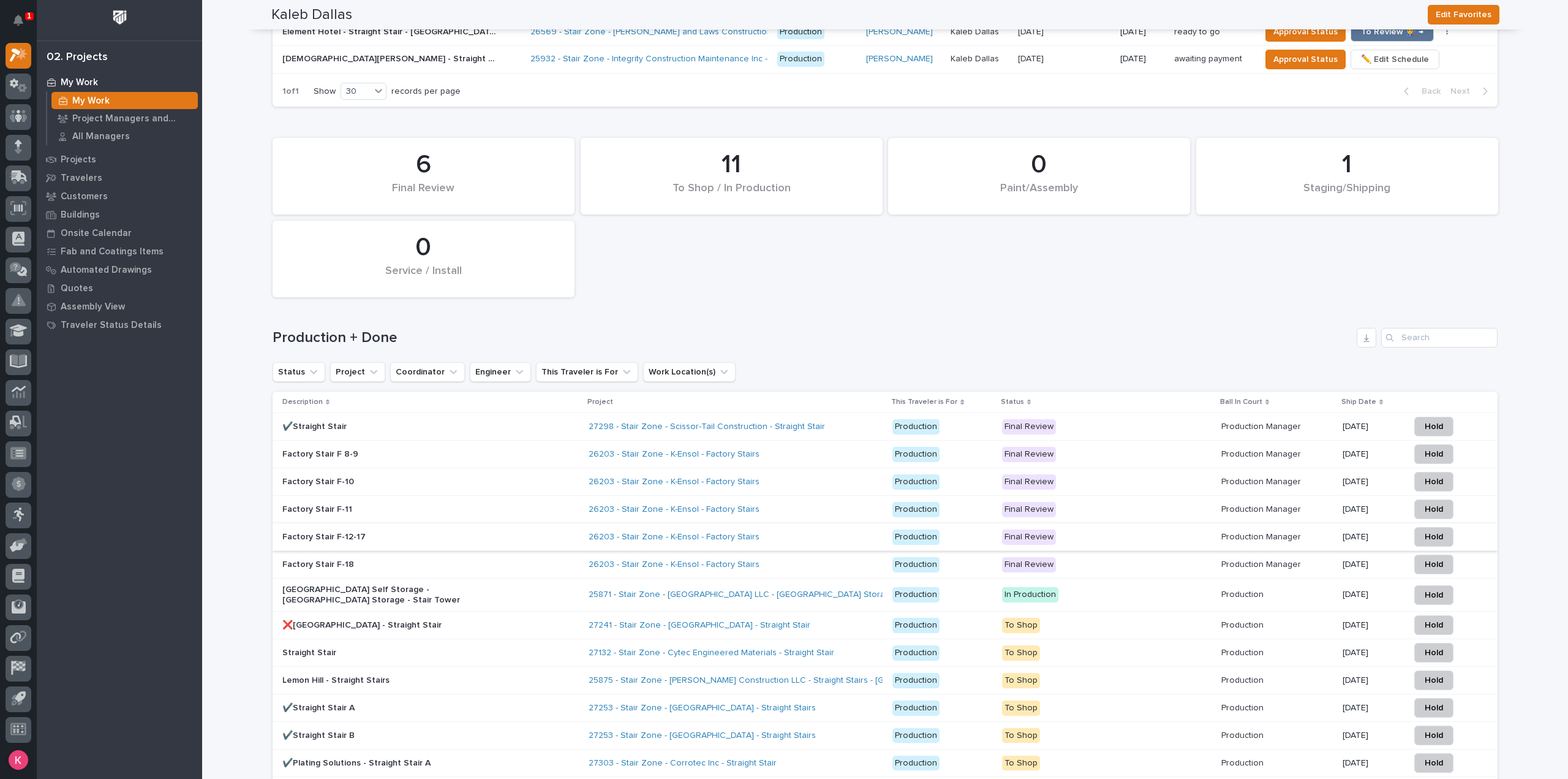
scroll to position [846, 0]
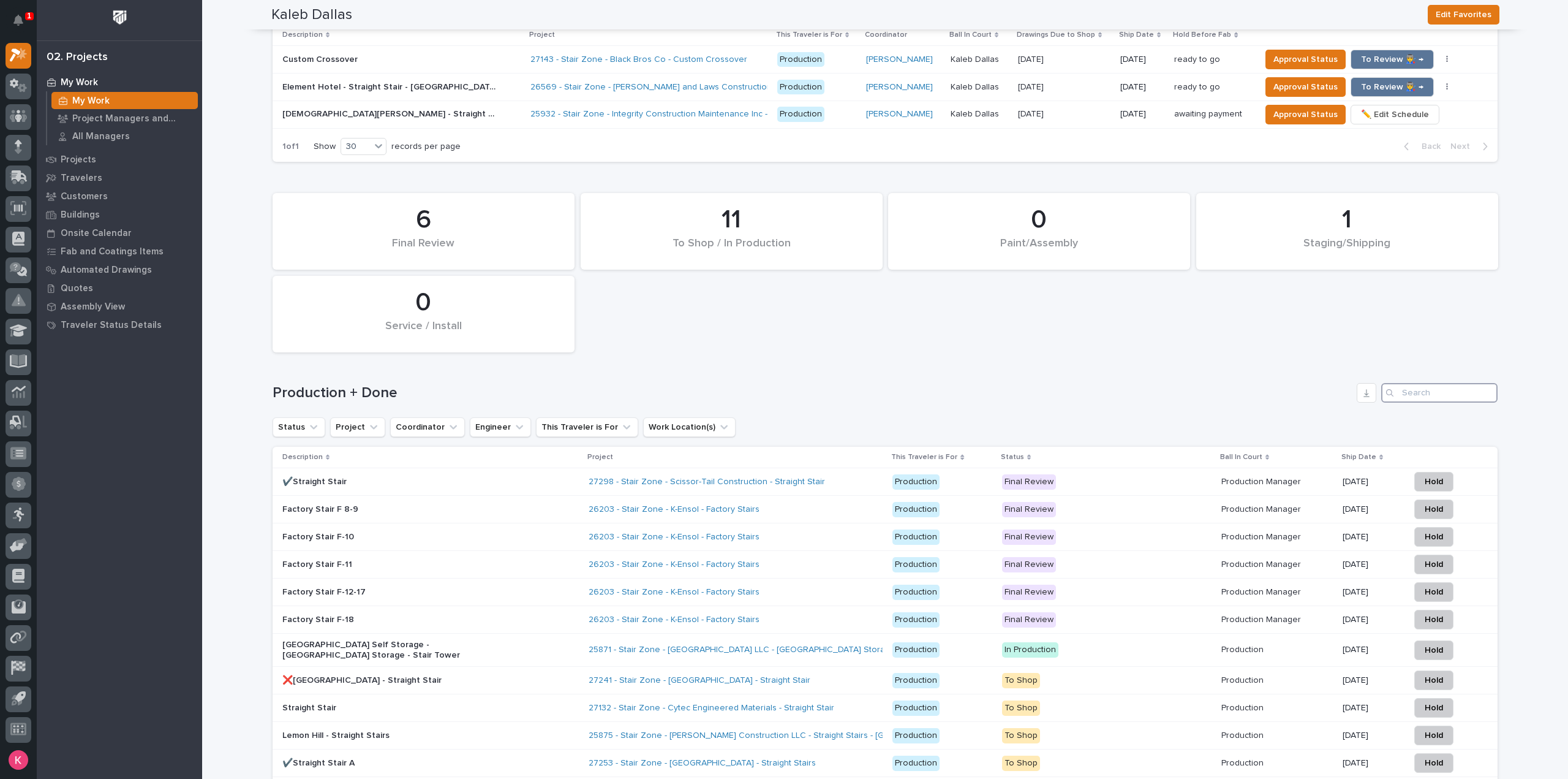
click at [1424, 384] on input "Search" at bounding box center [1439, 393] width 116 height 19
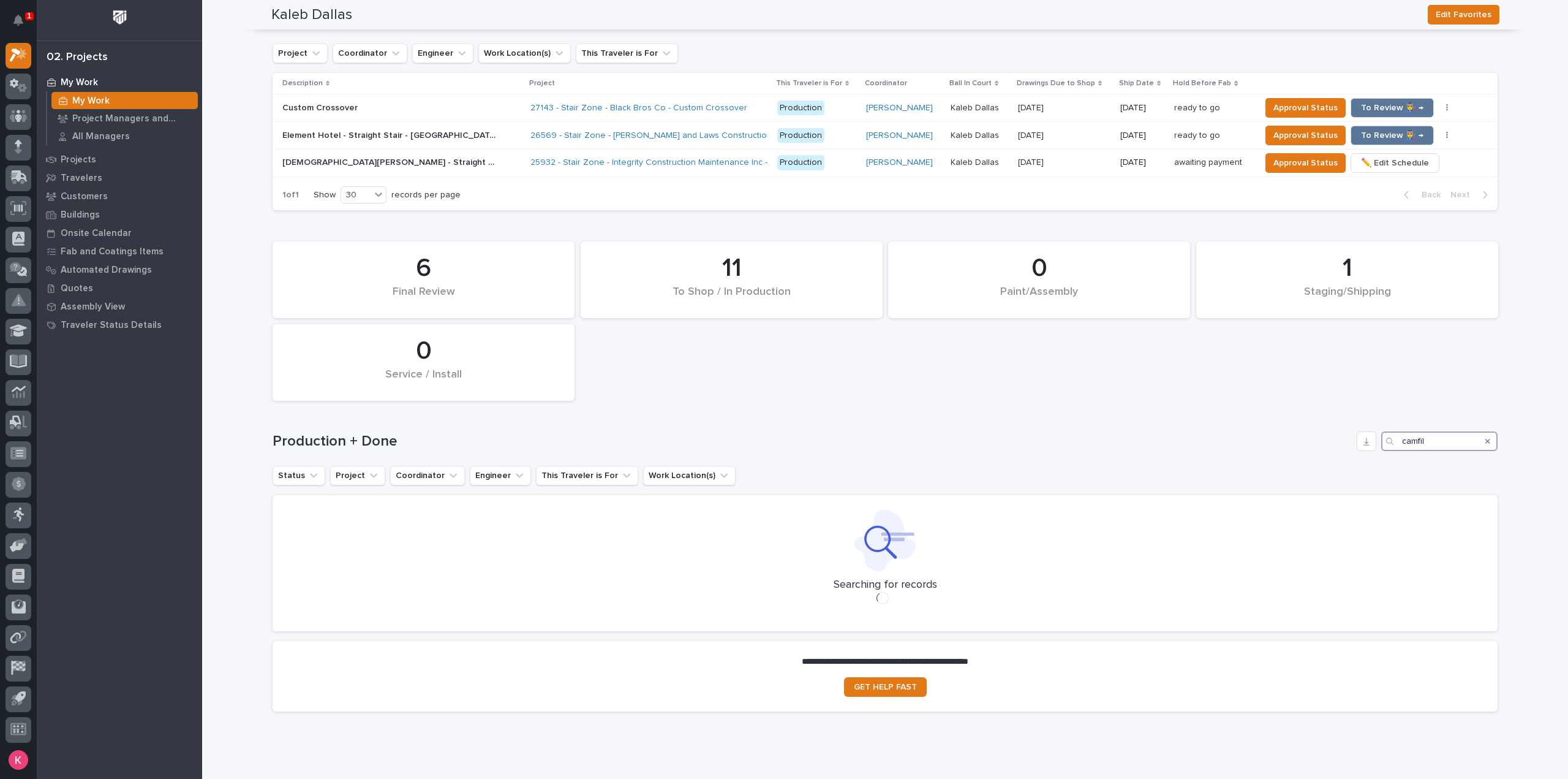
scroll to position [836, 0]
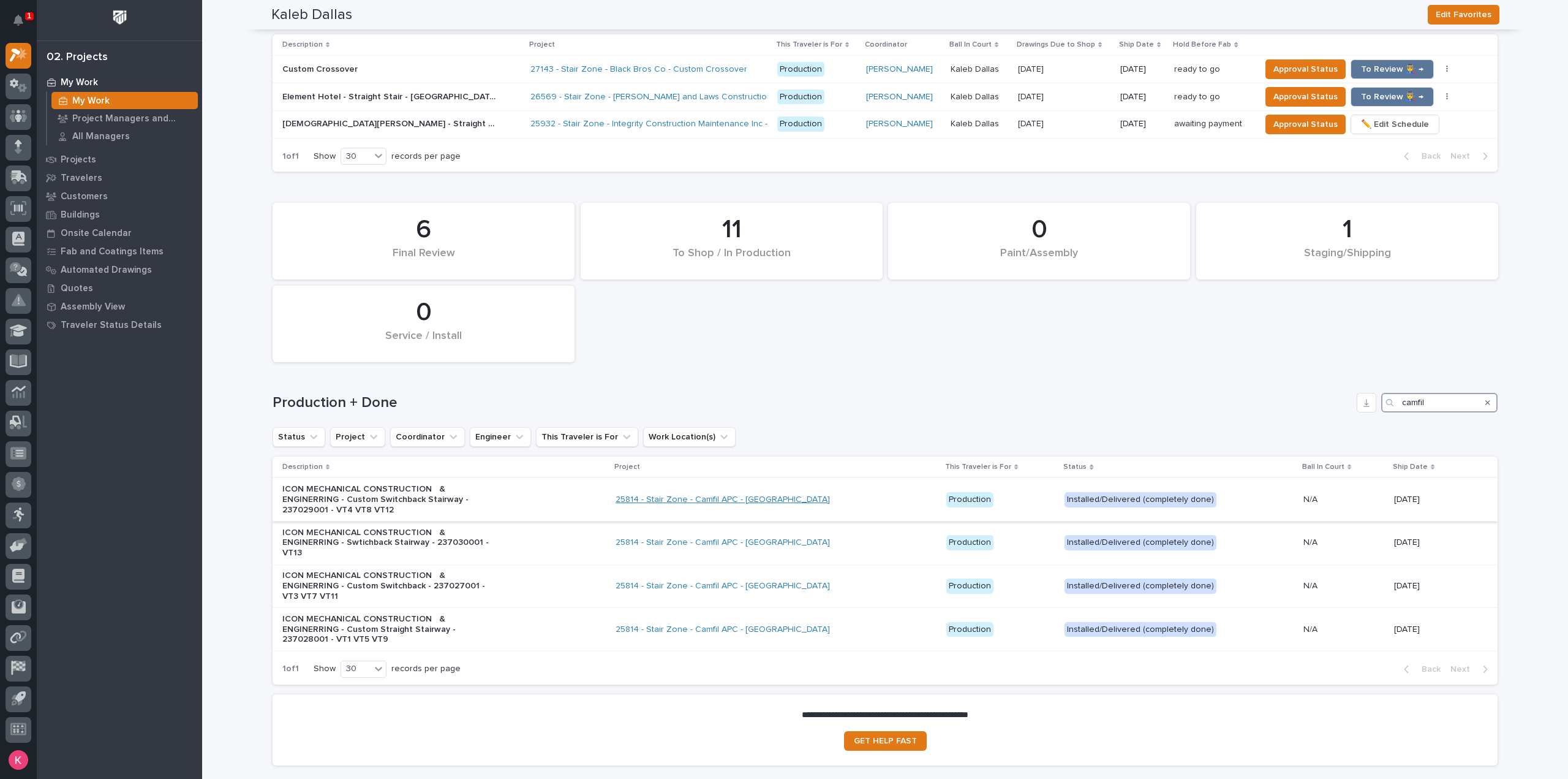
type input "camfil"
click at [748, 502] on link "25814 - Stair Zone - Camfil APC - Jonesboro" at bounding box center [723, 499] width 215 height 11
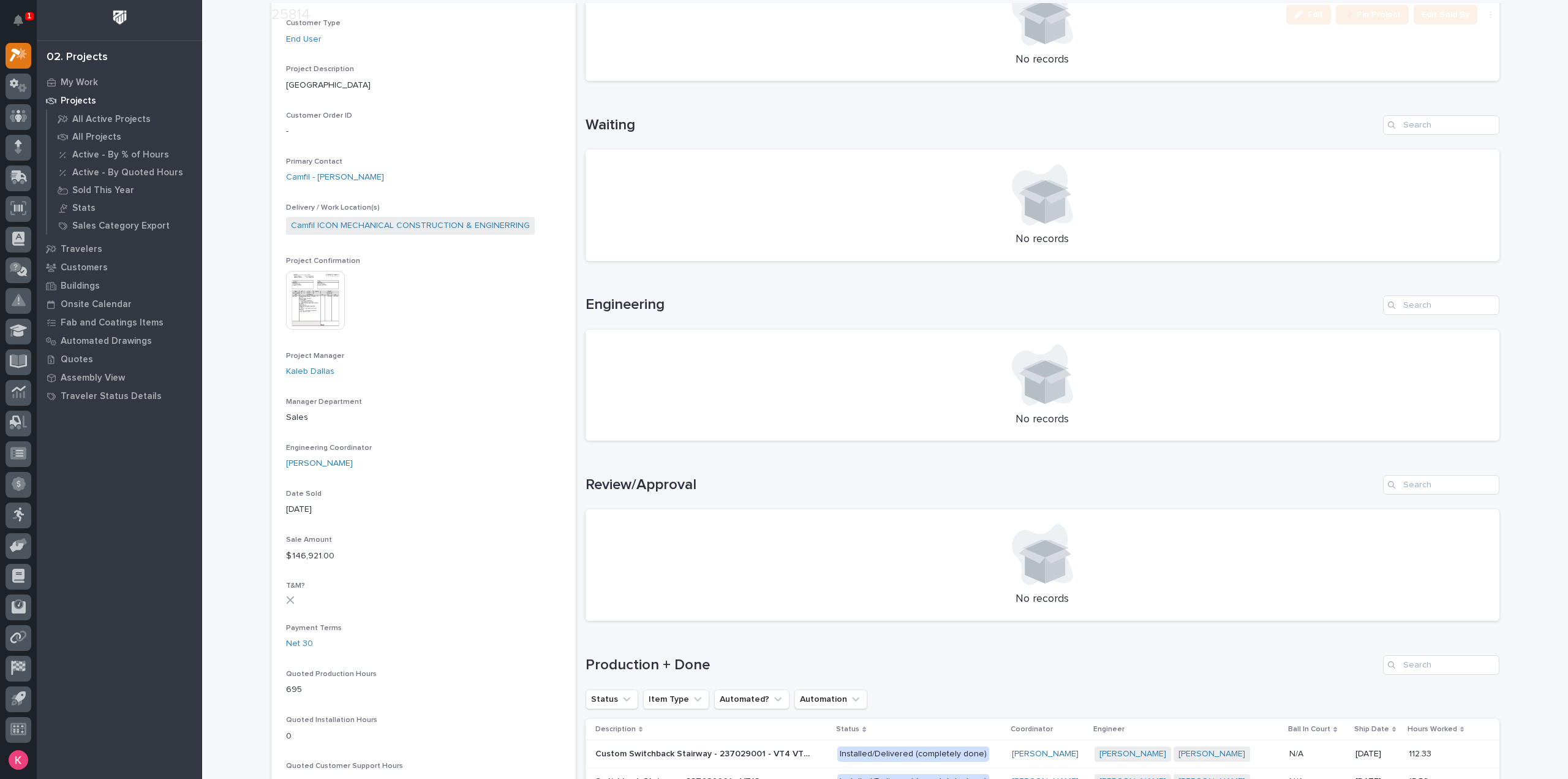
scroll to position [490, 0]
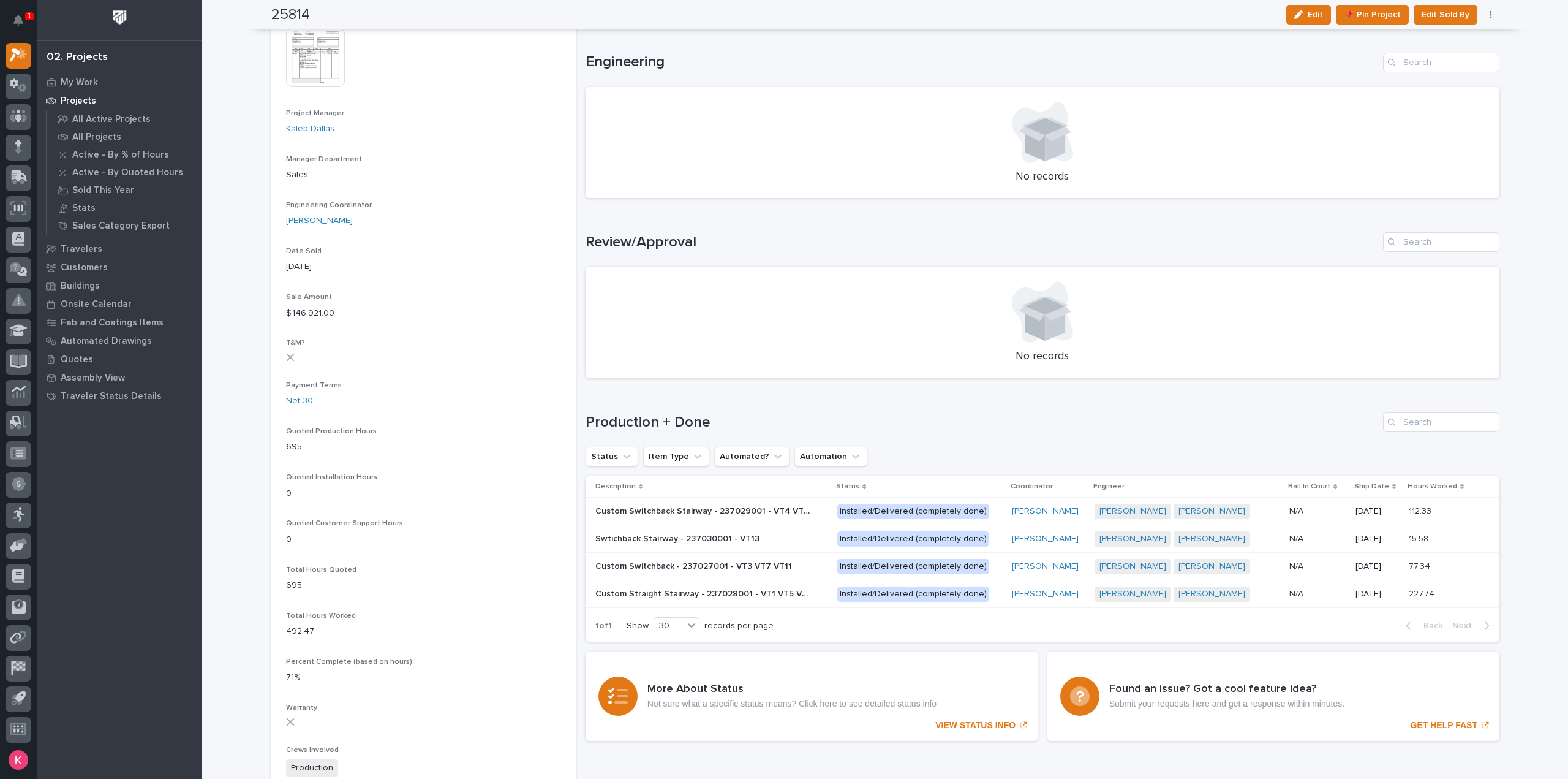
click at [797, 512] on p "Custom Switchback Stairway - 237029001 - VT4 VT8 VT12" at bounding box center [704, 510] width 217 height 13
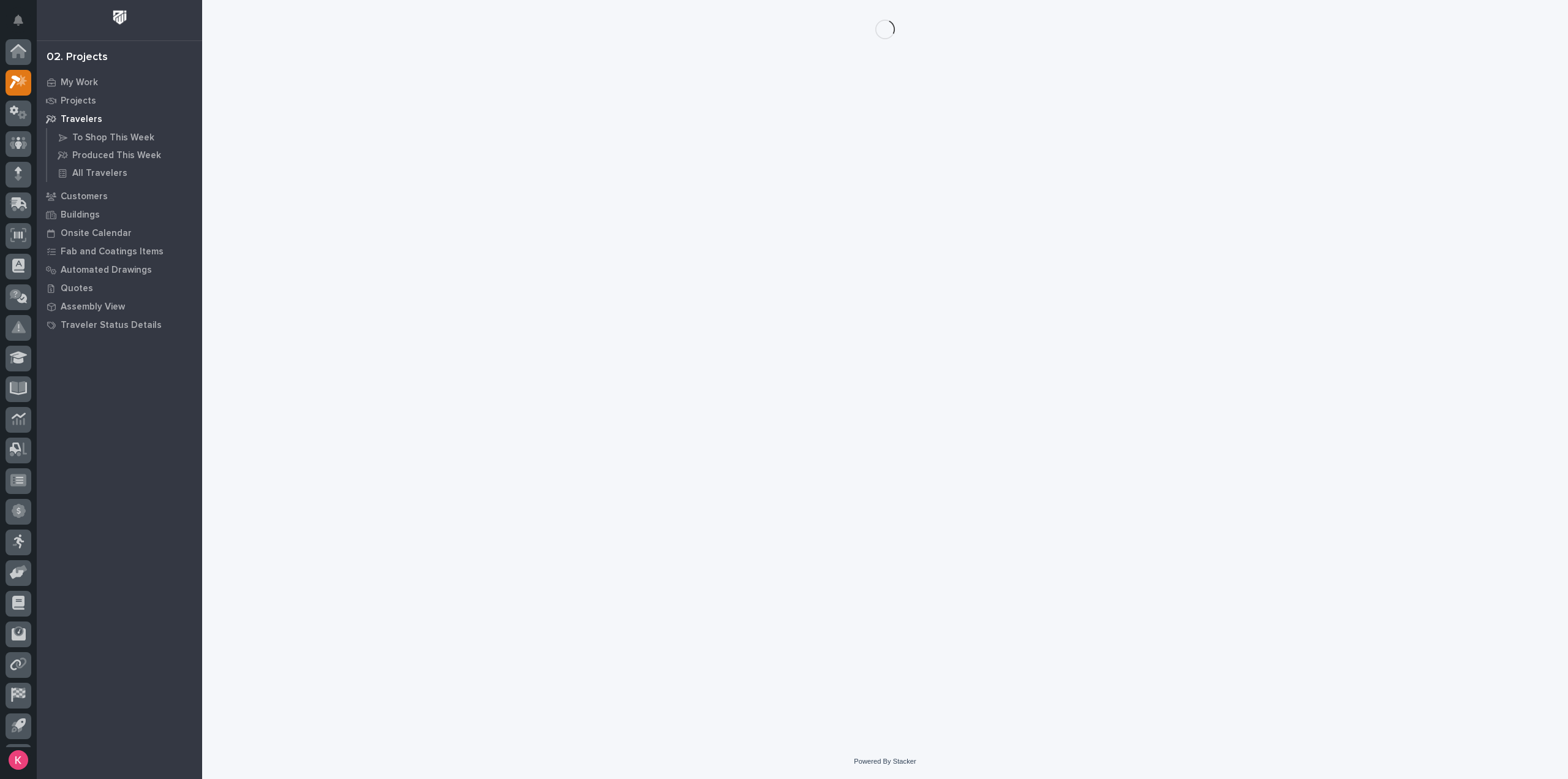
scroll to position [27, 0]
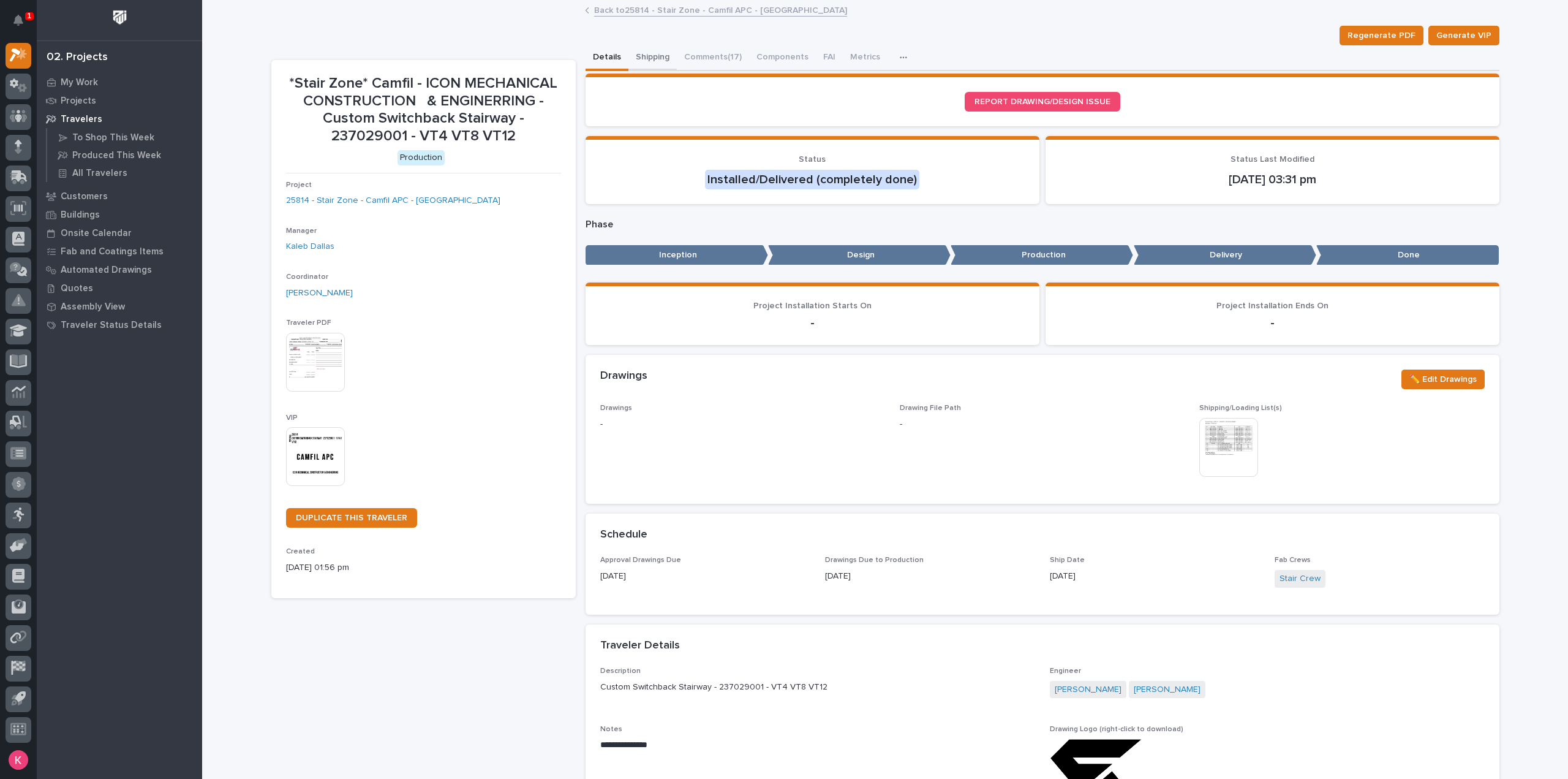
click at [648, 59] on button "Shipping" at bounding box center [652, 58] width 48 height 25
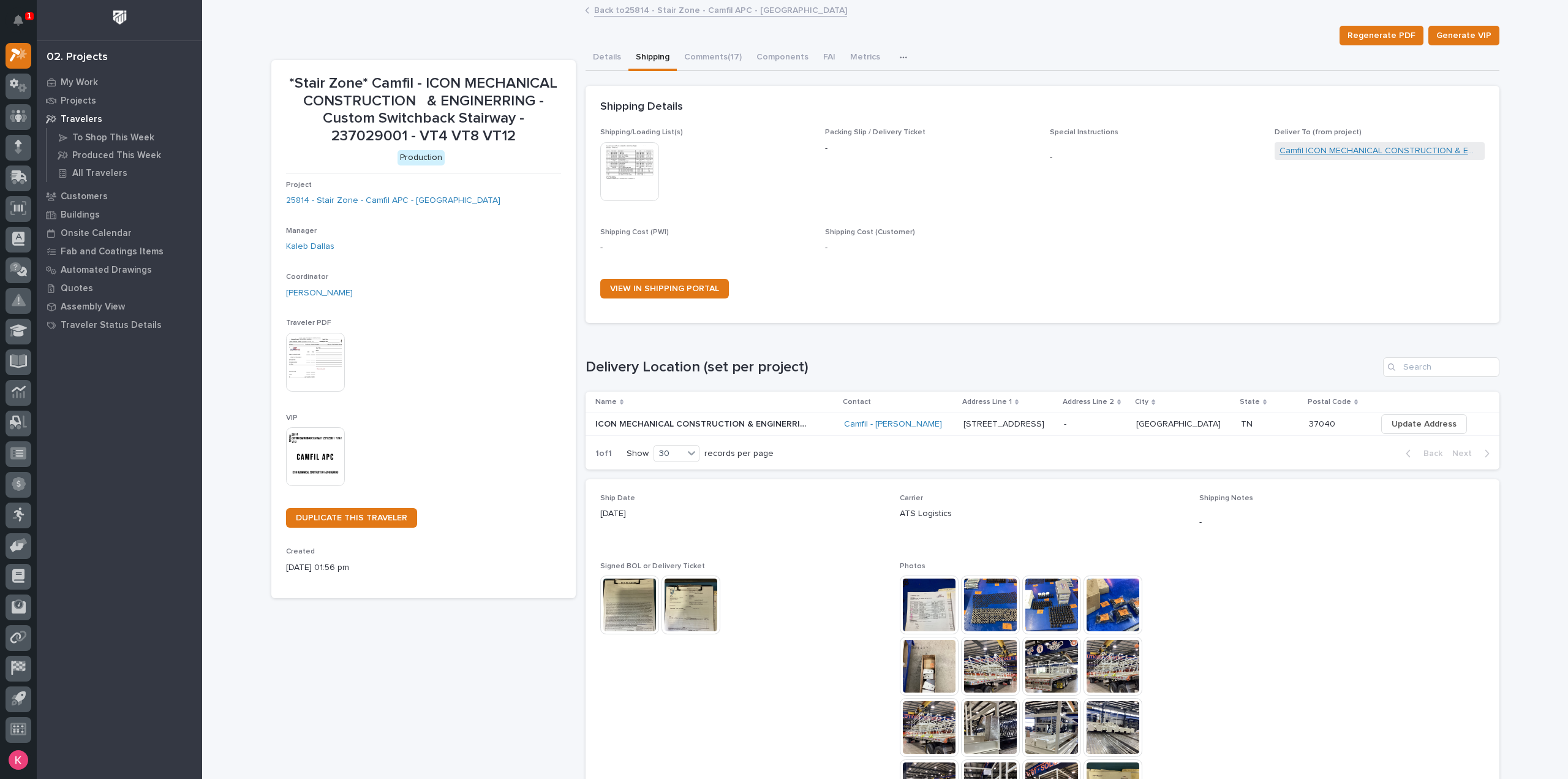
click at [1317, 151] on link "Camfil ICON MECHANICAL CONSTRUCTION & ENGINERRING" at bounding box center [1380, 150] width 201 height 13
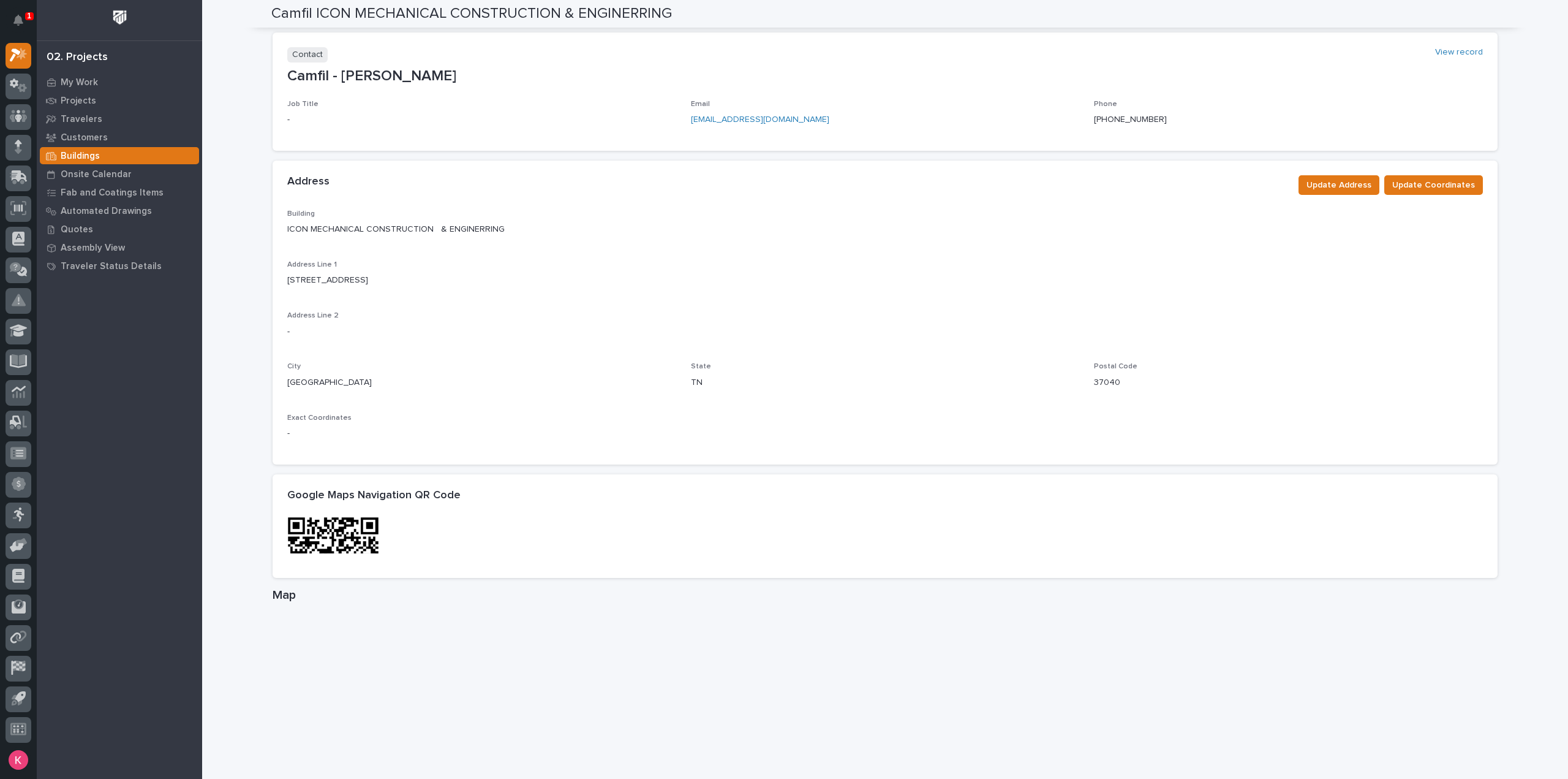
scroll to position [62, 0]
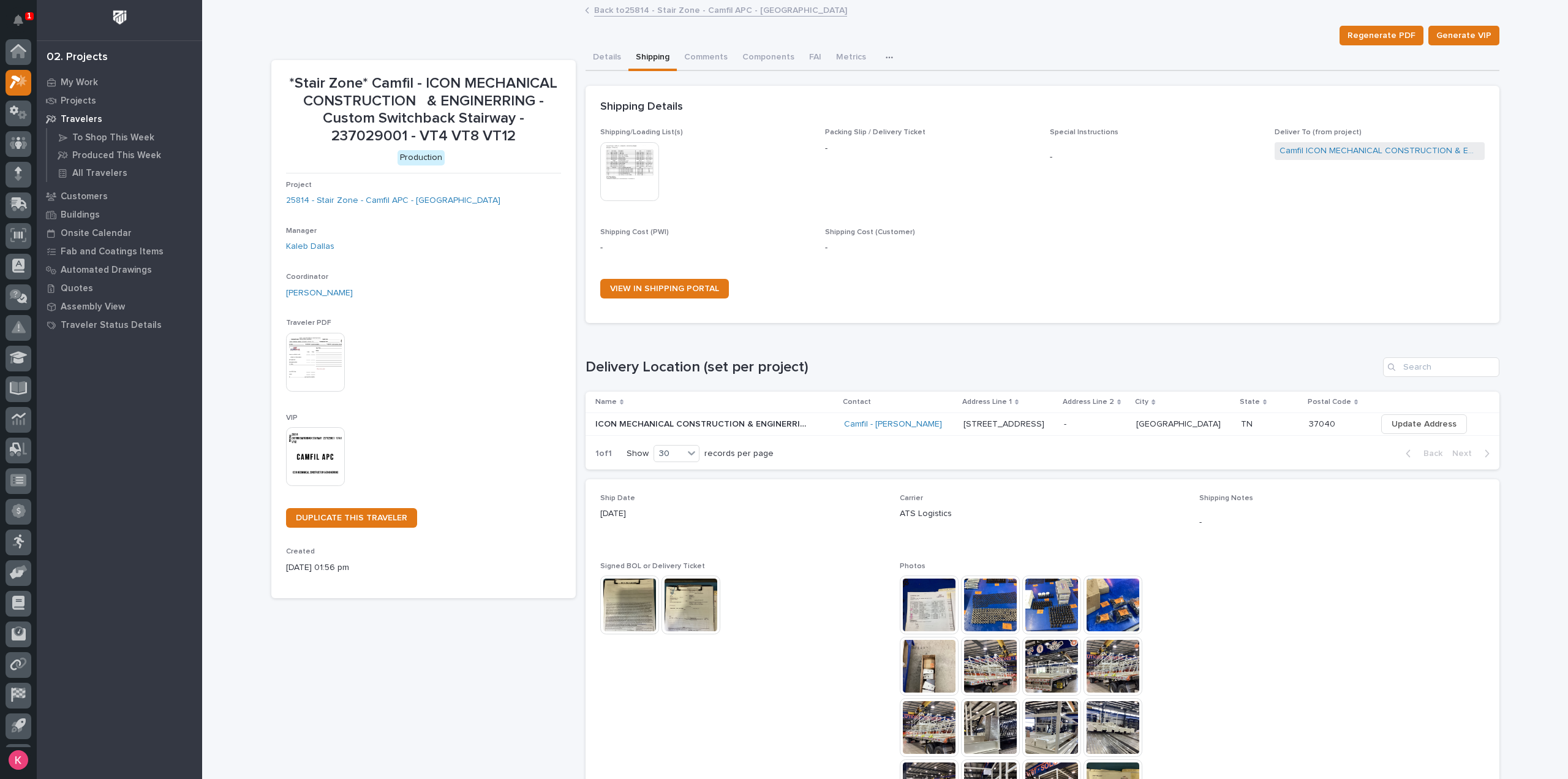
scroll to position [27, 0]
click at [682, 11] on link "Back to 25814 - Stair Zone - Camfil APC - Jonesboro" at bounding box center [721, 9] width 253 height 14
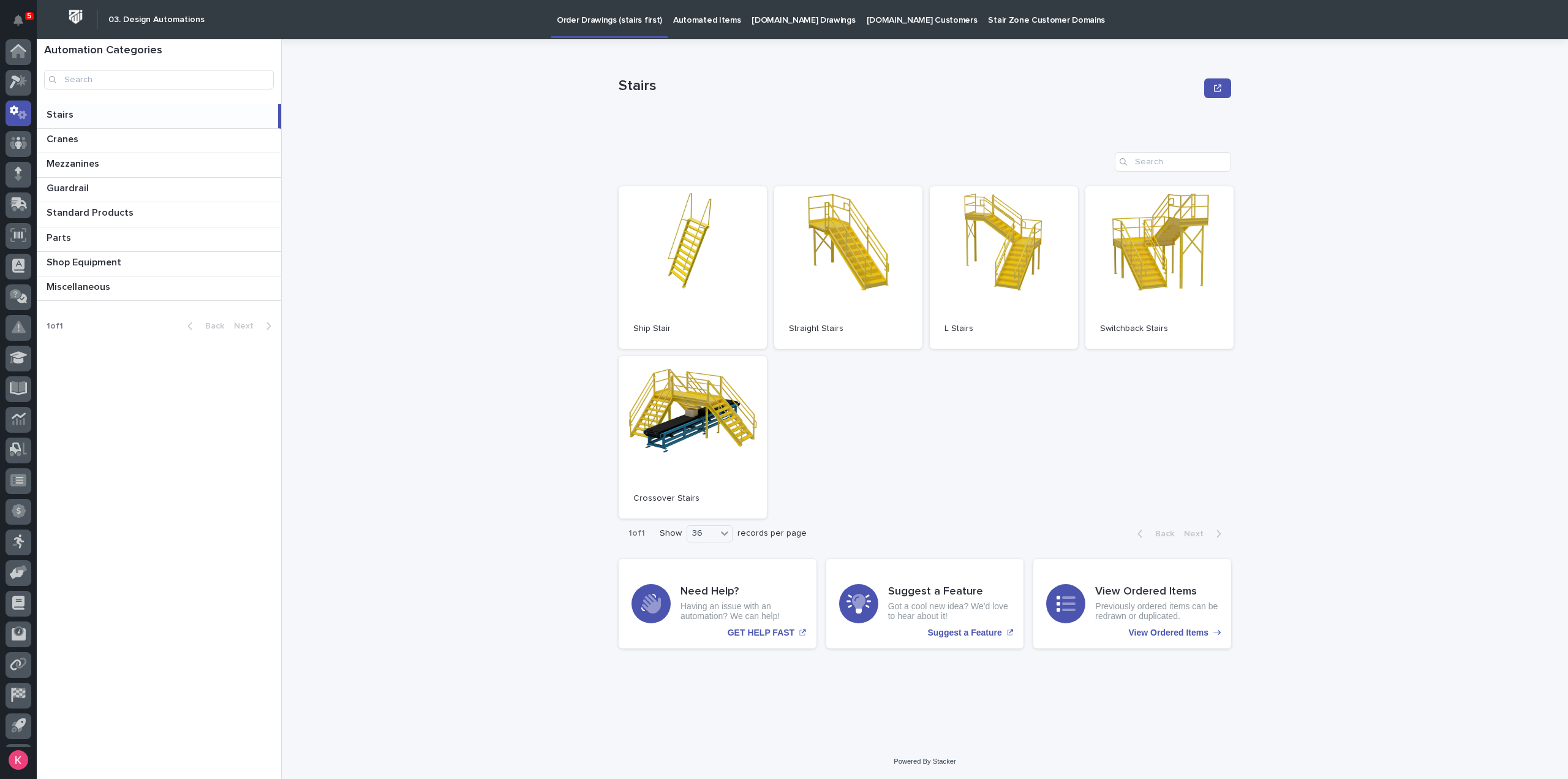
scroll to position [27, 0]
click at [673, 24] on p "Automated Items" at bounding box center [706, 13] width 68 height 25
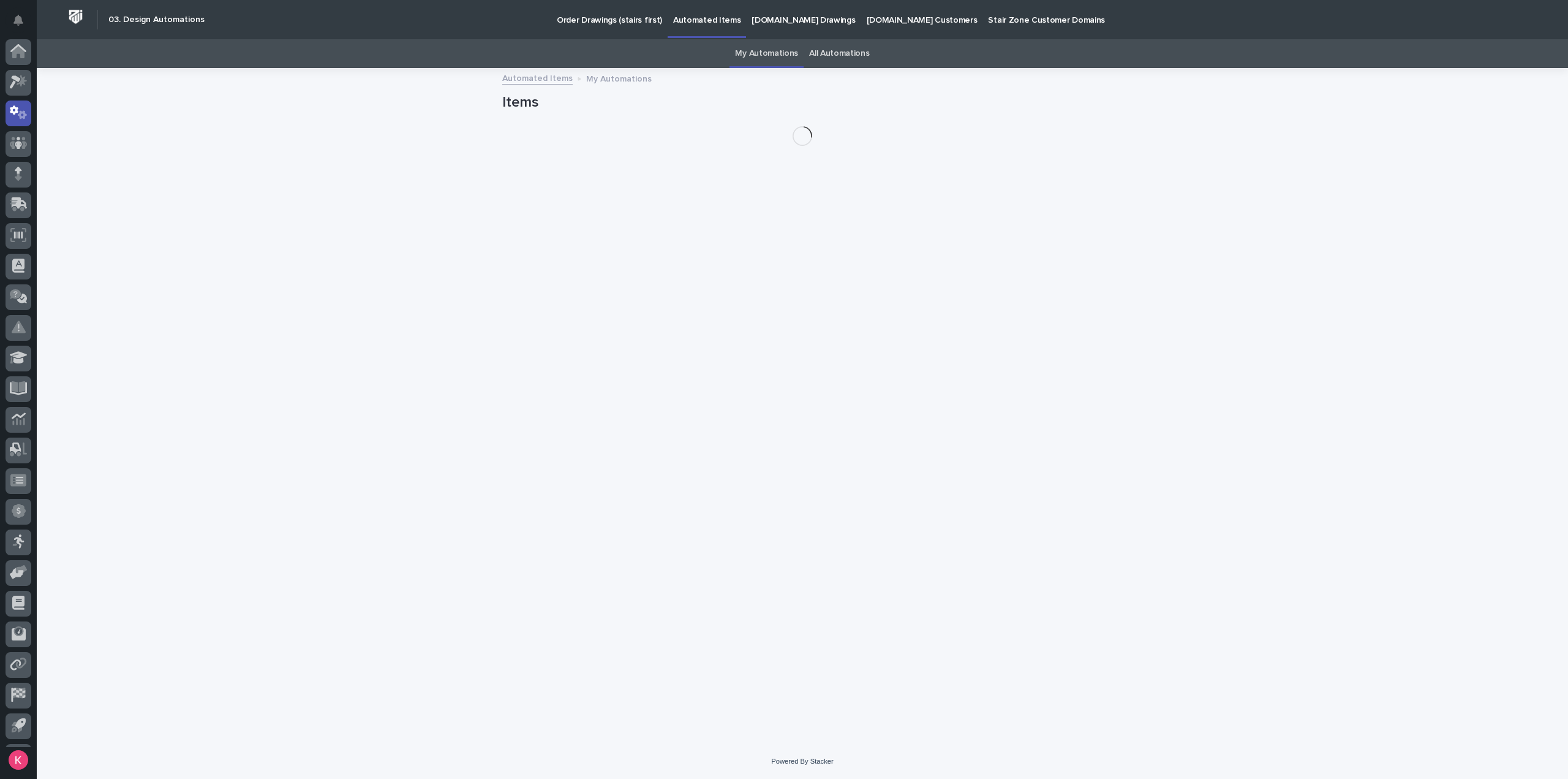
scroll to position [27, 0]
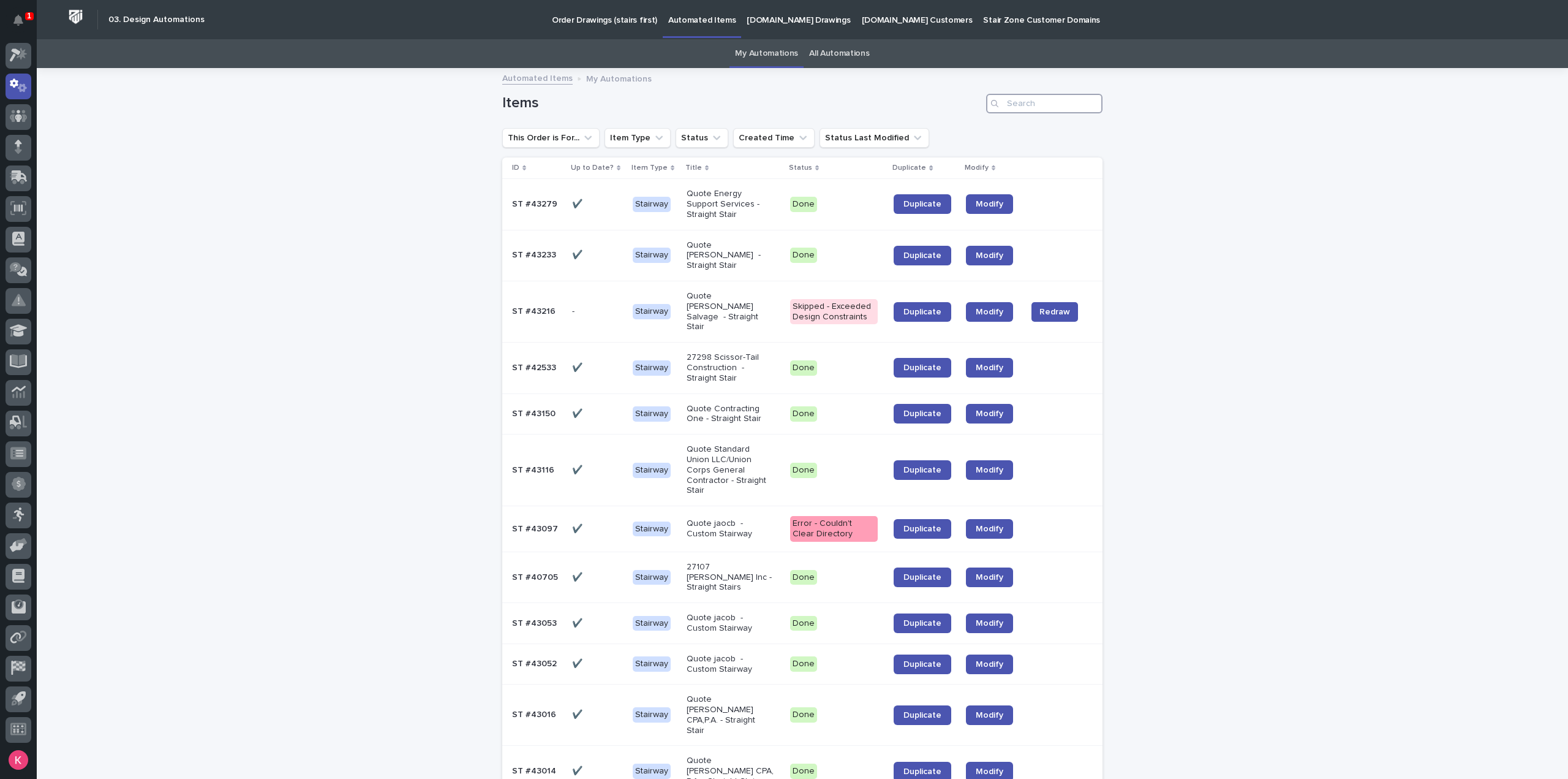
click at [1042, 94] on input "Search" at bounding box center [1044, 103] width 116 height 19
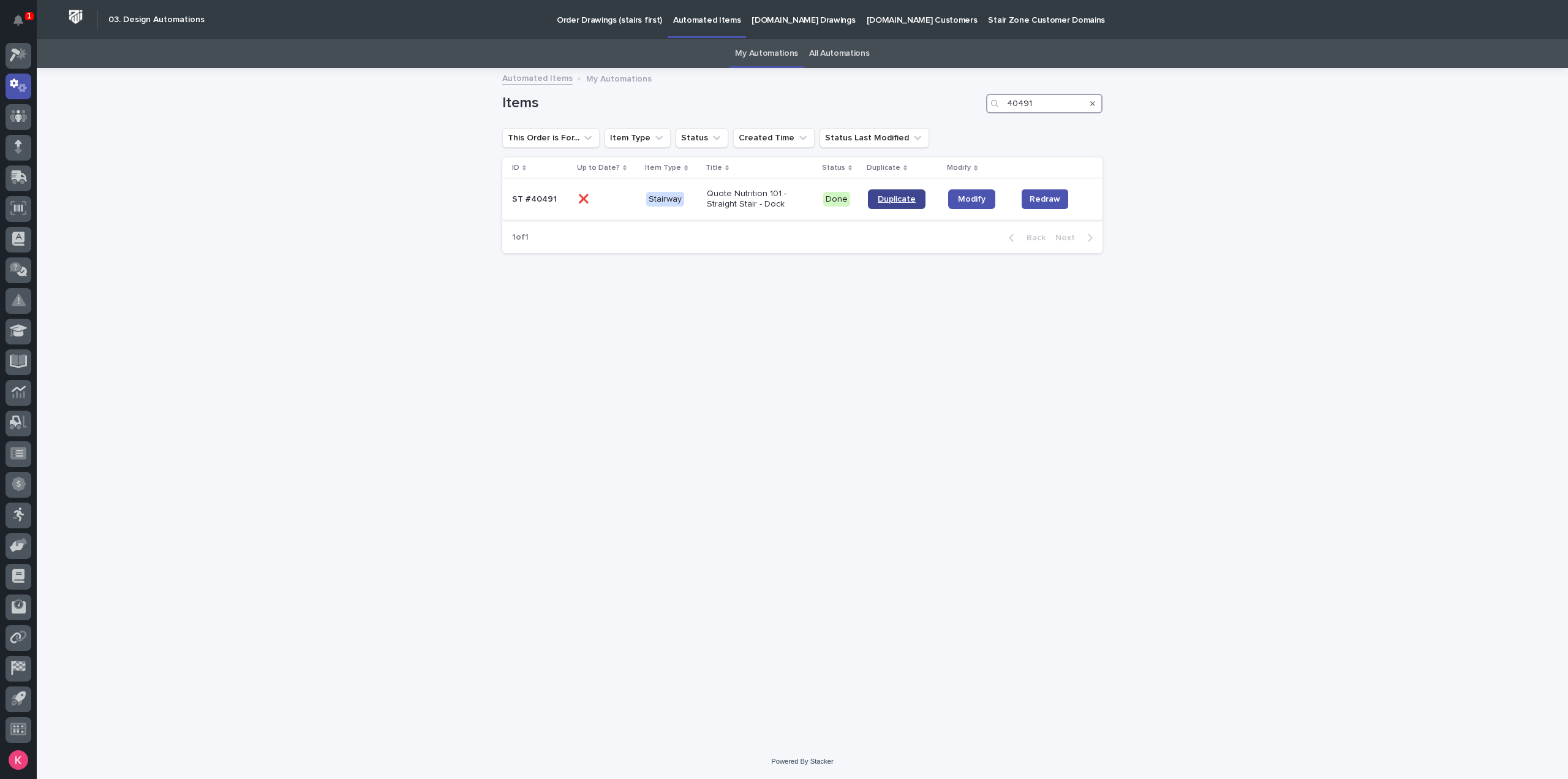
type input "40491"
click at [886, 206] on link "Duplicate" at bounding box center [896, 199] width 57 height 19
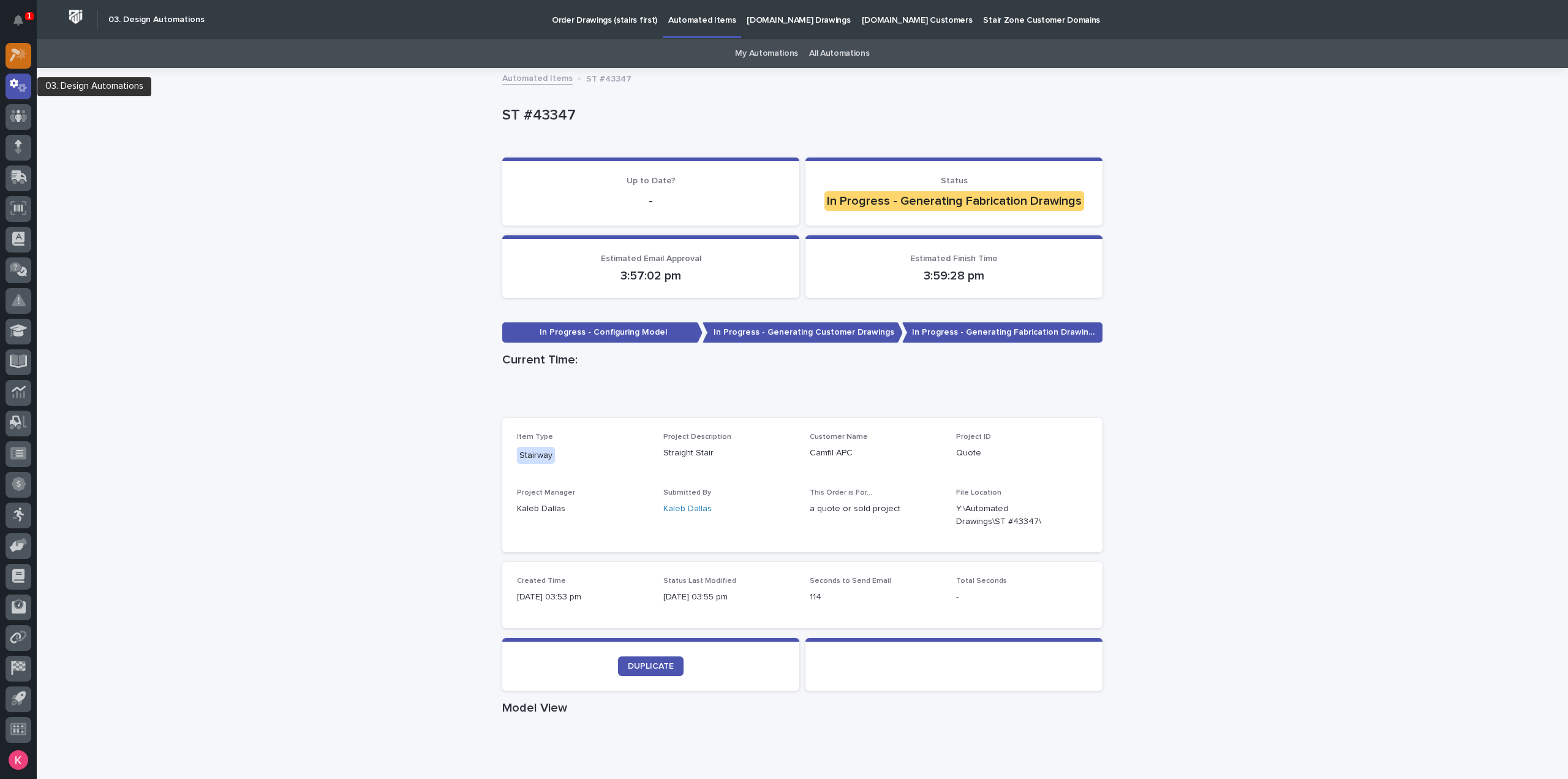
click at [9, 49] on div at bounding box center [18, 55] width 25 height 25
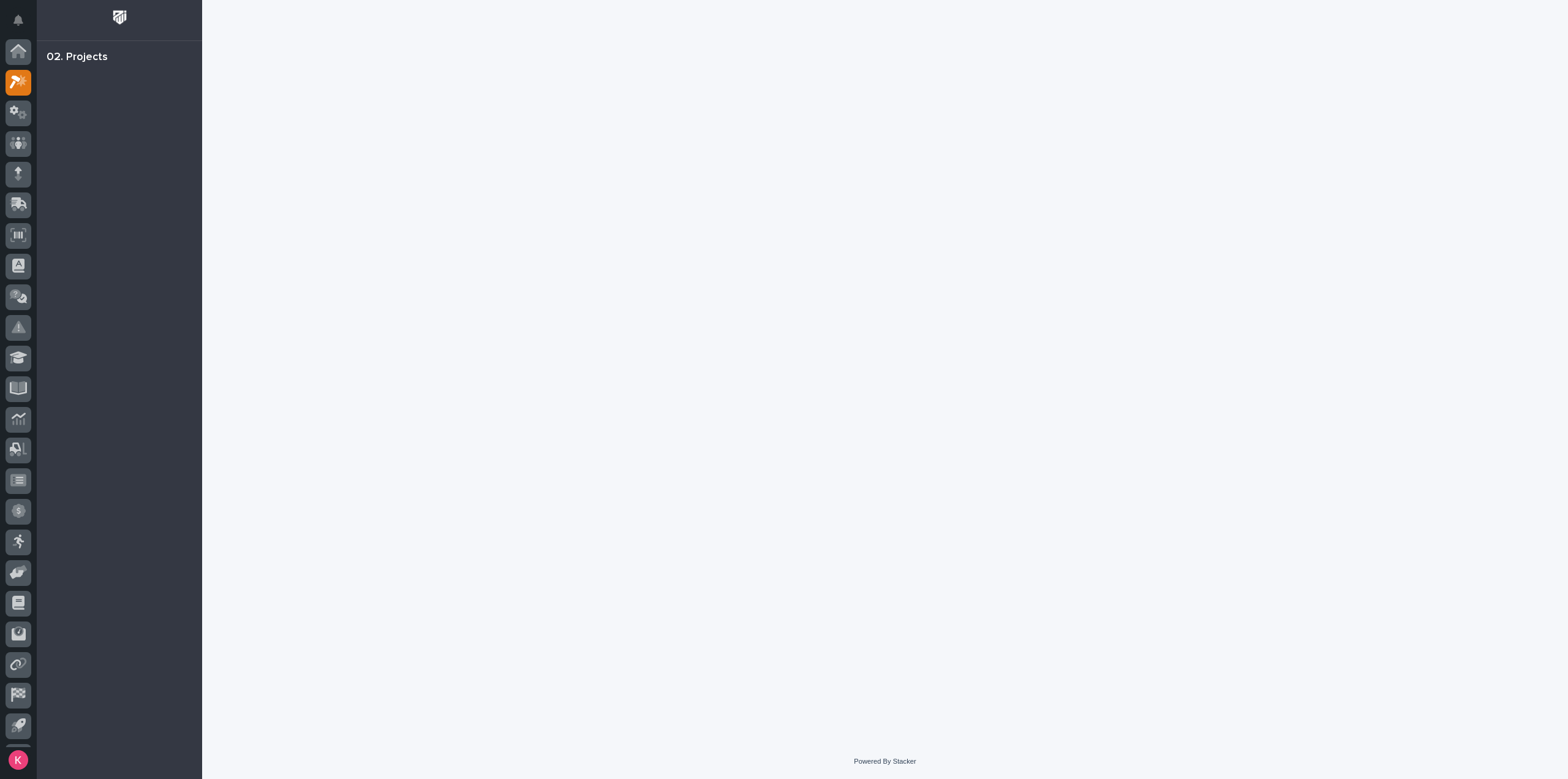
scroll to position [27, 0]
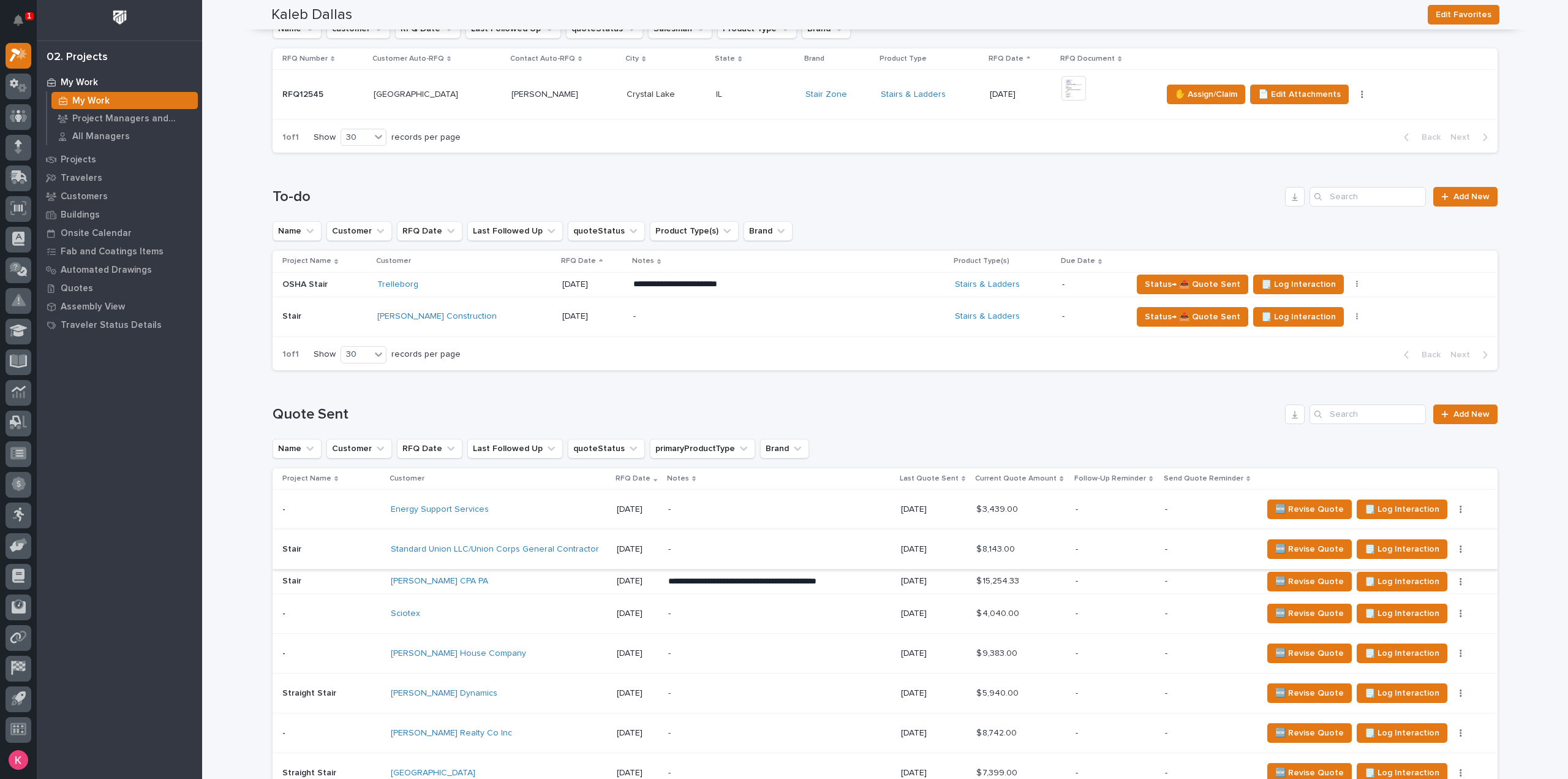
scroll to position [328, 0]
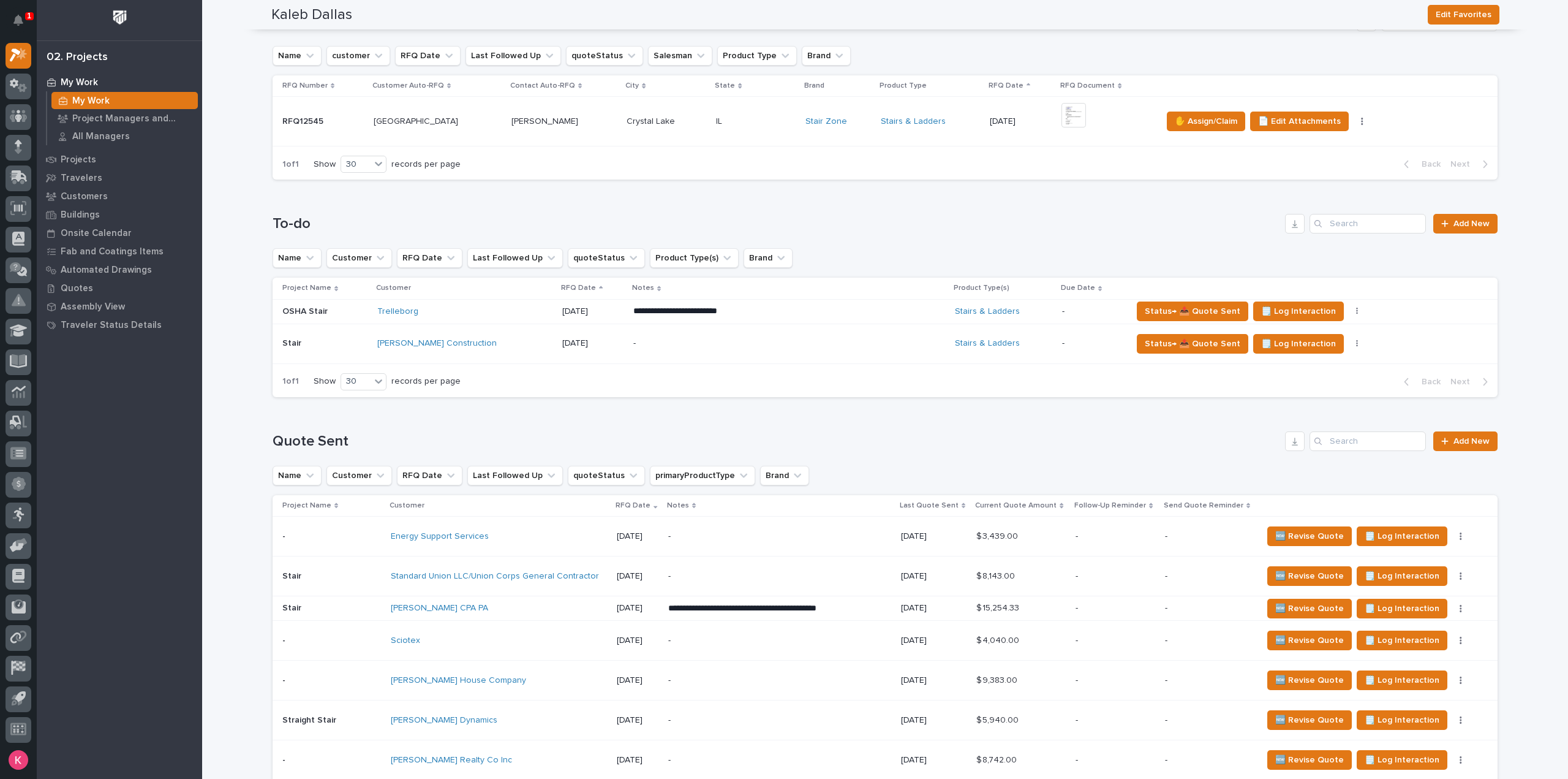
click at [761, 318] on div "**********" at bounding box center [789, 311] width 311 height 22
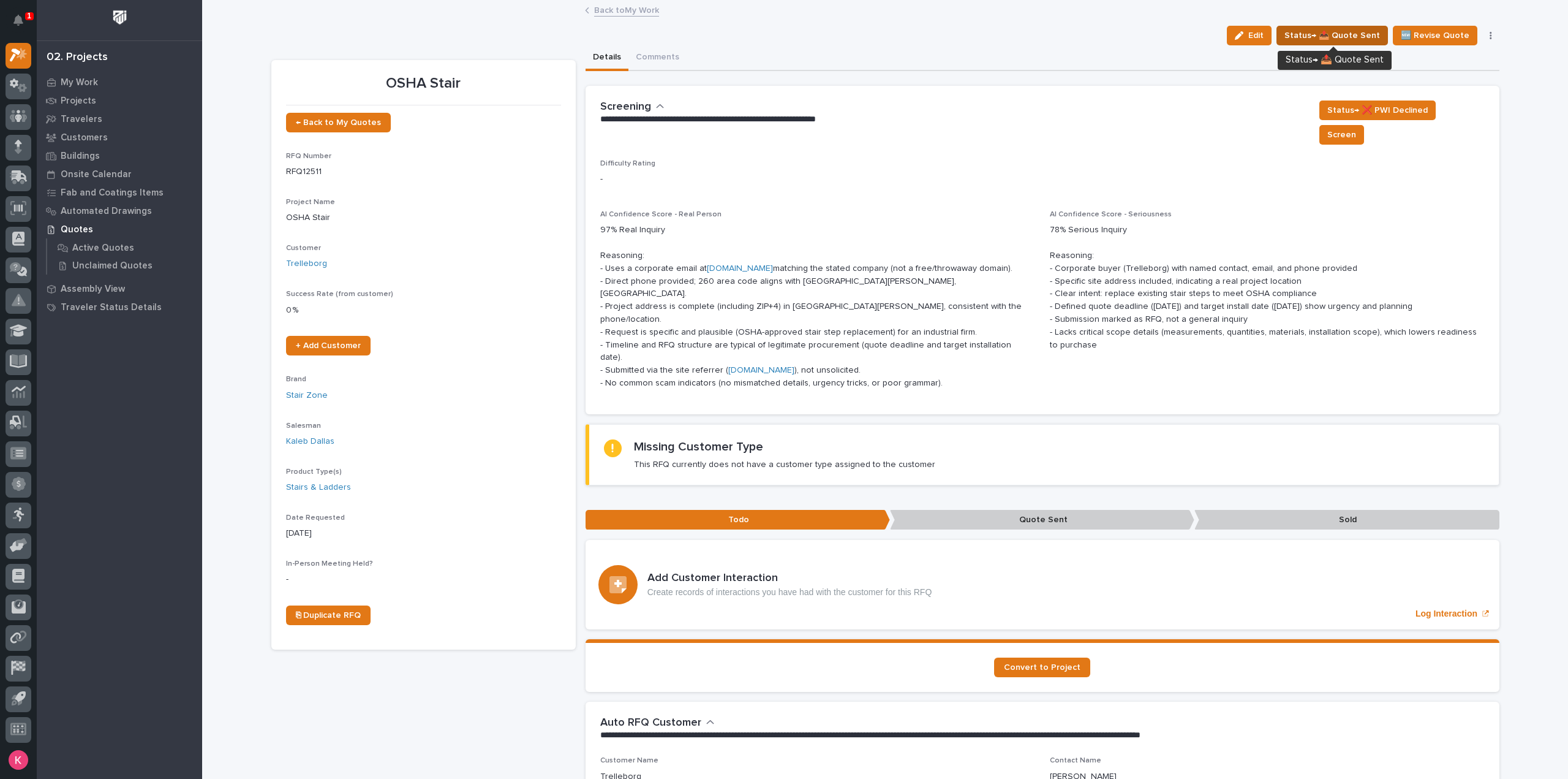
click at [1345, 31] on span "Status→ 📤 Quote Sent" at bounding box center [1332, 35] width 96 height 15
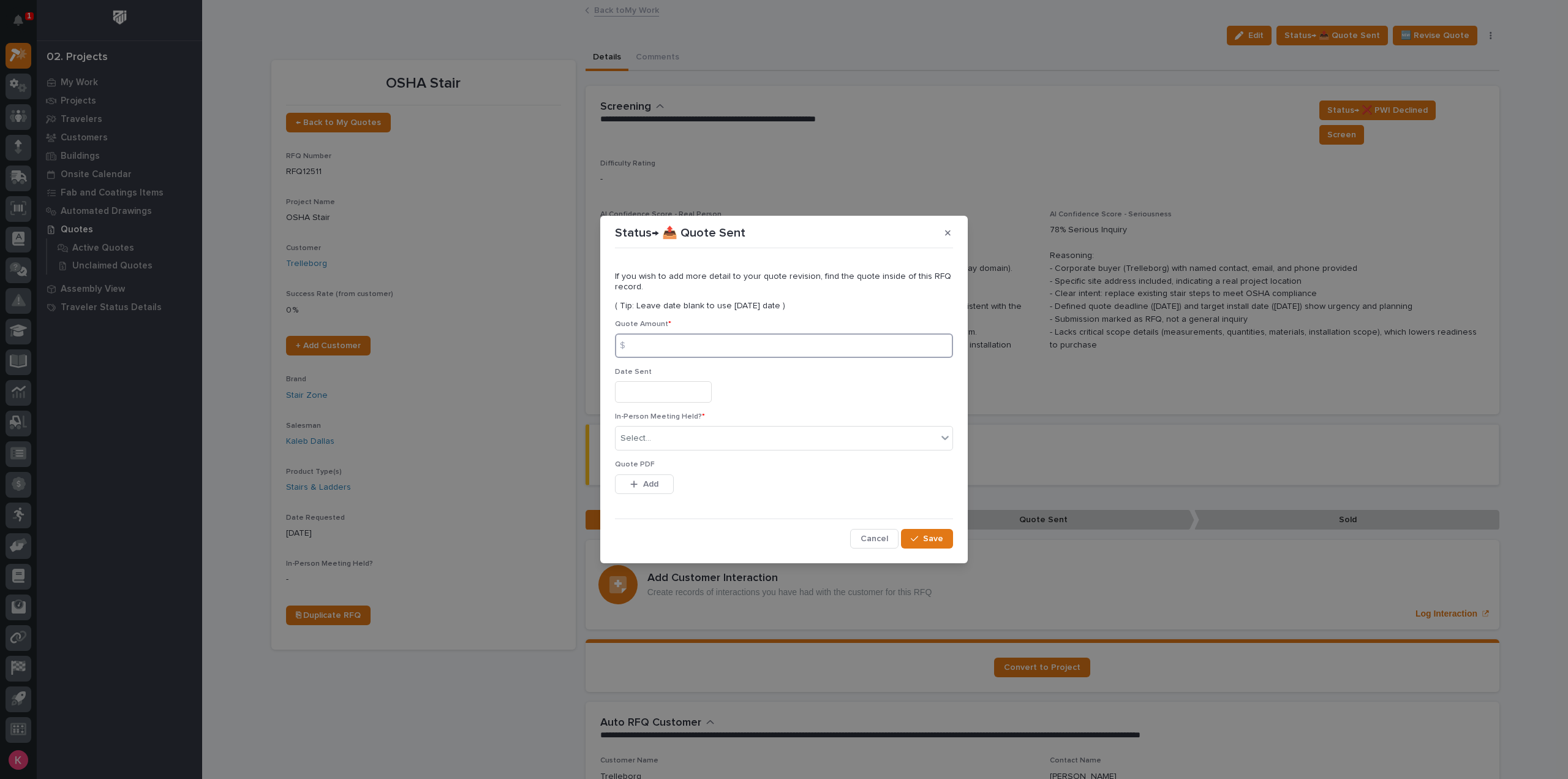
click at [731, 339] on input at bounding box center [784, 345] width 338 height 25
drag, startPoint x: 864, startPoint y: 547, endPoint x: 868, endPoint y: 538, distance: 9.8
click at [864, 547] on button "Cancel" at bounding box center [874, 538] width 48 height 19
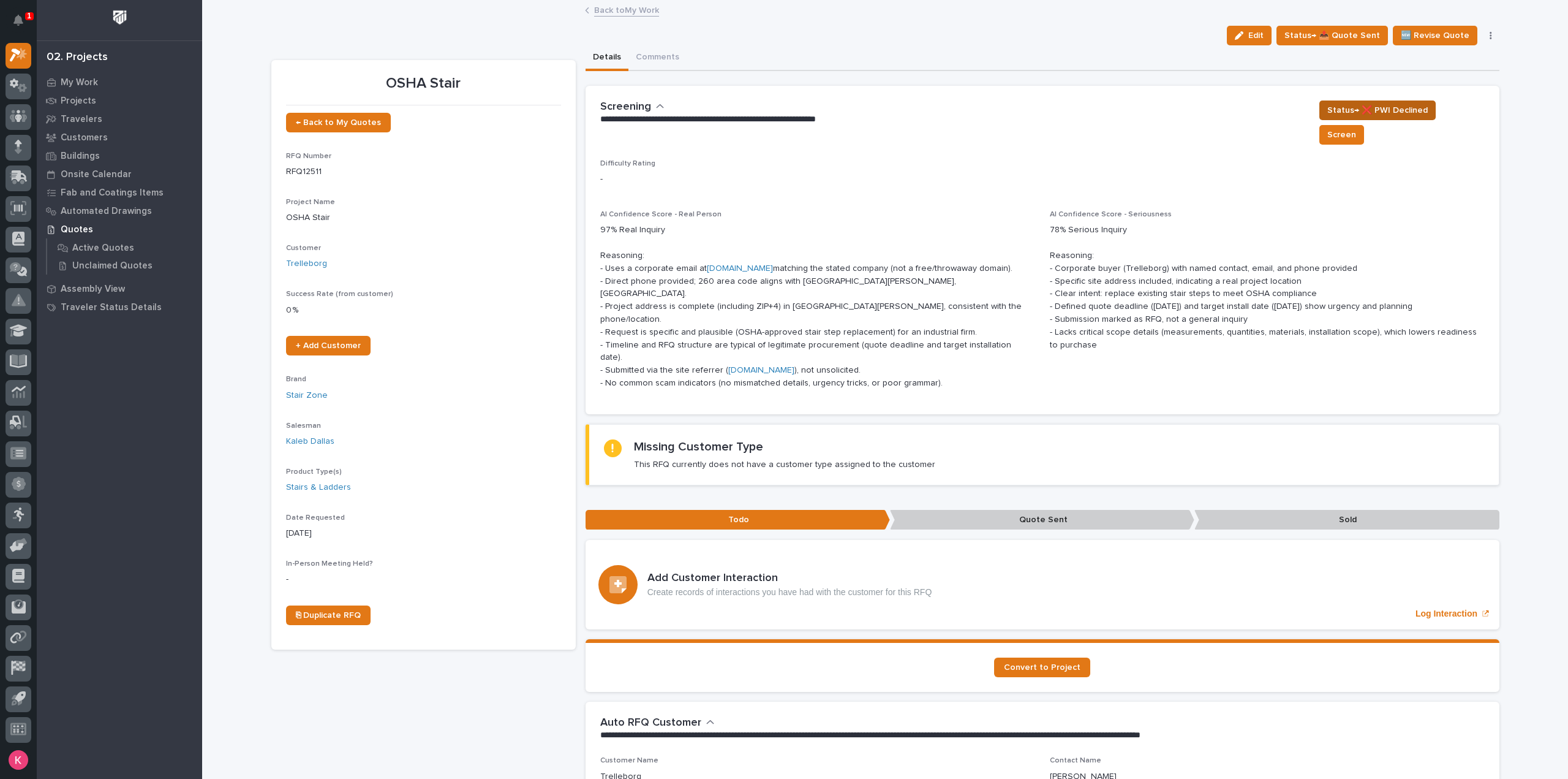
click at [1405, 118] on button "Status→ ❌ PWI Declined" at bounding box center [1378, 110] width 116 height 19
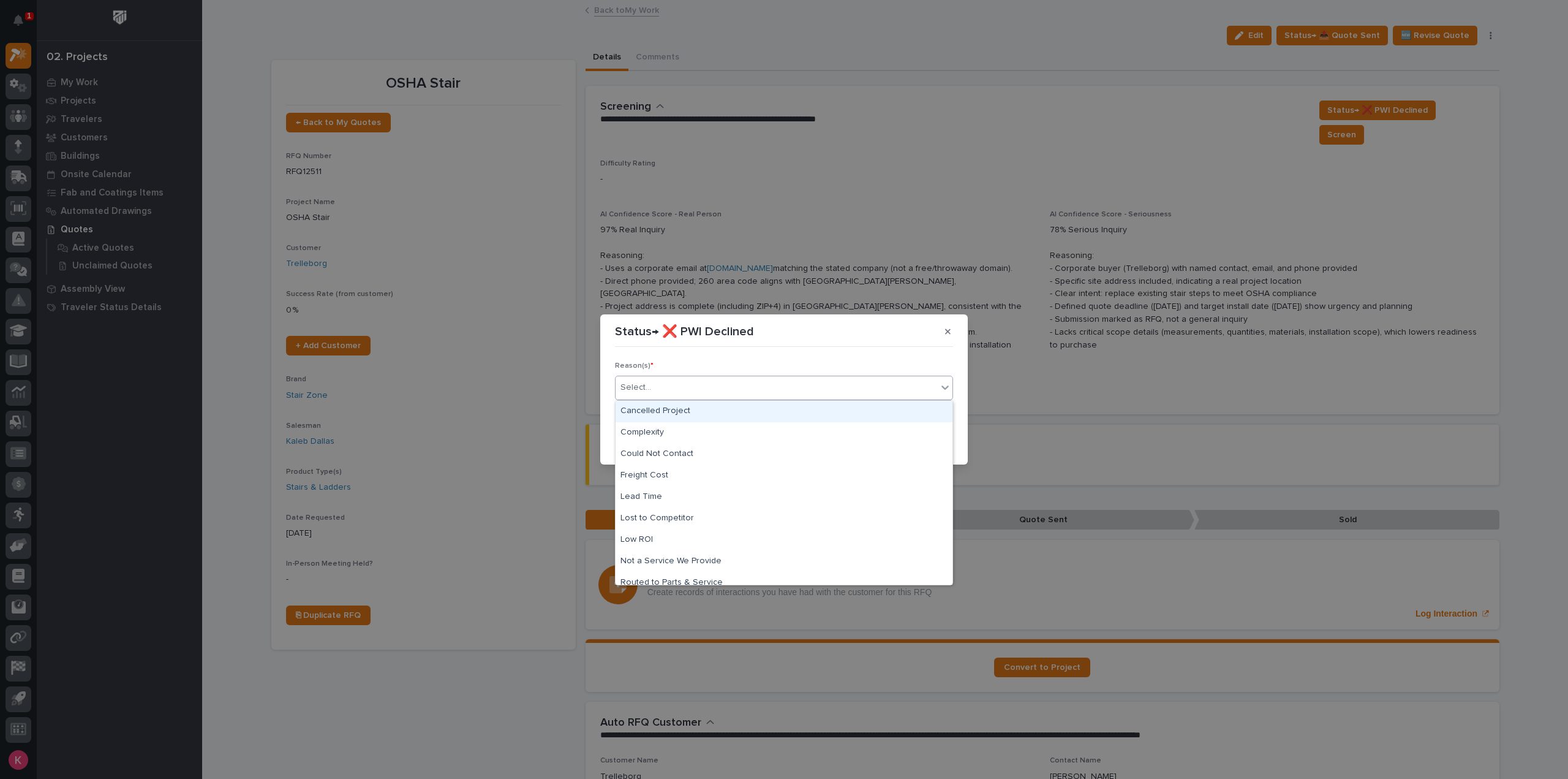
click at [786, 392] on div "Select..." at bounding box center [776, 387] width 321 height 20
click at [741, 513] on div "Not a Service We Provide" at bounding box center [784, 510] width 337 height 21
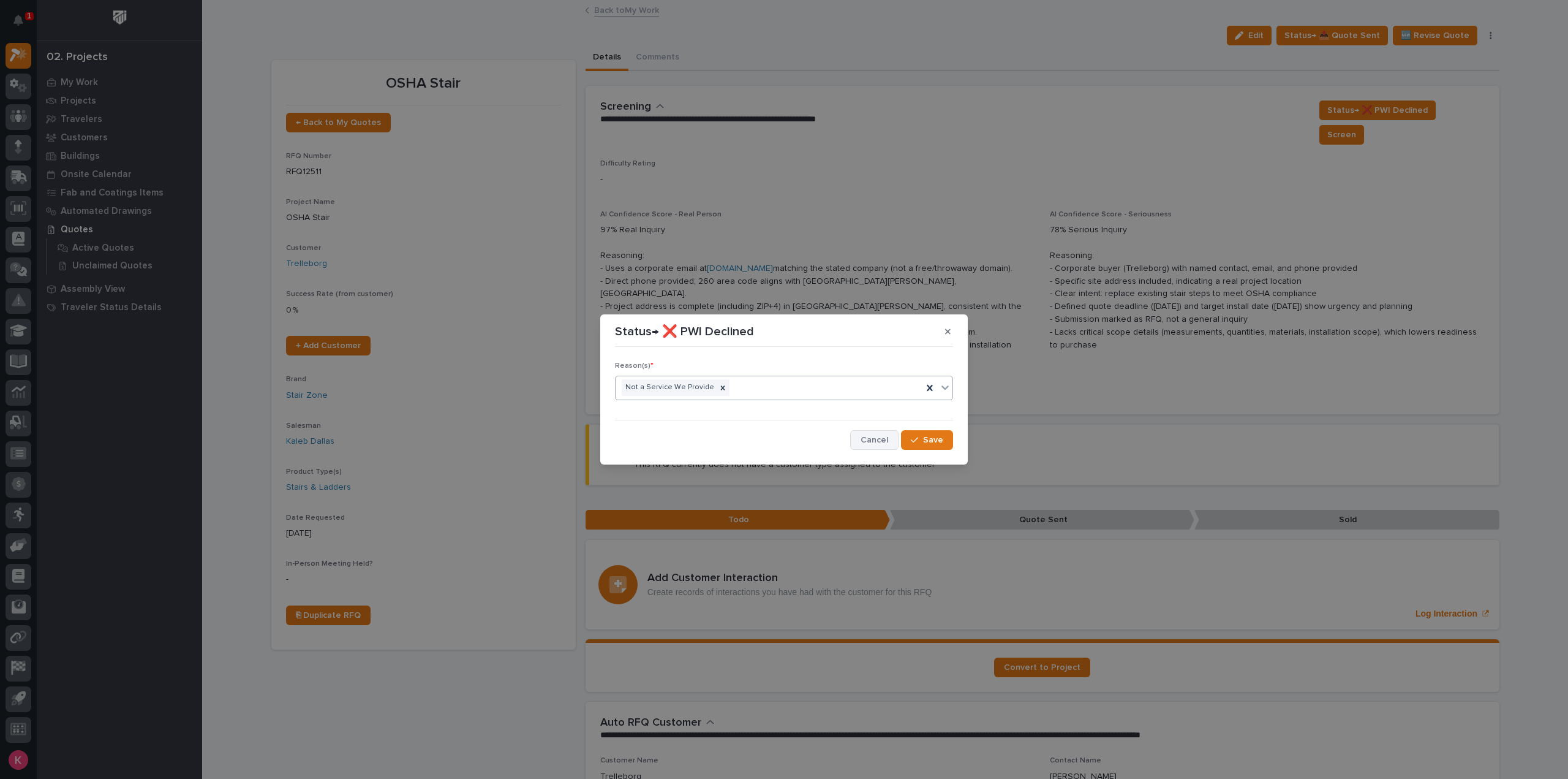
click at [874, 437] on span "Cancel" at bounding box center [874, 440] width 27 height 11
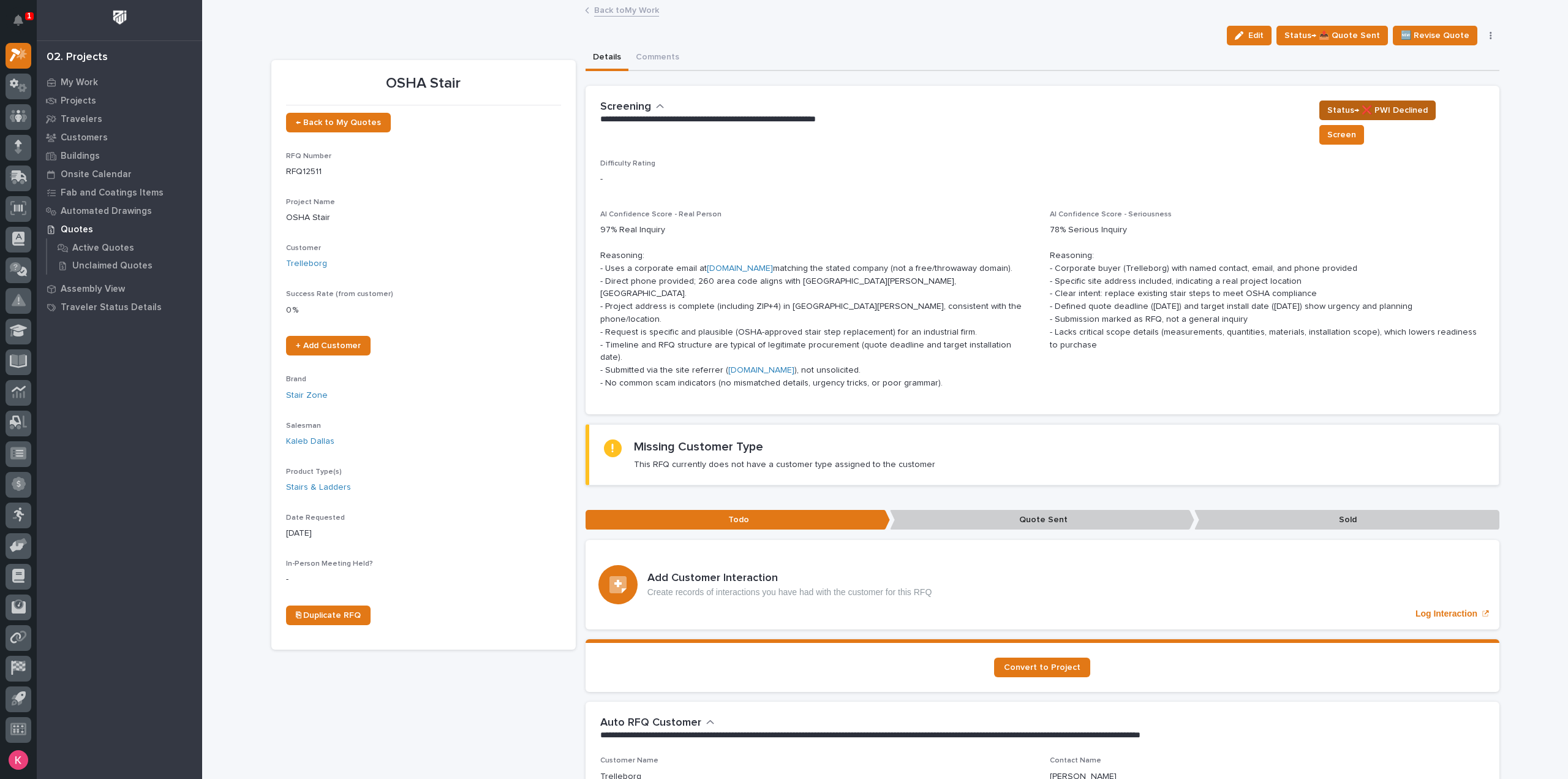
click at [1414, 109] on span "Status→ ❌ PWI Declined" at bounding box center [1378, 110] width 100 height 15
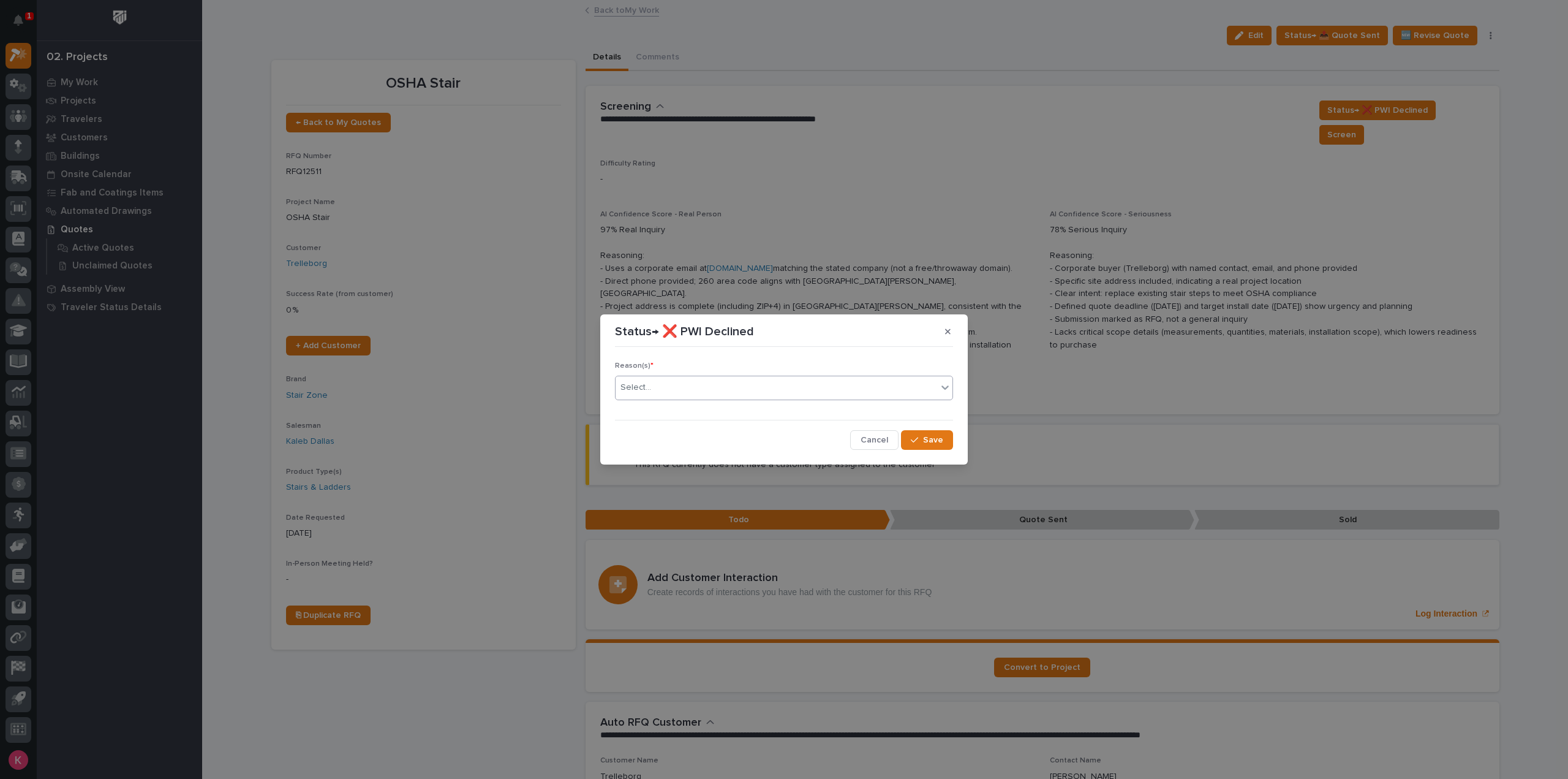
click at [733, 382] on div "Select..." at bounding box center [776, 387] width 321 height 20
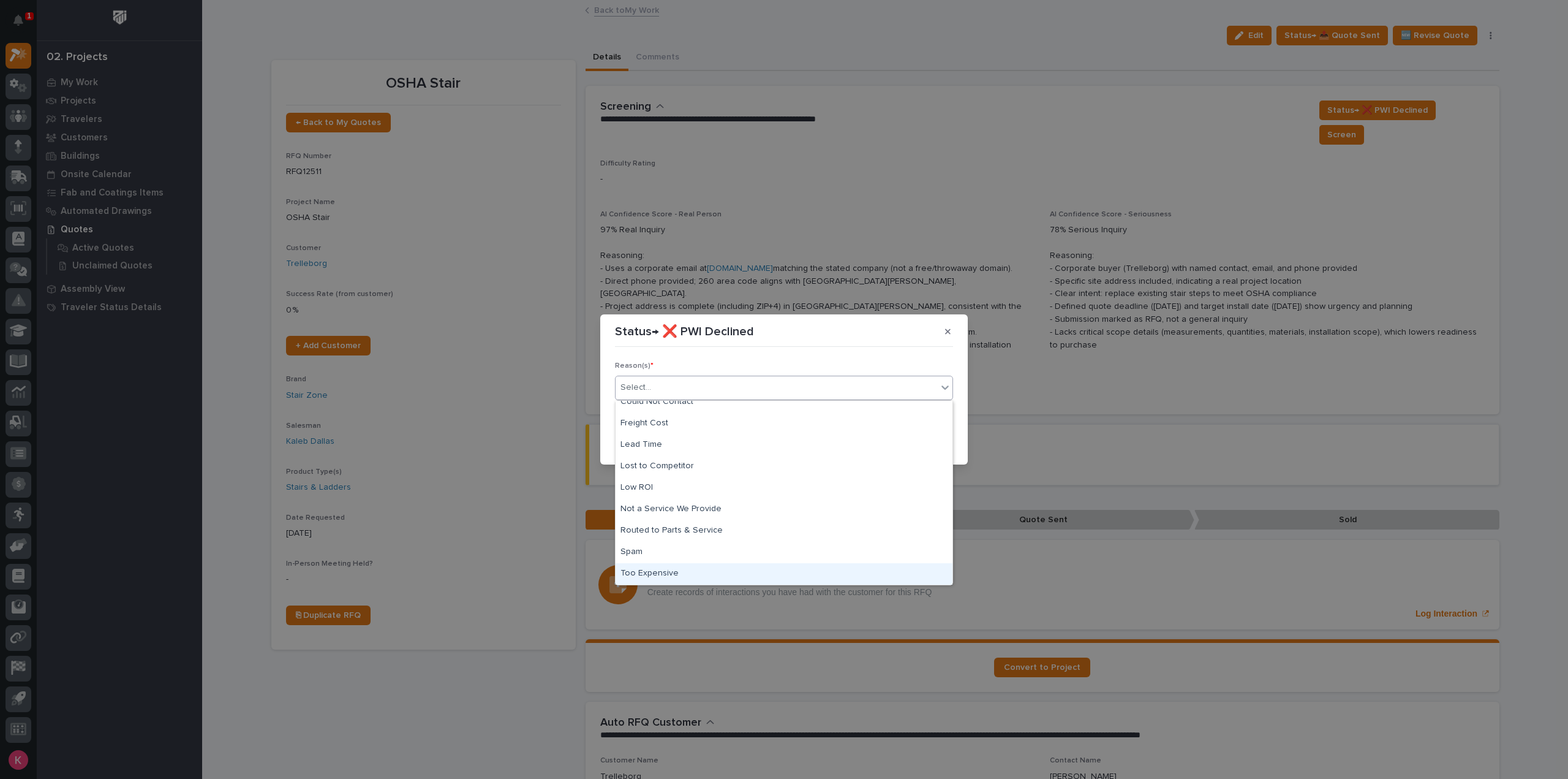
click at [699, 574] on div "Too Expensive" at bounding box center [784, 574] width 337 height 21
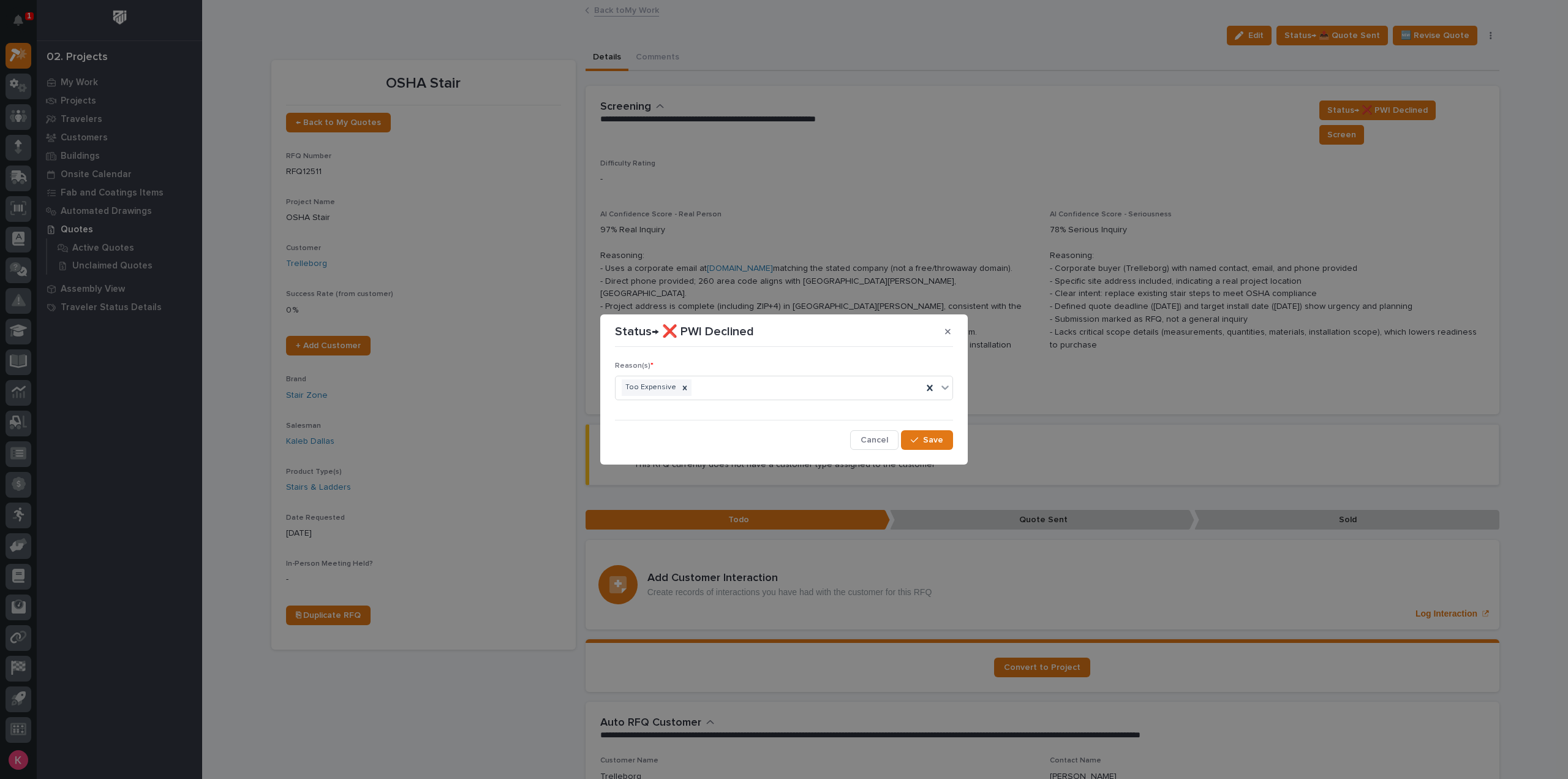
click at [938, 425] on div "Reason(s) * Too Expensive Cancel Save" at bounding box center [784, 401] width 338 height 98
click at [937, 444] on span "Save" at bounding box center [933, 440] width 20 height 11
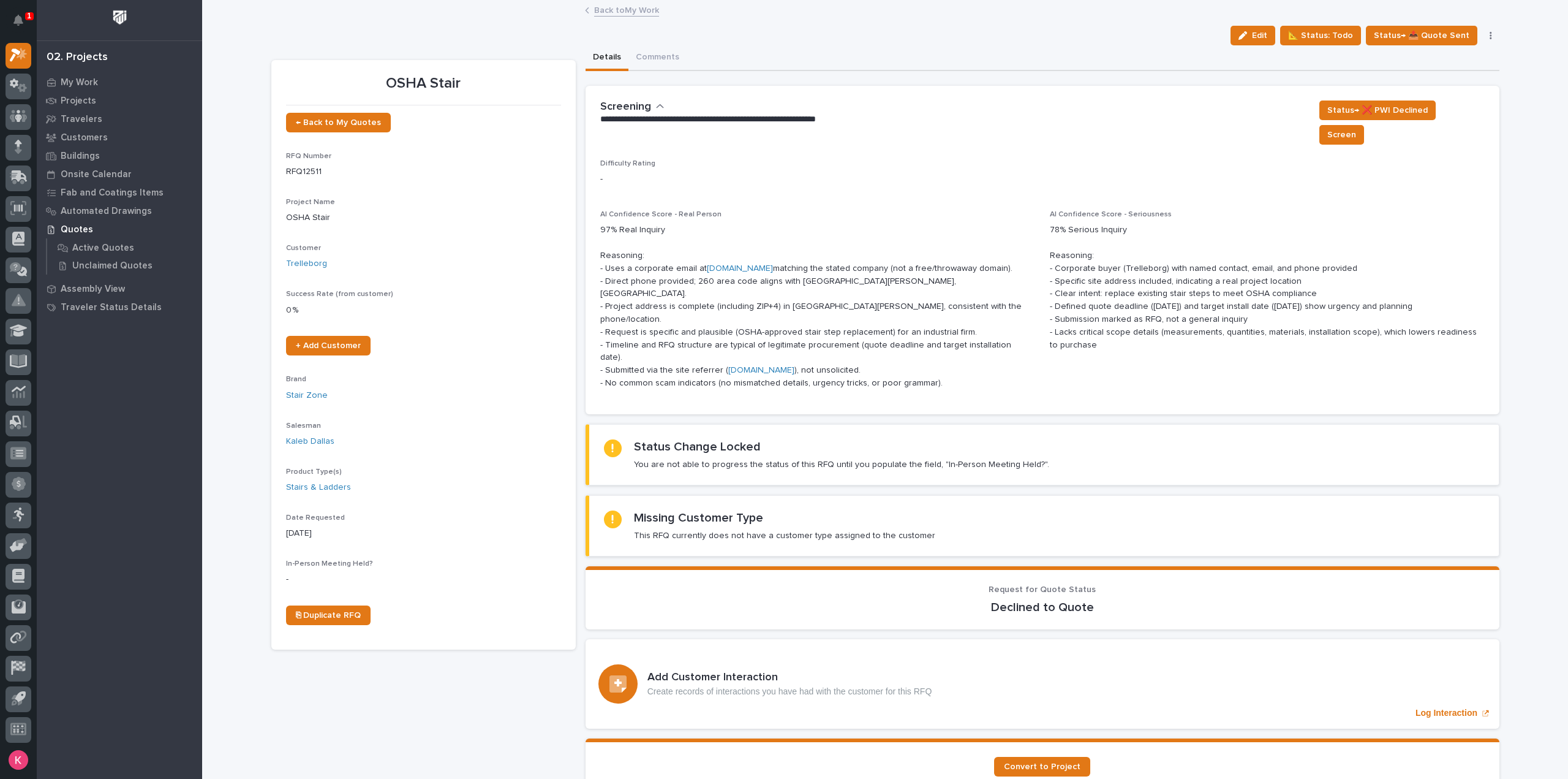
click at [605, 15] on link "Back to My Work" at bounding box center [626, 9] width 65 height 14
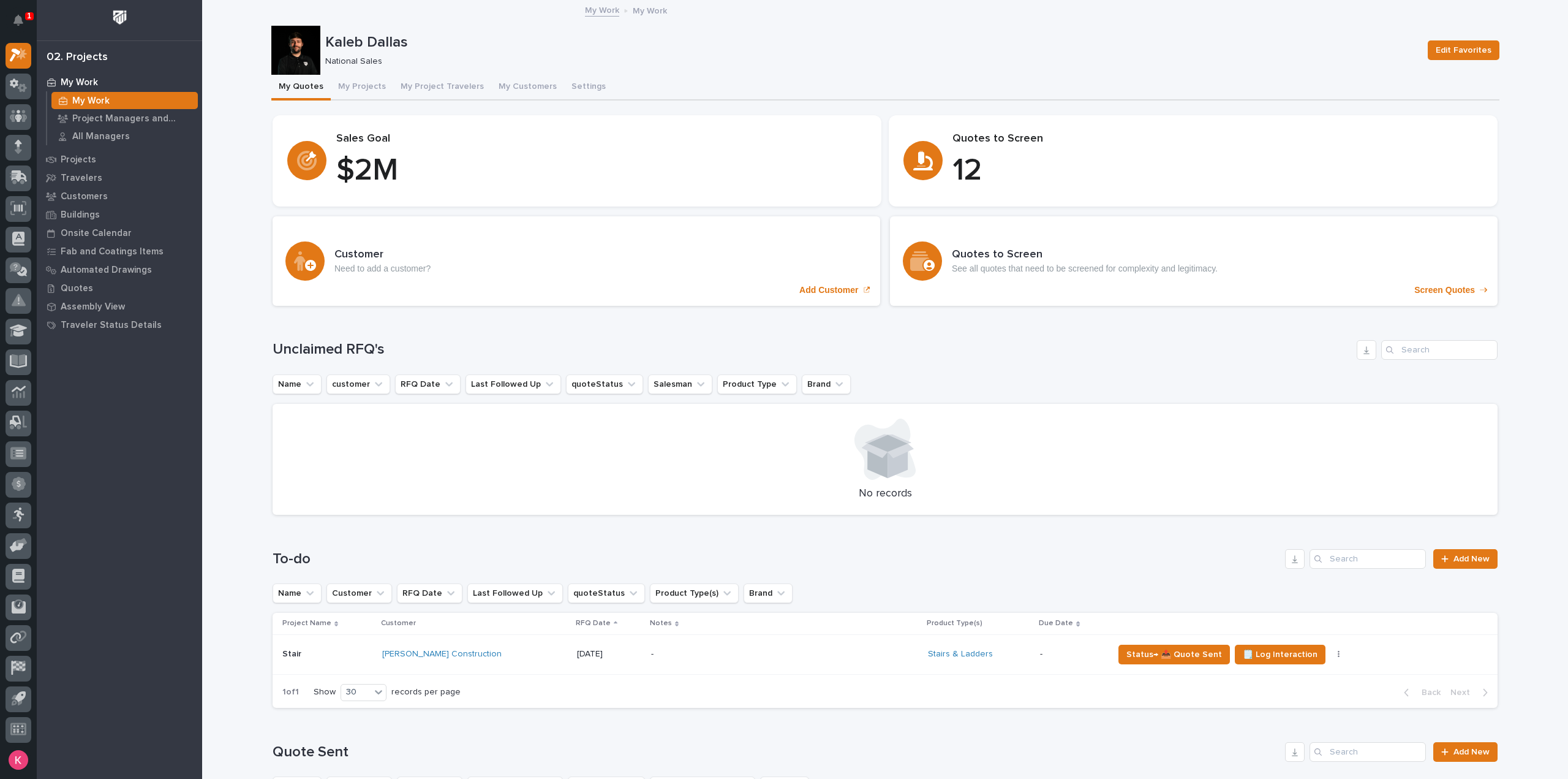
scroll to position [62, 0]
